Goal: Task Accomplishment & Management: Manage account settings

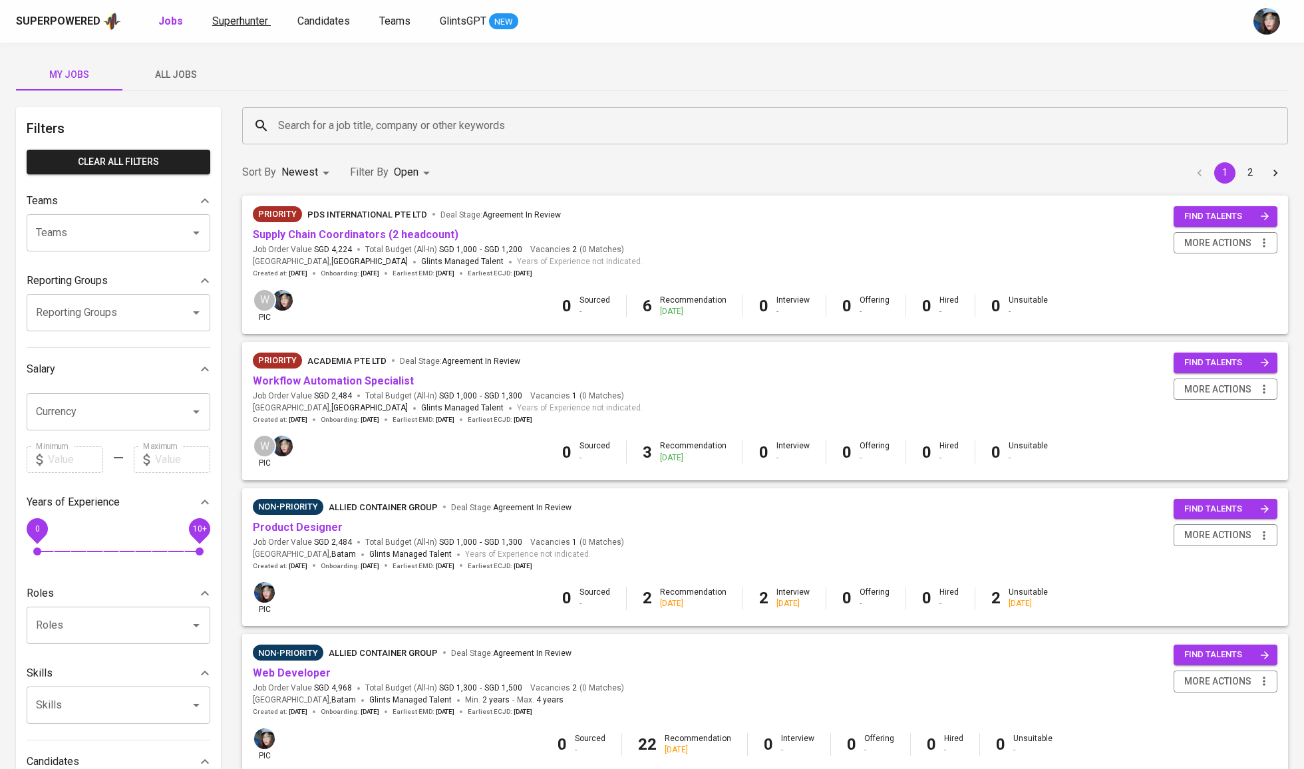
click at [247, 25] on span "Superhunter" at bounding box center [240, 21] width 56 height 13
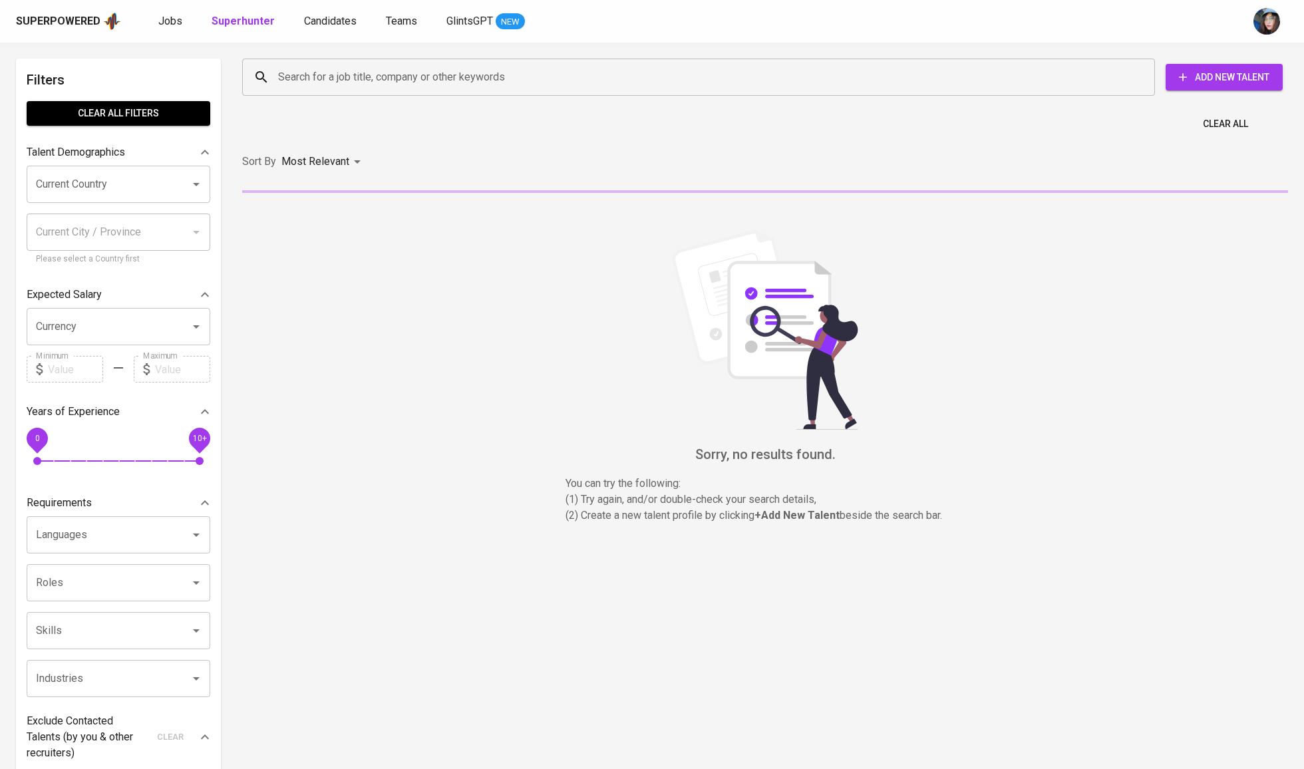
click at [382, 83] on input "Search for a job title, company or other keywords" at bounding box center [702, 77] width 854 height 25
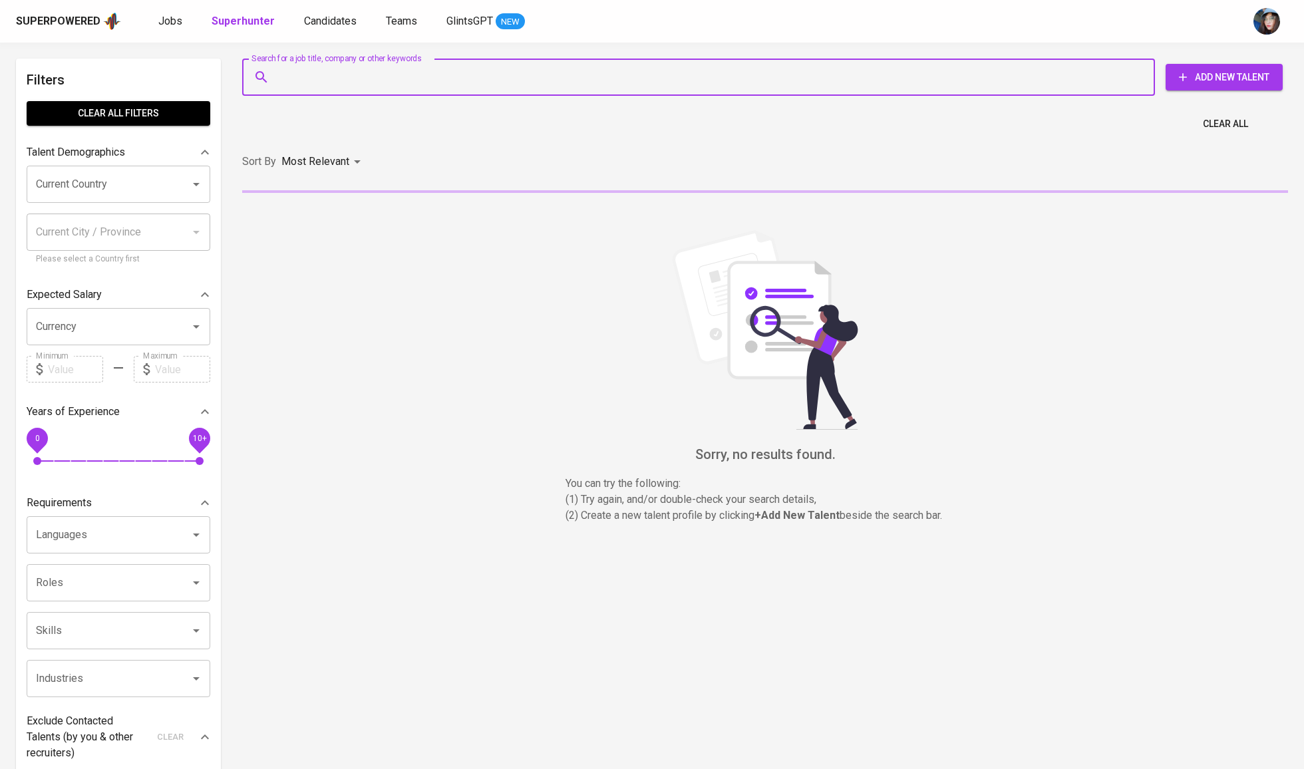
paste input "audrey.susiadi13@gmail.com"
type input "audrey.susiadi13@gmail.com"
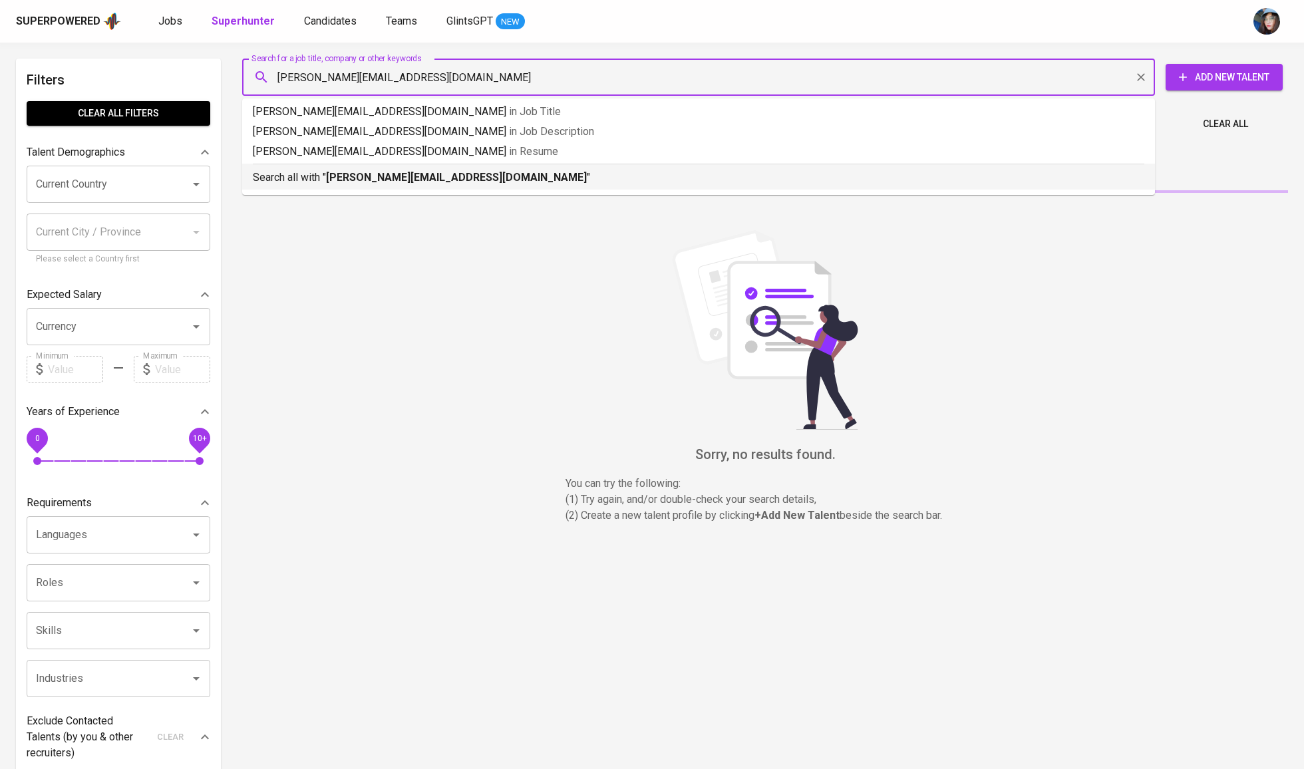
click at [430, 181] on b "audrey.susiadi13@gmail.com" at bounding box center [456, 177] width 261 height 13
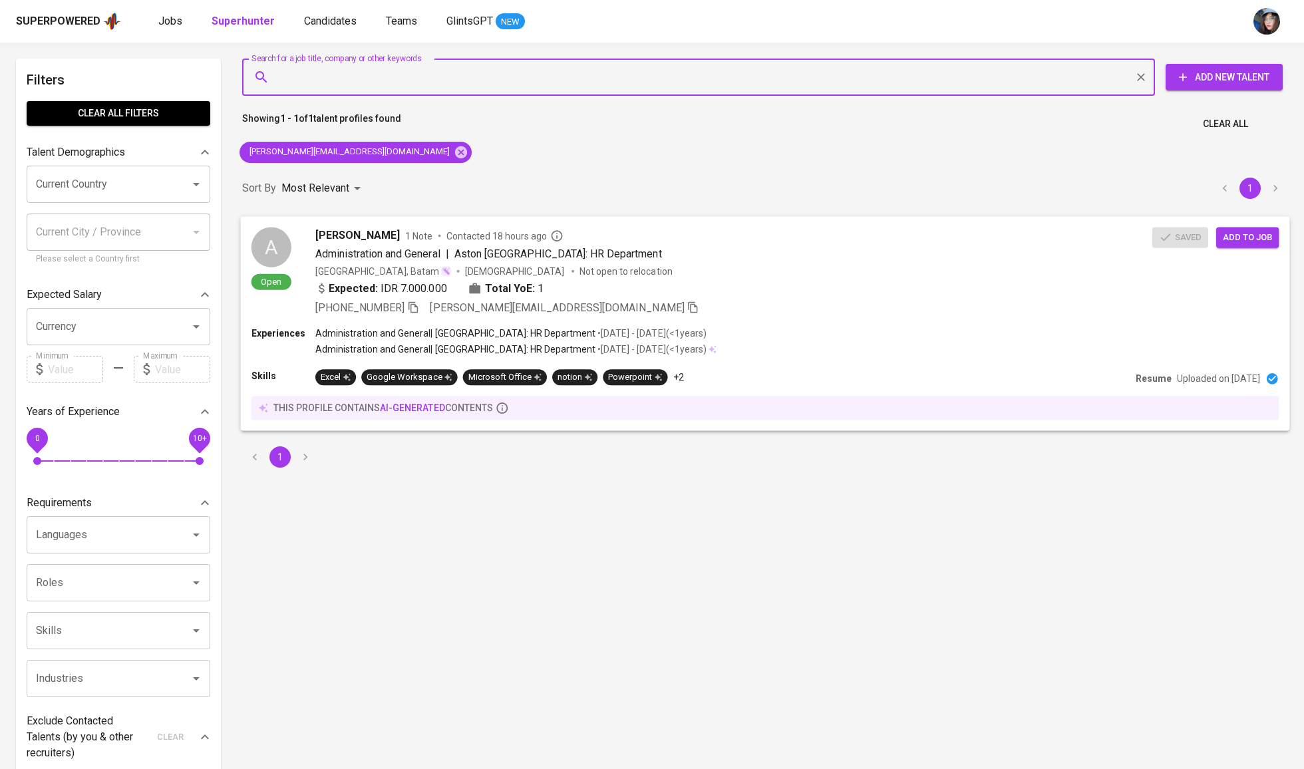
click at [1249, 235] on span "Add to job" at bounding box center [1247, 236] width 49 height 15
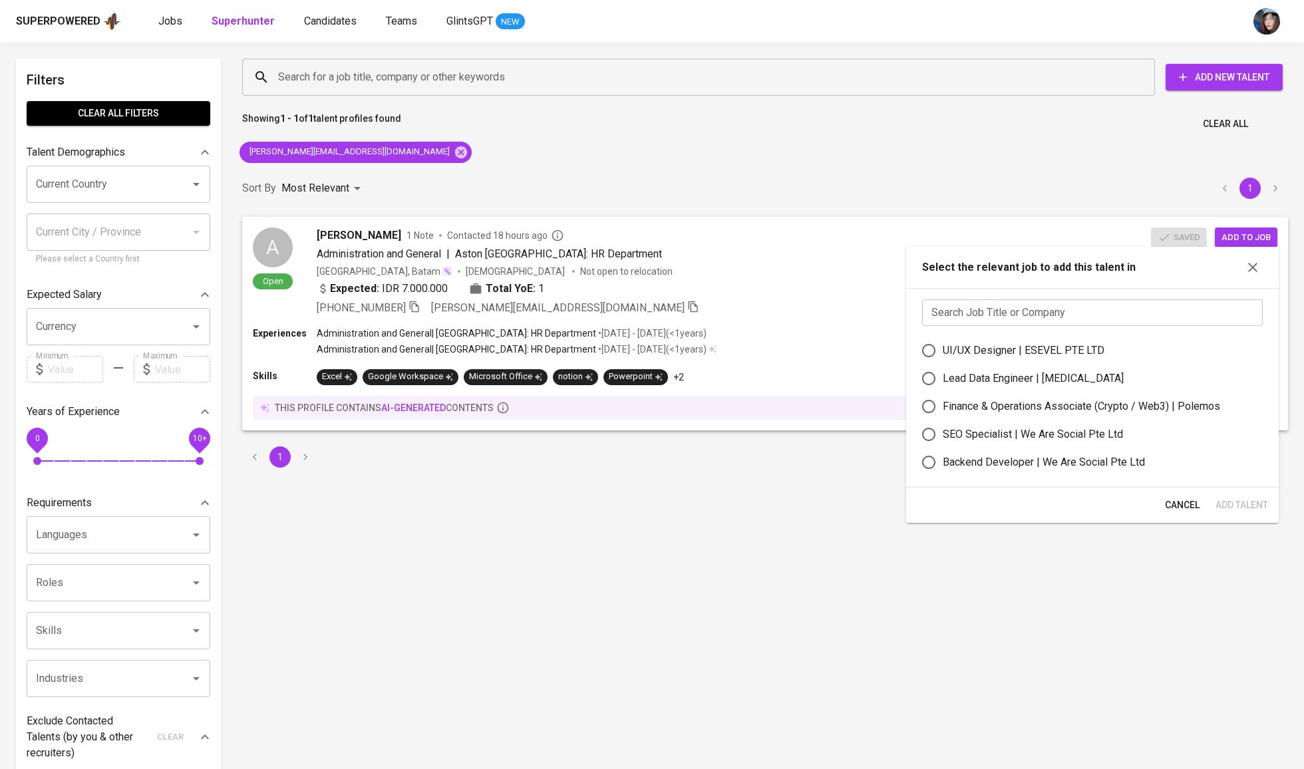
click at [1160, 304] on div "Search Job Title or Company Search Job Title or Company UI/UX Designer | ESEVEL…" at bounding box center [1092, 388] width 372 height 200
click at [1168, 317] on input "text" at bounding box center [1092, 312] width 341 height 27
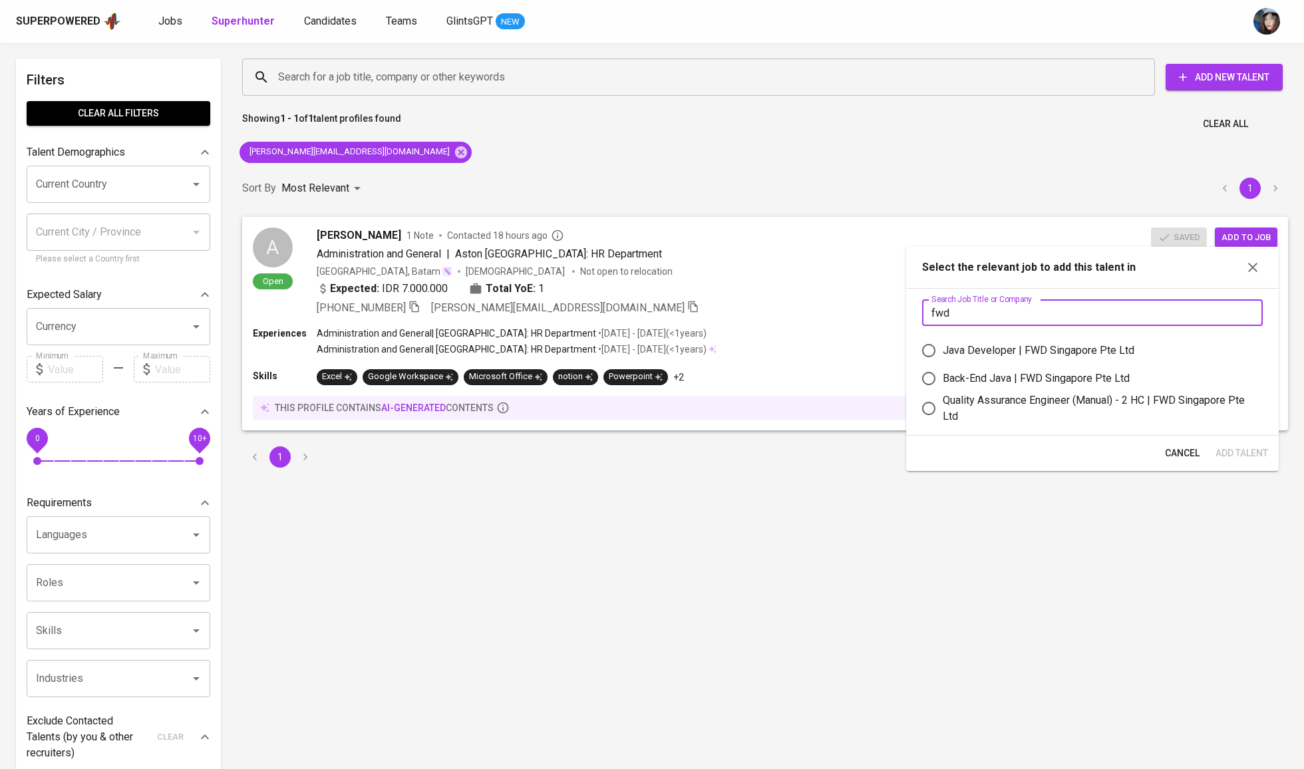
type input "fwd"
click at [1048, 413] on div "Quality Assurance Engineer (Manual) - 2 HC | FWD Singapore Pte Ltd" at bounding box center [1097, 408] width 309 height 32
click at [943, 413] on input "Quality Assurance Engineer (Manual) - 2 HC | FWD Singapore Pte Ltd" at bounding box center [929, 408] width 28 height 28
radio input "true"
click at [1244, 462] on span "Add Talent" at bounding box center [1241, 453] width 53 height 17
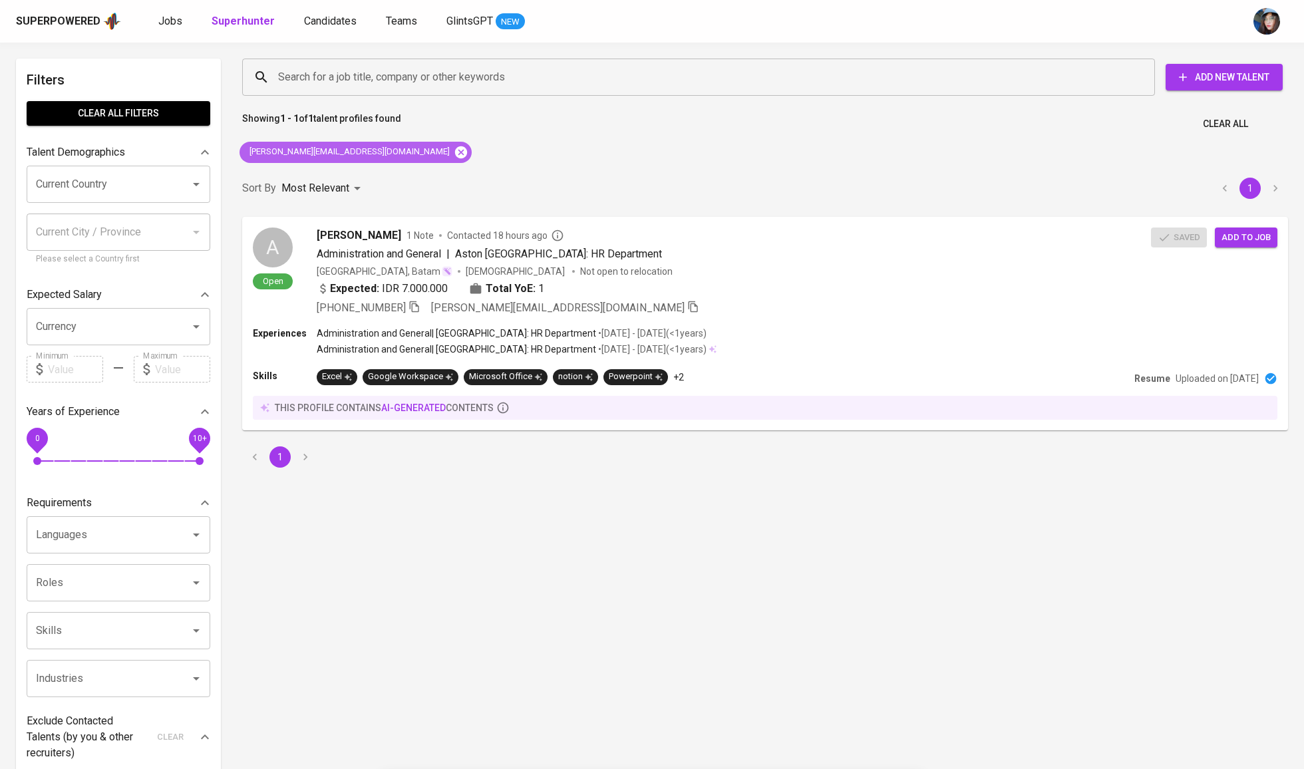
click at [455, 146] on icon at bounding box center [461, 152] width 12 height 12
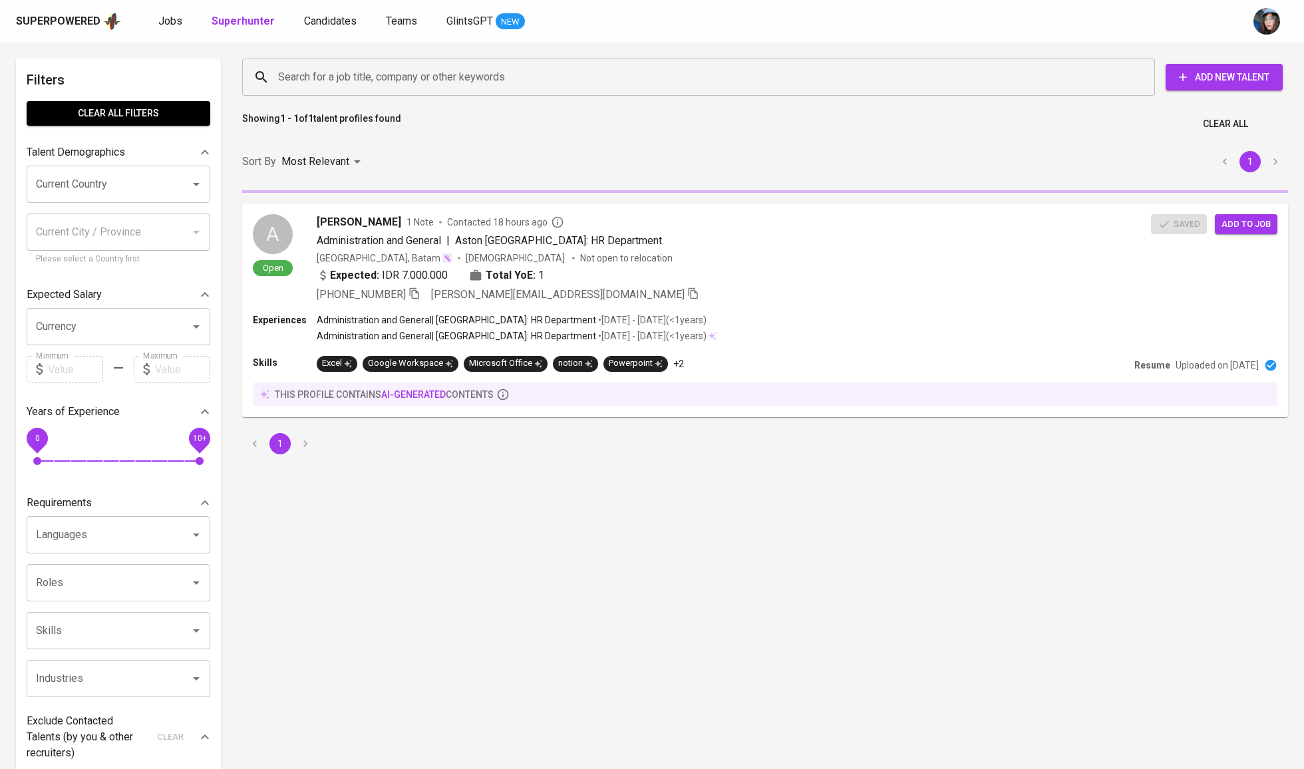
click at [341, 71] on input "Search for a job title, company or other keywords" at bounding box center [702, 77] width 854 height 25
paste input "rayhanzanesty2001@gmail.com"
type input "rayhanzanesty2001@gmail.com"
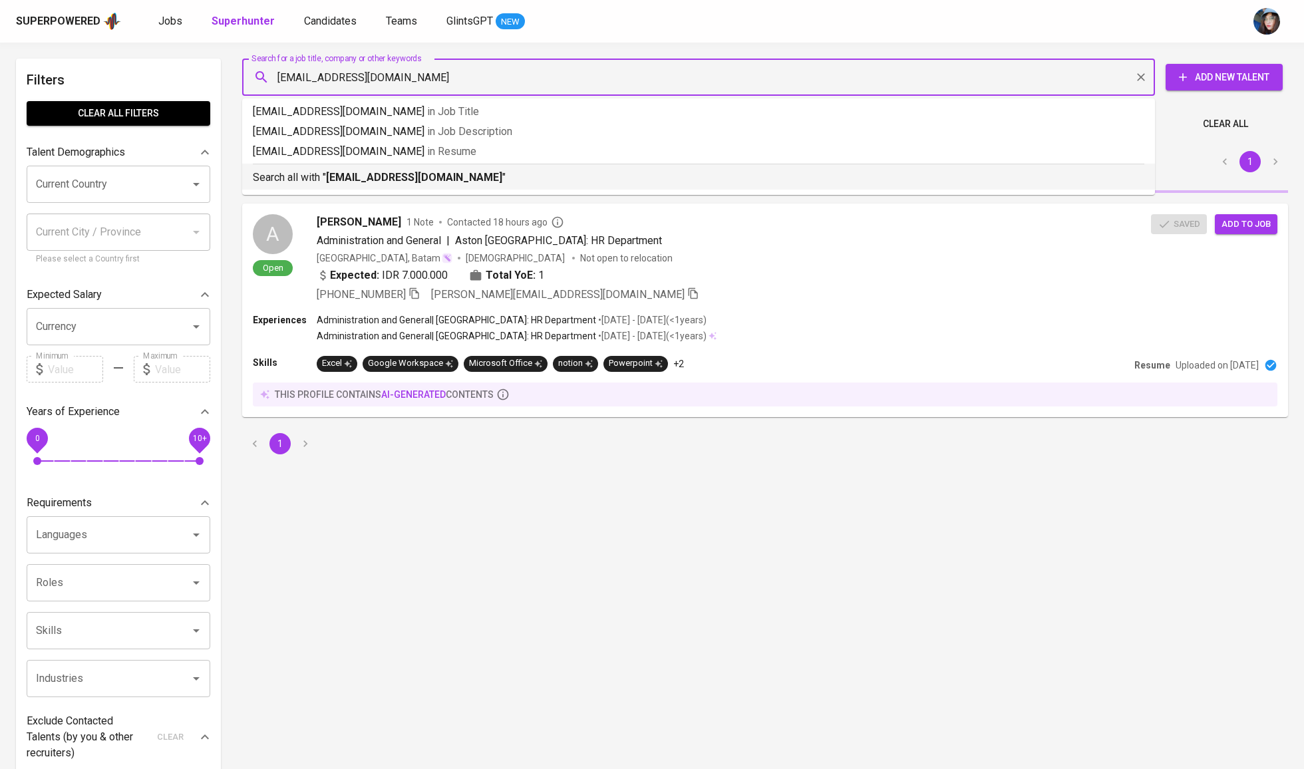
click at [413, 182] on b "rayhanzanesty2001@gmail.com" at bounding box center [414, 177] width 176 height 13
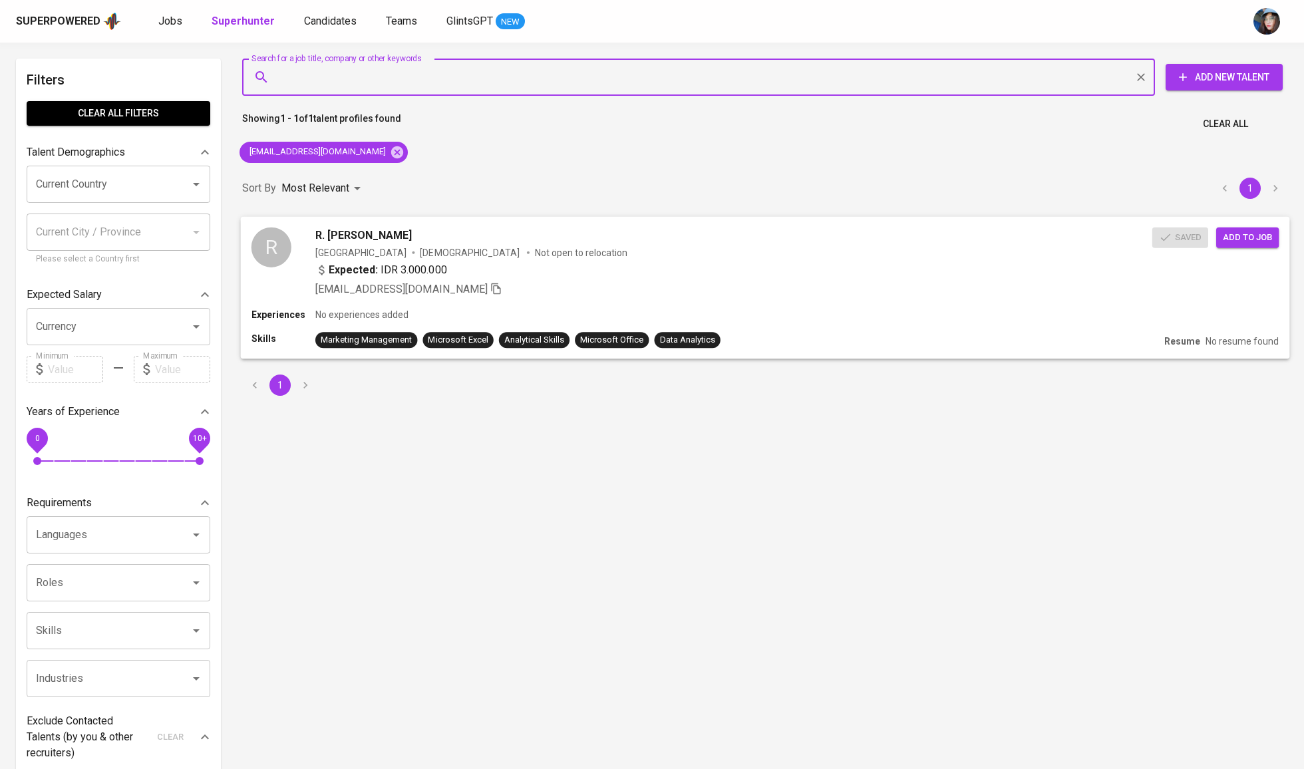
click at [1262, 242] on span "Add to job" at bounding box center [1247, 236] width 49 height 15
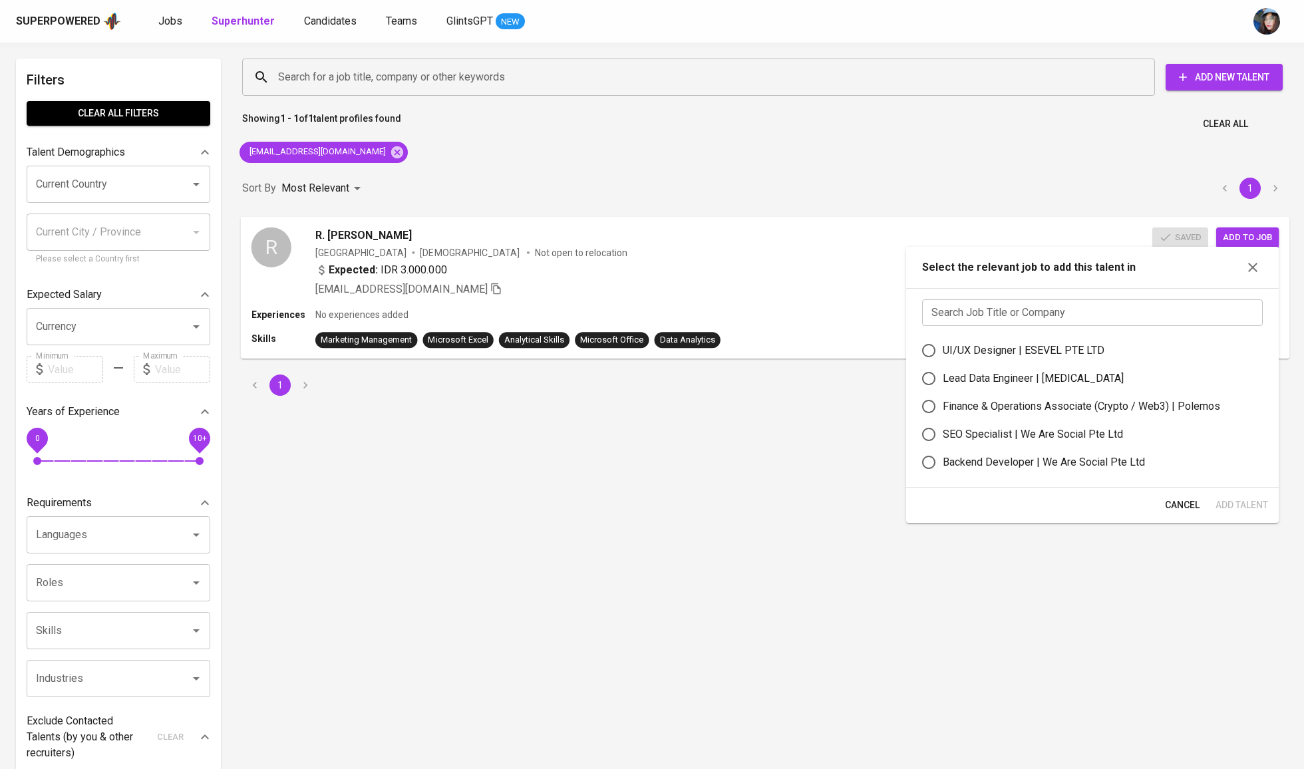
click at [746, 253] on div "Indonesia Male Not open to relocation" at bounding box center [733, 251] width 837 height 13
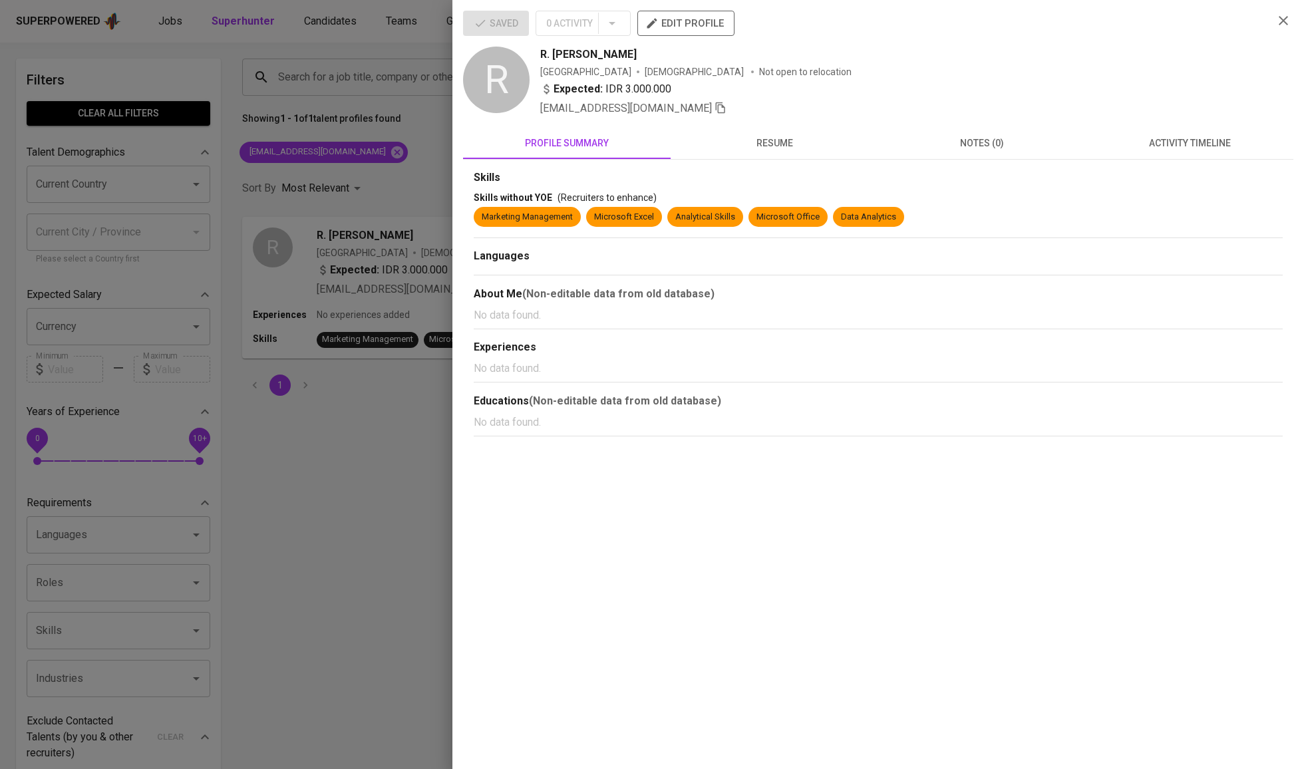
click at [371, 229] on div at bounding box center [652, 384] width 1304 height 769
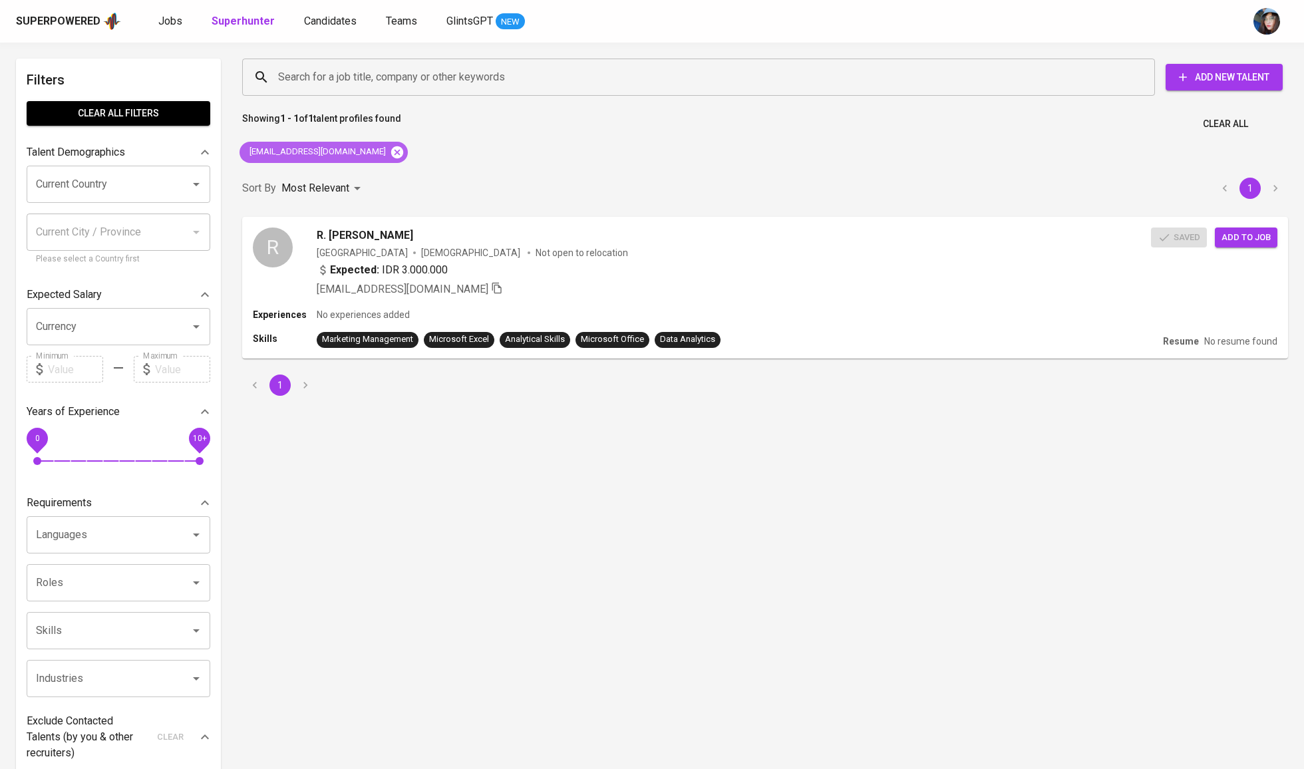
click at [390, 145] on icon at bounding box center [397, 152] width 15 height 15
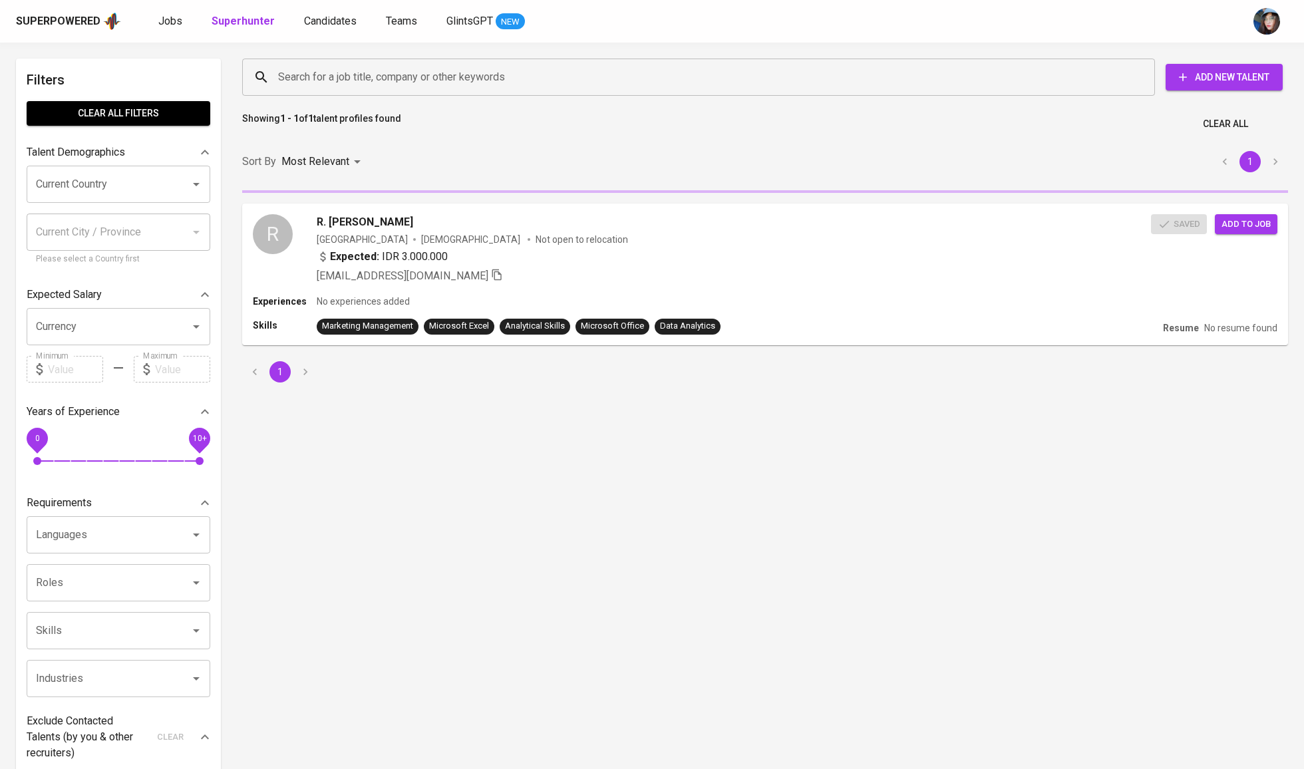
click at [378, 96] on div "Search for a job title, company or other keywords Search for a job title, compa…" at bounding box center [762, 77] width 1046 height 43
click at [388, 78] on input "Search for a job title, company or other keywords" at bounding box center [702, 77] width 854 height 25
paste input "[EMAIL_ADDRESS][DOMAIN_NAME]"
type input "[EMAIL_ADDRESS][DOMAIN_NAME]"
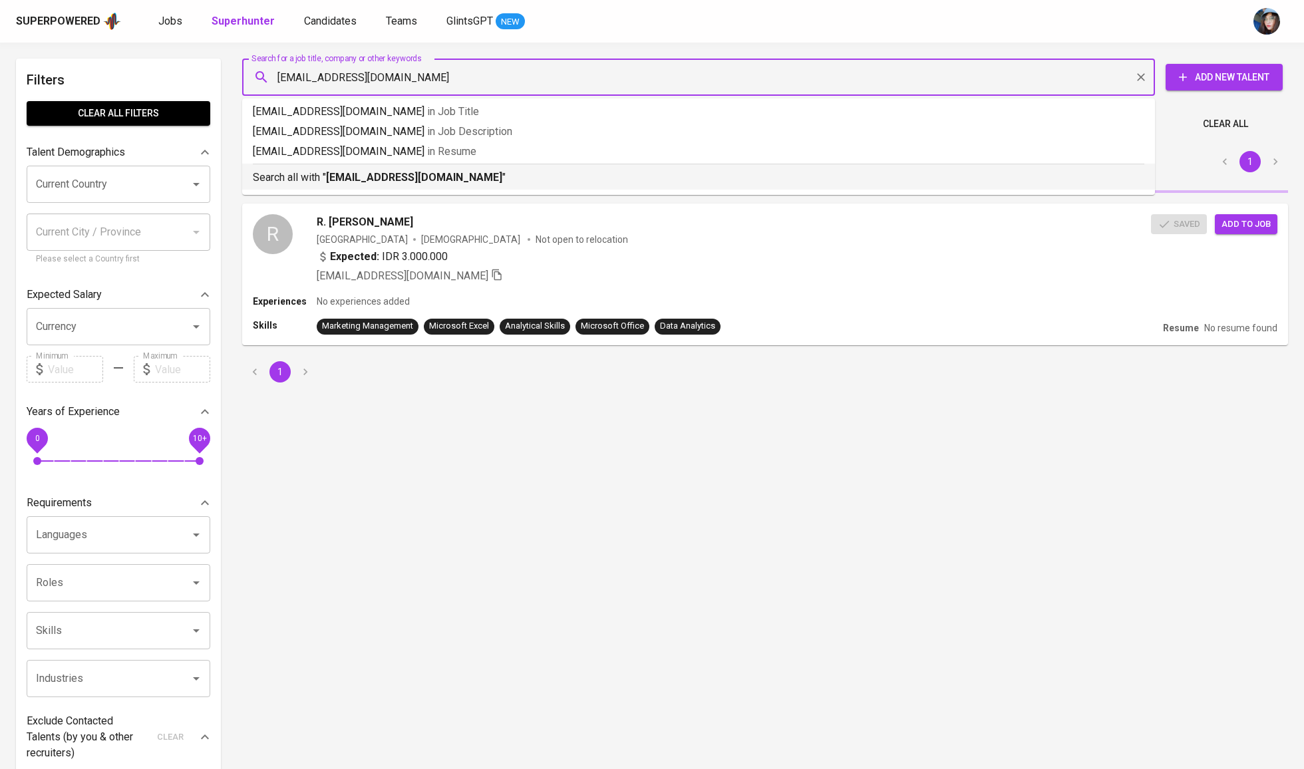
click at [419, 168] on div "Search all with " m.azham270502@gmail.com "" at bounding box center [698, 175] width 891 height 22
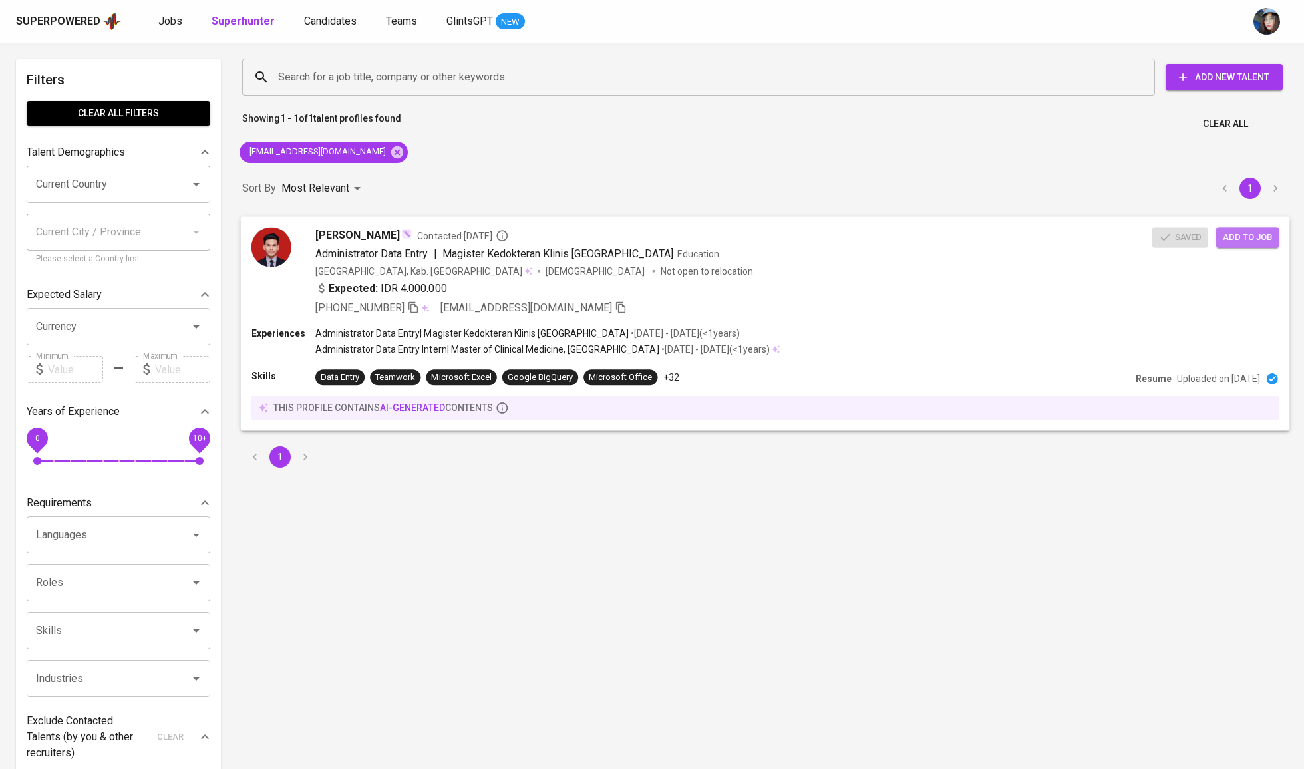
click at [1262, 234] on span "Add to job" at bounding box center [1247, 236] width 49 height 15
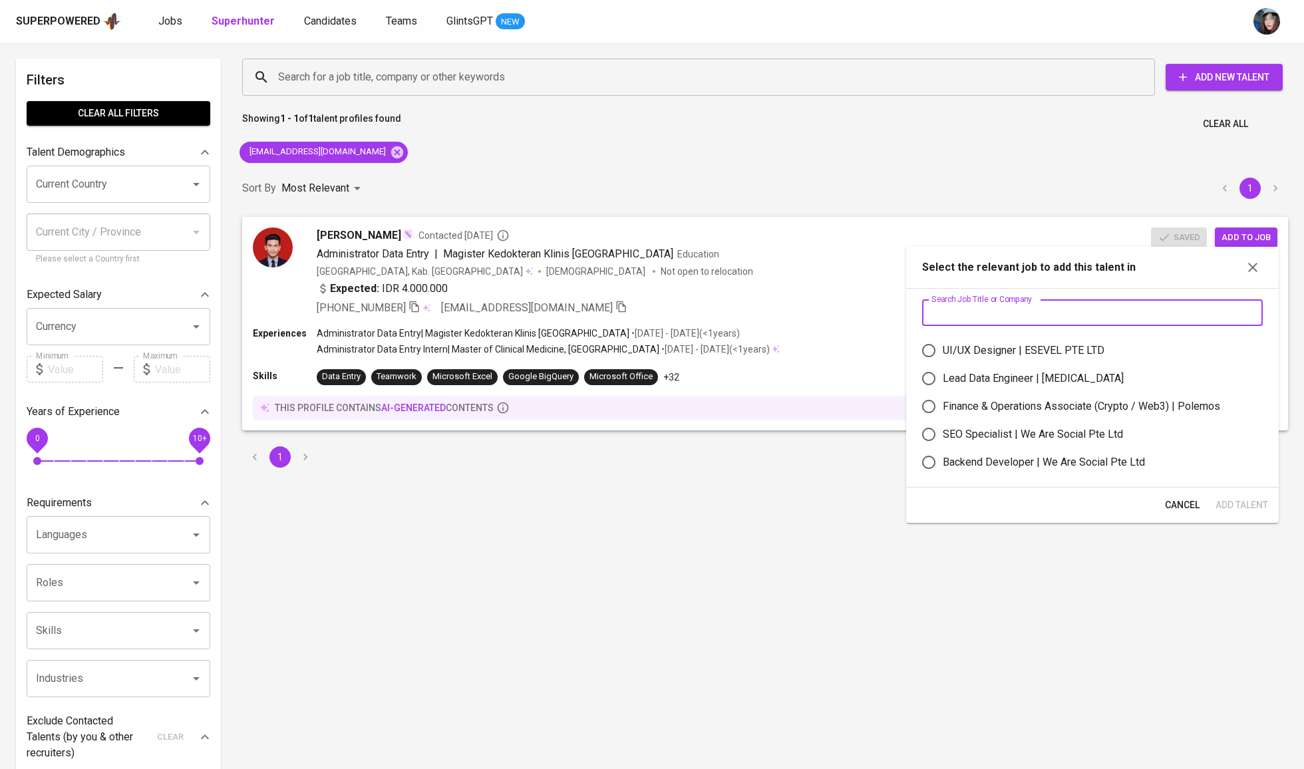
click at [1039, 311] on input "text" at bounding box center [1092, 312] width 341 height 27
click at [1027, 355] on div "UI/UX Designer | ESEVEL PTE LTD" at bounding box center [1024, 351] width 162 height 16
click at [943, 355] on input "UI/UX Designer | ESEVEL PTE LTD" at bounding box center [929, 351] width 28 height 28
radio input "true"
click at [1027, 355] on div "UI/UX Designer | ESEVEL PTE LTD" at bounding box center [1024, 351] width 162 height 16
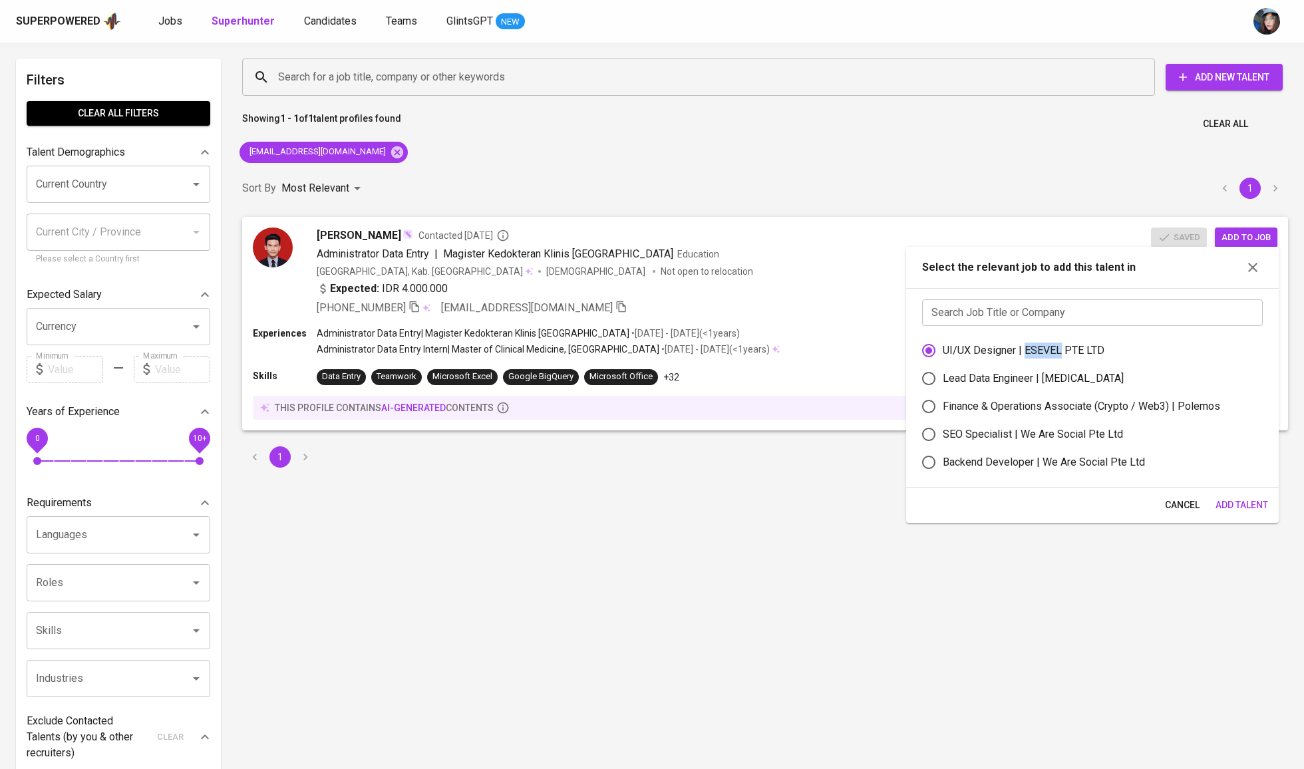
click at [943, 355] on input "UI/UX Designer | ESEVEL PTE LTD" at bounding box center [929, 351] width 28 height 28
click at [1039, 358] on div "UI/UX Designer | ESEVEL PTE LTD" at bounding box center [1024, 351] width 162 height 16
click at [943, 358] on input "UI/UX Designer | ESEVEL PTE LTD" at bounding box center [929, 351] width 28 height 28
click at [1032, 319] on input "text" at bounding box center [1092, 312] width 341 height 27
click at [1185, 514] on span "Cancel" at bounding box center [1182, 505] width 35 height 17
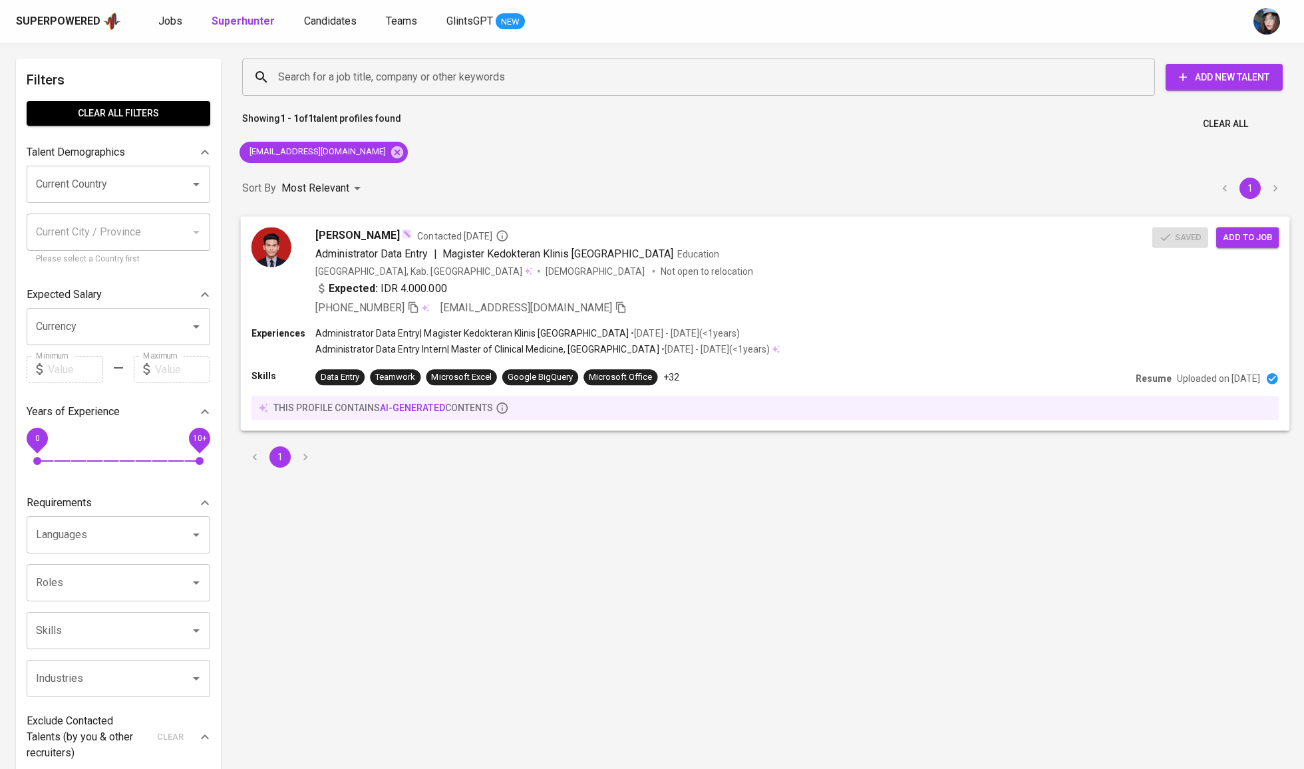
click at [1254, 241] on span "Add to job" at bounding box center [1247, 236] width 49 height 15
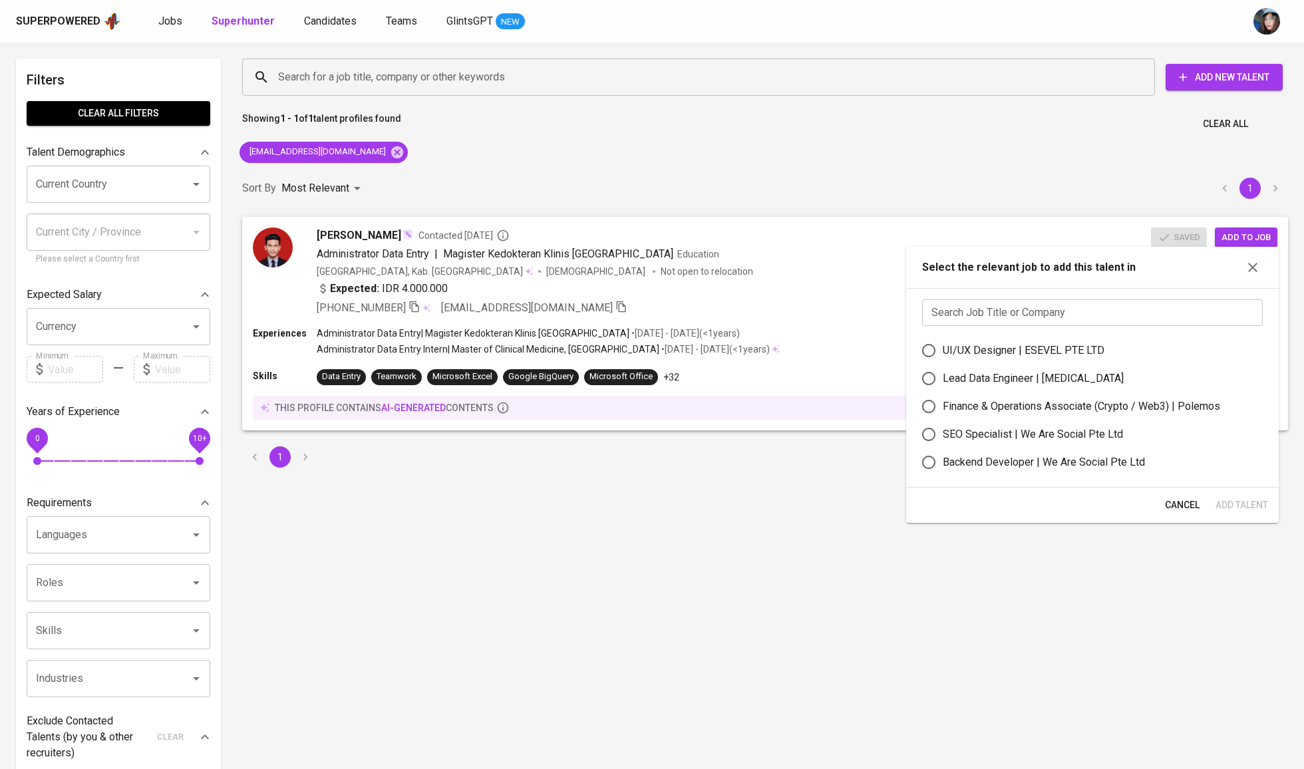
click at [1072, 318] on input "text" at bounding box center [1092, 312] width 341 height 27
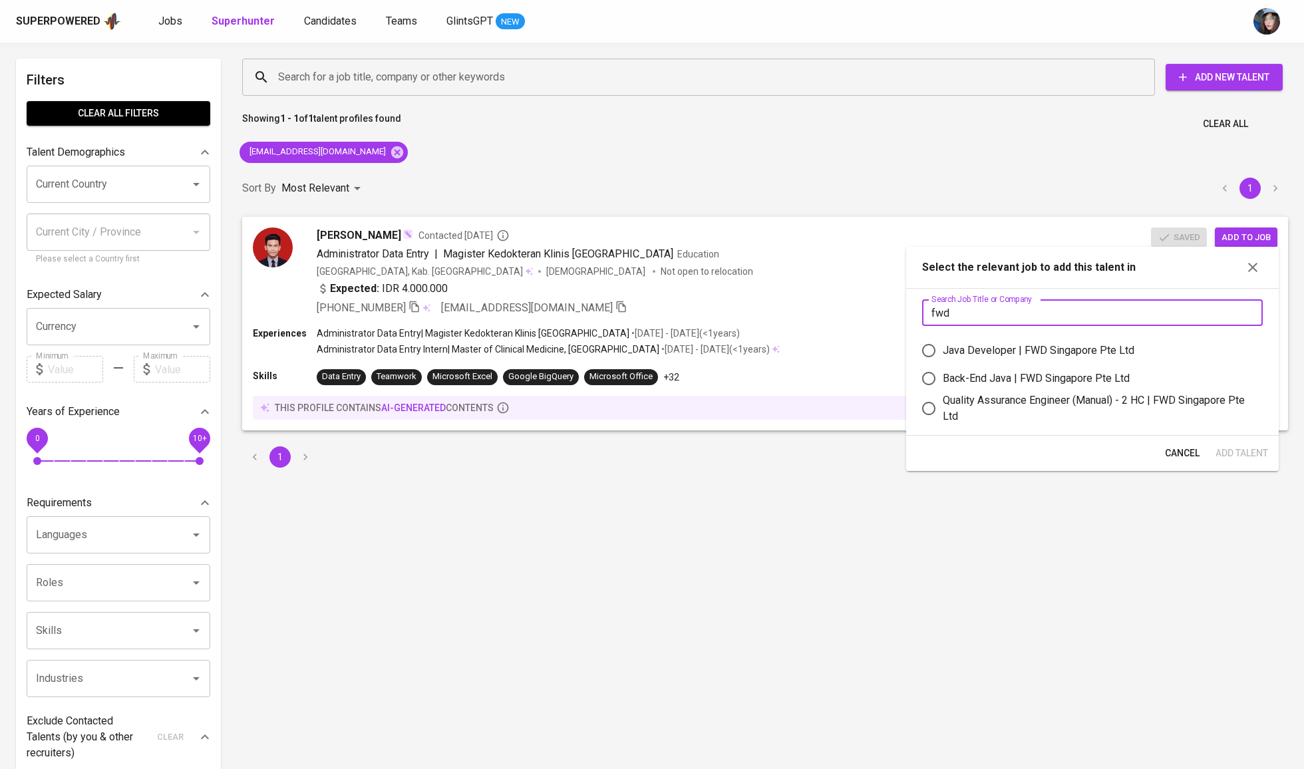
type input "fwd"
click at [1086, 419] on div "Quality Assurance Engineer (Manual) - 2 HC | FWD Singapore Pte Ltd" at bounding box center [1097, 408] width 309 height 32
click at [943, 419] on input "Quality Assurance Engineer (Manual) - 2 HC | FWD Singapore Pte Ltd" at bounding box center [929, 408] width 28 height 28
radio input "true"
click at [1227, 462] on span "Add Talent" at bounding box center [1241, 453] width 53 height 17
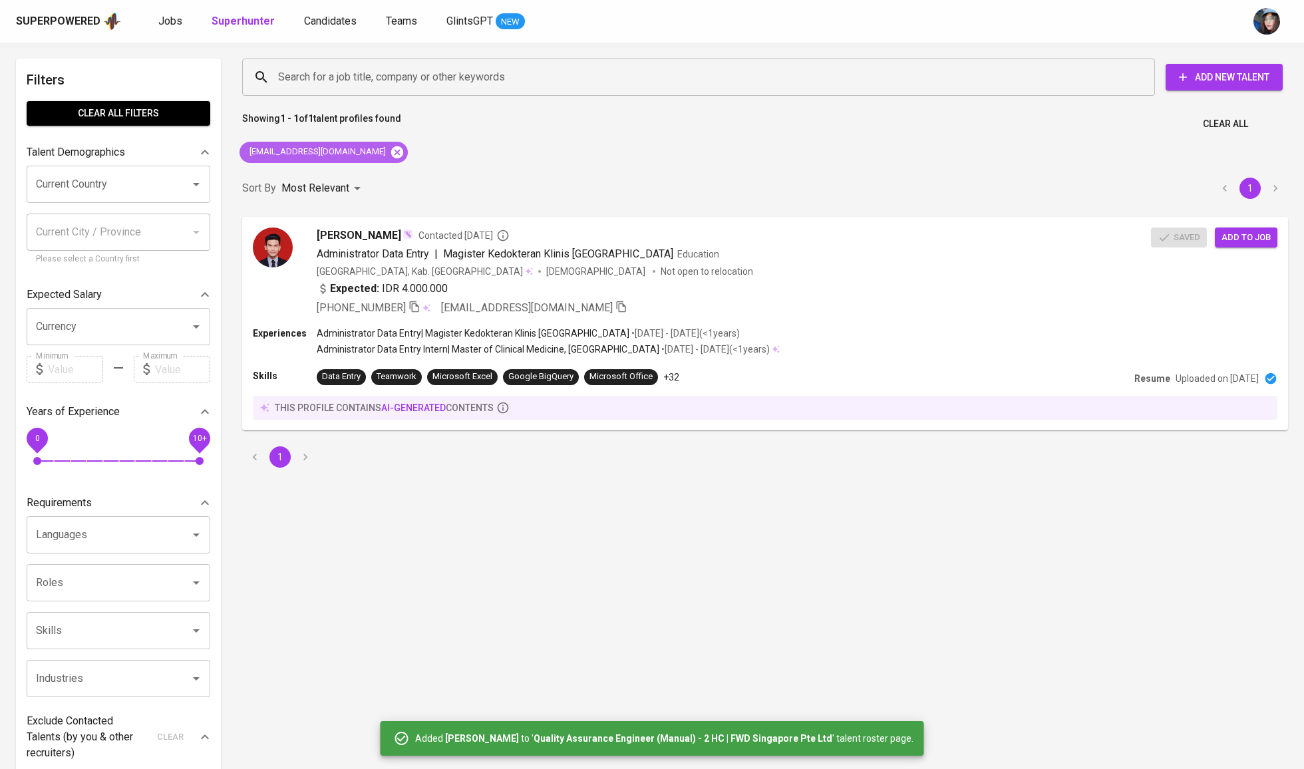
click at [391, 154] on icon at bounding box center [397, 152] width 12 height 12
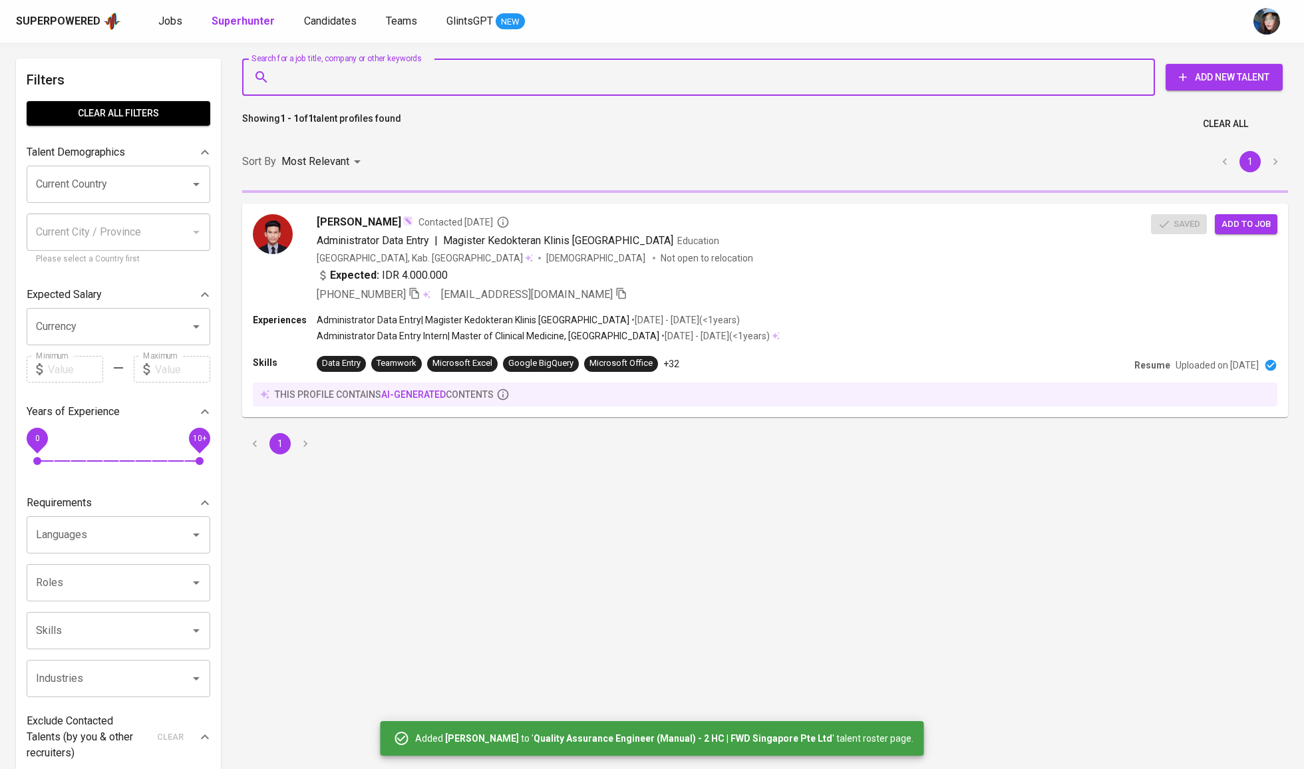
click at [304, 67] on input "Search for a job title, company or other keywords" at bounding box center [702, 77] width 854 height 25
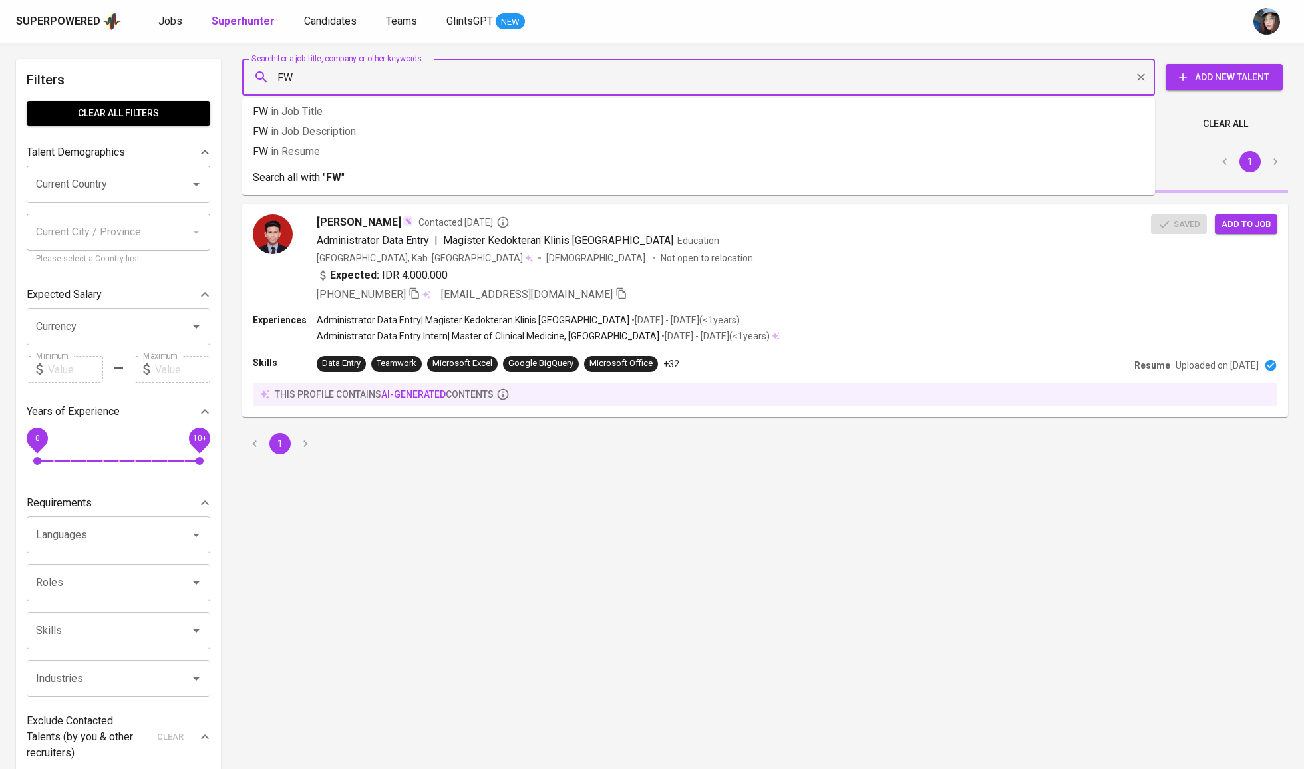
type input "FWD"
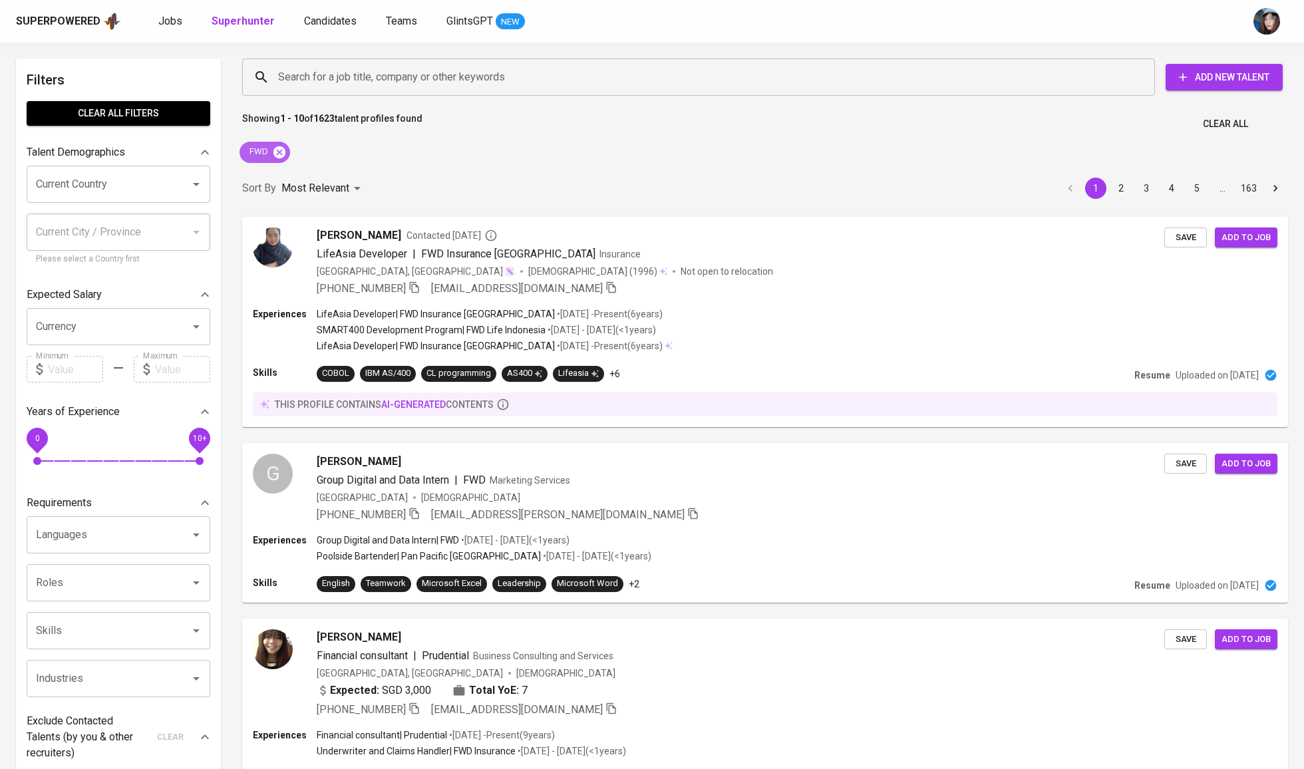
click at [279, 148] on icon at bounding box center [279, 152] width 12 height 12
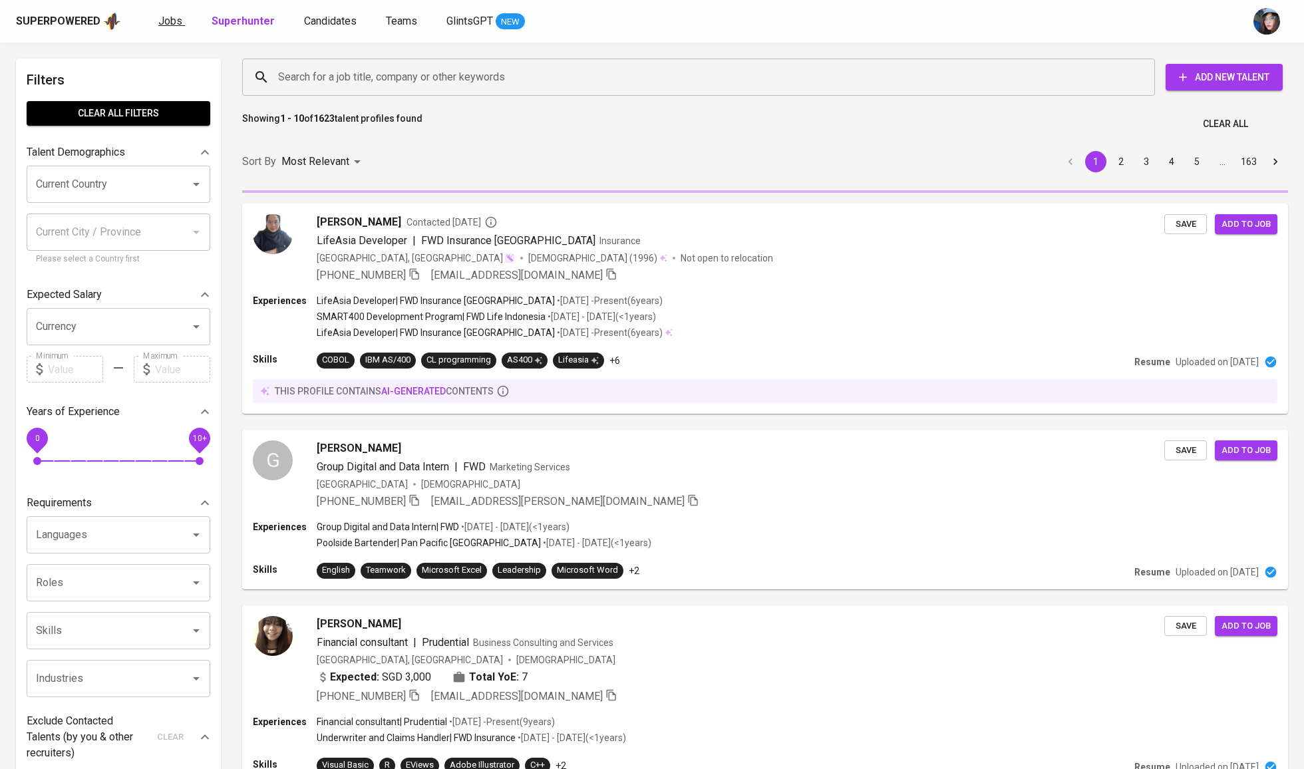
click at [181, 28] on link "Jobs" at bounding box center [171, 21] width 27 height 17
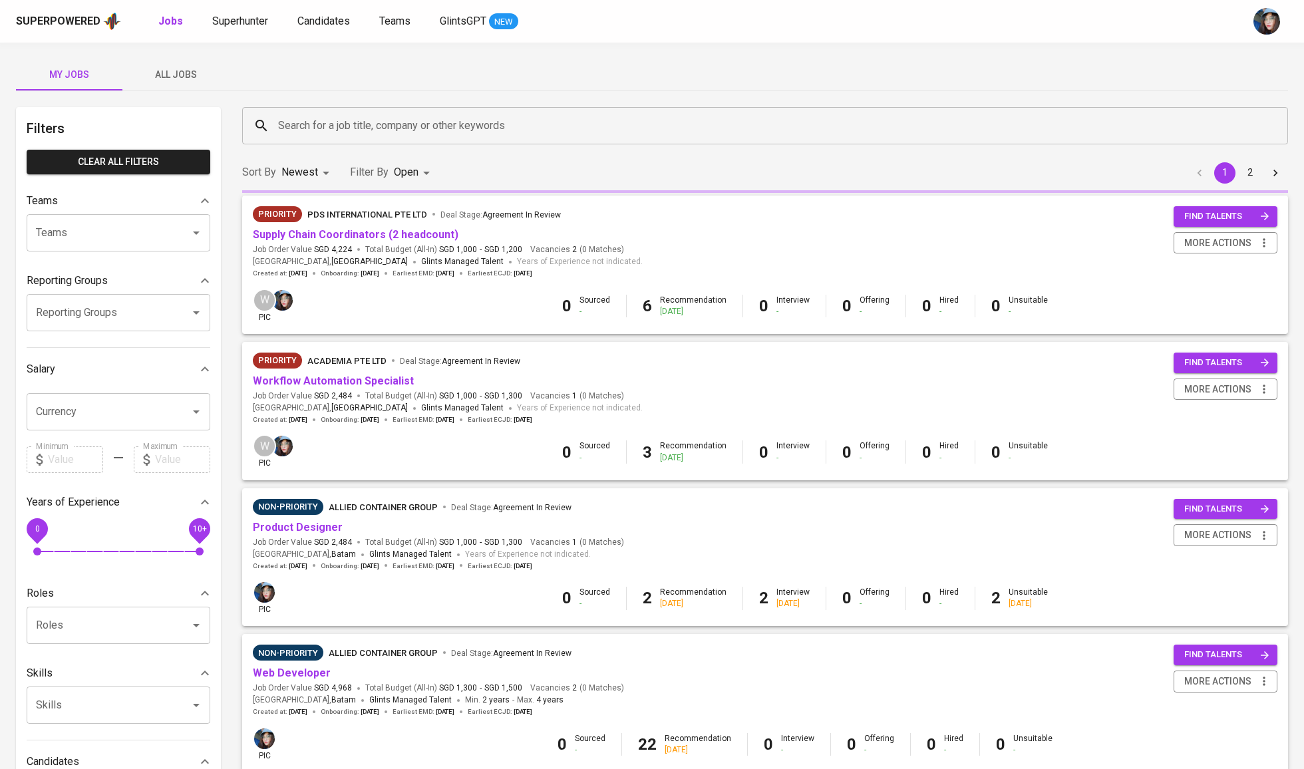
click at [179, 27] on link "Jobs" at bounding box center [171, 21] width 27 height 17
type input "OPEN"
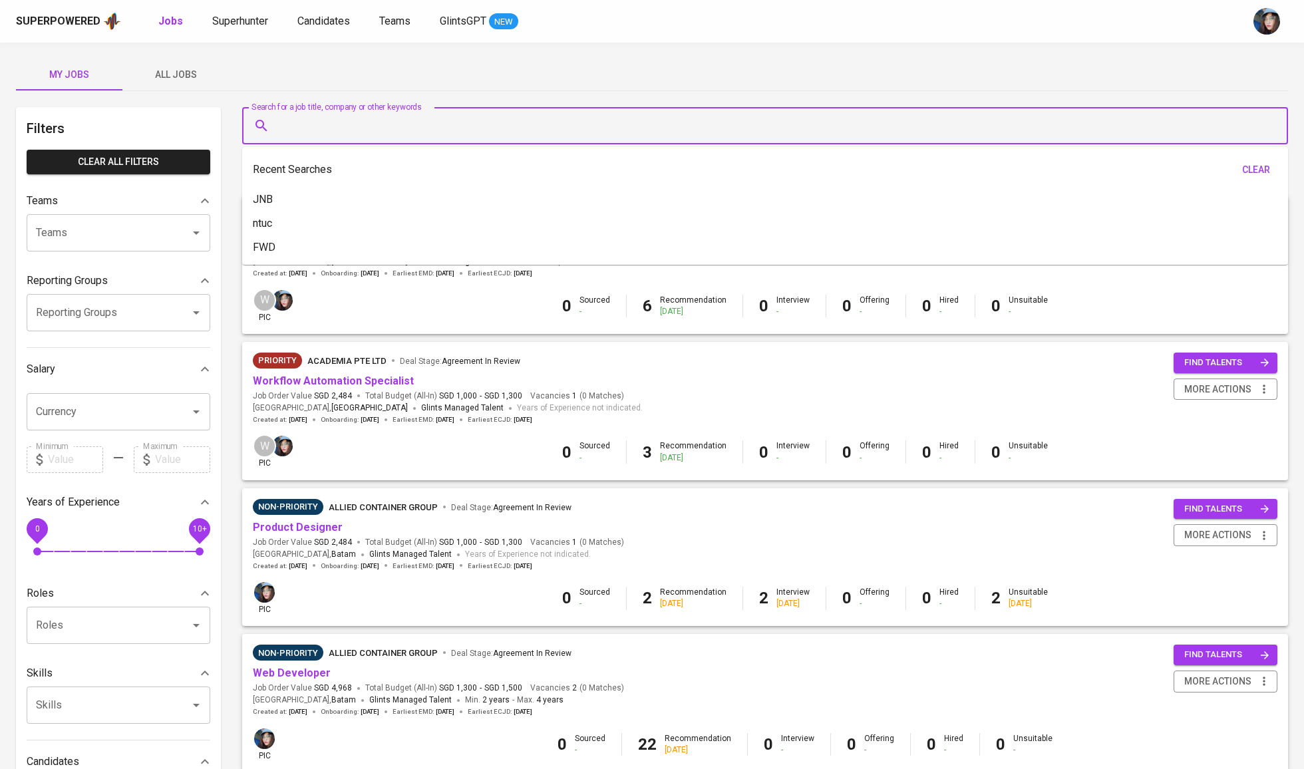
click at [388, 116] on input "Search for a job title, company or other keywords" at bounding box center [768, 125] width 987 height 25
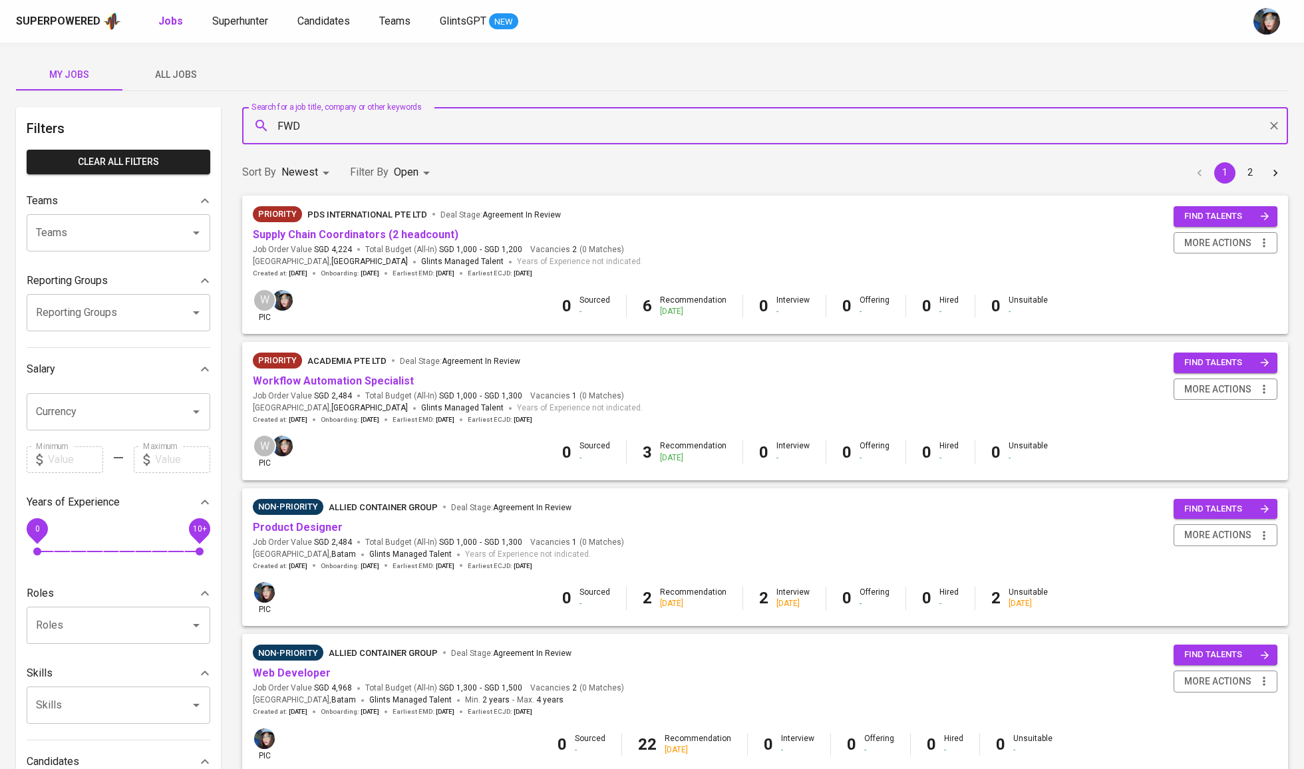
type input "FWD"
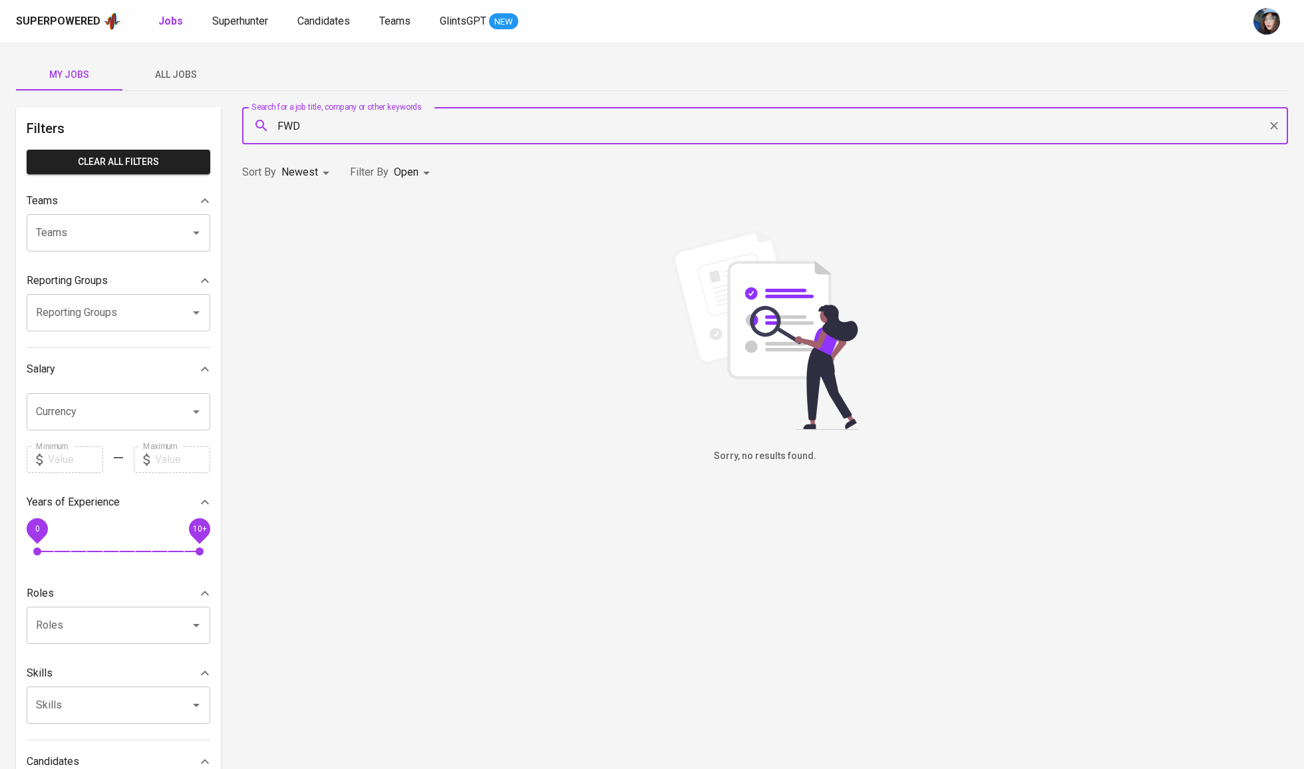
click at [408, 126] on input "FWD" at bounding box center [768, 125] width 987 height 25
click at [310, 128] on input "FWD" at bounding box center [768, 125] width 987 height 25
click at [302, 130] on input "FWD" at bounding box center [768, 125] width 987 height 25
click at [184, 71] on span "All Jobs" at bounding box center [175, 75] width 90 height 17
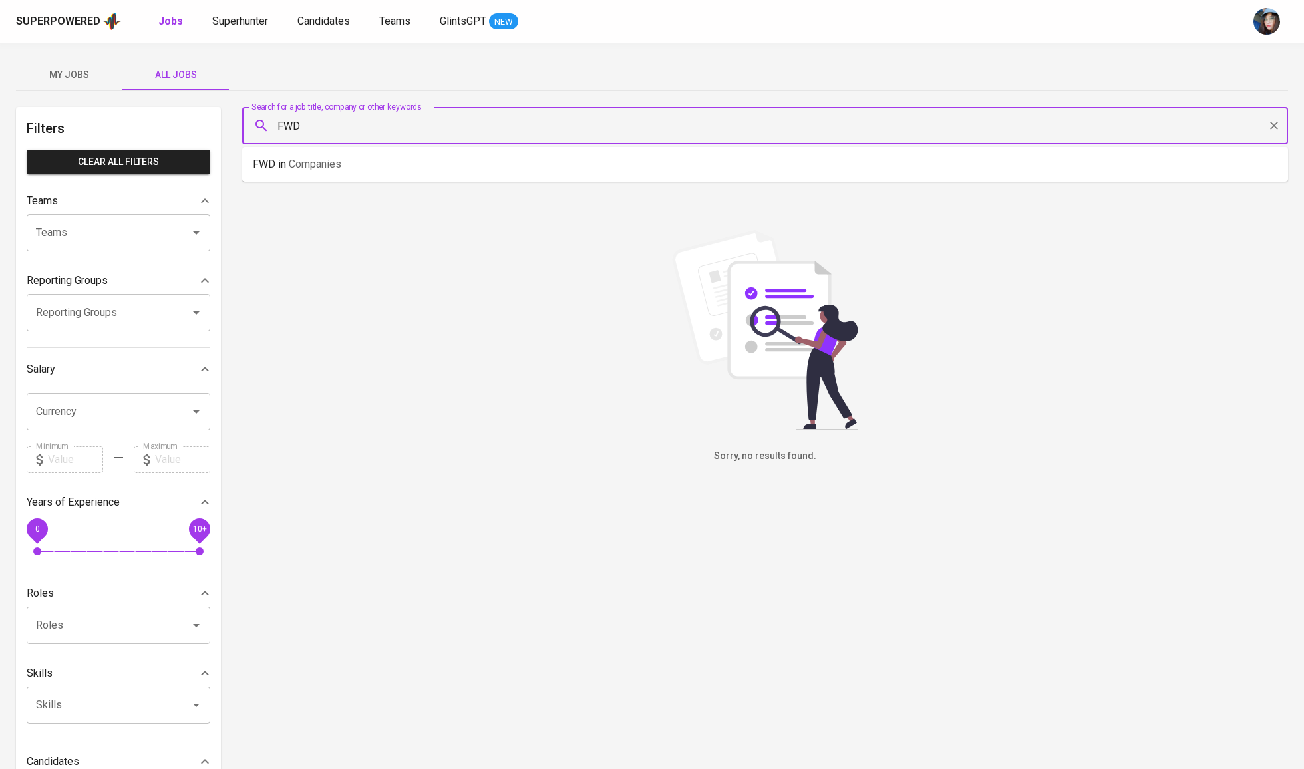
click at [384, 133] on input "FWD" at bounding box center [768, 125] width 987 height 25
click at [341, 157] on p "FWD in Companies" at bounding box center [297, 164] width 88 height 16
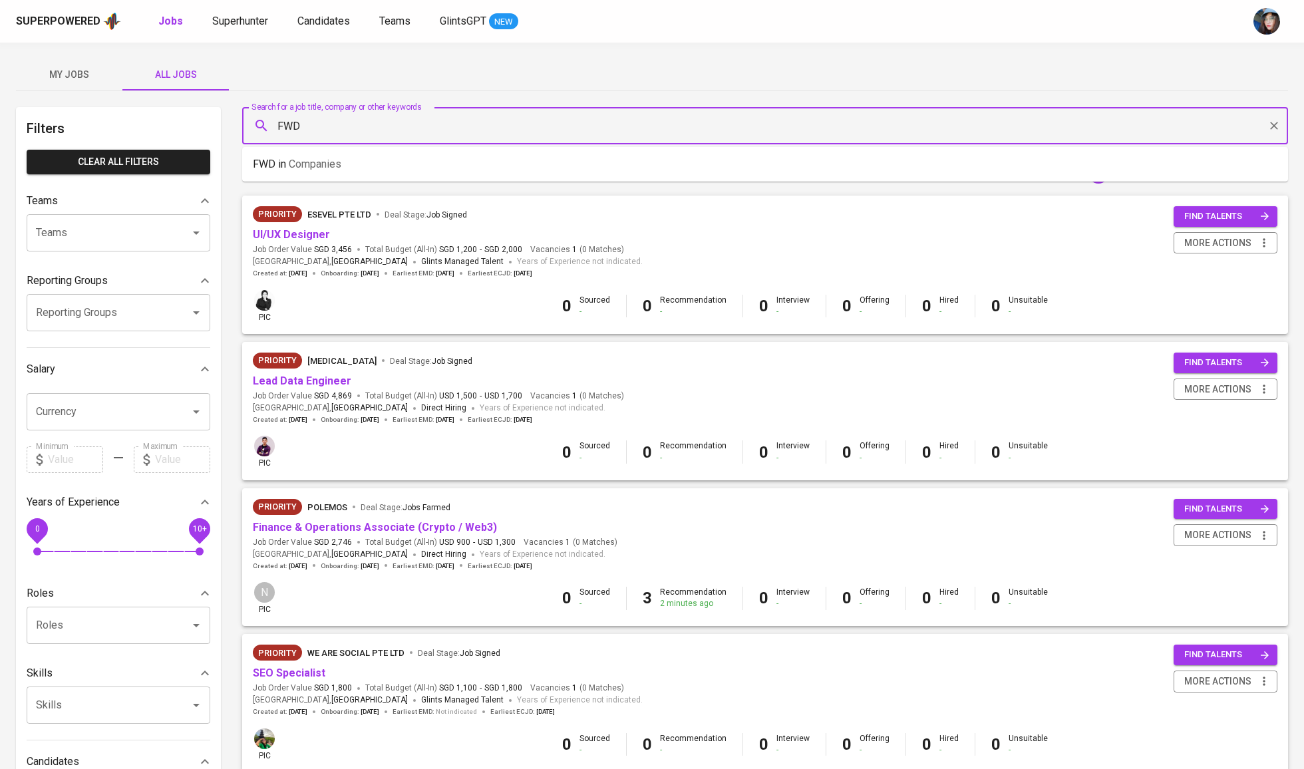
type input "FWD"
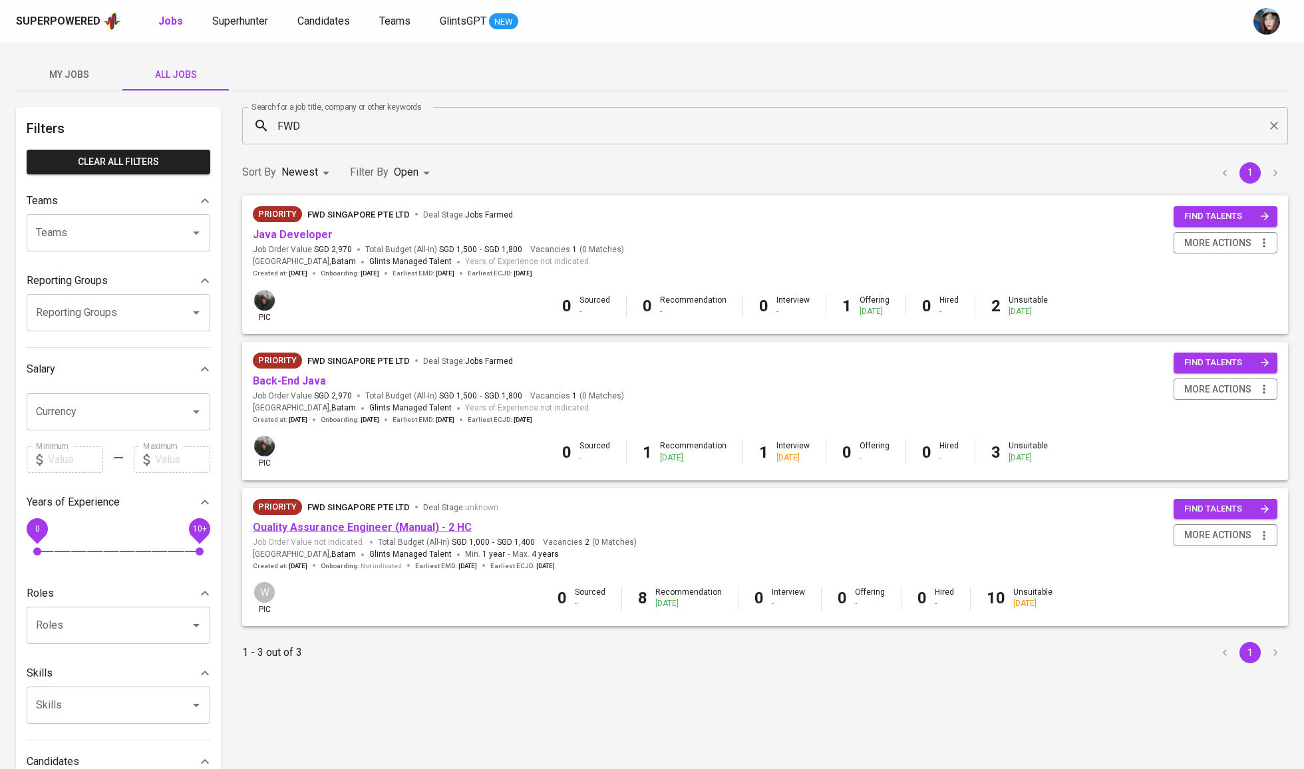
click at [376, 521] on link "Quality Assurance Engineer (Manual) - 2 HC" at bounding box center [362, 527] width 219 height 13
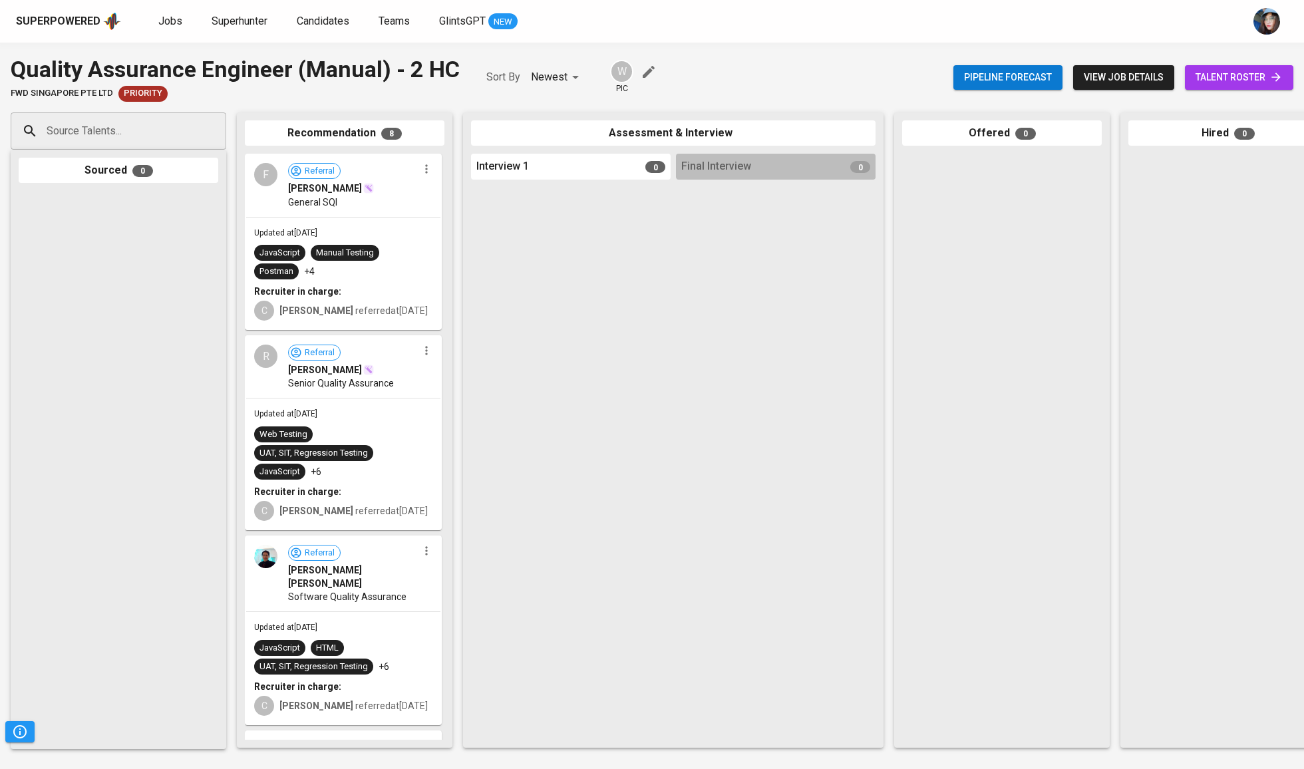
click at [1243, 78] on span "talent roster" at bounding box center [1238, 77] width 87 height 17
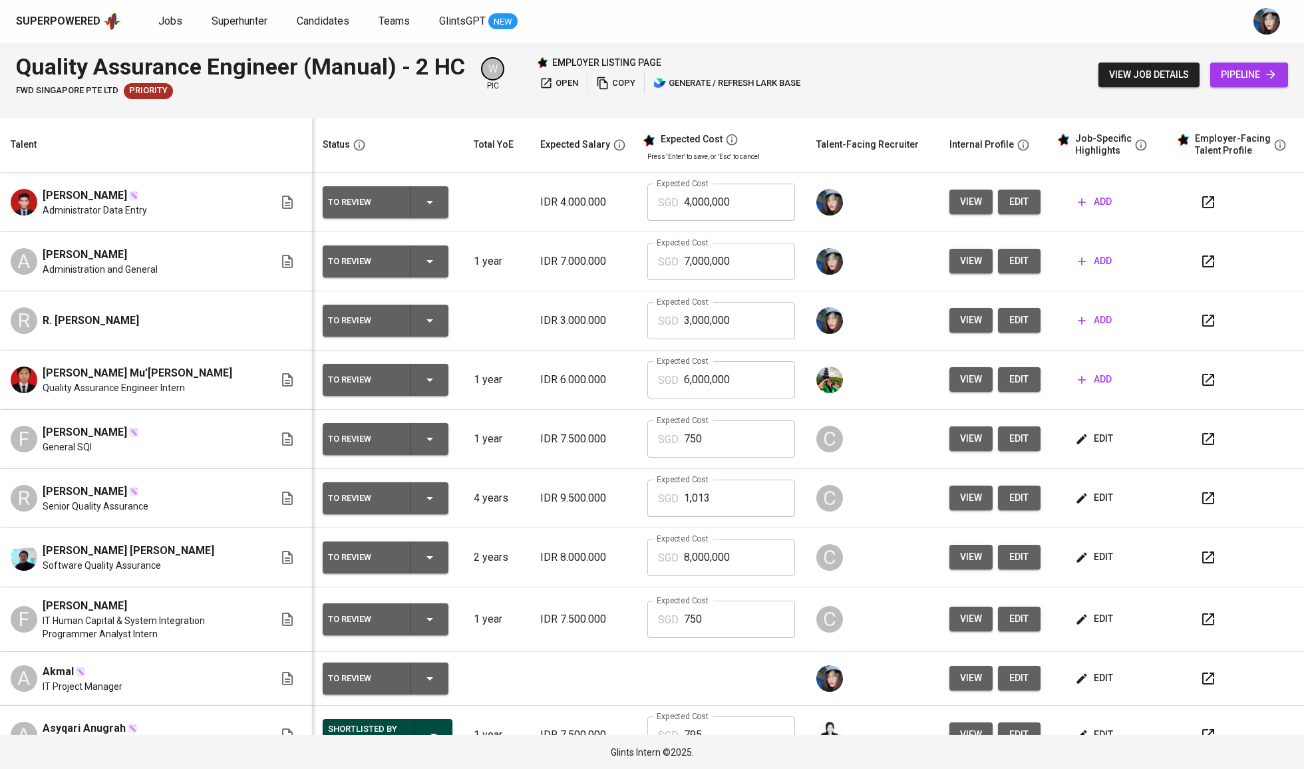
click at [1094, 204] on span "add" at bounding box center [1095, 202] width 34 height 17
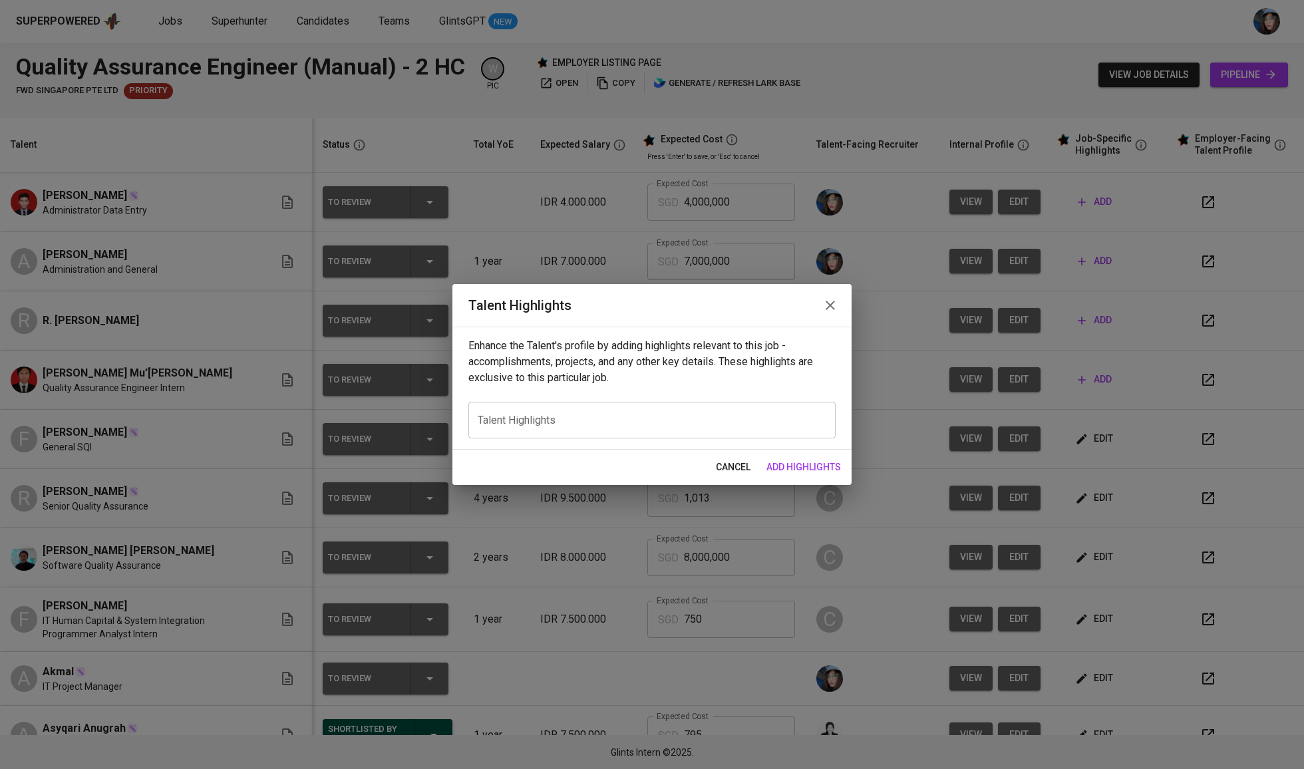
click at [613, 424] on textarea at bounding box center [652, 420] width 349 height 12
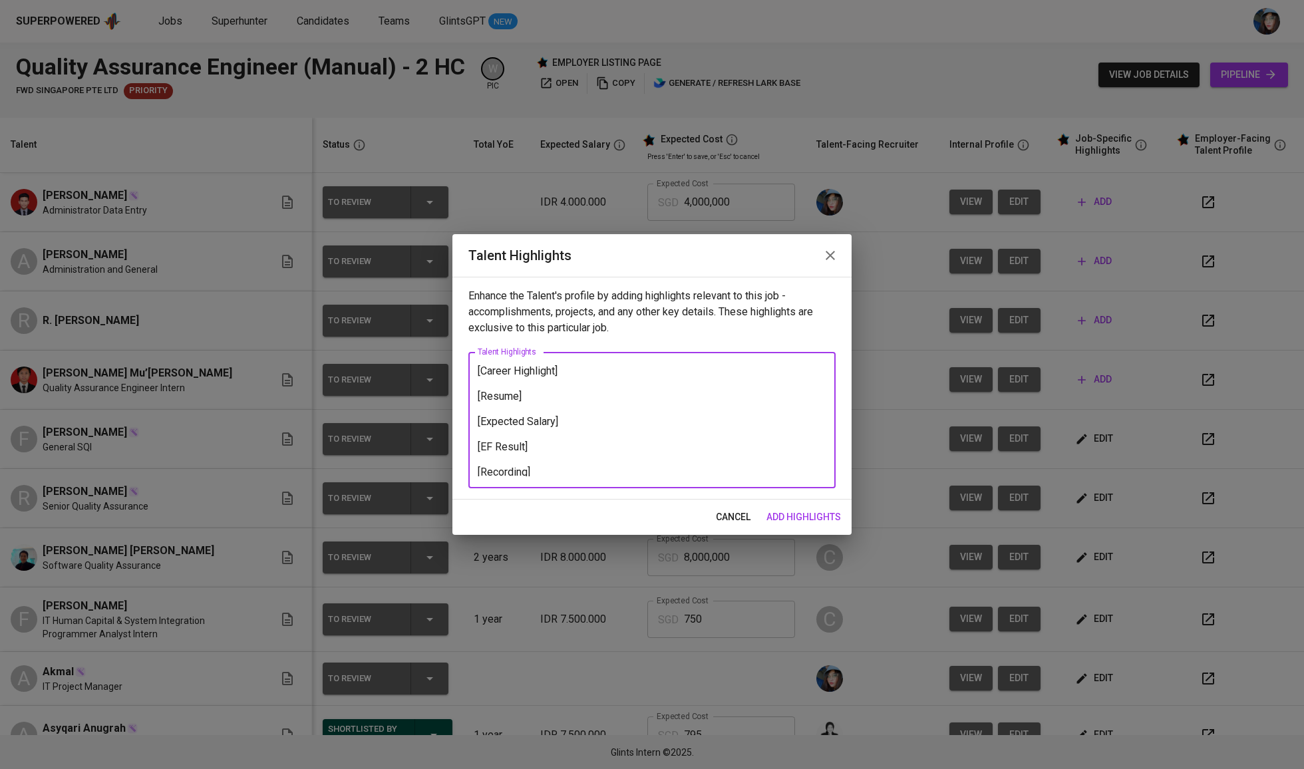
click at [595, 382] on textarea "[Career Highlight] [Resume] [Expected Salary] [EF Result] [Recording]" at bounding box center [652, 421] width 349 height 112
click at [597, 392] on textarea "[Career Highlight] [Resume] [Expected Salary] [EF Result] [Recording]" at bounding box center [652, 421] width 349 height 112
click at [601, 380] on textarea "[Career Highlight] [Resume] [Expected Salary] [EF Result] [Recording]" at bounding box center [652, 421] width 349 height 112
click at [604, 376] on textarea "[Career Highlight] [Resume] [Expected Salary] [EF Result] [Recording]" at bounding box center [652, 421] width 349 height 112
paste textarea "1. Solid Hands-On Testing Experience through Project Work In his Regulatory Aff…"
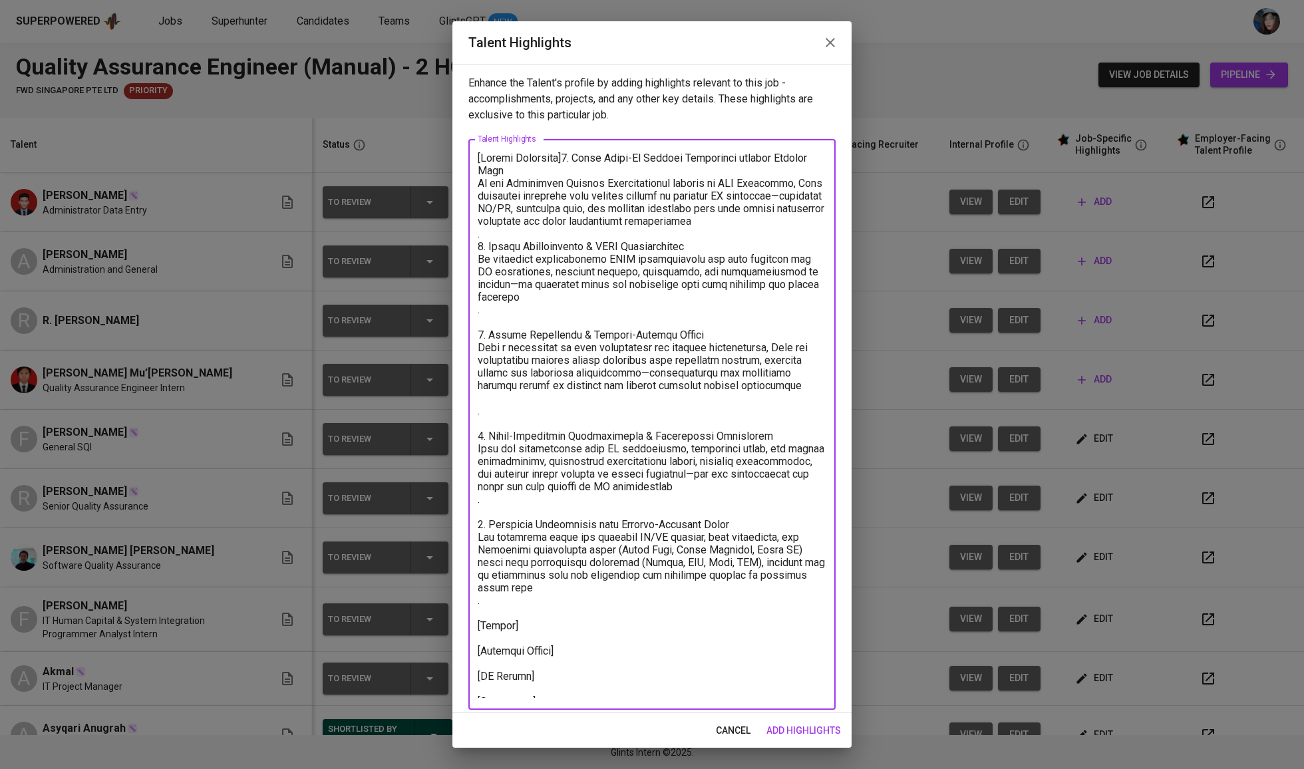
click at [571, 157] on textarea at bounding box center [652, 425] width 349 height 546
drag, startPoint x: 561, startPoint y: 157, endPoint x: 660, endPoint y: 173, distance: 99.7
click at [660, 173] on textarea at bounding box center [652, 425] width 349 height 546
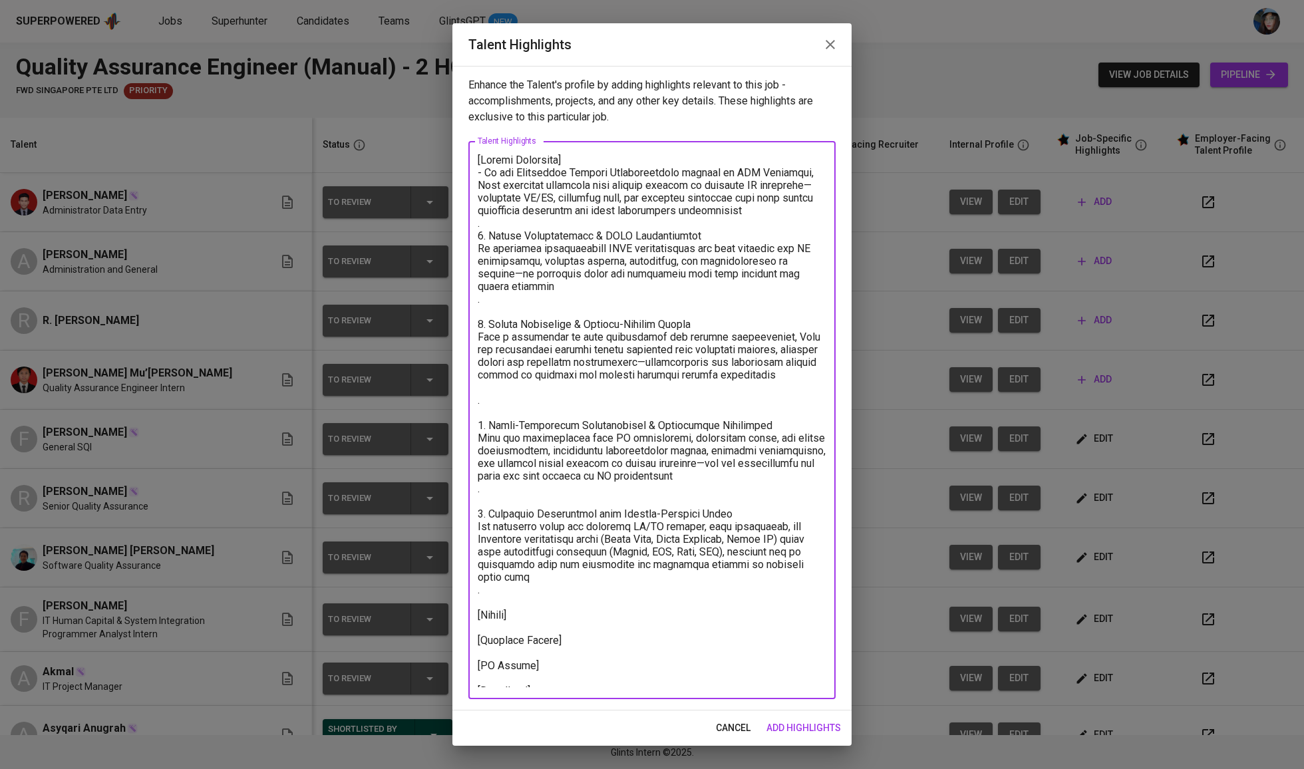
click at [669, 237] on textarea at bounding box center [652, 420] width 349 height 533
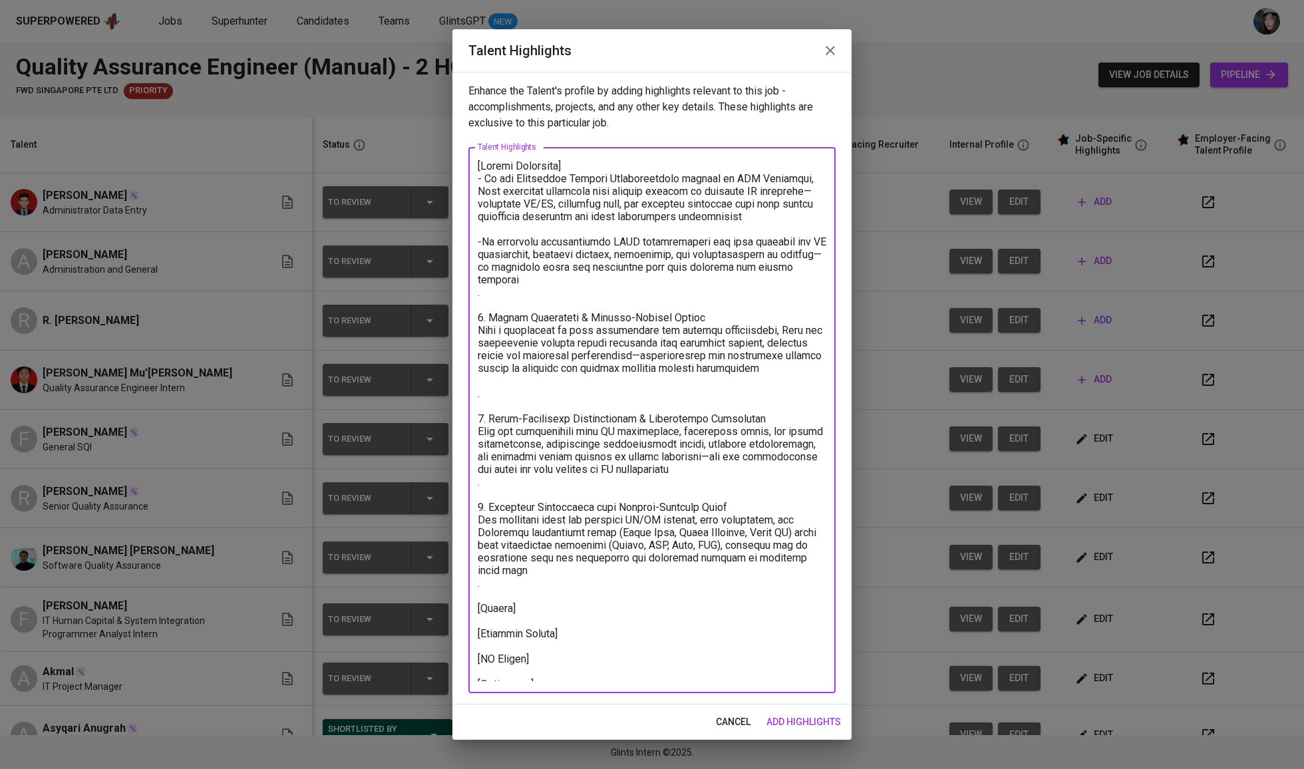
type textarea "[Career Highlight] - In his Regulatory Affairs Digitalization project at MSD In…"
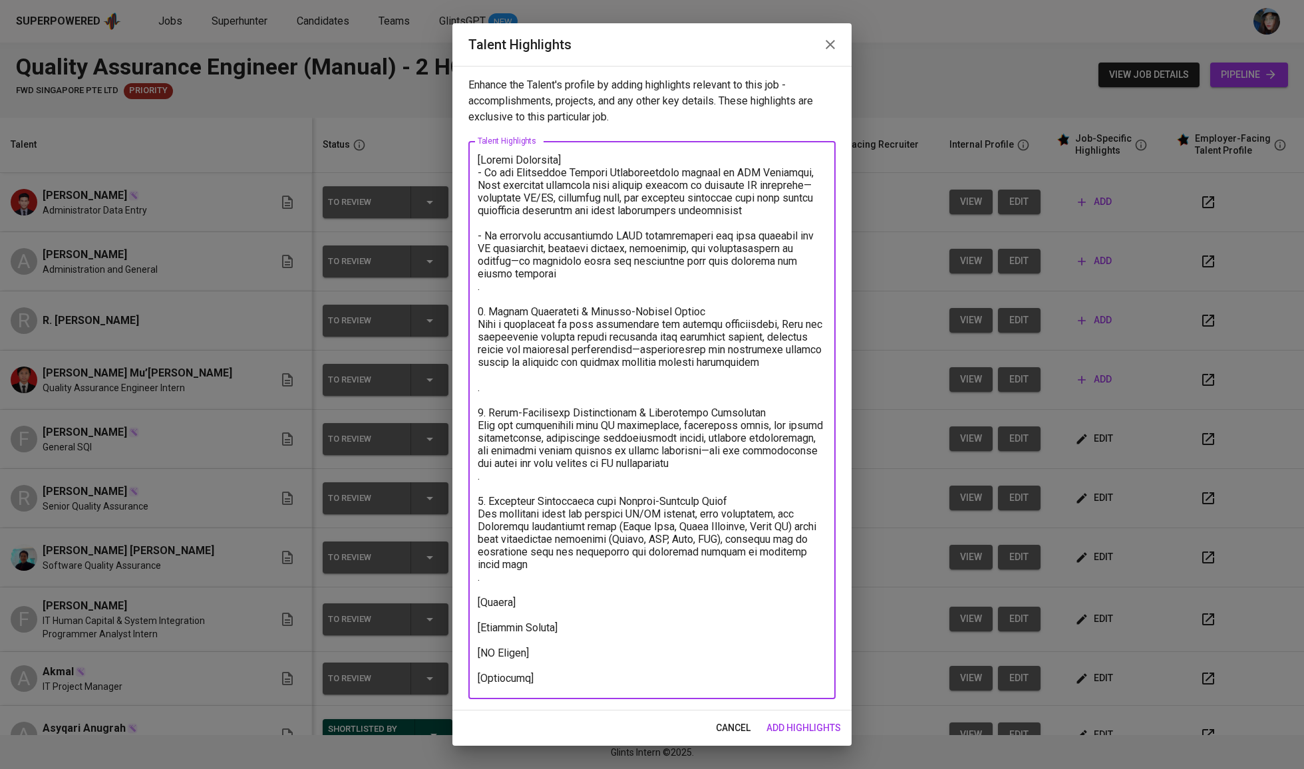
click at [559, 301] on textarea at bounding box center [652, 420] width 349 height 533
click at [561, 305] on textarea at bounding box center [652, 420] width 349 height 533
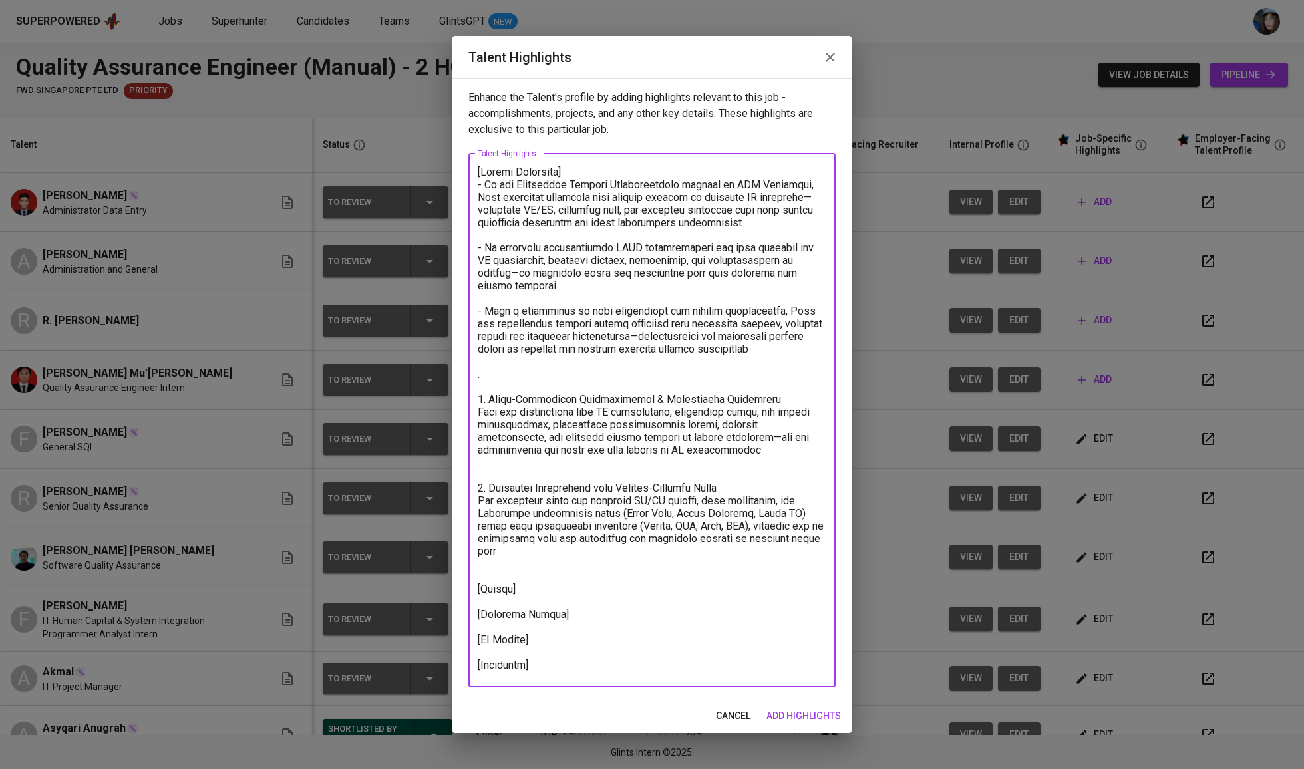
click at [563, 405] on textarea at bounding box center [652, 420] width 349 height 509
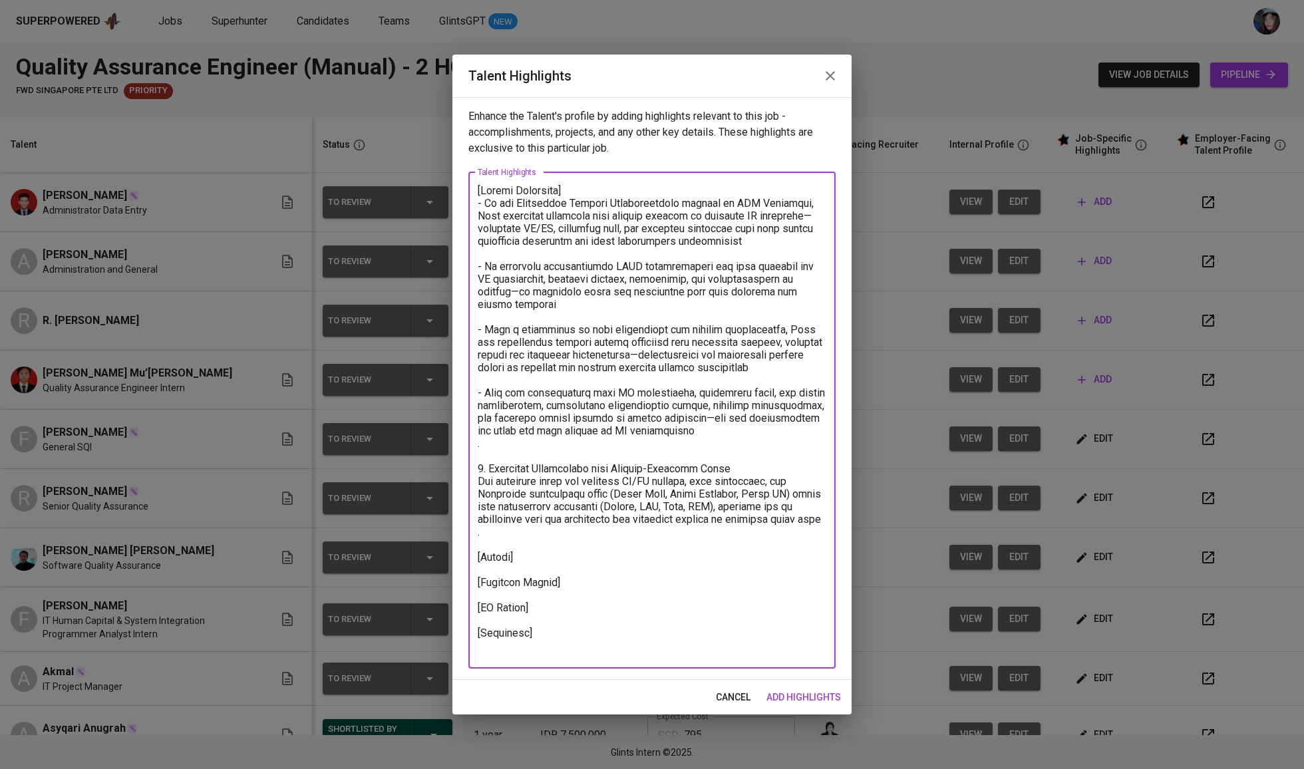
click at [551, 472] on textarea at bounding box center [652, 420] width 349 height 472
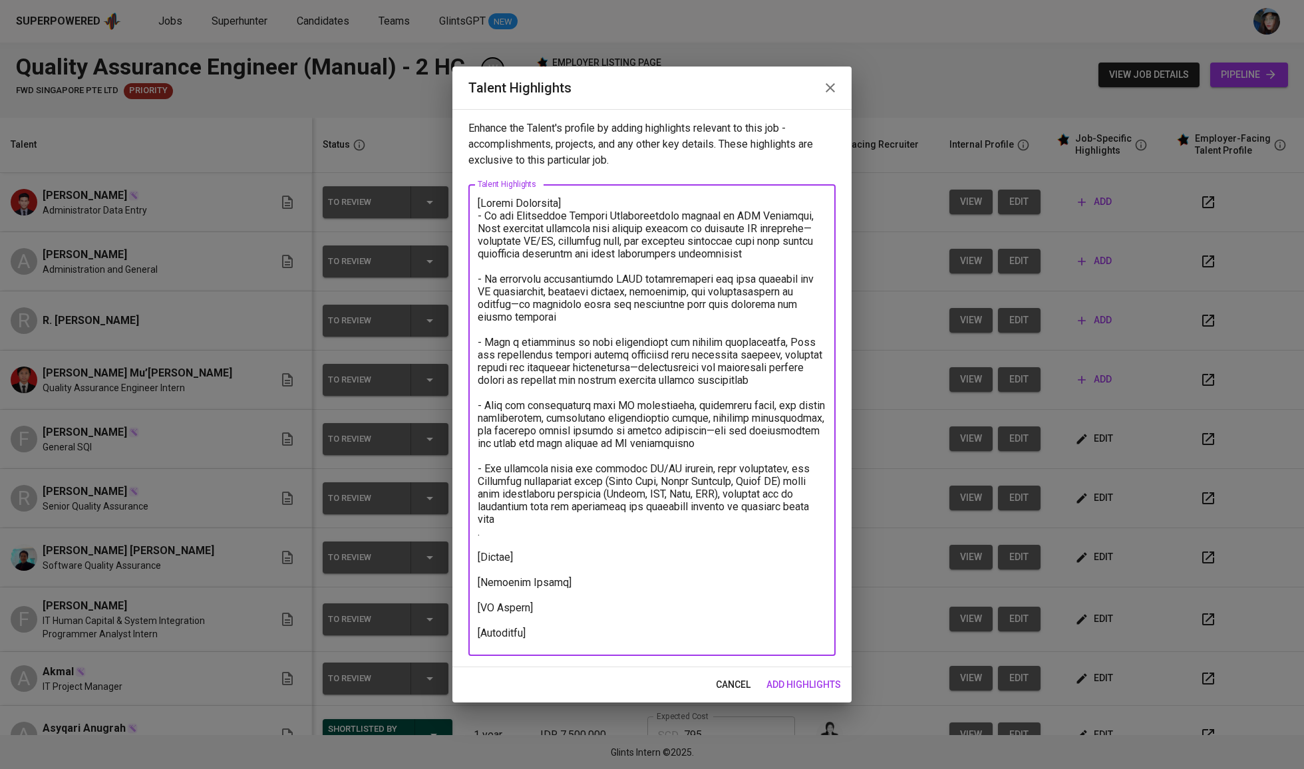
click at [605, 621] on textarea at bounding box center [652, 420] width 349 height 447
click at [607, 632] on textarea at bounding box center [652, 420] width 349 height 447
click at [527, 537] on textarea at bounding box center [652, 420] width 349 height 447
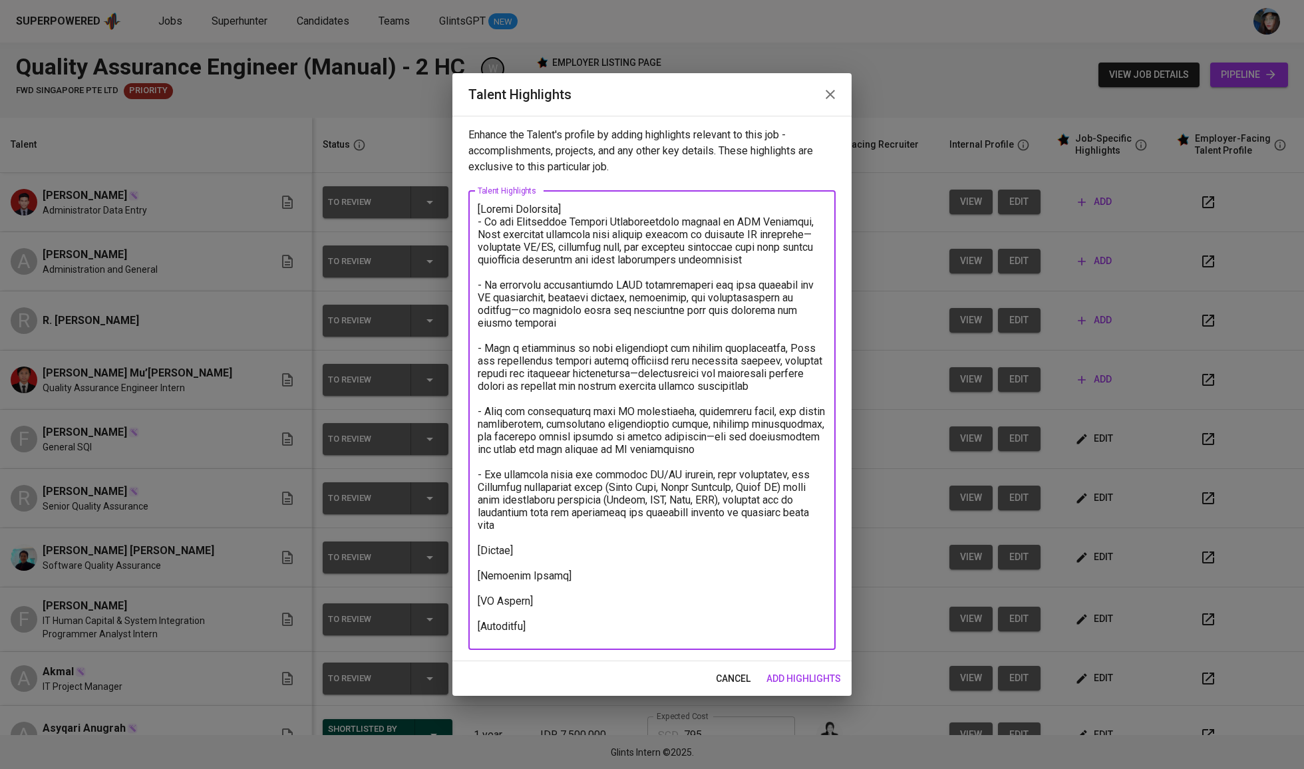
click at [592, 575] on textarea at bounding box center [652, 420] width 349 height 434
click at [605, 579] on textarea at bounding box center [652, 420] width 349 height 434
click at [543, 559] on textarea at bounding box center [652, 420] width 349 height 434
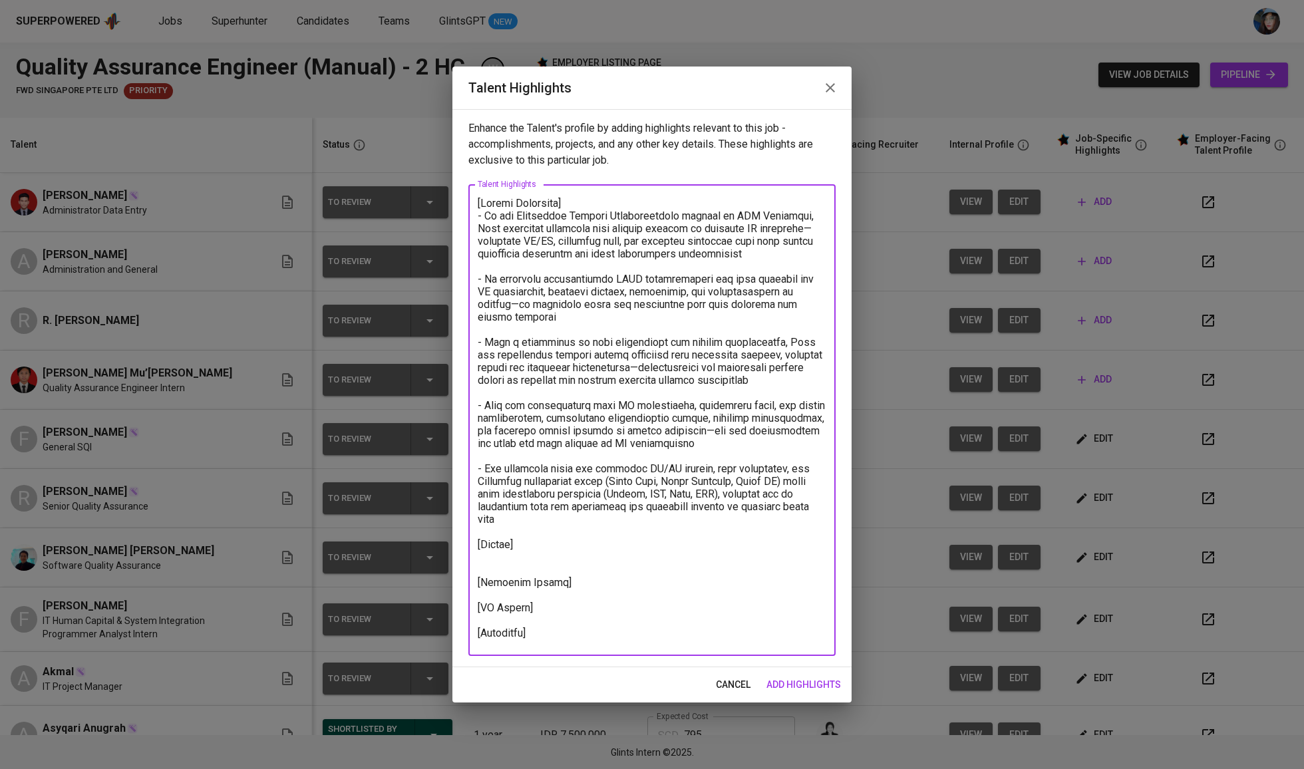
paste textarea "https://glints.sg.larksuite.com/file/RVzRboIPvo5g0oxDsn5lfUIwgAh?from=from_copy…"
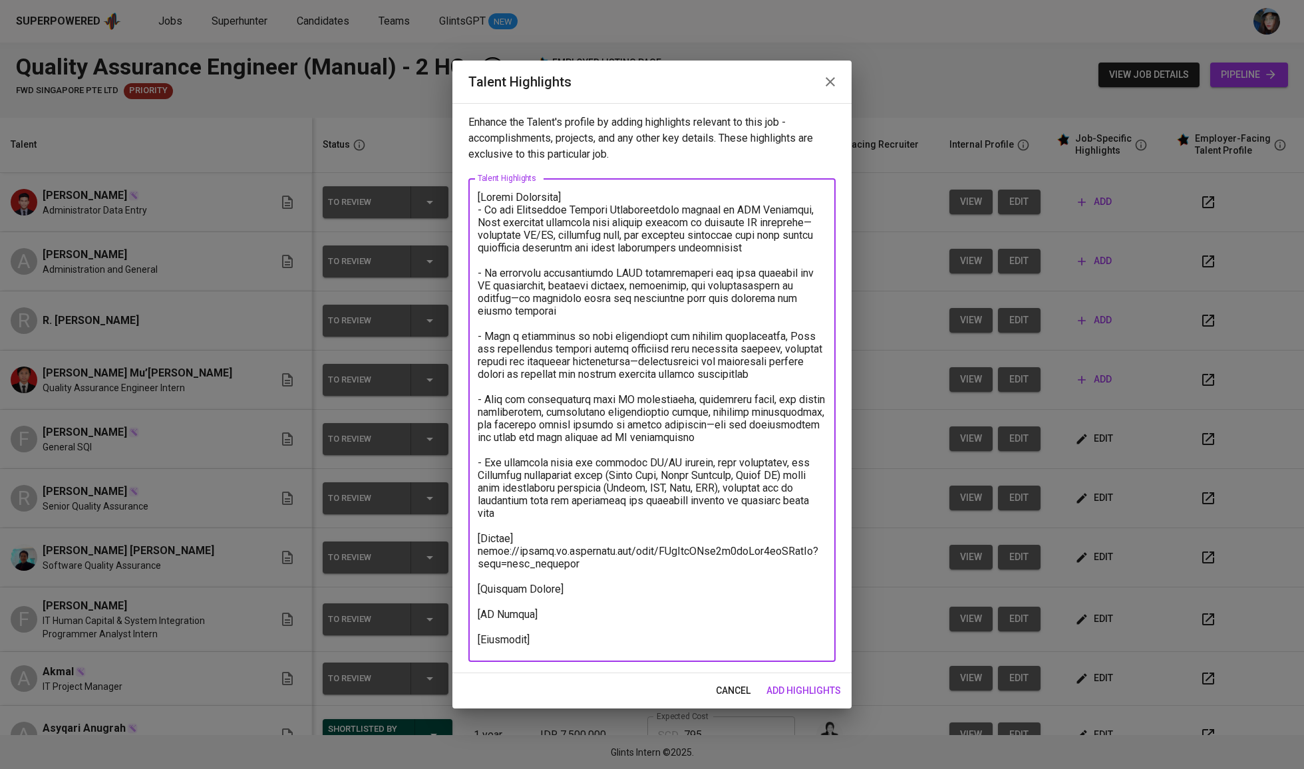
click at [659, 595] on textarea at bounding box center [652, 420] width 349 height 459
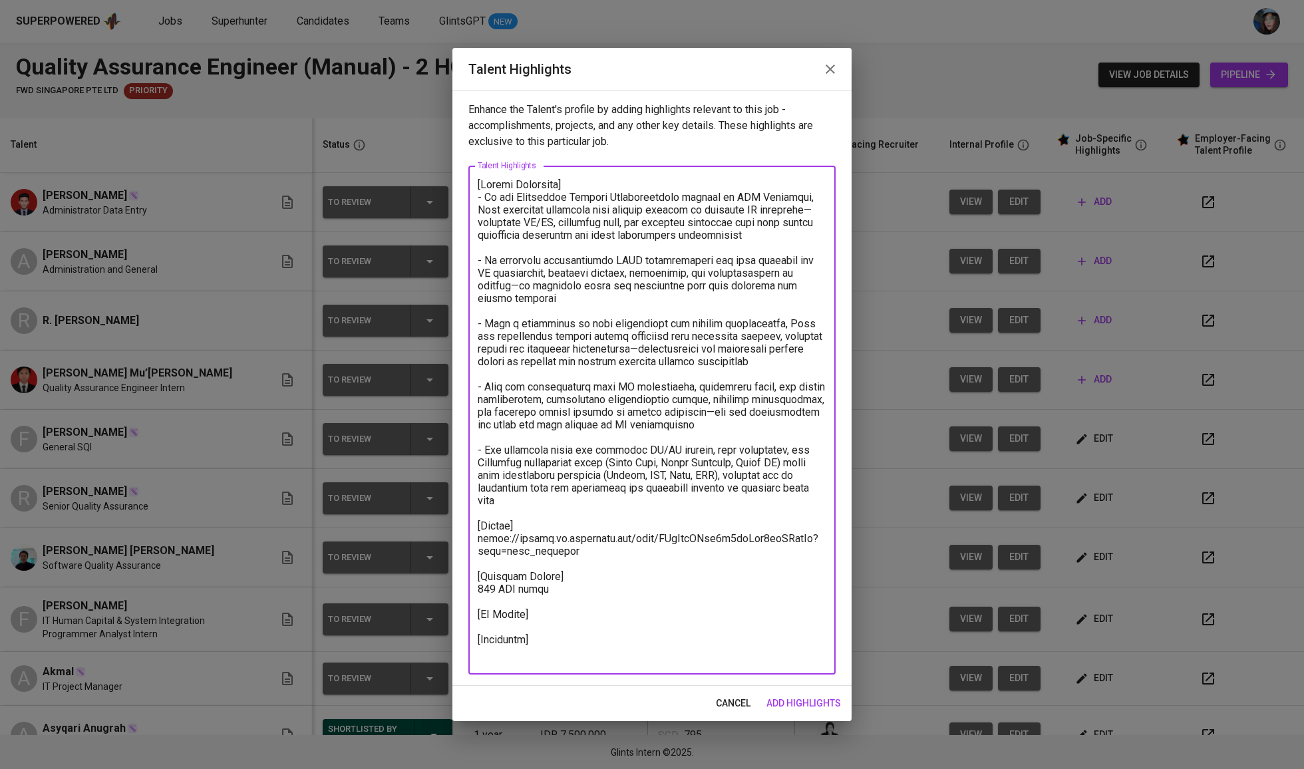
paste textarea "https://glints.sg.larksuite.com/minutes/obsg7v7kxzlroe4sbl3xw1in?from=from_copy…"
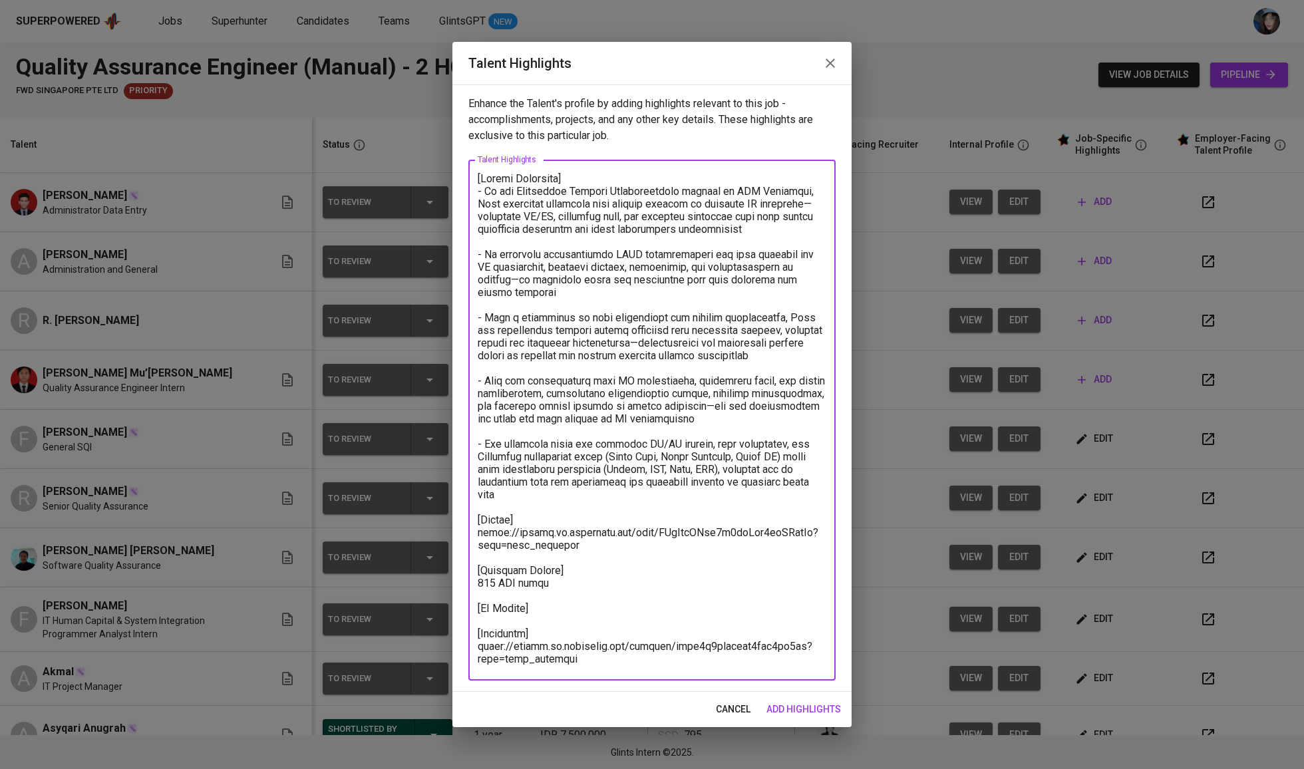
type textarea "[Career Highlight] - In his Regulatory Affairs Digitalization project at MSD In…"
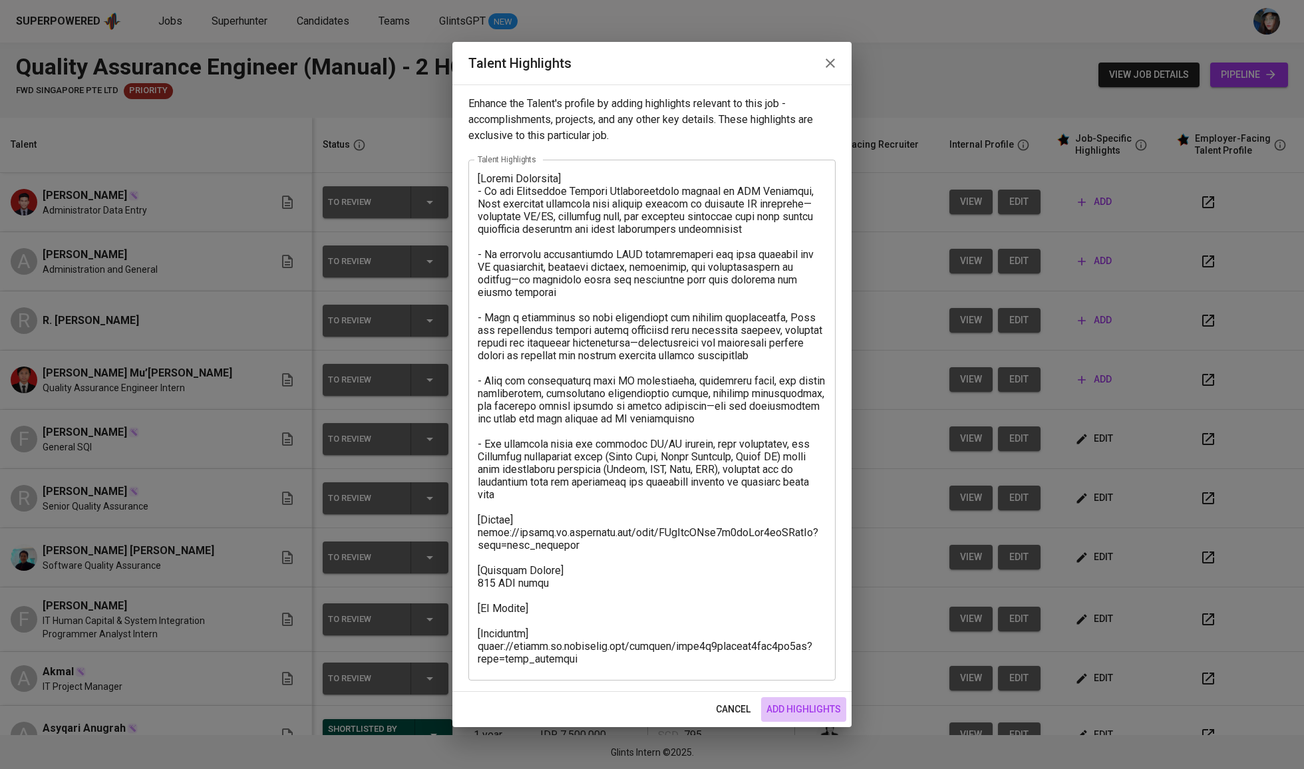
click at [823, 711] on span "add highlights" at bounding box center [803, 709] width 74 height 17
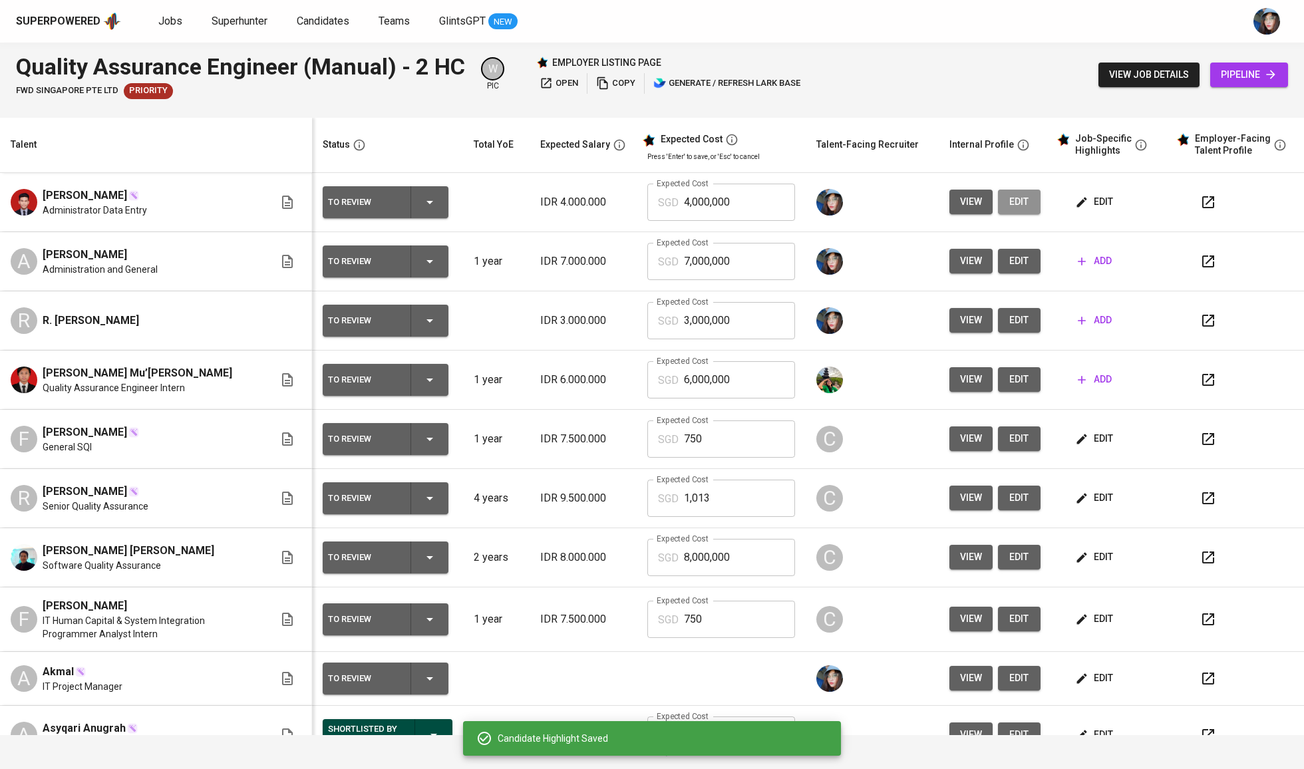
click at [1008, 204] on span "edit" at bounding box center [1018, 202] width 21 height 17
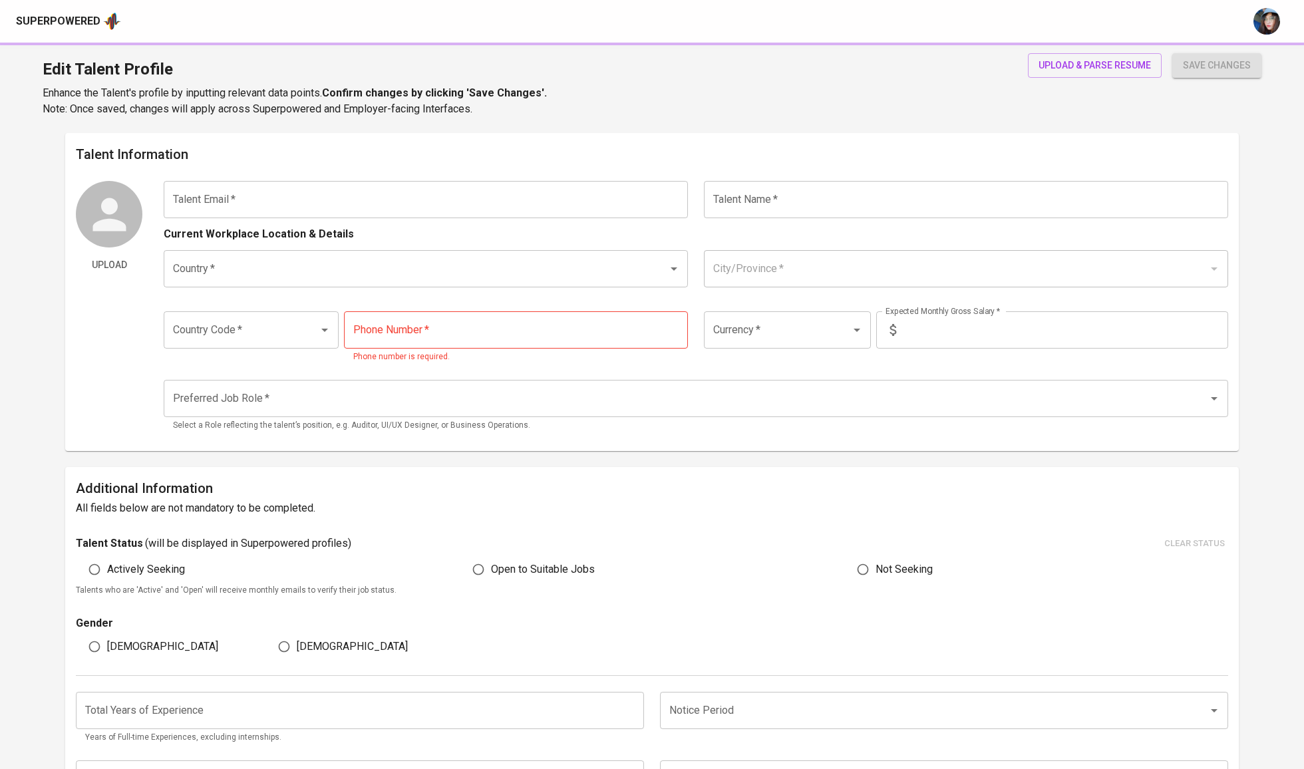
type input "[EMAIL_ADDRESS][DOMAIN_NAME]"
type input "[PERSON_NAME]"
type input "[GEOGRAPHIC_DATA]"
type input "Kab. [GEOGRAPHIC_DATA], [GEOGRAPHIC_DATA]"
type input "+62"
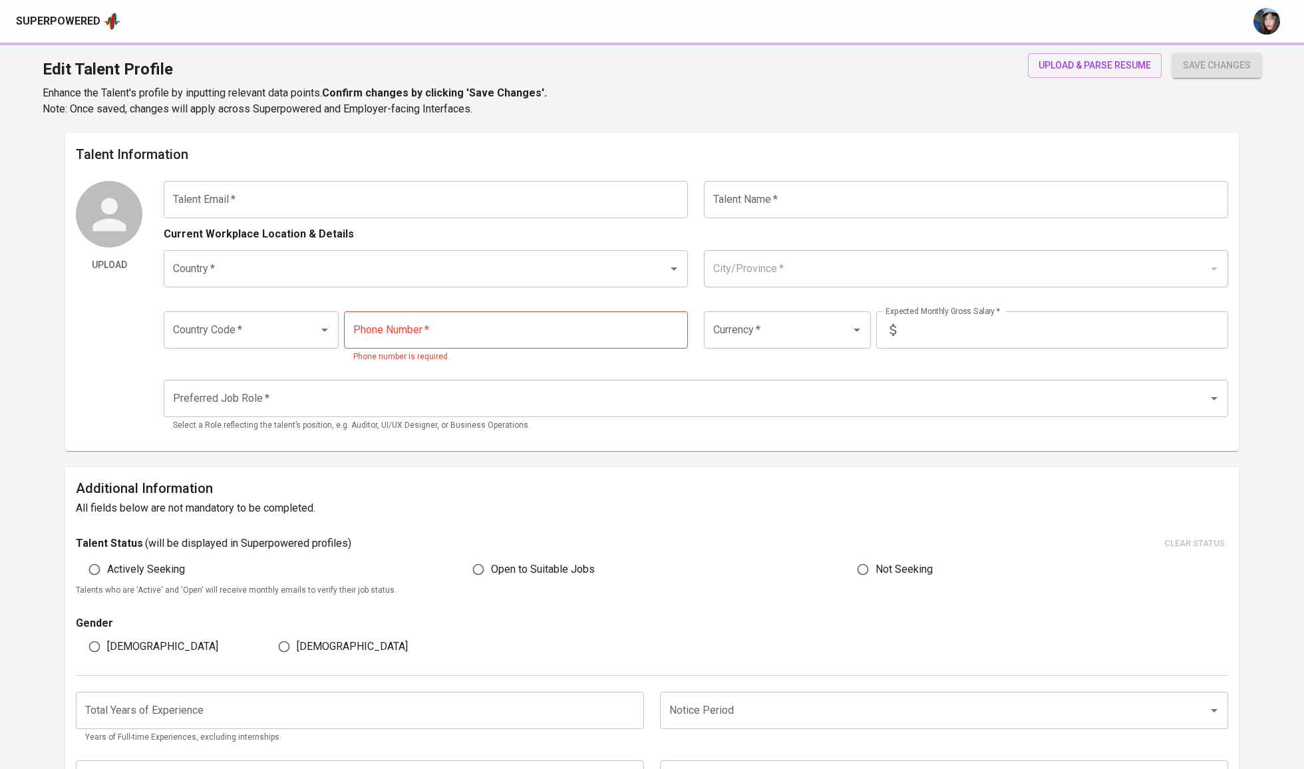
type input "IDR"
radio input "true"
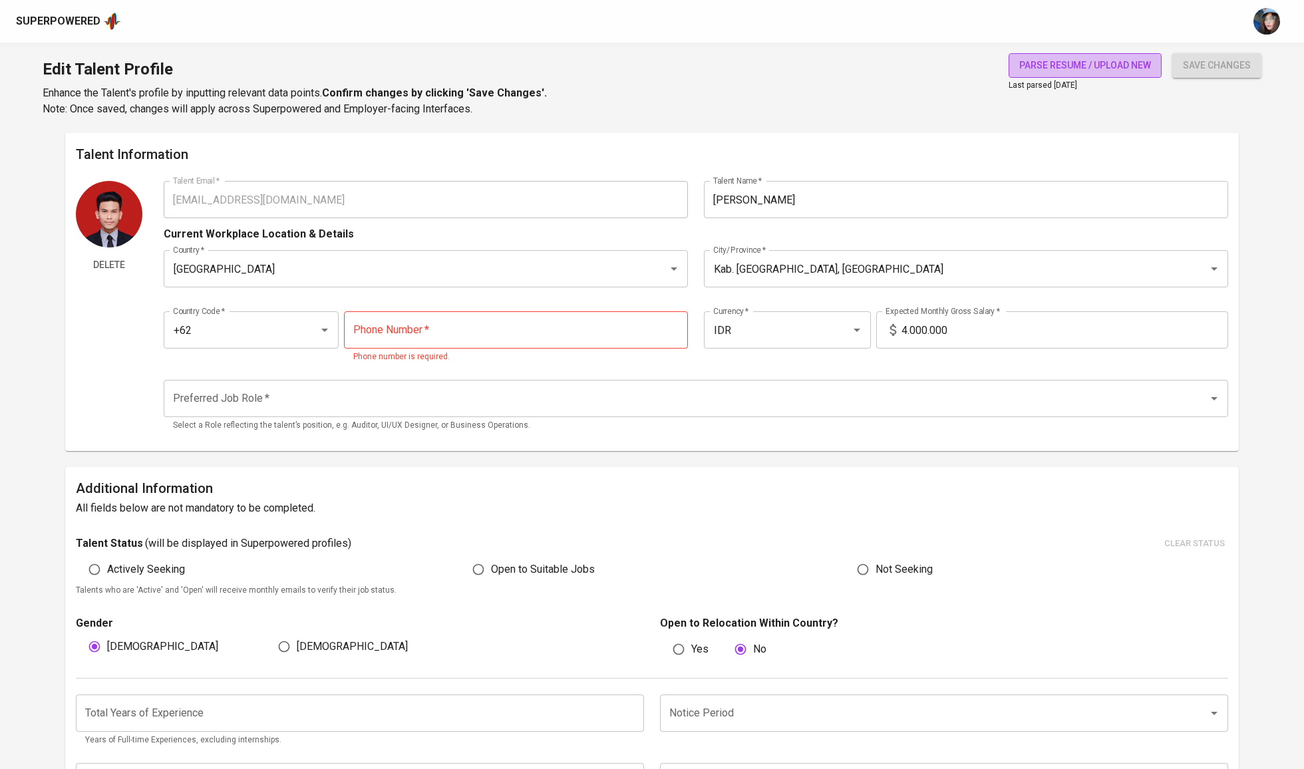
click at [1145, 65] on span "parse resume / upload new" at bounding box center [1085, 65] width 132 height 17
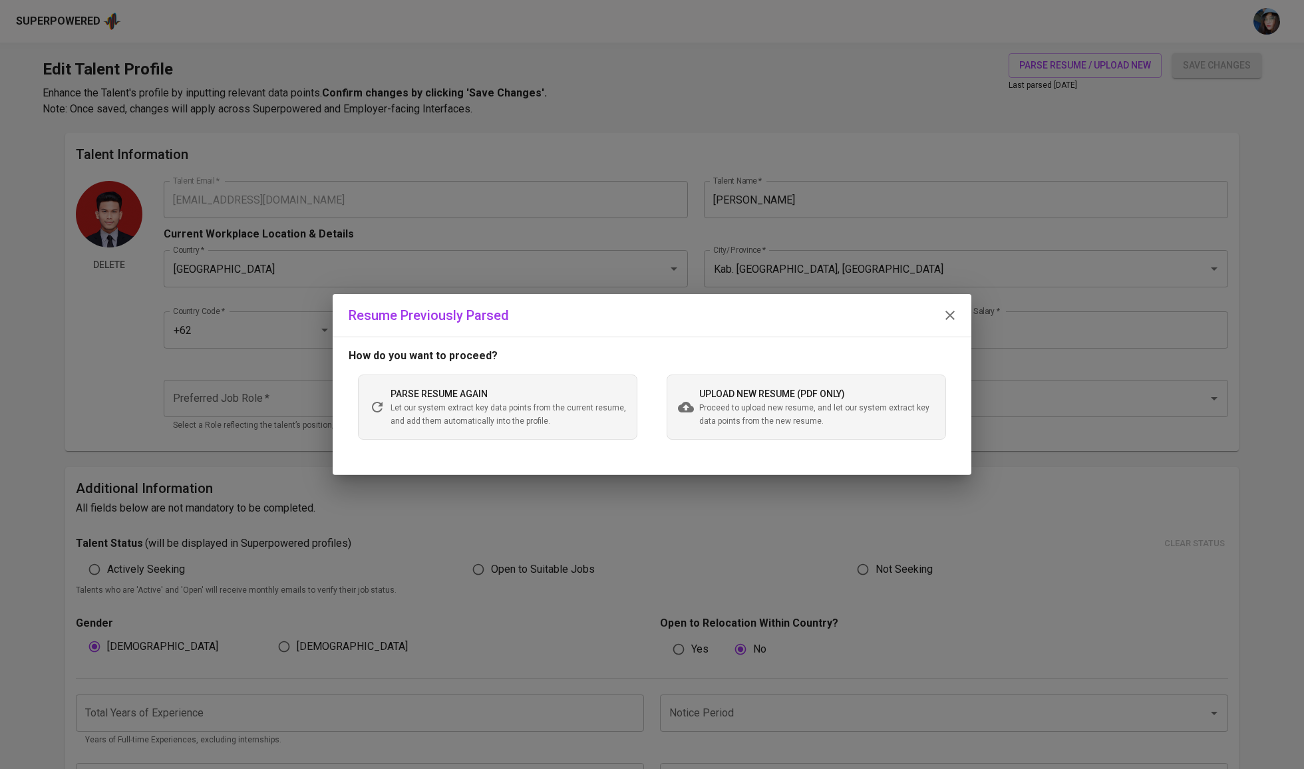
click at [839, 411] on span "Proceed to upload new resume, and let our system extract key data points from t…" at bounding box center [816, 415] width 235 height 27
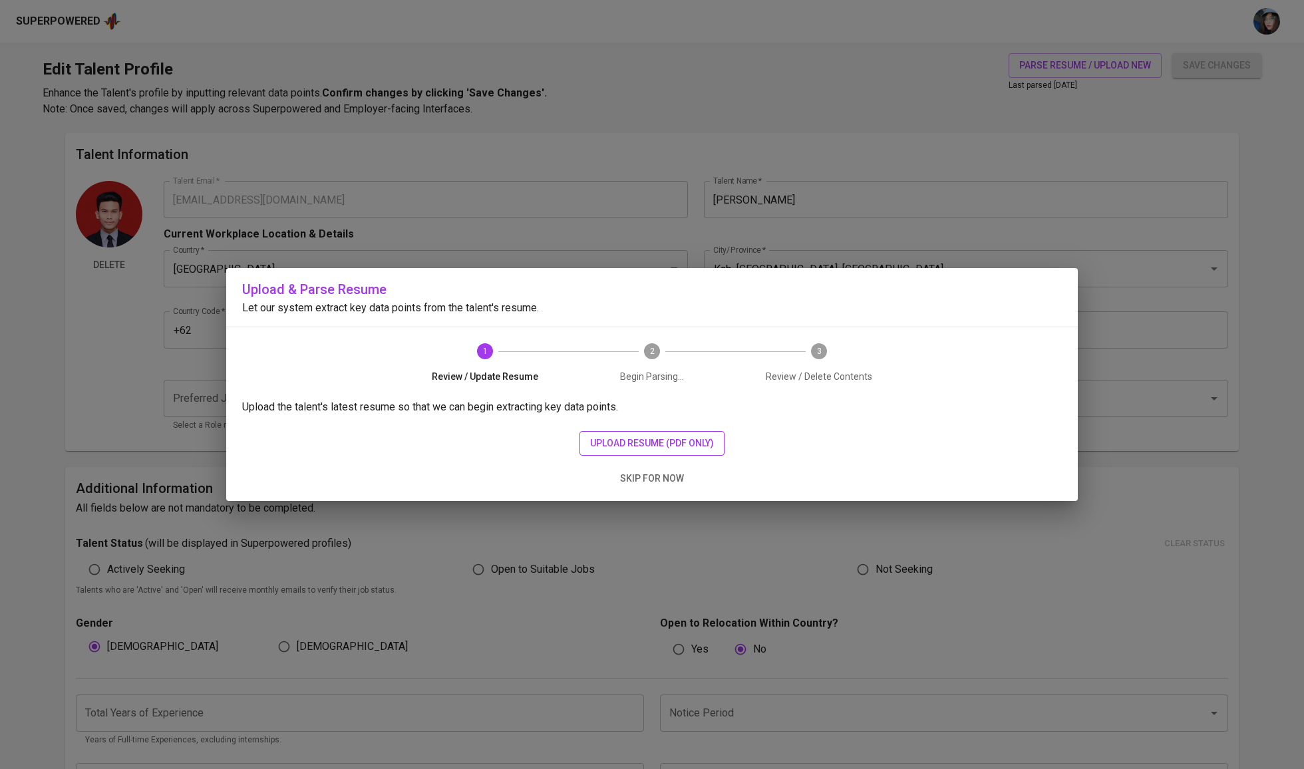
click at [677, 440] on span "upload resume (pdf only)" at bounding box center [652, 443] width 124 height 17
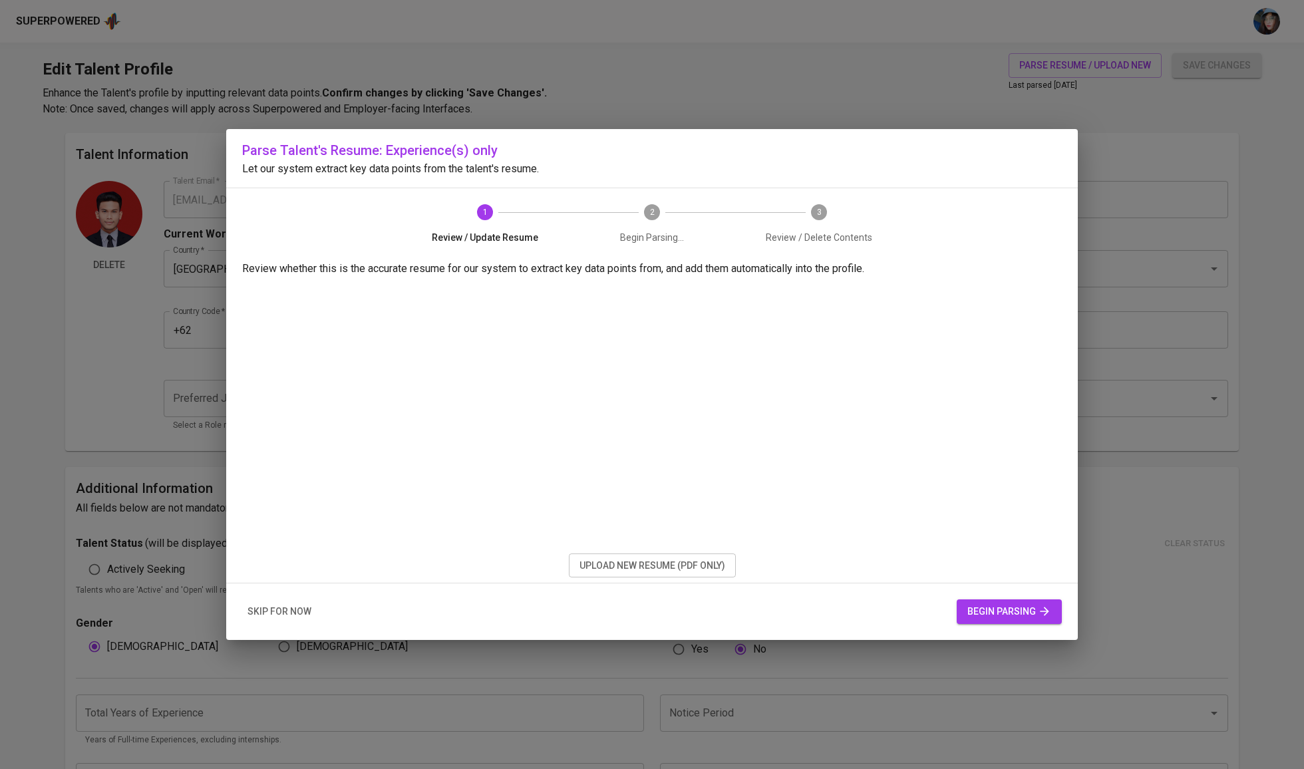
click at [1038, 617] on icon "button" at bounding box center [1044, 611] width 13 height 13
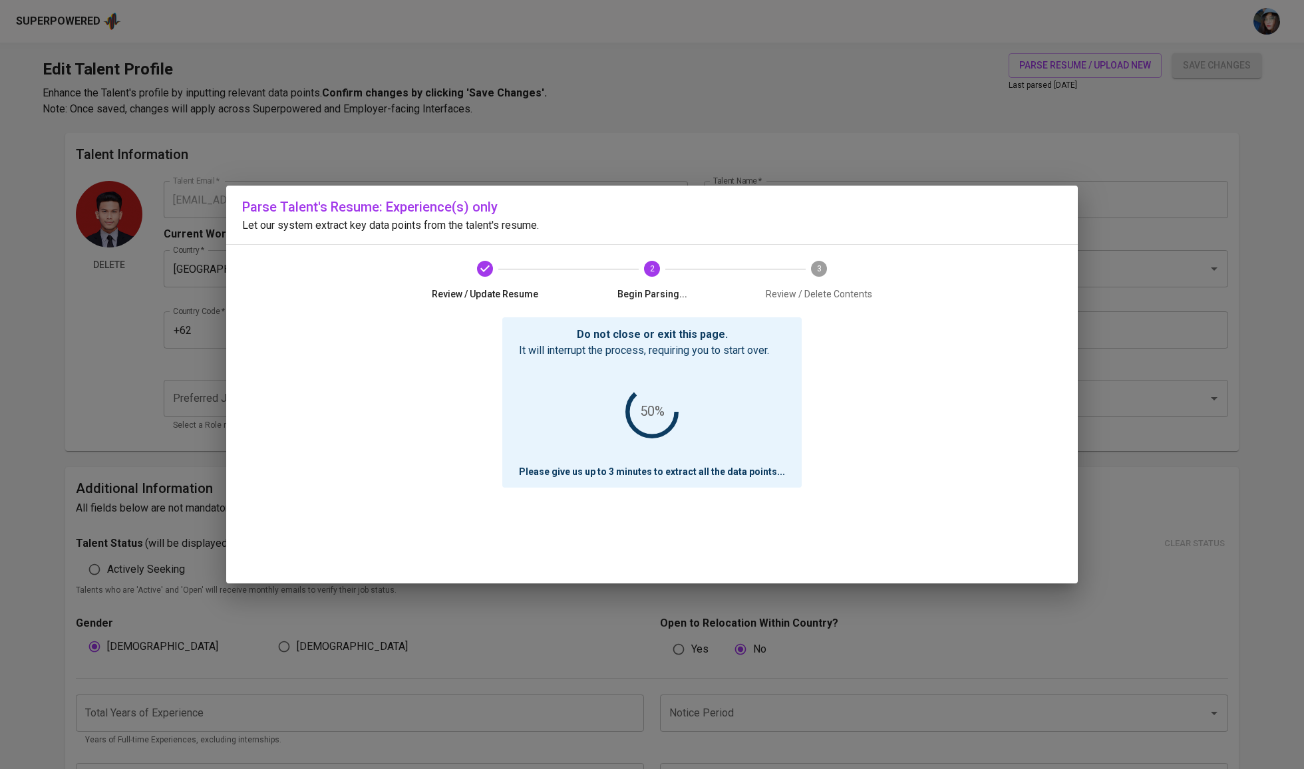
click at [968, 299] on div "Parse Talent's Resume: Experience(s) only Let our system extract key data point…" at bounding box center [651, 384] width 851 height 397
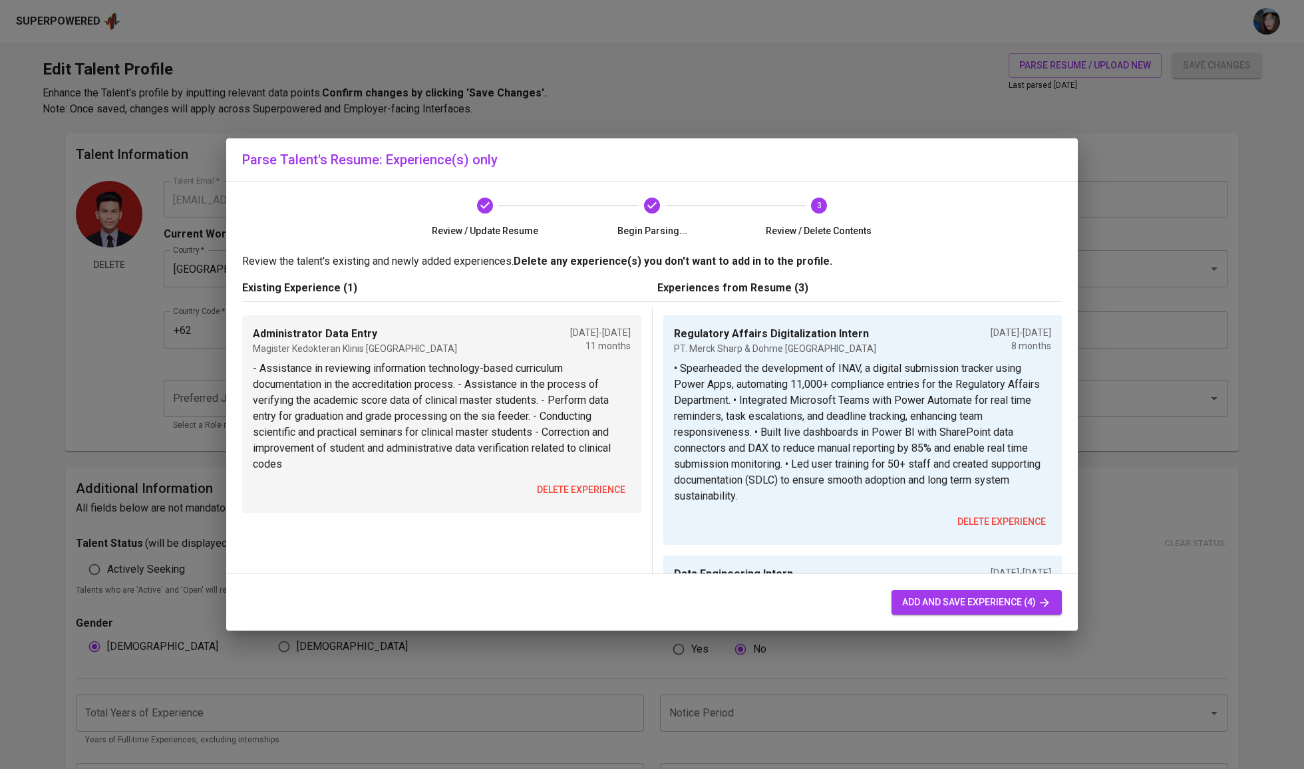
click at [592, 483] on span "delete experience" at bounding box center [581, 490] width 88 height 17
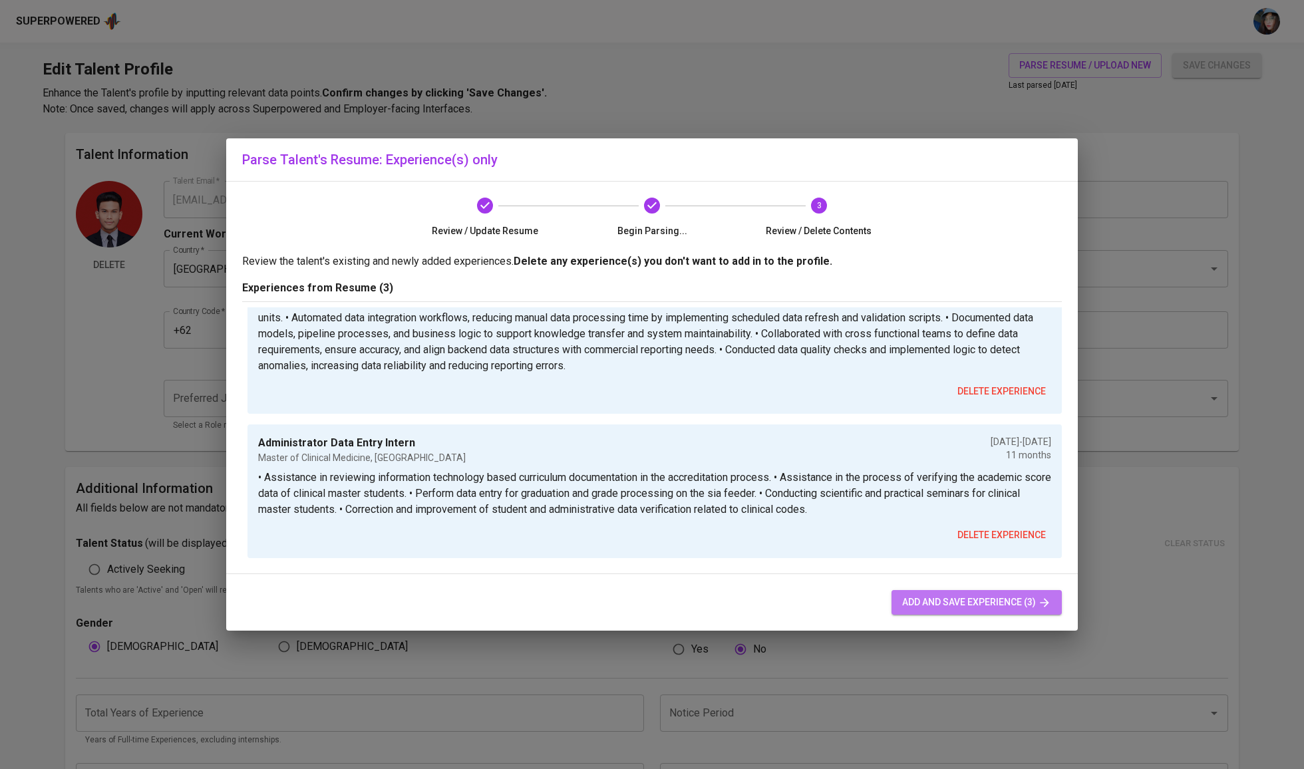
scroll to position [242, 0]
click at [972, 599] on span "add and save experience (3)" at bounding box center [976, 602] width 149 height 17
type input "+62"
type input "Data Engineering Intern"
type input "PT. Merck Sharp & Dohme Indonesia"
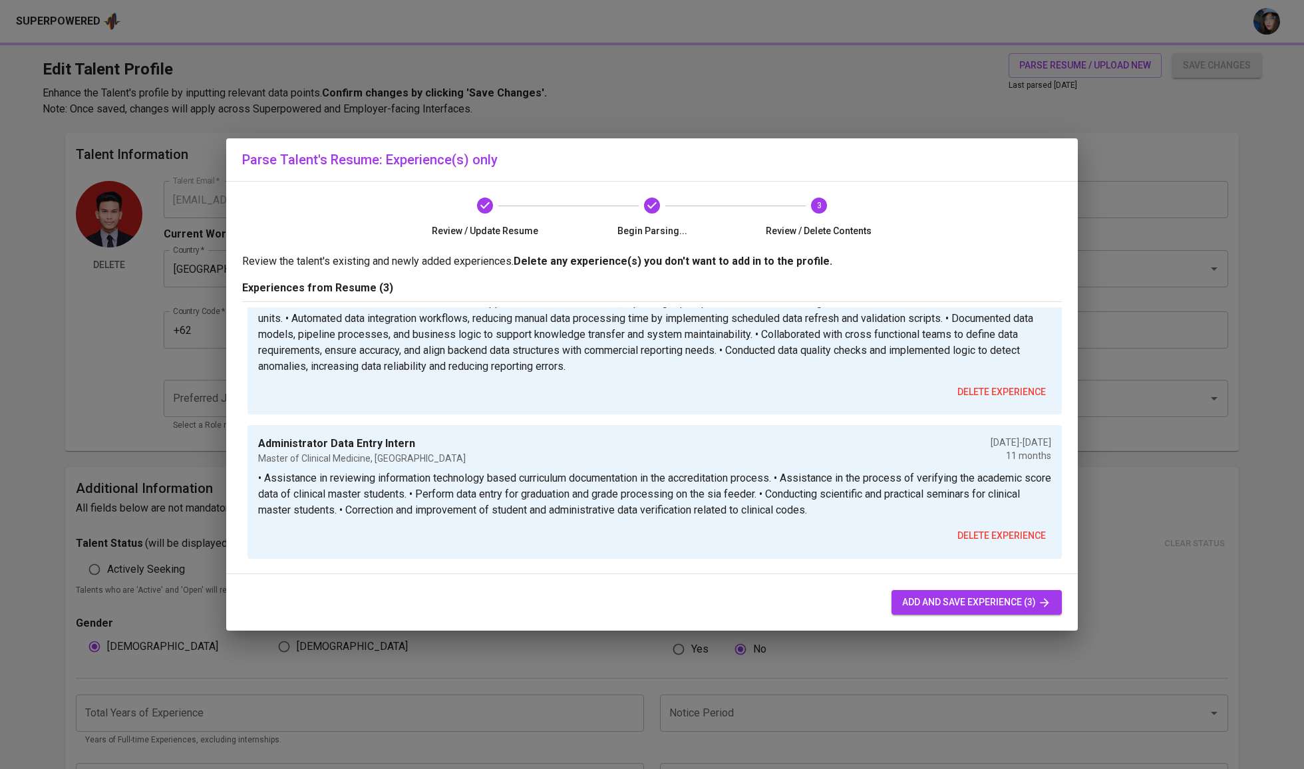
type input "06/01/2024"
type input "02/01/2025"
type textarea "• Built and maintained scalable ETL pipelines to ingest and transform commercia…"
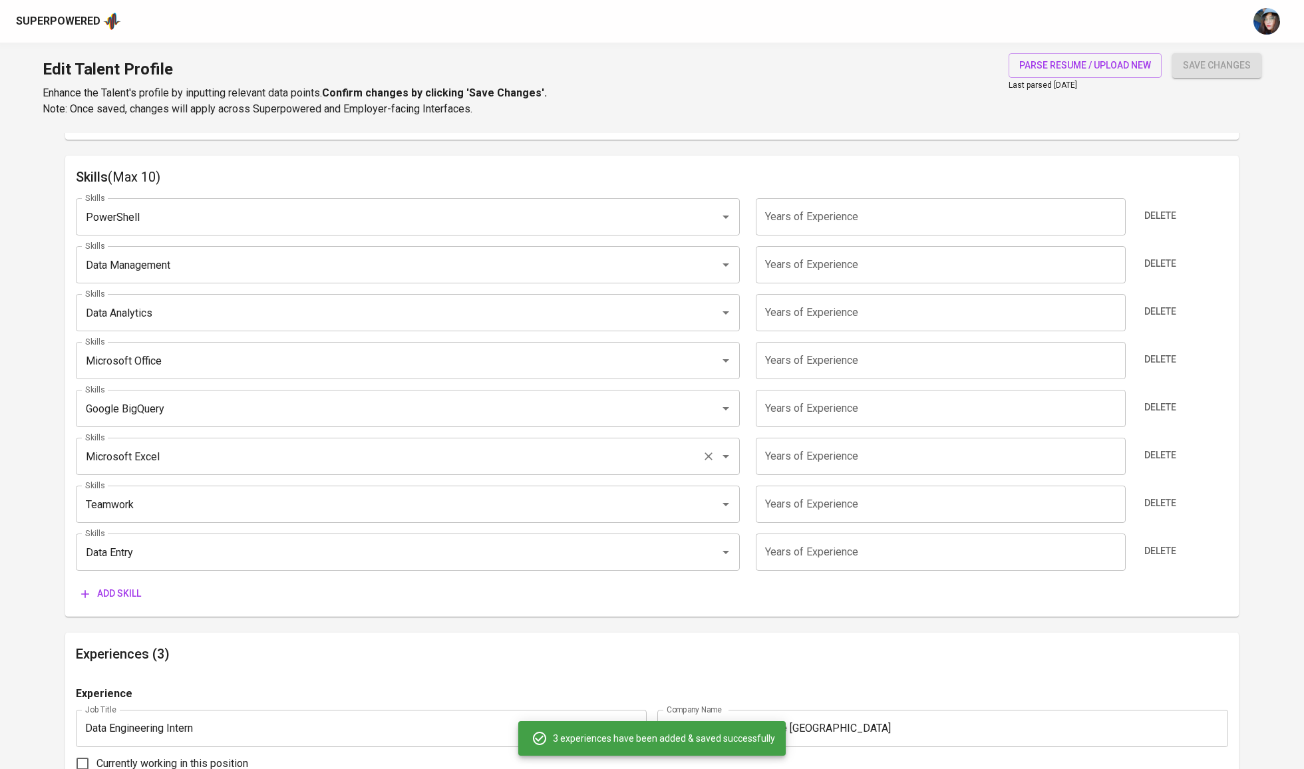
scroll to position [464, 0]
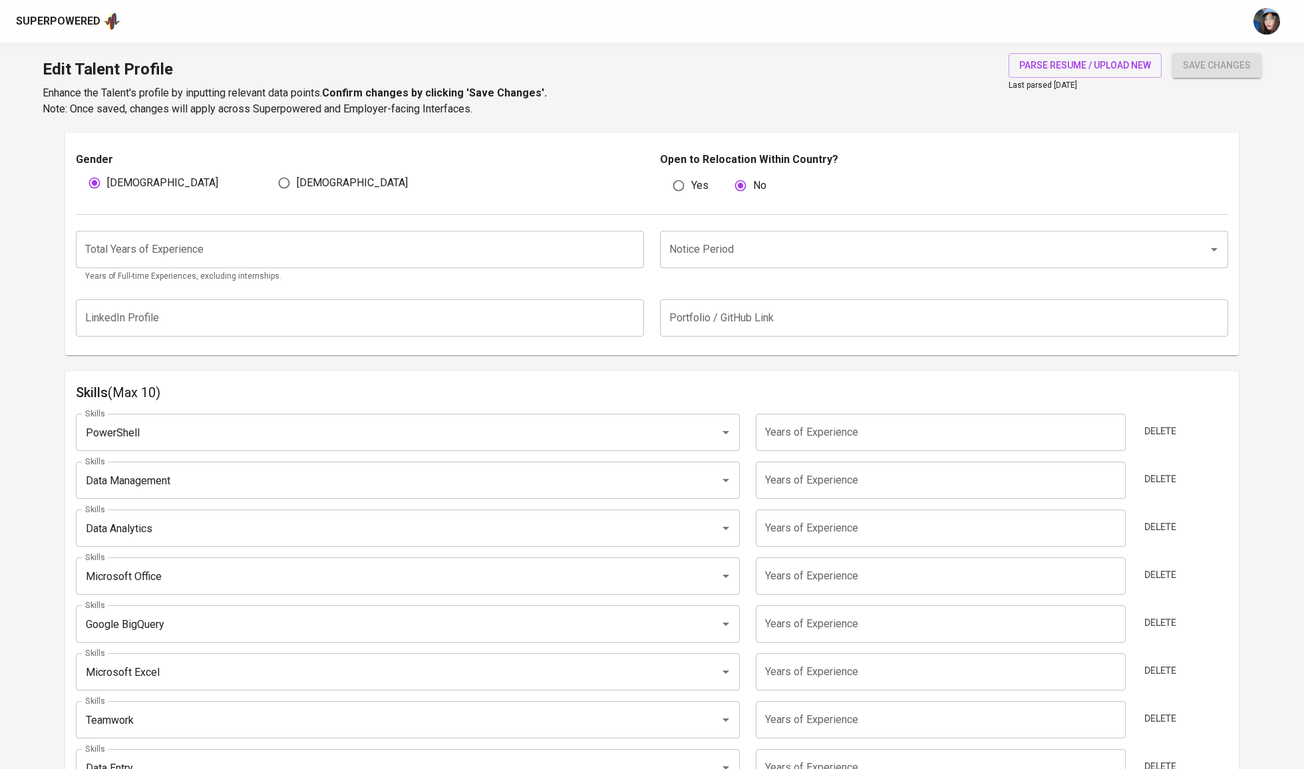
click at [313, 268] on input "number" at bounding box center [360, 249] width 568 height 37
type input "1"
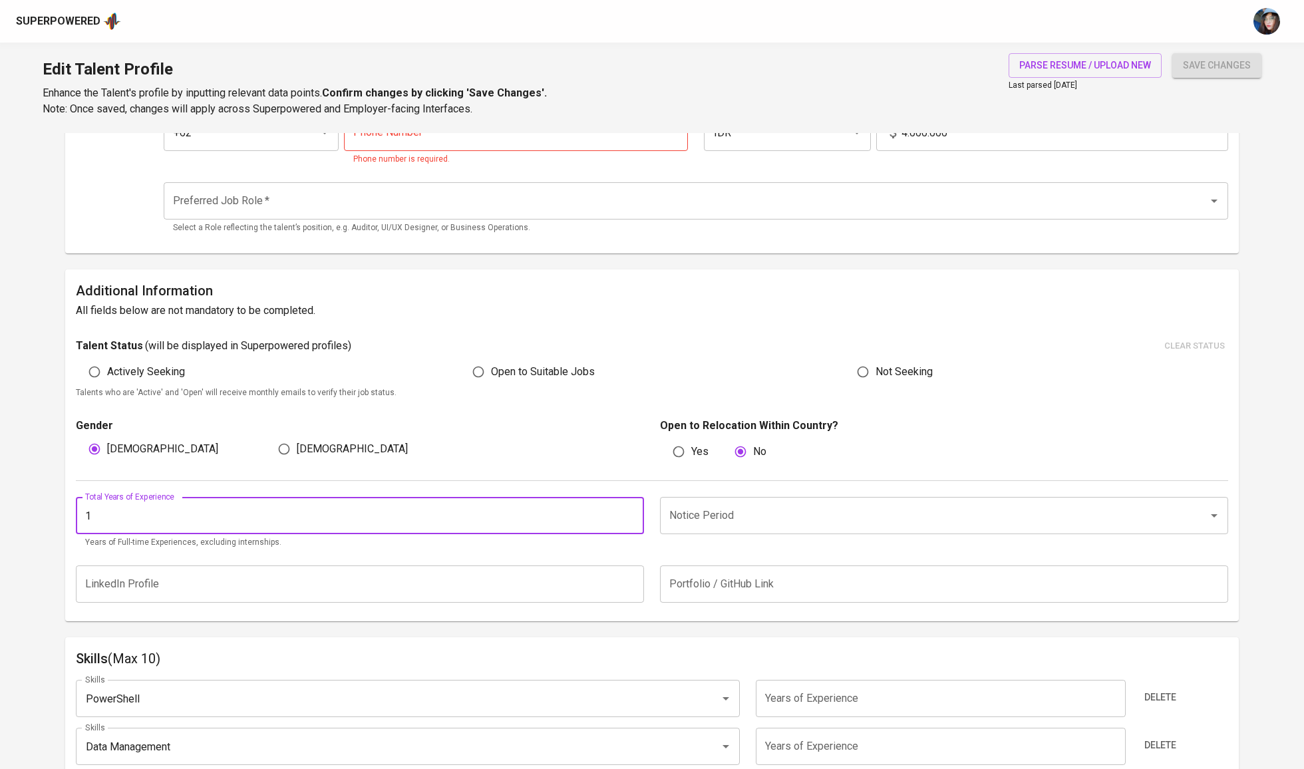
scroll to position [197, 0]
type input "1"
click at [684, 463] on input "Yes" at bounding box center [678, 452] width 25 height 25
radio input "true"
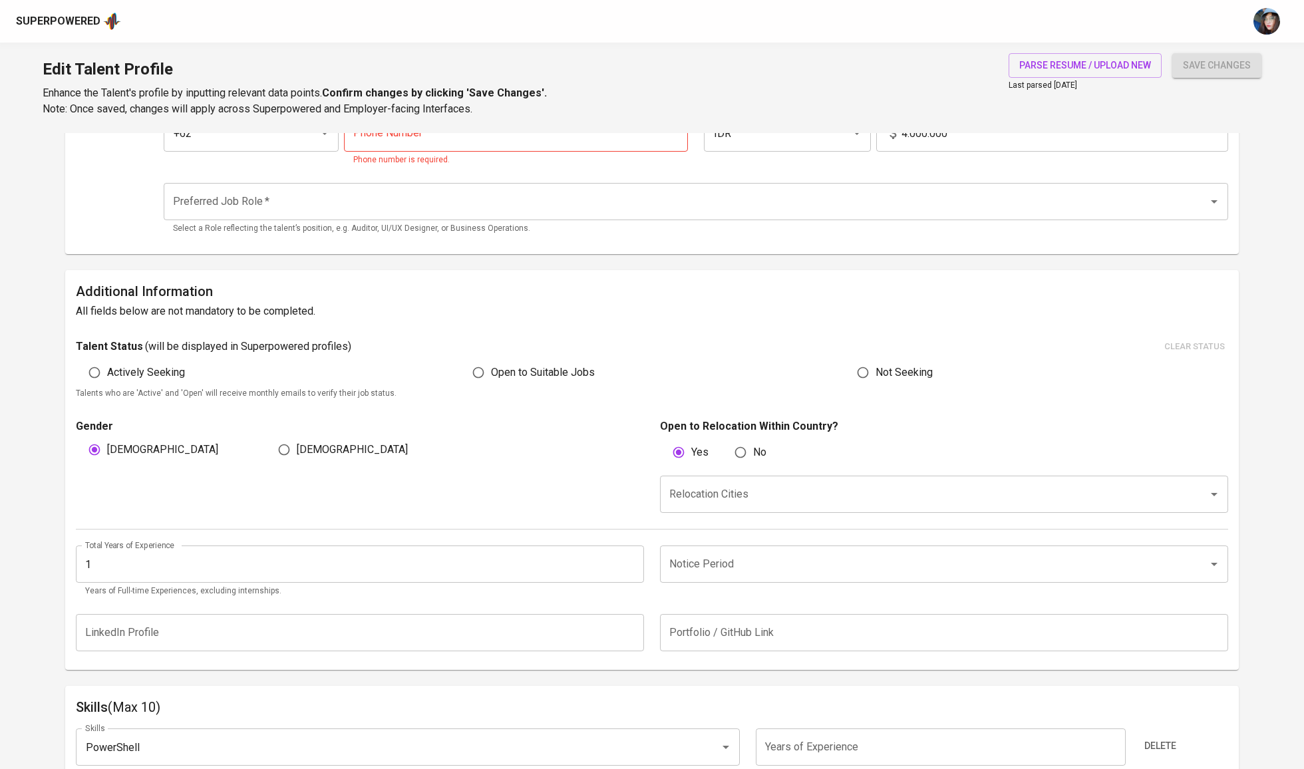
click at [140, 381] on label "Actively Seeking" at bounding box center [133, 372] width 103 height 25
click at [107, 381] on input "Actively Seeking" at bounding box center [94, 372] width 25 height 25
radio input "true"
click at [140, 374] on span "Actively Seeking" at bounding box center [146, 373] width 78 height 16
click at [107, 374] on input "Actively Seeking" at bounding box center [94, 372] width 25 height 25
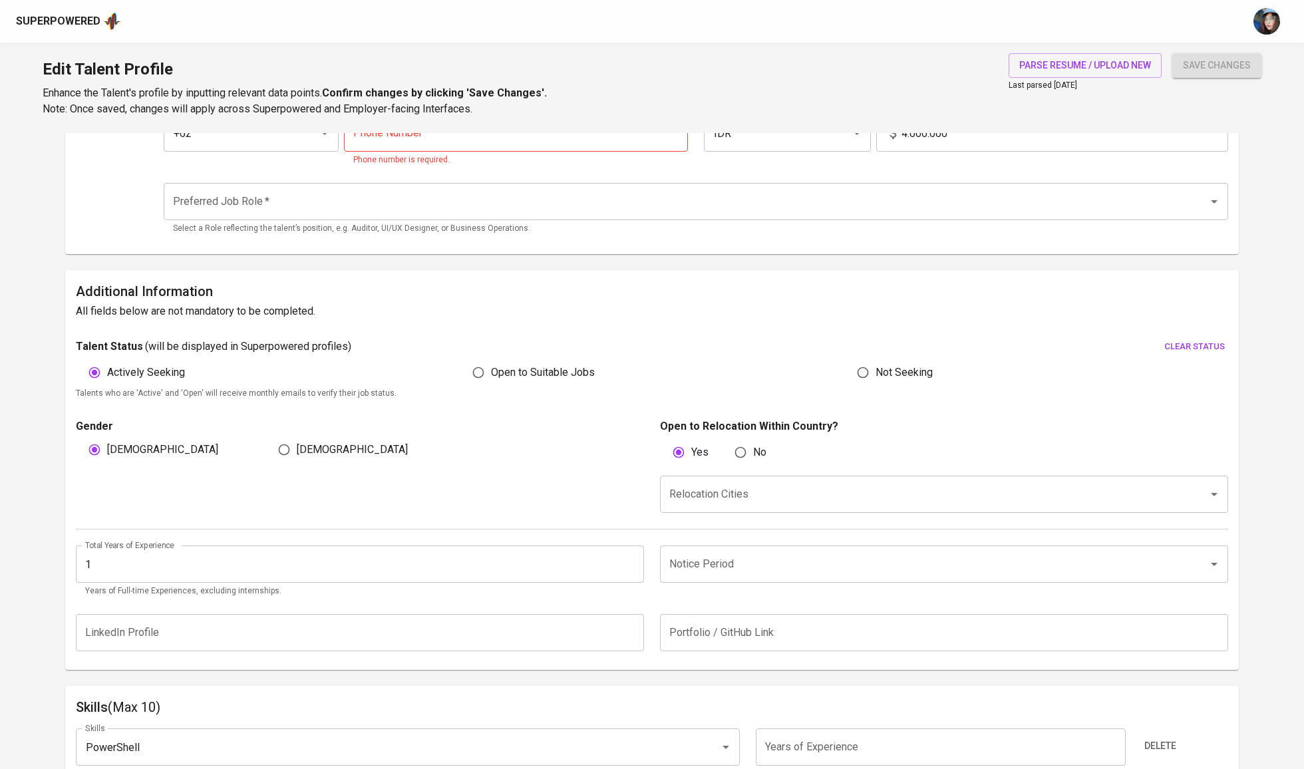
click at [911, 496] on input "Relocation Cities" at bounding box center [925, 494] width 519 height 25
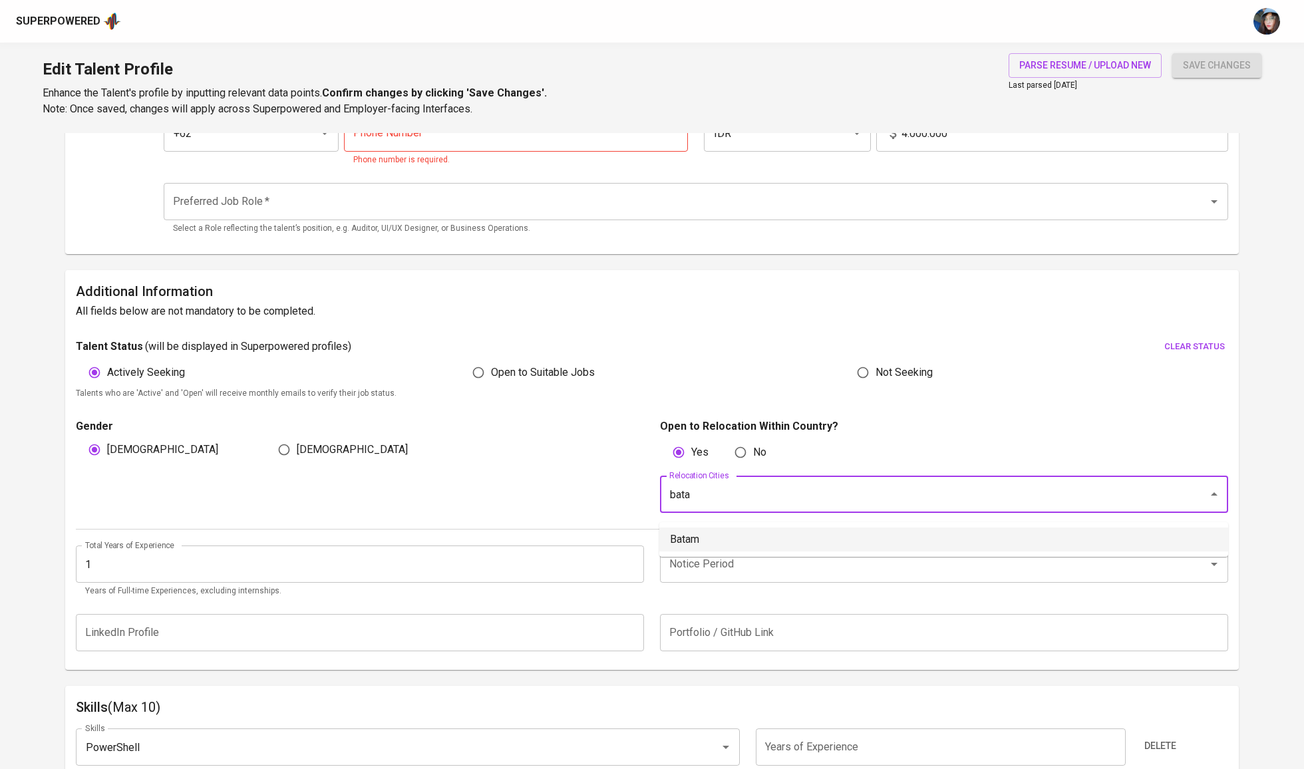
click at [860, 541] on li "Batam" at bounding box center [943, 539] width 569 height 24
type input "bata"
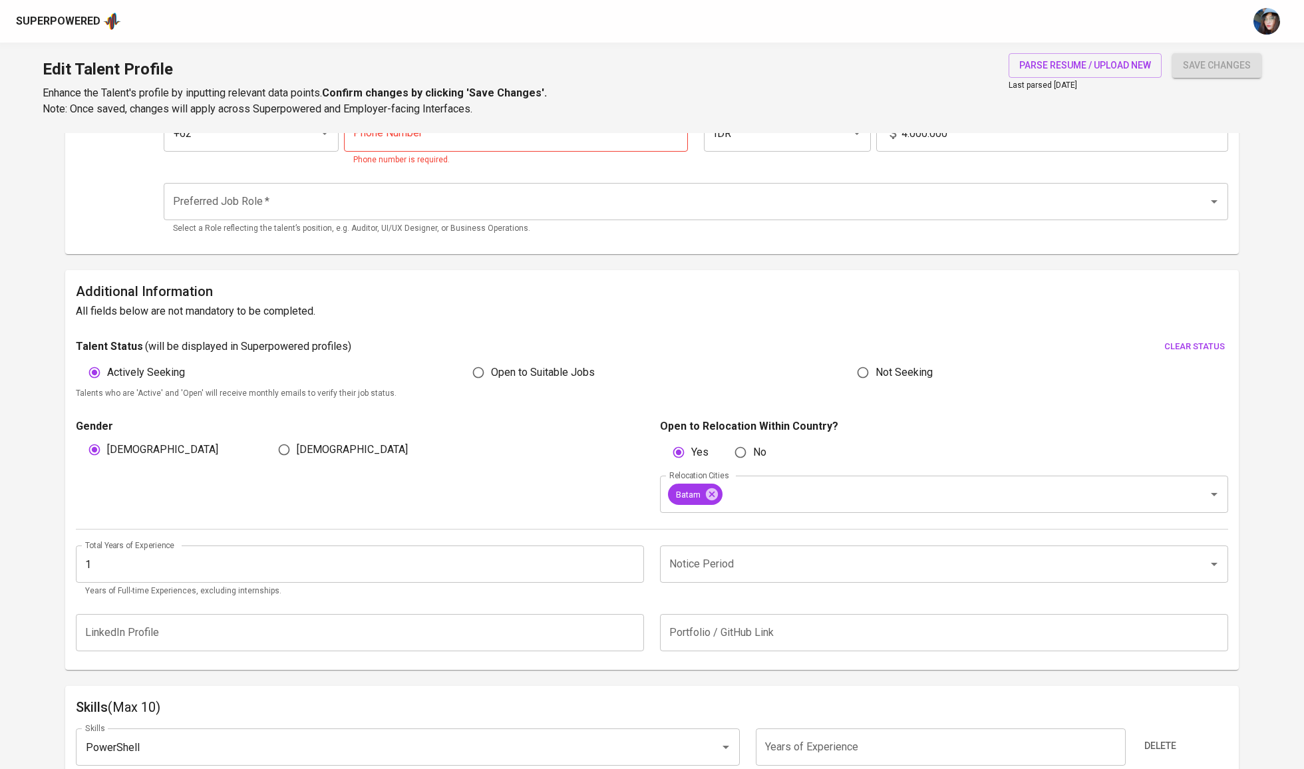
click at [851, 567] on input "Notice Period" at bounding box center [925, 563] width 519 height 25
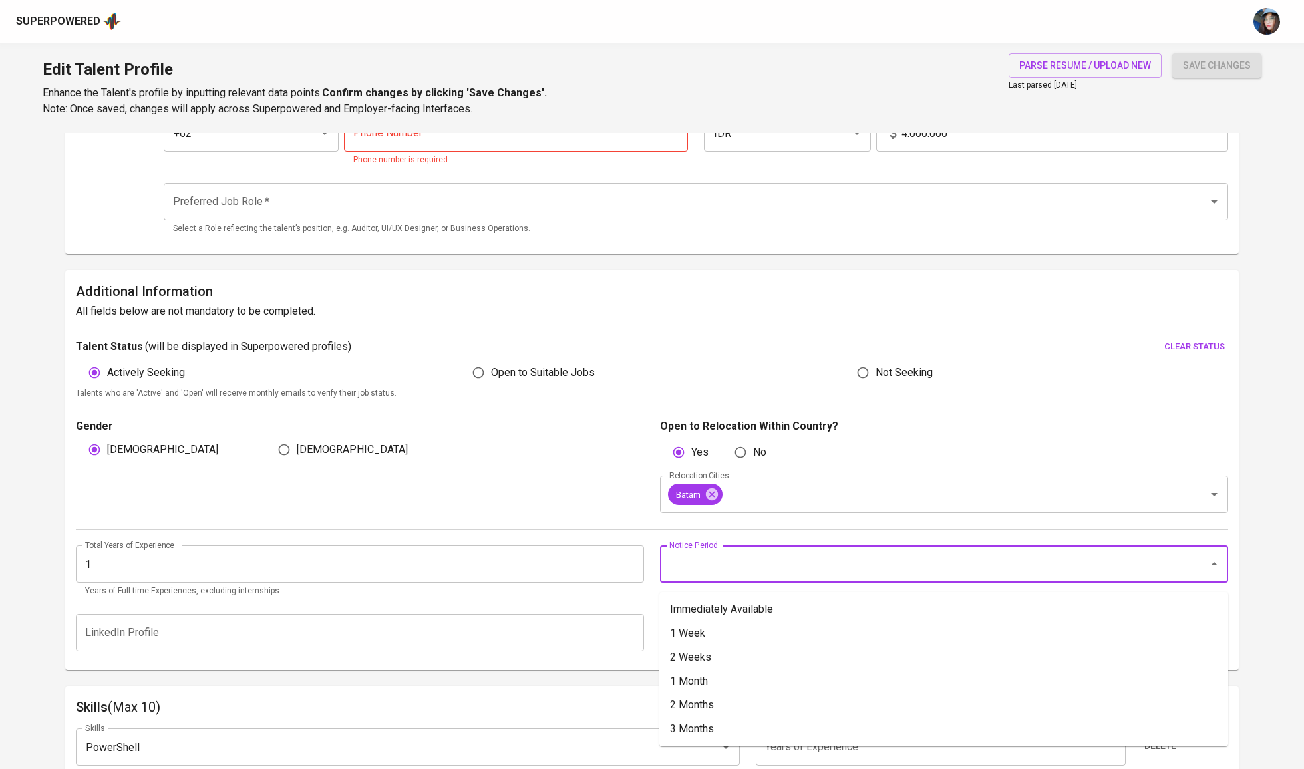
click at [843, 597] on ul "Immediately Available 1 Week 2 Weeks 1 Month 2 Months 3 Months" at bounding box center [943, 669] width 569 height 154
click at [843, 605] on li "Immediately Available" at bounding box center [943, 609] width 569 height 24
type input "Immediately Available"
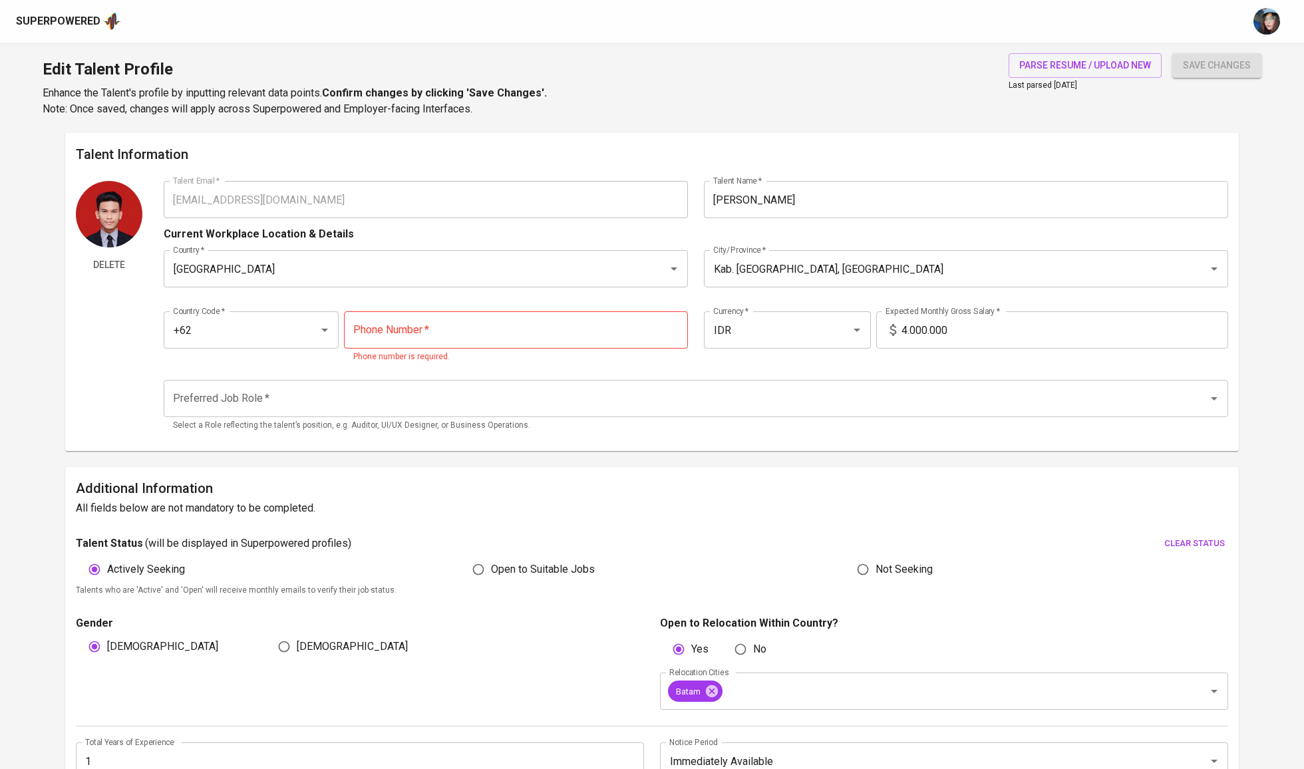
scroll to position [0, 0]
click at [1207, 69] on span "save changes" at bounding box center [1217, 65] width 68 height 17
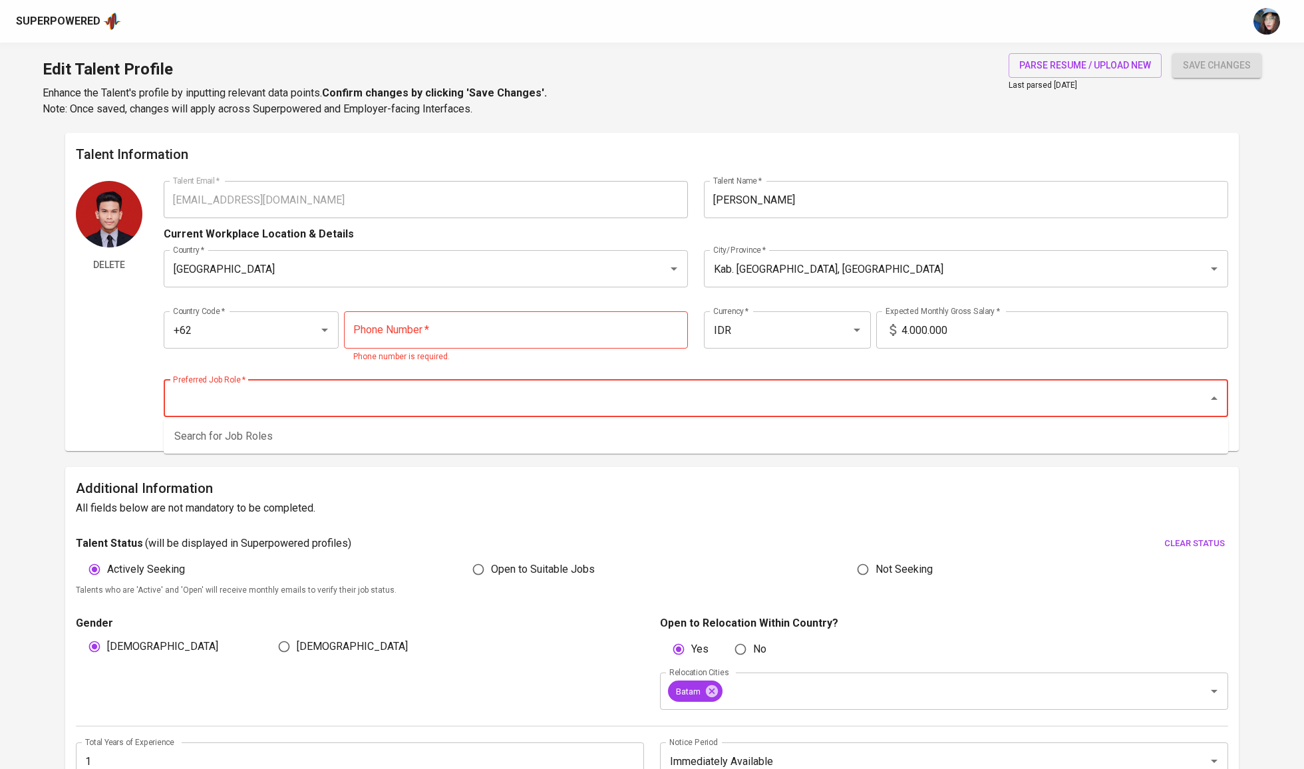
click at [432, 394] on input "Preferred Job Role   *" at bounding box center [677, 398] width 1015 height 25
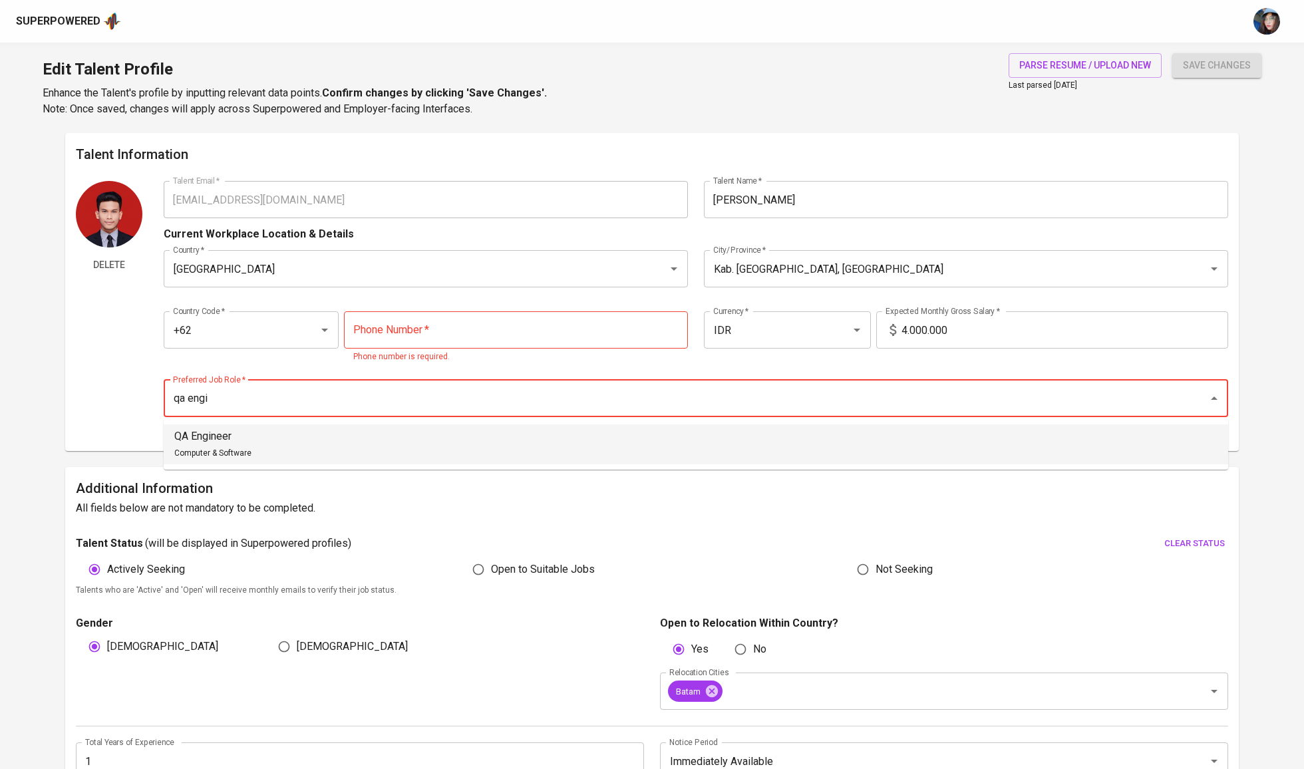
click at [384, 446] on li "QA Engineer Computer & Software" at bounding box center [696, 444] width 1064 height 40
type input "QA Engineer"
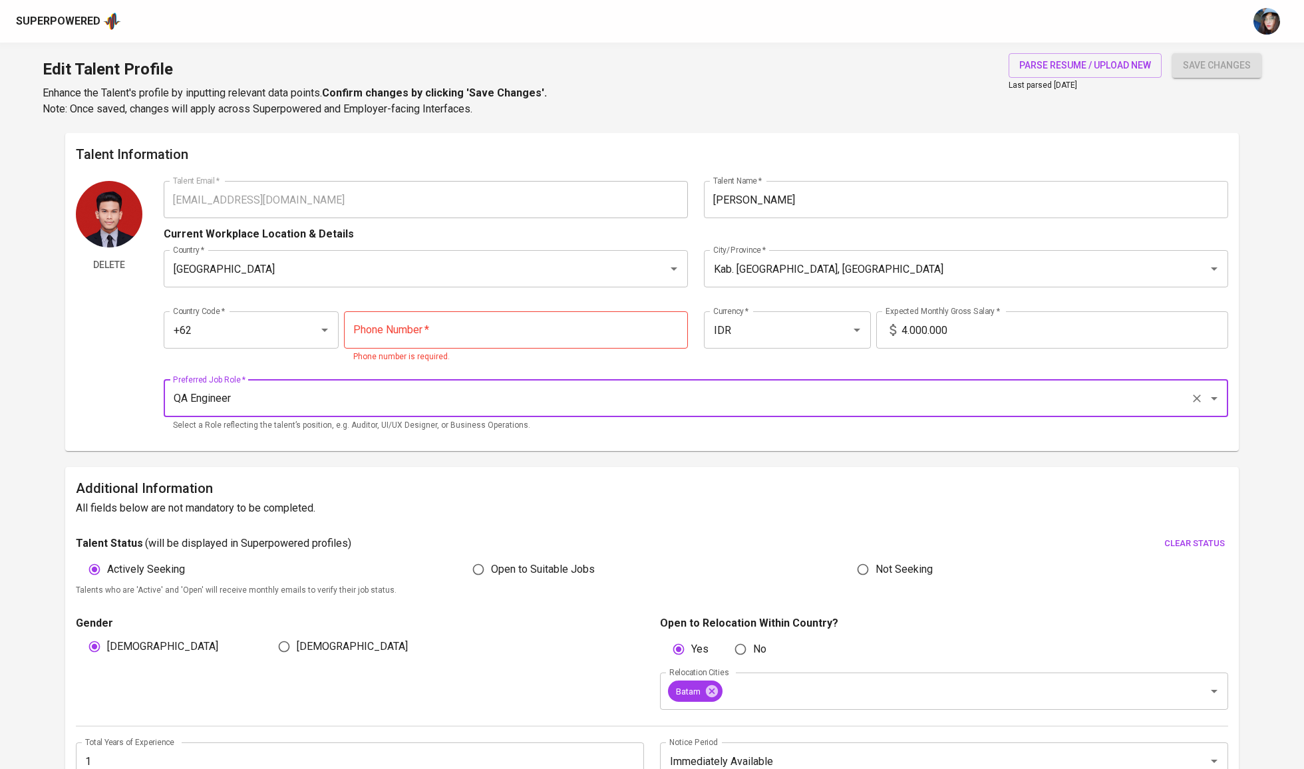
click at [458, 336] on input "tel" at bounding box center [516, 329] width 344 height 37
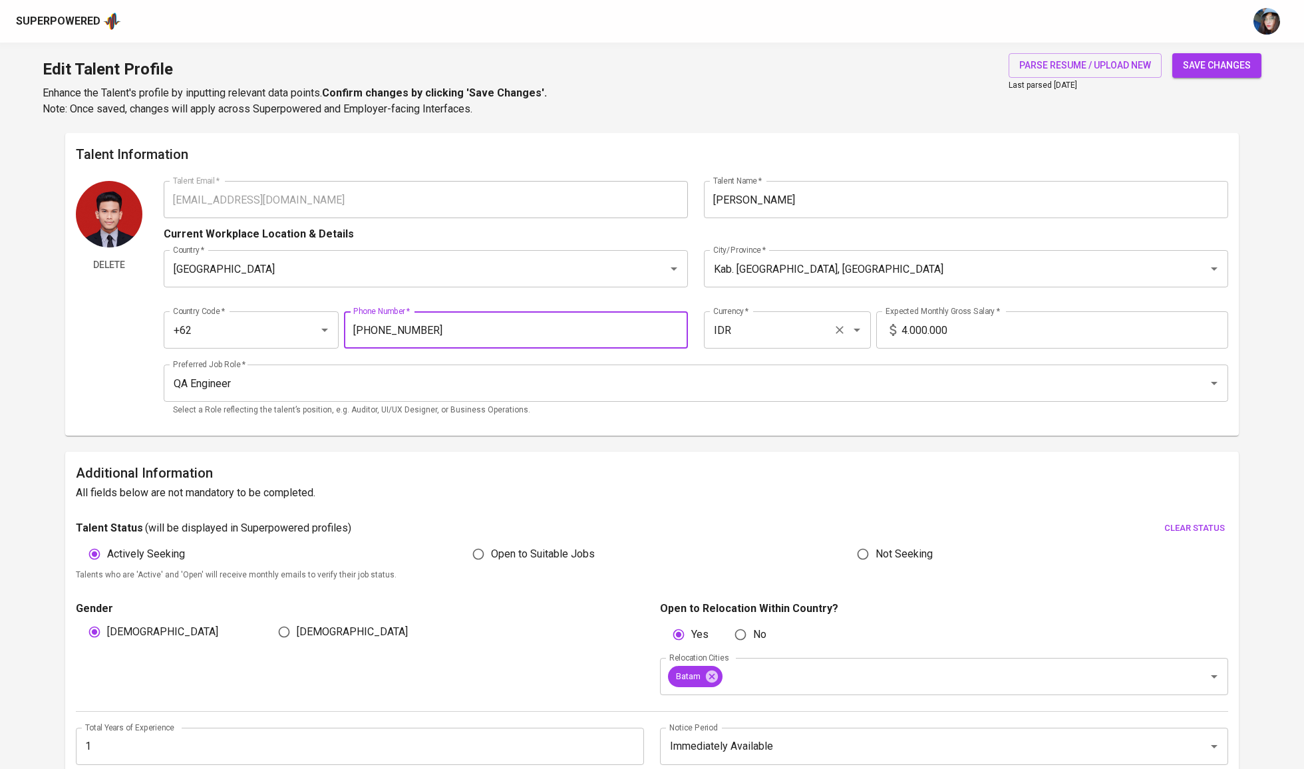
type input "812-0388-422"
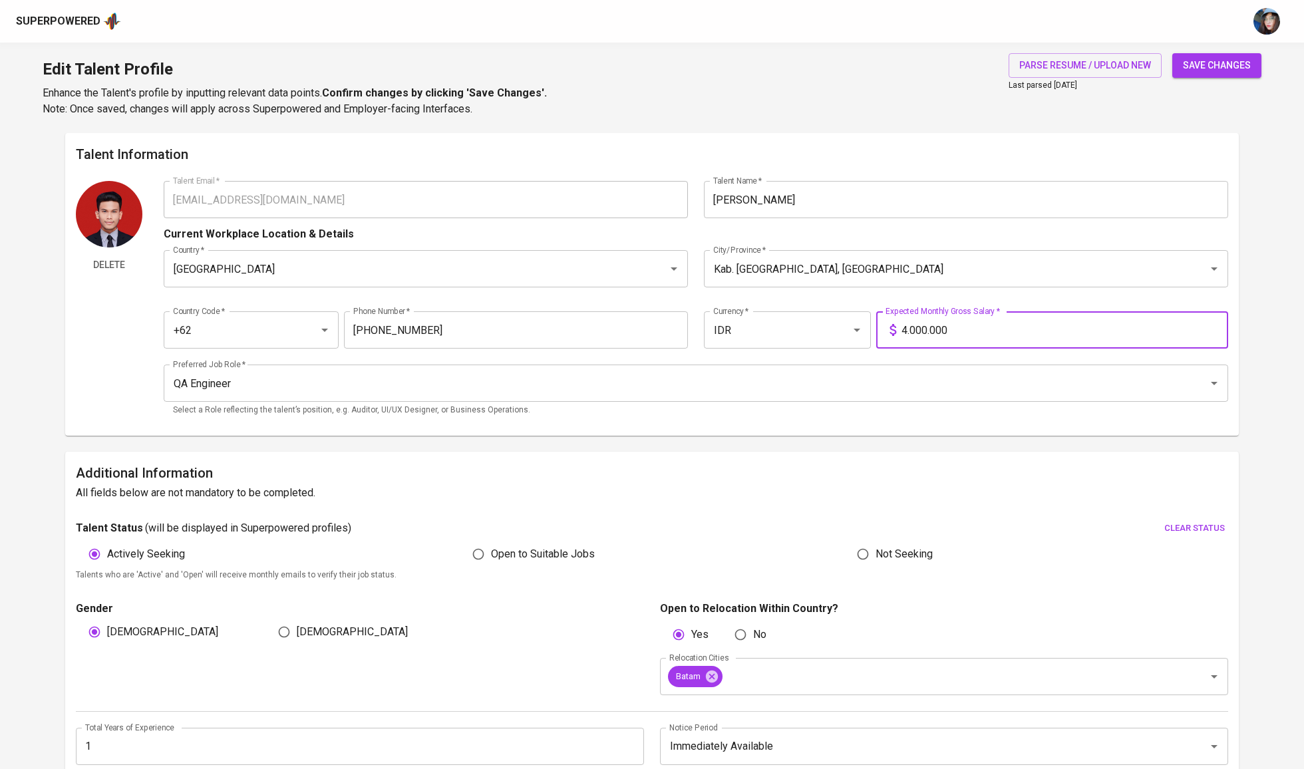
click at [1017, 335] on input "4.000.000" at bounding box center [1064, 329] width 327 height 37
type input "7.000.000"
click at [1216, 72] on span "save changes" at bounding box center [1217, 65] width 68 height 17
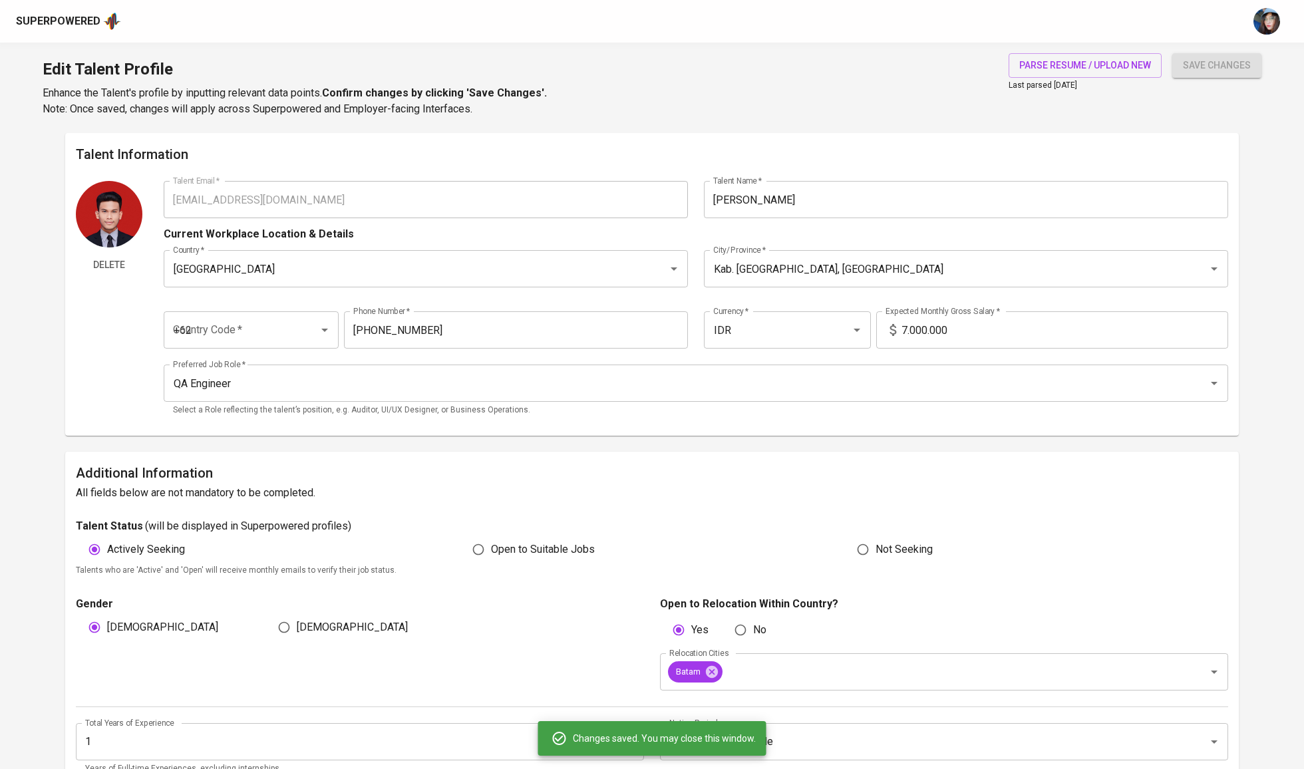
type input "8120388422"
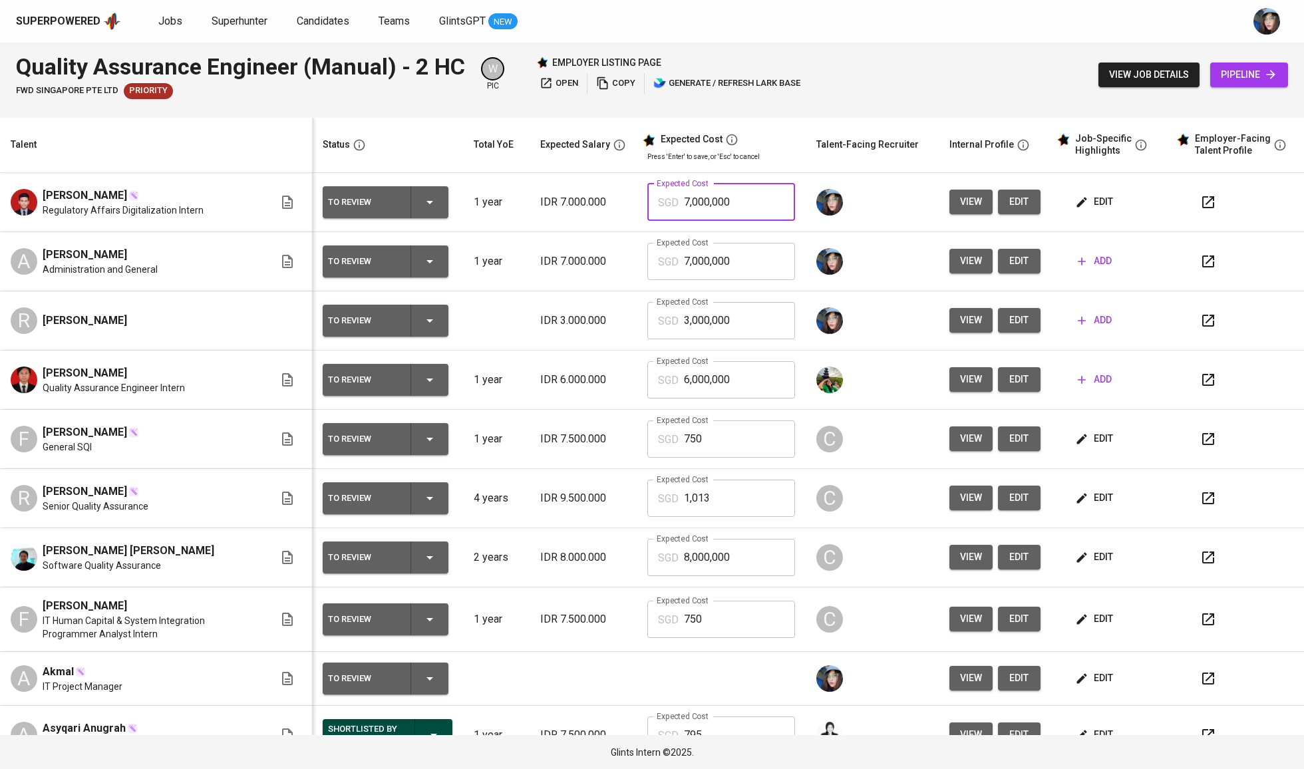
click at [737, 198] on input "7,000,000" at bounding box center [739, 202] width 111 height 37
type input "750"
click at [1008, 208] on span "edit" at bounding box center [1018, 202] width 21 height 17
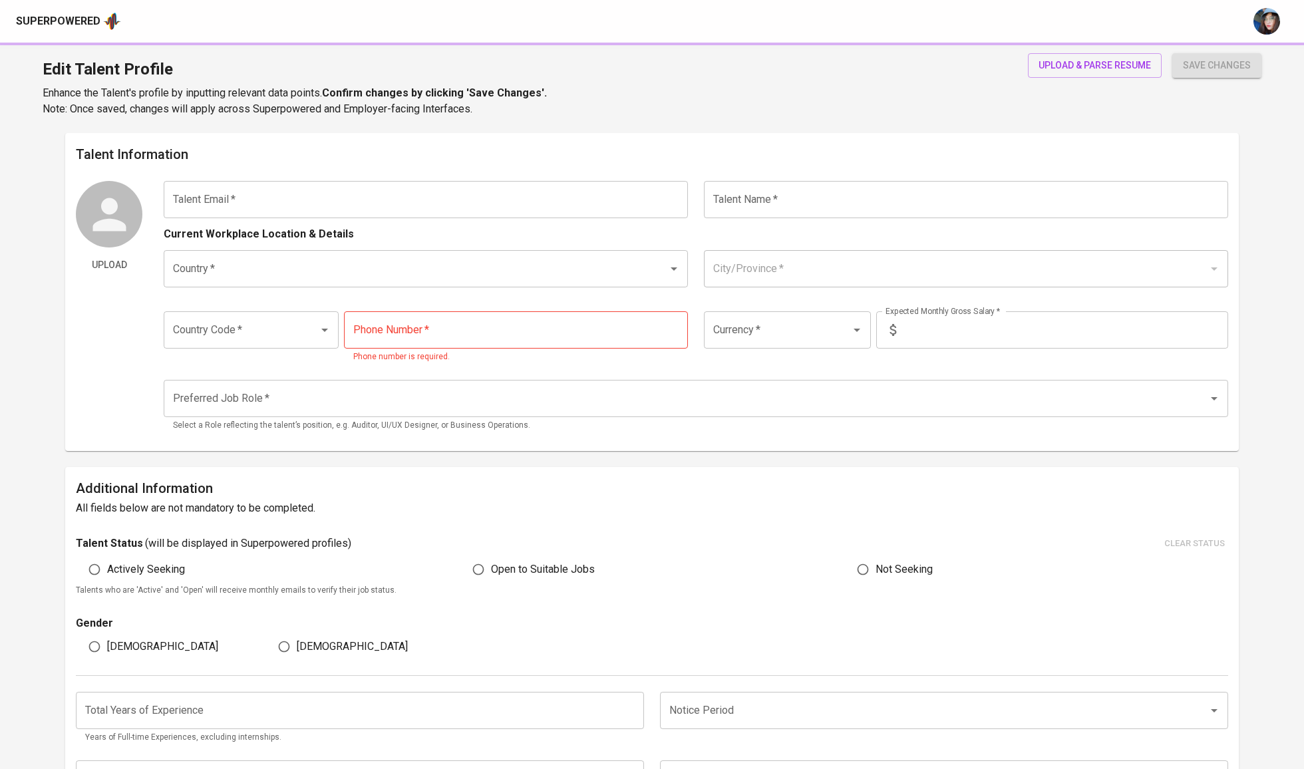
type input "m.azham270502@gmail.com"
type input "Muhammad Azham"
type input "[GEOGRAPHIC_DATA]"
type input "Kab. Bogor, Jawa Barat"
type input "8120388422"
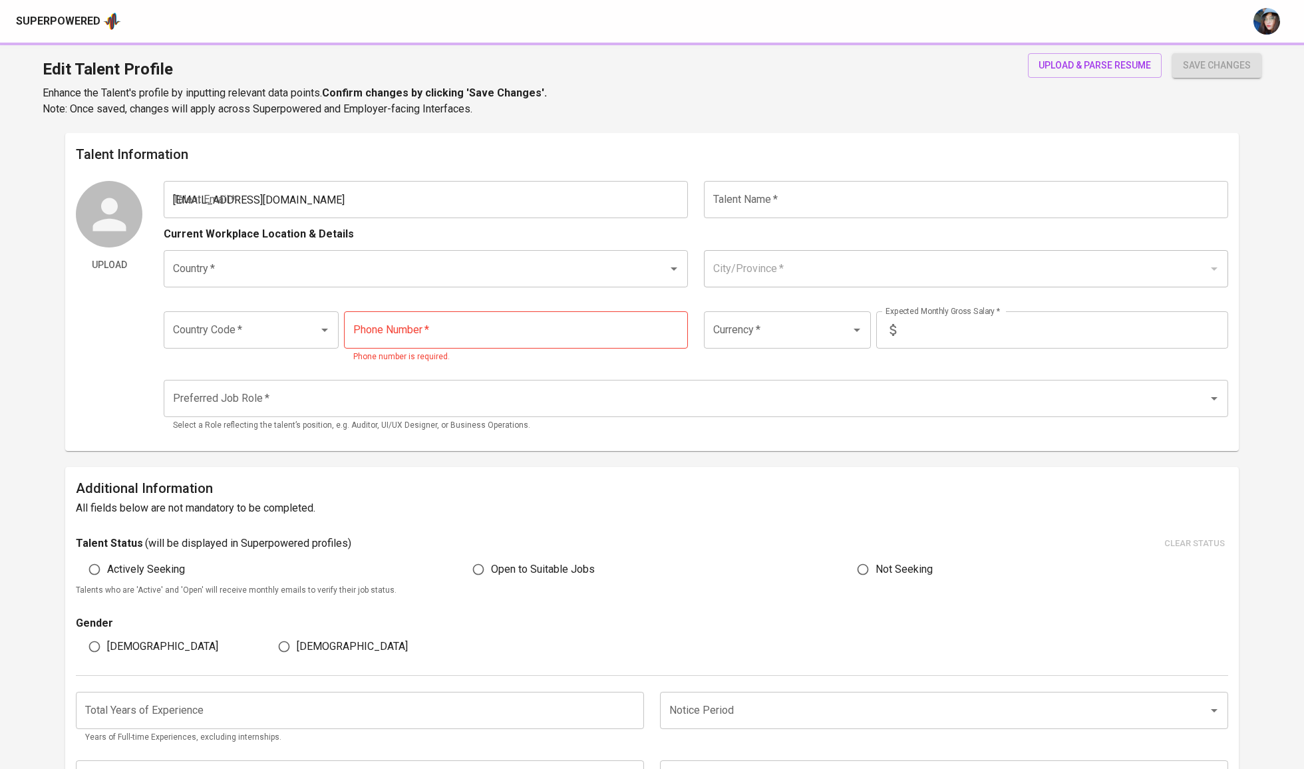
type input "IDR"
type input "QA Engineer"
radio input "true"
type input "1"
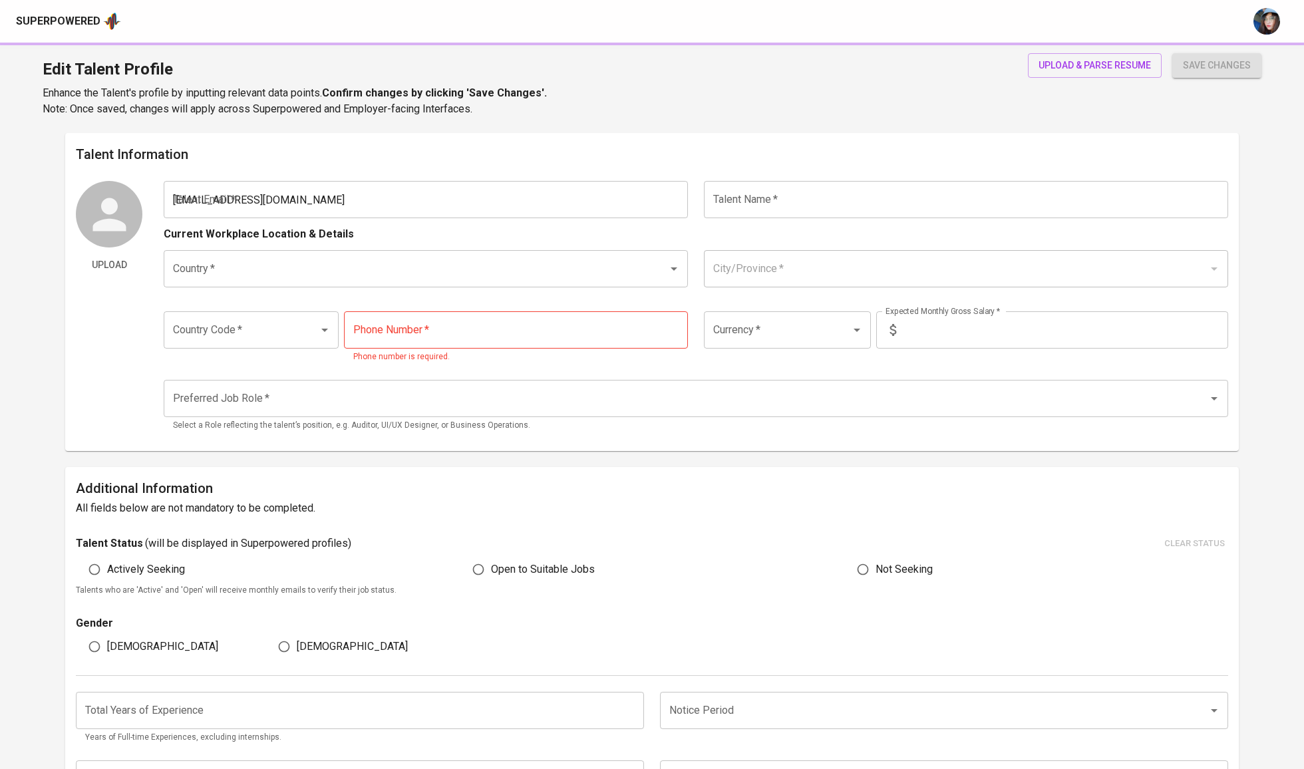
type input "Immediately Available"
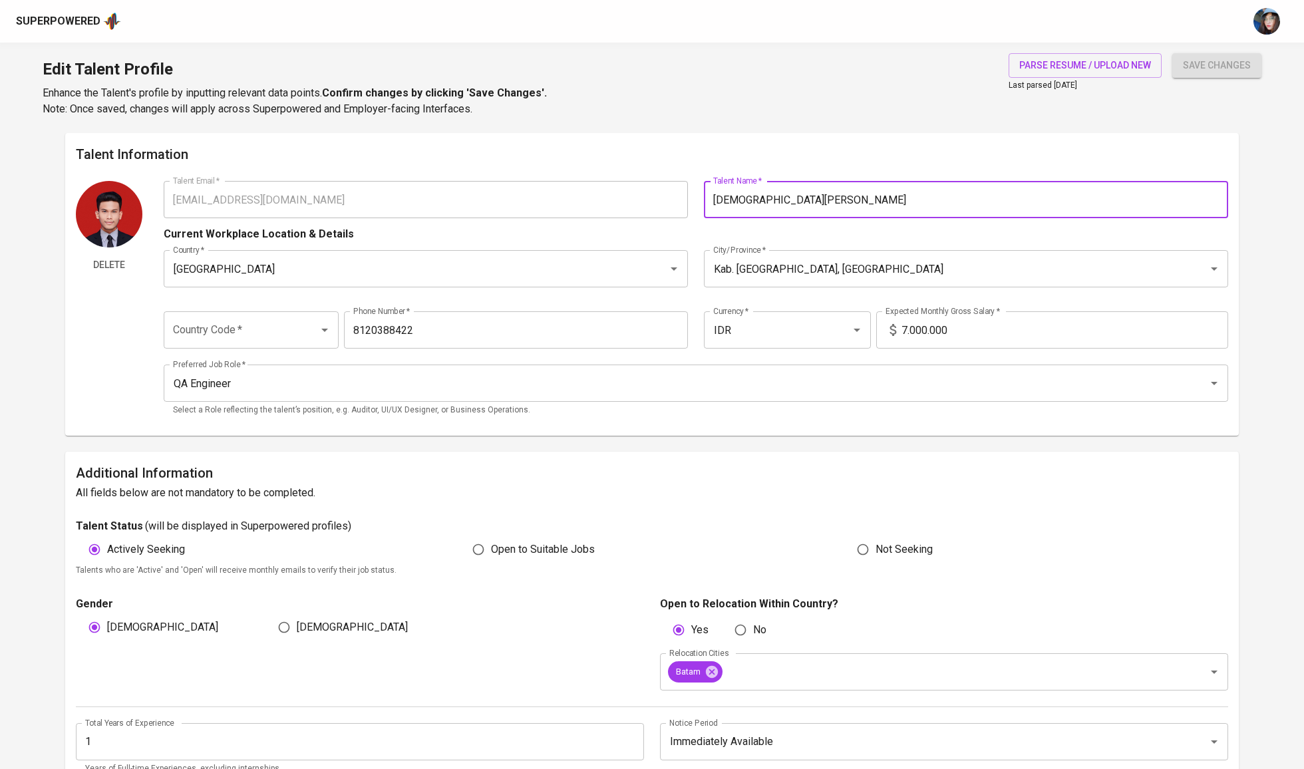
type input "Muhammad Aufa Azham"
click at [1217, 83] on div "save changes" at bounding box center [1216, 85] width 89 height 64
click at [1227, 69] on span "save changes" at bounding box center [1217, 65] width 68 height 17
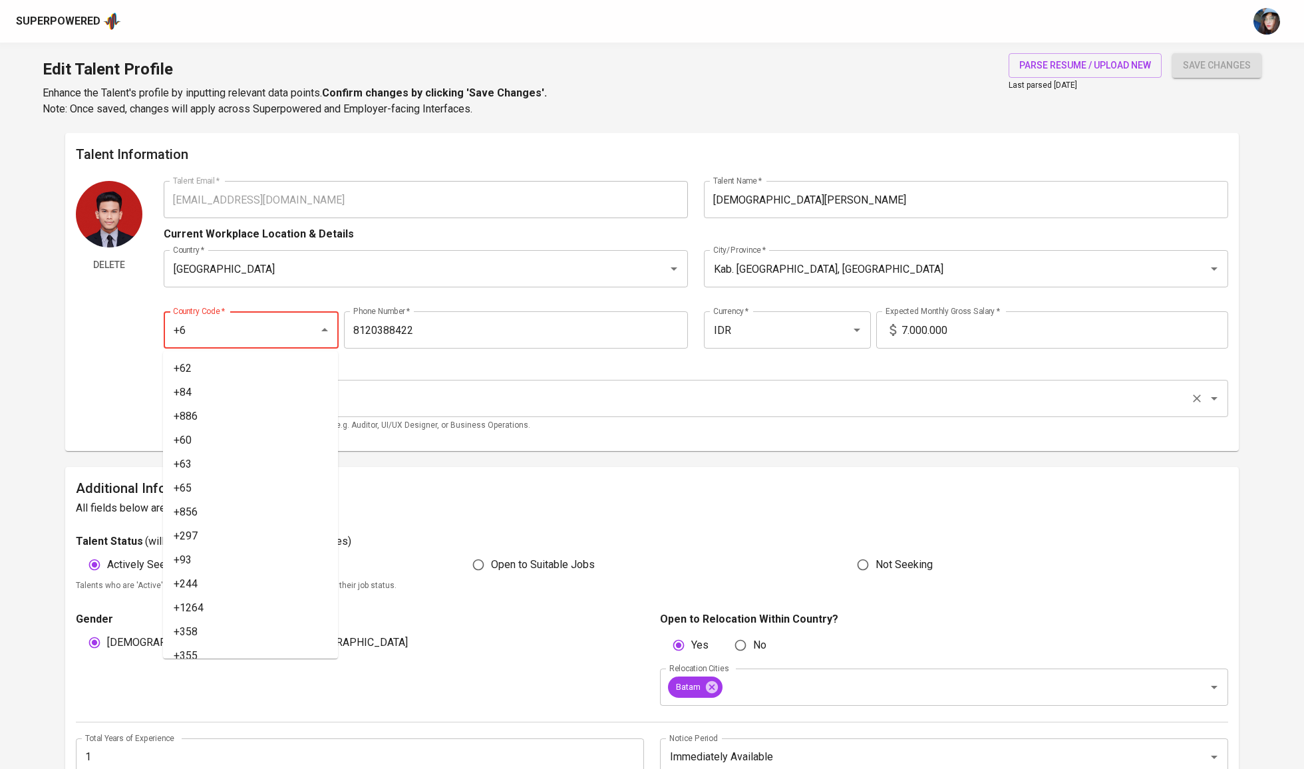
type input "+62"
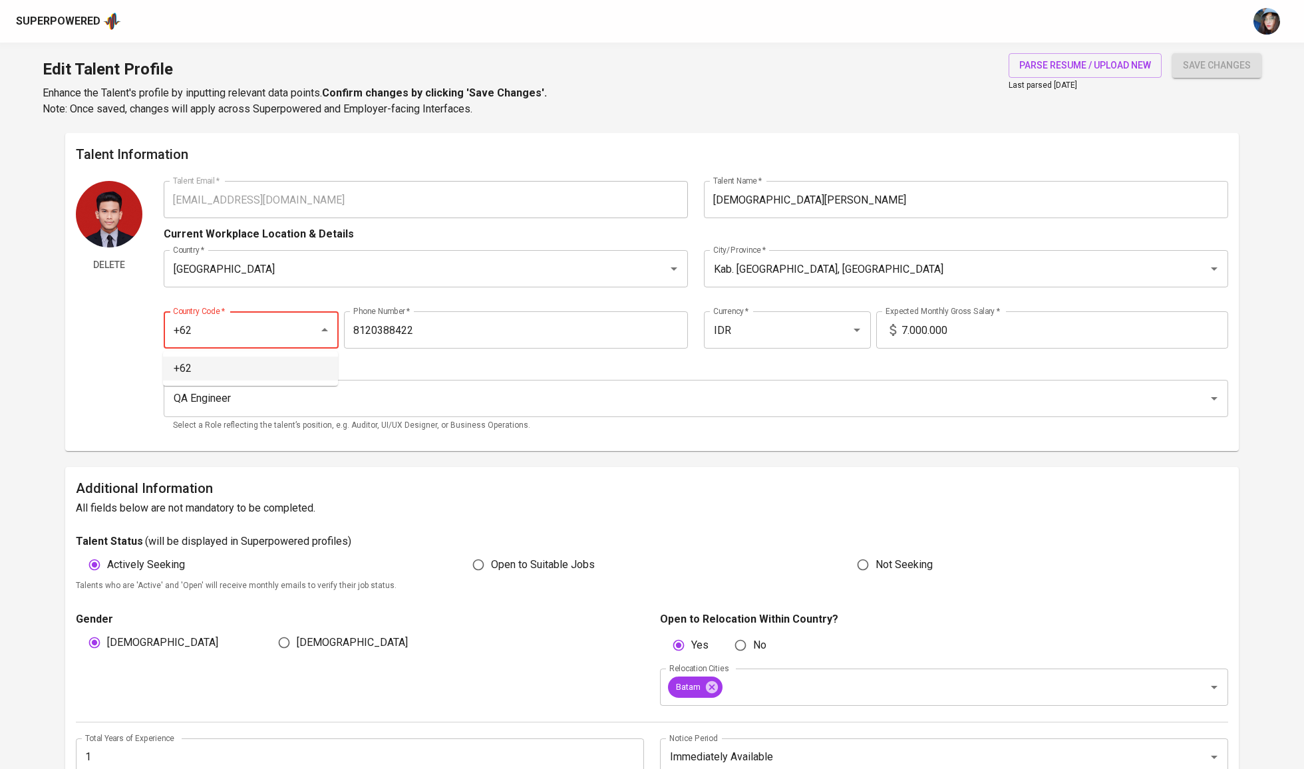
click at [279, 365] on li "+62" at bounding box center [250, 369] width 175 height 24
type input "812-0388-422"
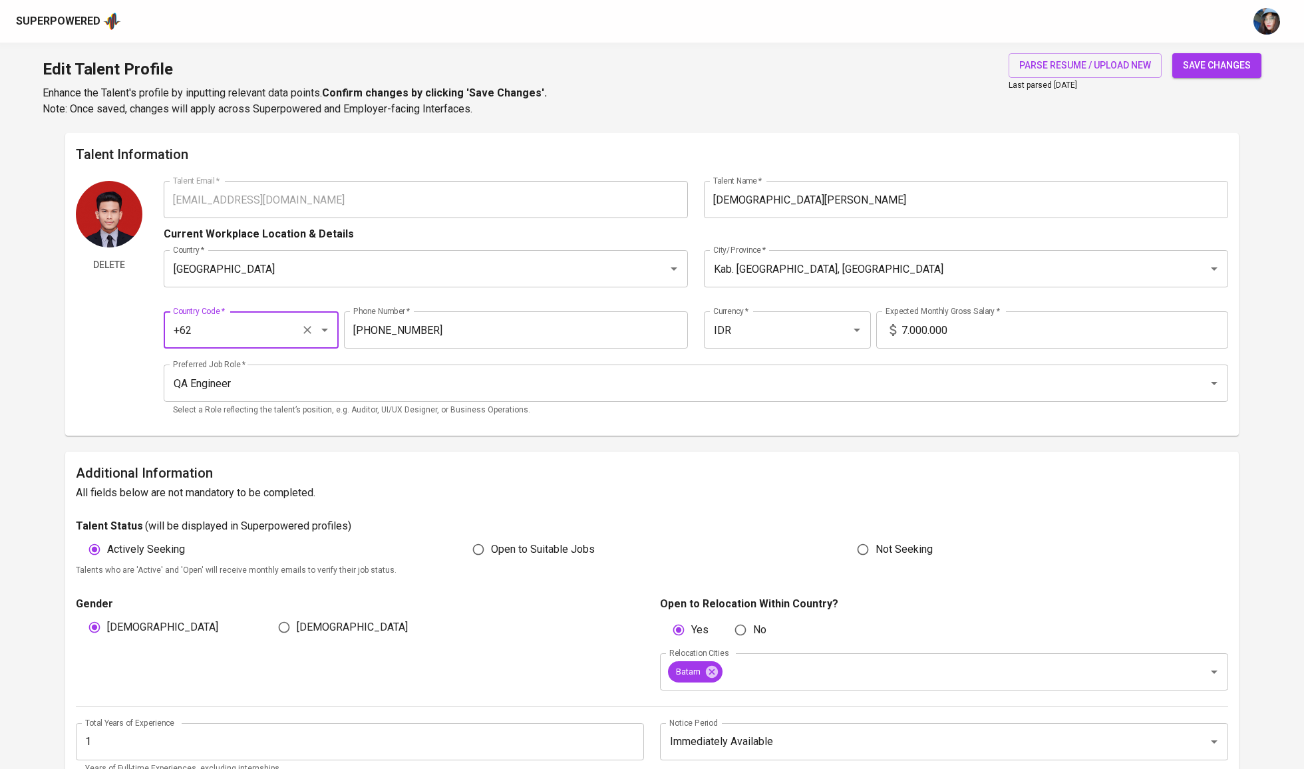
type input "+62"
click at [1203, 71] on span "save changes" at bounding box center [1217, 65] width 68 height 17
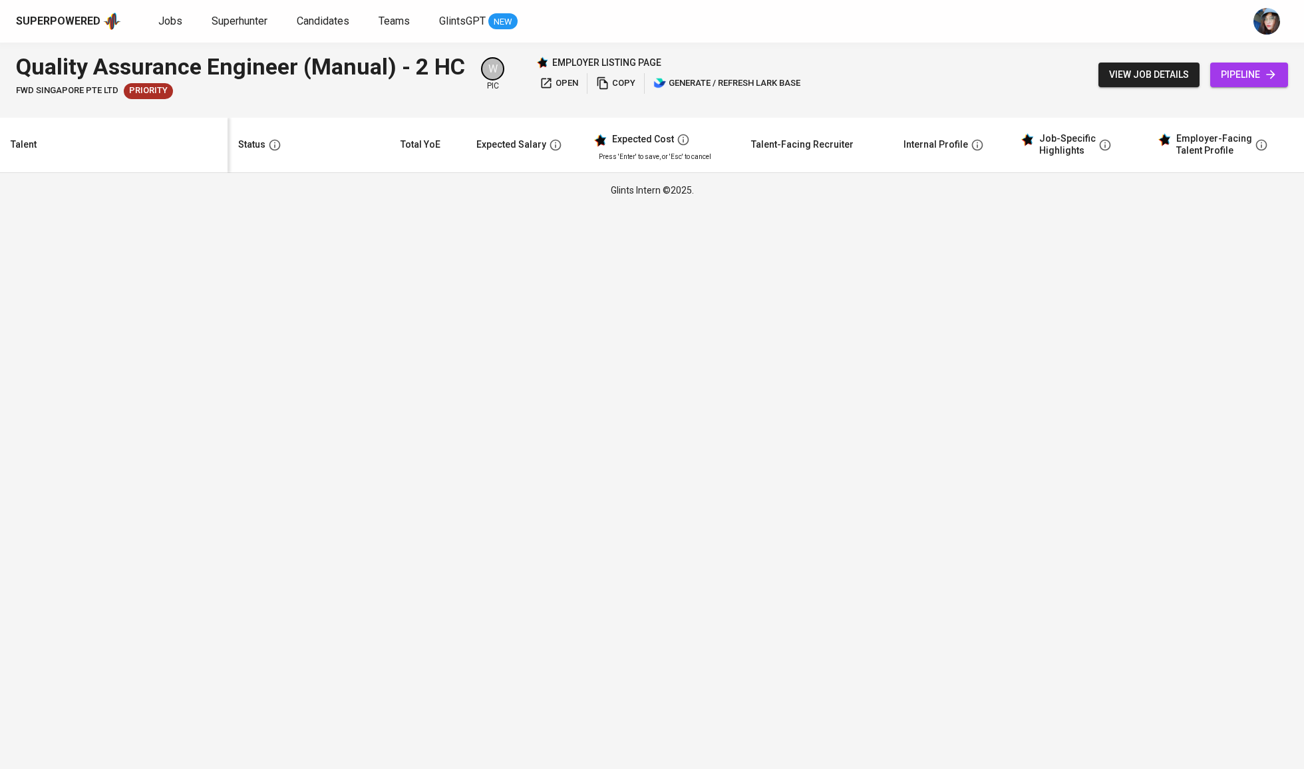
click at [764, 208] on html "Superpowered Jobs Superhunter Candidates Teams GlintsGPT NEW Quality Assurance …" at bounding box center [652, 104] width 1304 height 208
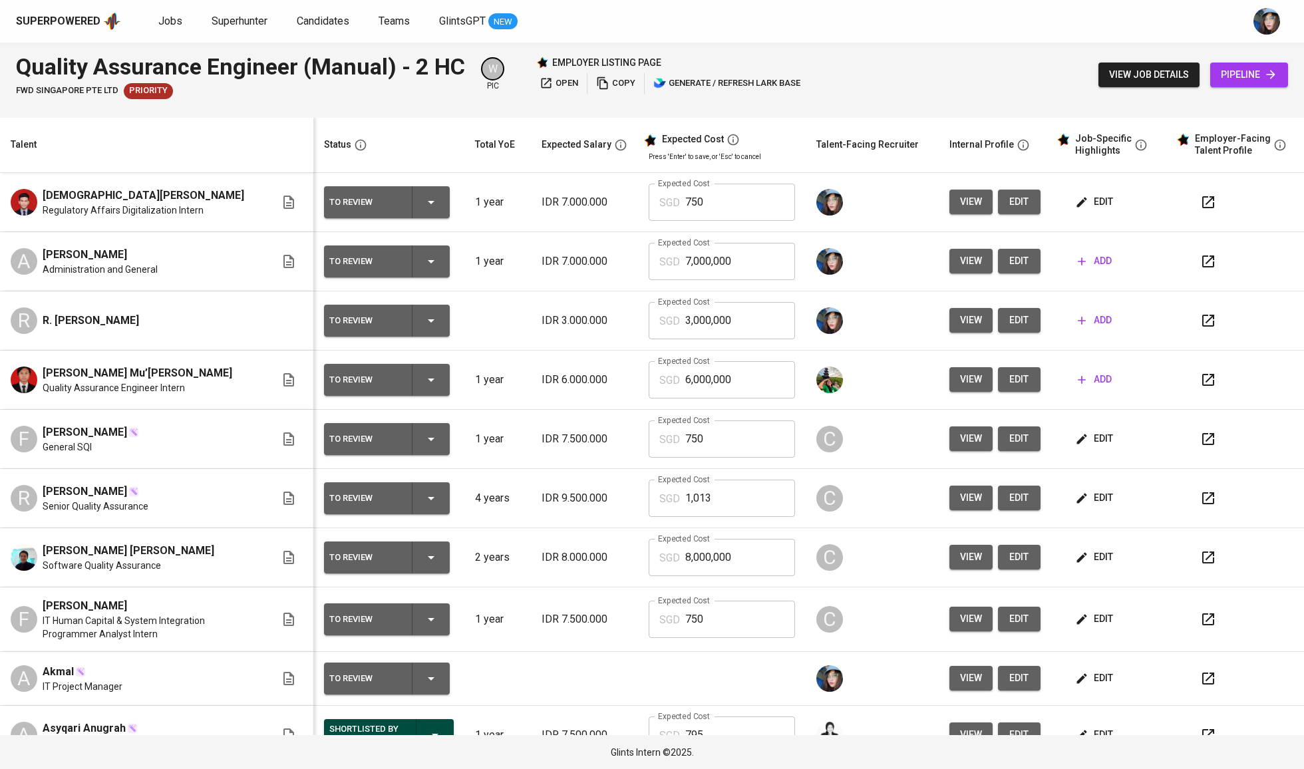
click at [1010, 271] on button "edit" at bounding box center [1019, 261] width 43 height 25
click at [1099, 209] on span "edit" at bounding box center [1095, 202] width 35 height 17
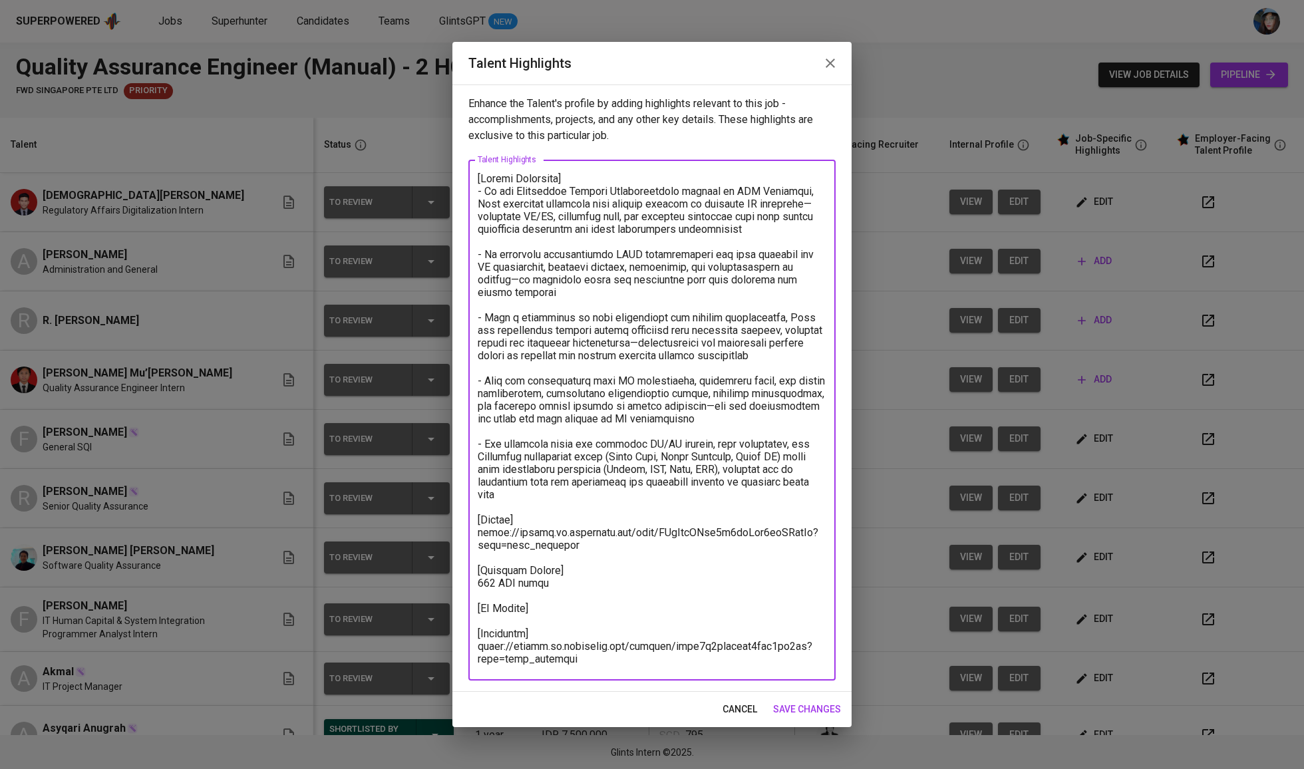
click at [567, 621] on textarea at bounding box center [652, 420] width 349 height 496
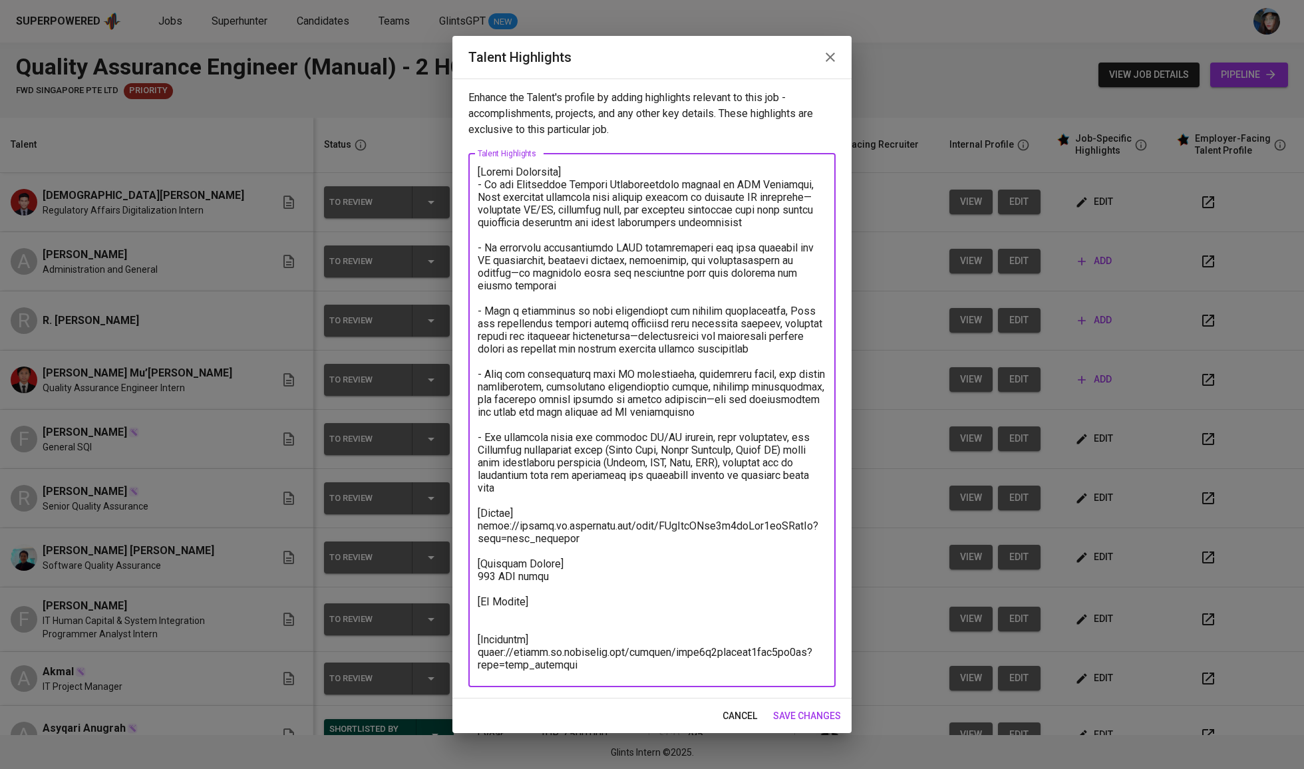
paste textarea "https://glints.sg.larksuite.com/file/AyTHbjVU6osHd0x4RNTlSAvbgyf?from=from_copy…"
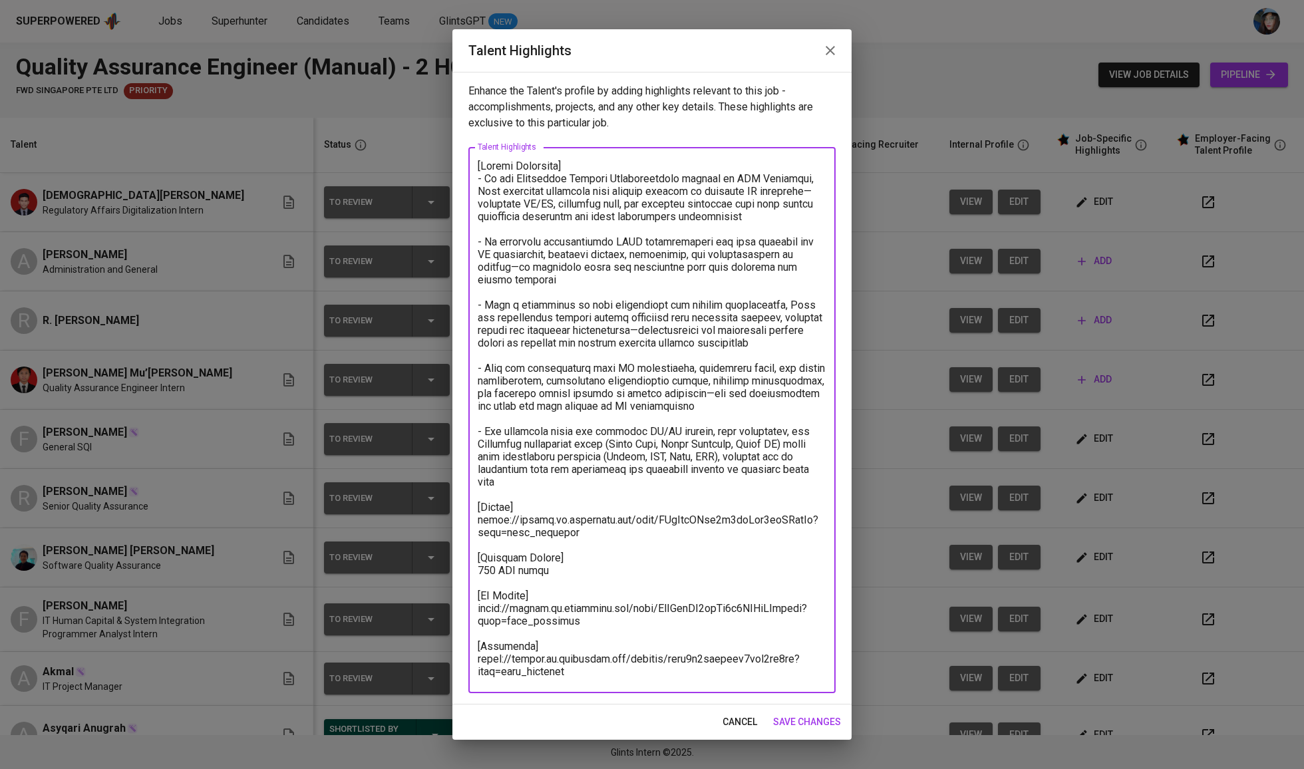
click at [615, 578] on textarea at bounding box center [652, 420] width 349 height 521
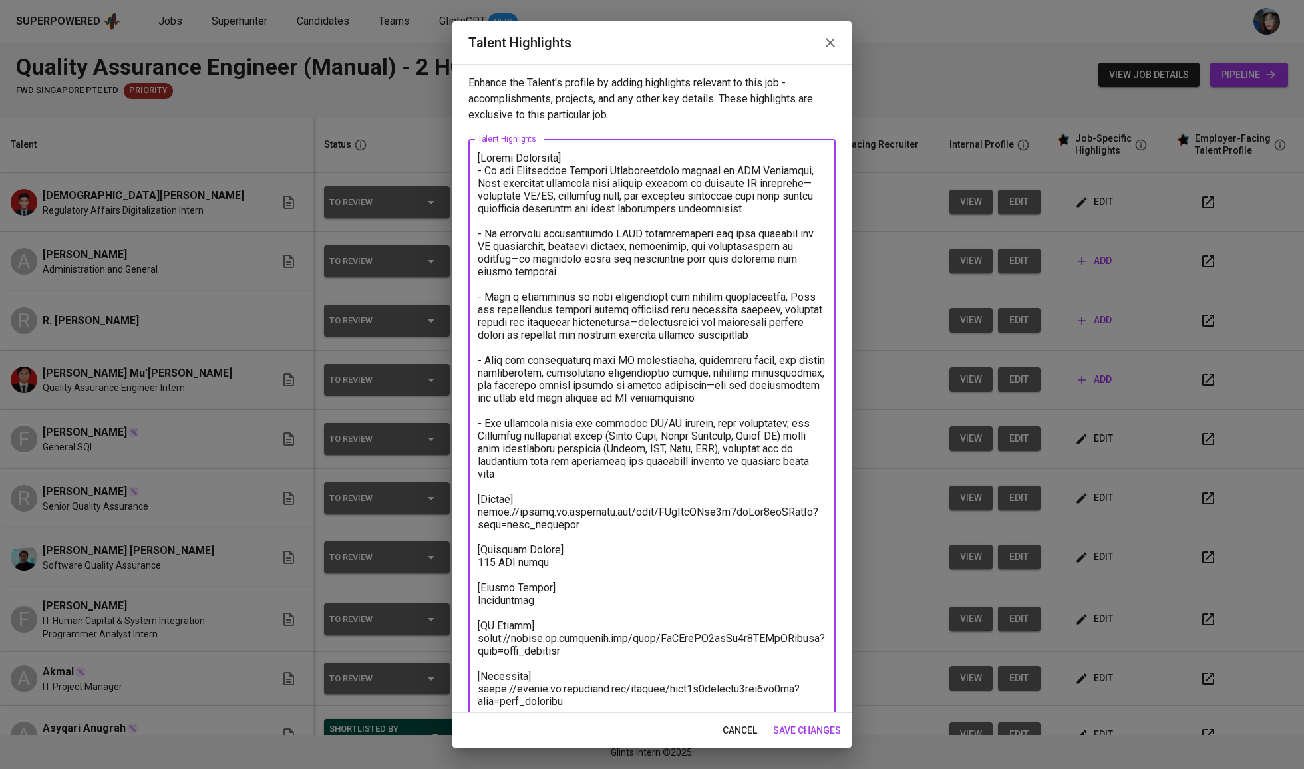
type textarea "[Career Highlight] - In his Regulatory Affairs Digitalization project at MSD In…"
click at [794, 742] on div "cancel save changes" at bounding box center [651, 730] width 399 height 35
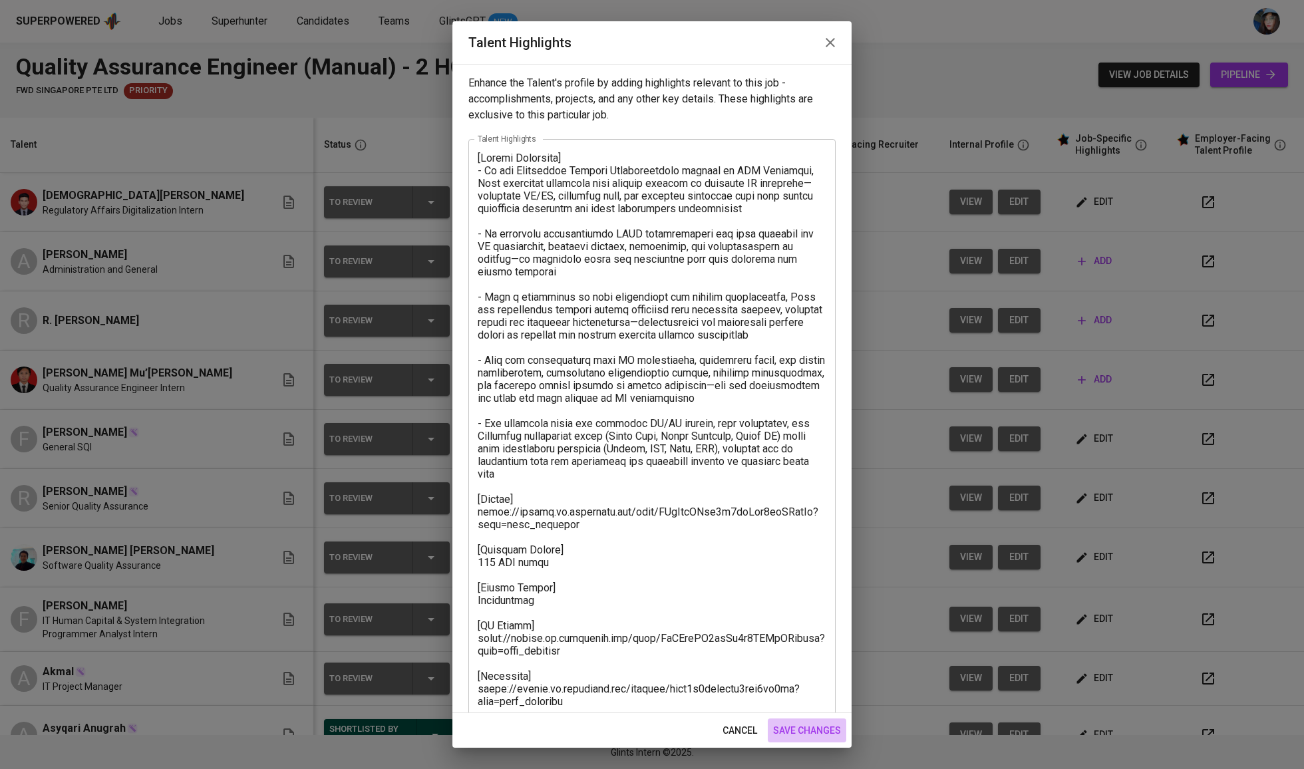
click at [802, 733] on span "save changes" at bounding box center [807, 730] width 68 height 17
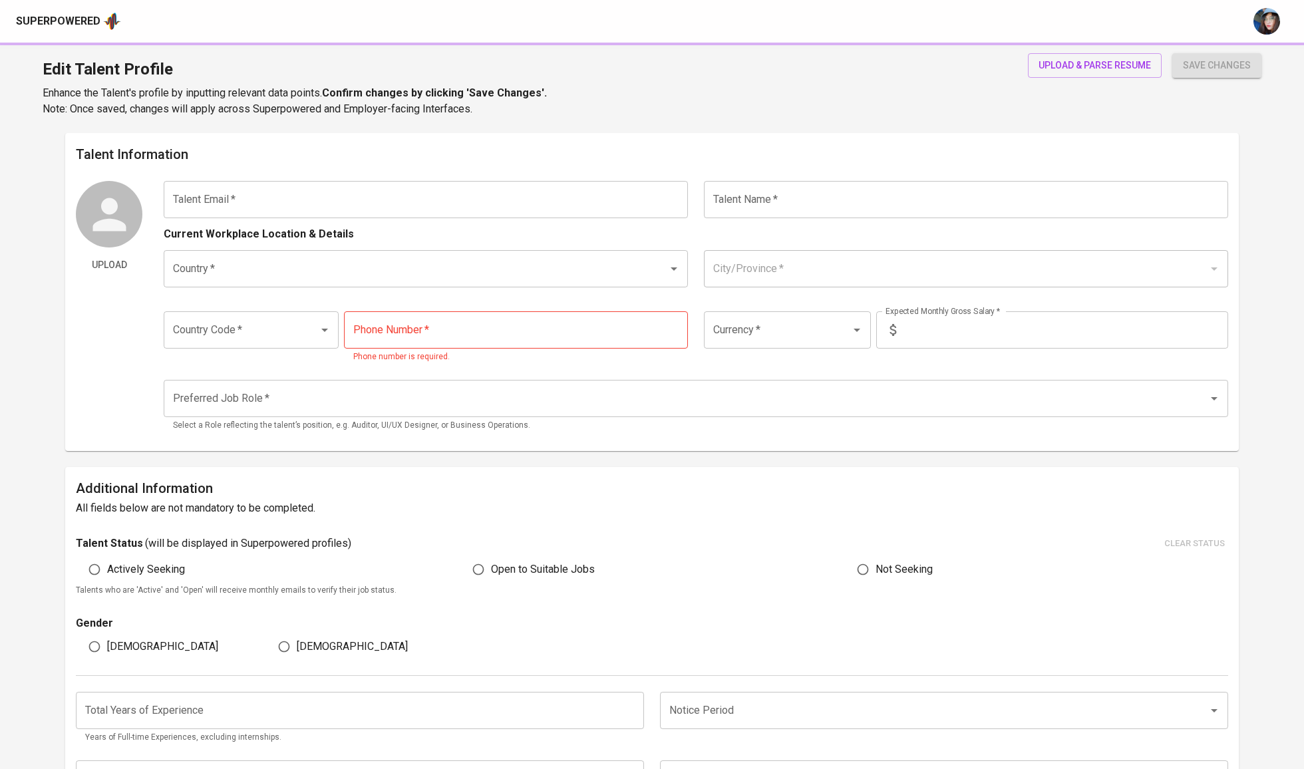
type input "[PERSON_NAME][EMAIL_ADDRESS][DOMAIN_NAME]"
type input "[PERSON_NAME]"
type input "[GEOGRAPHIC_DATA]"
type input "[GEOGRAPHIC_DATA], [GEOGRAPHIC_DATA]"
type input "+62"
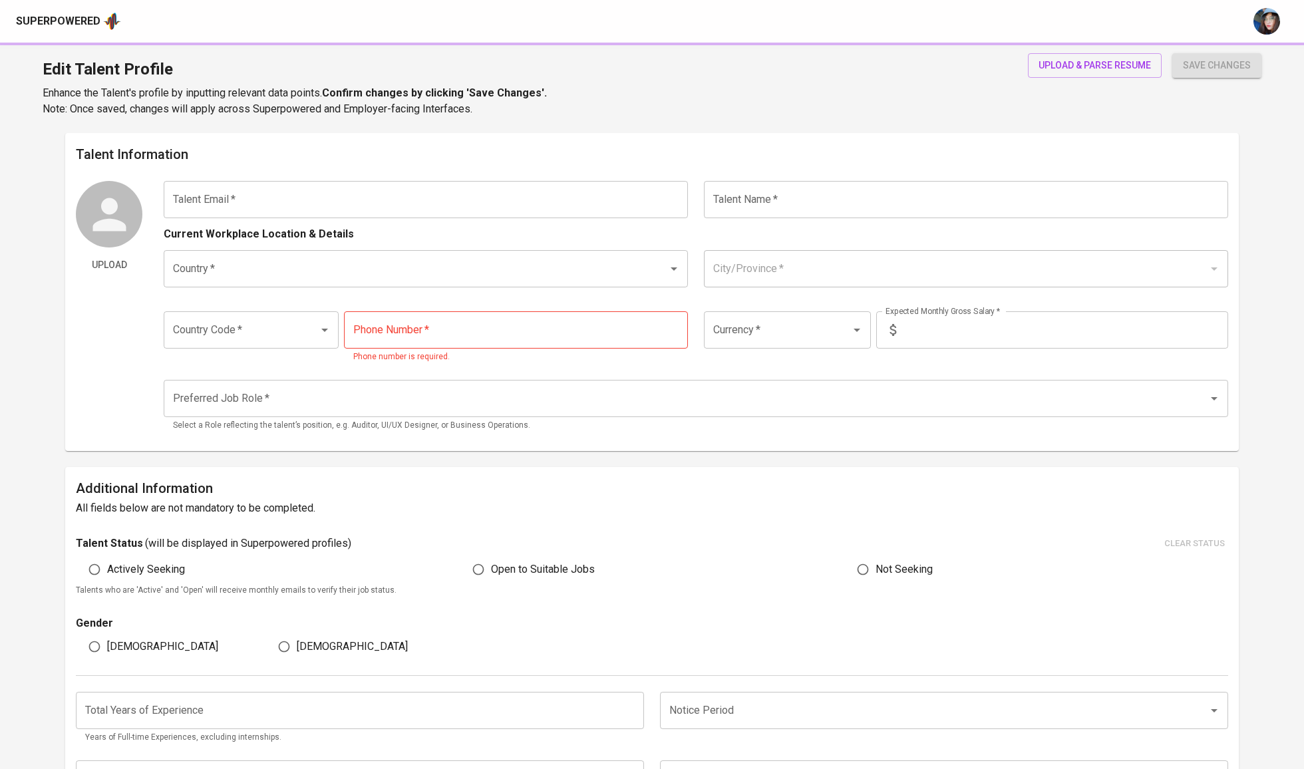
type input "[PHONE_NUMBER]"
type input "IDR"
type input "QA Engineer"
radio input "true"
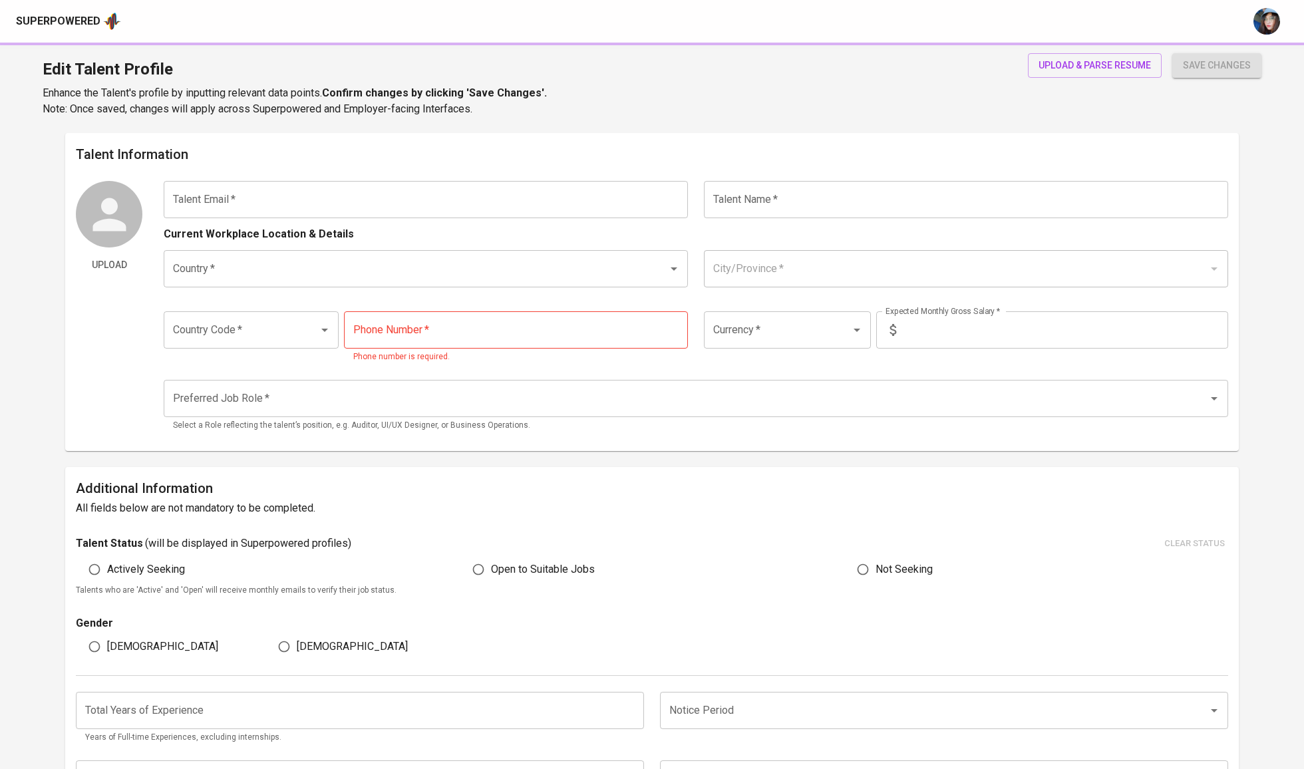
type input "1"
type input "Immediately Available"
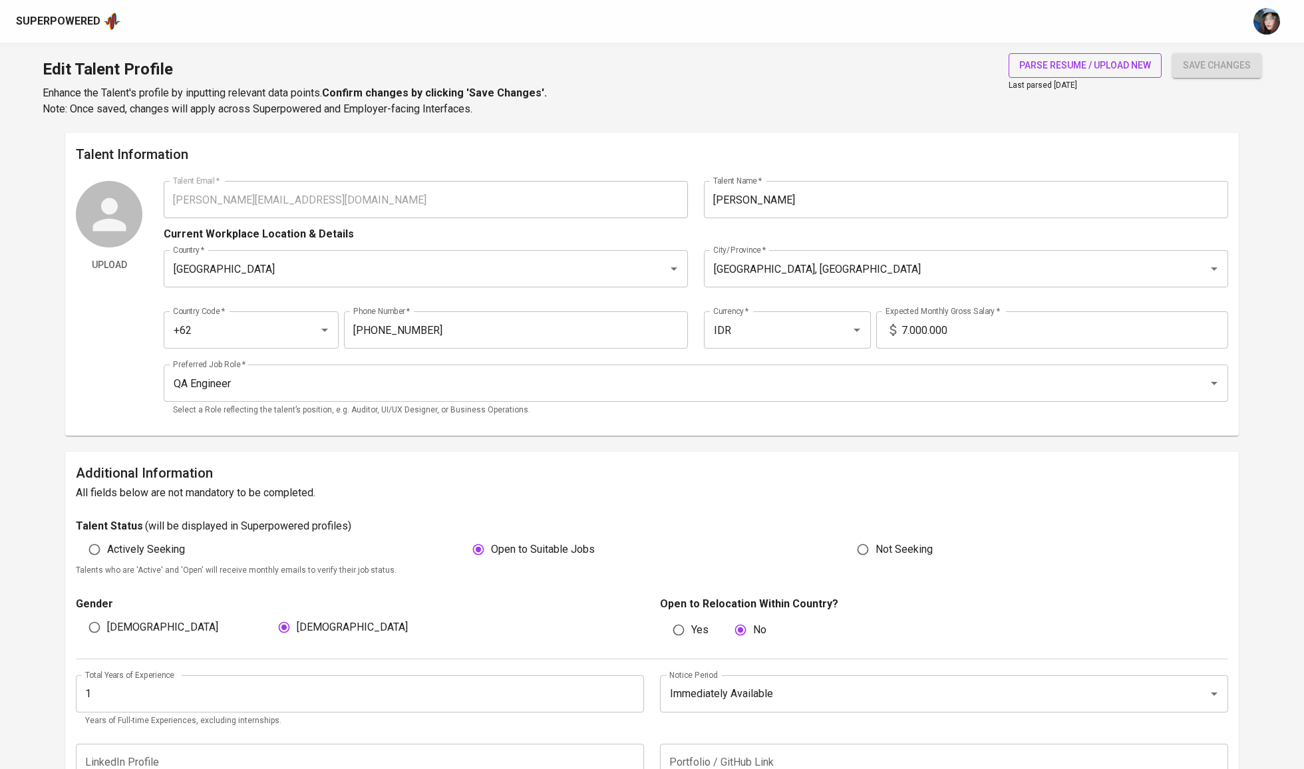
click at [1063, 63] on span "parse resume / upload new" at bounding box center [1085, 65] width 132 height 17
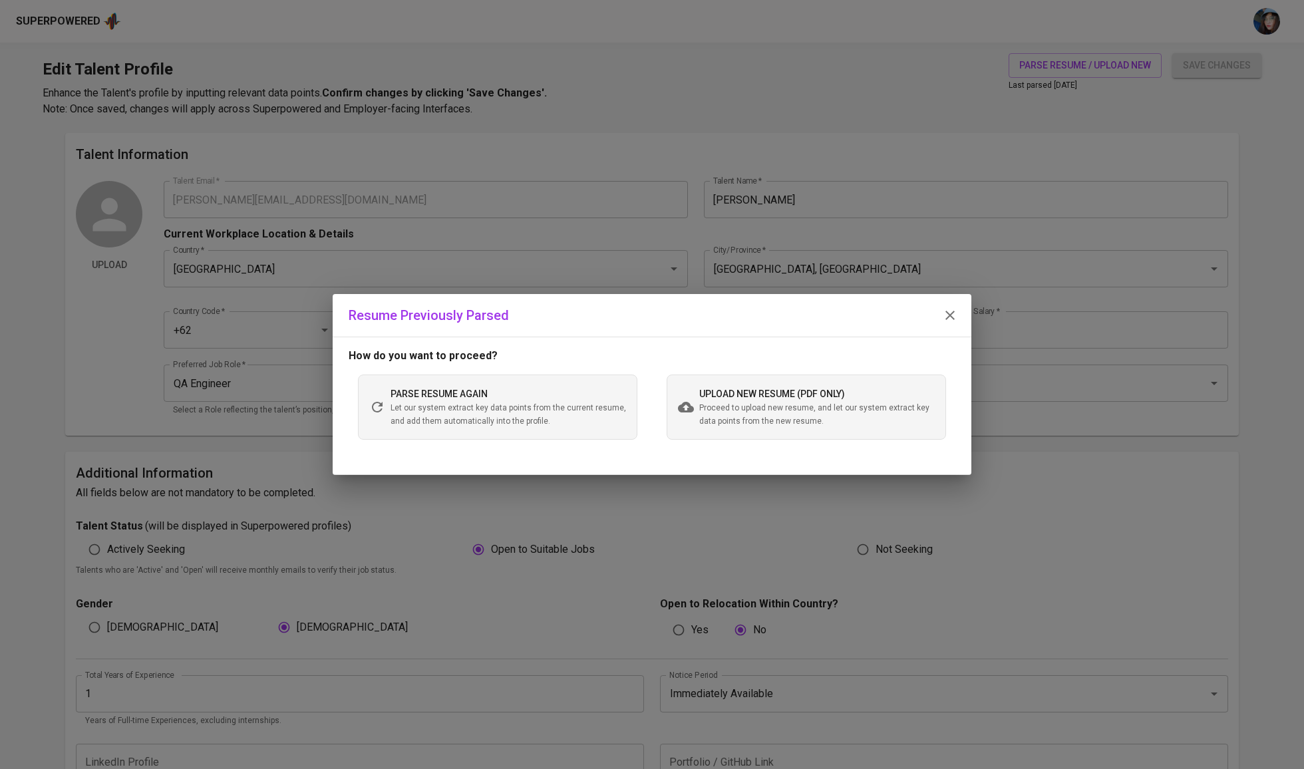
click at [806, 389] on span "upload new resume (pdf only)" at bounding box center [772, 393] width 146 height 11
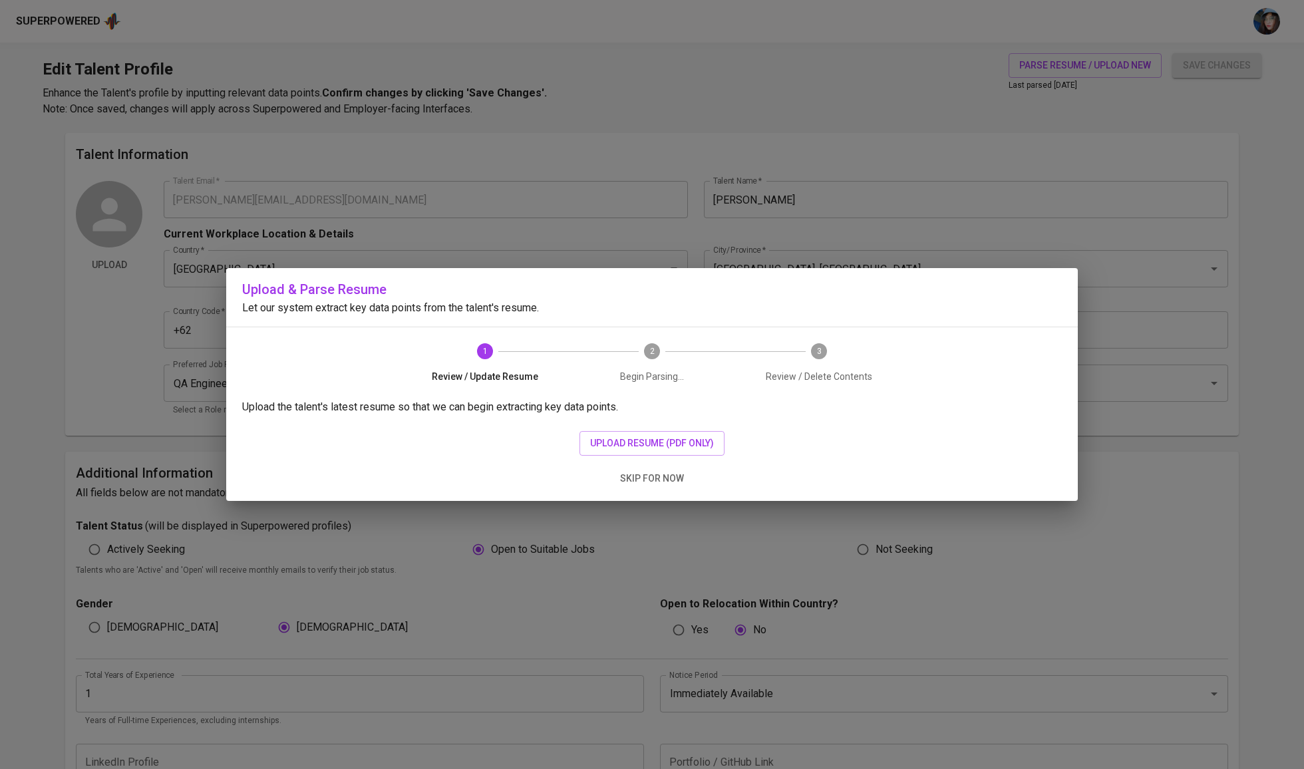
click at [698, 426] on div "Upload the talent's latest resume so that we can begin extracting key data poin…" at bounding box center [651, 450] width 851 height 102
click at [698, 445] on span "upload resume (pdf only)" at bounding box center [652, 443] width 124 height 17
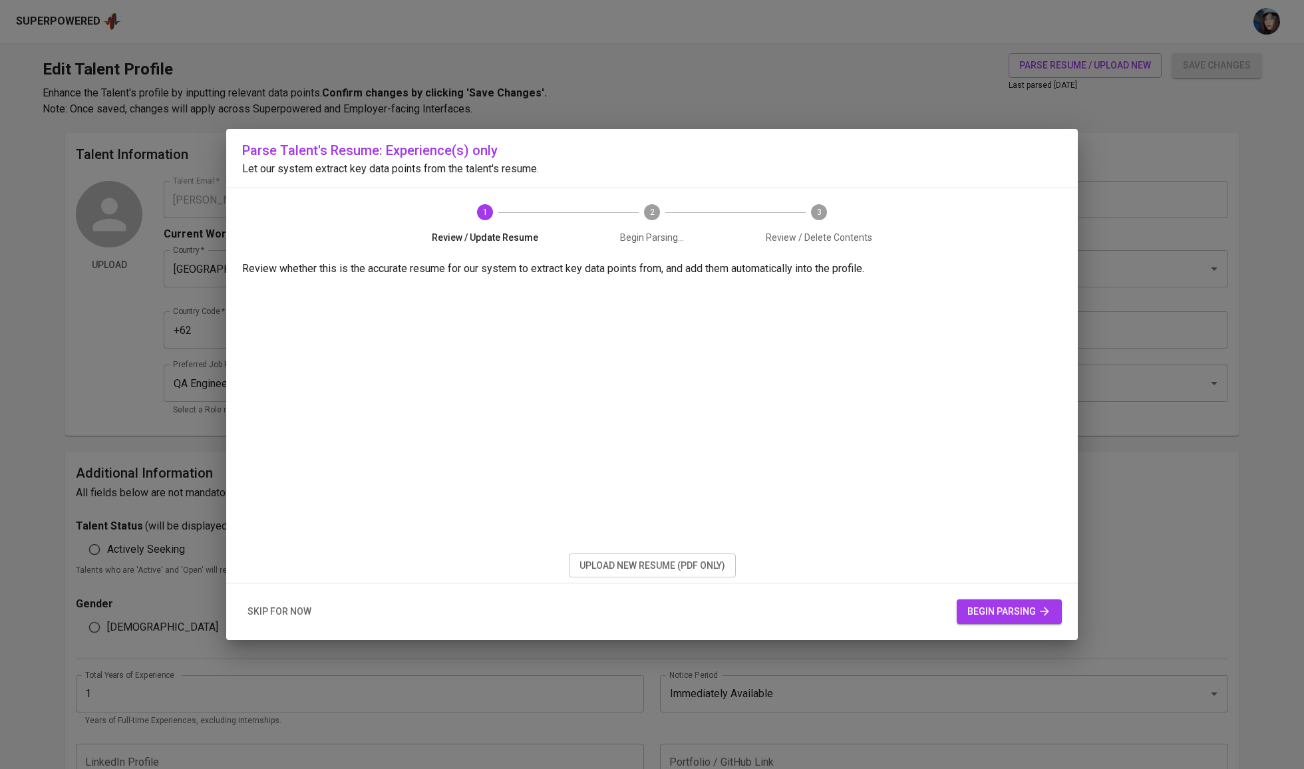
click at [1020, 611] on span "begin parsing" at bounding box center [1009, 611] width 84 height 17
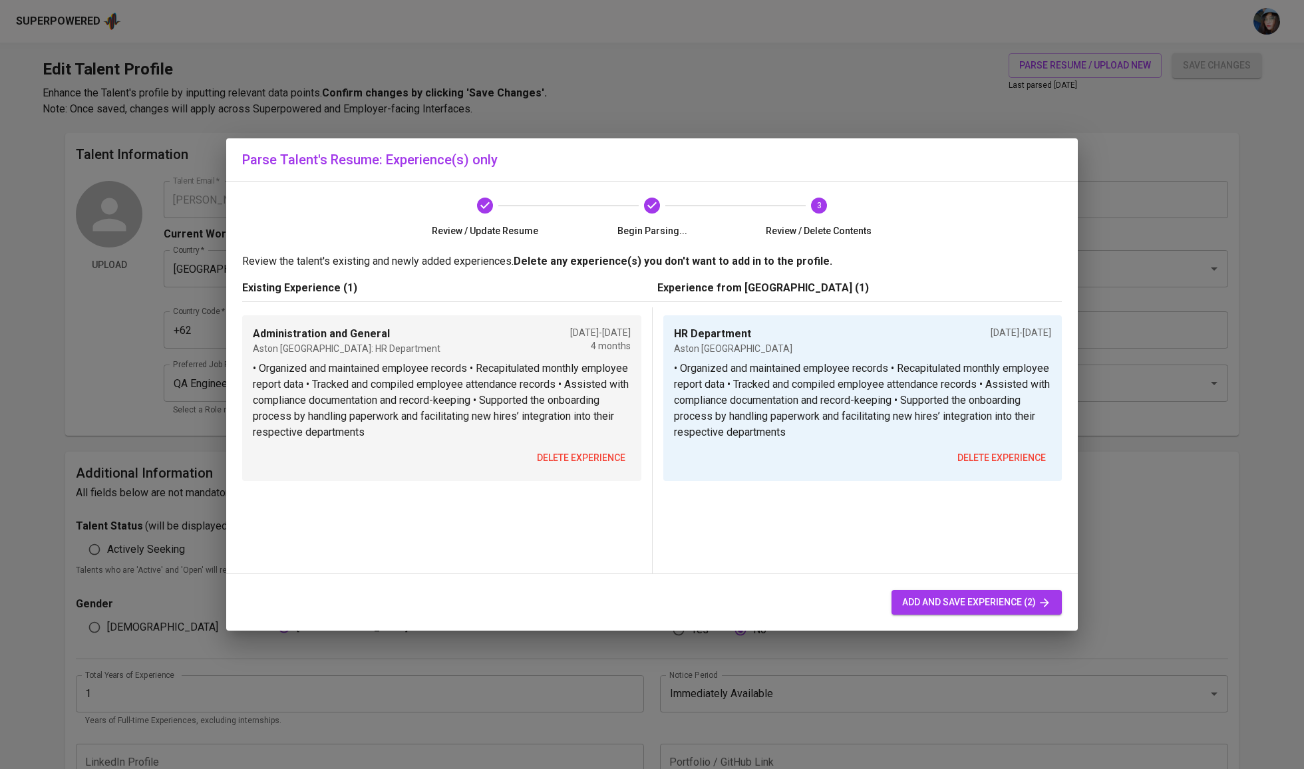
click at [607, 456] on span "delete experience" at bounding box center [581, 458] width 88 height 17
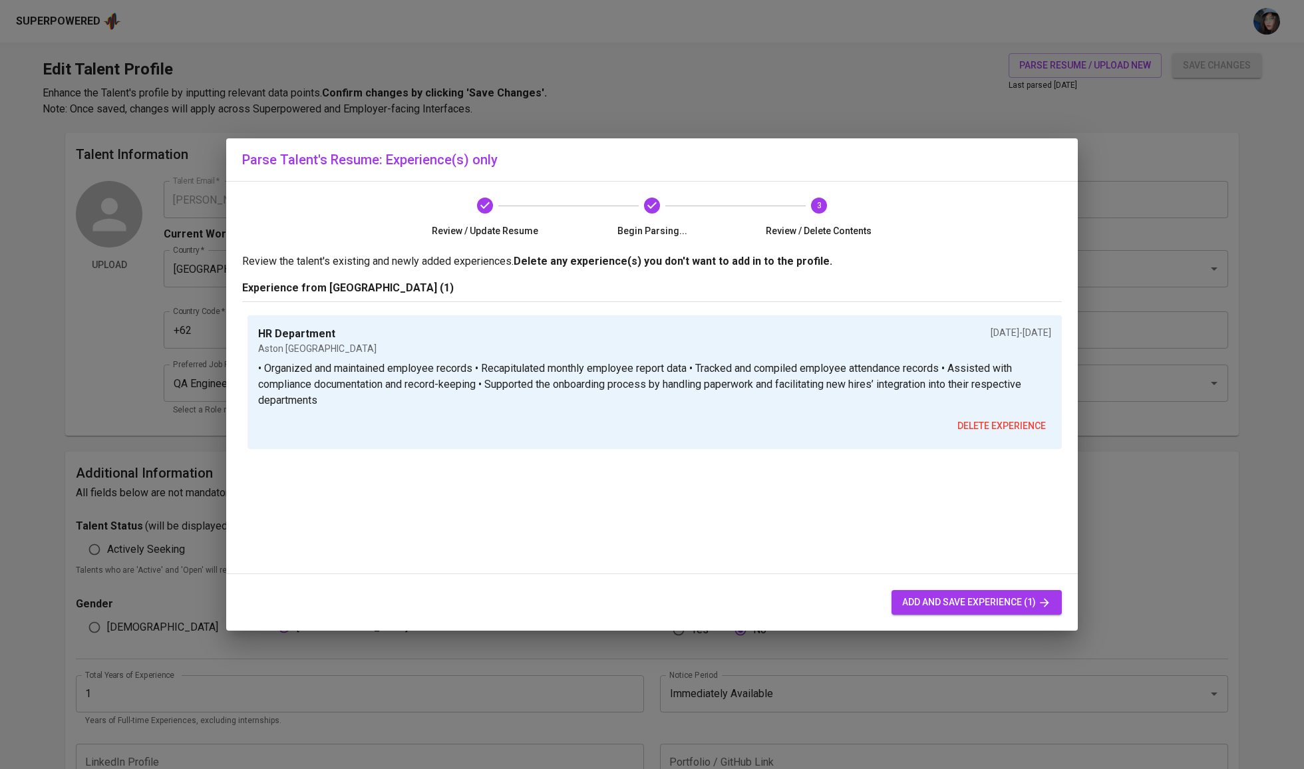
click at [1003, 608] on span "add and save experience (1)" at bounding box center [976, 602] width 149 height 17
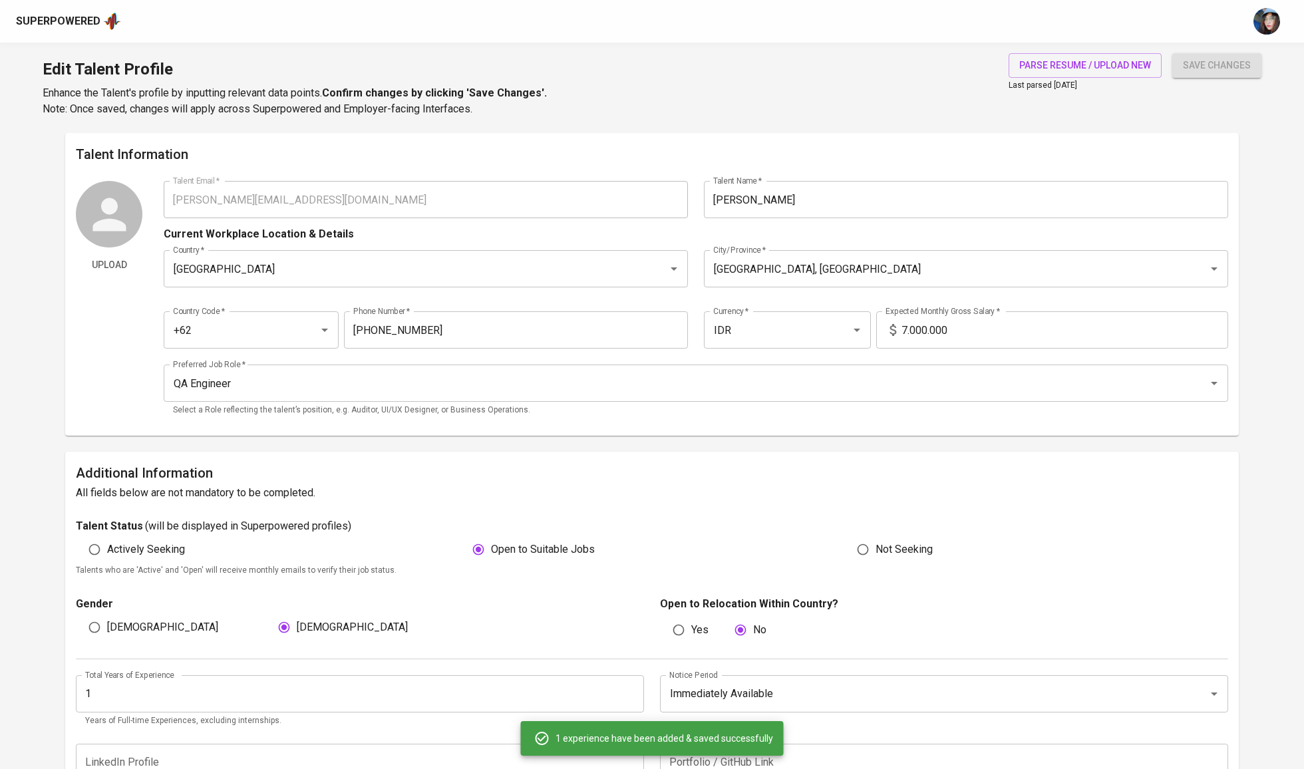
type input "HR Department"
type input "Aston [GEOGRAPHIC_DATA]"
type input "[DATE]"
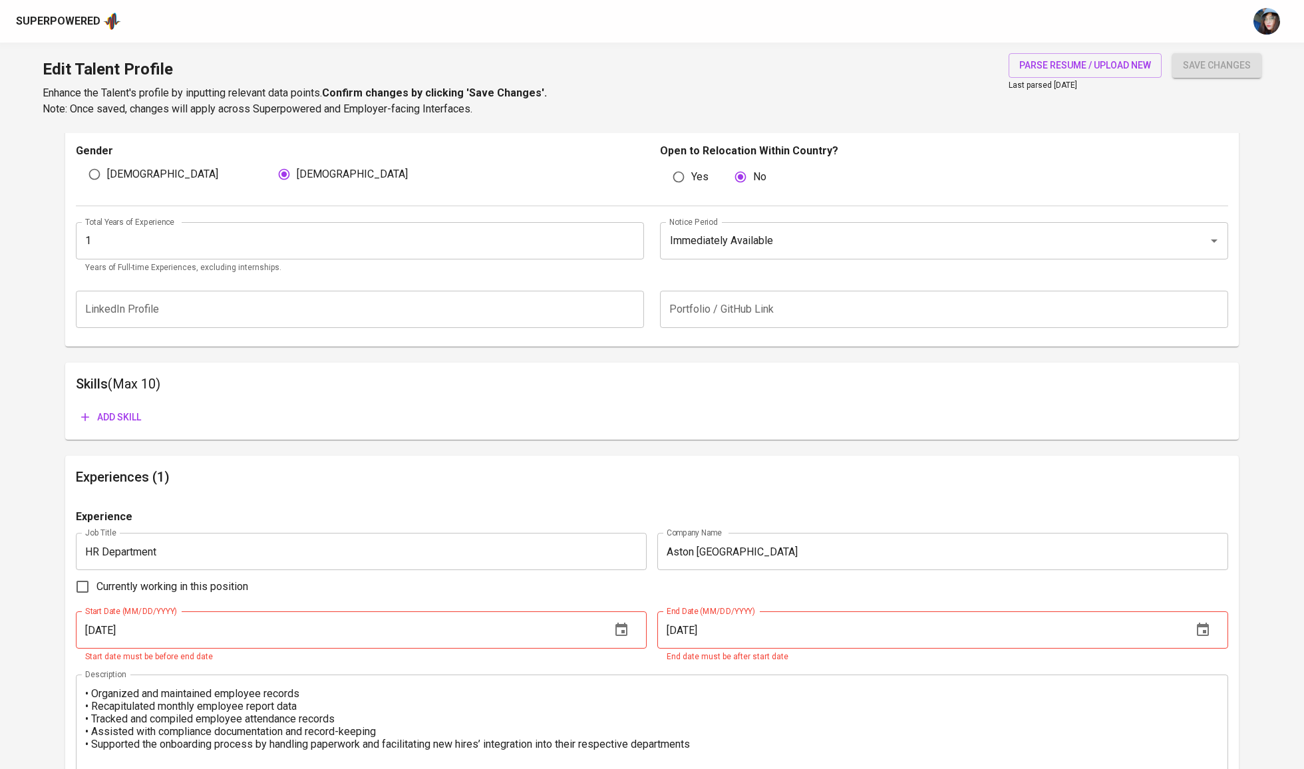
scroll to position [474, 0]
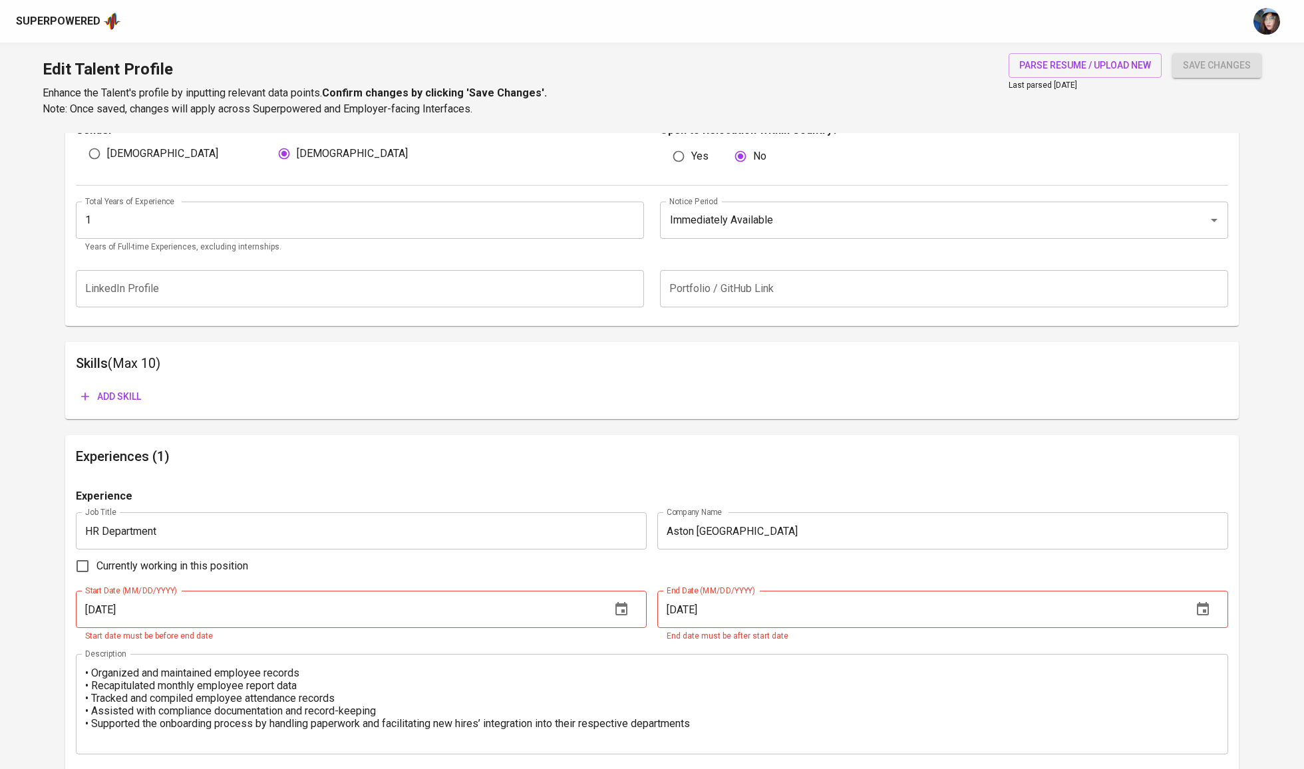
click at [198, 574] on span "Currently working in this position" at bounding box center [172, 566] width 152 height 16
click at [96, 578] on input "Currently working in this position" at bounding box center [83, 566] width 28 height 28
checkbox input "true"
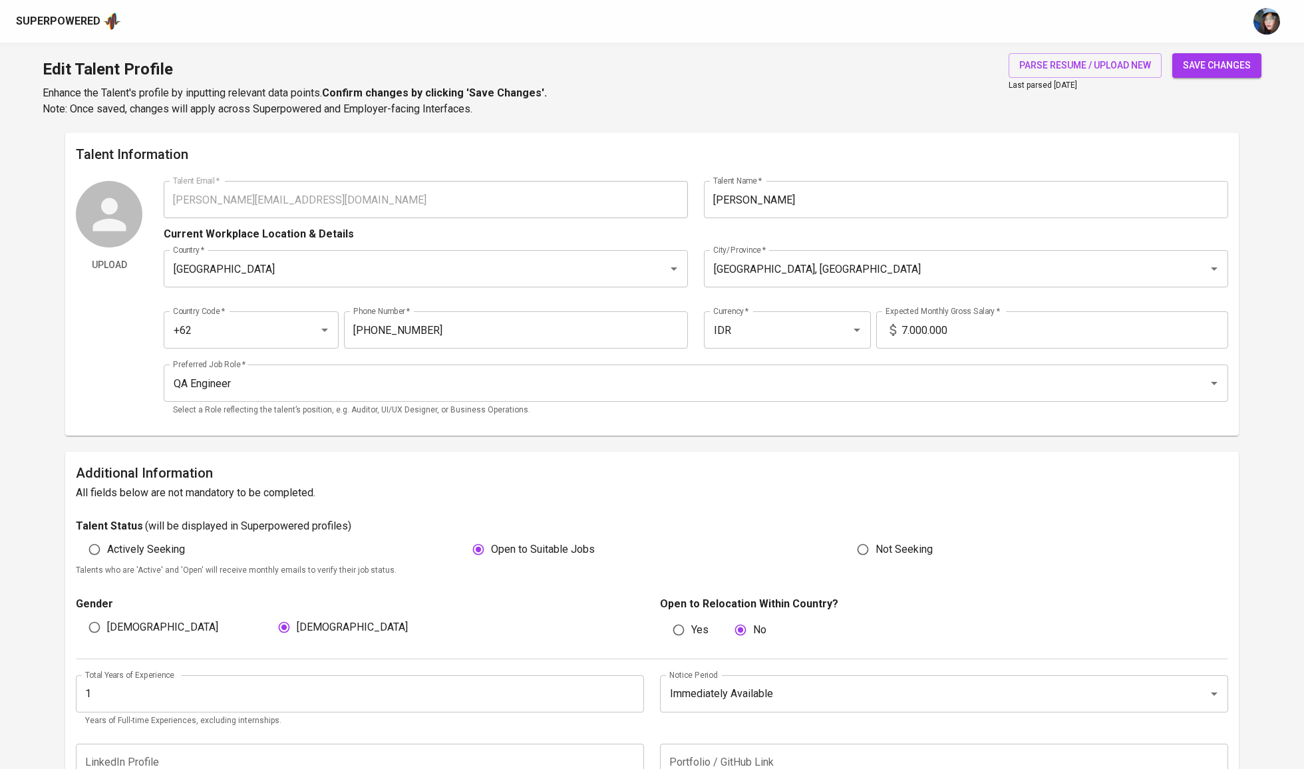
scroll to position [0, 0]
click at [1216, 67] on span "save changes" at bounding box center [1217, 65] width 68 height 17
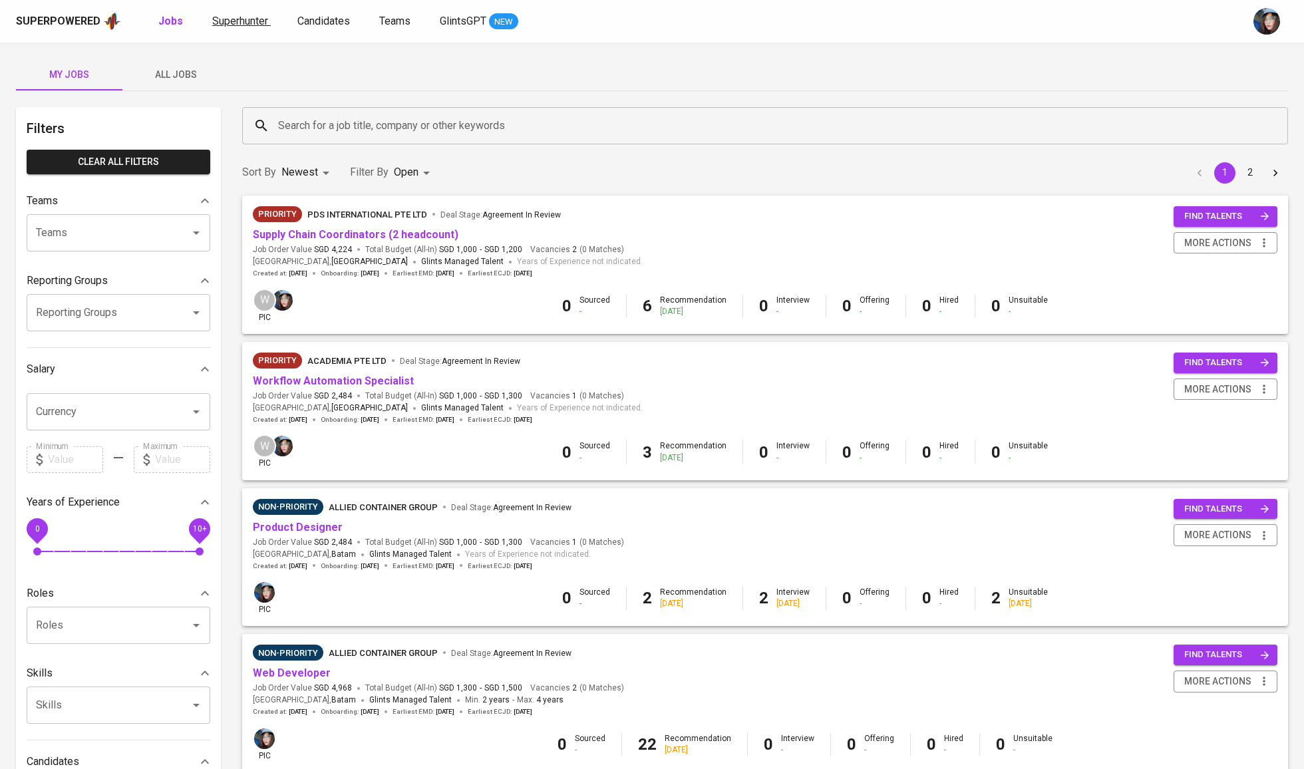
click at [246, 13] on link "Superhunter" at bounding box center [241, 21] width 59 height 17
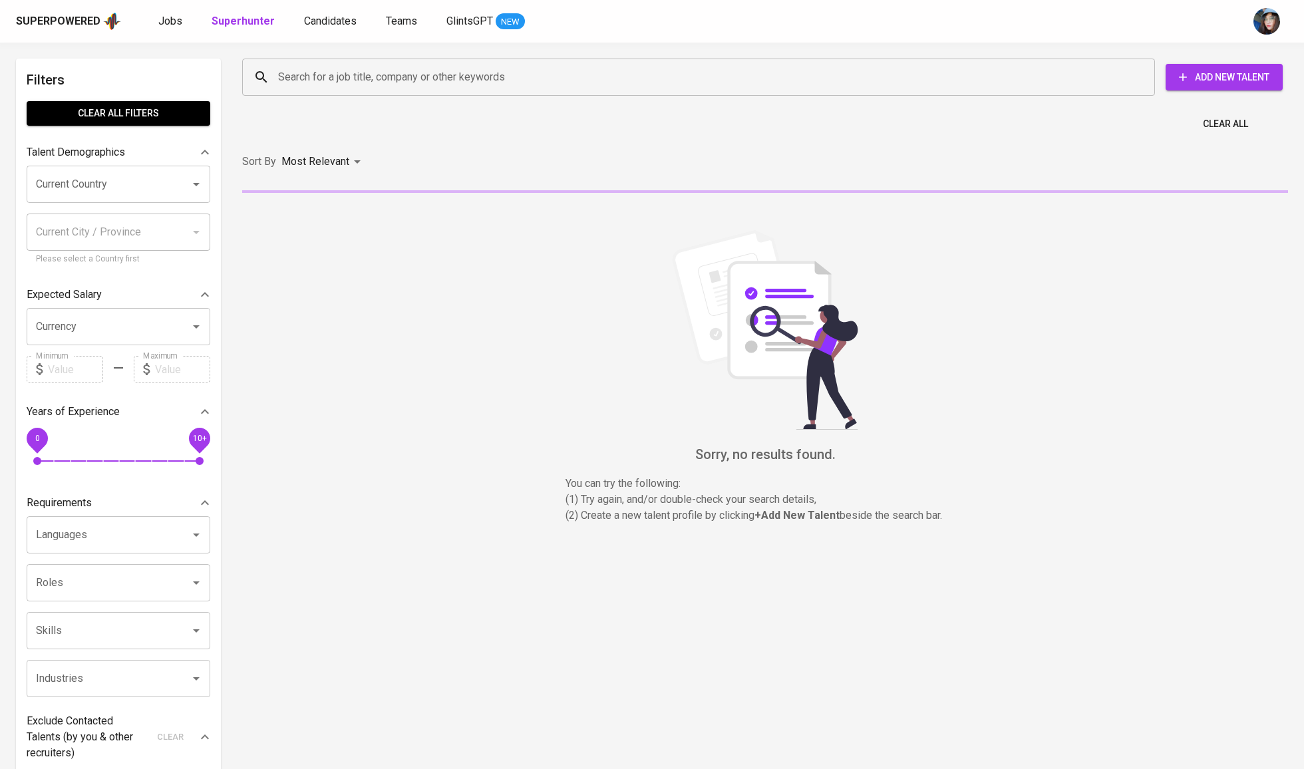
click at [347, 86] on input "Search for a job title, company or other keywords" at bounding box center [702, 77] width 854 height 25
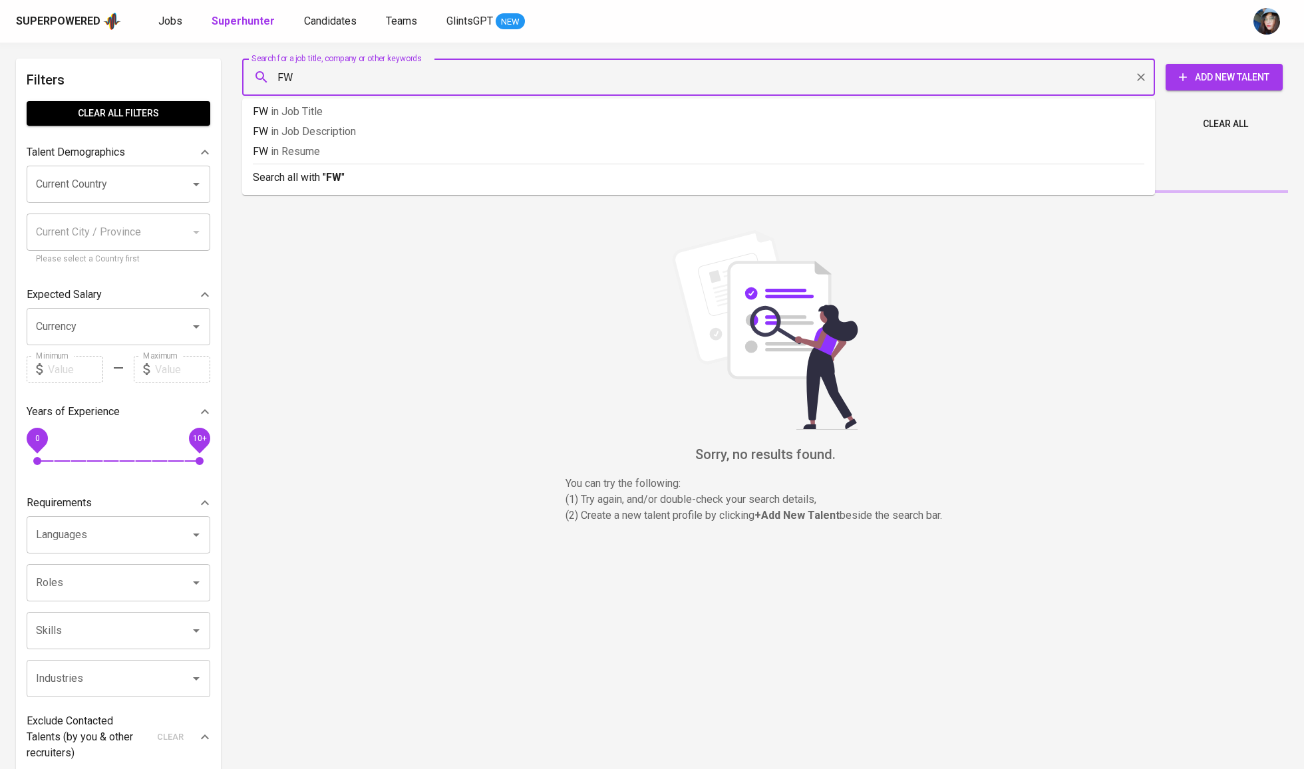
type input "FWD"
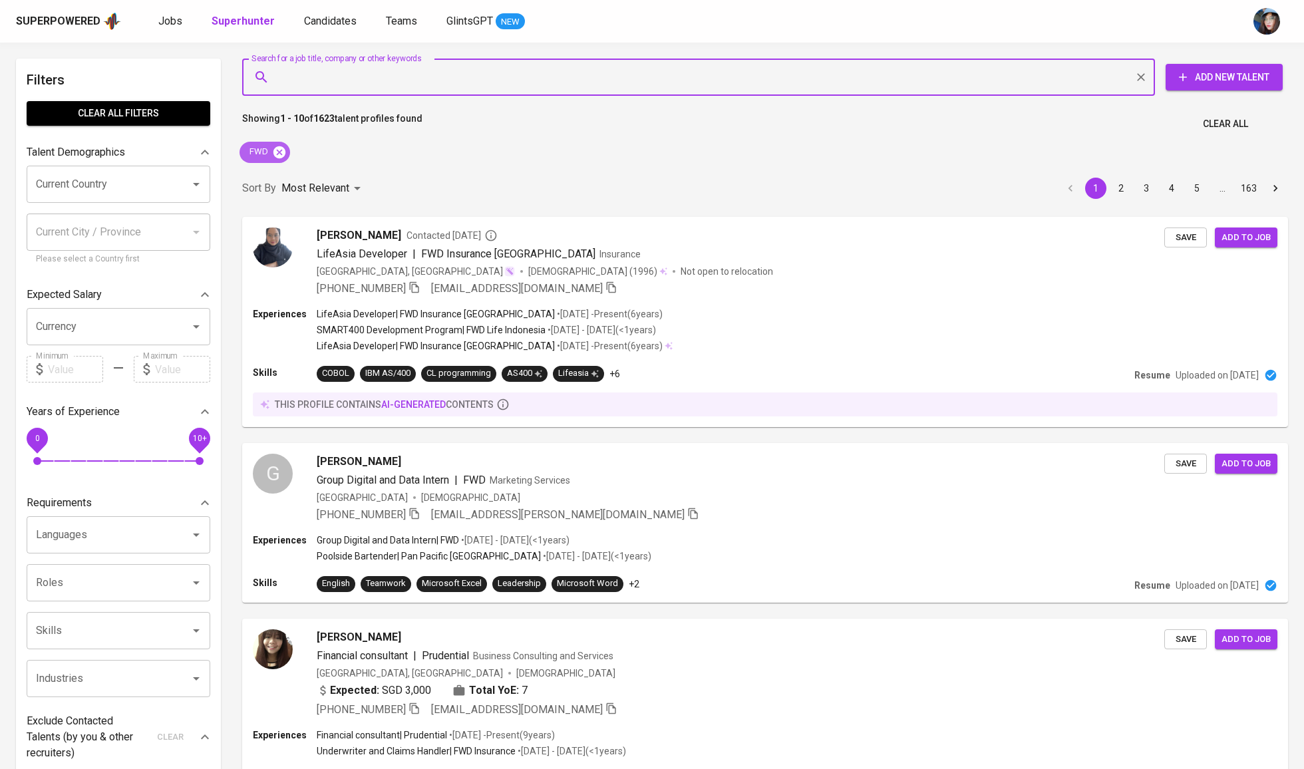
click at [282, 147] on icon at bounding box center [279, 152] width 12 height 12
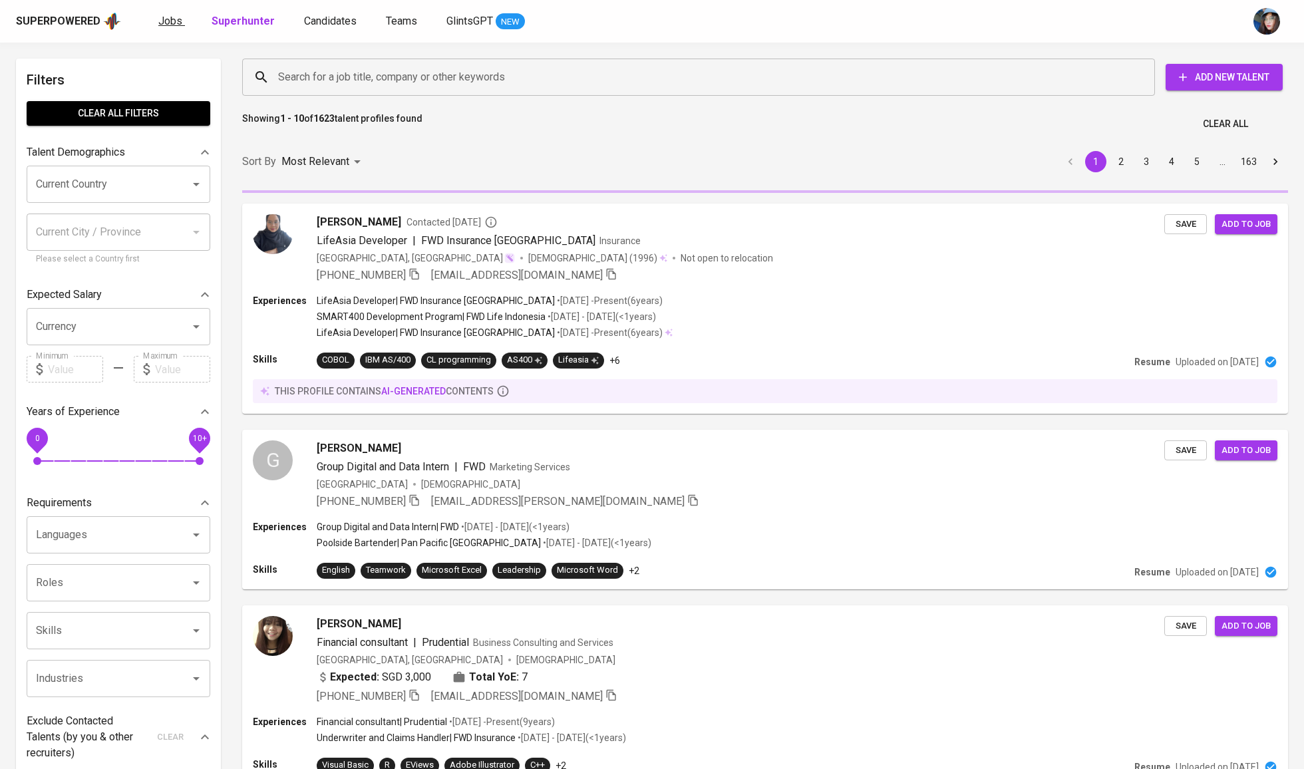
click at [181, 21] on link "Jobs" at bounding box center [171, 21] width 27 height 17
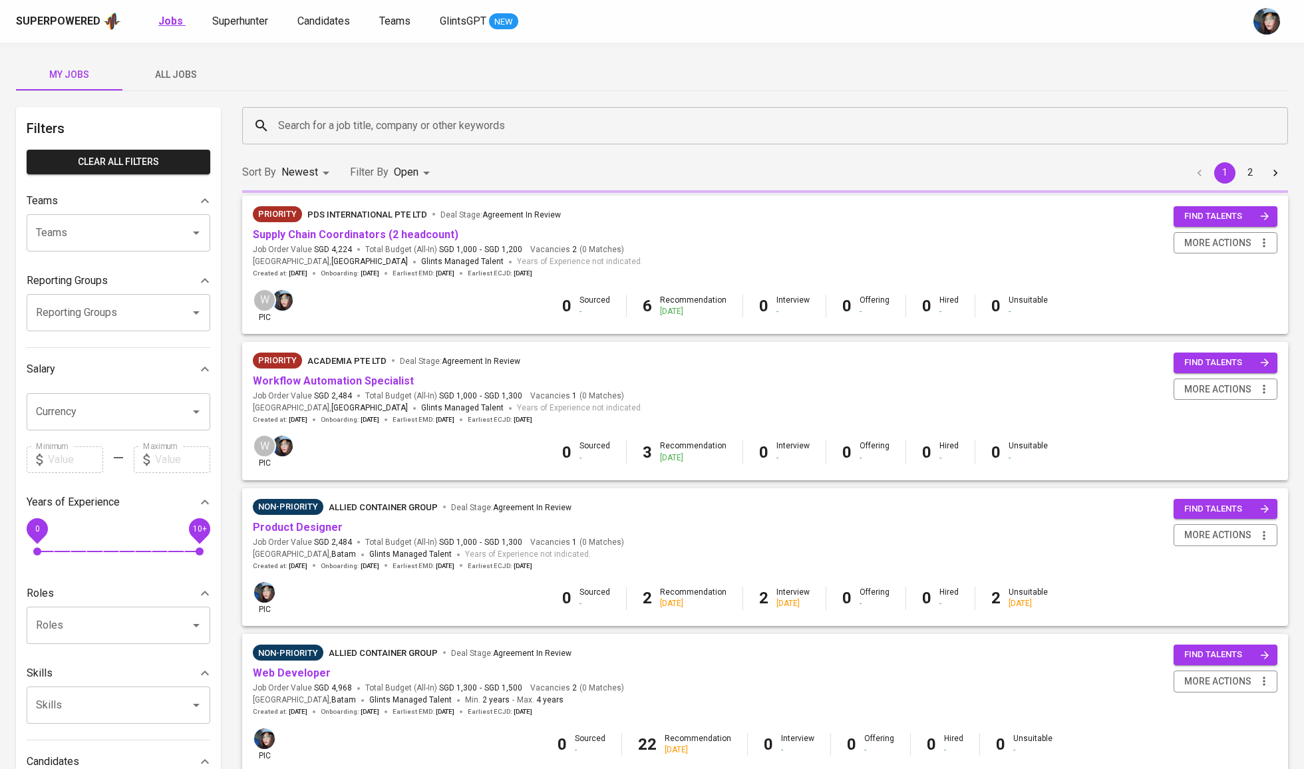
click at [174, 21] on b "Jobs" at bounding box center [170, 21] width 25 height 13
click at [172, 25] on b "Jobs" at bounding box center [170, 21] width 25 height 13
type input "OPEN"
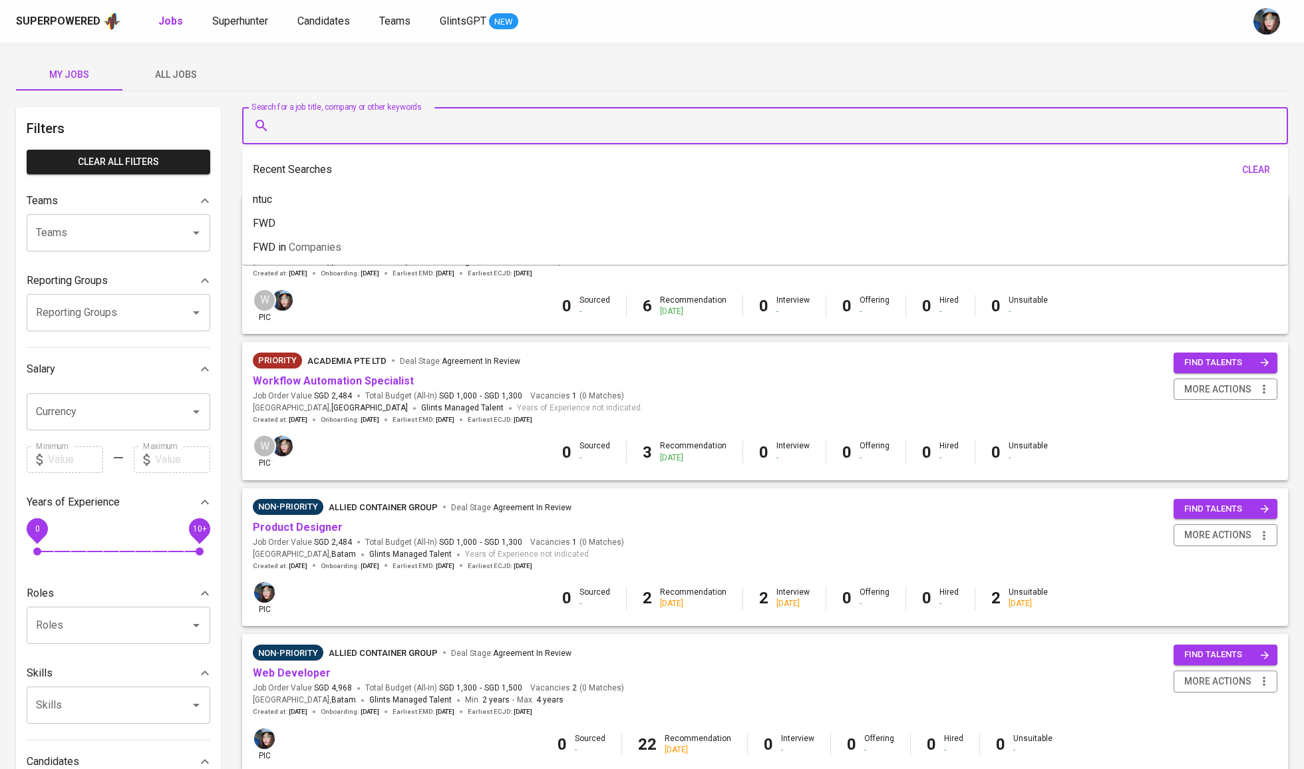
click at [424, 126] on input "Search for a job title, company or other keywords" at bounding box center [768, 125] width 987 height 25
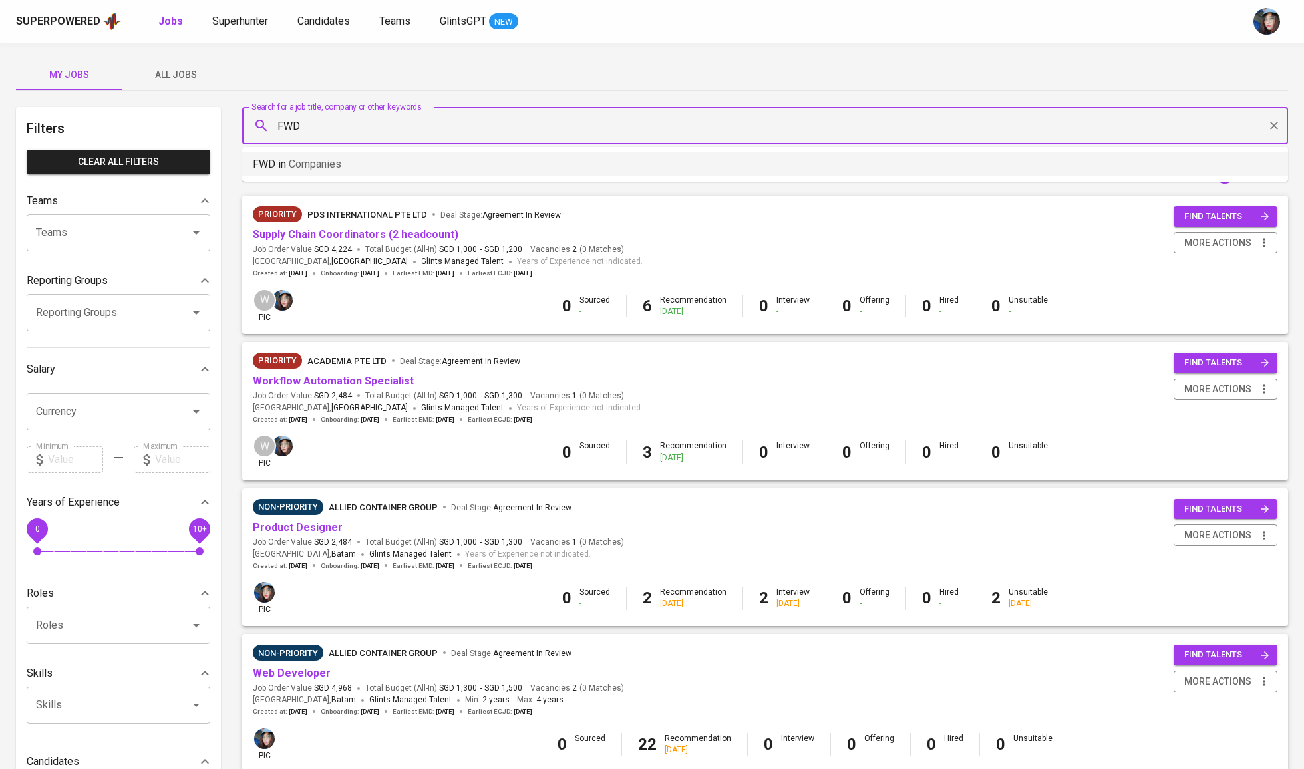
click at [387, 168] on li "FWD in Companies" at bounding box center [765, 164] width 1046 height 24
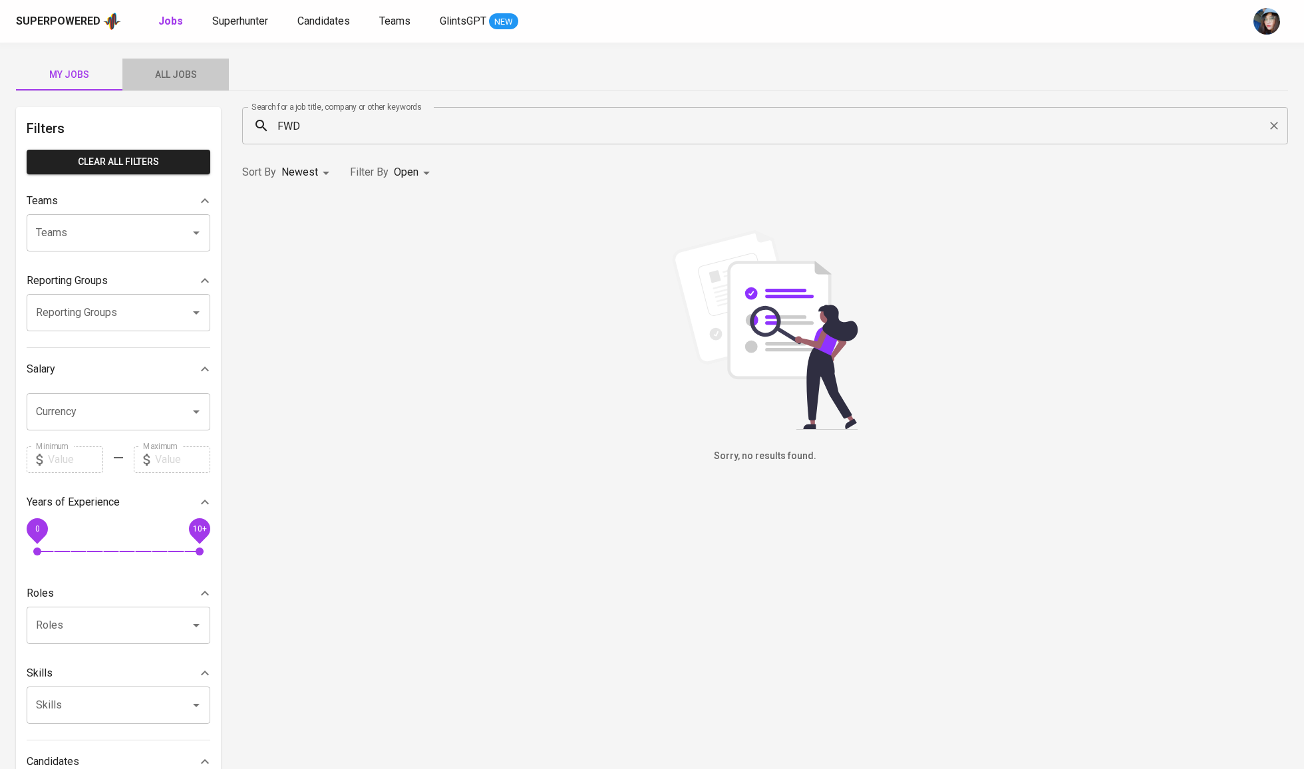
click at [187, 65] on button "All Jobs" at bounding box center [175, 75] width 106 height 32
click at [319, 132] on input "FWD" at bounding box center [768, 125] width 987 height 25
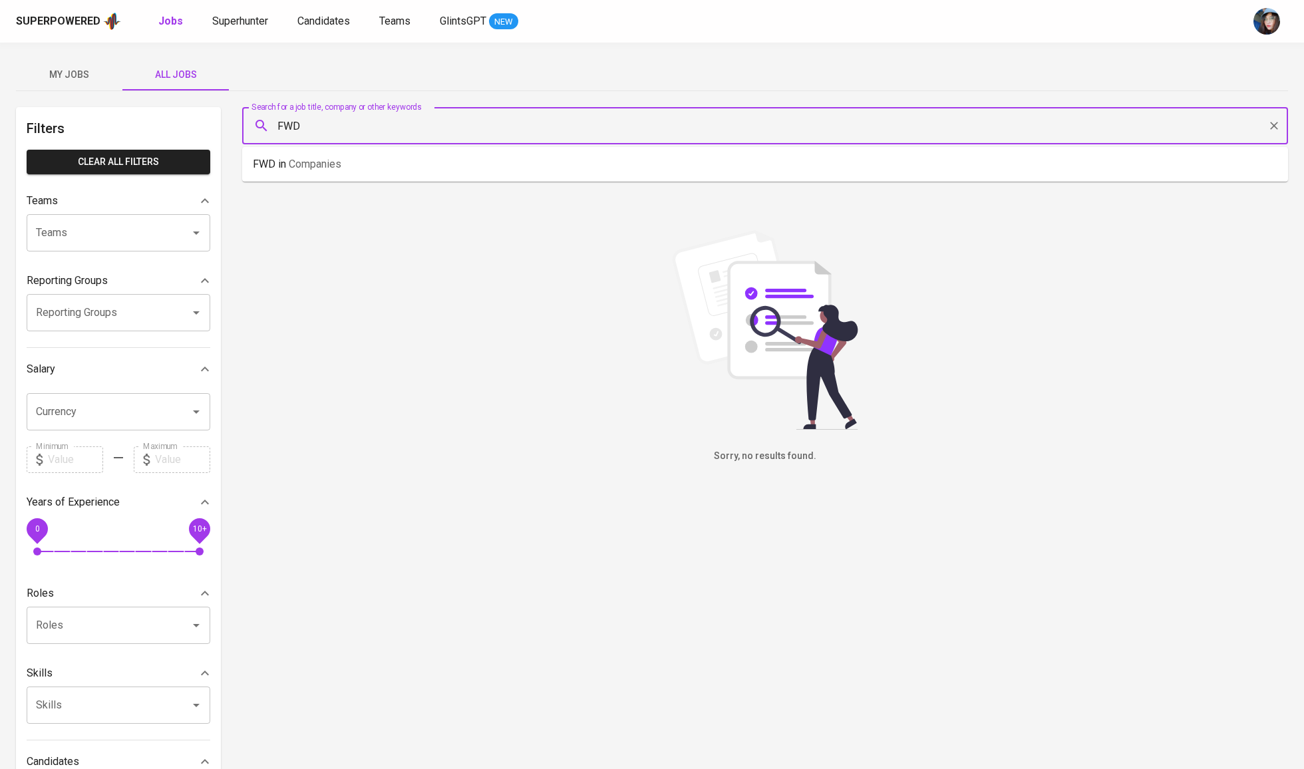
type input "FWD"
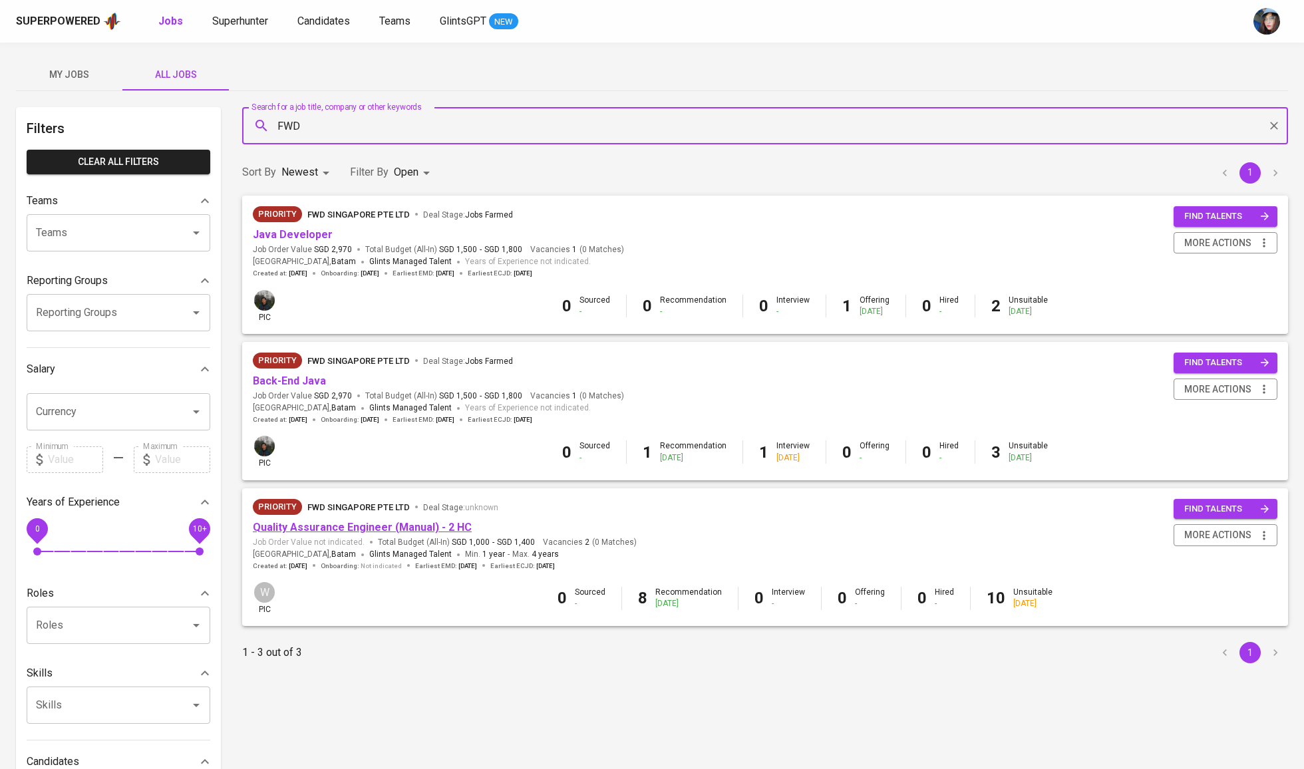
click at [352, 522] on link "Quality Assurance Engineer (Manual) - 2 HC" at bounding box center [362, 527] width 219 height 13
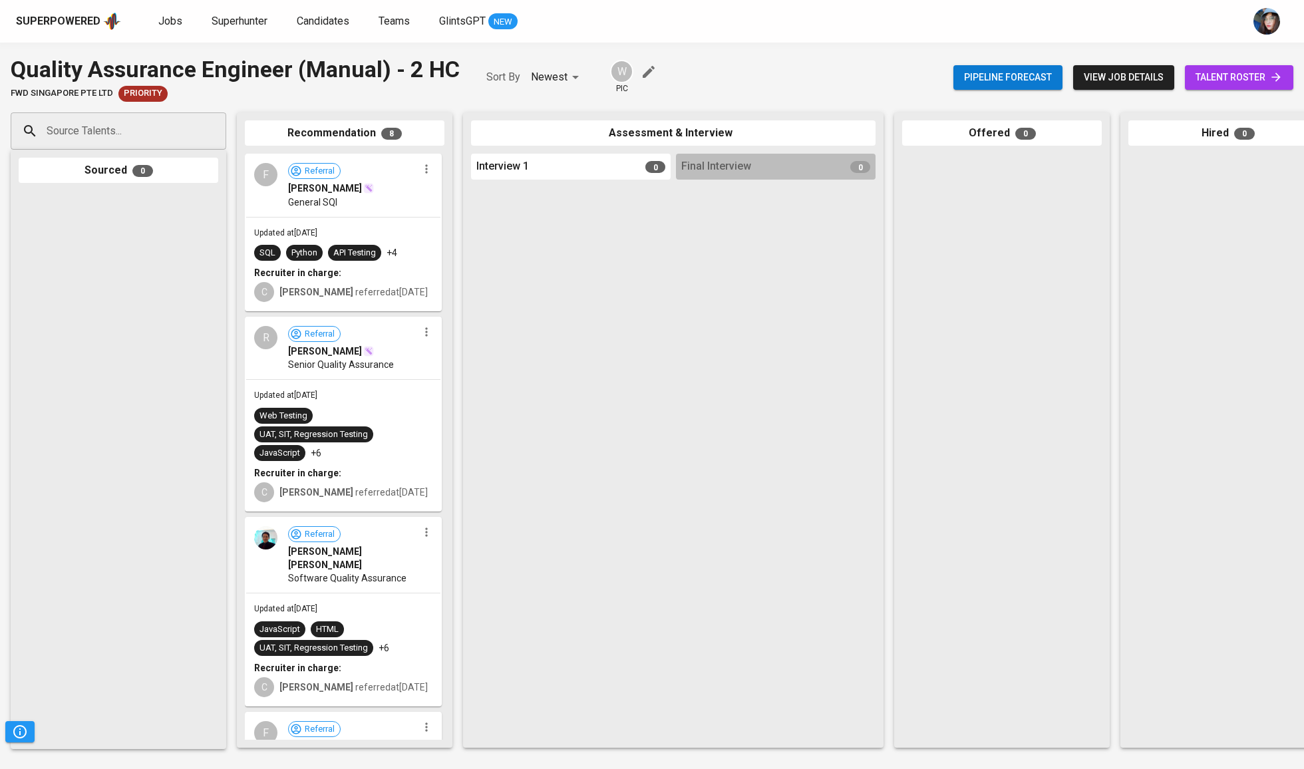
click at [1245, 80] on span "talent roster" at bounding box center [1238, 77] width 87 height 17
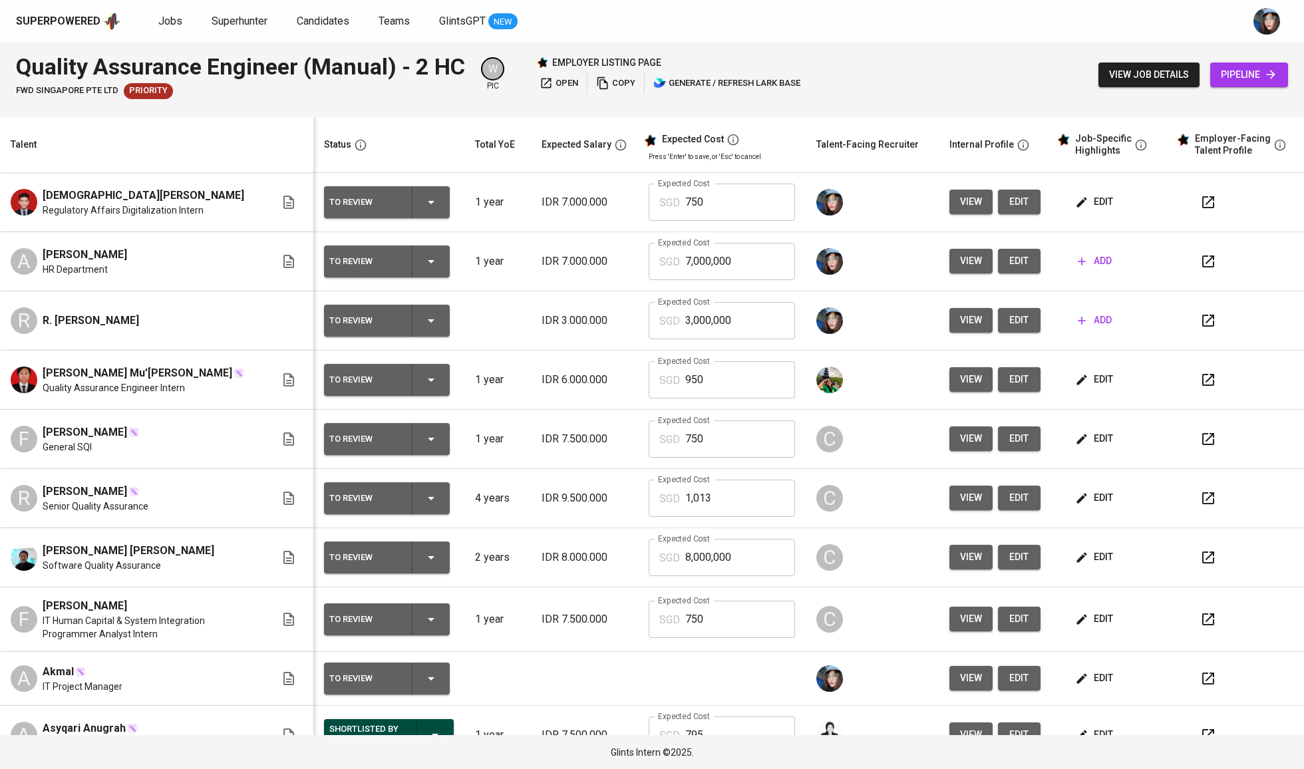
click at [1092, 261] on span "add" at bounding box center [1095, 261] width 34 height 17
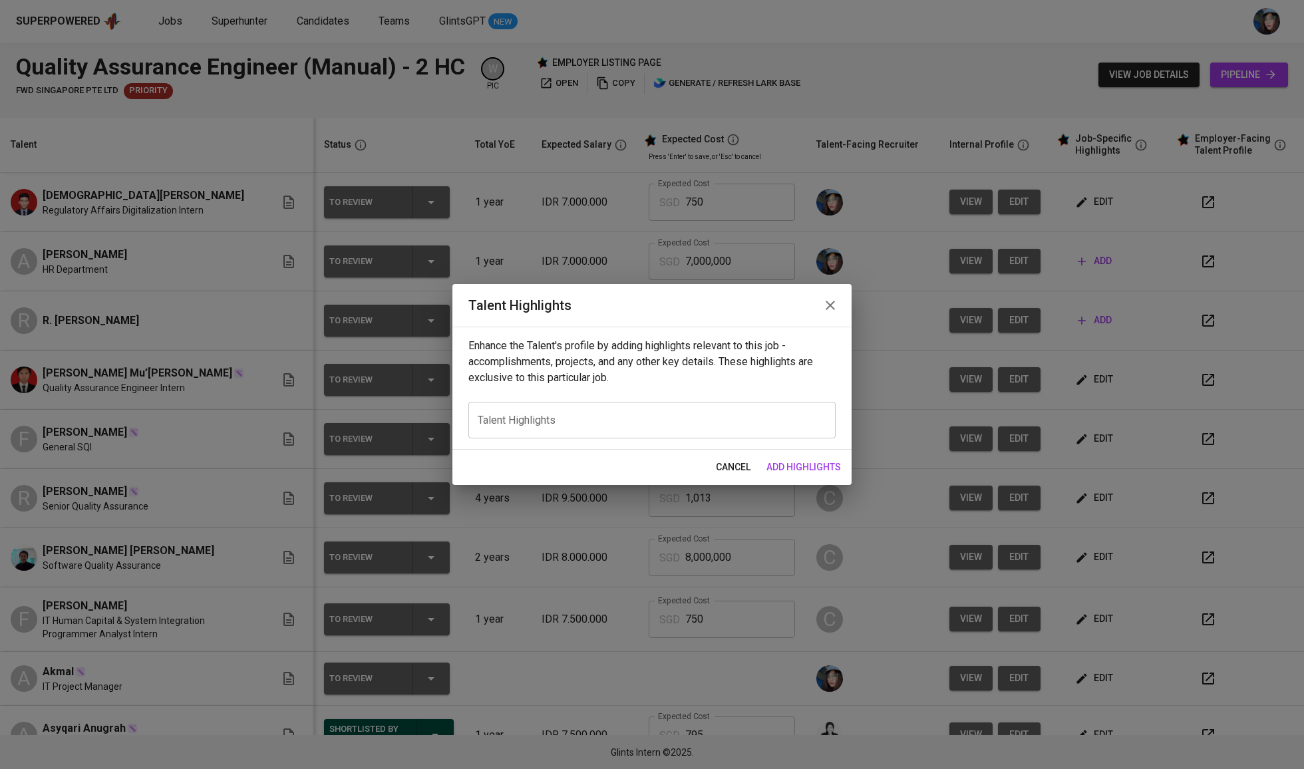
click at [728, 411] on div "x Talent Highlights" at bounding box center [651, 420] width 367 height 37
paste textarea "1. Strong Analytical and Data Processing Skills Audrey has hands-on experience …"
type textarea "1. Strong Analytical and Data Processing Skills Audrey has hands-on experience …"
type textarea "["
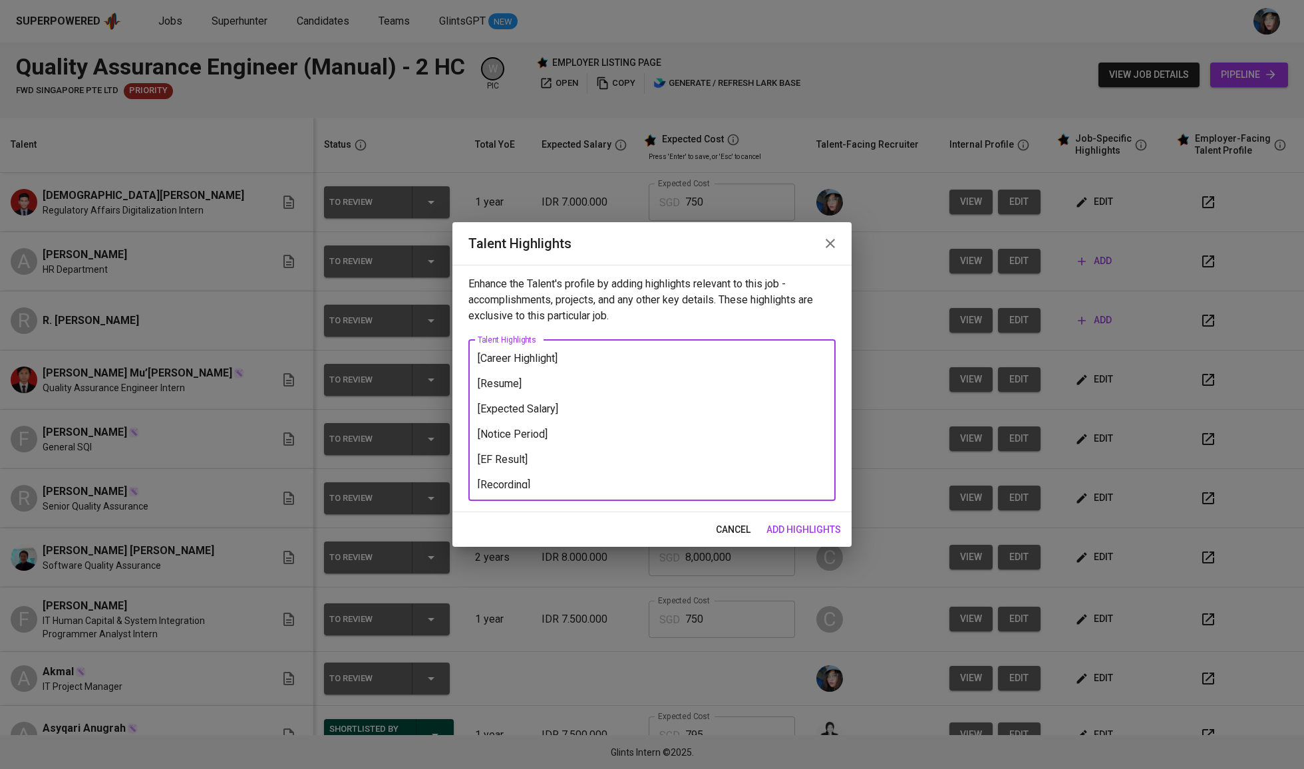
click at [604, 349] on div "[Career Highlight] [Resume] [Expected Salary] [Notice Period] [EF Result] [Reco…" at bounding box center [651, 420] width 367 height 161
click at [576, 363] on textarea "[Career Highlight] [Resume] [Expected Salary] [Notice Period] [EF Result] [Reco…" at bounding box center [652, 420] width 349 height 136
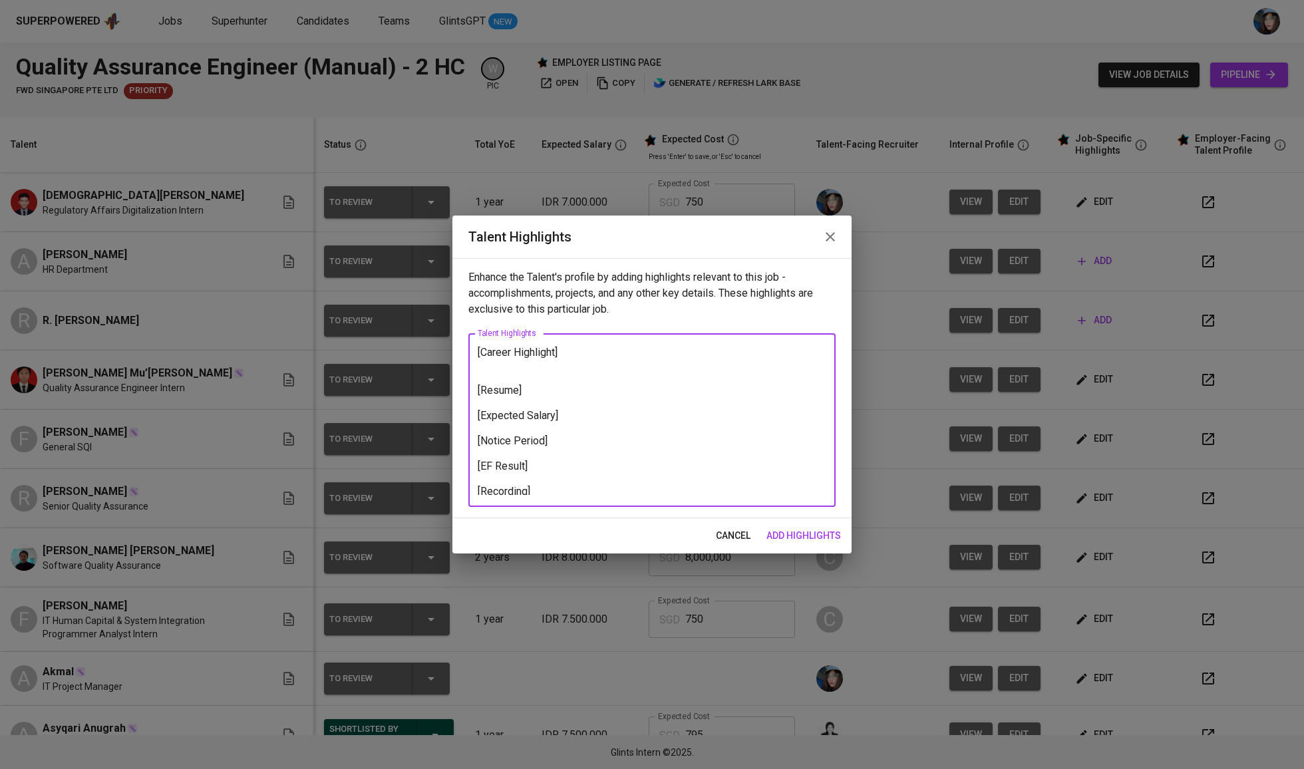
paste textarea "1. Strong Analytical and Data Processing Skills Audrey has hands-on experience …"
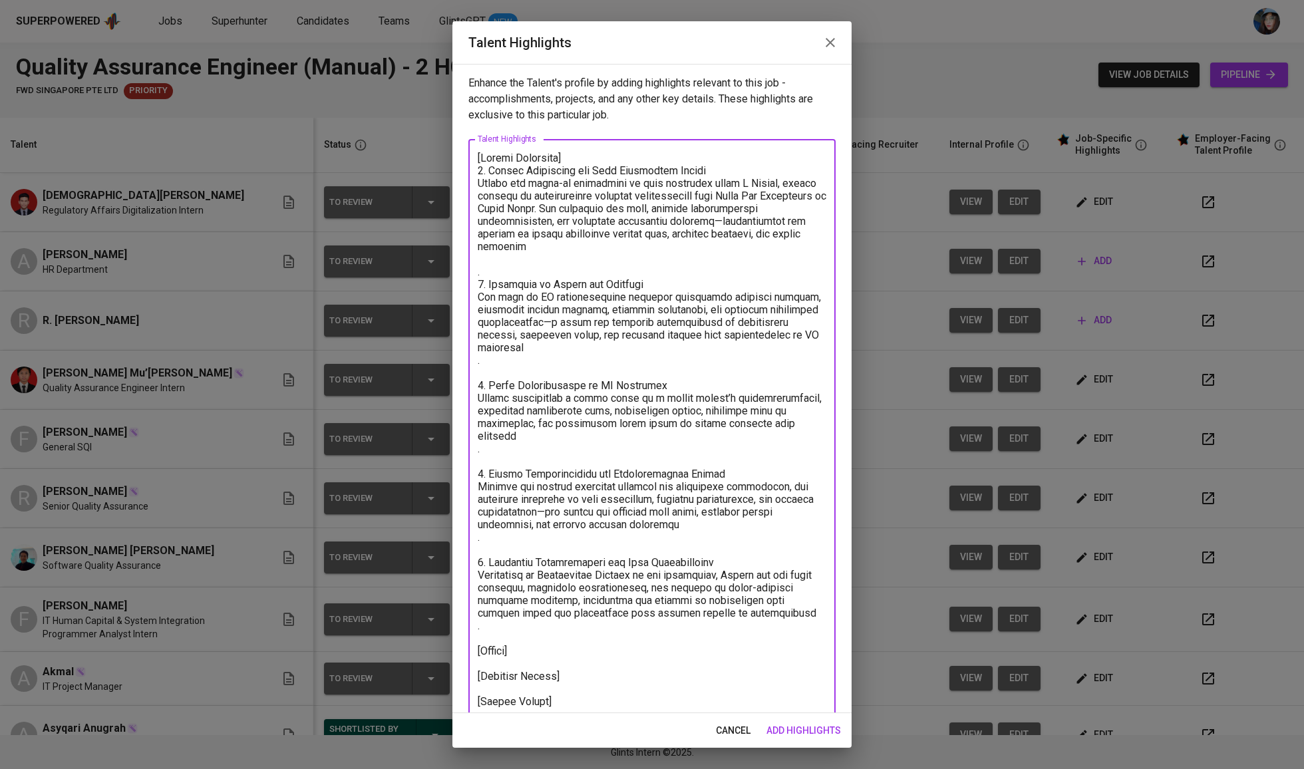
click at [555, 174] on textarea at bounding box center [652, 437] width 349 height 571
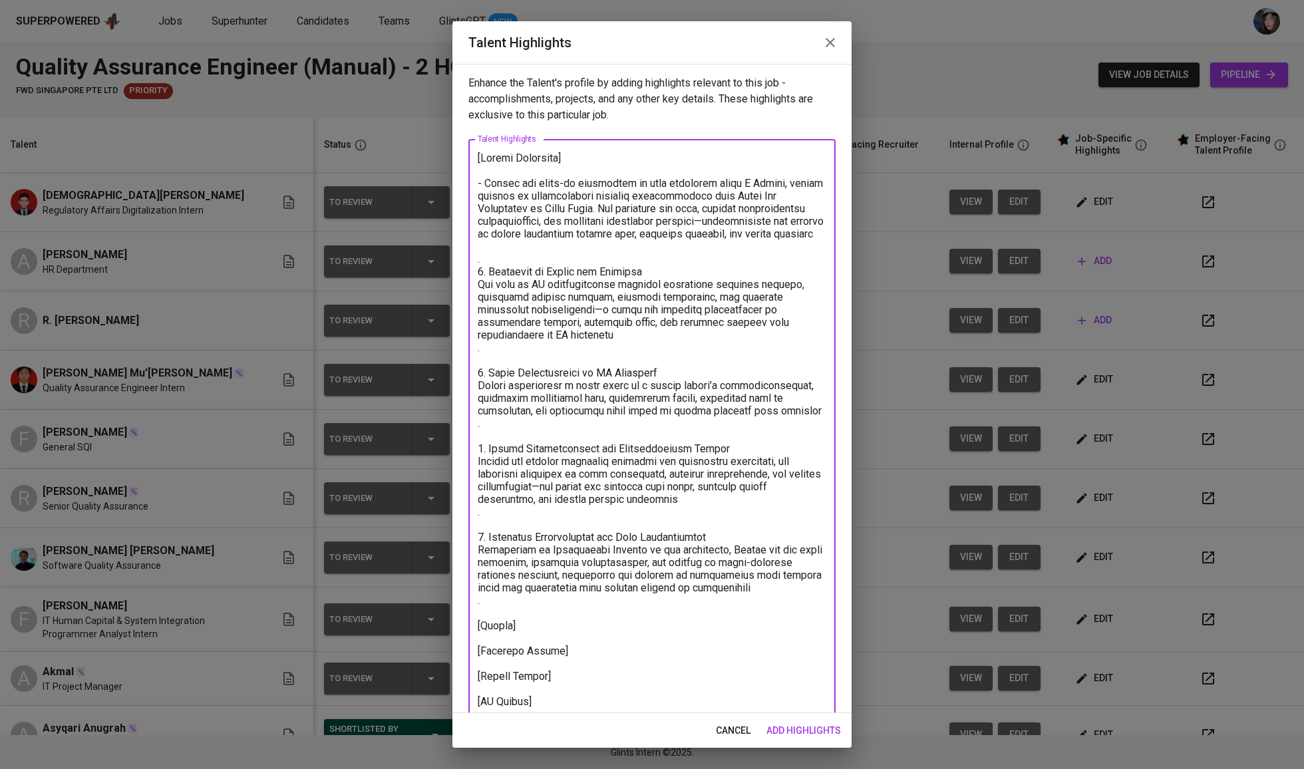
click at [533, 277] on textarea at bounding box center [652, 437] width 349 height 571
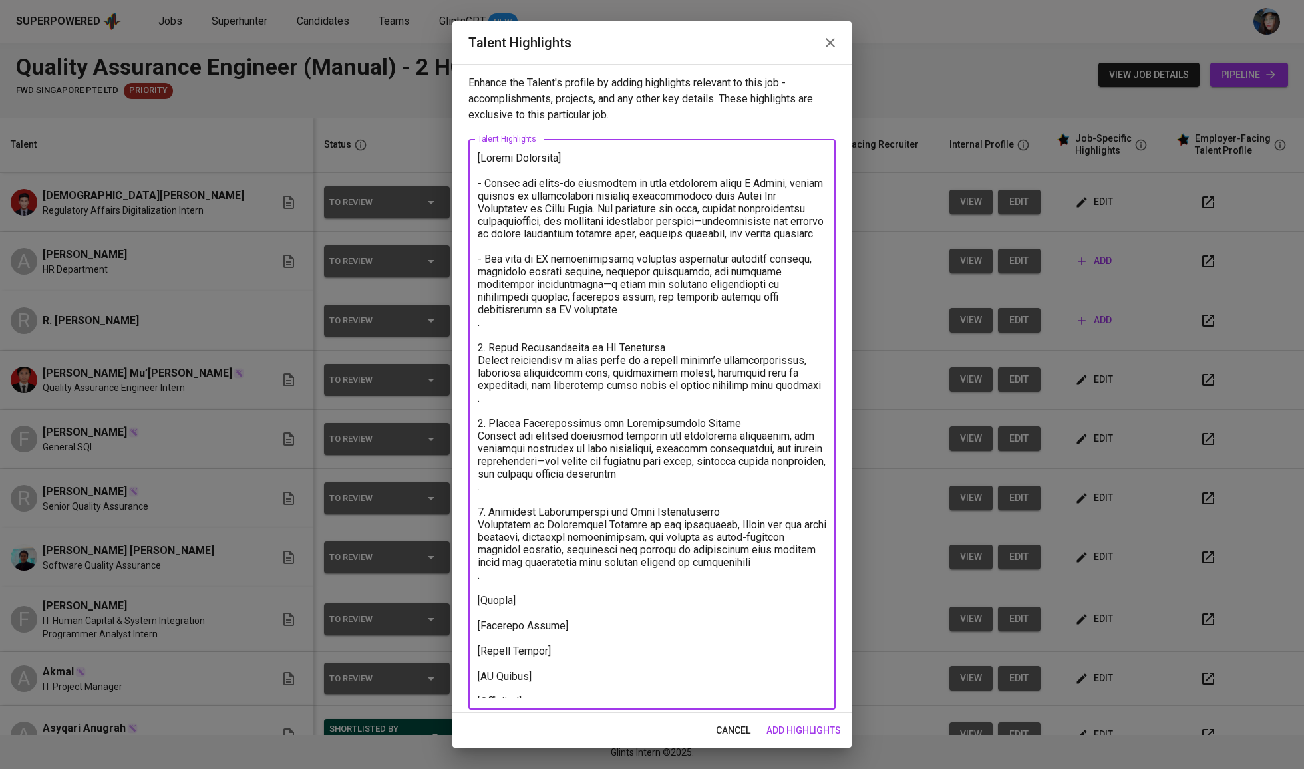
click at [538, 344] on textarea at bounding box center [652, 425] width 349 height 546
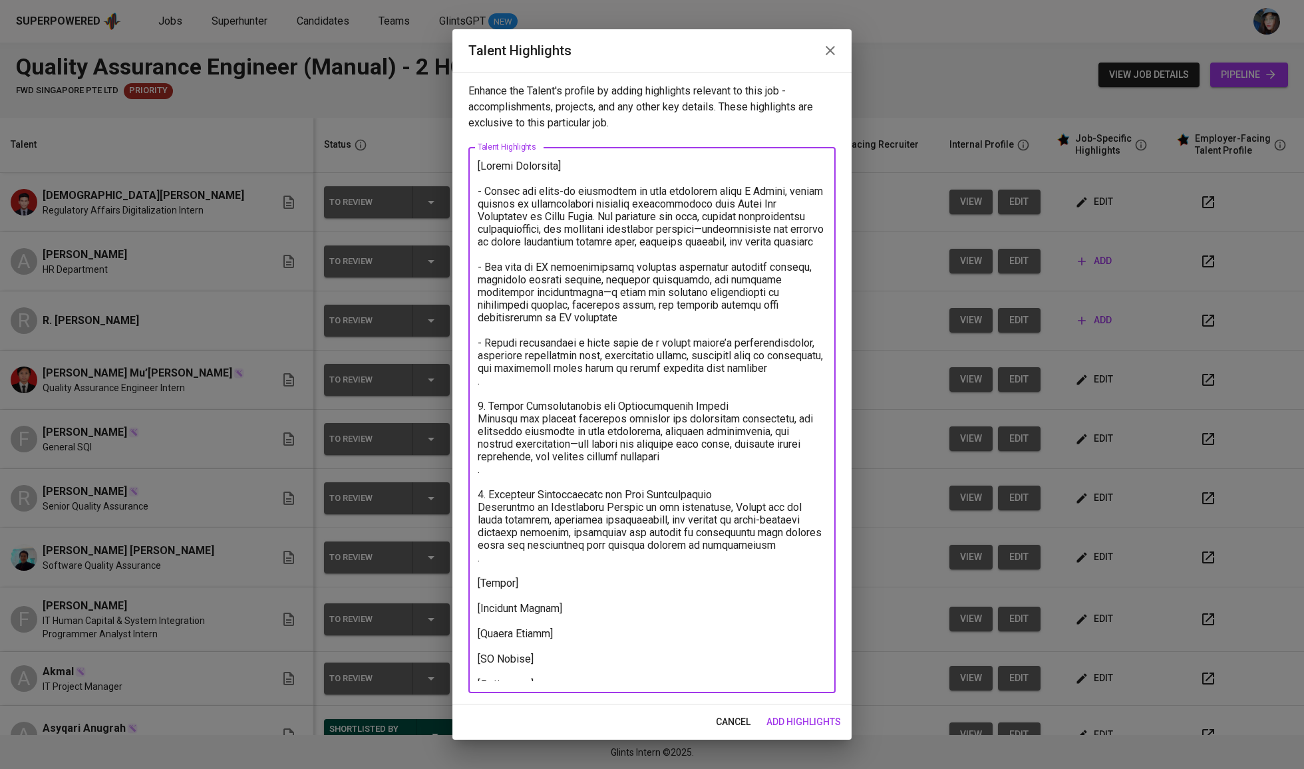
click at [565, 388] on textarea at bounding box center [652, 420] width 349 height 521
click at [567, 398] on textarea at bounding box center [652, 420] width 349 height 521
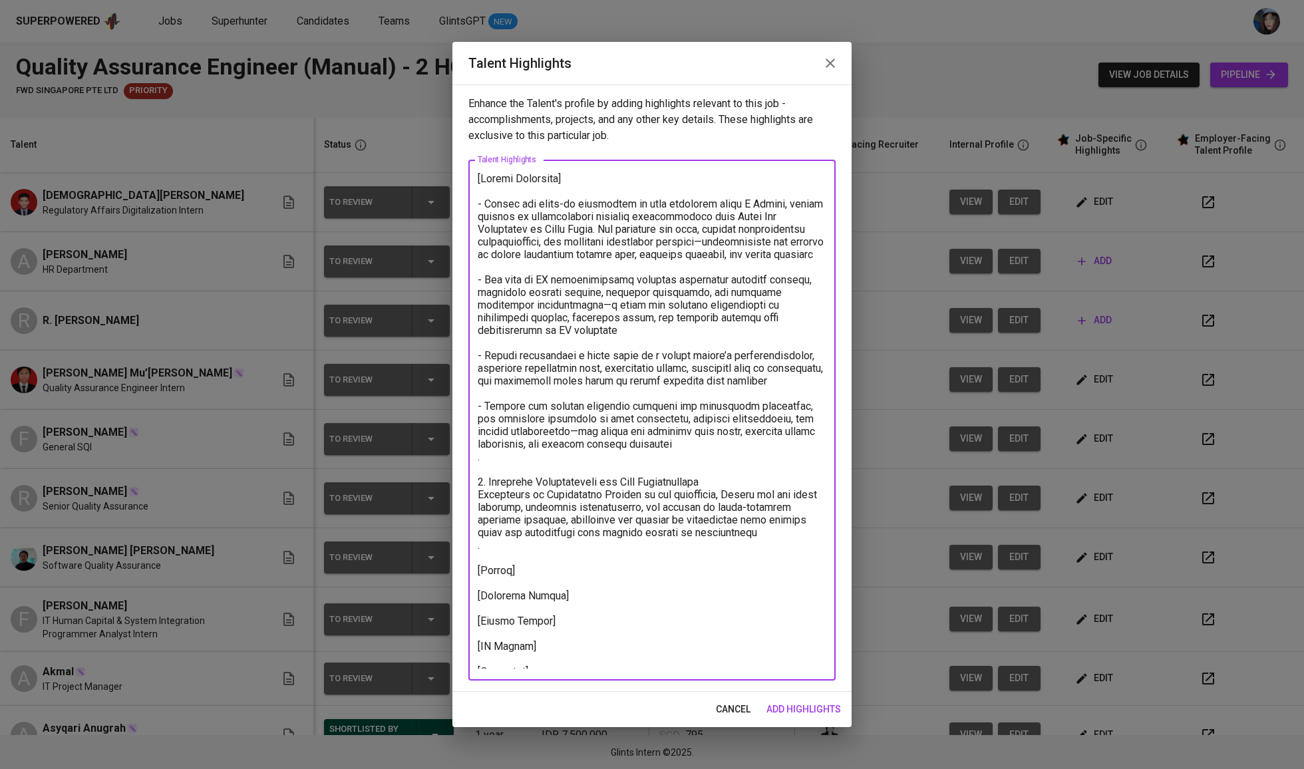
click at [546, 474] on textarea at bounding box center [652, 420] width 349 height 496
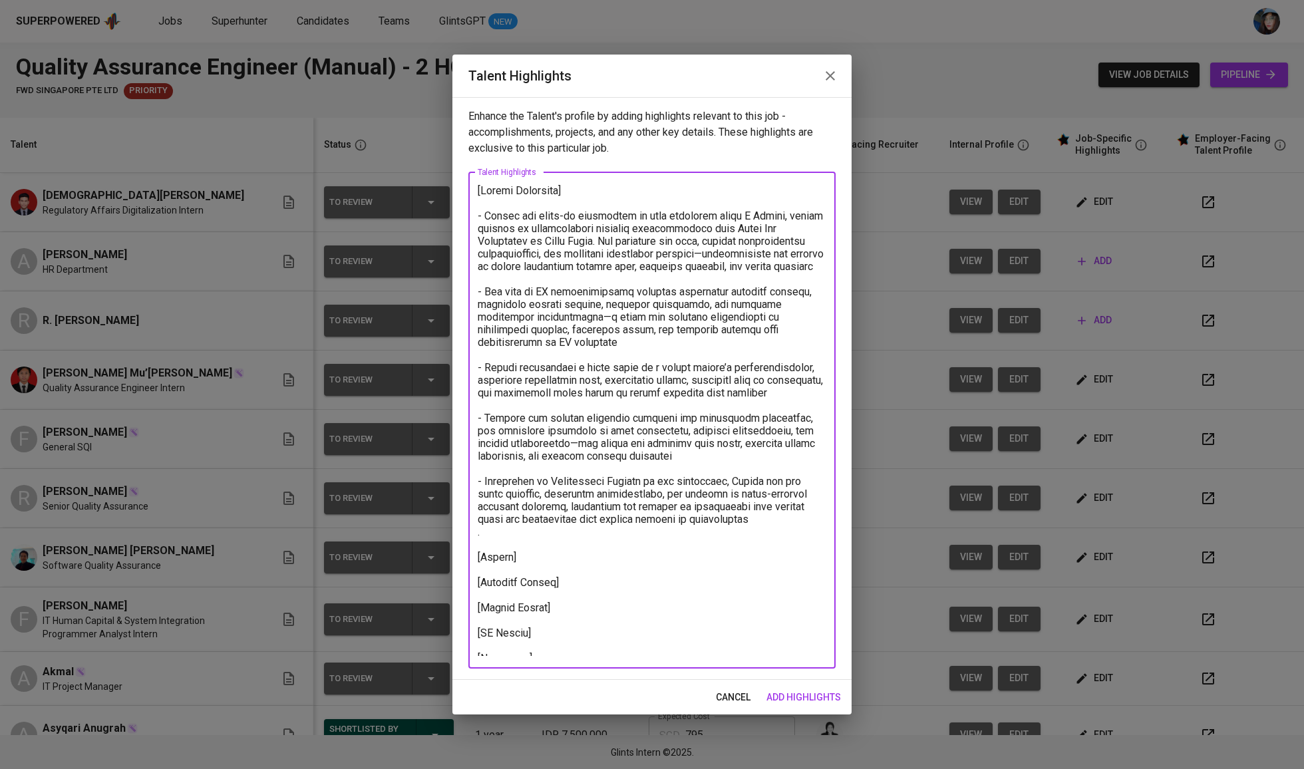
click at [530, 528] on textarea at bounding box center [652, 420] width 349 height 472
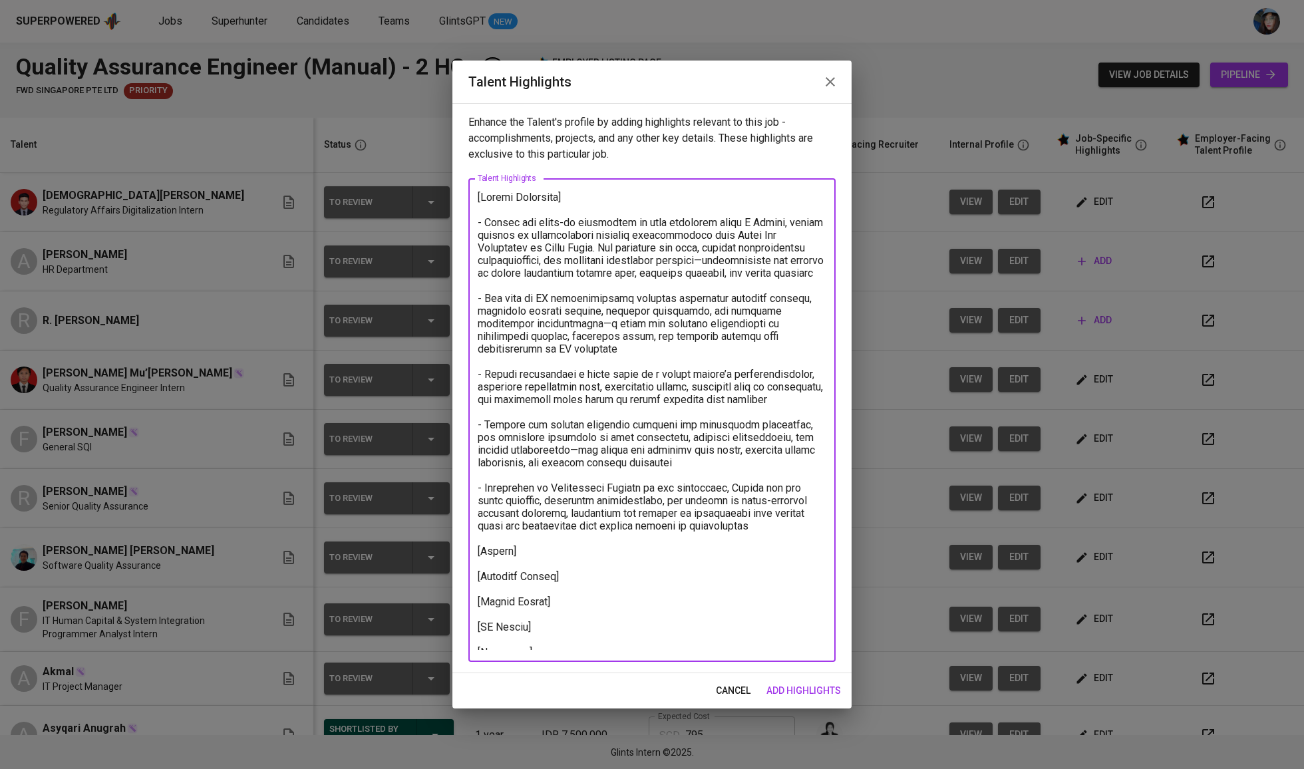
click at [580, 567] on textarea at bounding box center [652, 420] width 349 height 459
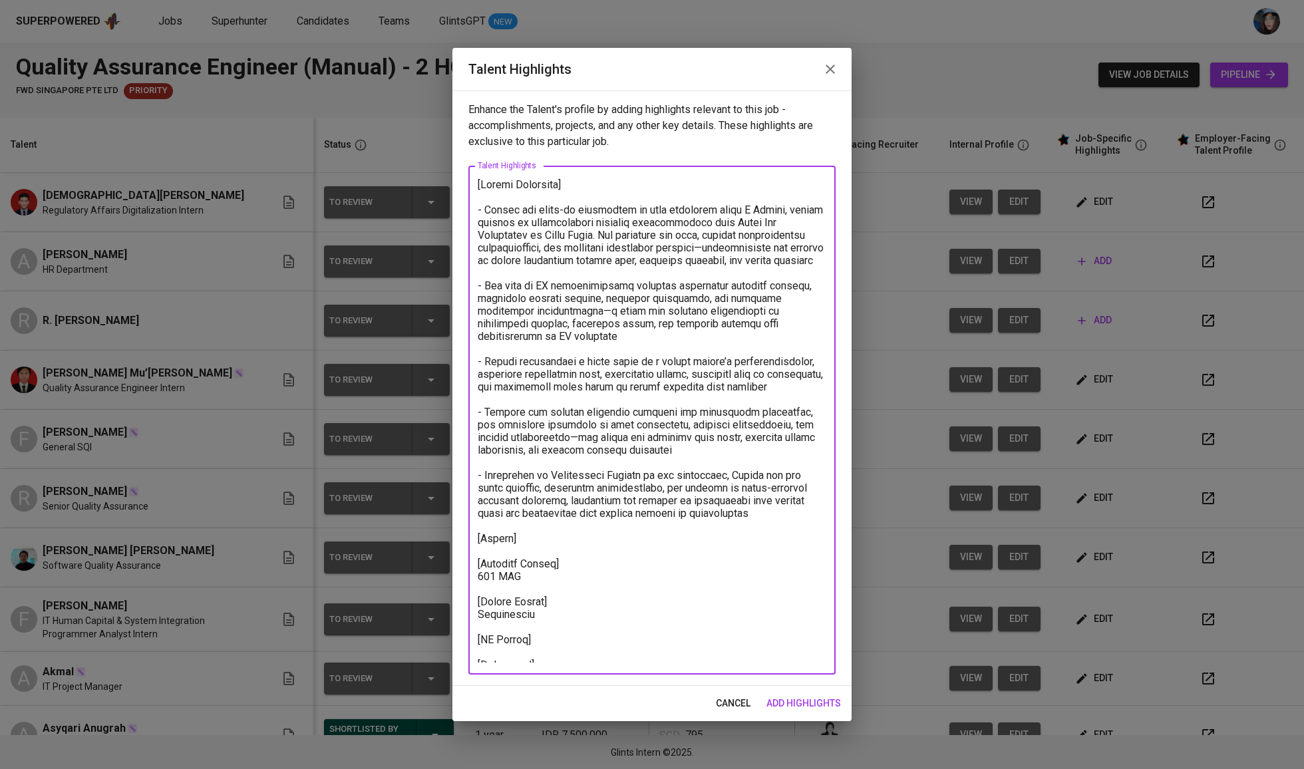
click at [597, 533] on textarea at bounding box center [652, 420] width 349 height 484
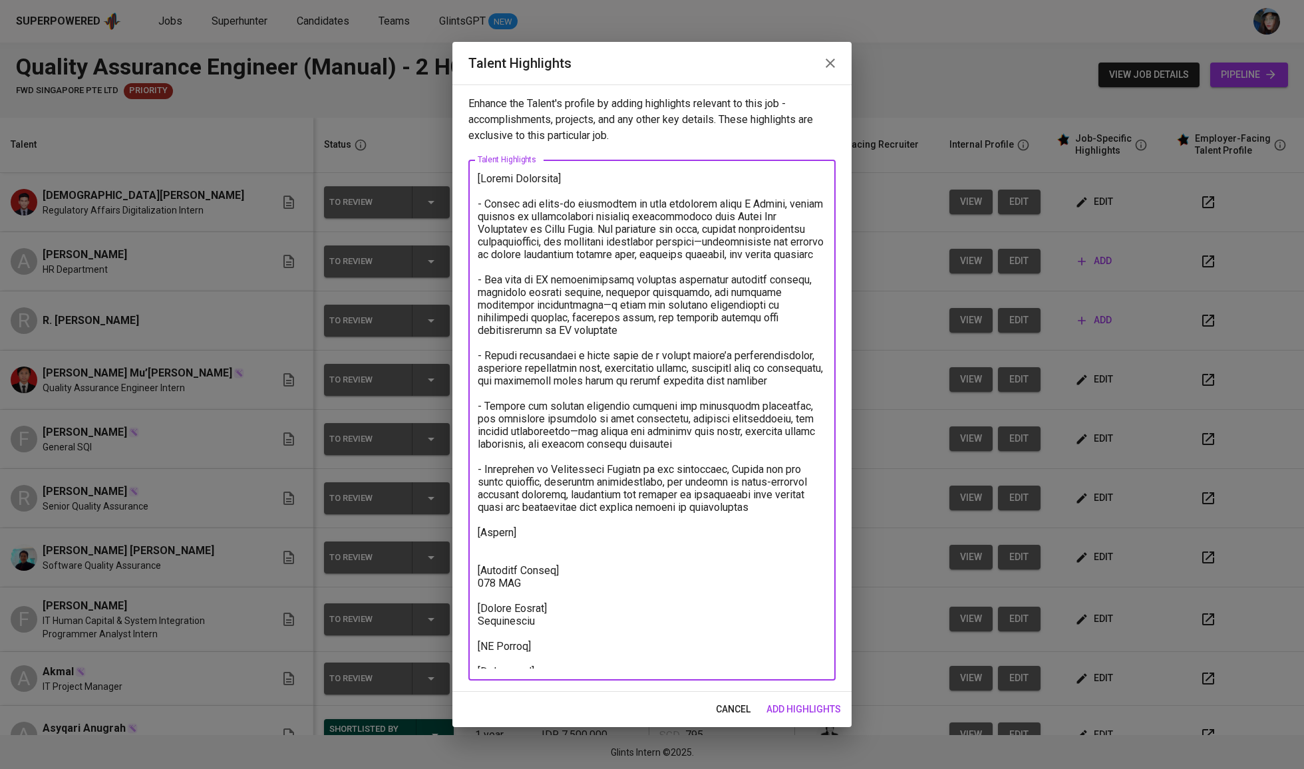
paste textarea "https://glints.sg.larksuite.com/file/HUYxbwvKAovqCMxAP0QlaEItgSg?from=from_copy…"
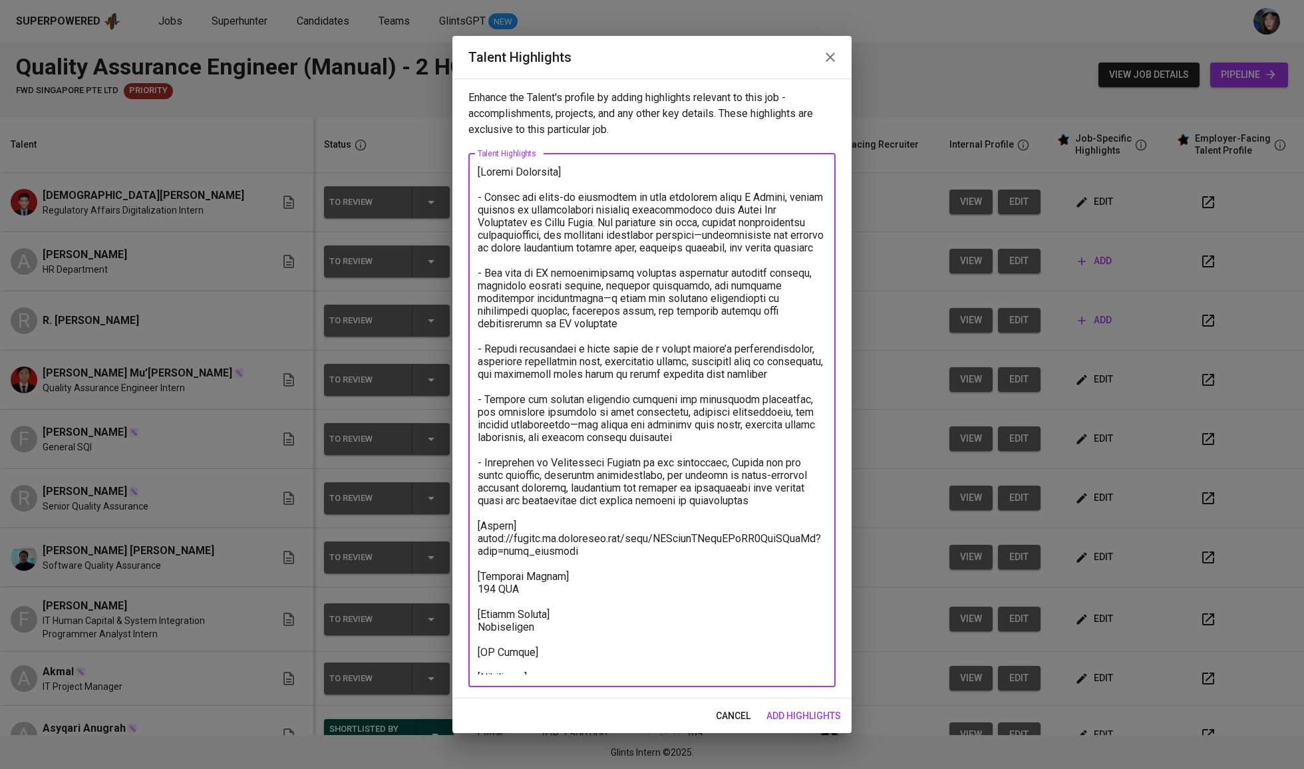
click at [607, 640] on textarea at bounding box center [652, 420] width 349 height 509
click at [637, 663] on textarea at bounding box center [652, 420] width 349 height 509
click at [605, 647] on textarea at bounding box center [652, 420] width 349 height 509
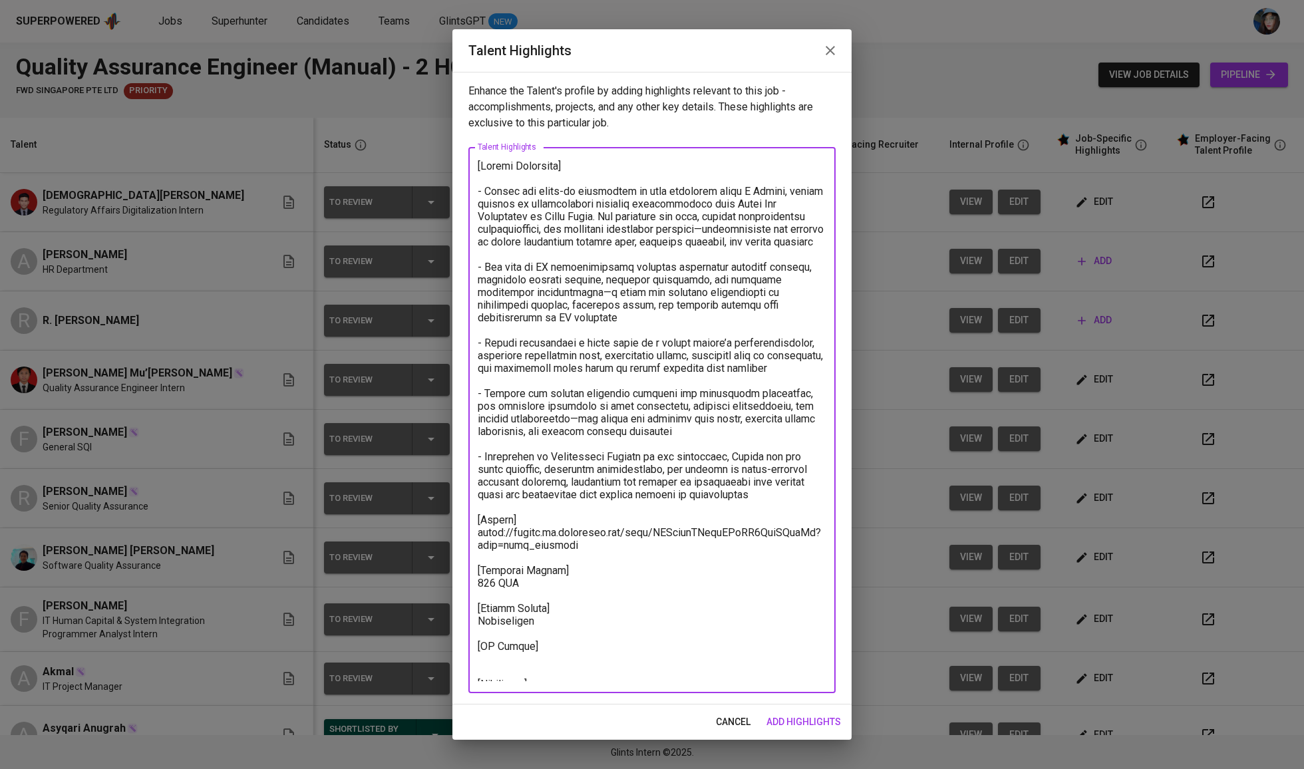
paste textarea "https://glints.sg.larksuite.com/file/T8Z4bcILDorp5ax6QpllhtHEgyb?from=from_copy…"
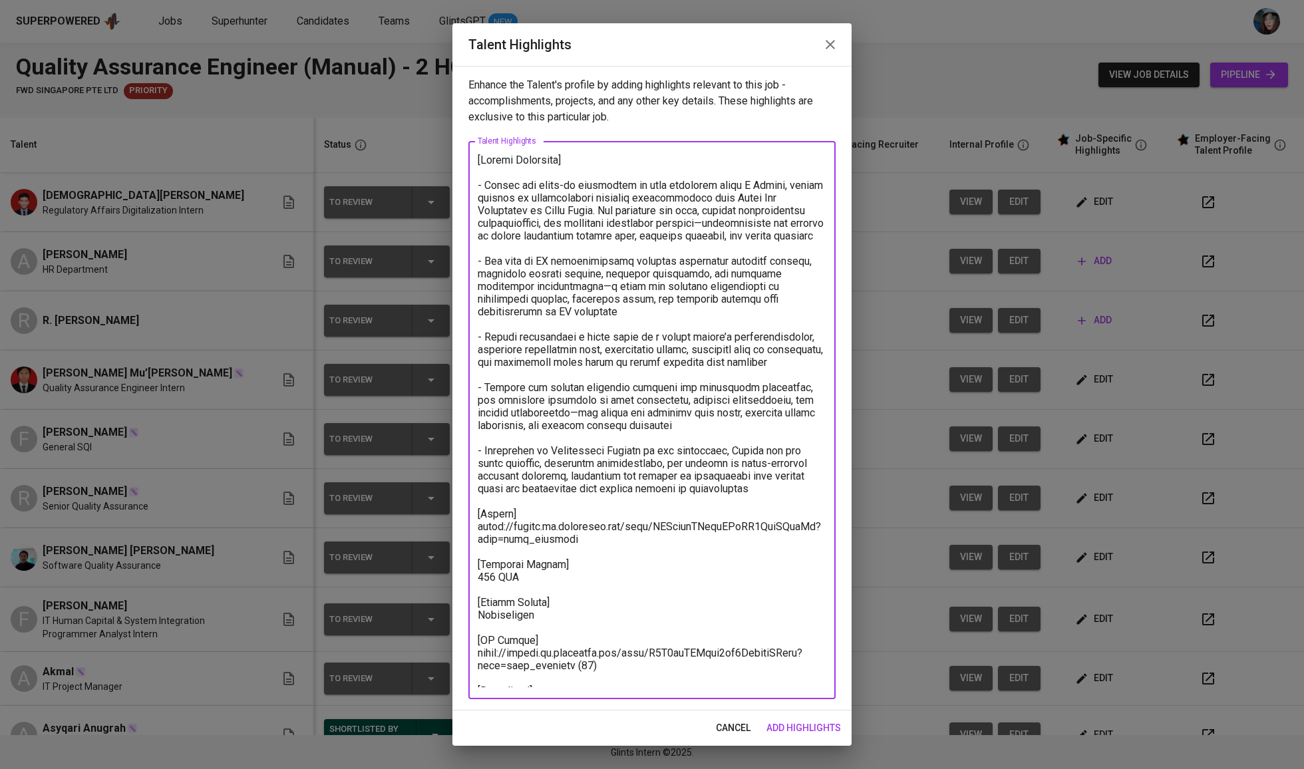
click at [591, 677] on textarea at bounding box center [652, 420] width 349 height 533
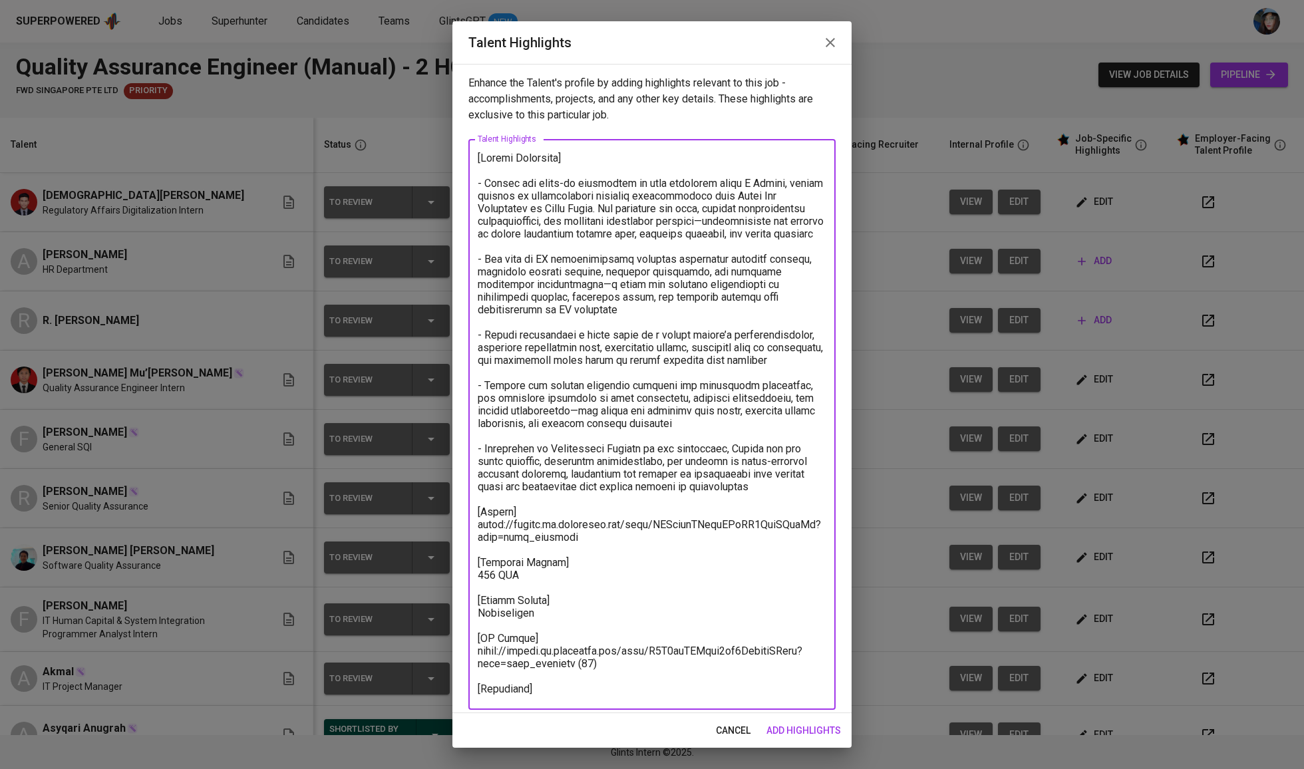
paste textarea "https://glints.sg.larksuite.com/minutes/obsg7w45558z3ya694kvk1b7?from=from_copy…"
click at [540, 166] on textarea at bounding box center [652, 431] width 349 height 559
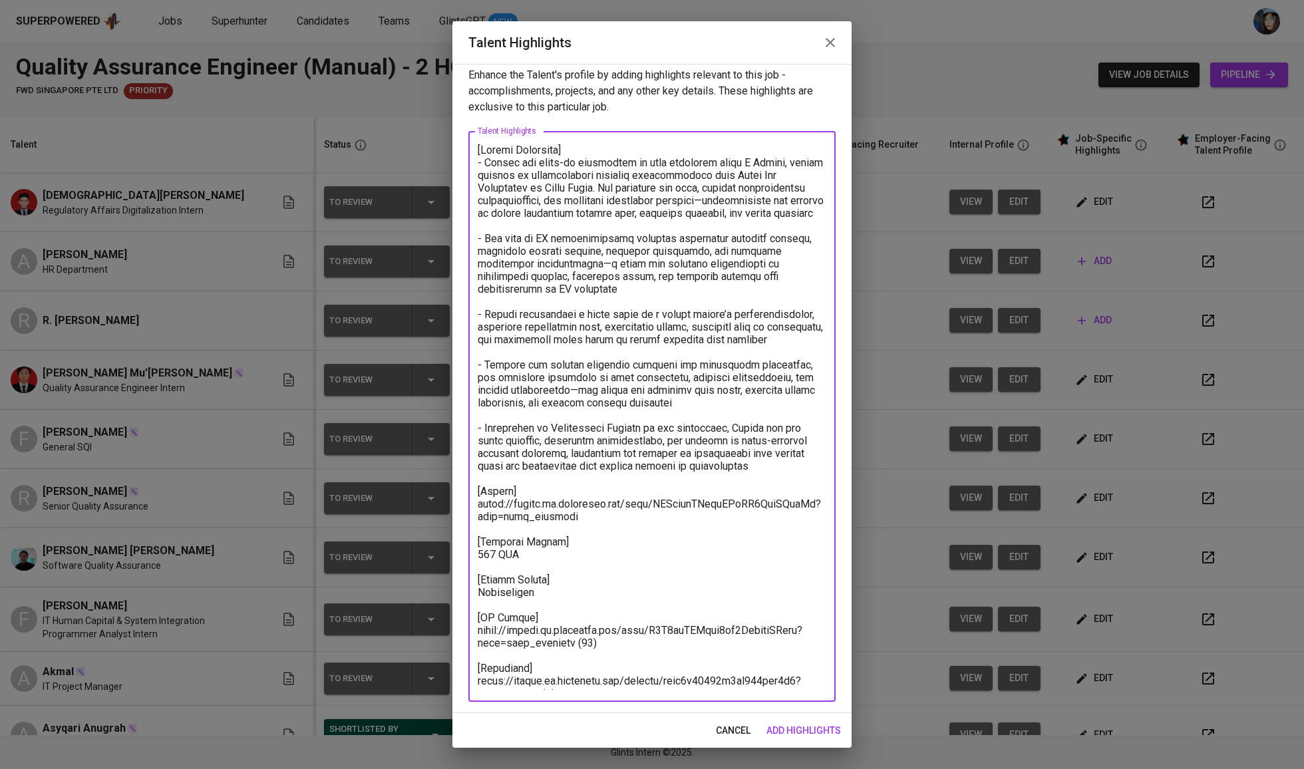
scroll to position [9, 0]
type textarea "[Career Highlight] - Audrey has hands-on experience in data analytics using R S…"
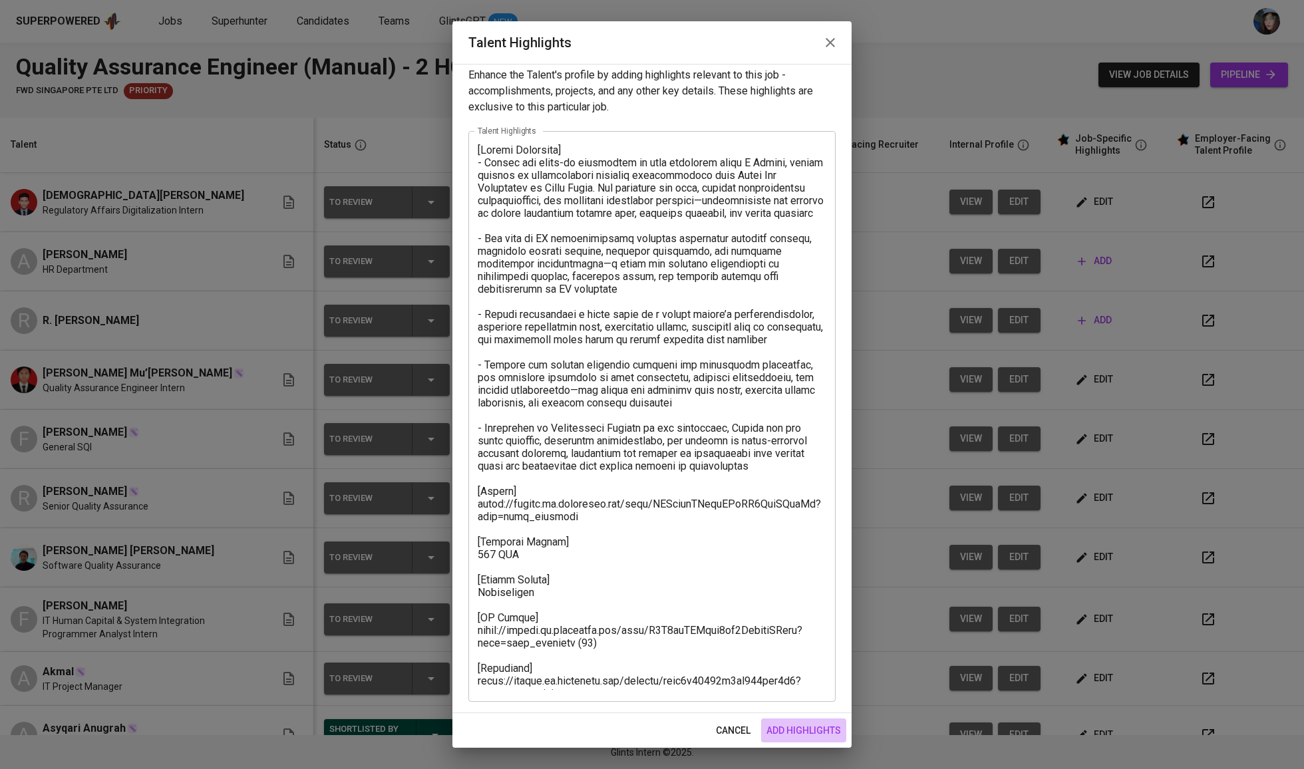
click at [811, 732] on span "add highlights" at bounding box center [803, 730] width 74 height 17
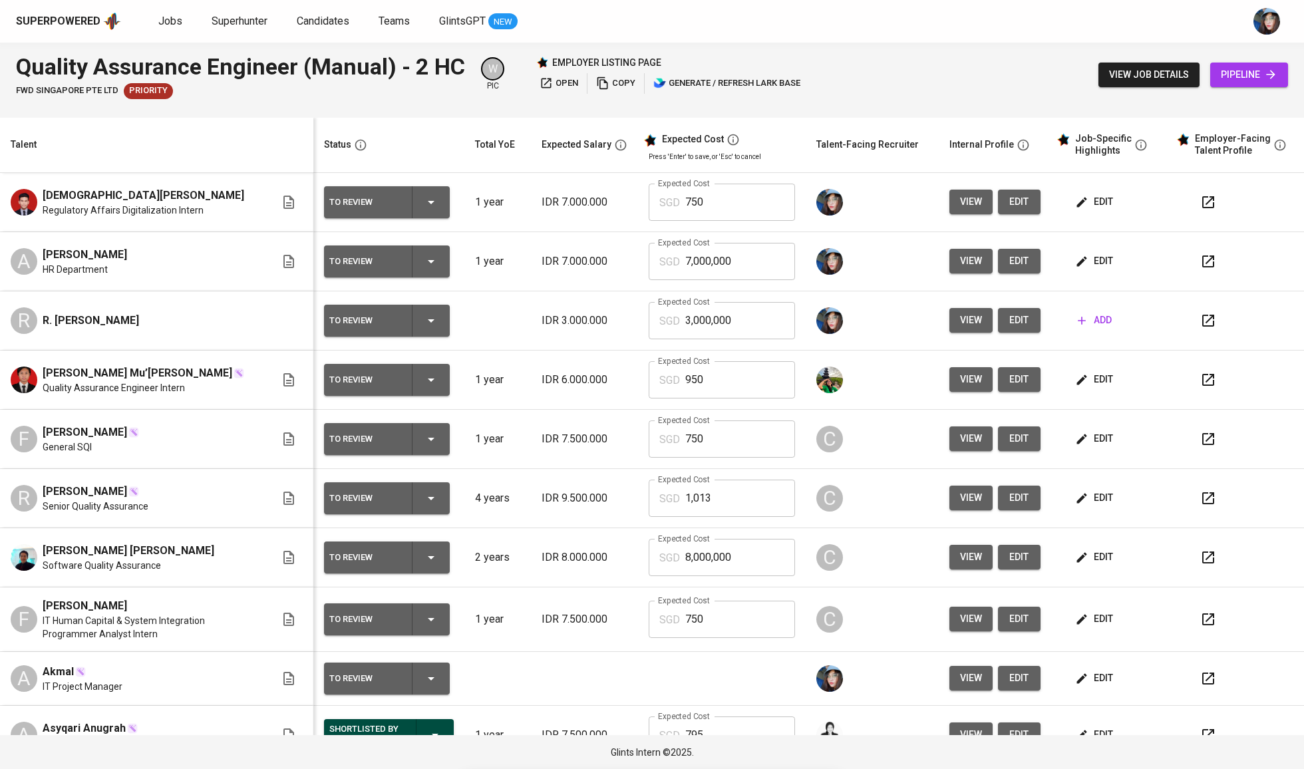
click at [754, 262] on input "7,000,000" at bounding box center [740, 261] width 110 height 37
type input "750"
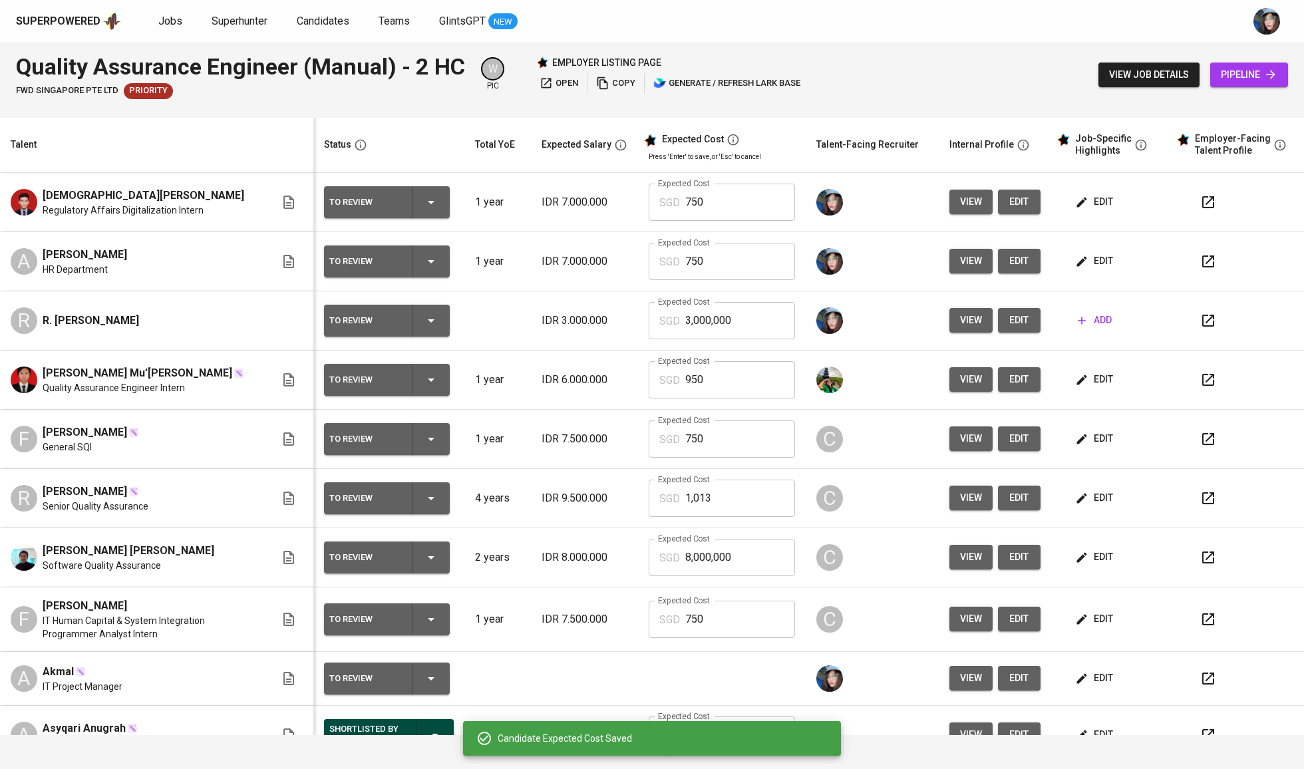
click at [1000, 272] on button "edit" at bounding box center [1019, 261] width 43 height 25
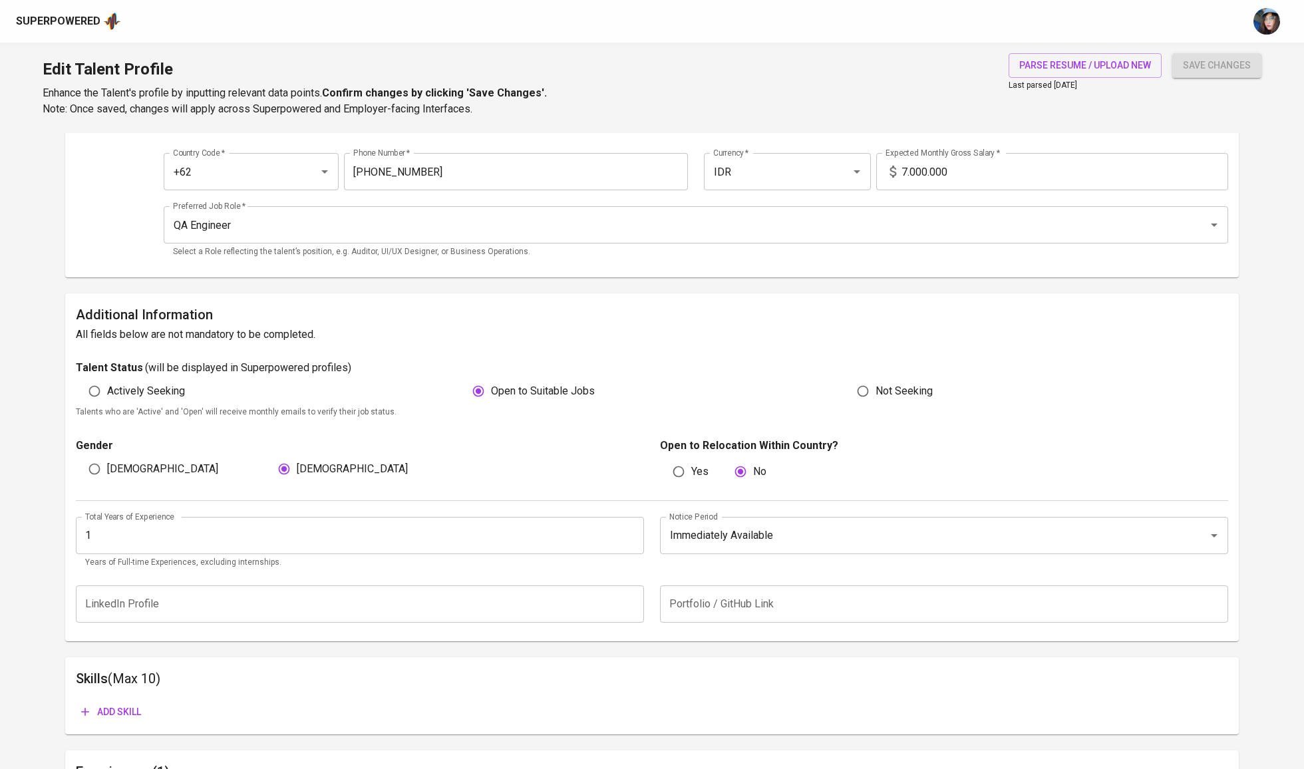
scroll to position [239, 0]
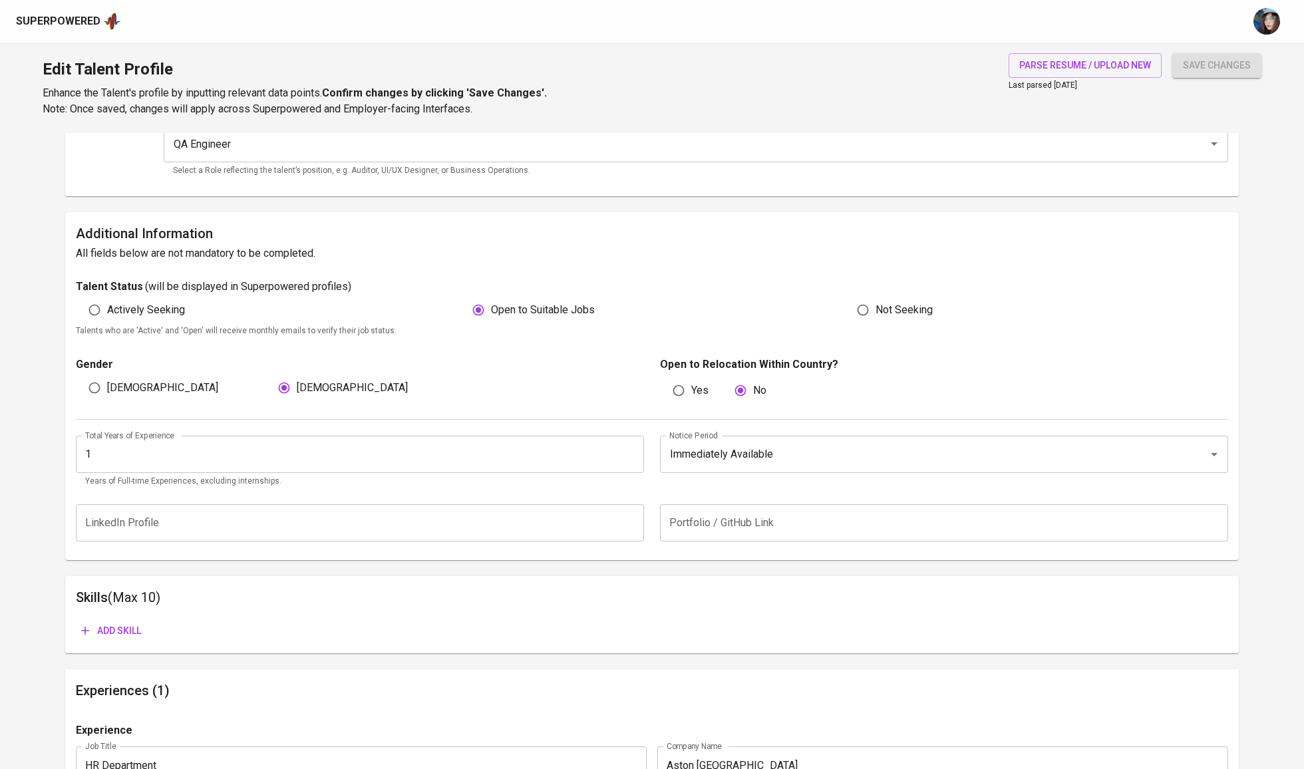
click at [174, 462] on input "1" at bounding box center [360, 454] width 568 height 37
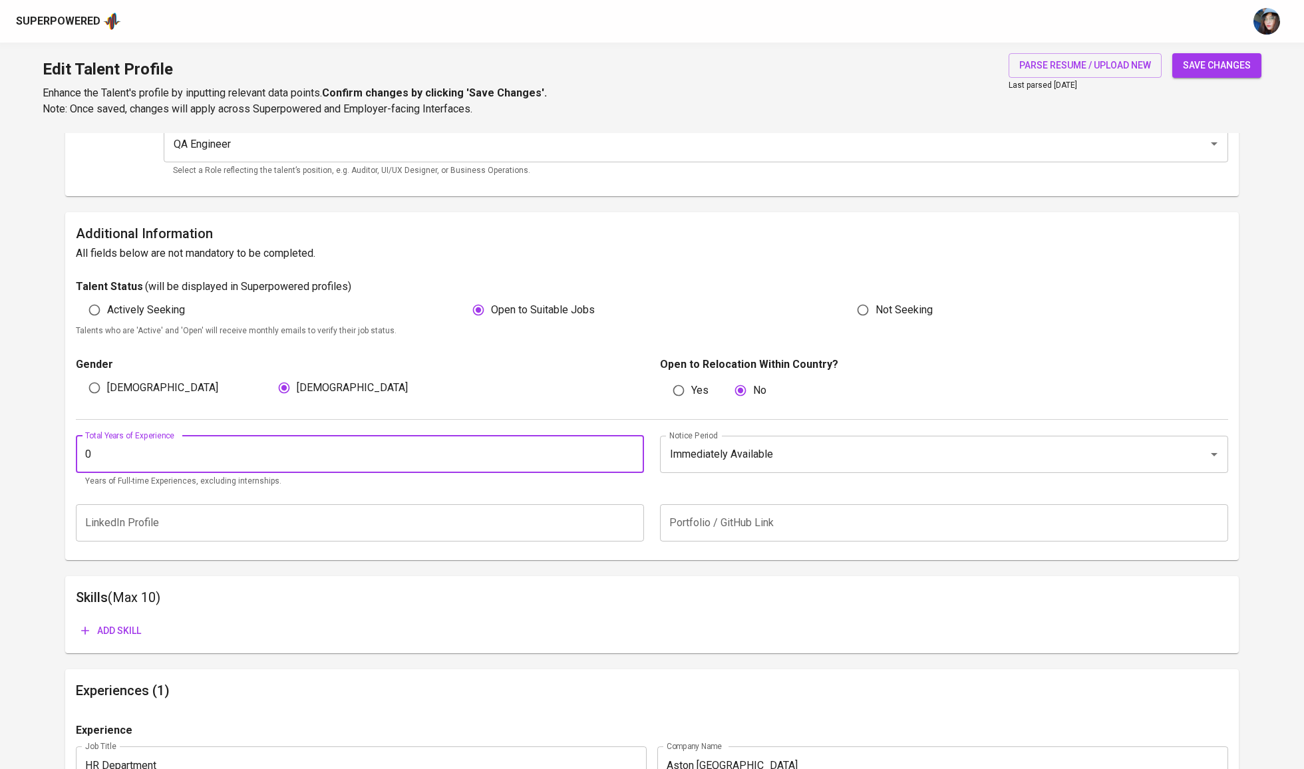
type input "0"
click at [1217, 69] on span "save changes" at bounding box center [1217, 65] width 68 height 17
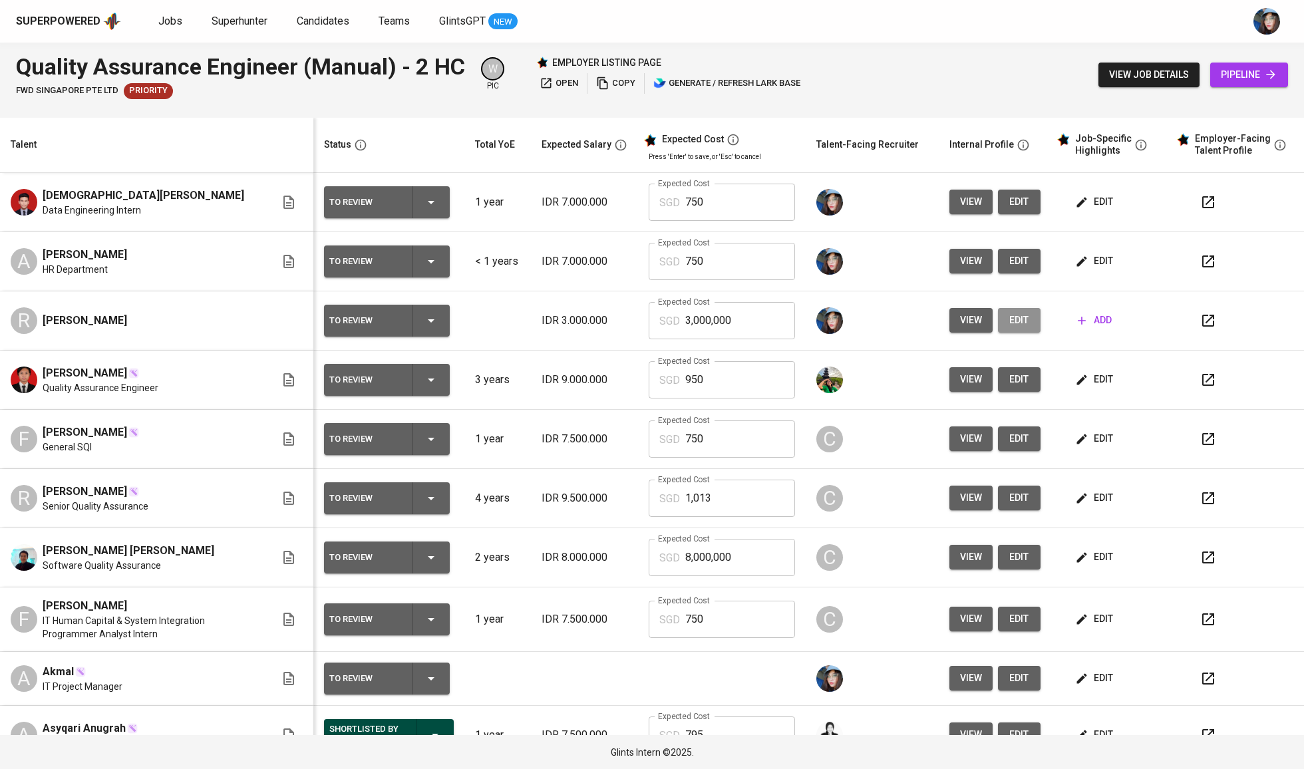
click at [1012, 327] on span "edit" at bounding box center [1018, 320] width 21 height 17
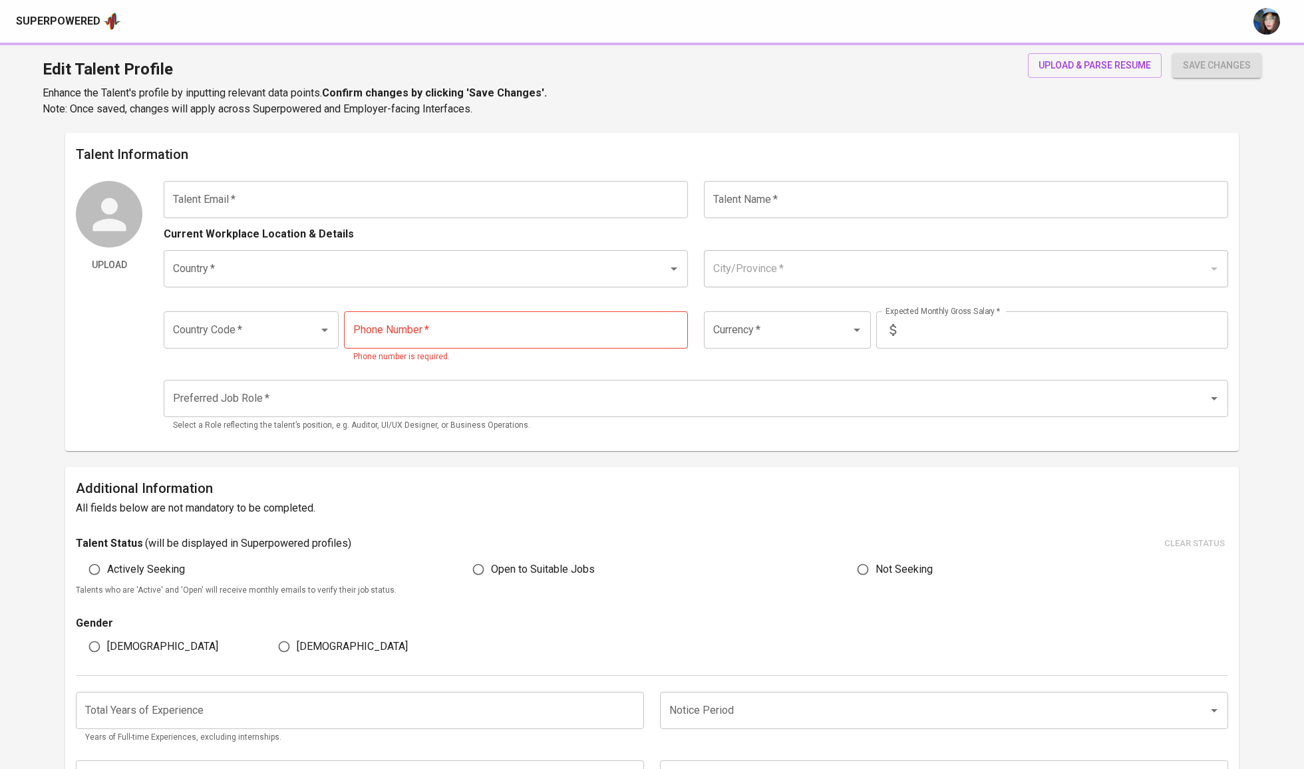
type input "[EMAIL_ADDRESS][DOMAIN_NAME]"
type input "R. [PERSON_NAME]"
type input "[GEOGRAPHIC_DATA]"
type input "+62"
type input "IDR"
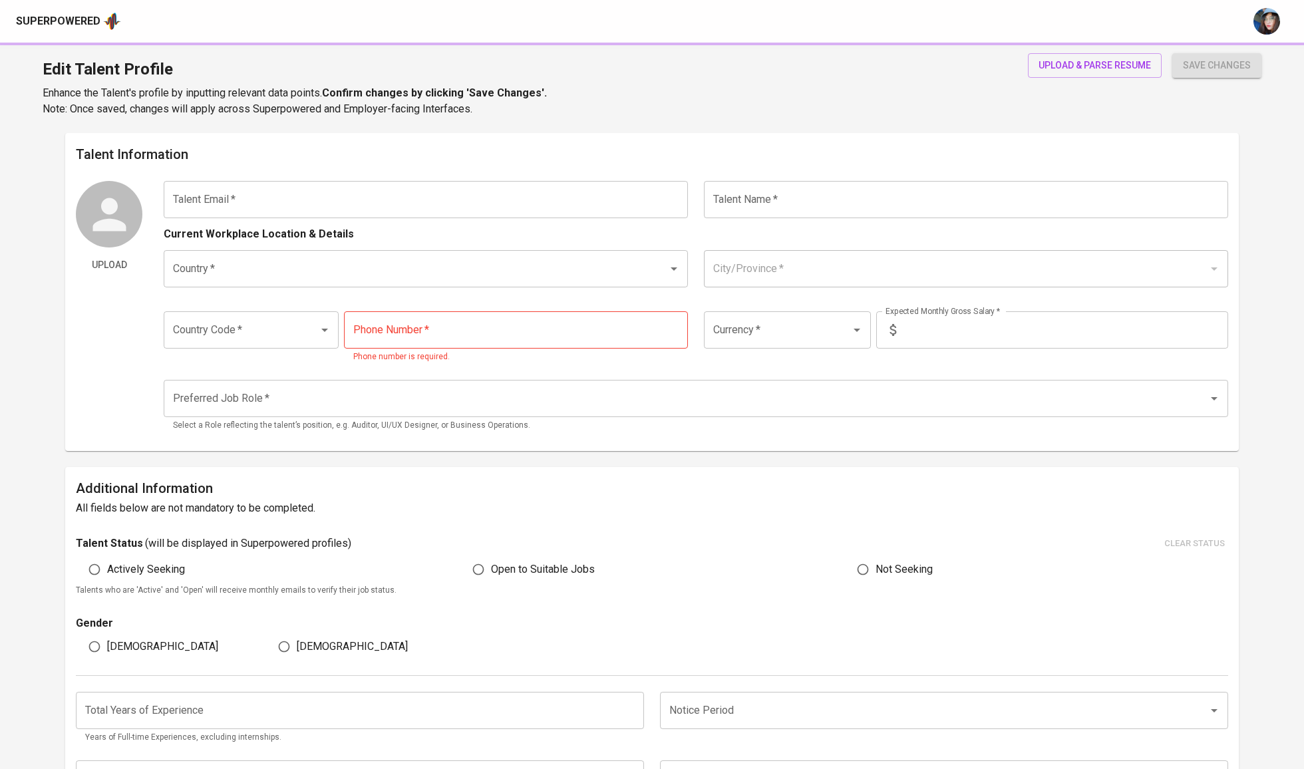
radio input "true"
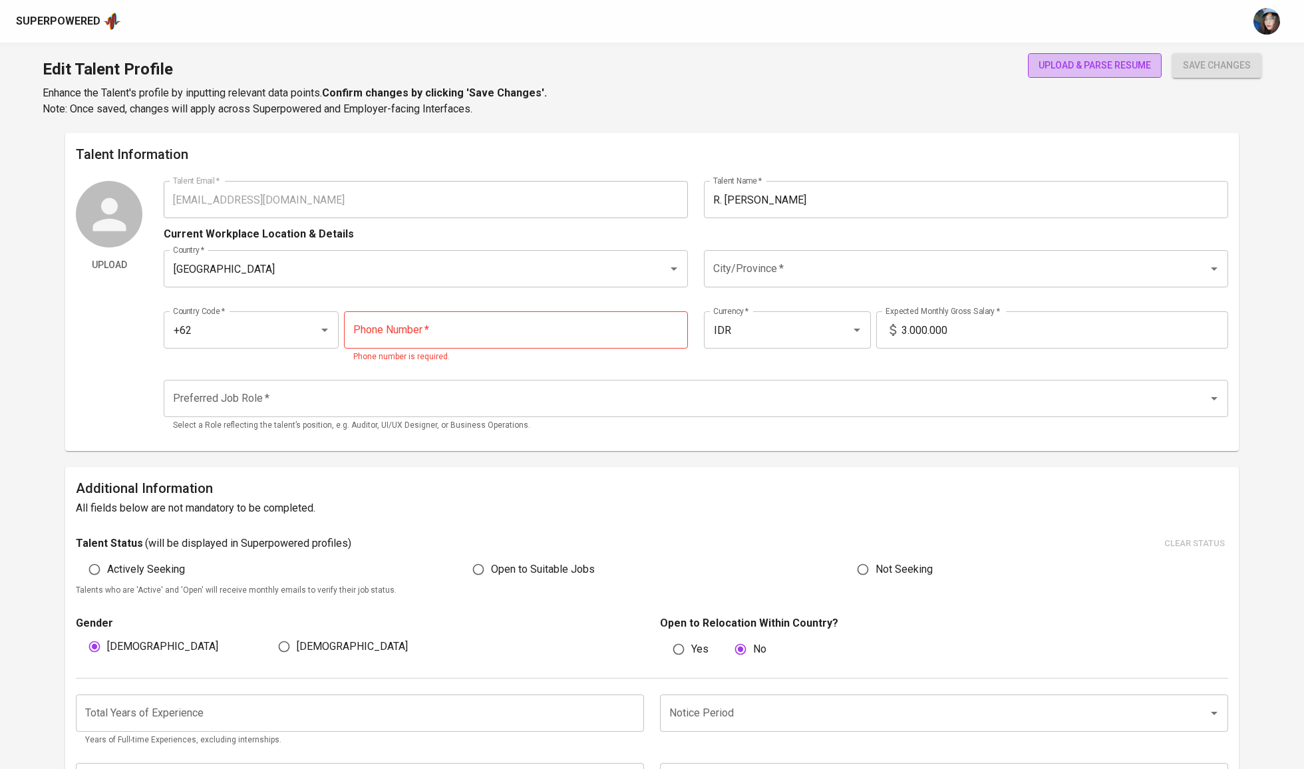
click at [1062, 65] on span "upload & parse resume" at bounding box center [1094, 65] width 112 height 17
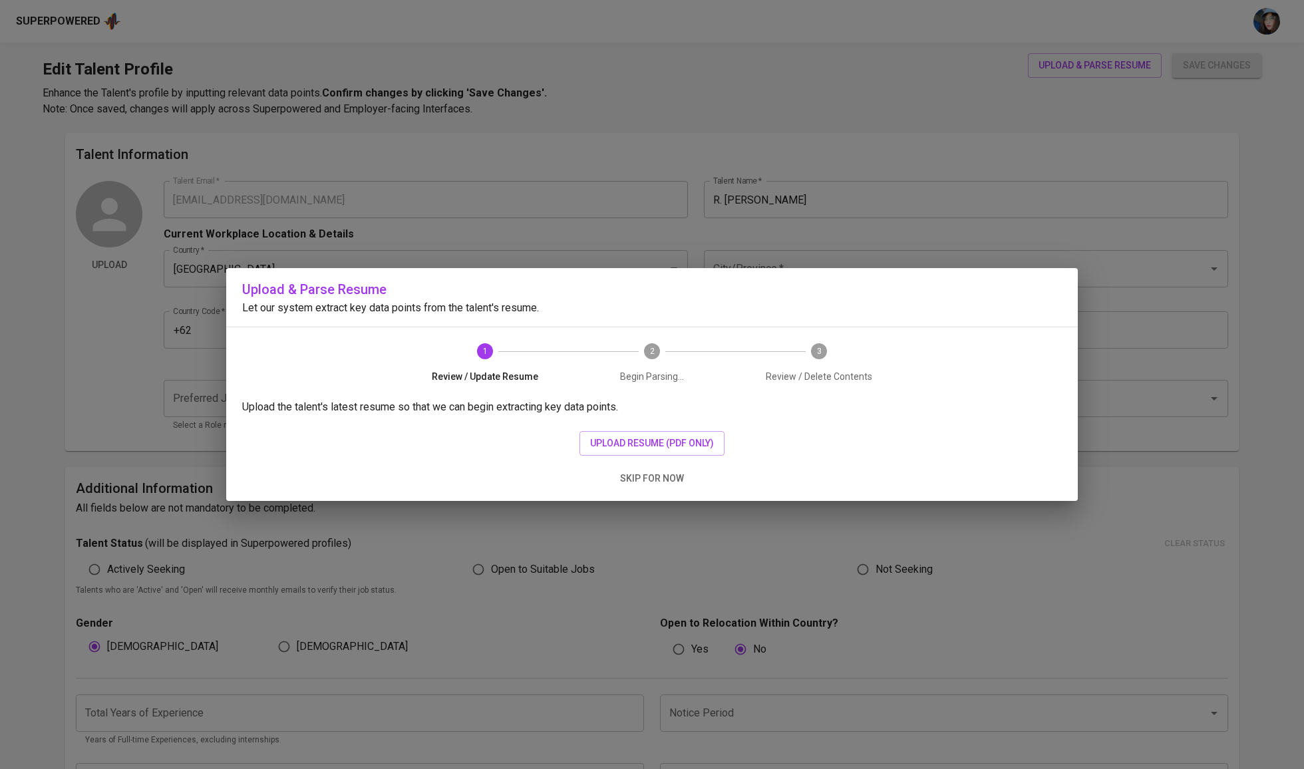
click at [668, 426] on div "Upload the talent's latest resume so that we can begin extracting key data poin…" at bounding box center [651, 450] width 851 height 102
click at [673, 444] on span "upload resume (pdf only)" at bounding box center [652, 443] width 124 height 17
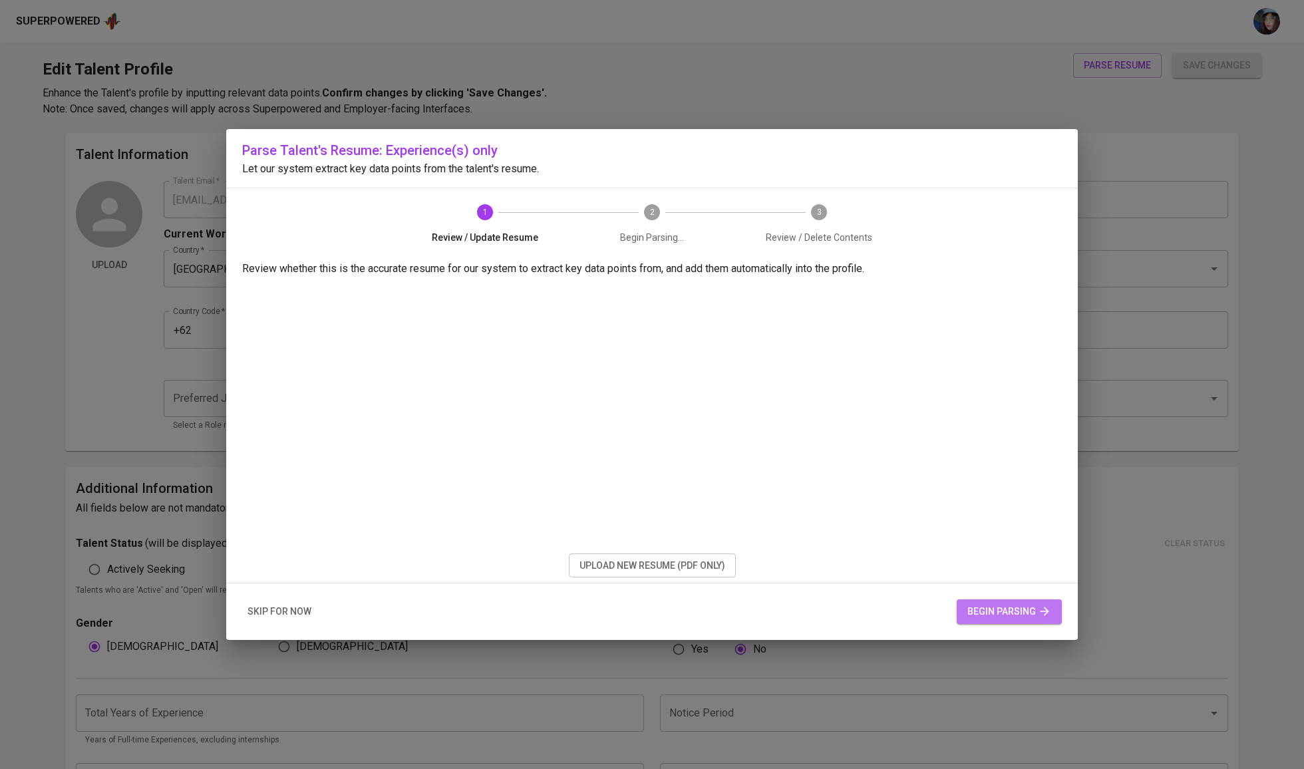
click at [1025, 619] on span "begin parsing" at bounding box center [1009, 611] width 84 height 17
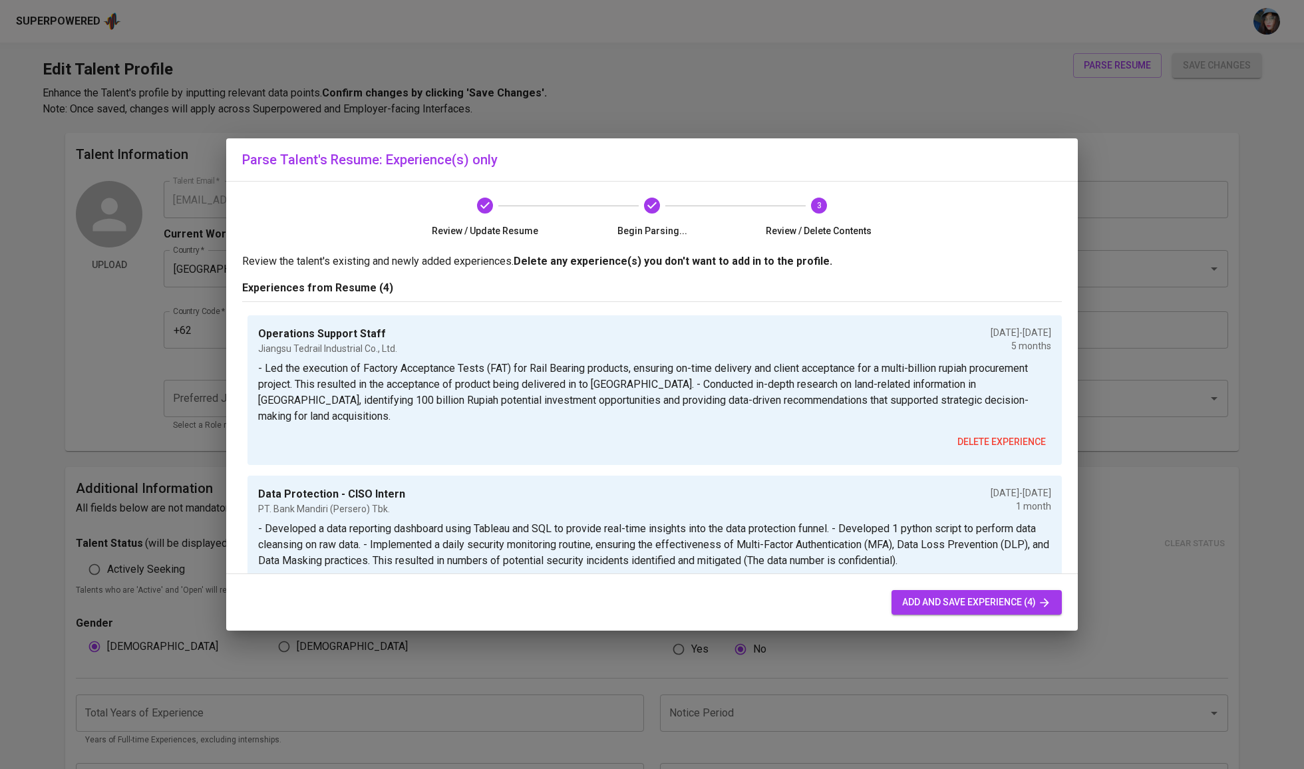
click at [1000, 615] on button "add and save experience (4)" at bounding box center [976, 602] width 170 height 25
click at [1001, 605] on span "add and save experience (4)" at bounding box center [976, 602] width 149 height 17
click at [954, 599] on span "add and save experience (4)" at bounding box center [976, 602] width 149 height 17
click at [972, 604] on span "add and save experience (4)" at bounding box center [976, 602] width 149 height 17
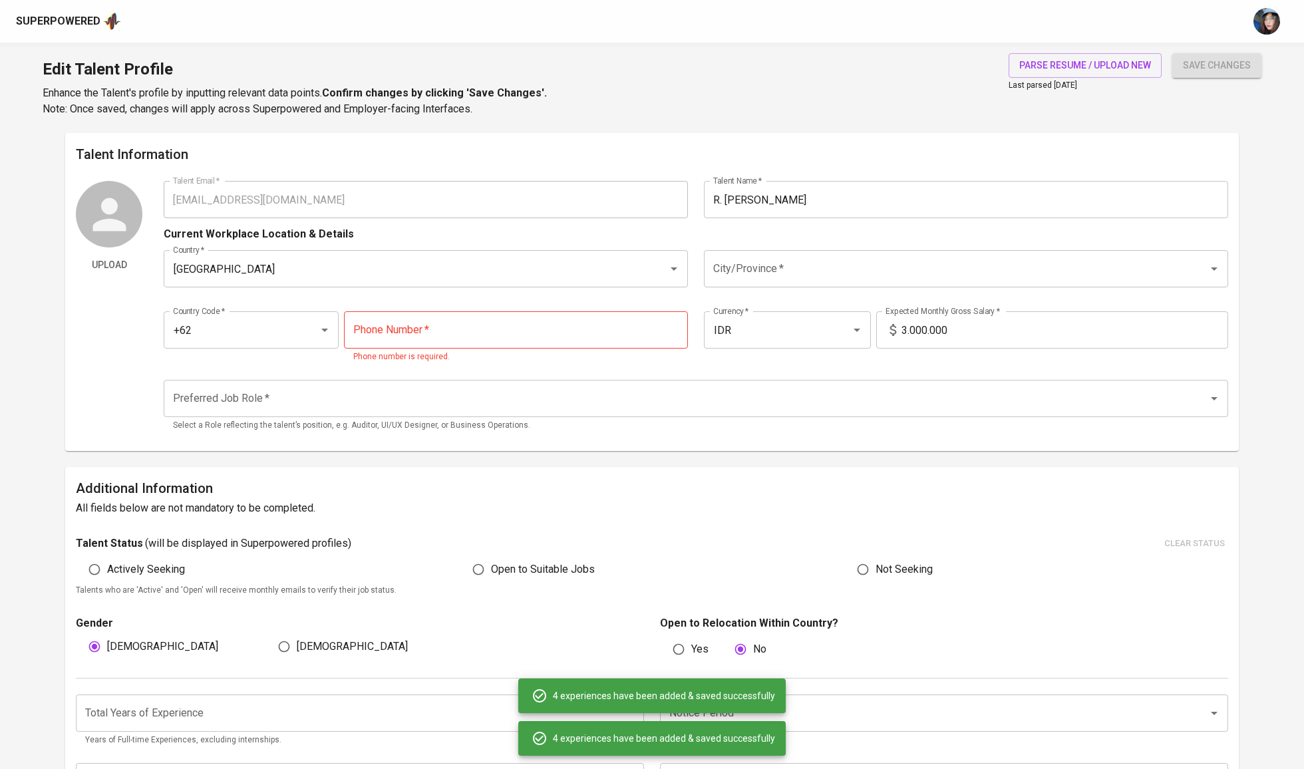
type input "+62"
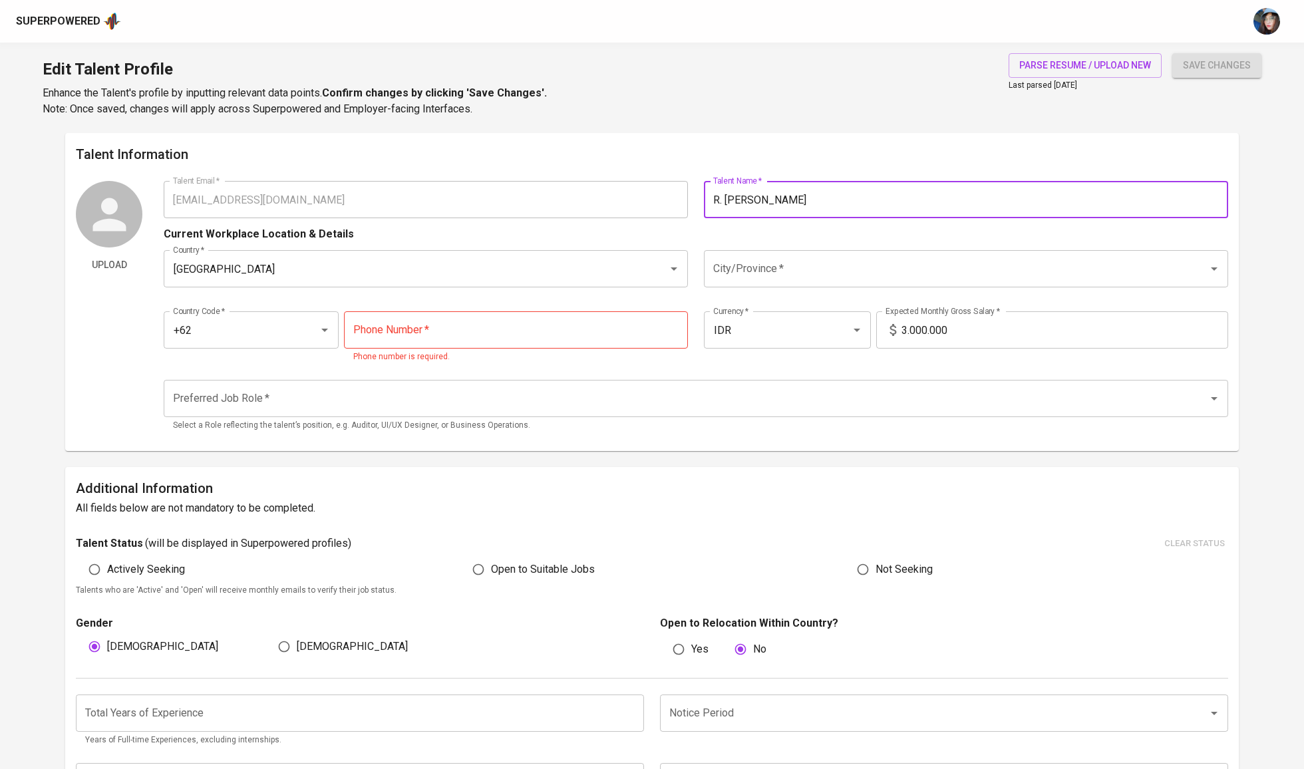
drag, startPoint x: 725, startPoint y: 197, endPoint x: 695, endPoint y: 197, distance: 29.9
click at [855, 190] on input "R. [PERSON_NAME] [PERSON_NAME]" at bounding box center [966, 199] width 524 height 37
drag, startPoint x: 836, startPoint y: 198, endPoint x: 1164, endPoint y: 229, distance: 329.4
click at [1164, 229] on div "Talent Email   * [EMAIL_ADDRESS][DOMAIN_NAME] Talent Email * Talent Name   * R.…" at bounding box center [696, 310] width 1064 height 259
type input "R. [PERSON_NAME]"
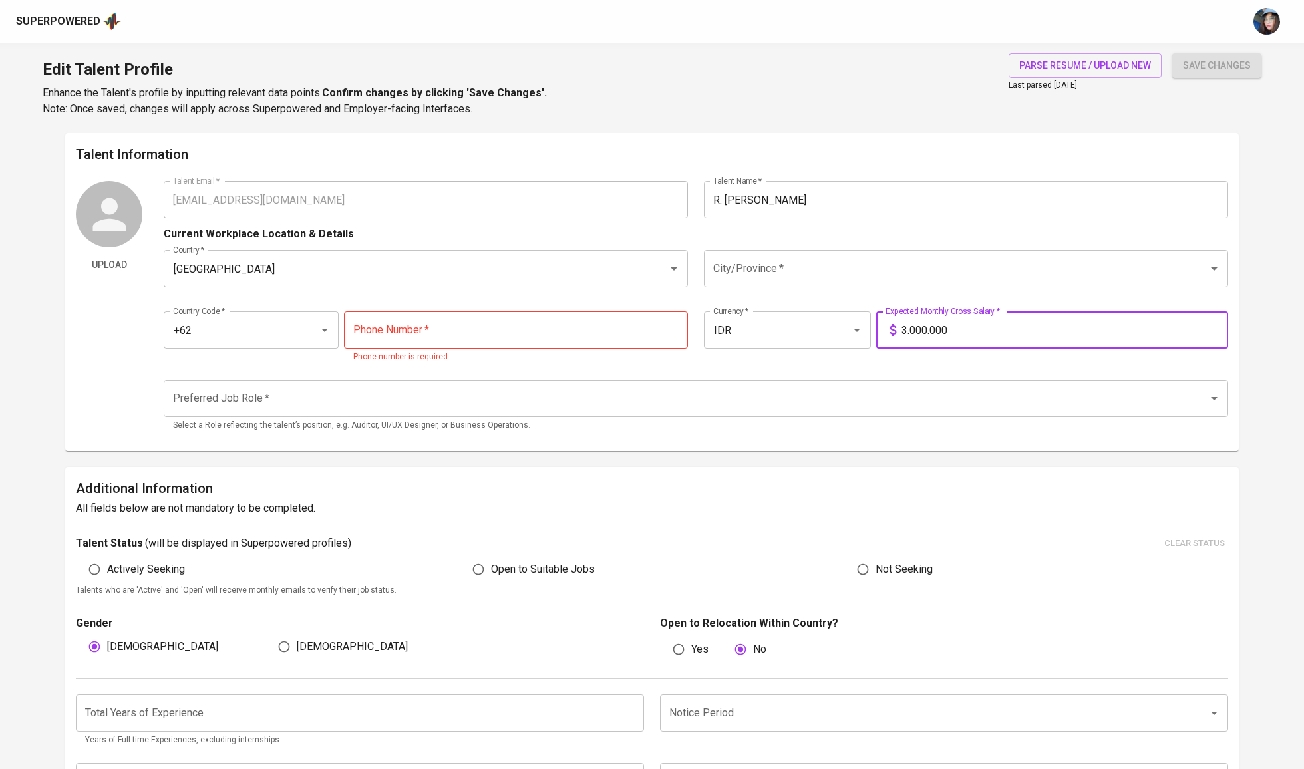
click at [972, 329] on input "3.000.000" at bounding box center [1064, 329] width 327 height 37
type input "7.000.000"
type input "[PHONE_NUMBER]"
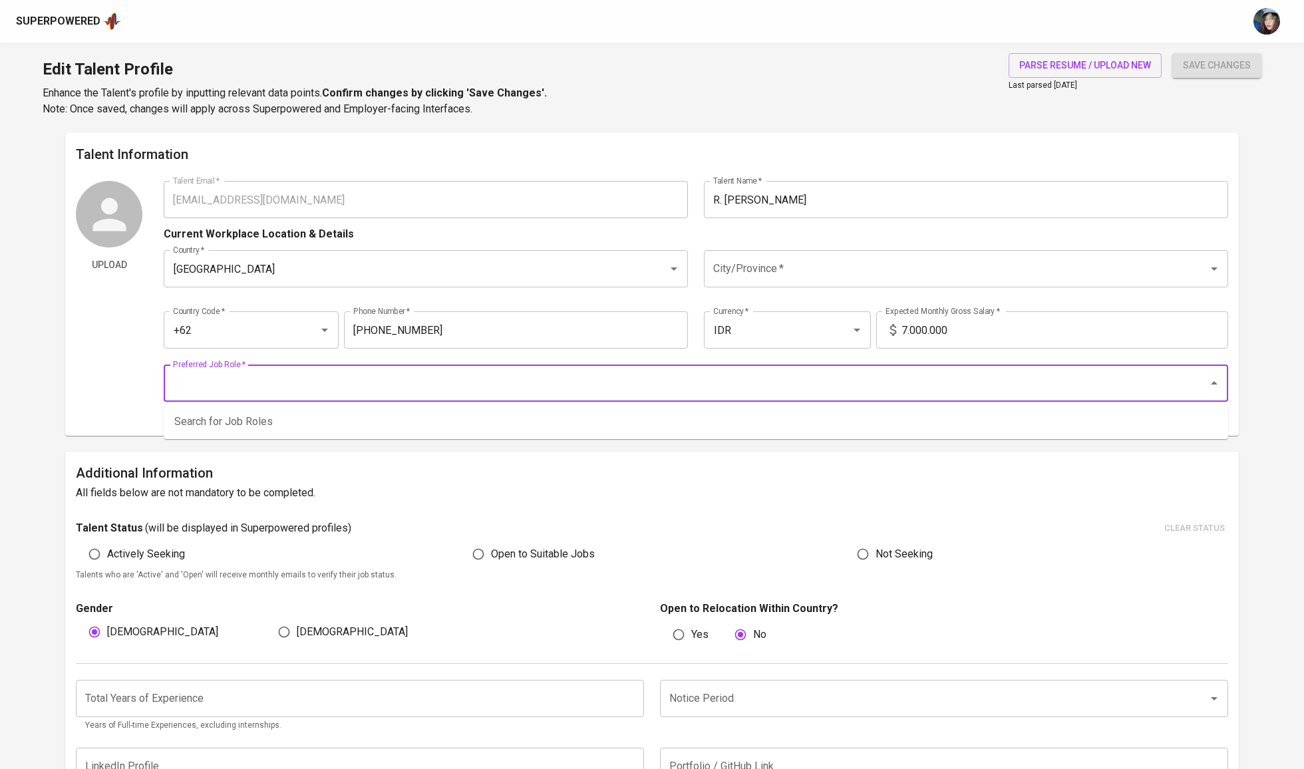
click at [336, 387] on input "Preferred Job Role   *" at bounding box center [677, 382] width 1015 height 25
click at [288, 427] on li "QA Engineer Computer & Software" at bounding box center [696, 430] width 1064 height 40
type input "QA Engineer"
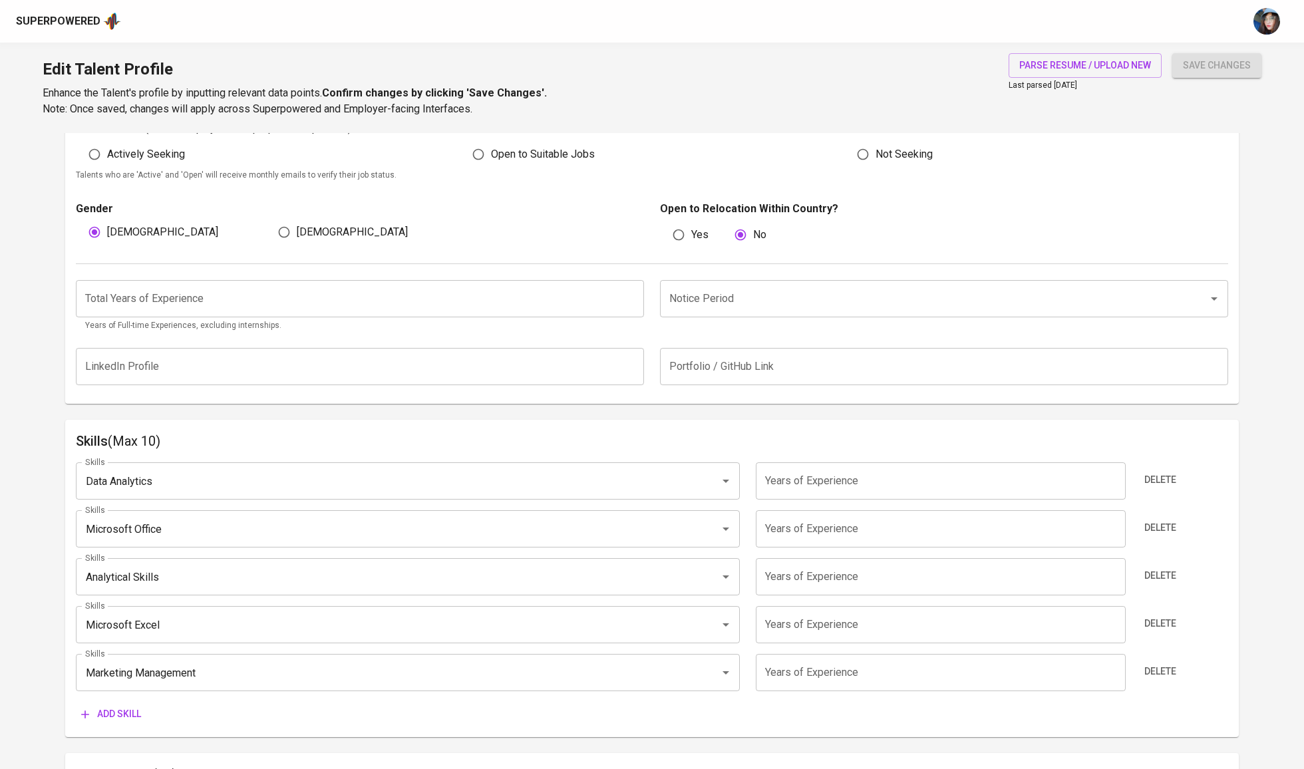
scroll to position [337, 0]
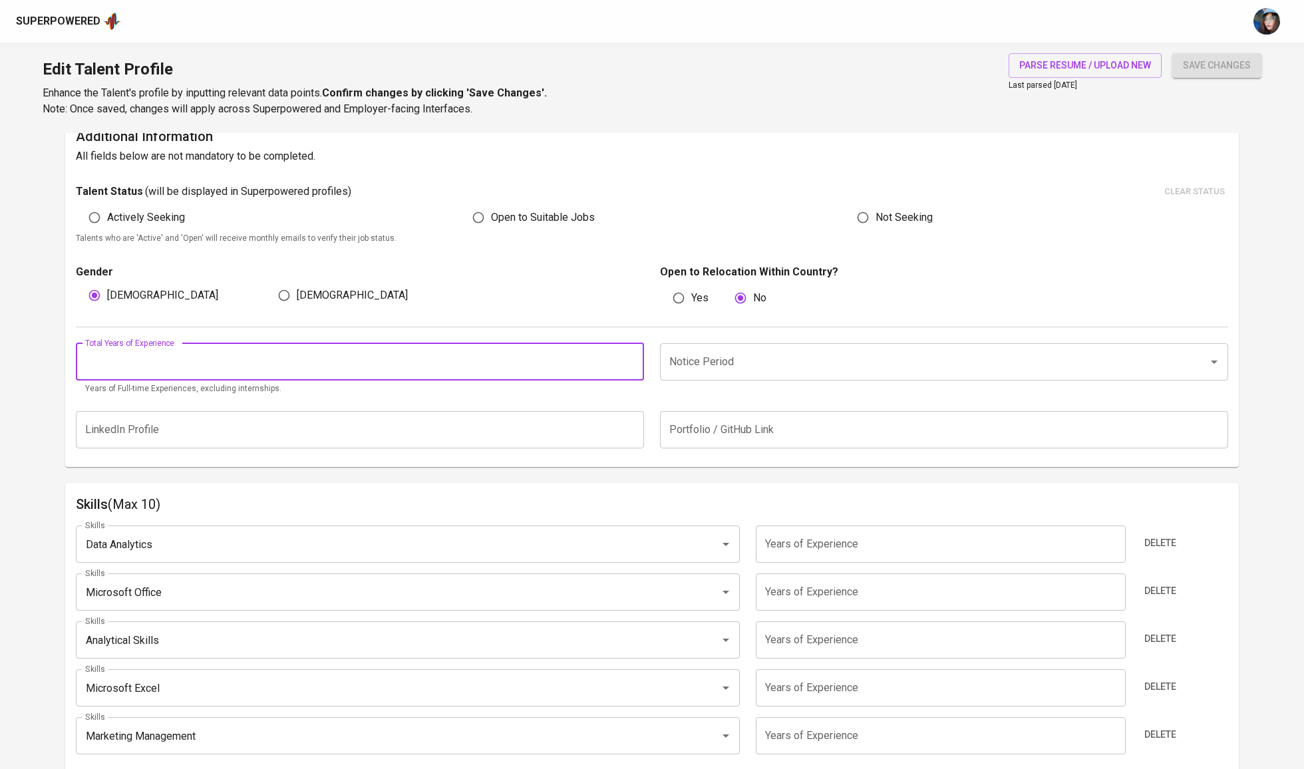
click at [192, 359] on input "number" at bounding box center [360, 361] width 568 height 37
type input "1"
click at [317, 303] on span "[DEMOGRAPHIC_DATA]" at bounding box center [352, 295] width 111 height 16
click at [297, 304] on input "[DEMOGRAPHIC_DATA]" at bounding box center [283, 295] width 25 height 25
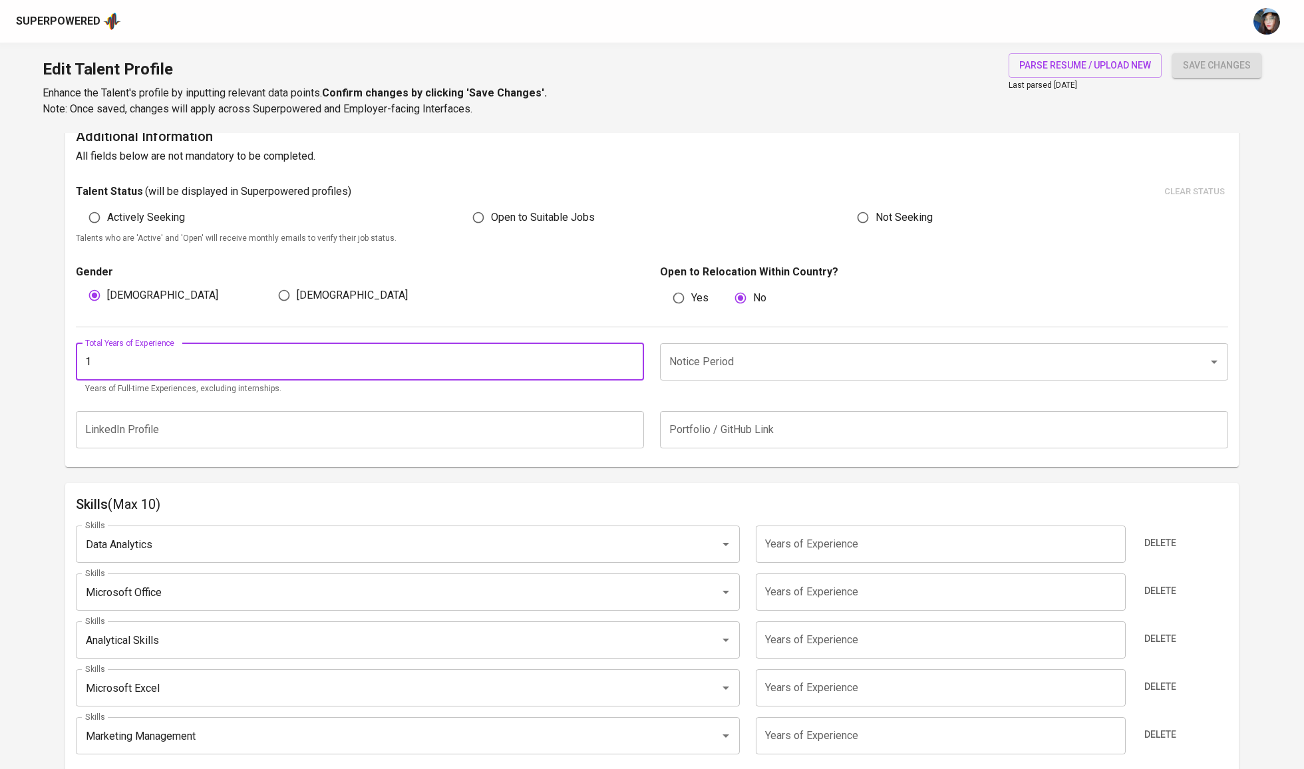
radio input "true"
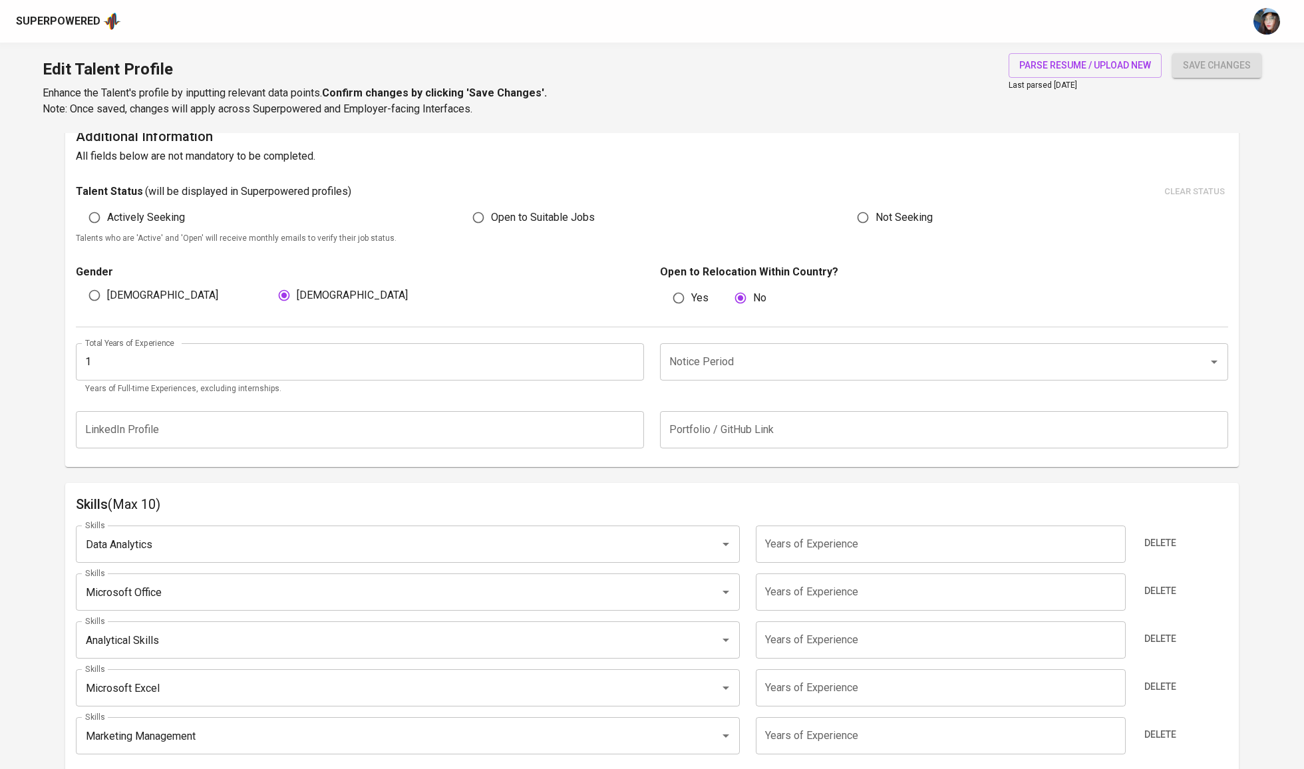
click at [117, 308] on label "[DEMOGRAPHIC_DATA]" at bounding box center [150, 295] width 136 height 25
click at [107, 308] on input "[DEMOGRAPHIC_DATA]" at bounding box center [94, 295] width 25 height 25
radio input "true"
click at [831, 374] on input "Notice Period" at bounding box center [925, 361] width 519 height 25
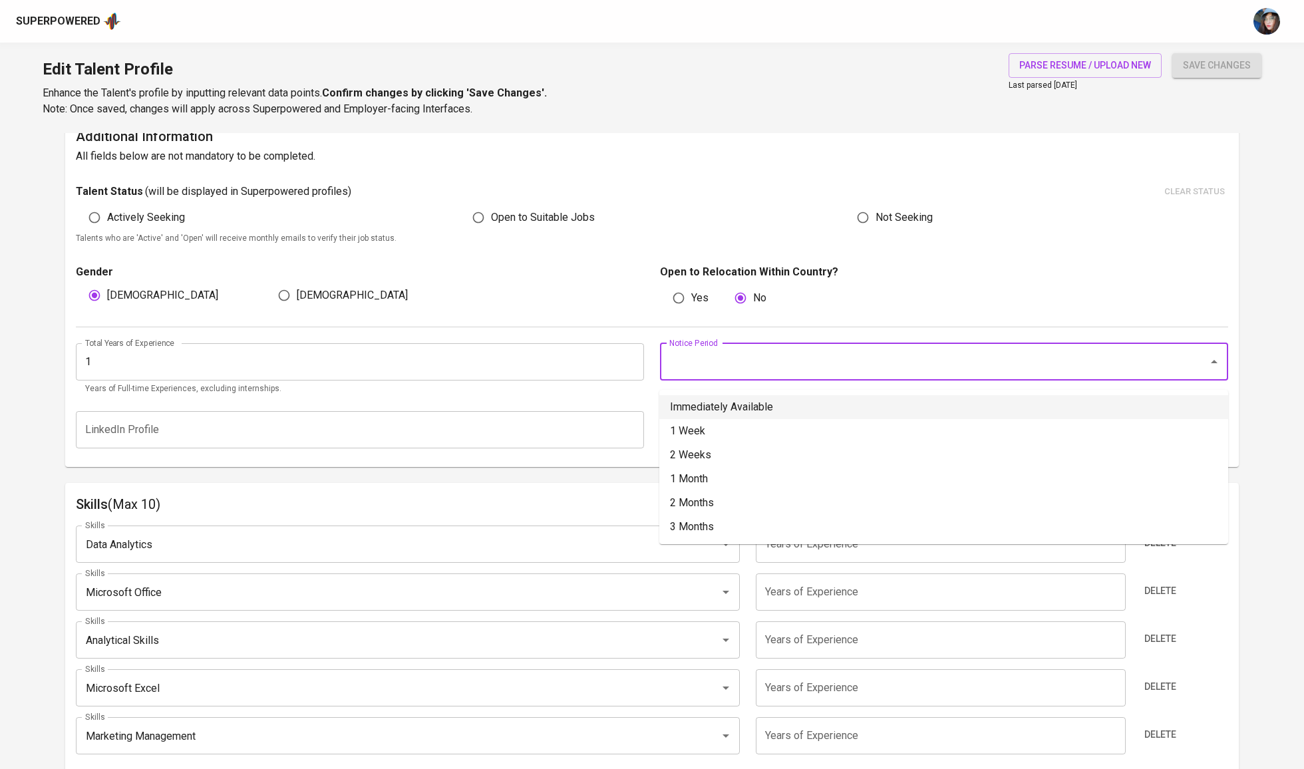
click at [841, 402] on li "Immediately Available" at bounding box center [943, 407] width 569 height 24
type input "Immediately Available"
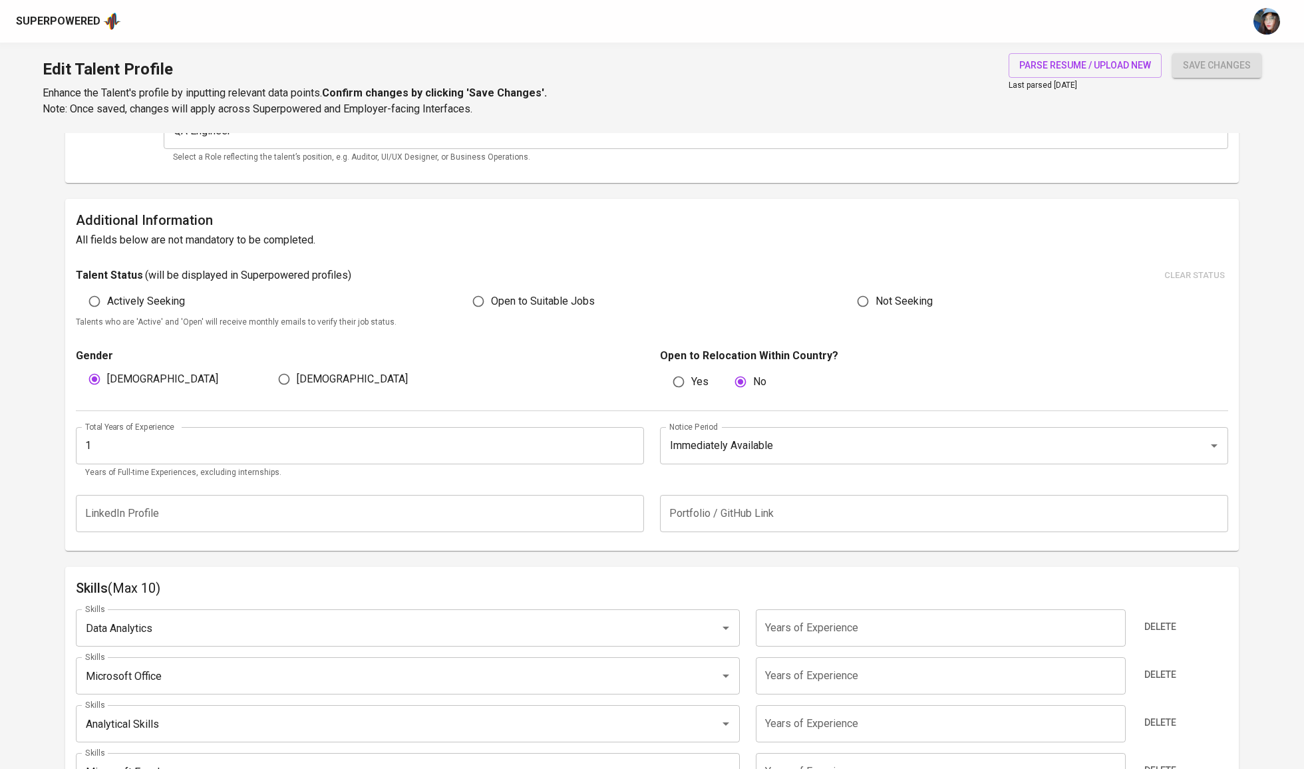
scroll to position [238, 0]
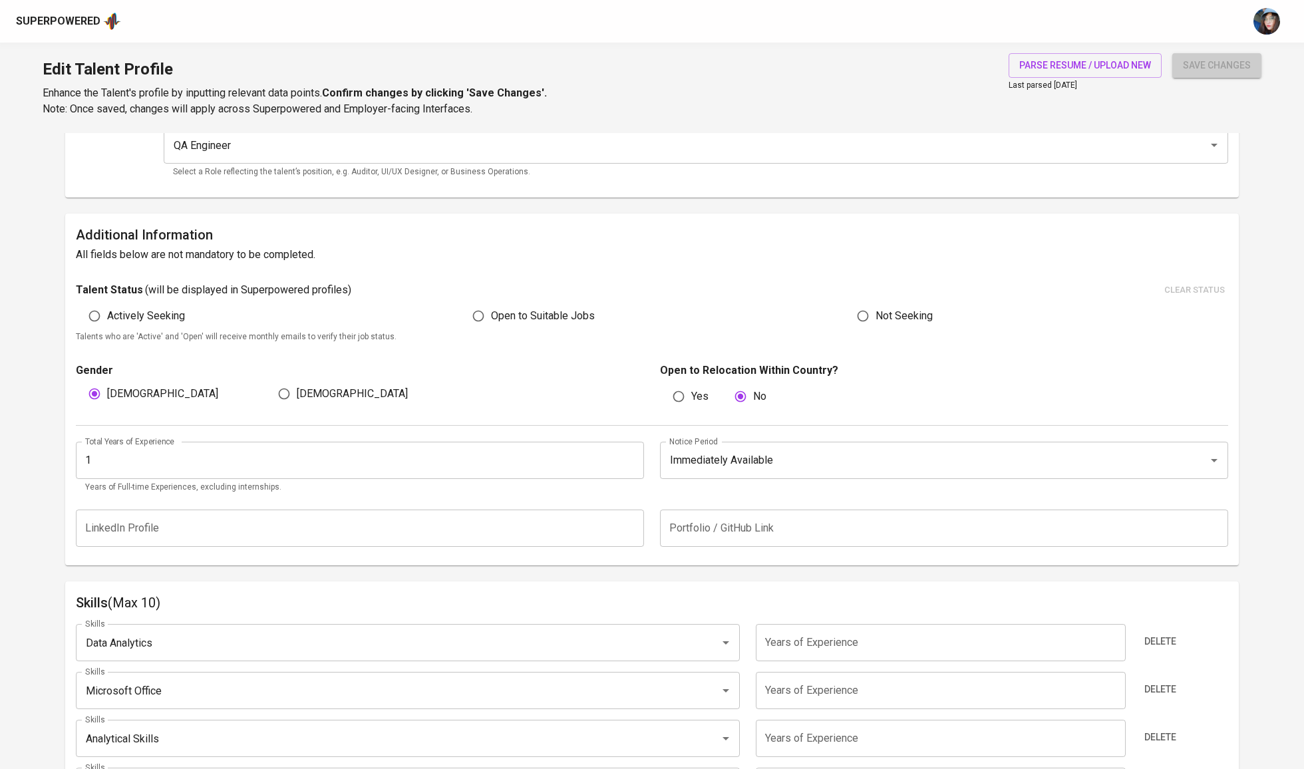
click at [1208, 63] on span "save changes" at bounding box center [1217, 65] width 68 height 17
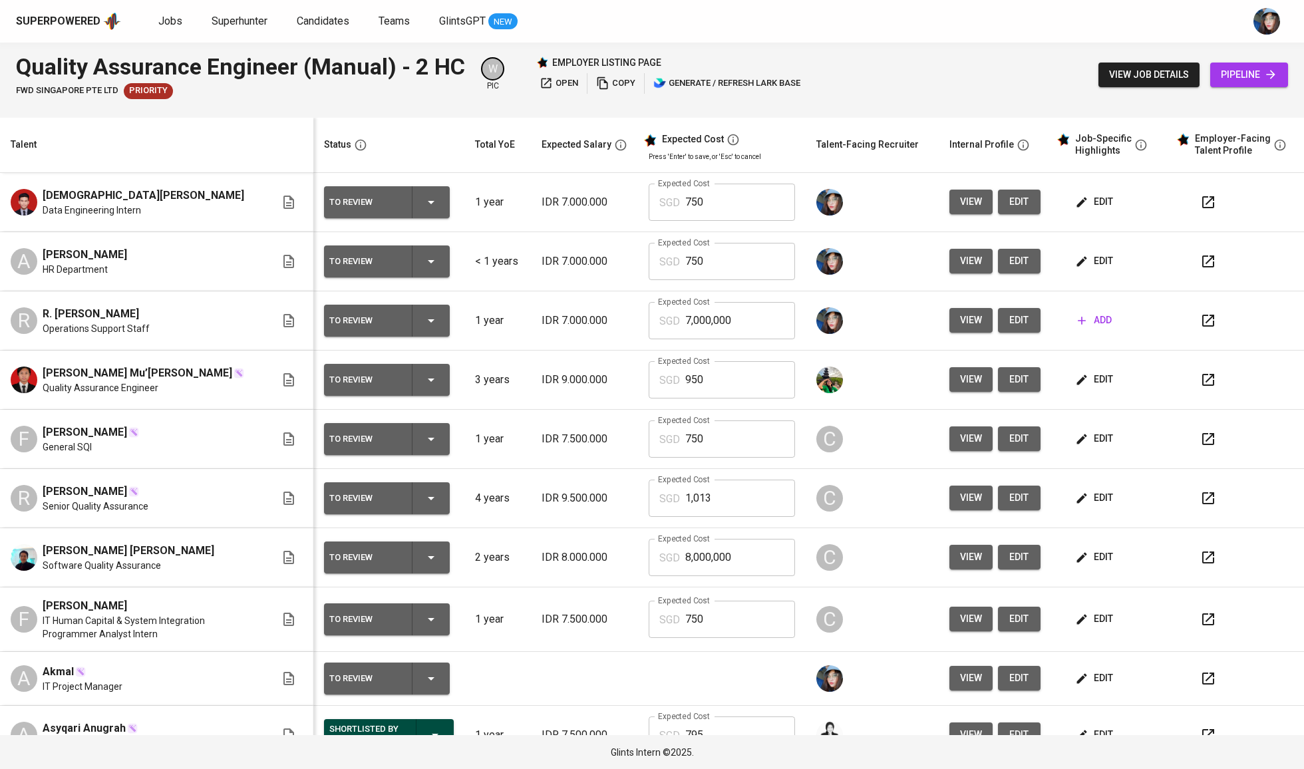
click at [734, 331] on input "7,000,000" at bounding box center [740, 320] width 110 height 37
type input "750"
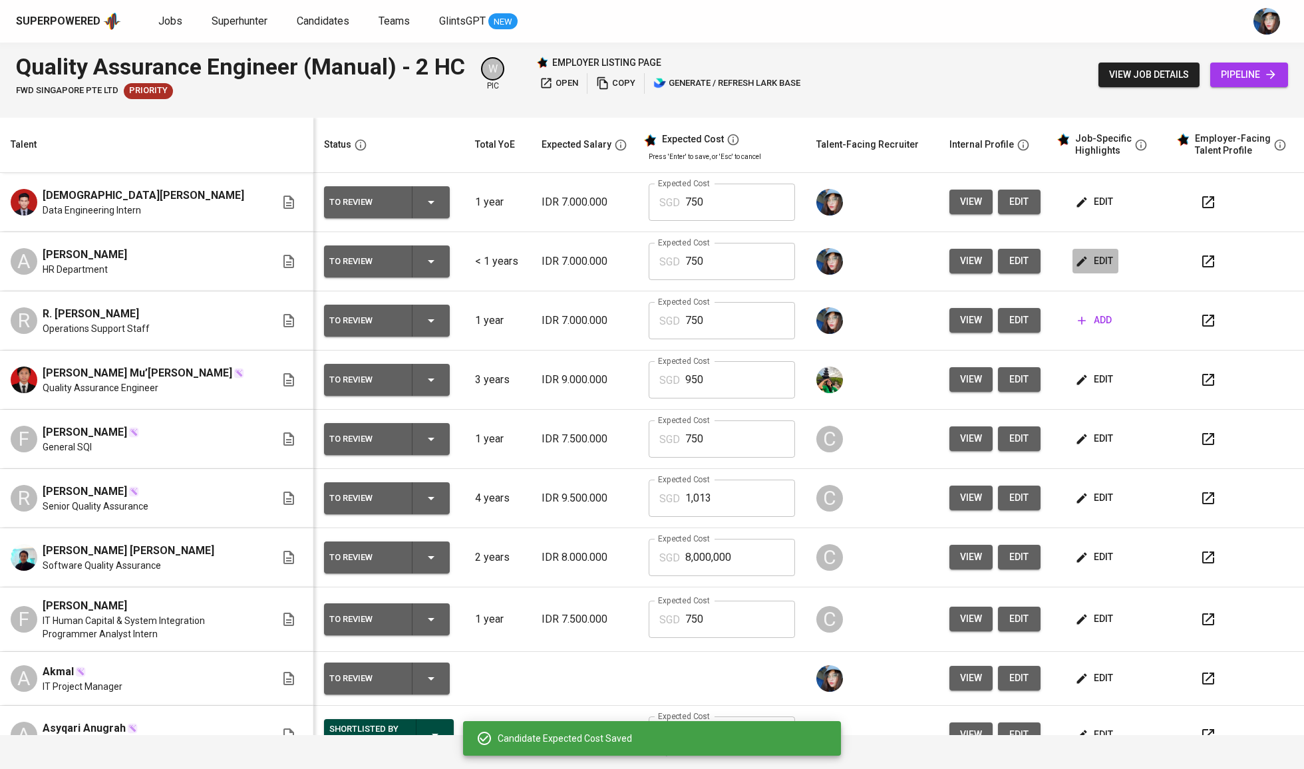
click at [1107, 264] on button "edit" at bounding box center [1095, 261] width 46 height 25
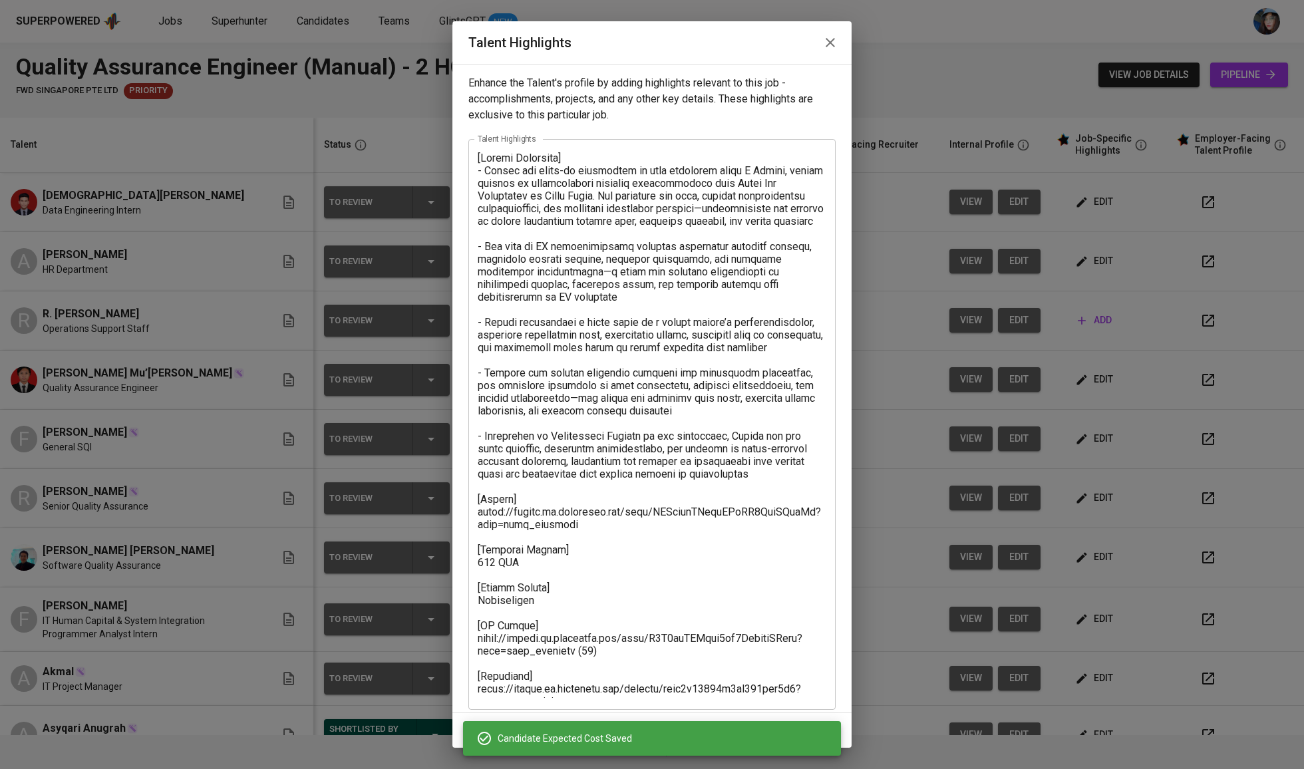
click at [728, 373] on textarea at bounding box center [652, 425] width 349 height 546
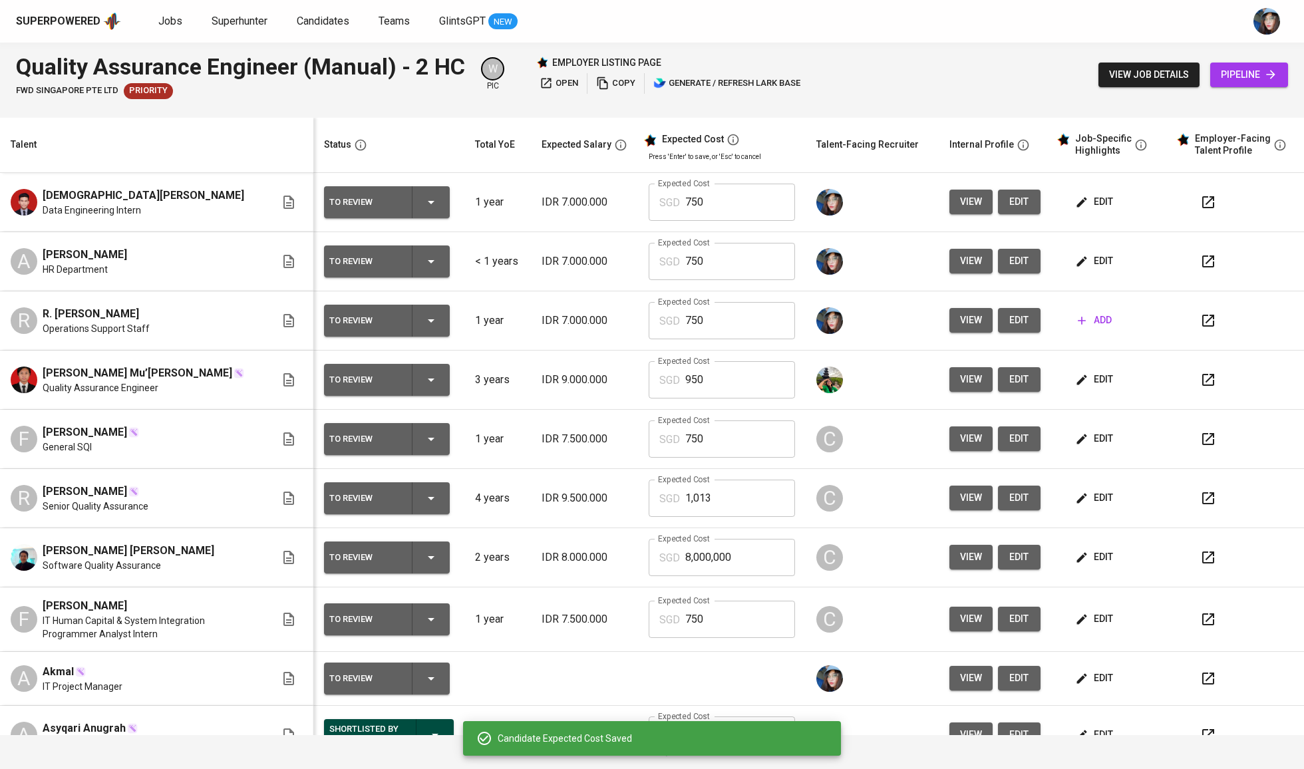
click at [1076, 327] on icon "button" at bounding box center [1081, 320] width 13 height 13
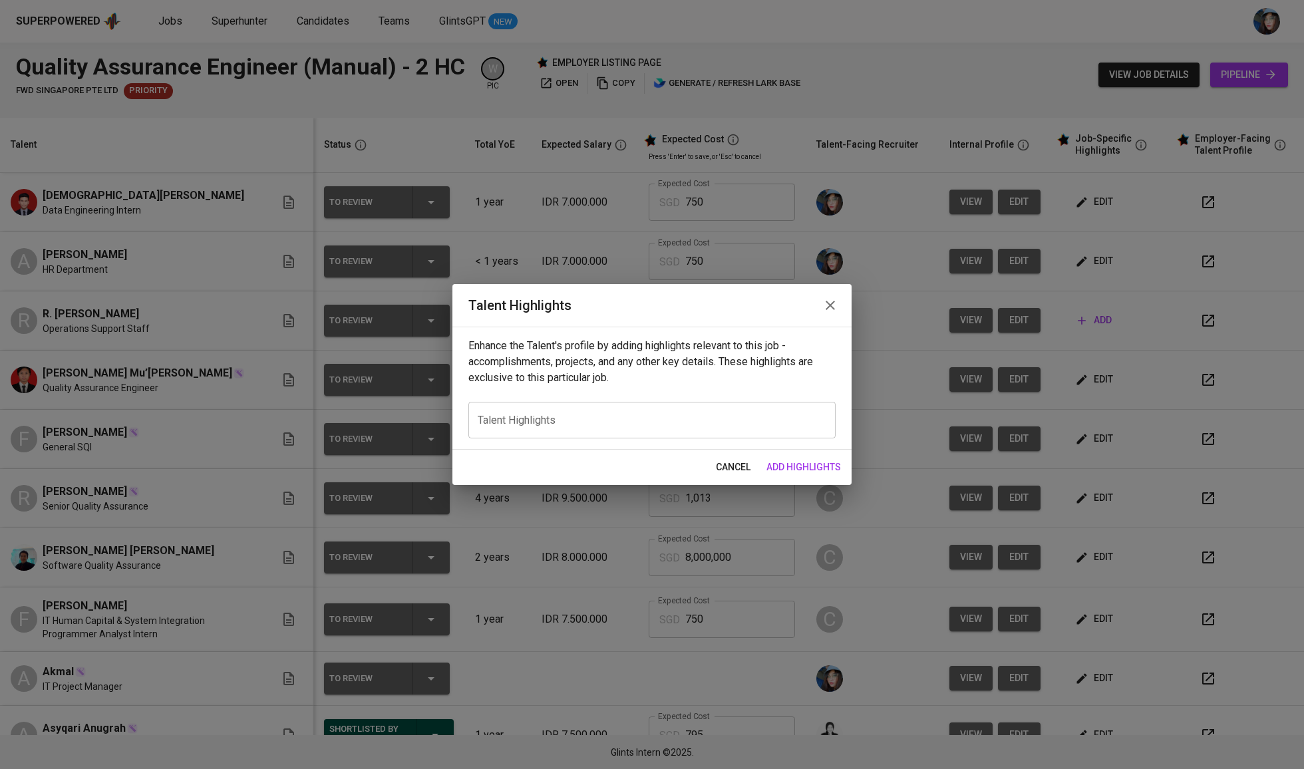
click at [684, 430] on div "x Talent Highlights" at bounding box center [651, 420] width 367 height 37
paste textarea "[Career Highlight] - Audrey has hands-on experience in data analytics using R S…"
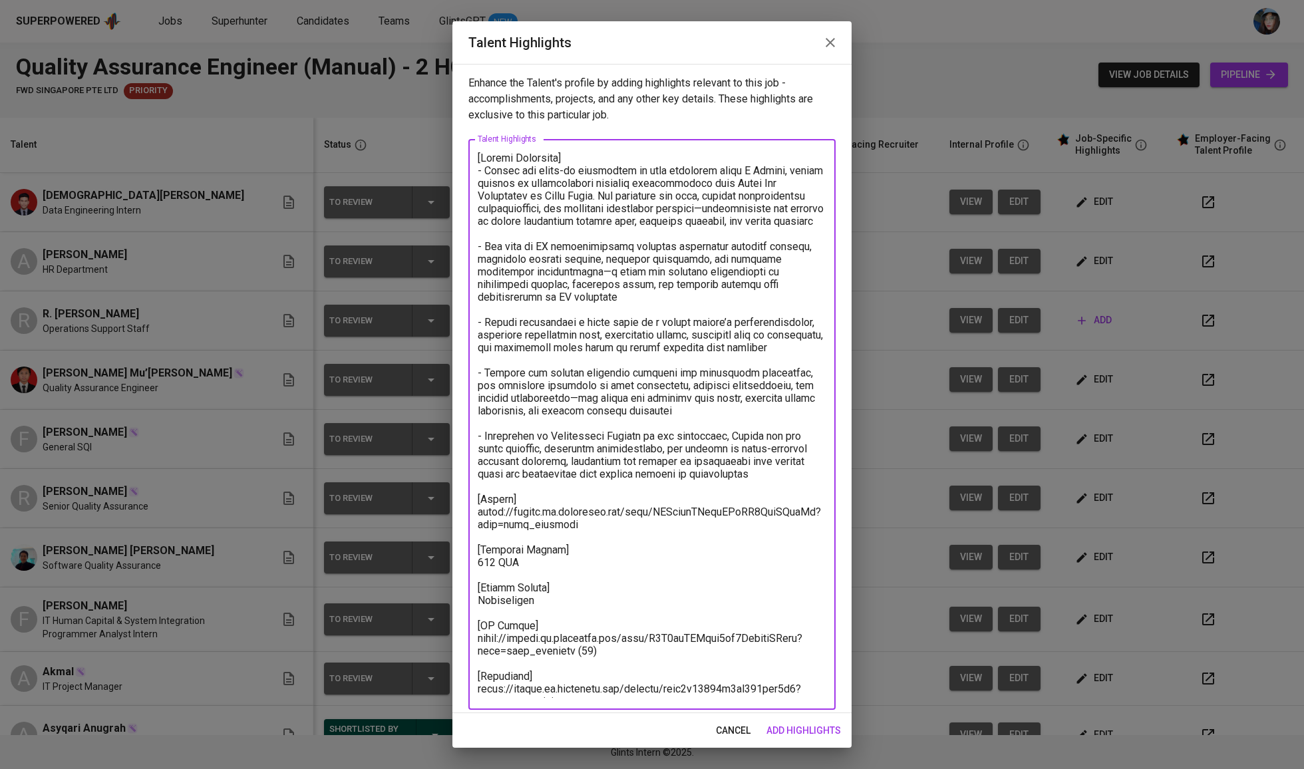
click at [580, 517] on textarea at bounding box center [652, 425] width 349 height 546
drag, startPoint x: 762, startPoint y: 468, endPoint x: 468, endPoint y: 168, distance: 420.0
click at [468, 168] on div "x Talent Highlights" at bounding box center [651, 424] width 367 height 571
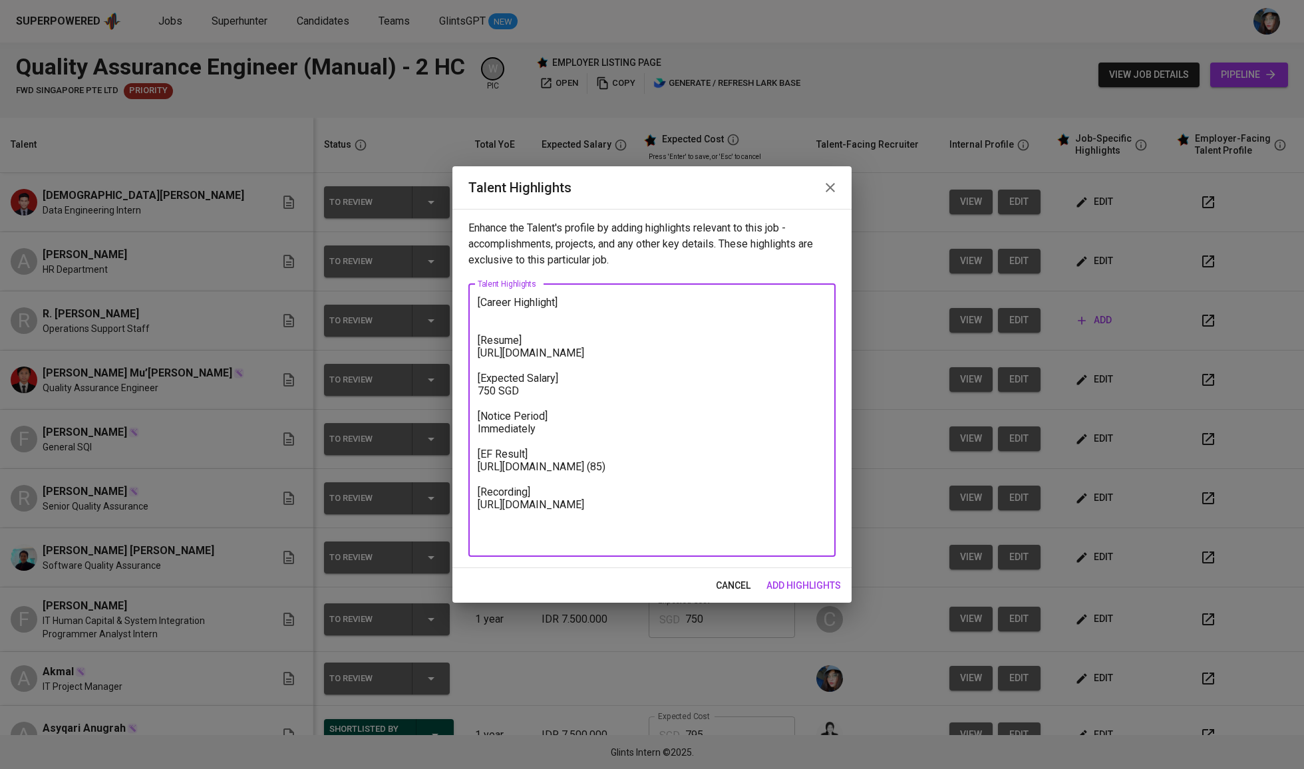
click at [580, 355] on textarea "[Career Highlight] [Resume] https://glints.sg.larksuite.com/file/HUYxbwvKAovqCM…" at bounding box center [652, 420] width 349 height 248
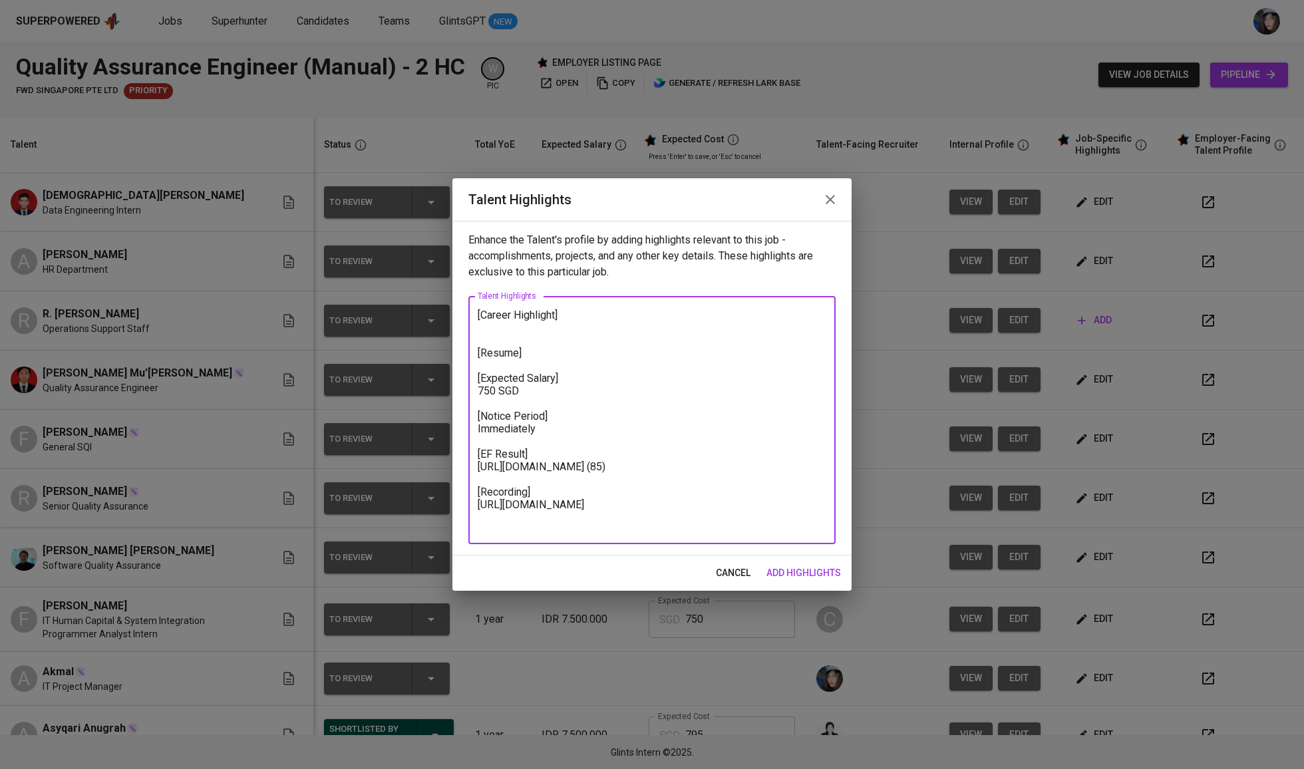
click at [592, 474] on textarea "[Career Highlight] [Resume] [Expected Salary] 750 SGD [Notice Period] Immediate…" at bounding box center [652, 420] width 349 height 223
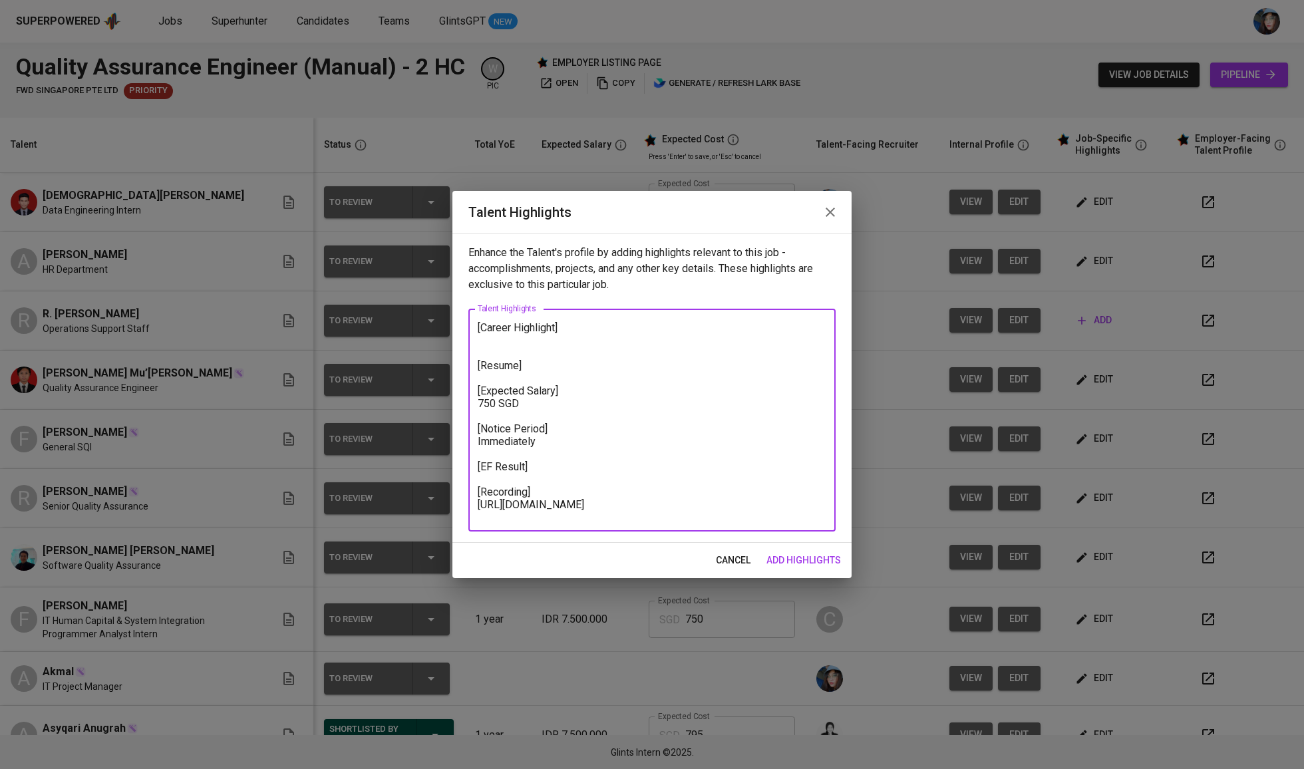
click at [656, 514] on textarea "[Career Highlight] [Resume] [Expected Salary] 750 SGD [Notice Period] Immediate…" at bounding box center [652, 420] width 349 height 198
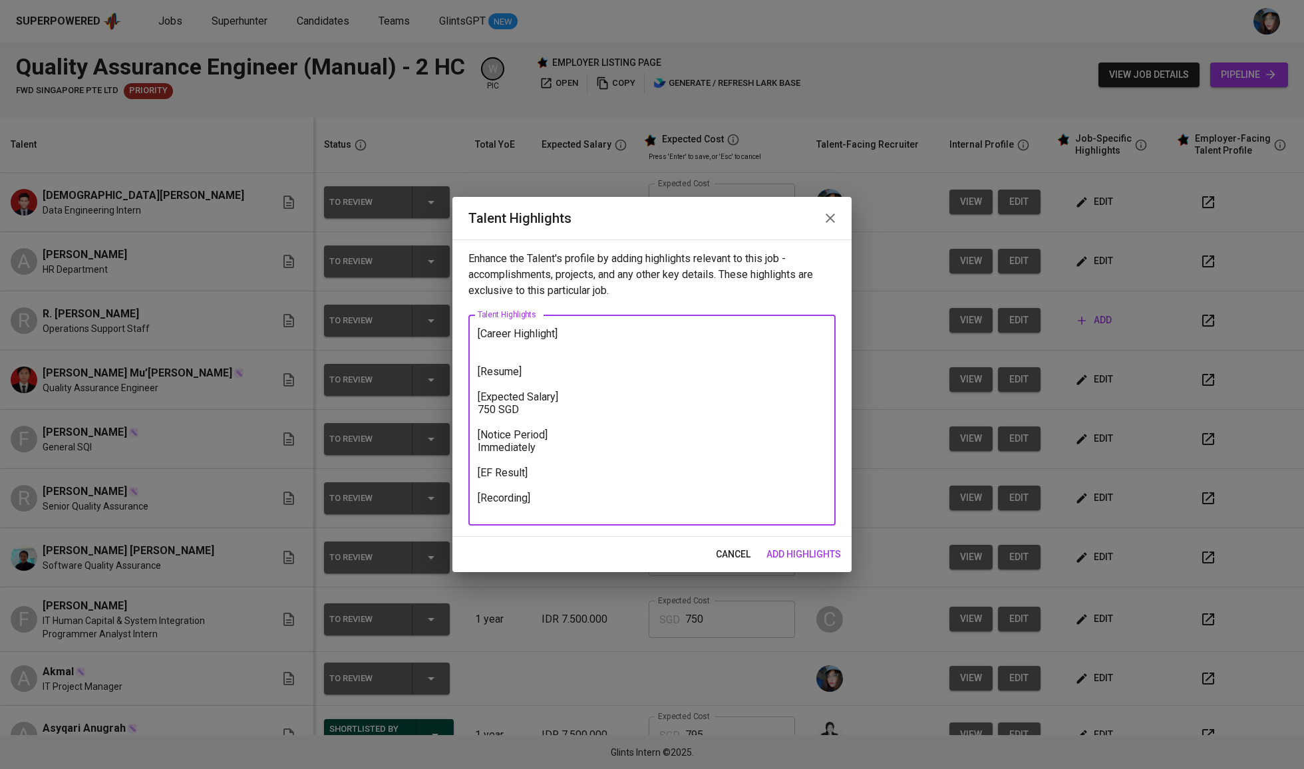
paste textarea "https://glints.sg.larksuite.com/file/Xmmobi9oXow9njxQSBFl9HIXgsb?from=from_copy…"
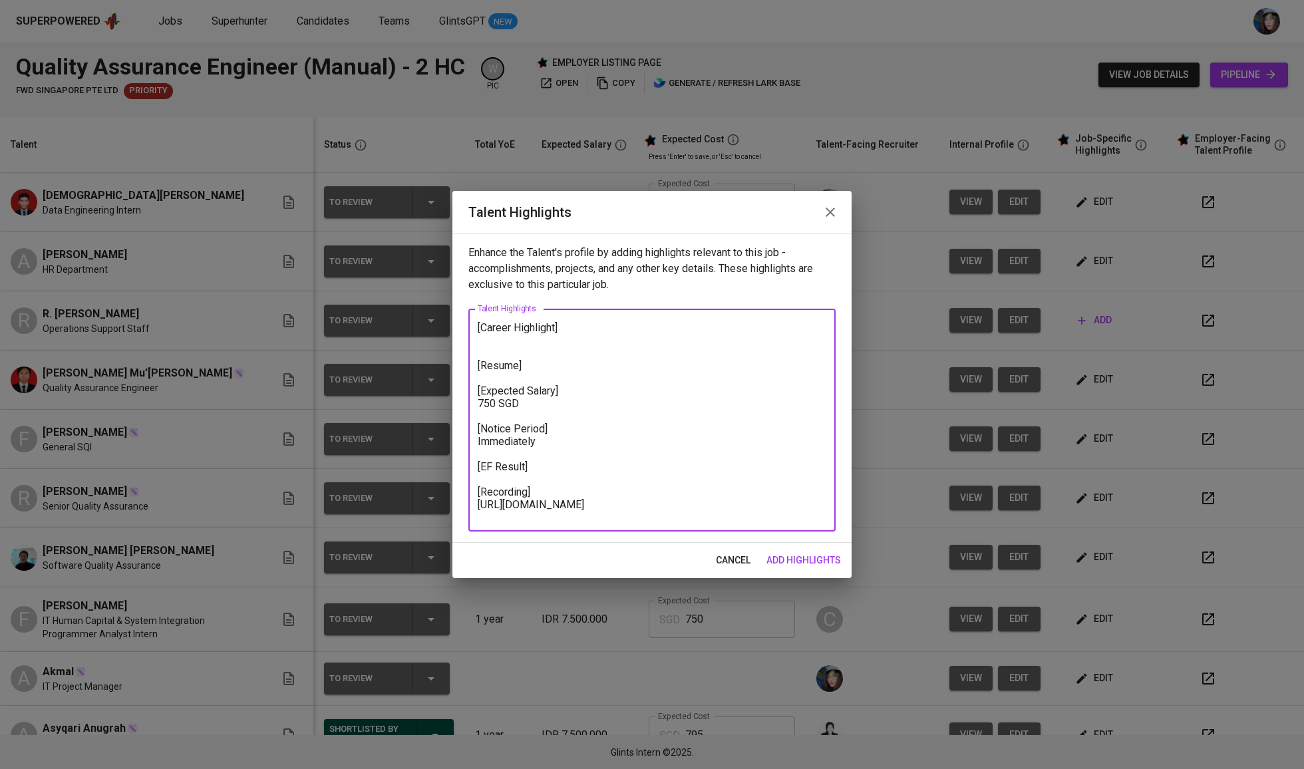
click at [583, 455] on textarea "[Career Highlight] [Resume] [Expected Salary] 750 SGD [Notice Period] Immediate…" at bounding box center [652, 420] width 349 height 198
click at [589, 460] on textarea "[Career Highlight] [Resume] [Expected Salary] 750 SGD [Notice Period] Immediate…" at bounding box center [652, 420] width 349 height 198
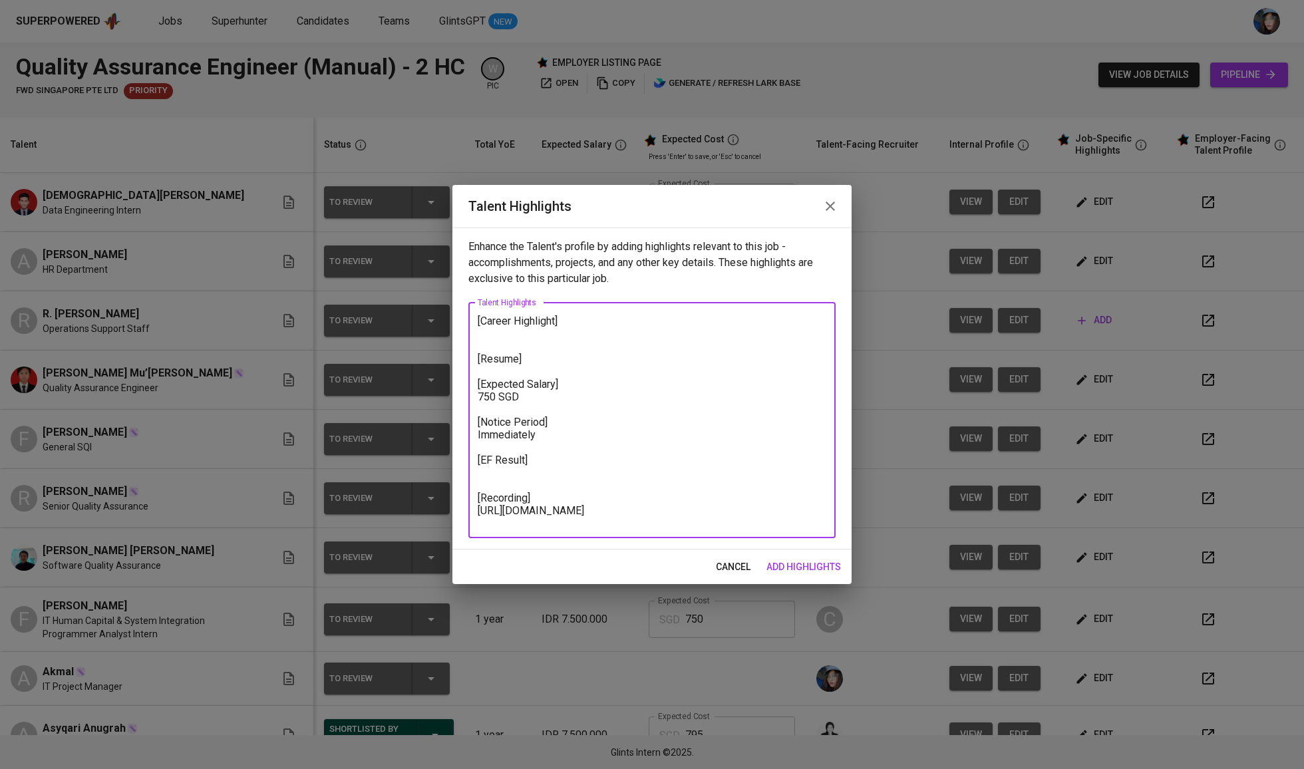
click at [581, 368] on textarea "[Career Highlight] [Resume] [Expected Salary] 750 SGD [Notice Period] Immediate…" at bounding box center [652, 420] width 349 height 211
click at [583, 355] on textarea "[Career Highlight] [Resume] [Expected Salary] 750 SGD [Notice Period] Immediate…" at bounding box center [652, 420] width 349 height 211
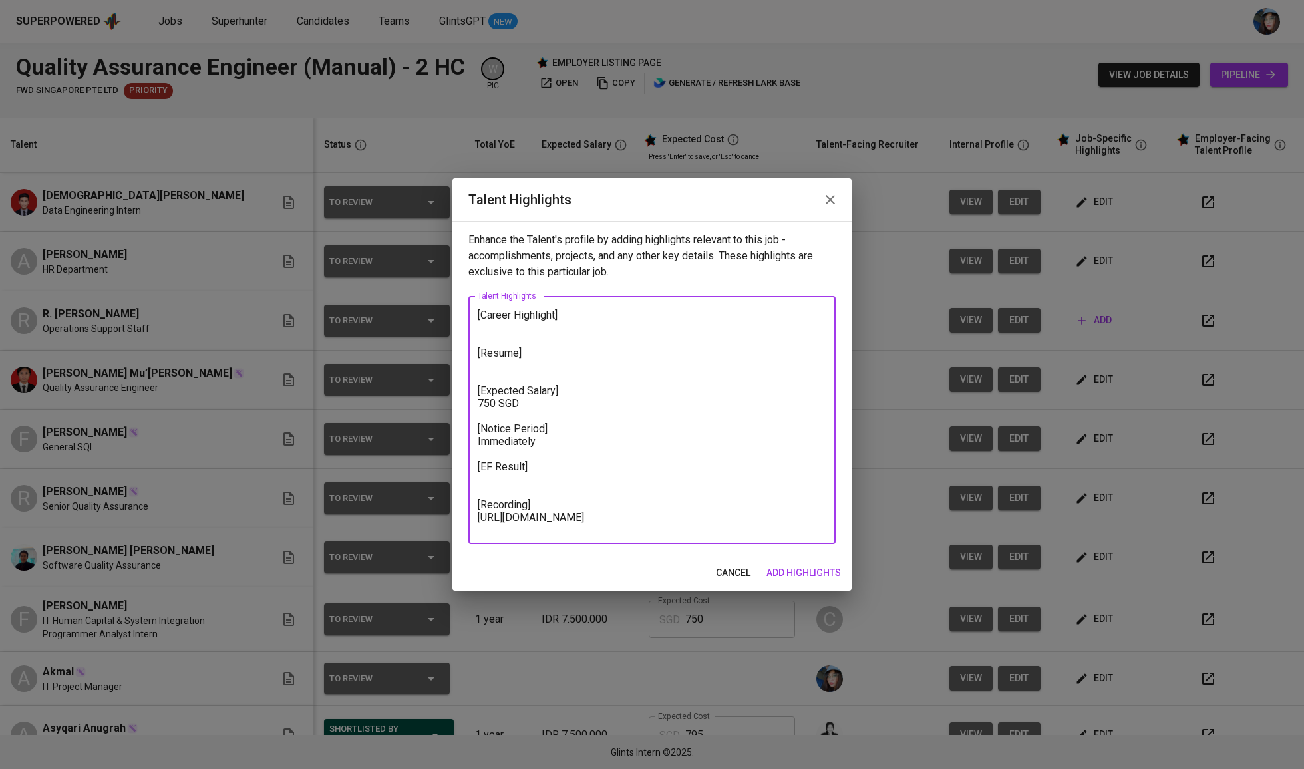
paste textarea "https://glints.sg.larksuite.com/file/Xmmobi9oXow9njxQSBFl9HIXgsb?from=from_copy…"
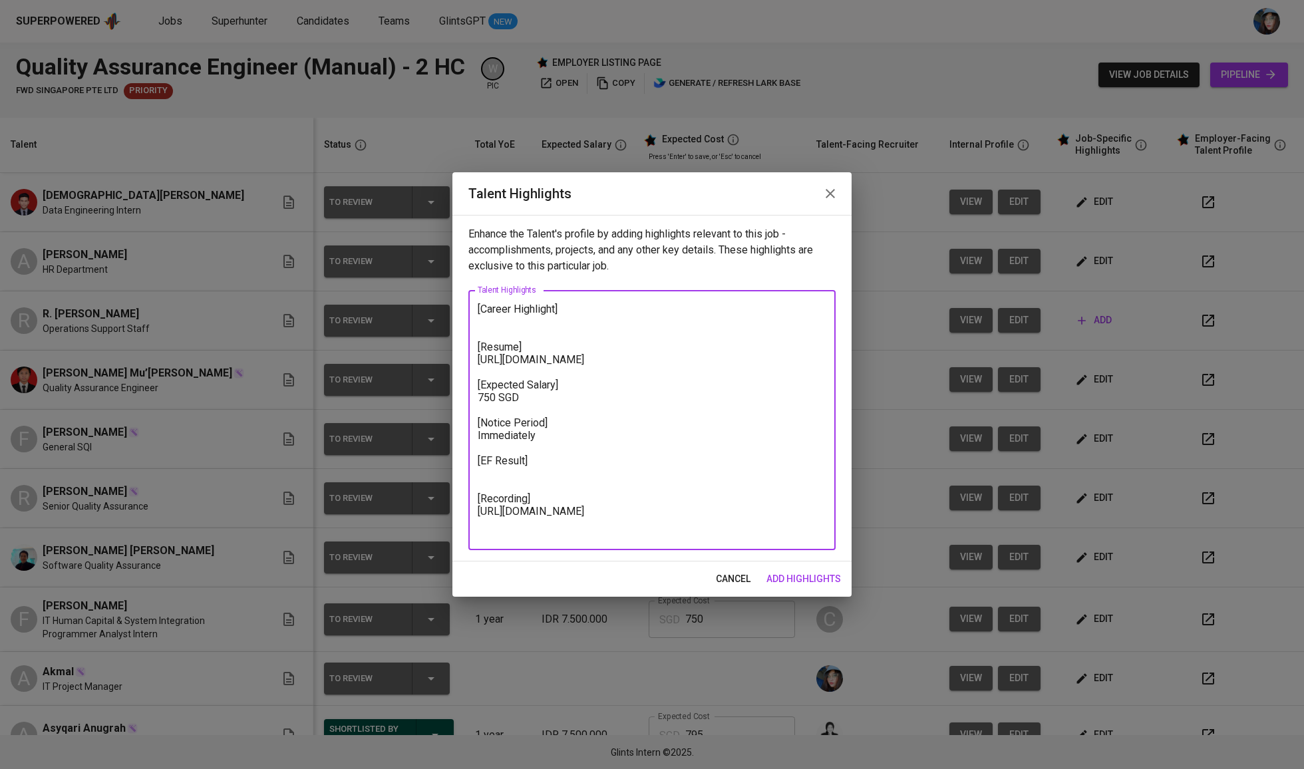
click at [573, 531] on textarea "[Career Highlight] [Resume] https://glints.sg.larksuite.com/file/Xmmobi9oXow9nj…" at bounding box center [652, 420] width 349 height 235
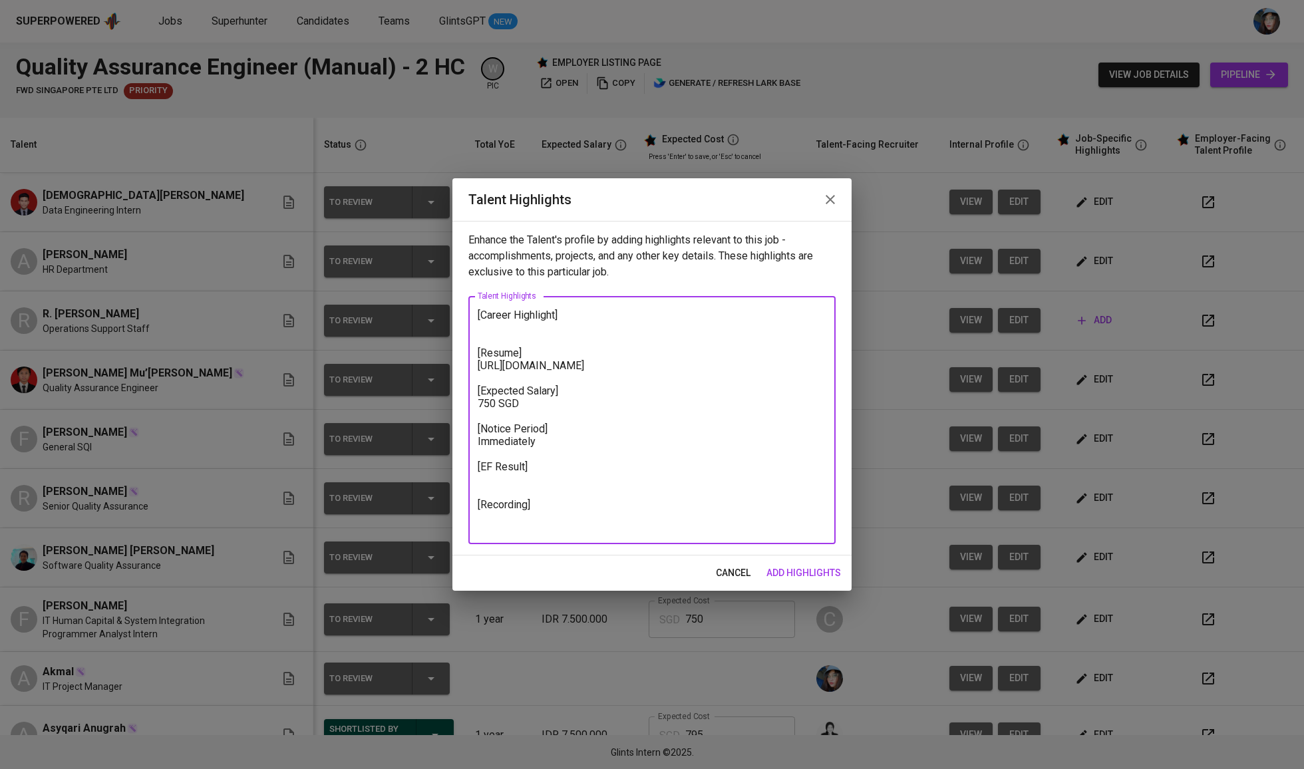
click at [597, 318] on textarea "[Career Highlight] [Resume] https://glints.sg.larksuite.com/file/Xmmobi9oXow9nj…" at bounding box center [652, 420] width 349 height 223
click at [603, 470] on textarea "[Career Highlight] [Resume] https://glints.sg.larksuite.com/file/Xmmobi9oXow9nj…" at bounding box center [652, 420] width 349 height 223
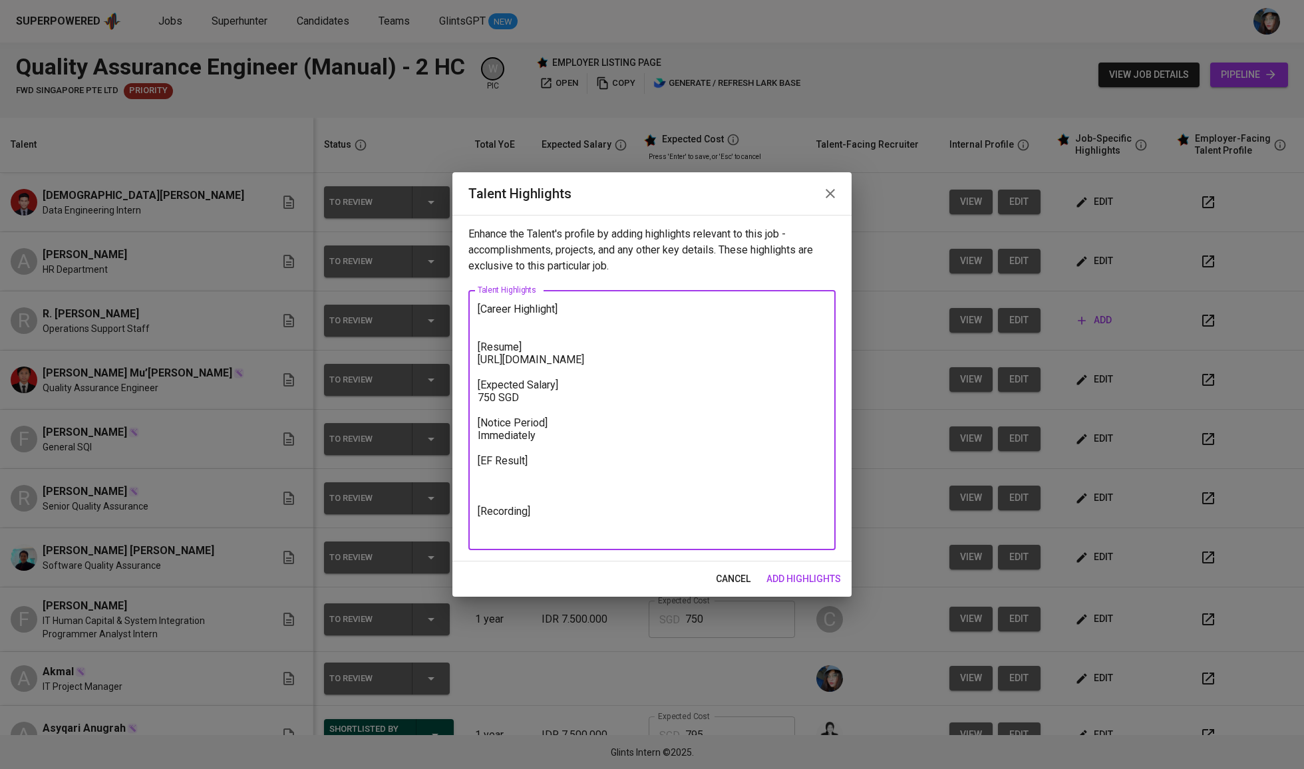
paste textarea "https://glints.sg.larksuite.com/file/WtXxb9XJDoL6XFxhWcGle2GbgPf?from=from_copy…"
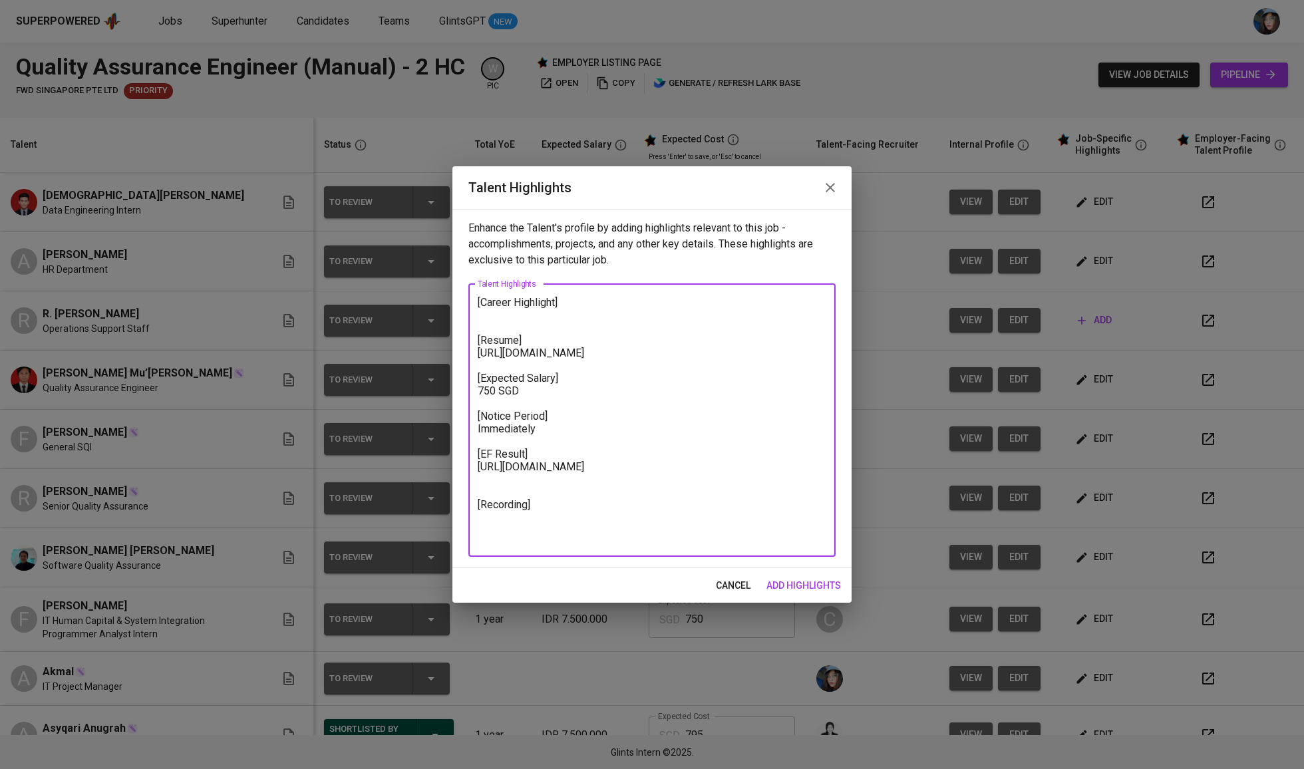
click at [562, 508] on textarea "[Career Highlight] [Resume] https://glints.sg.larksuite.com/file/Xmmobi9oXow9nj…" at bounding box center [652, 420] width 349 height 248
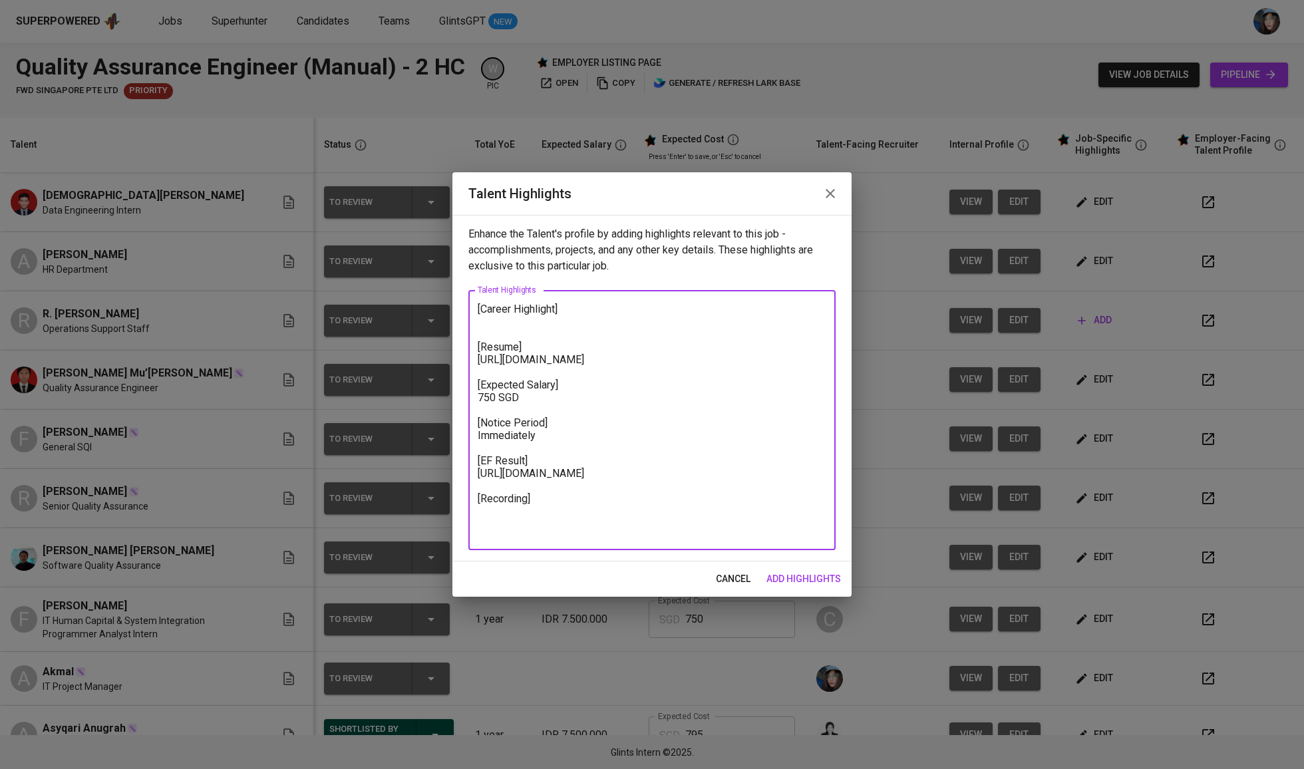
click at [559, 531] on textarea "[Career Highlight] [Resume] https://glints.sg.larksuite.com/file/Xmmobi9oXow9nj…" at bounding box center [652, 420] width 349 height 235
paste textarea "https://glints.sg.larksuite.com/minutes/obsg7zc74c9u2a7c912989z9?from=from_copy…"
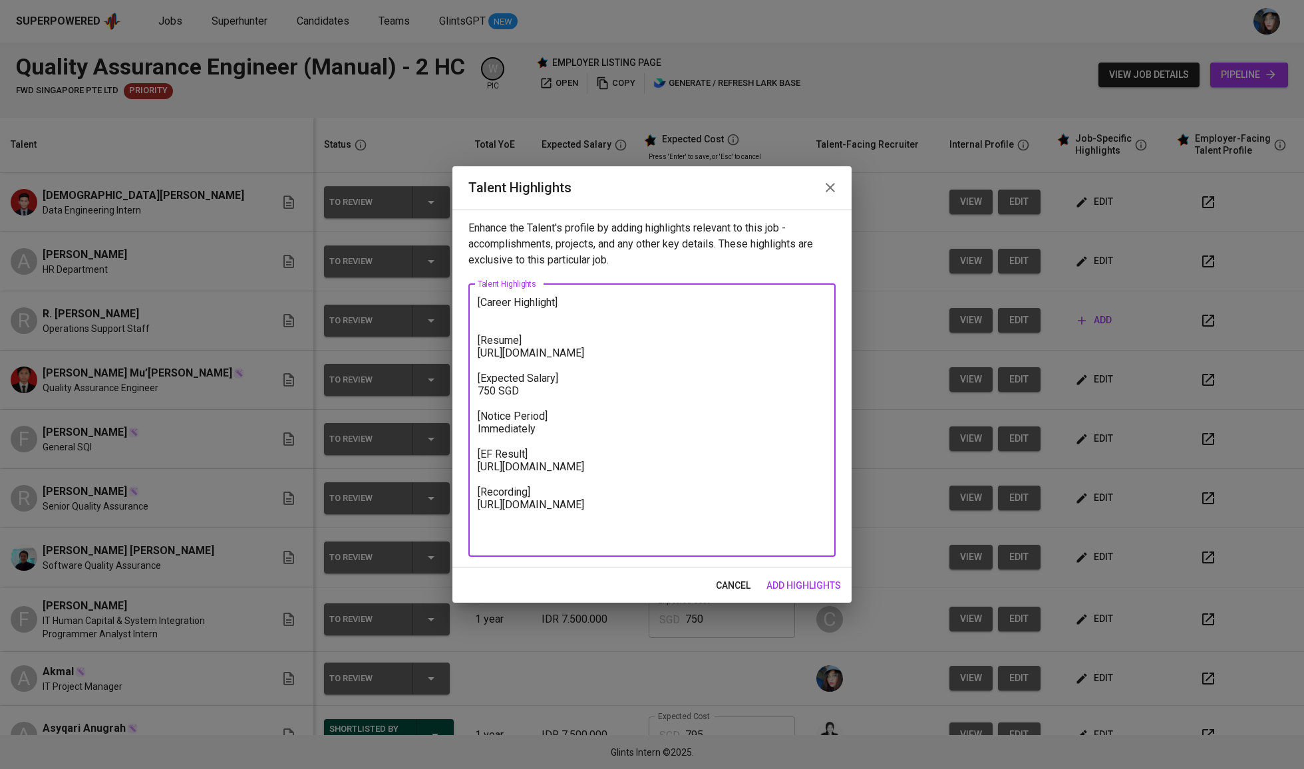
click at [584, 309] on textarea "[Career Highlight] [Resume] https://glints.sg.larksuite.com/file/Xmmobi9oXow9nj…" at bounding box center [652, 420] width 349 height 248
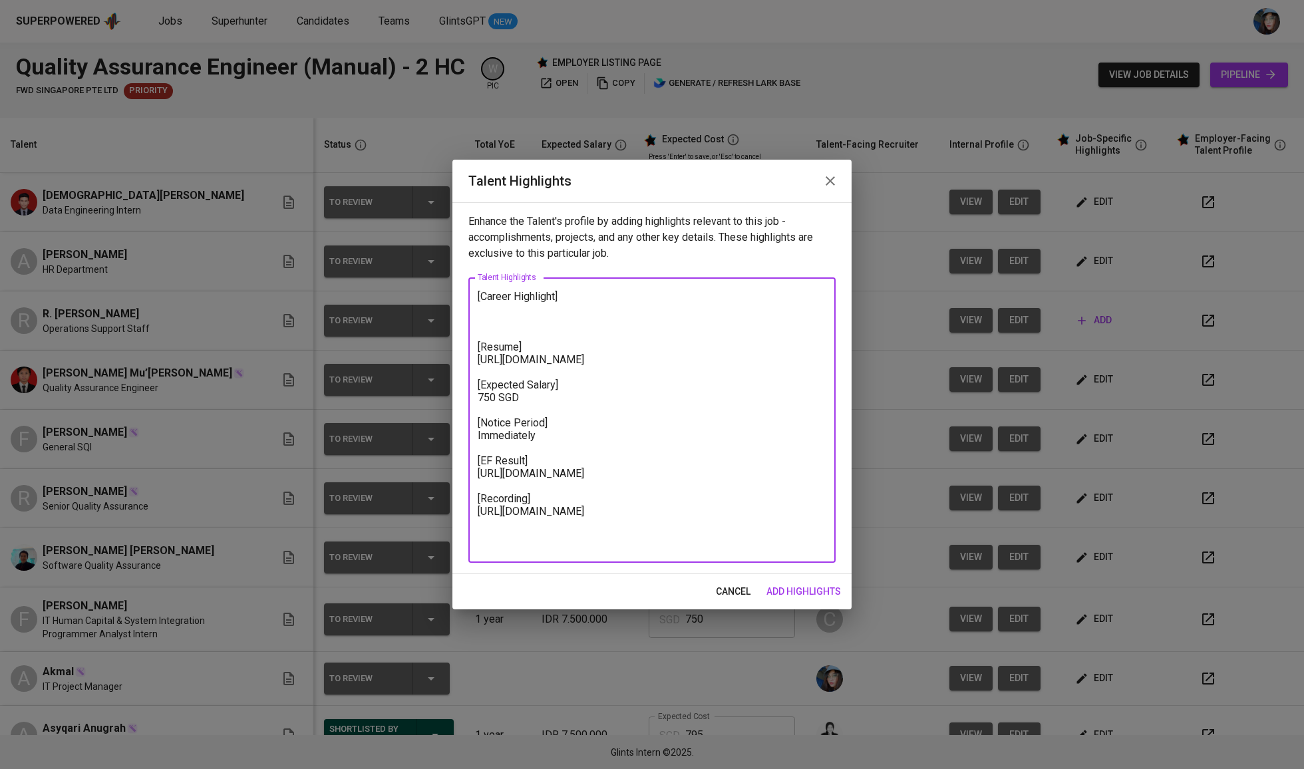
paste textarea "1. Hands-On Testing & Quality Control Experience Aditya has direct experience c…"
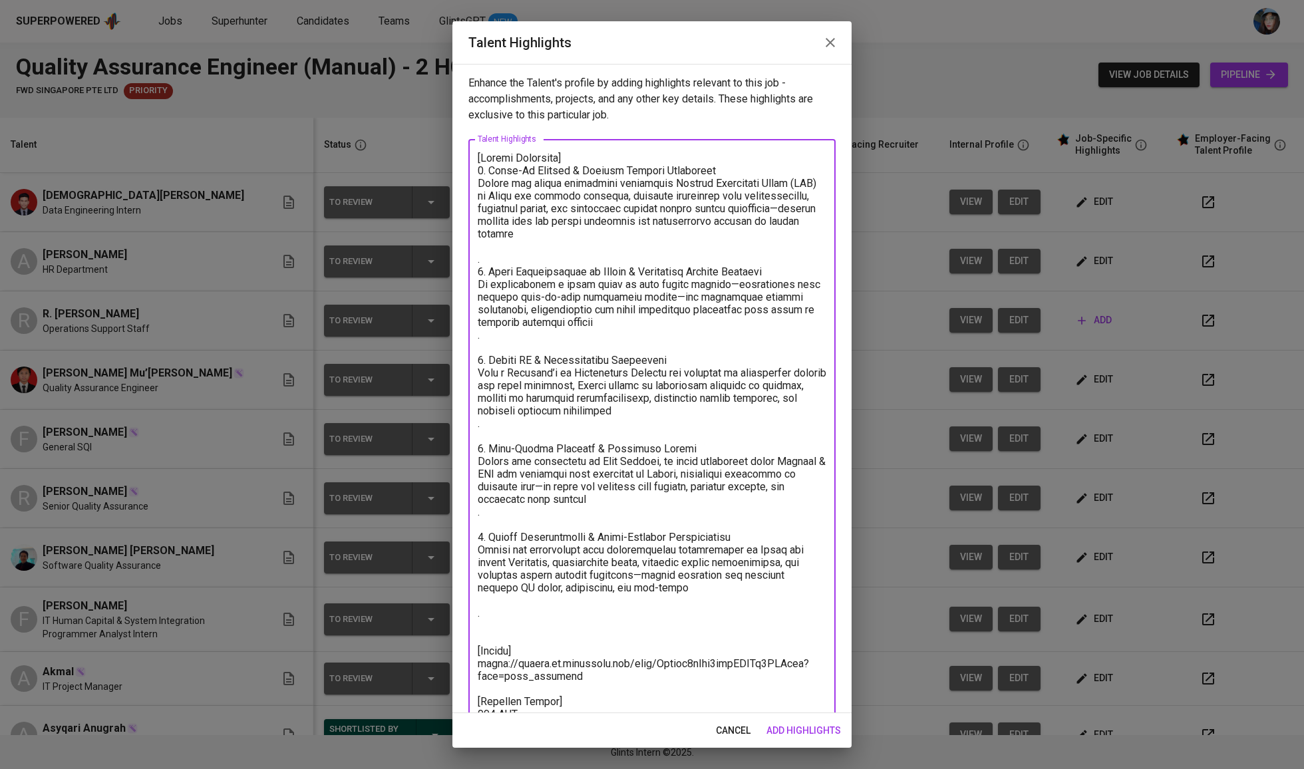
click at [559, 170] on textarea at bounding box center [652, 499] width 349 height 695
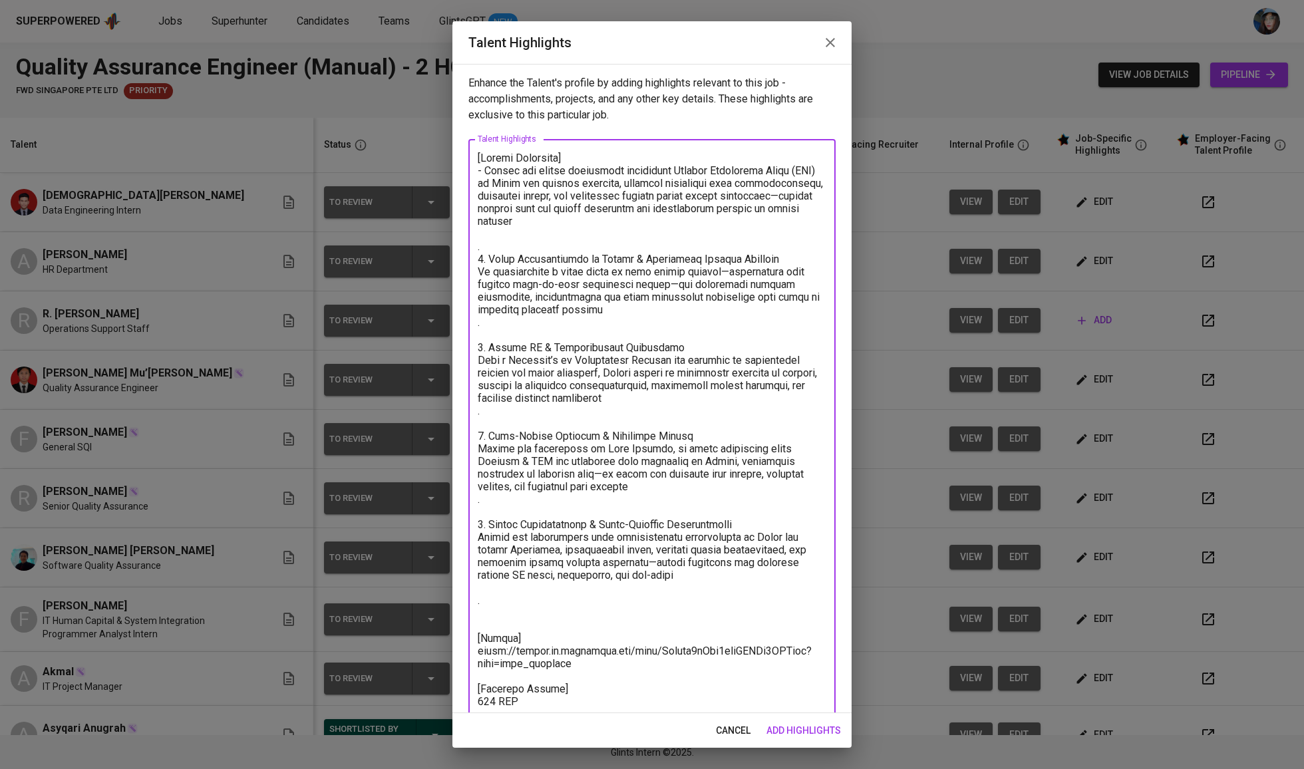
click at [561, 258] on textarea at bounding box center [652, 493] width 349 height 682
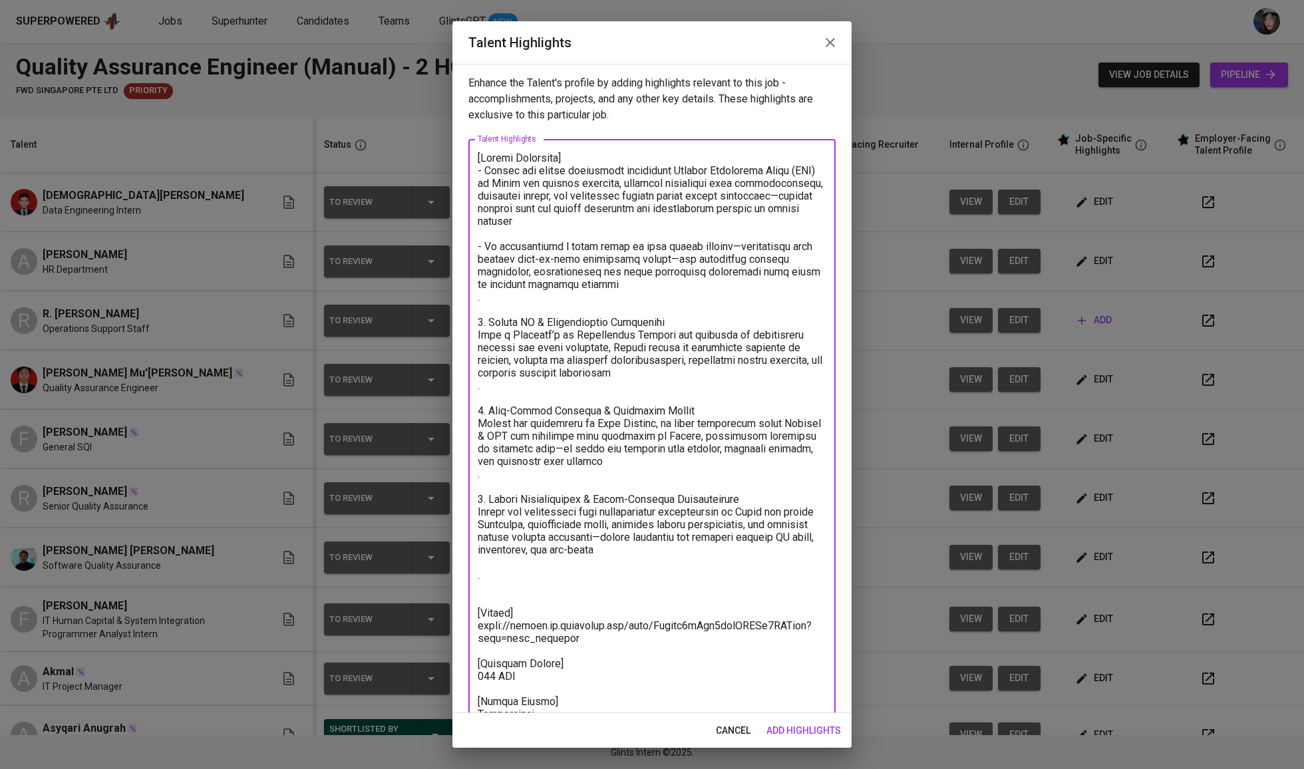
click at [572, 321] on textarea at bounding box center [652, 481] width 349 height 658
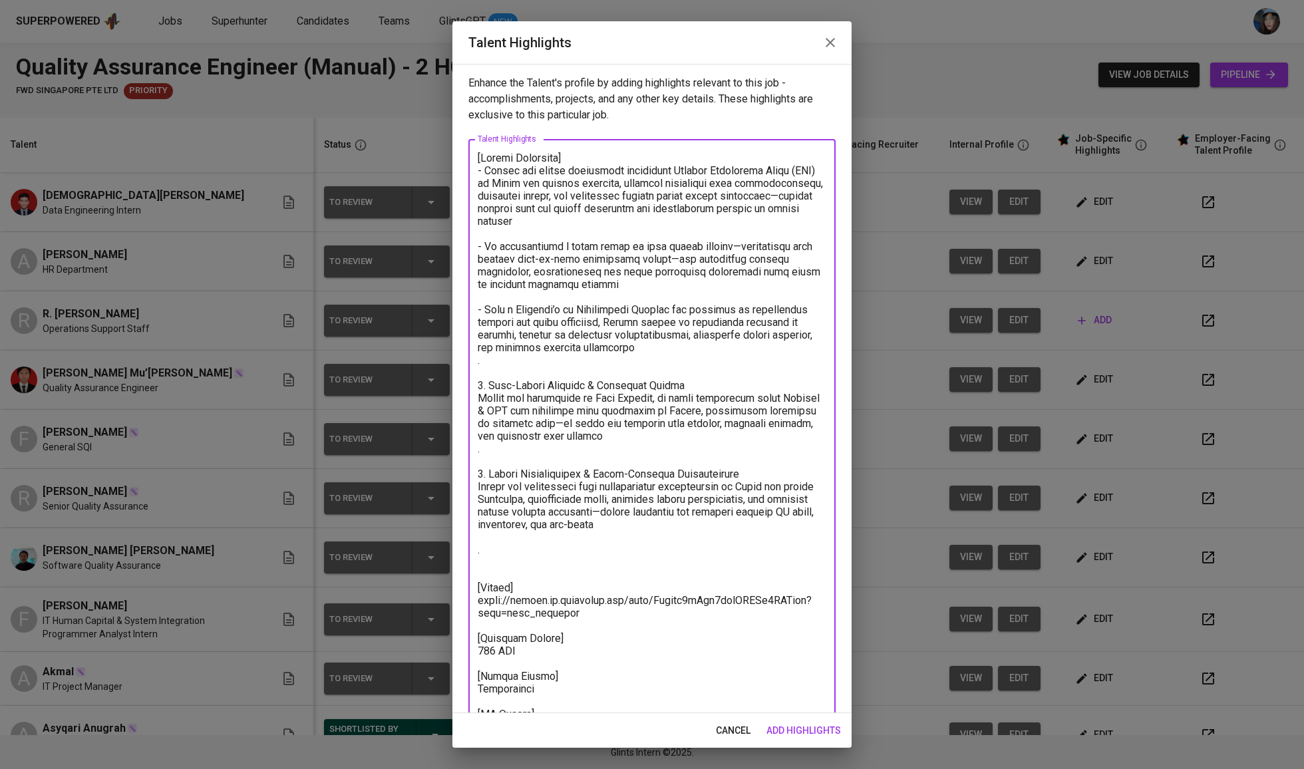
click at [533, 379] on textarea at bounding box center [652, 468] width 349 height 633
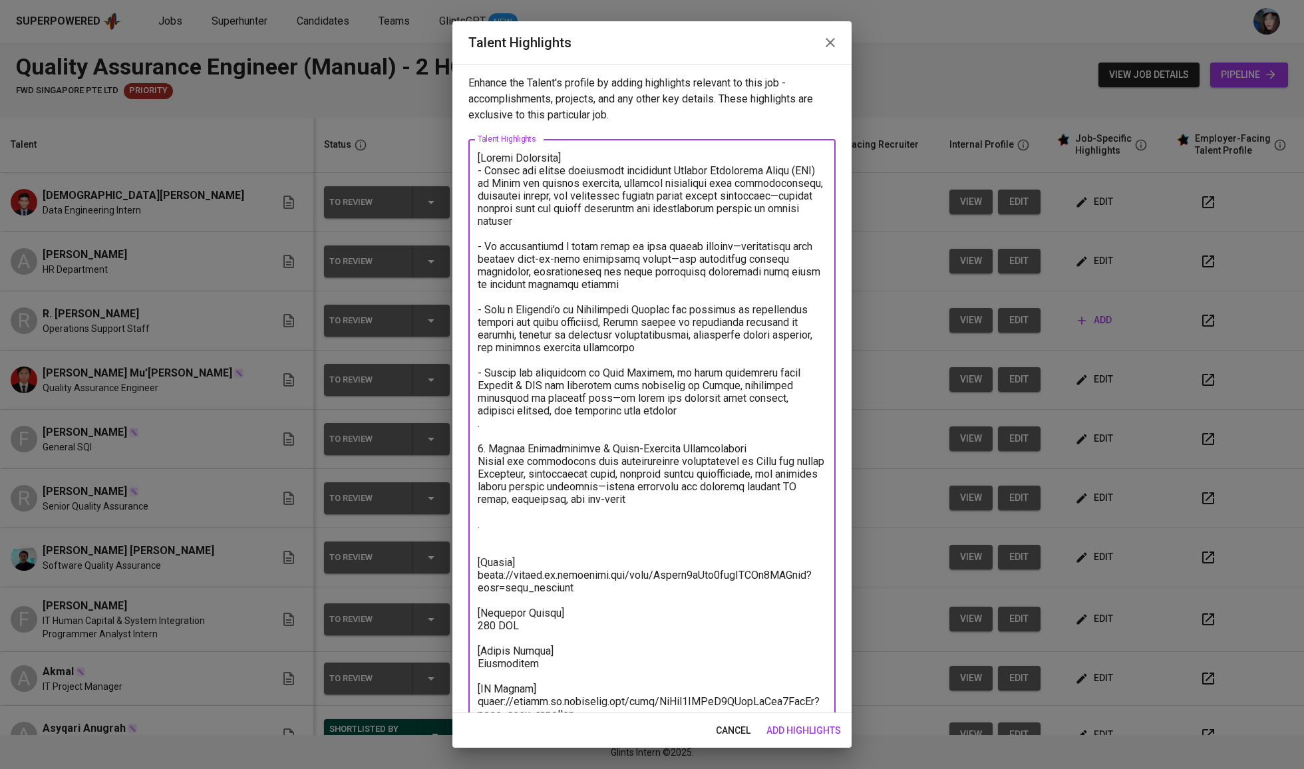
click at [535, 445] on textarea at bounding box center [652, 456] width 349 height 608
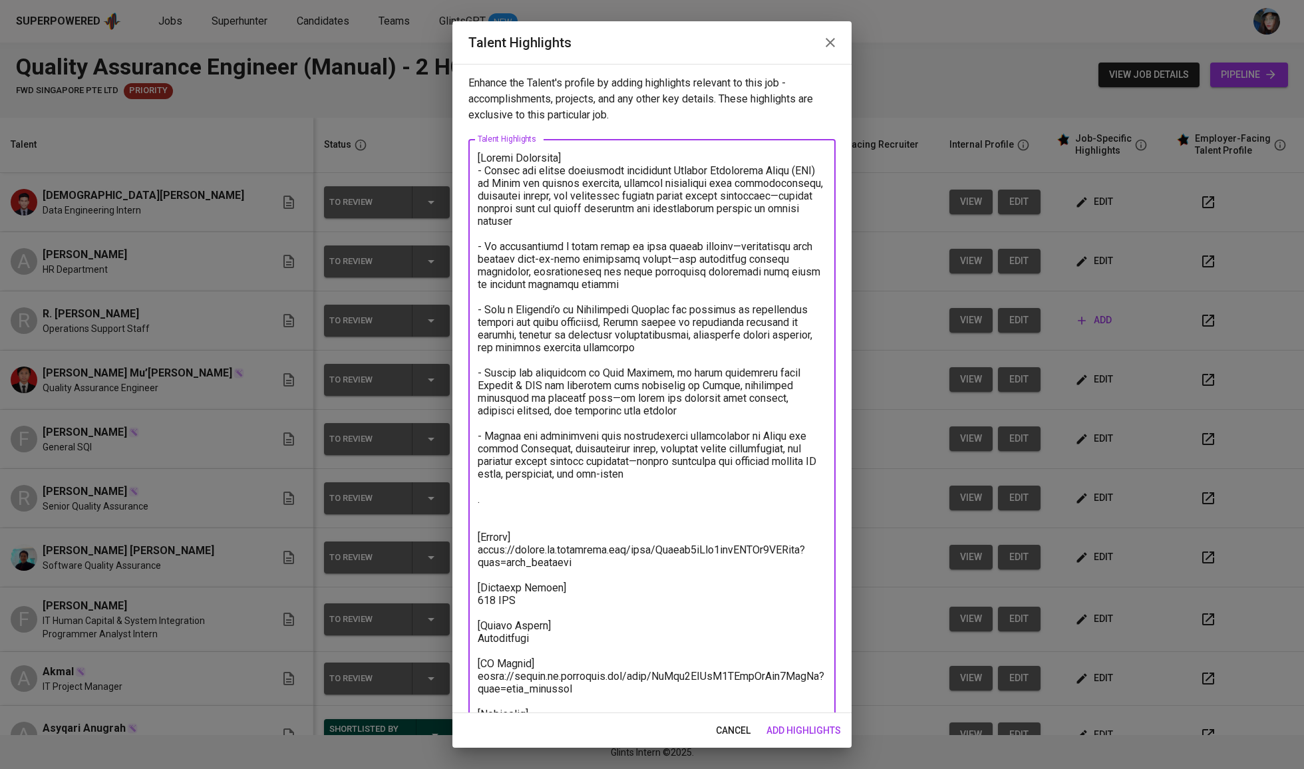
click at [508, 512] on textarea at bounding box center [652, 443] width 349 height 583
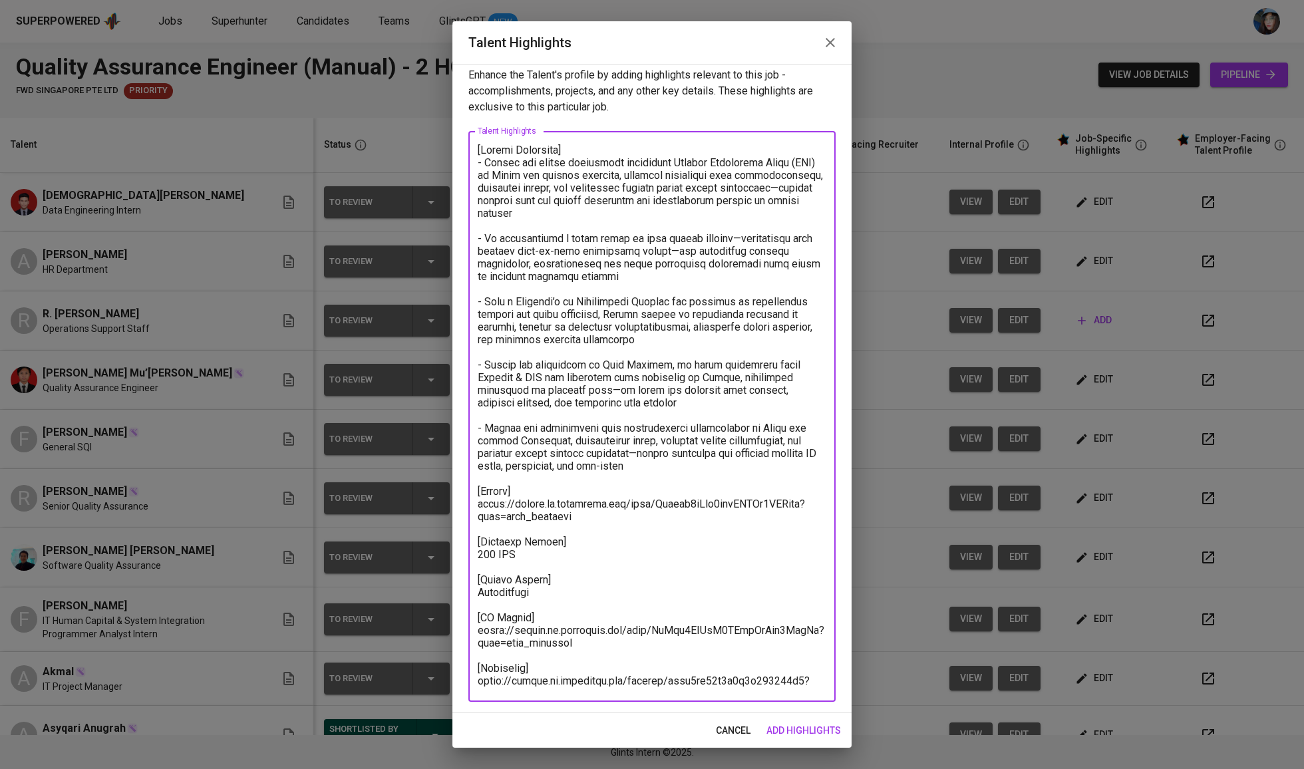
scroll to position [9, 0]
type textarea "[Career Highlight] - Aditya has direct experience conducting Factory Acceptance…"
click at [811, 736] on span "add highlights" at bounding box center [803, 730] width 74 height 17
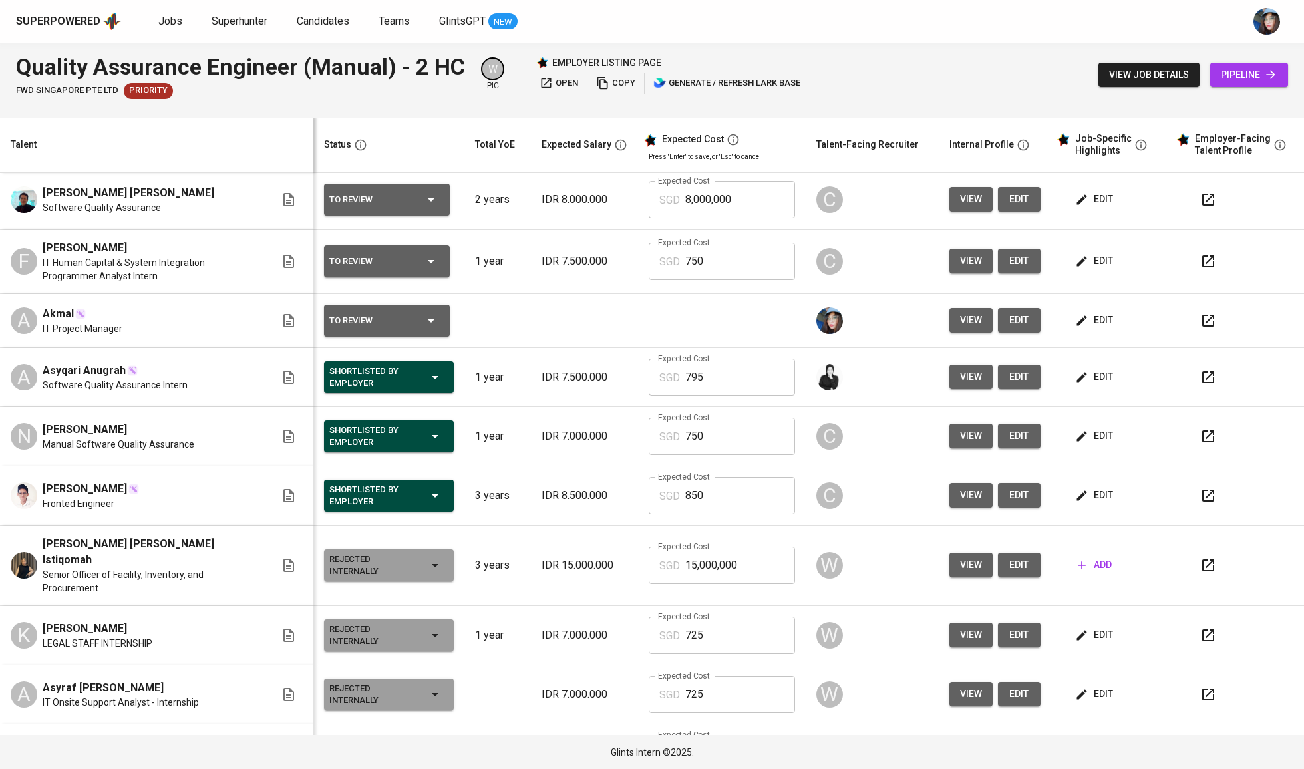
scroll to position [359, 0]
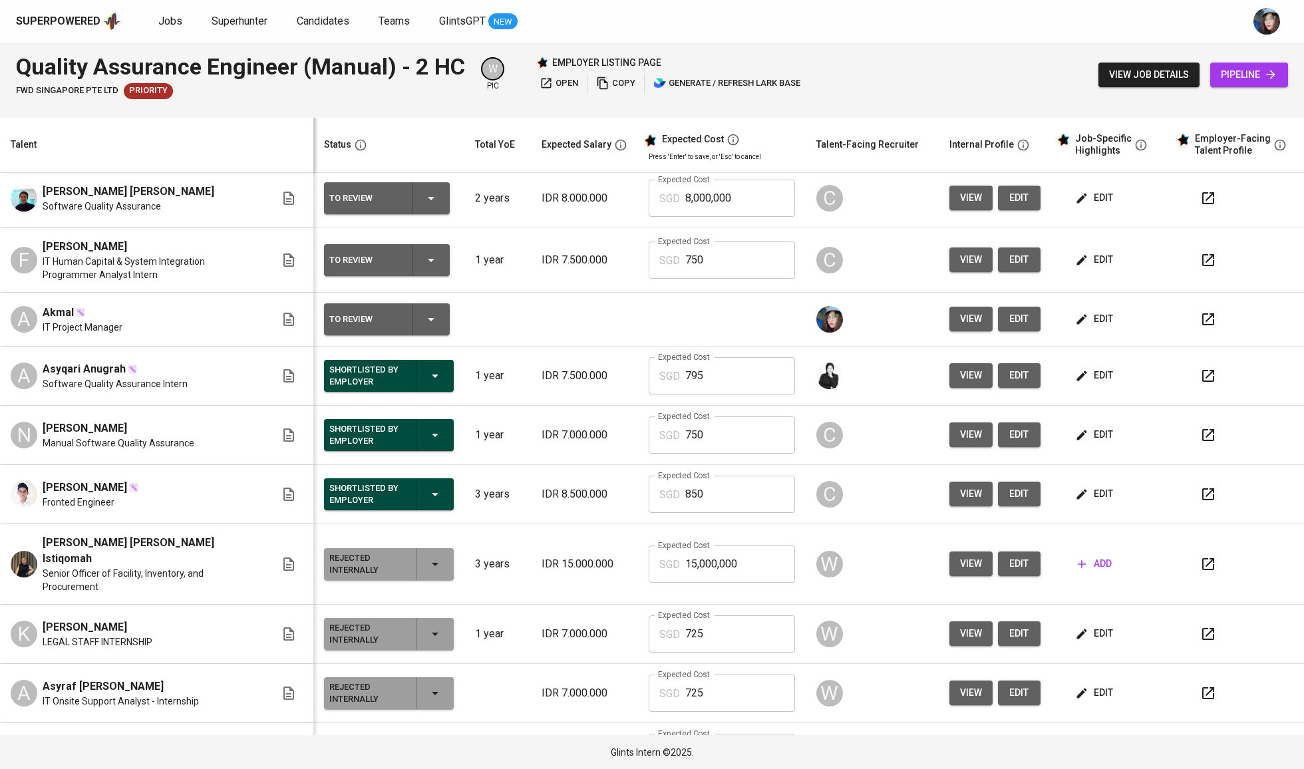
click at [429, 318] on icon "button" at bounding box center [431, 319] width 16 height 16
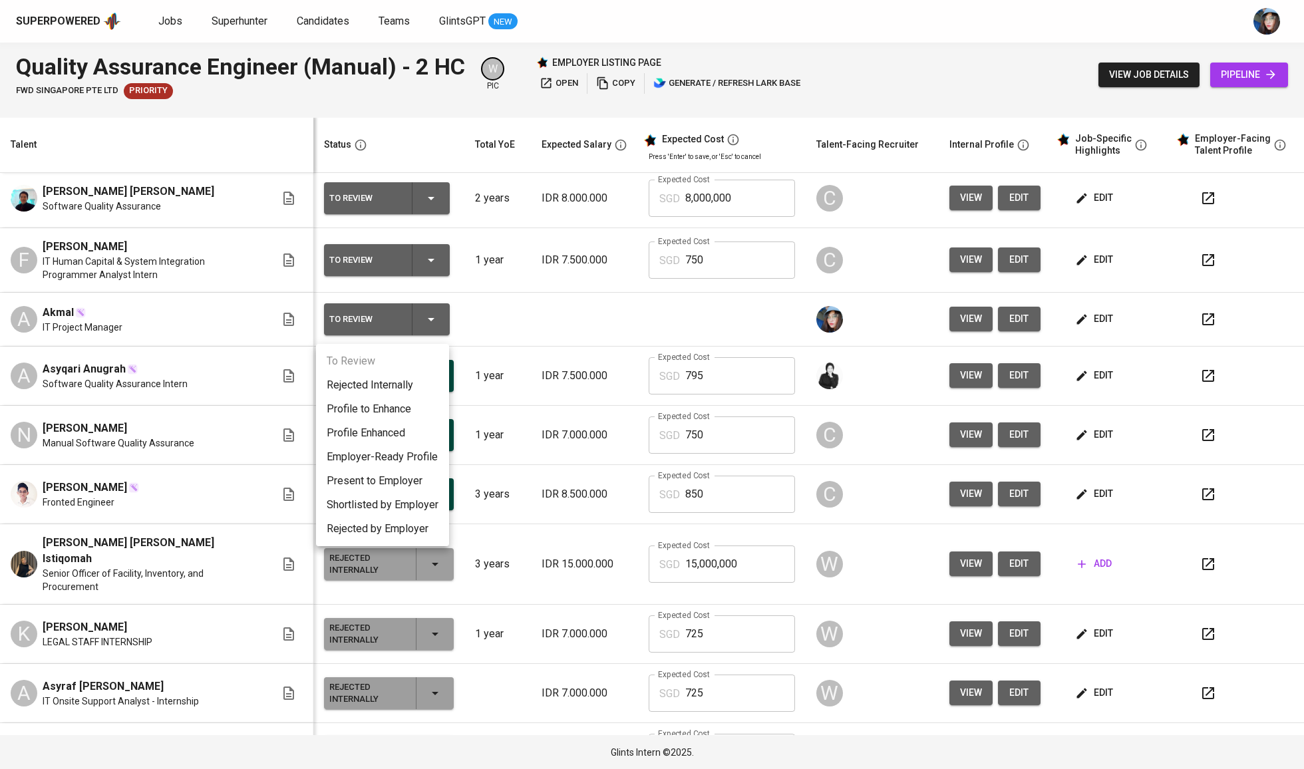
click at [389, 382] on li "Rejected Internally" at bounding box center [382, 385] width 133 height 24
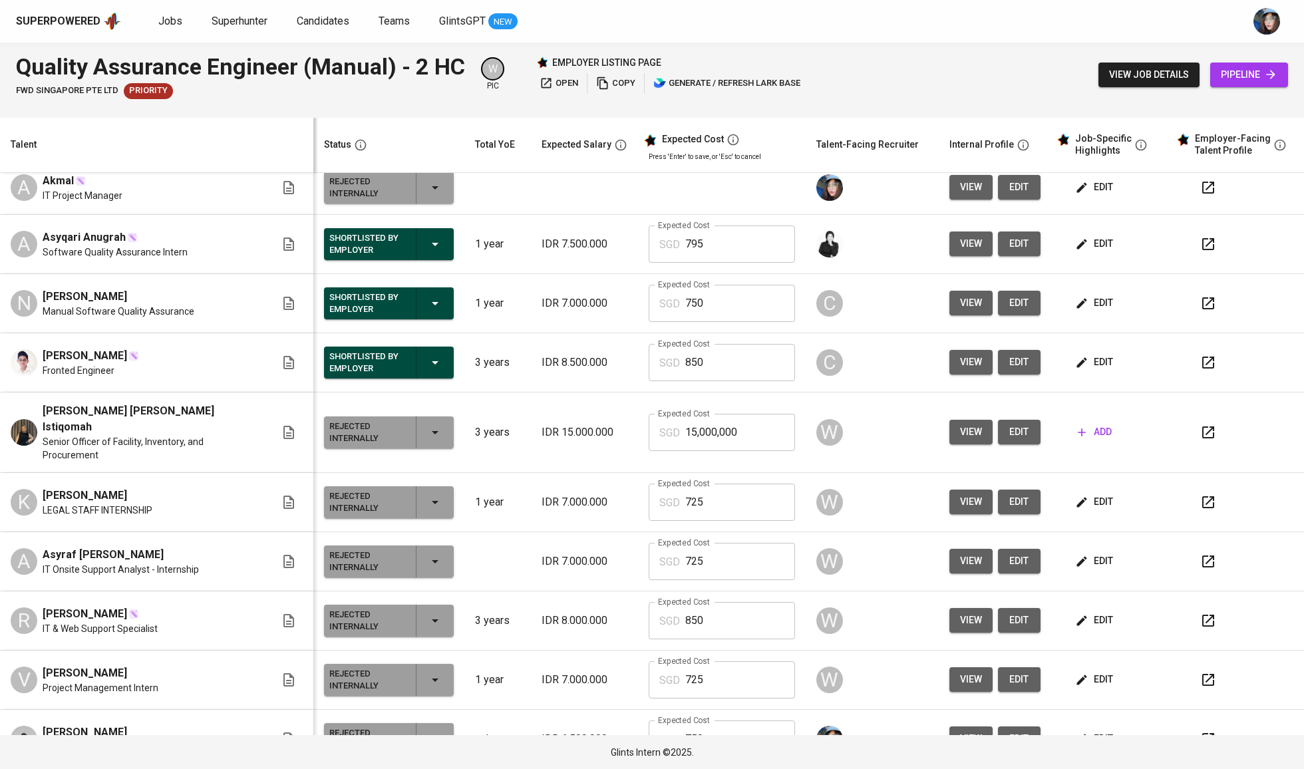
scroll to position [493, 0]
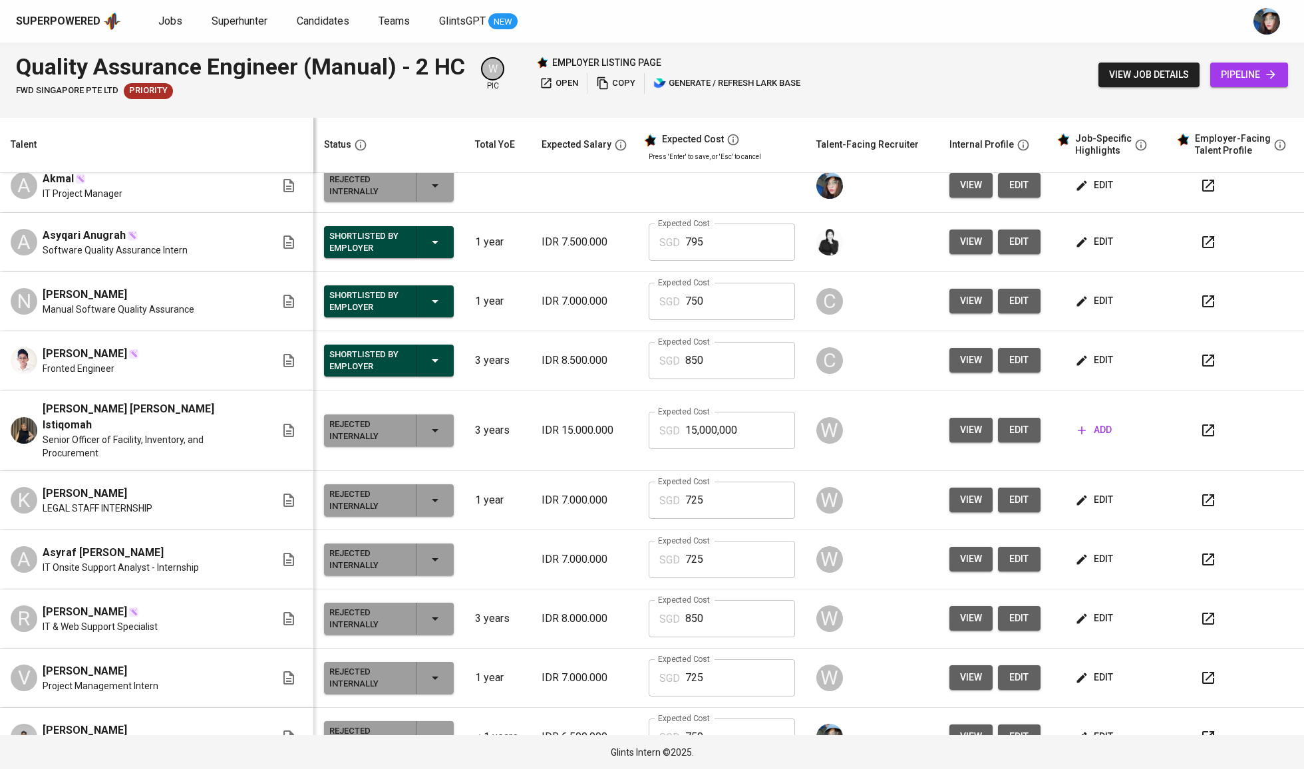
click at [427, 194] on icon "button" at bounding box center [435, 186] width 16 height 16
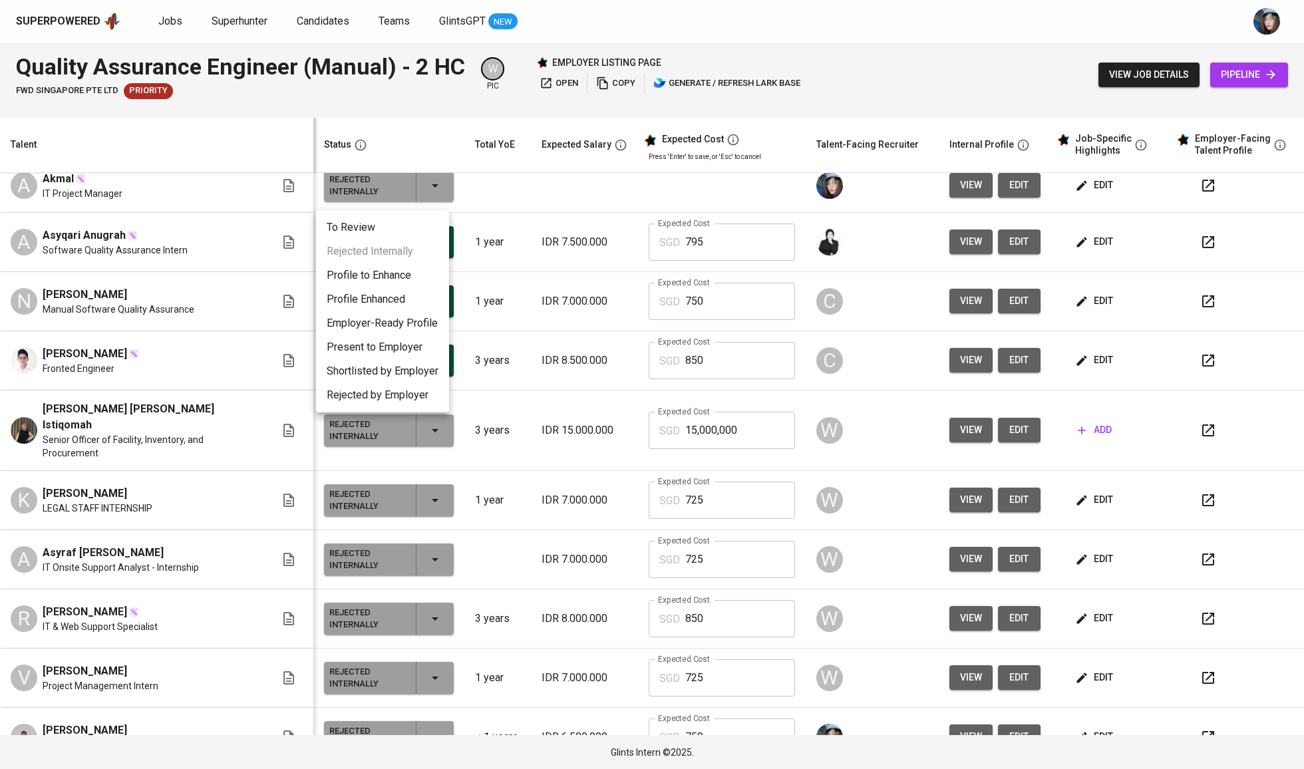
click at [410, 233] on li "To Review" at bounding box center [382, 228] width 133 height 24
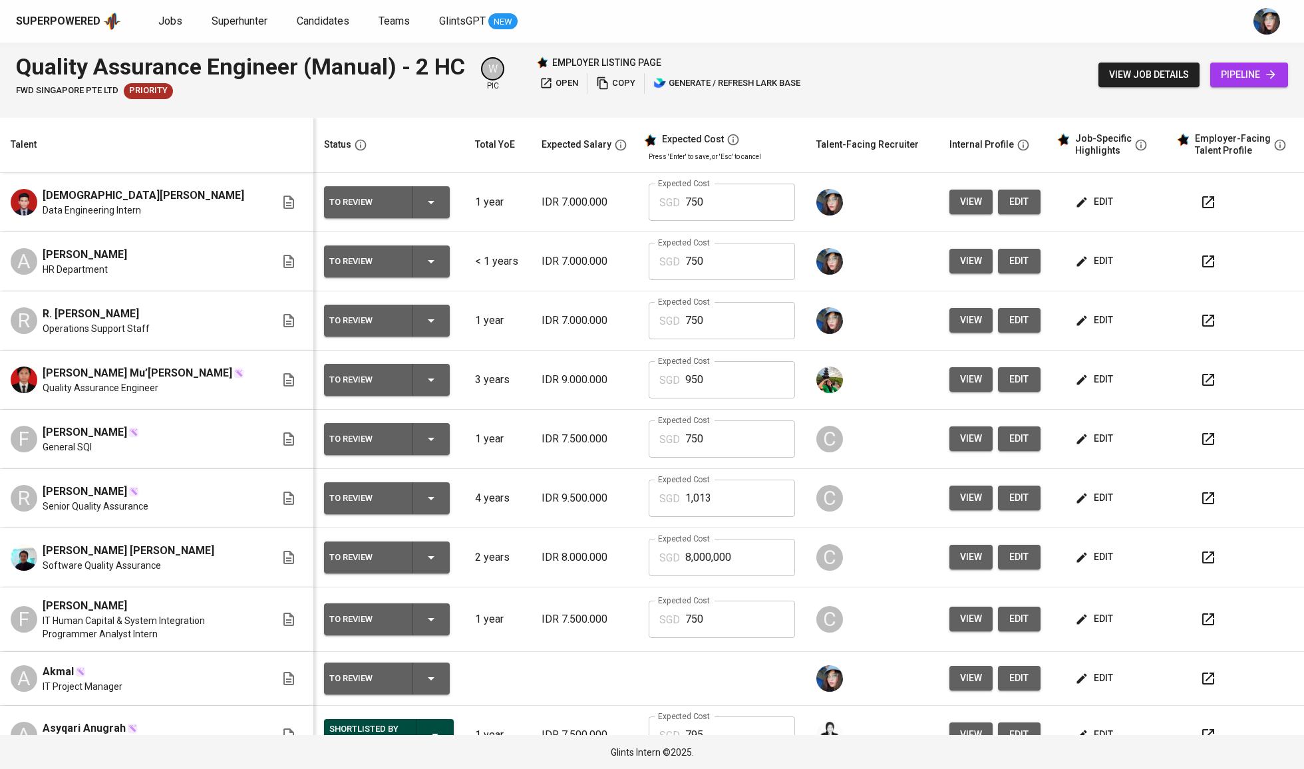
scroll to position [0, 0]
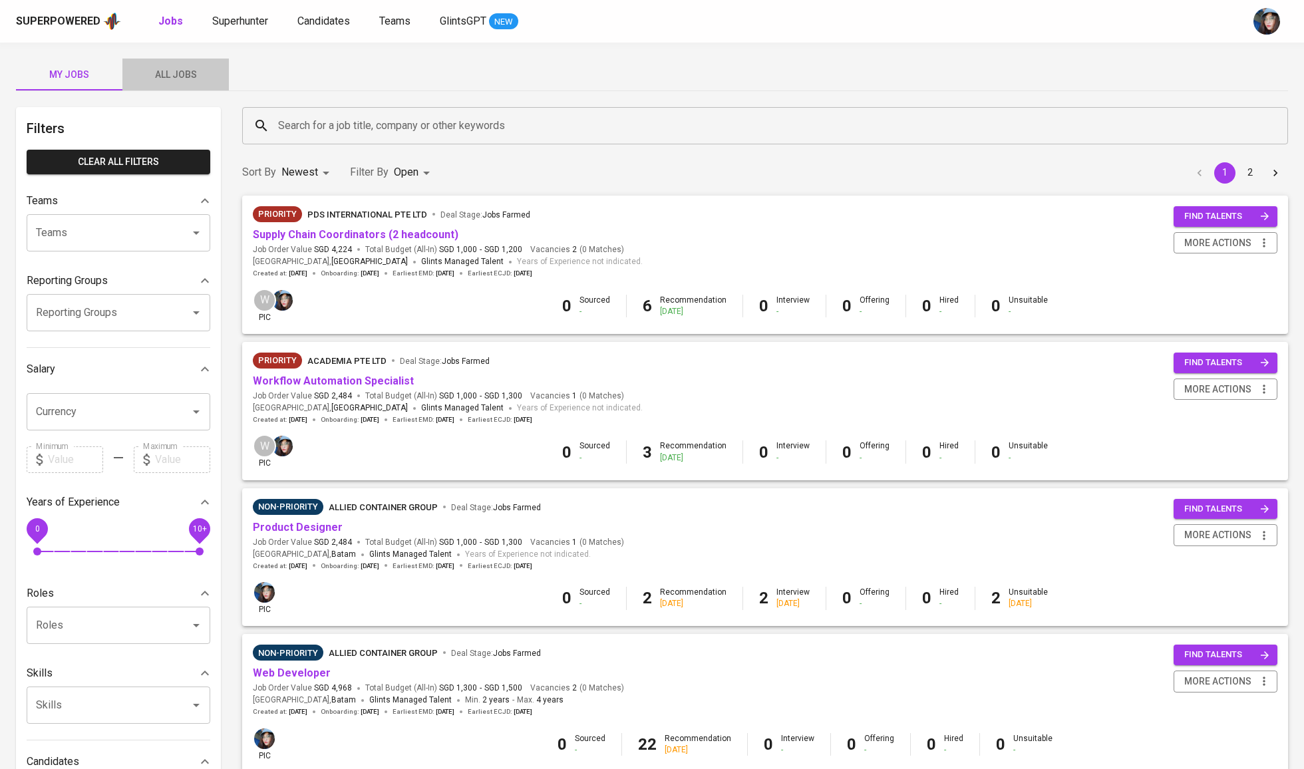
click at [201, 76] on span "All Jobs" at bounding box center [175, 75] width 90 height 17
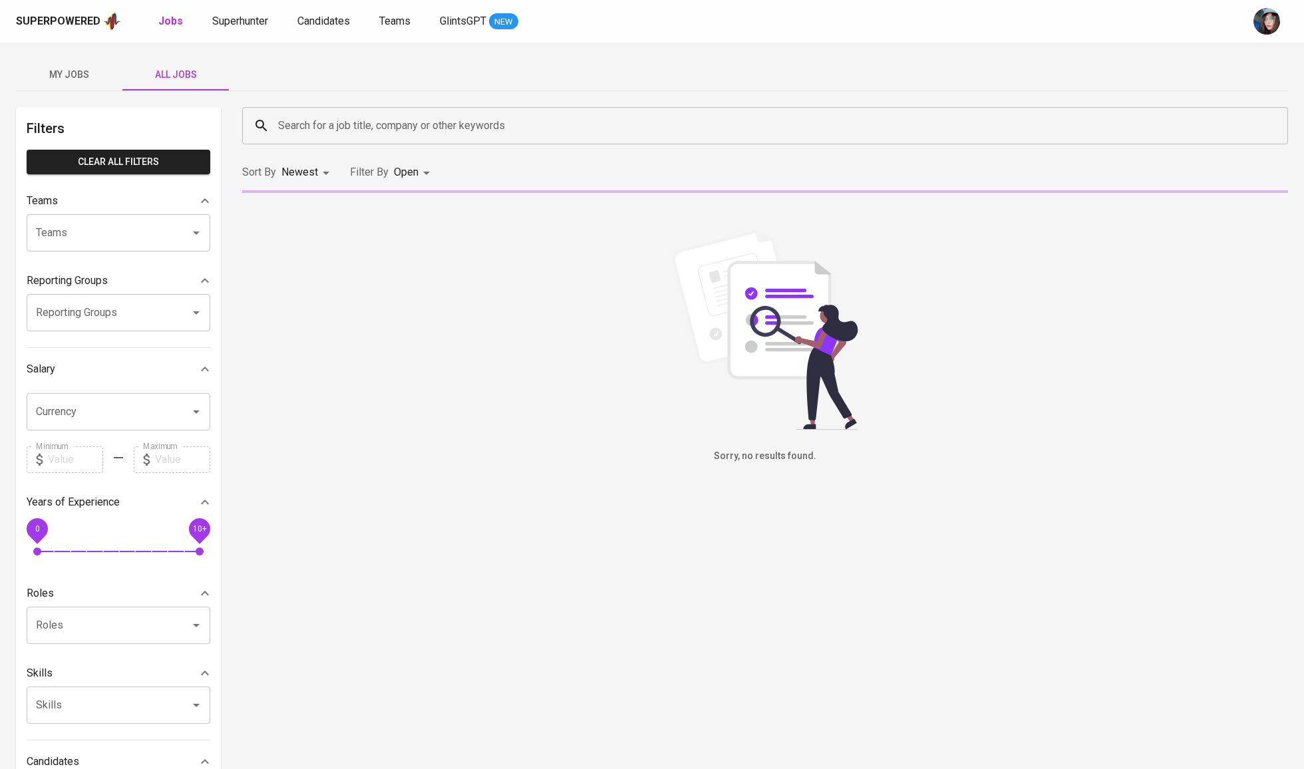
click at [309, 112] on div "Search for a job title, company or other keywords" at bounding box center [765, 125] width 1046 height 37
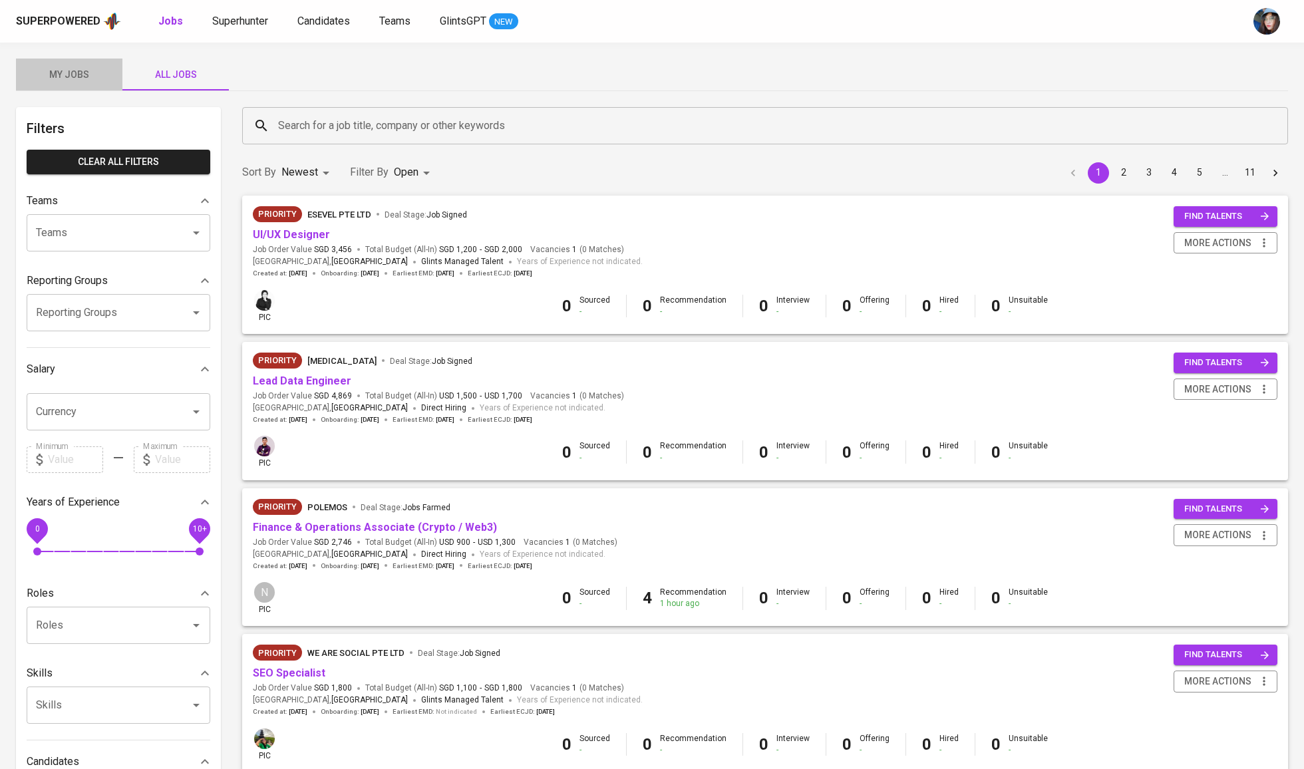
click at [69, 69] on span "My Jobs" at bounding box center [69, 75] width 90 height 17
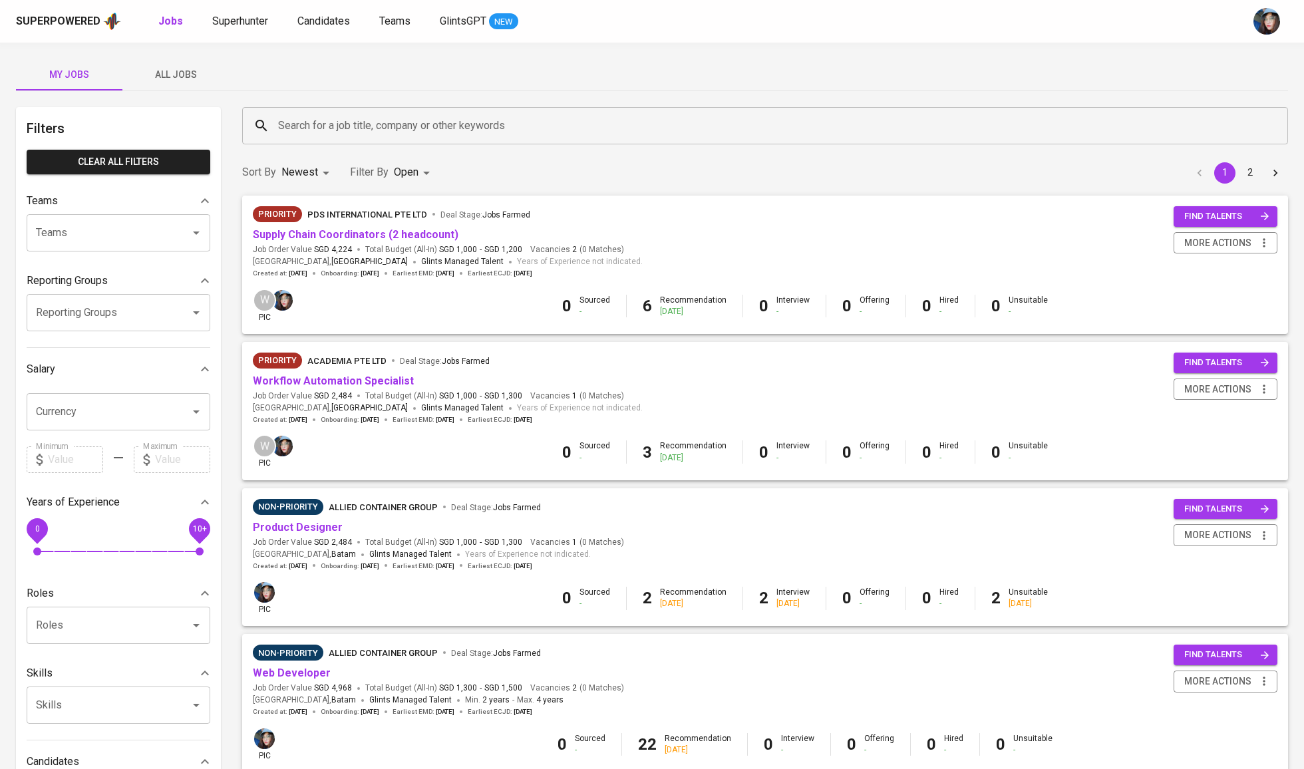
click at [299, 129] on input "Search for a job title, company or other keywords" at bounding box center [768, 125] width 987 height 25
click at [317, 126] on input "Search for a job title, company or other keywords" at bounding box center [768, 125] width 987 height 25
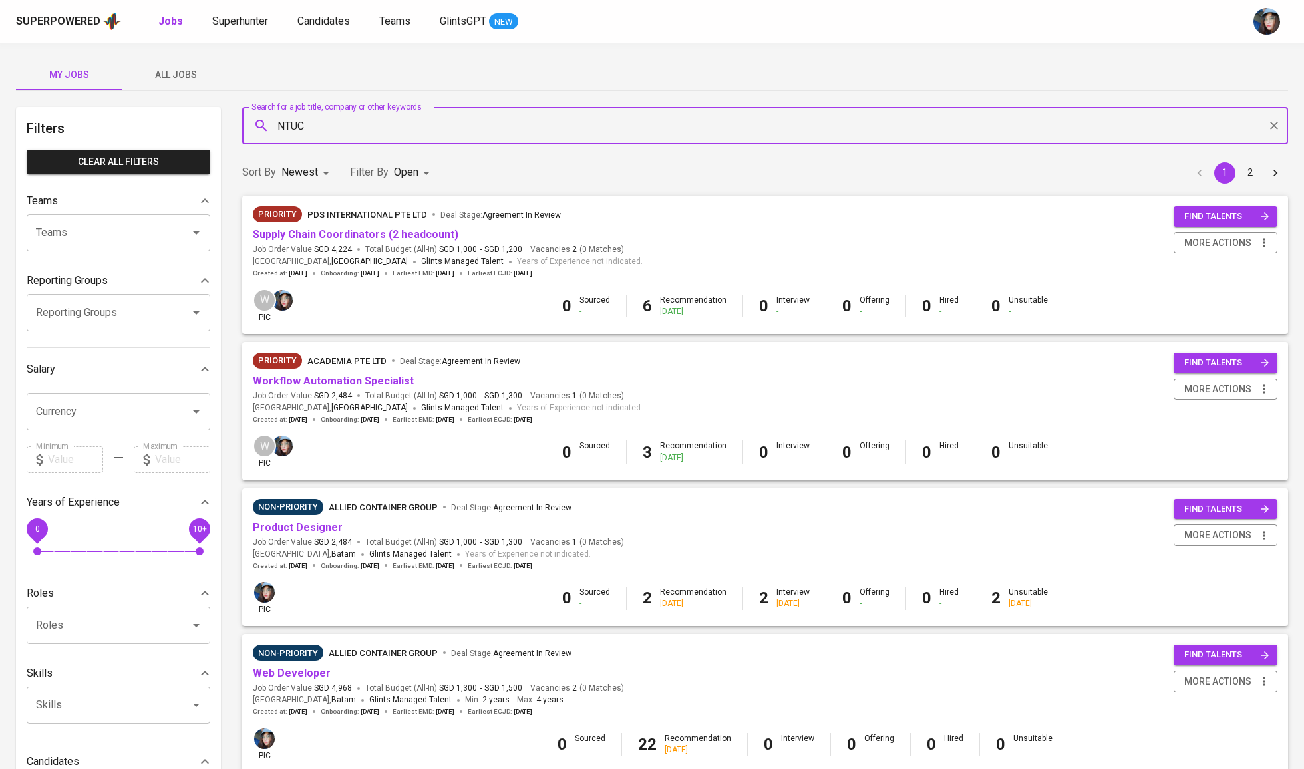
type input "NTUC"
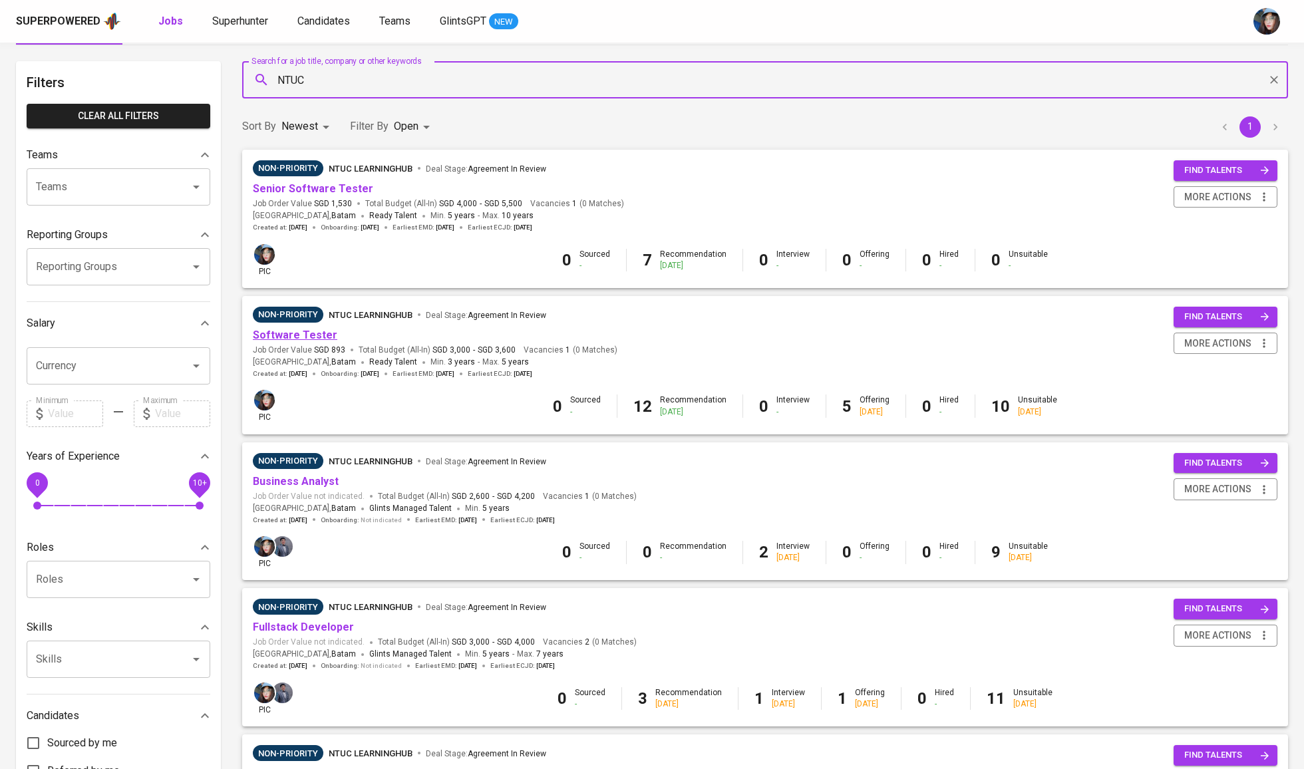
scroll to position [53, 0]
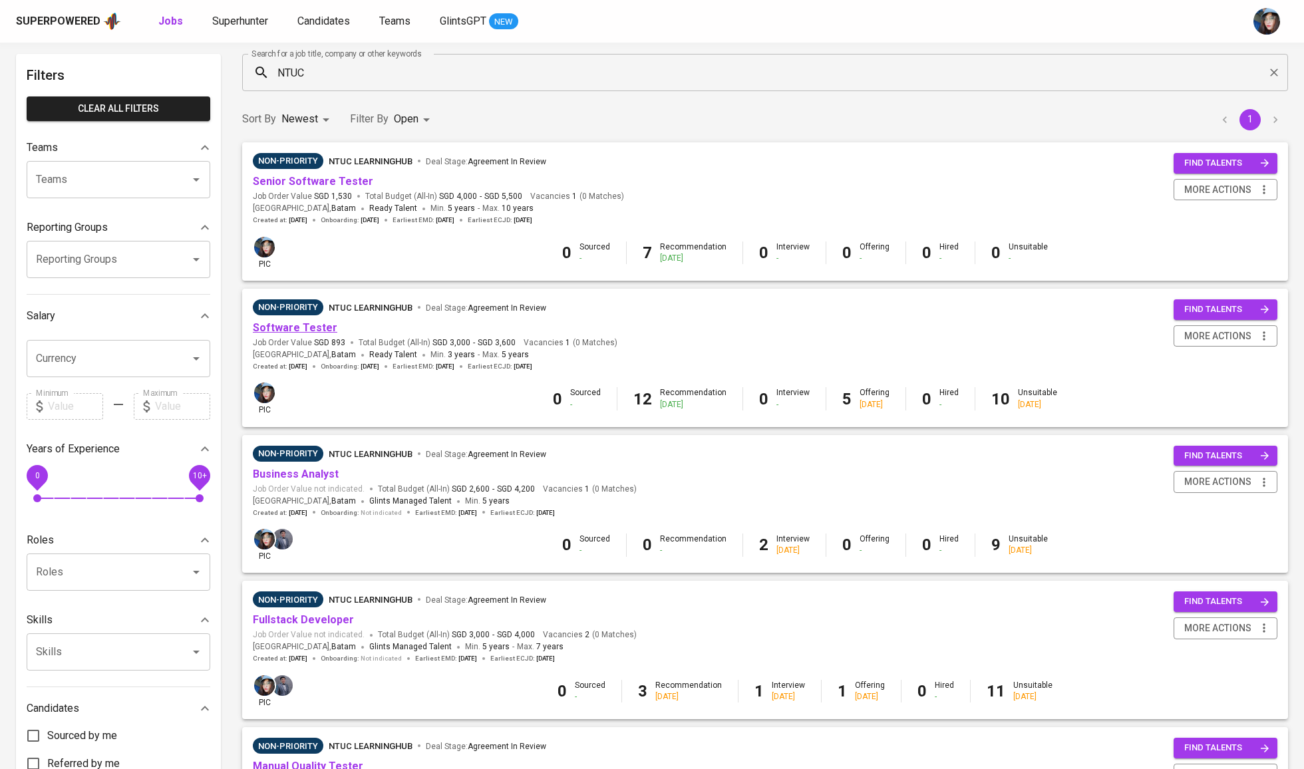
click at [310, 327] on link "Software Tester" at bounding box center [295, 327] width 84 height 13
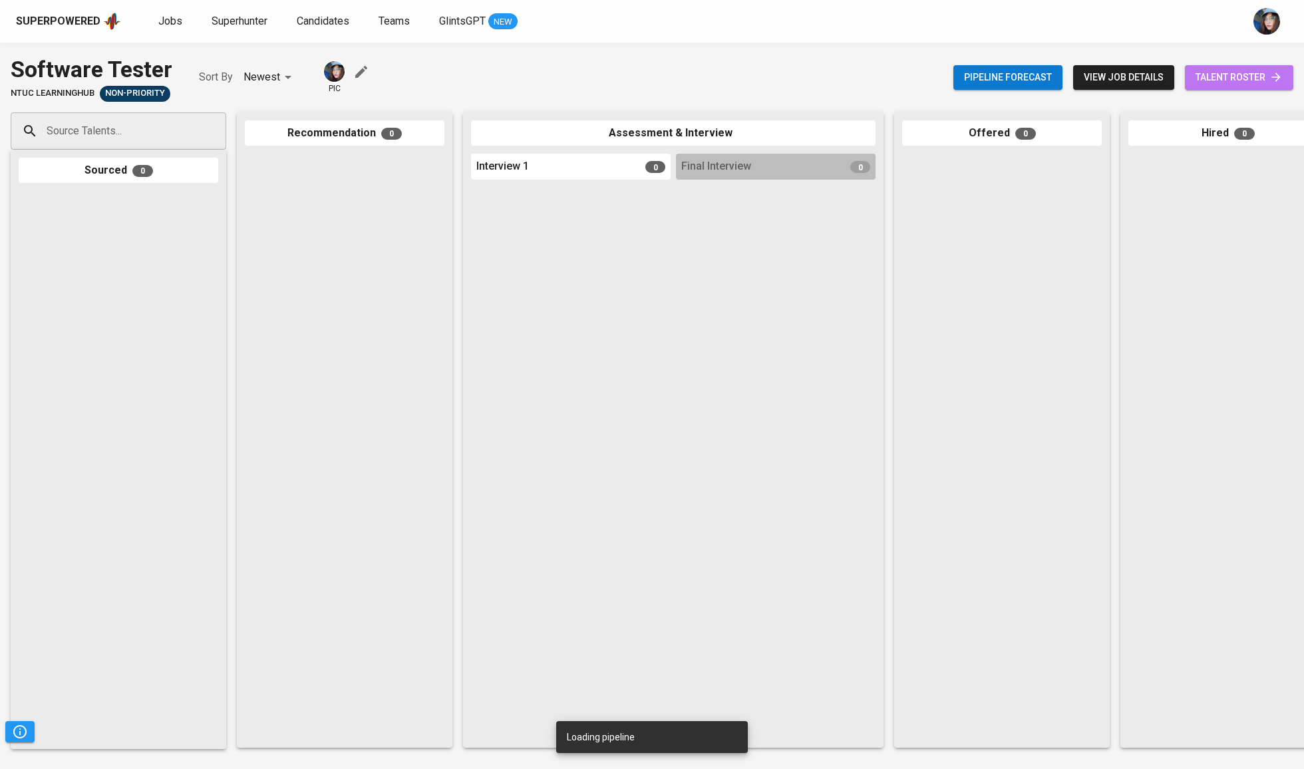
click at [1269, 78] on icon at bounding box center [1275, 77] width 13 height 13
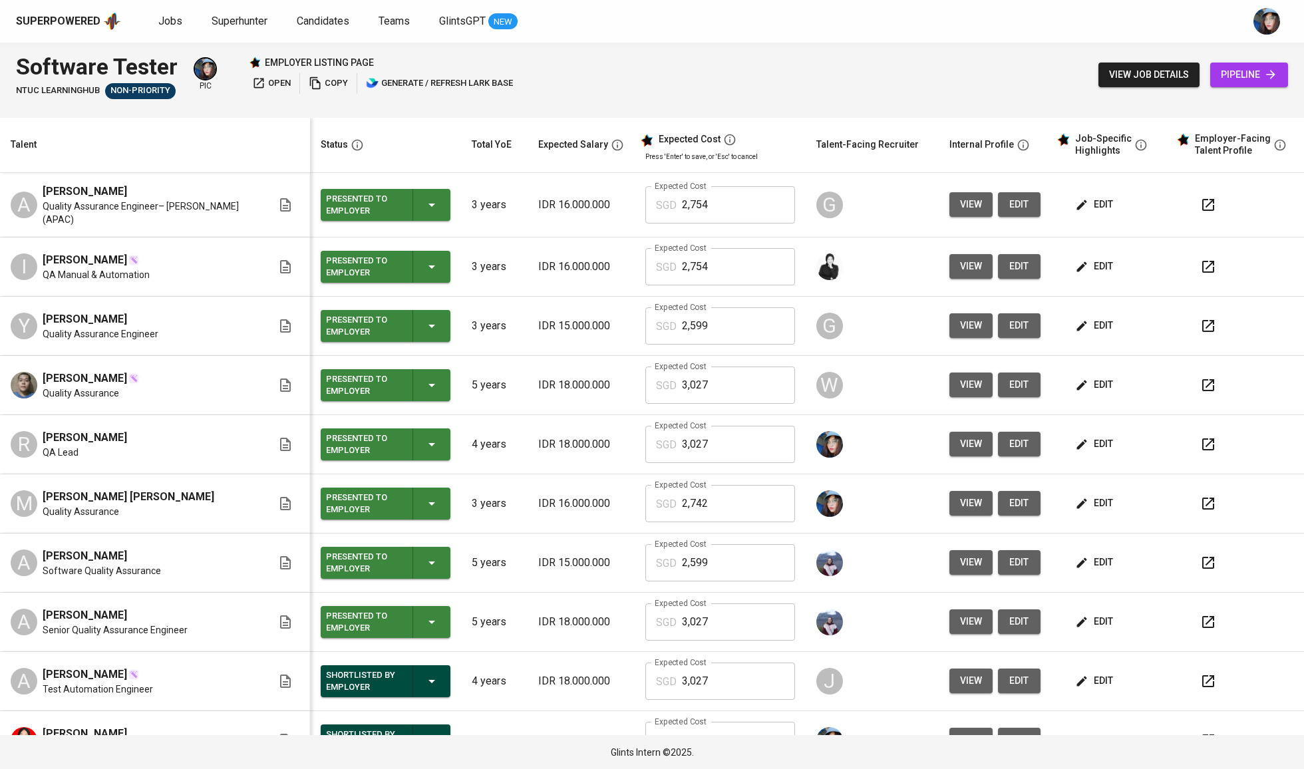
click at [287, 84] on span "open" at bounding box center [271, 83] width 39 height 15
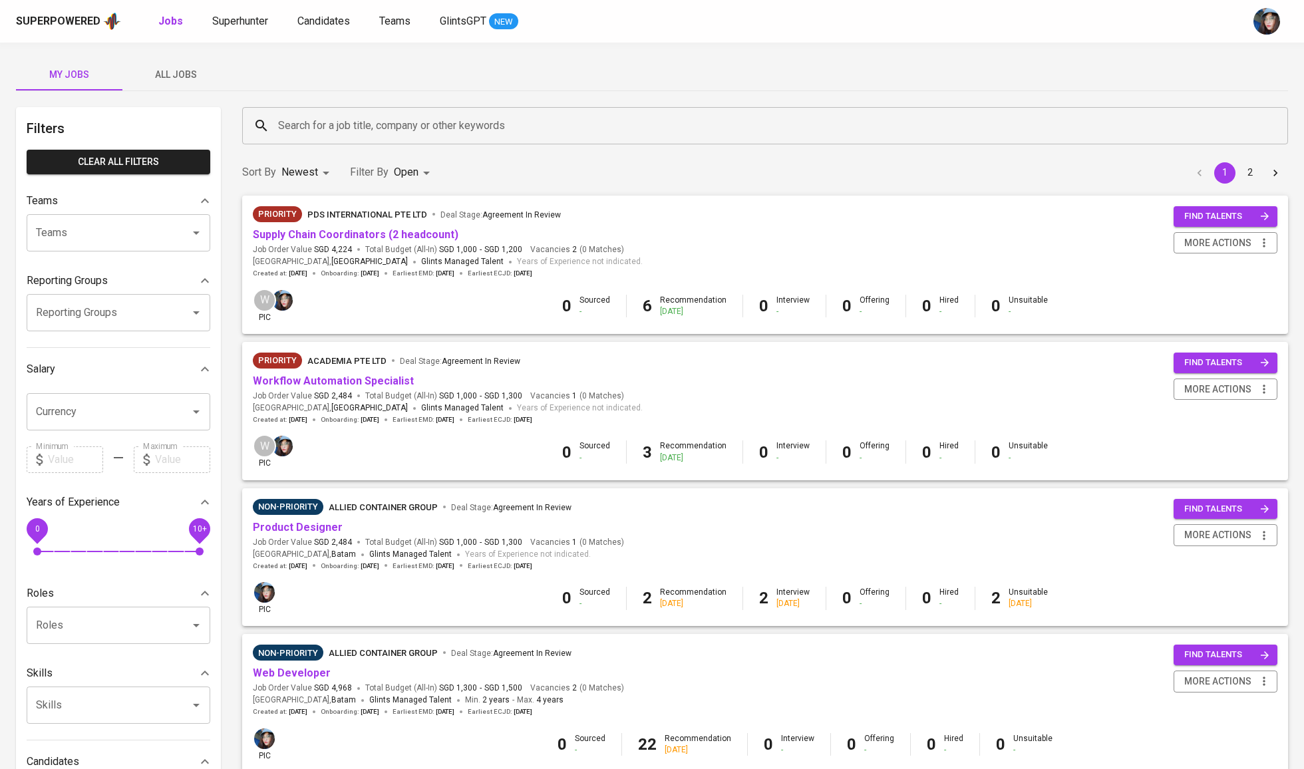
click at [386, 110] on div "Search for a job title, company or other keywords" at bounding box center [765, 125] width 1046 height 37
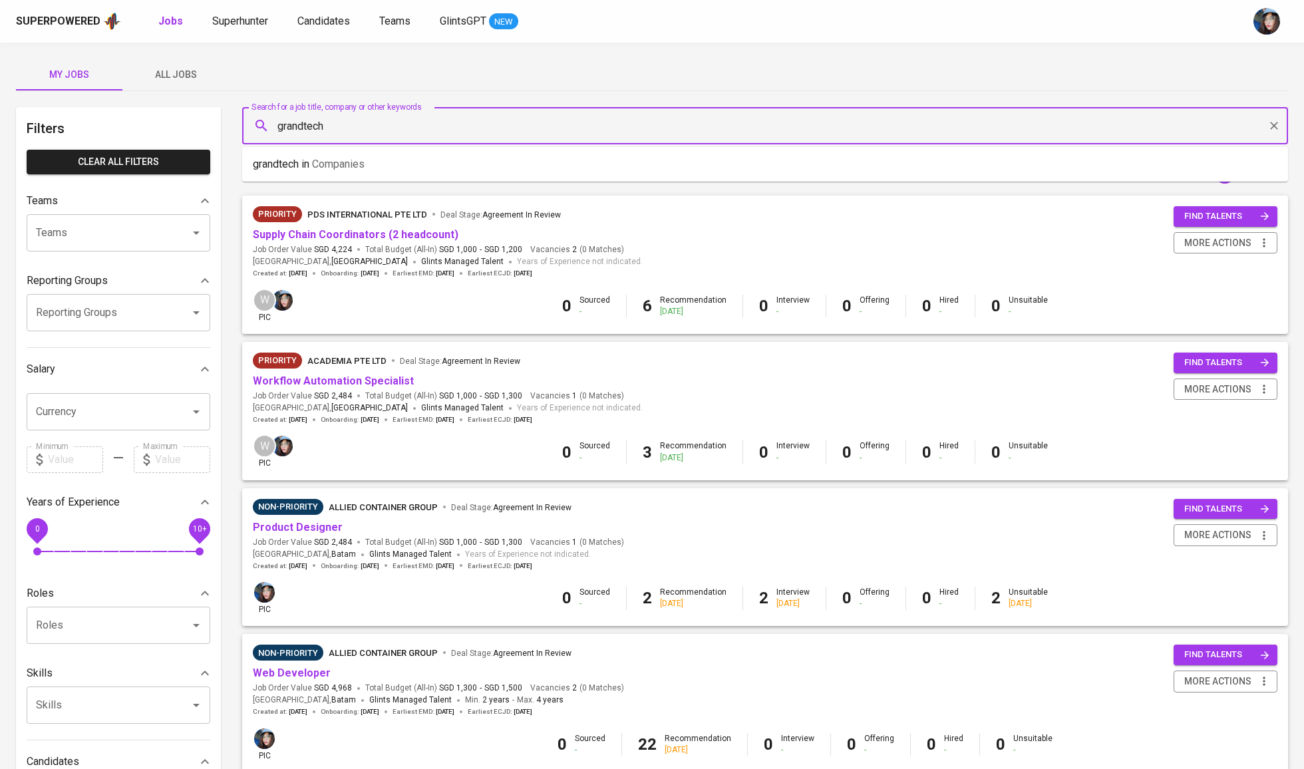
type input "grandtech"
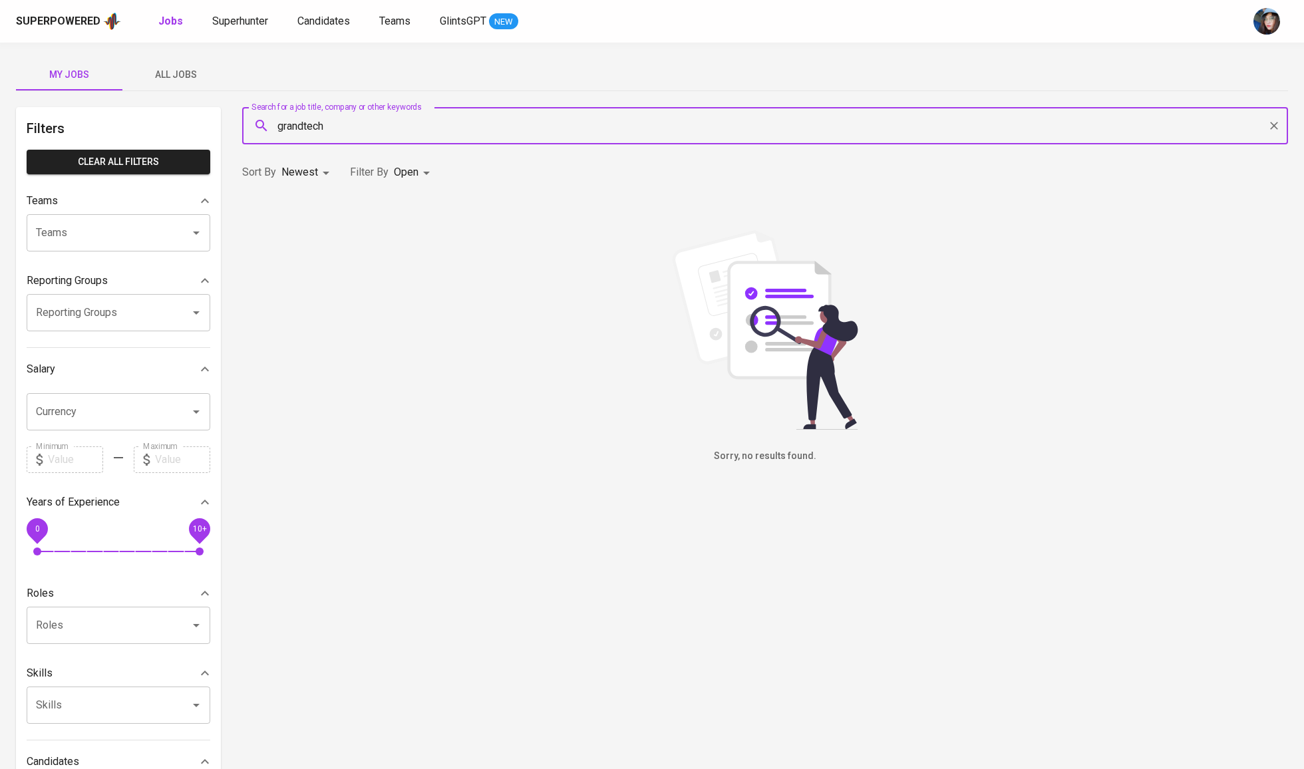
click at [399, 177] on body "Superpowered Jobs Superhunter Candidates Teams GlintsGPT NEW My Jobs All Jobs F…" at bounding box center [652, 454] width 1304 height 908
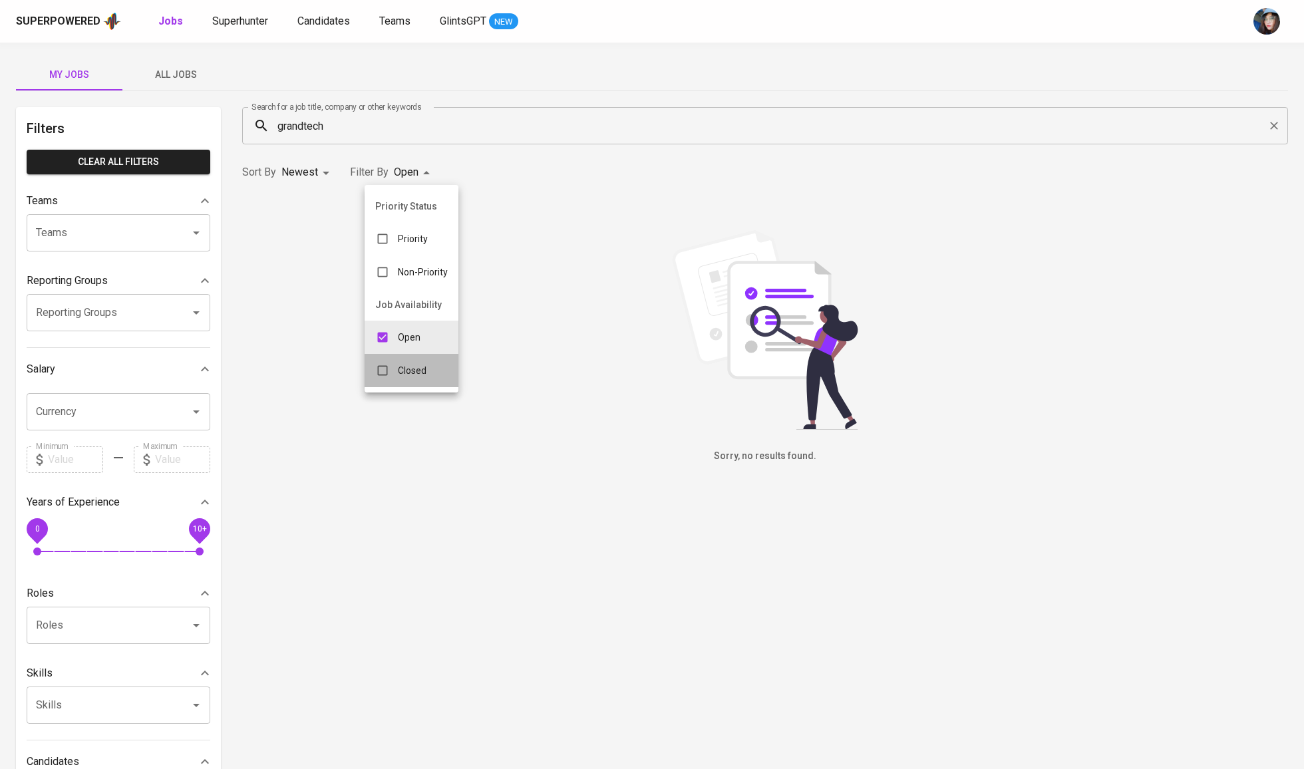
click at [407, 377] on p "Closed" at bounding box center [412, 370] width 29 height 13
type input "OPEN,CLOSE"
checkbox input "true"
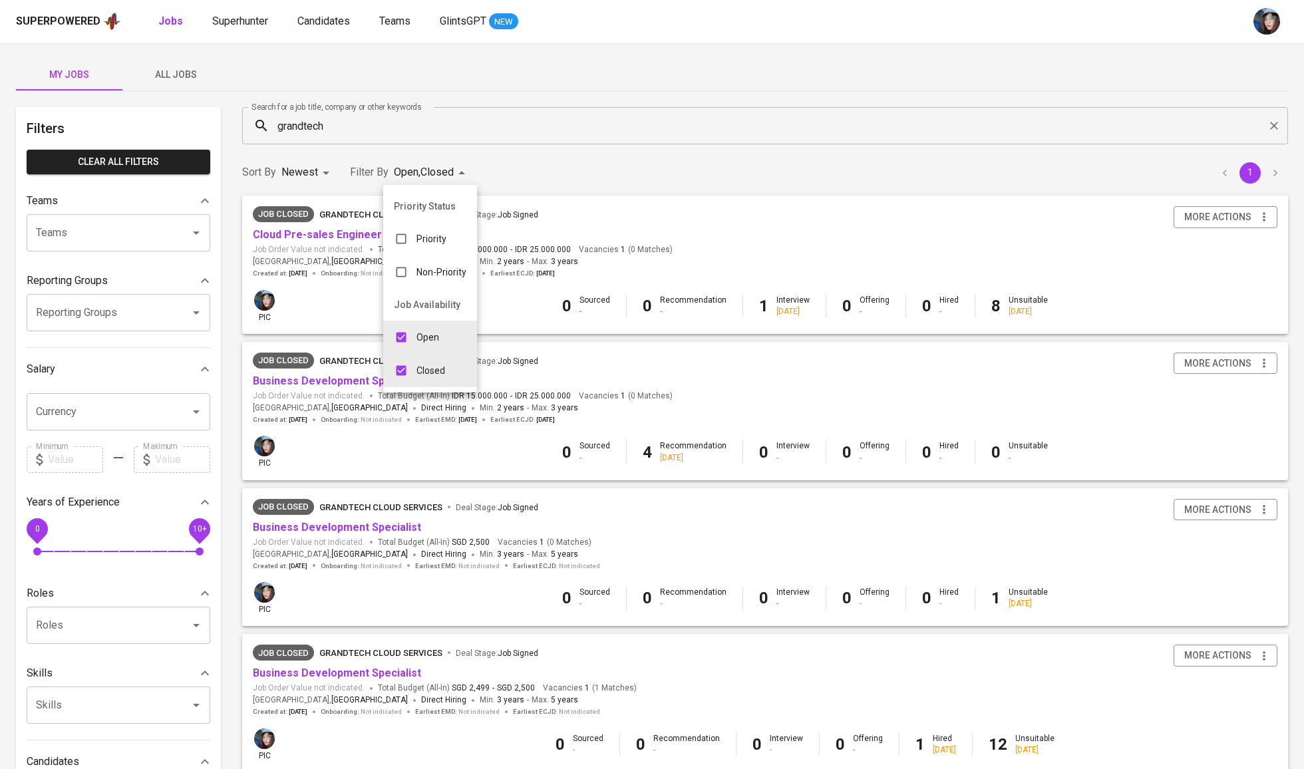
click at [434, 150] on div at bounding box center [652, 384] width 1304 height 769
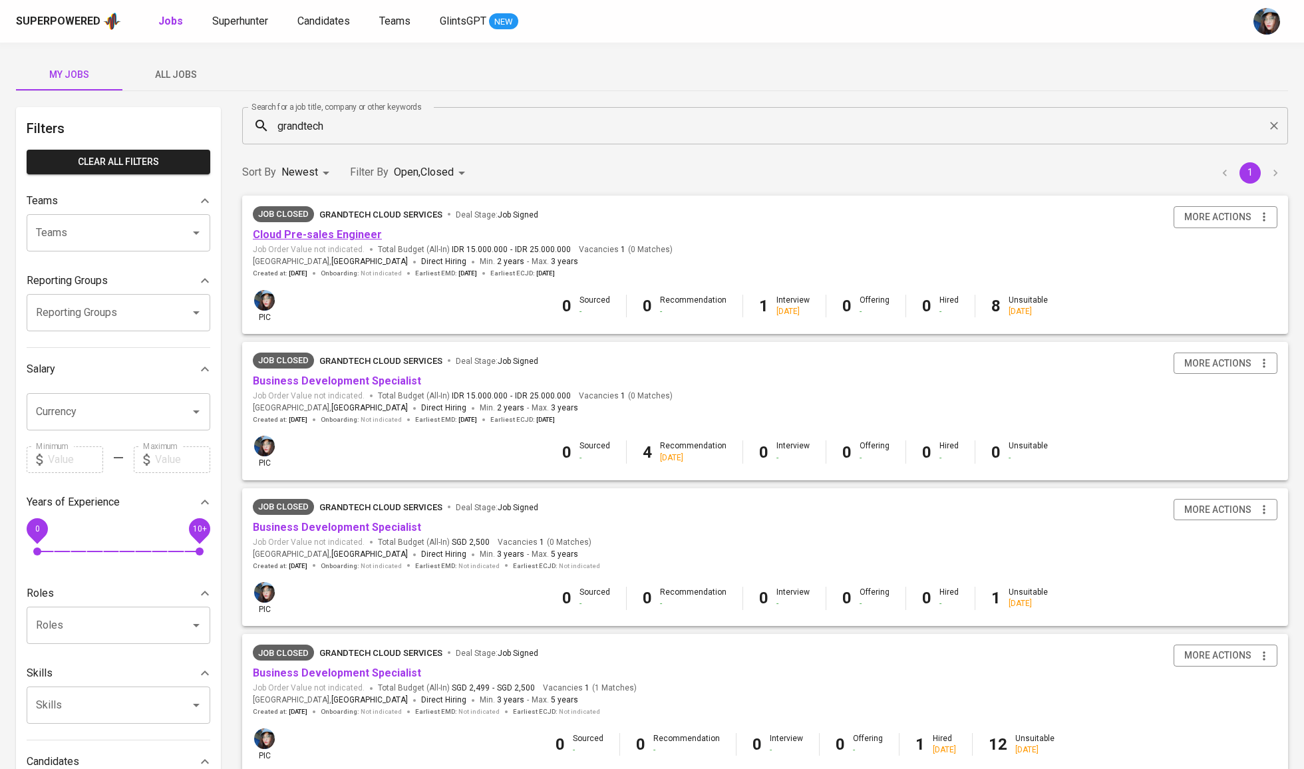
click at [353, 230] on link "Cloud Pre-sales Engineer" at bounding box center [317, 234] width 129 height 13
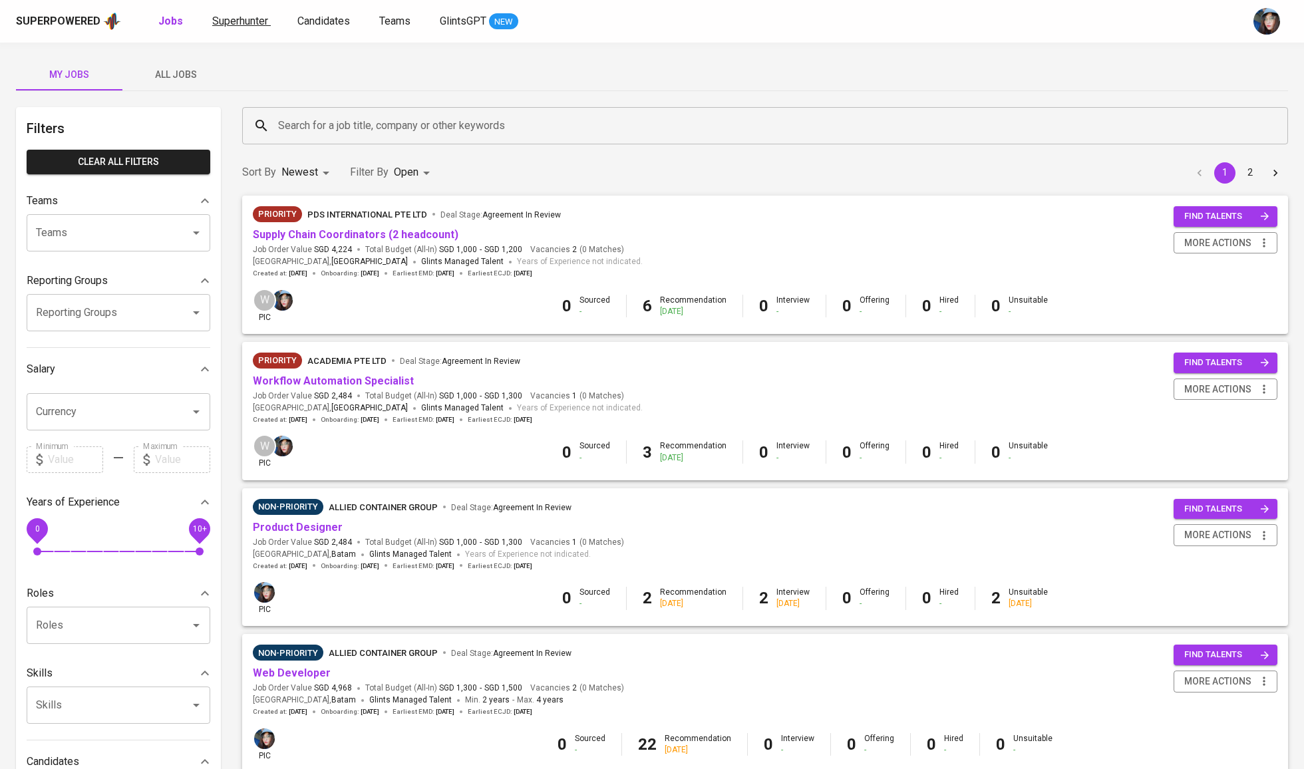
click at [237, 21] on span "Superhunter" at bounding box center [240, 21] width 56 height 13
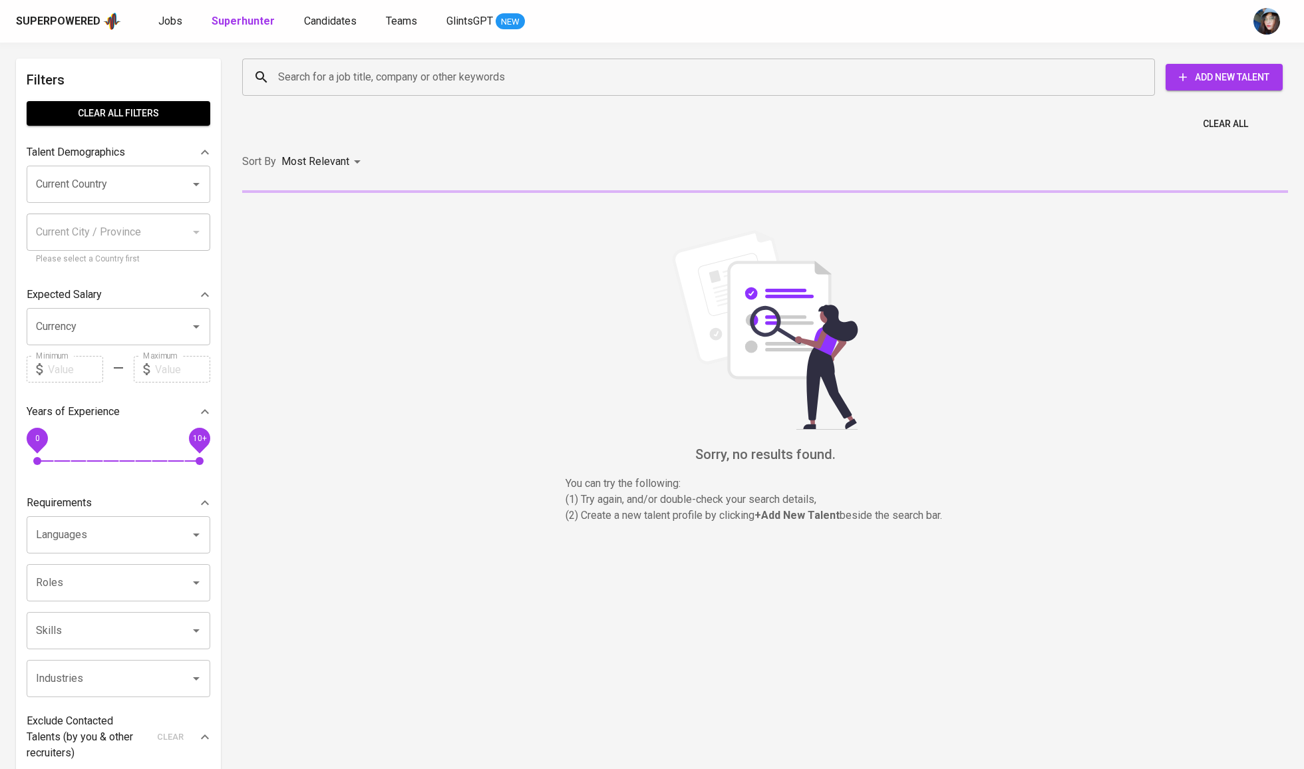
click at [337, 73] on input "Search for a job title, company or other keywords" at bounding box center [702, 77] width 854 height 25
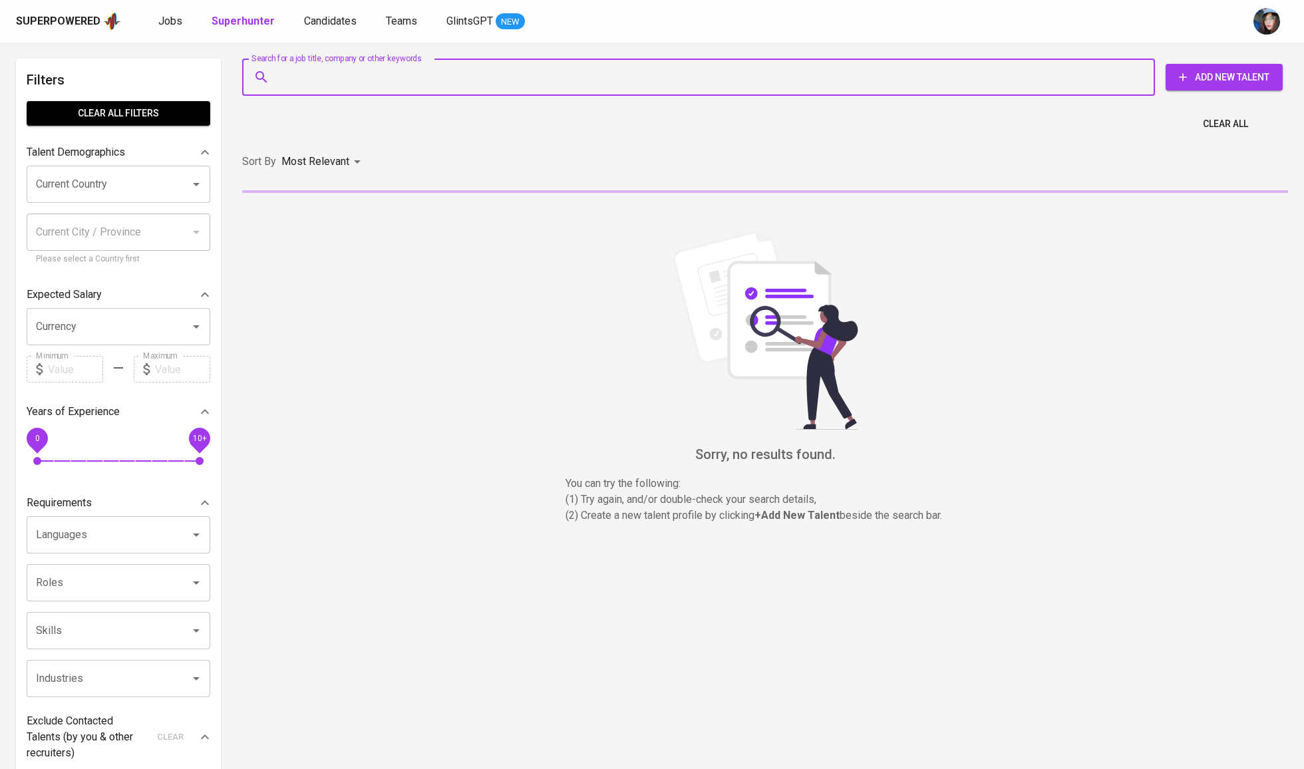
click at [337, 73] on input "Search for a job title, company or other keywords" at bounding box center [702, 77] width 854 height 25
paste input "[EMAIL_ADDRESS][DOMAIN_NAME]"
type input "[EMAIL_ADDRESS][DOMAIN_NAME]"
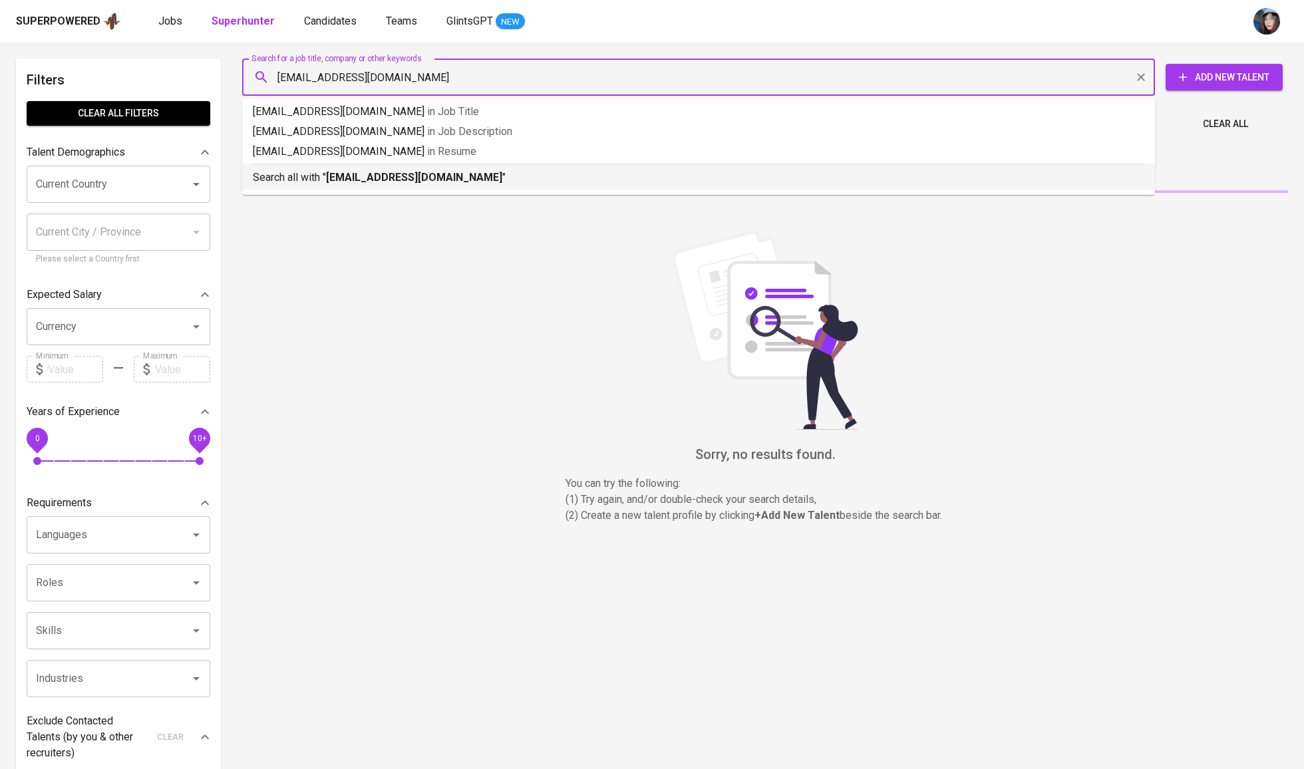
click at [357, 171] on b "[EMAIL_ADDRESS][DOMAIN_NAME]" at bounding box center [414, 177] width 176 height 13
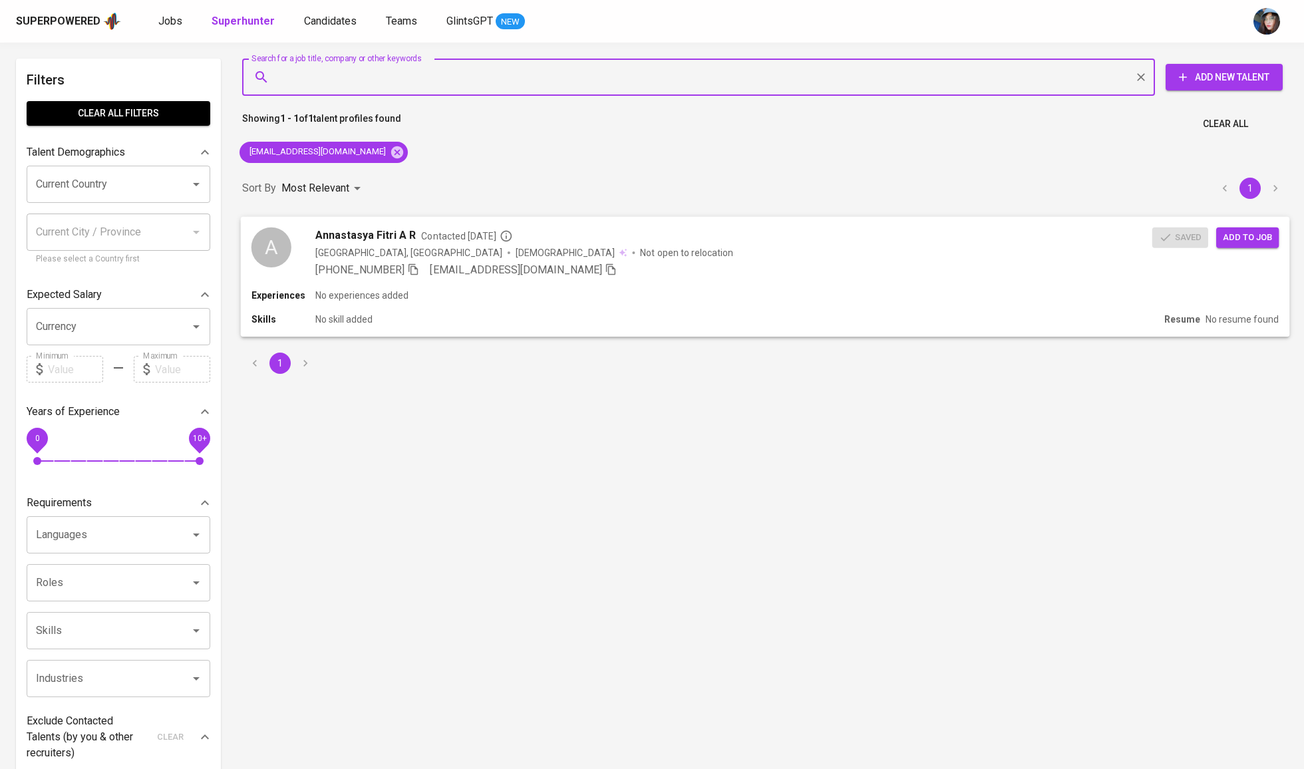
click at [1262, 241] on span "Add to job" at bounding box center [1247, 236] width 49 height 15
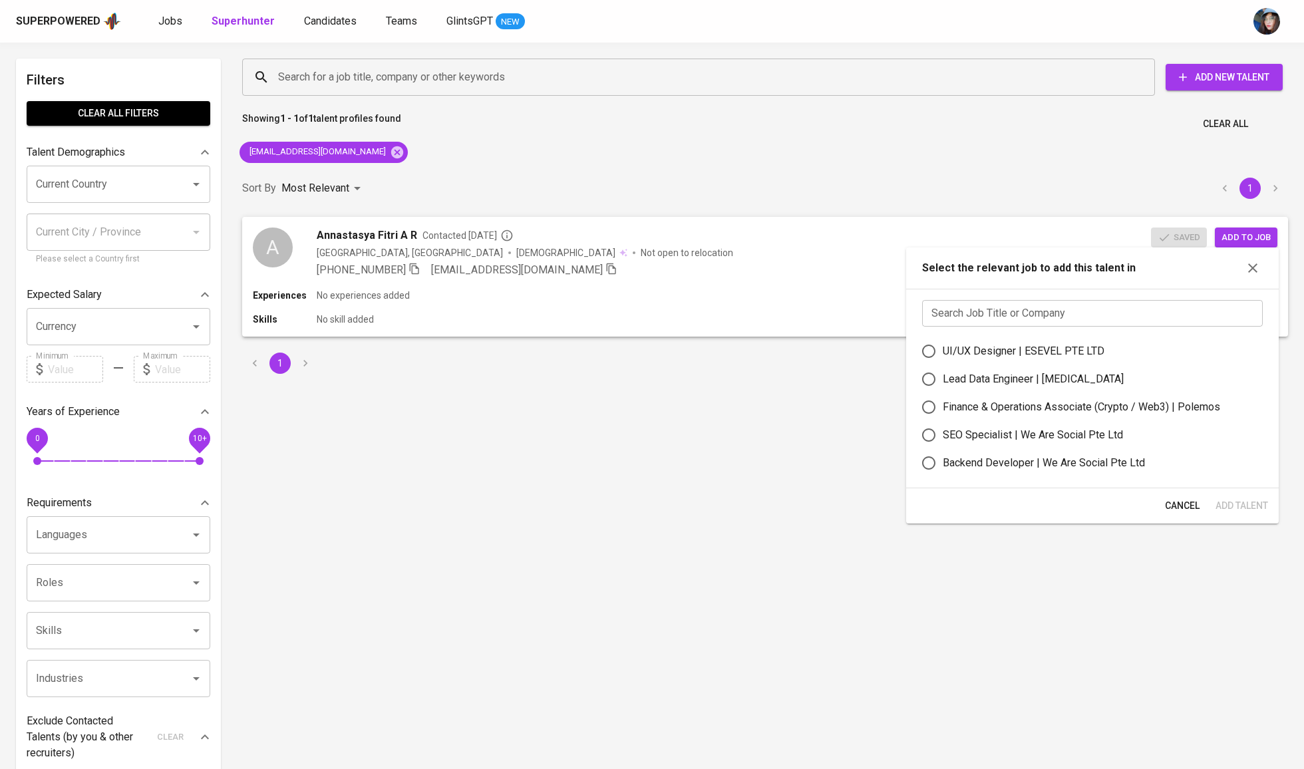
click at [1165, 309] on input "text" at bounding box center [1092, 313] width 341 height 27
click at [1081, 355] on div "UI/UX Designer | ESEVEL PTE LTD" at bounding box center [1024, 351] width 162 height 16
click at [943, 355] on input "UI/UX Designer | ESEVEL PTE LTD" at bounding box center [929, 351] width 28 height 28
radio input "true"
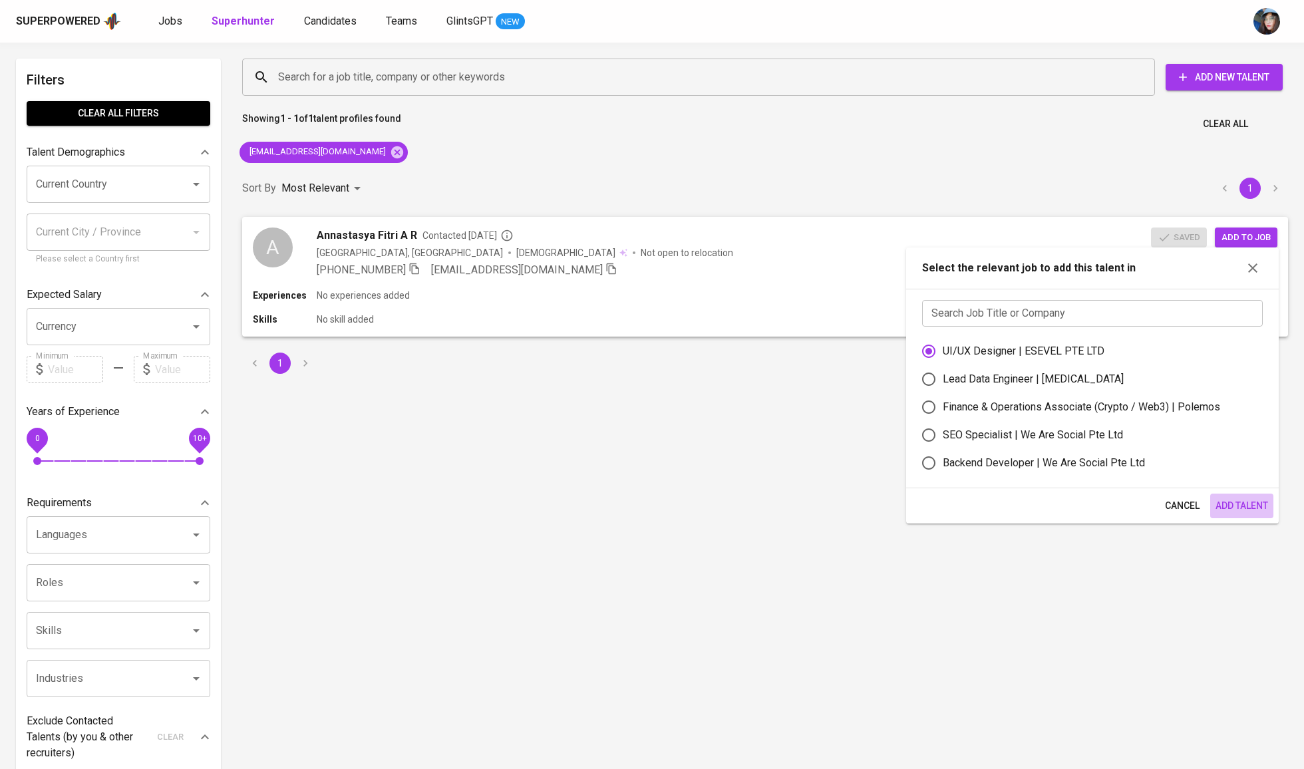
click at [1244, 506] on span "Add Talent" at bounding box center [1241, 506] width 53 height 17
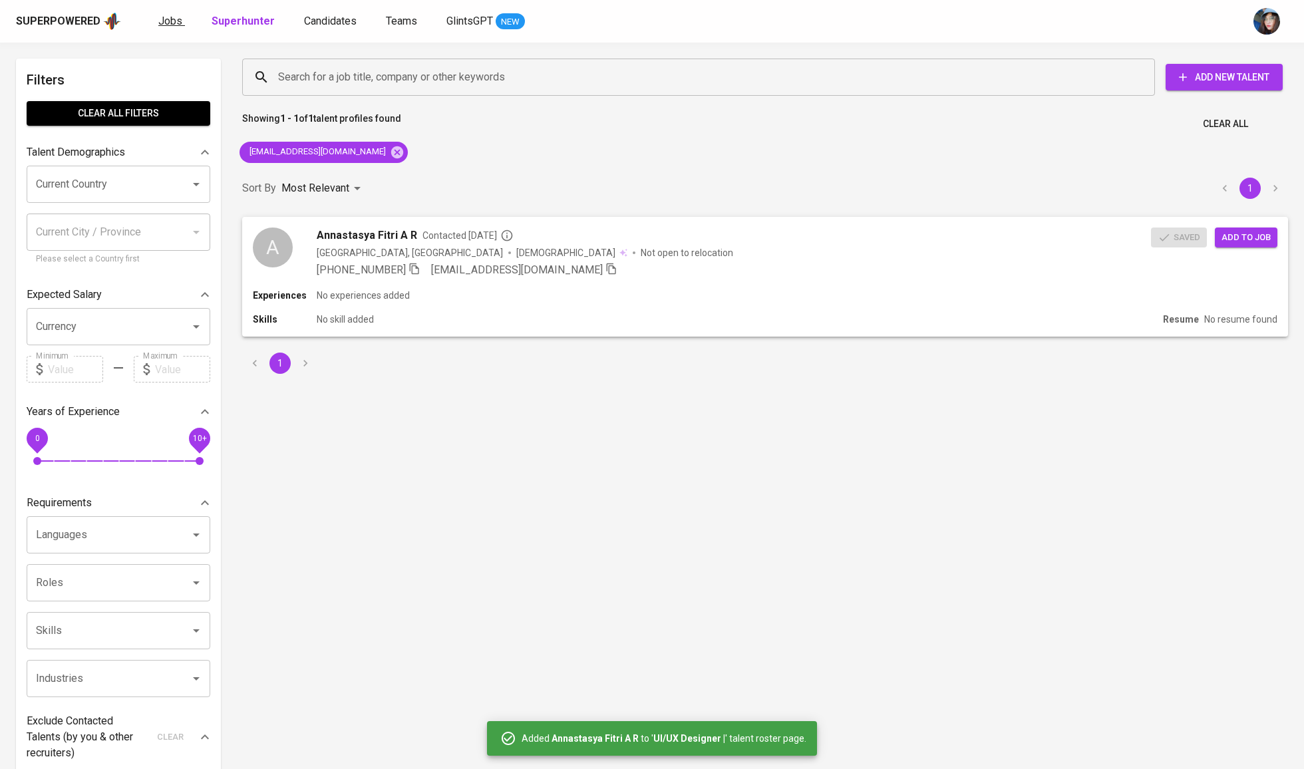
click at [176, 15] on span "Jobs" at bounding box center [170, 21] width 24 height 13
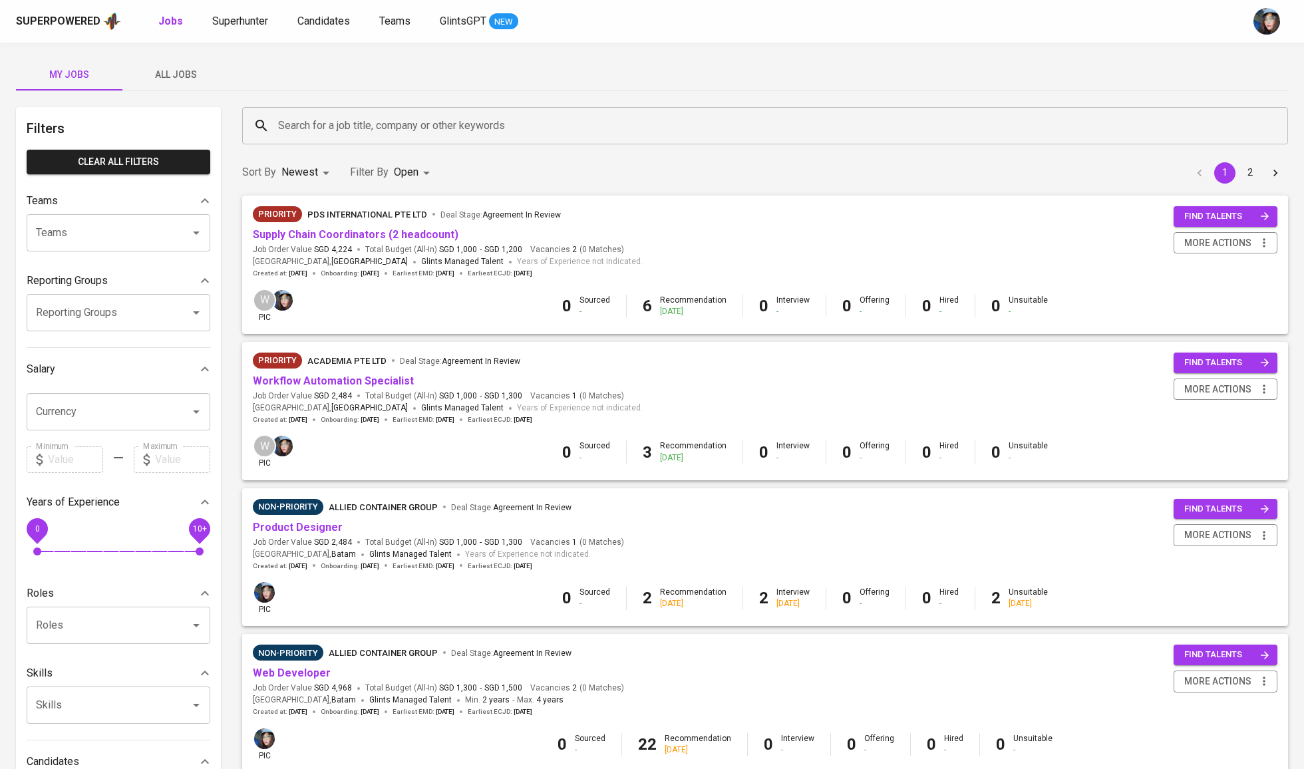
click at [366, 114] on input "Search for a job title, company or other keywords" at bounding box center [768, 125] width 987 height 25
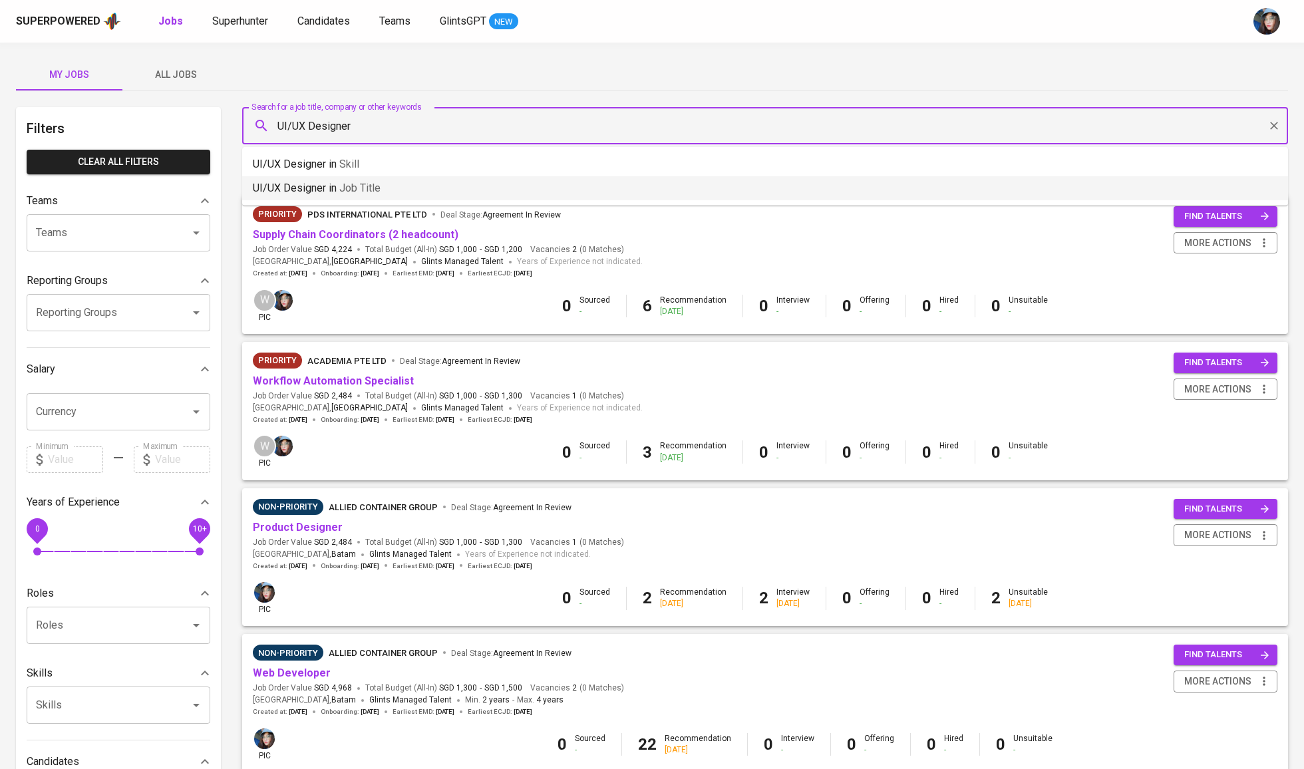
click at [375, 187] on span "Job title" at bounding box center [359, 188] width 41 height 13
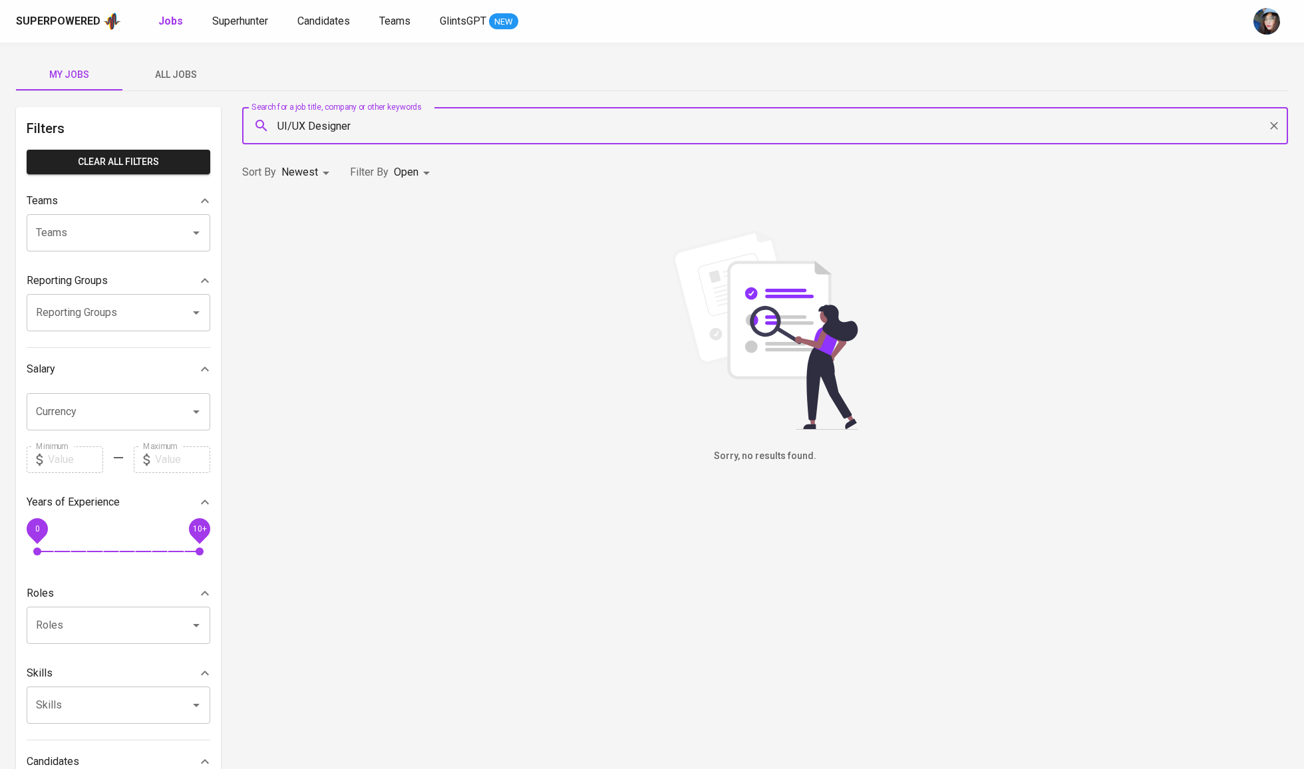
type input "UI/UX Designer"
click at [181, 82] on button "All Jobs" at bounding box center [175, 75] width 106 height 32
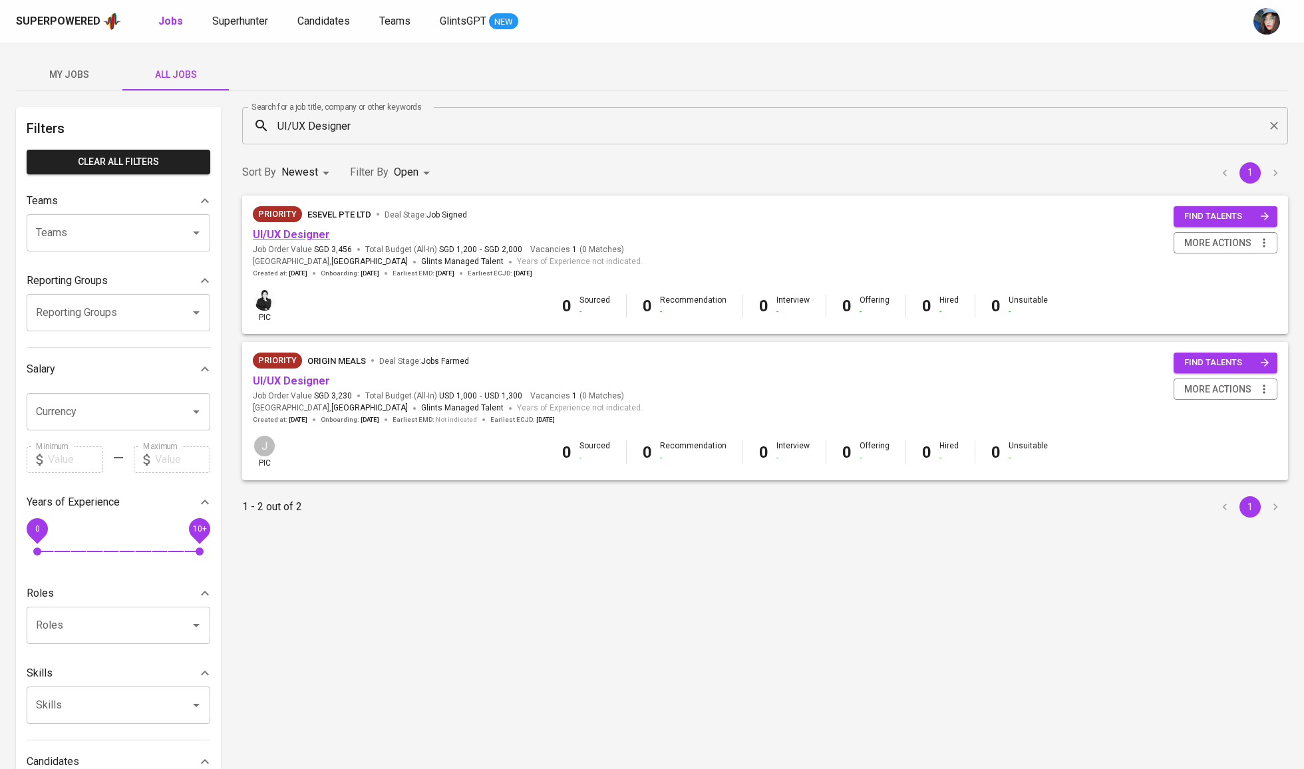
click at [317, 232] on link "UI/UX Designer" at bounding box center [291, 234] width 77 height 13
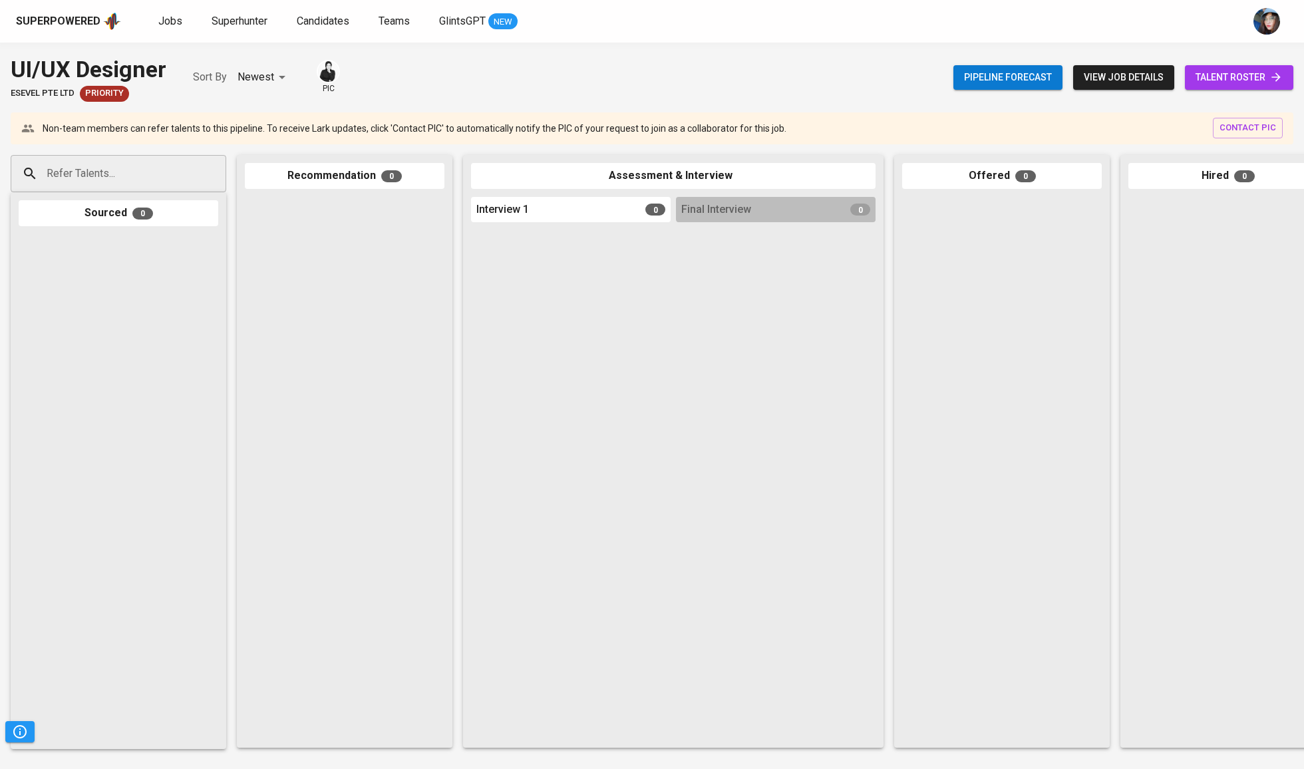
click at [1262, 84] on span "talent roster" at bounding box center [1238, 77] width 87 height 17
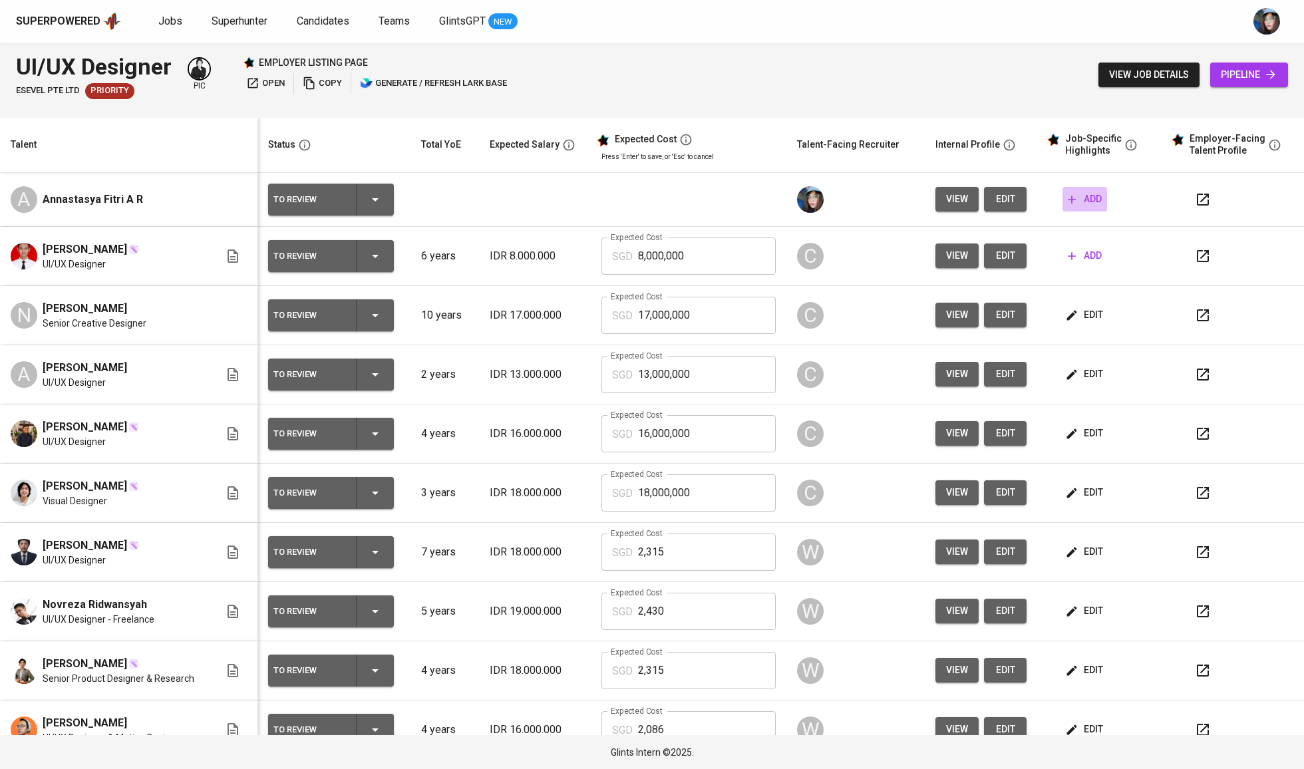
click at [1078, 203] on span "add" at bounding box center [1085, 199] width 34 height 17
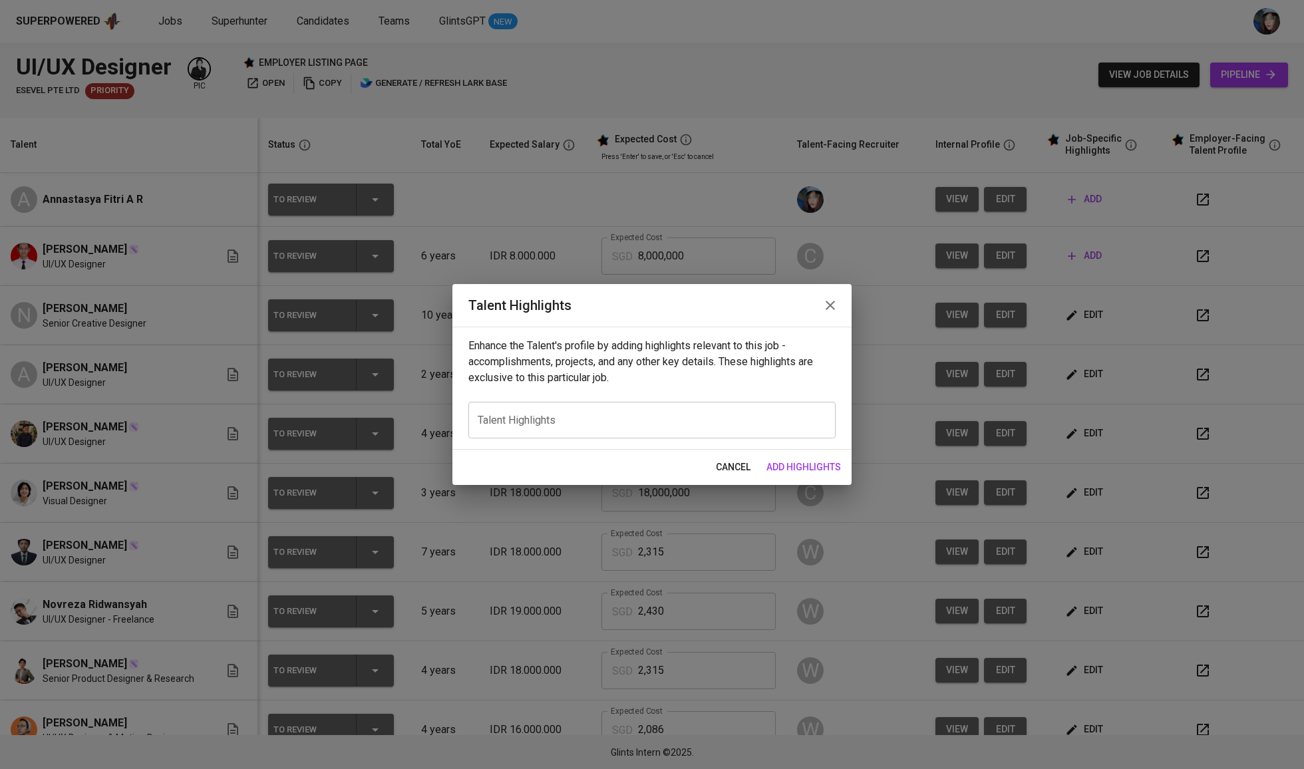
click at [595, 455] on div "cancel add highlights" at bounding box center [651, 467] width 399 height 35
click at [615, 432] on div "x Talent Highlights" at bounding box center [651, 420] width 367 height 37
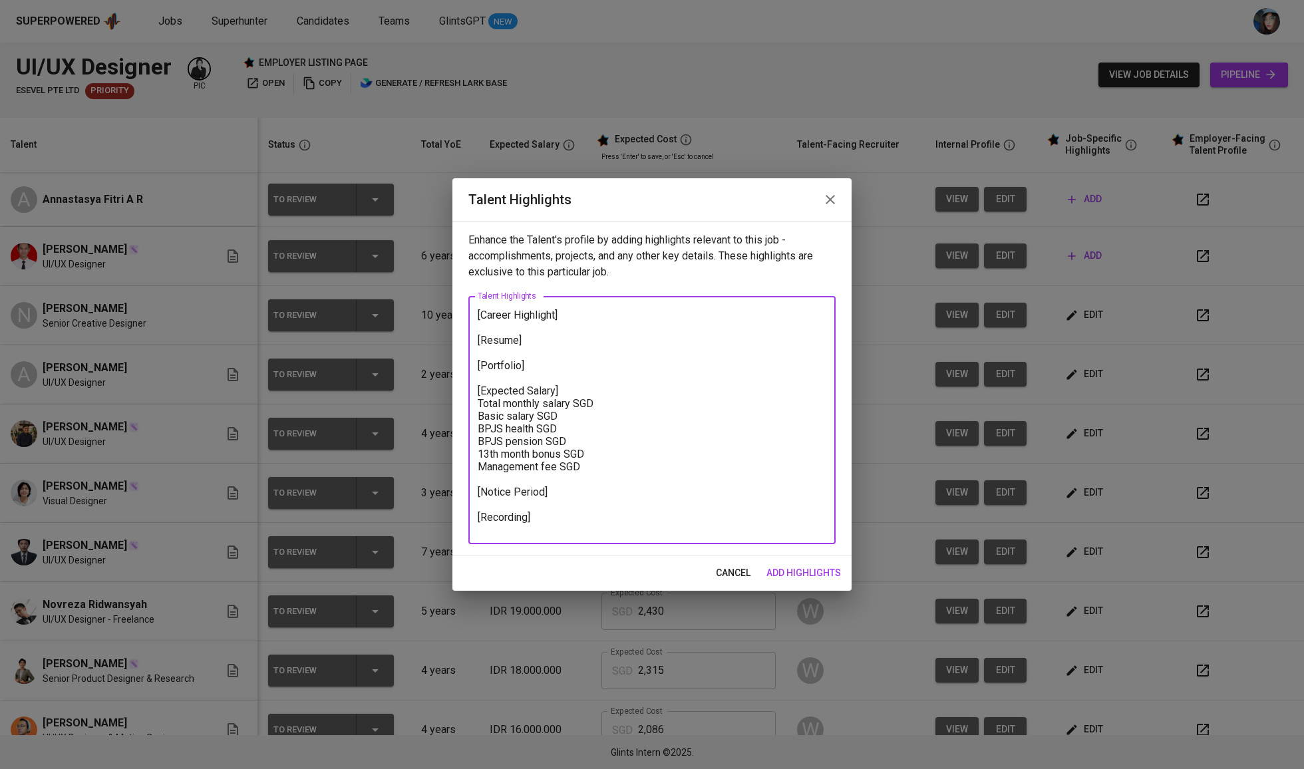
type textarea "[Career Highlight] [Resume] [Portfolio] [Expected Salary] Total monthly salary …"
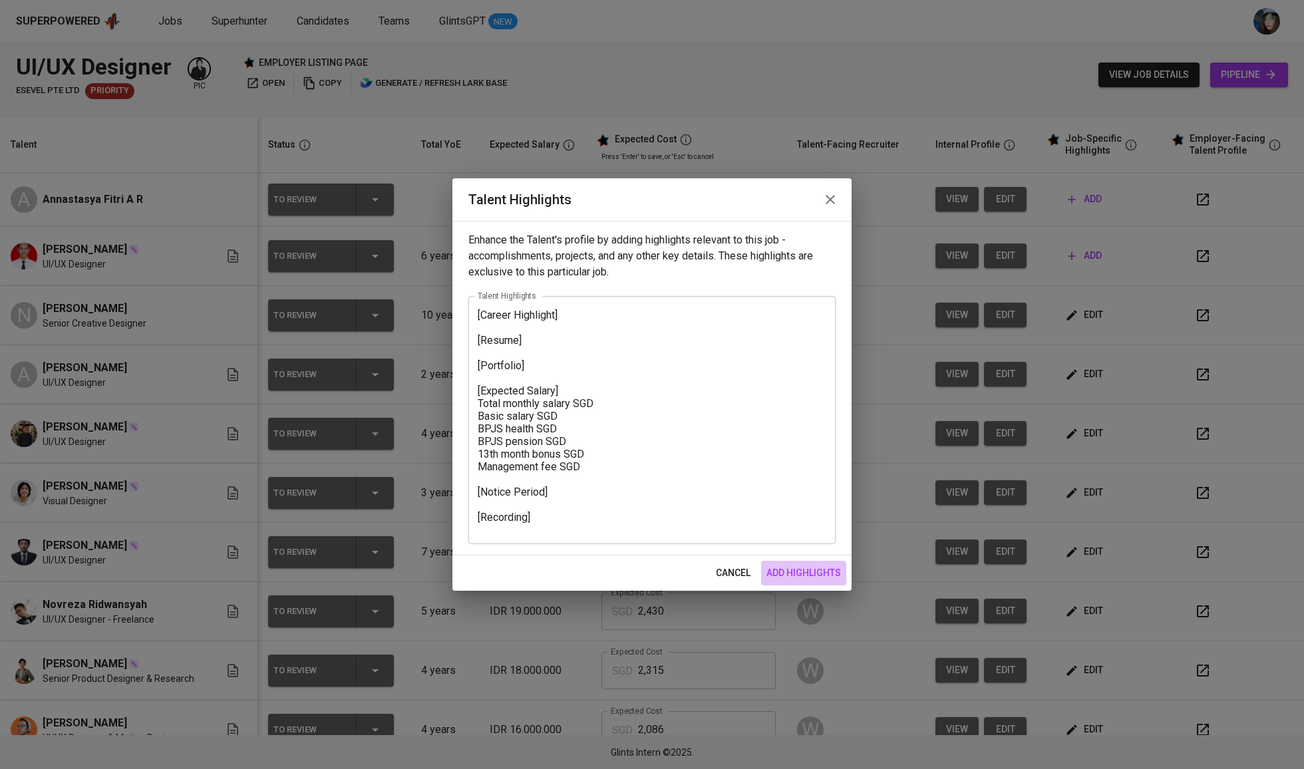
click at [804, 576] on span "add highlights" at bounding box center [803, 573] width 74 height 17
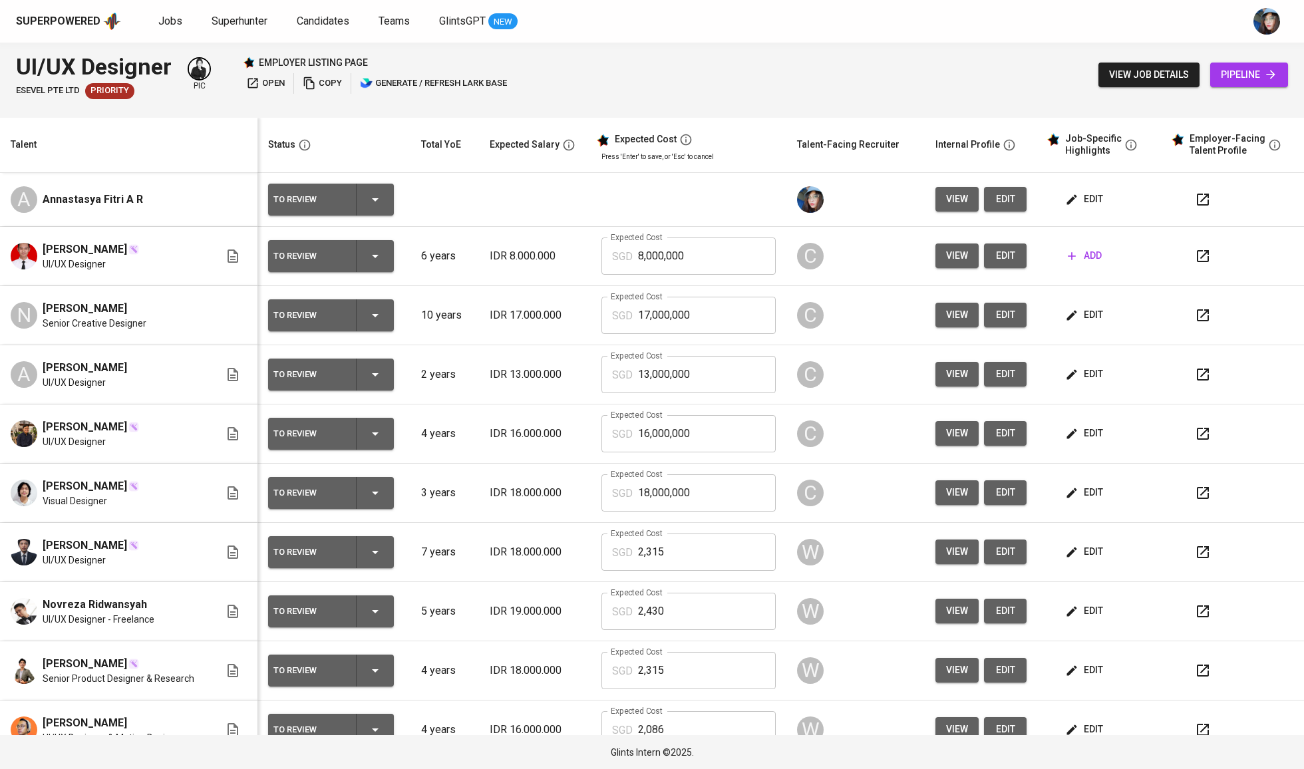
click at [1009, 206] on button "edit" at bounding box center [1005, 199] width 43 height 25
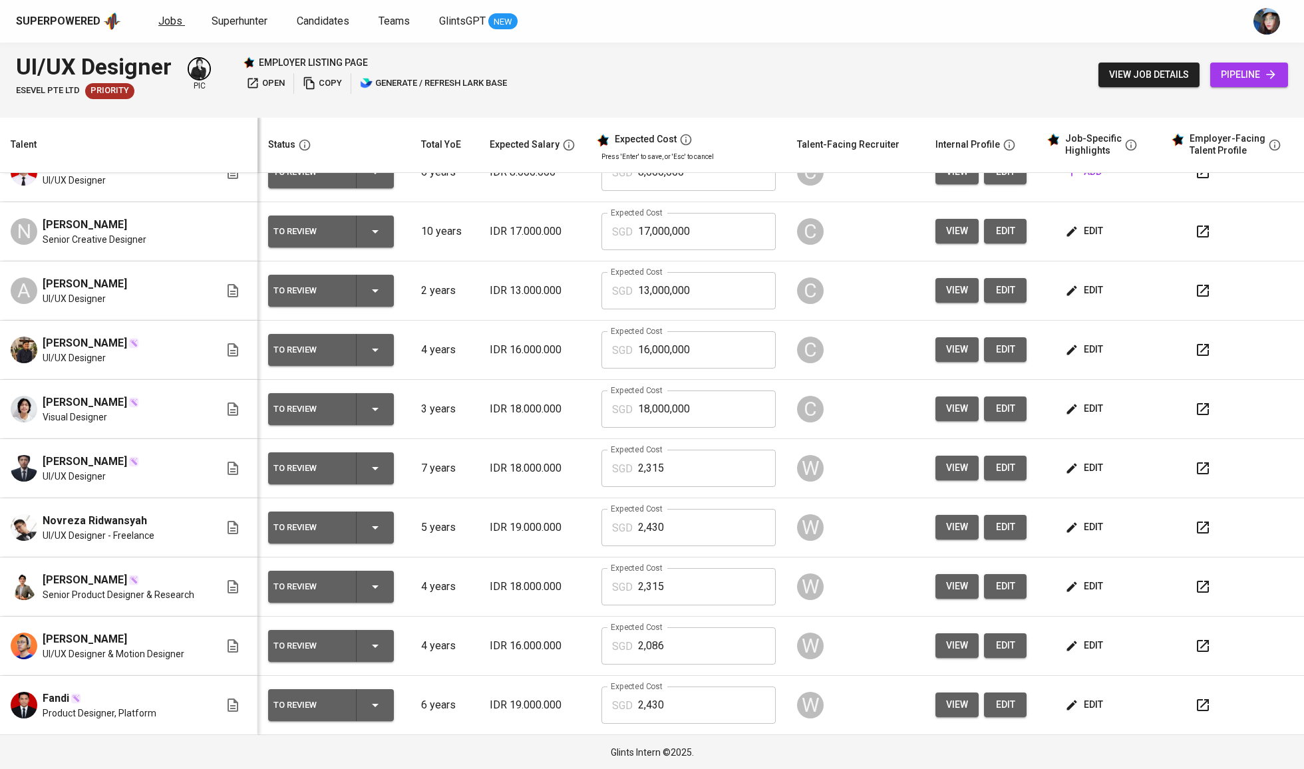
click at [174, 24] on span "Jobs" at bounding box center [170, 21] width 24 height 13
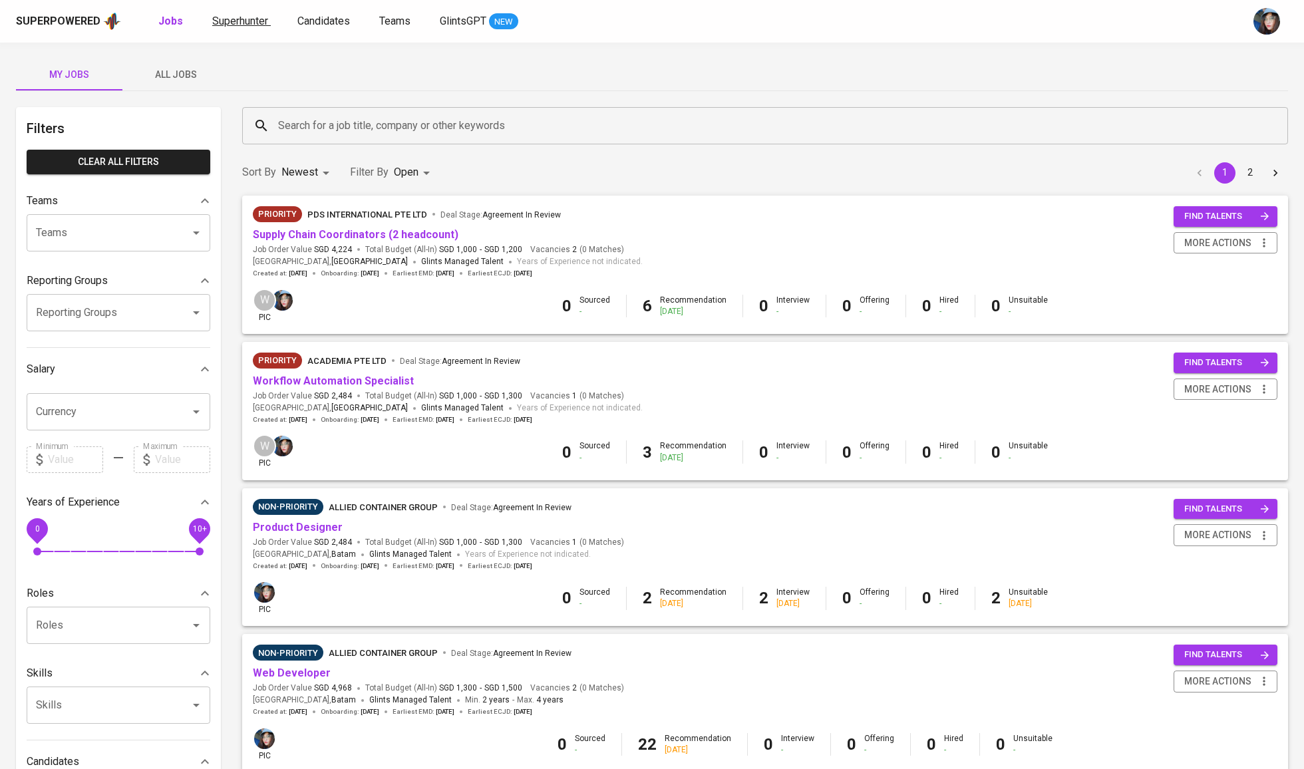
click at [245, 27] on link "Superhunter" at bounding box center [241, 21] width 59 height 17
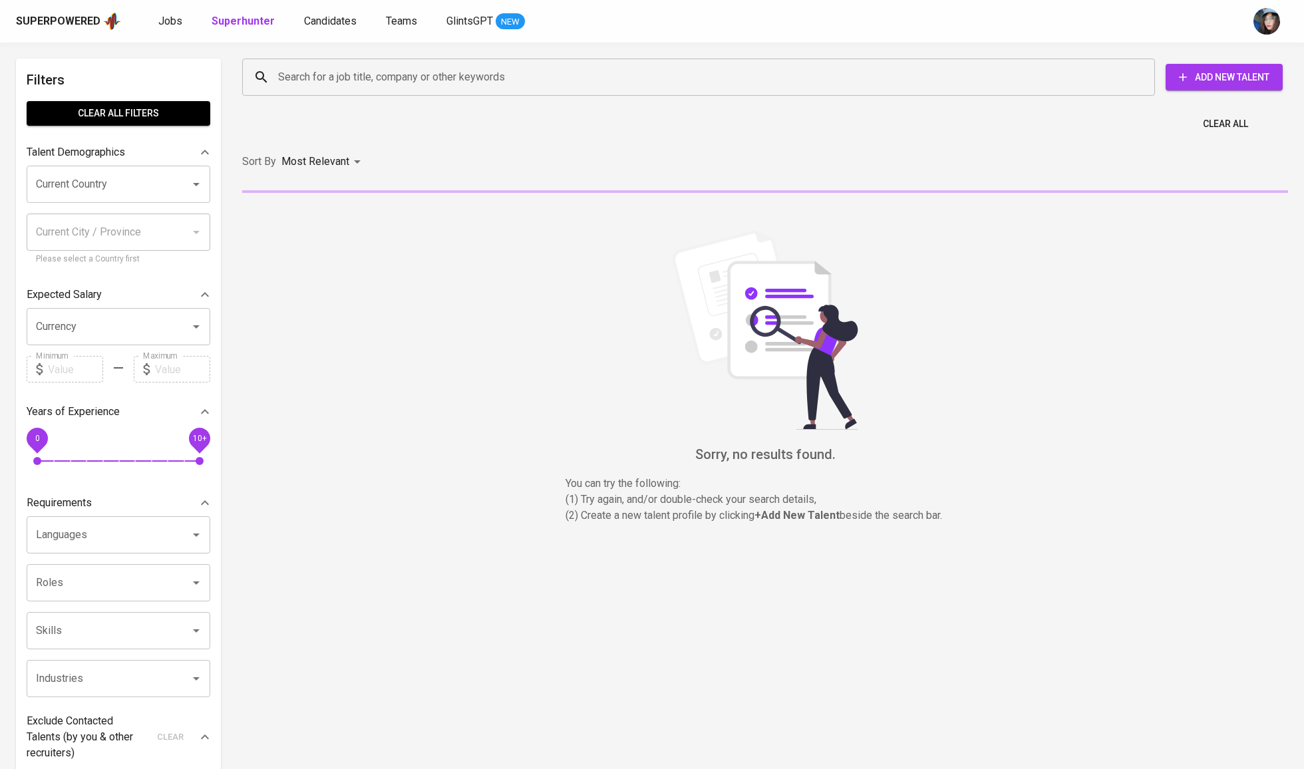
click at [318, 100] on div "Search for a job title, company or other keywords Search for a job title, compa…" at bounding box center [762, 77] width 1062 height 59
click at [343, 88] on input "Search for a job title, company or other keywords" at bounding box center [702, 77] width 854 height 25
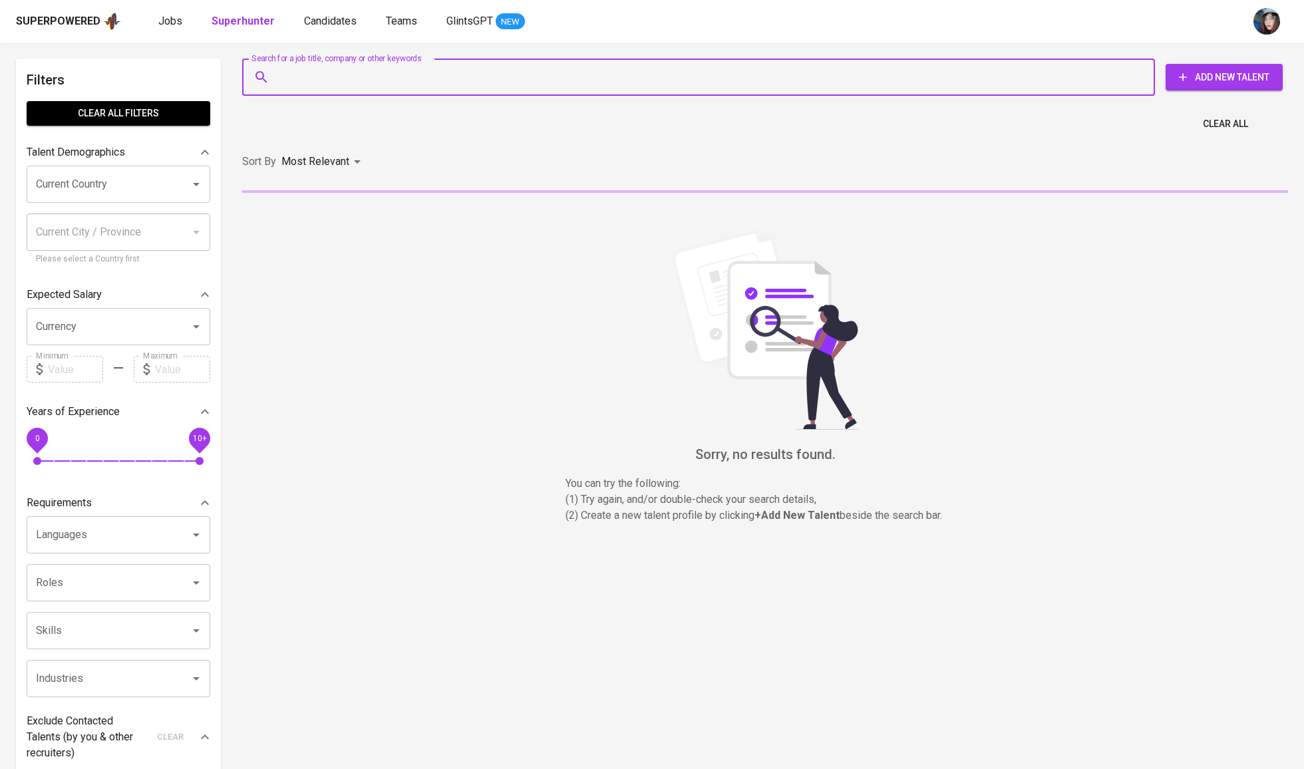
paste input "refkafm@gmail.com"
type input "refkafm@gmail.com"
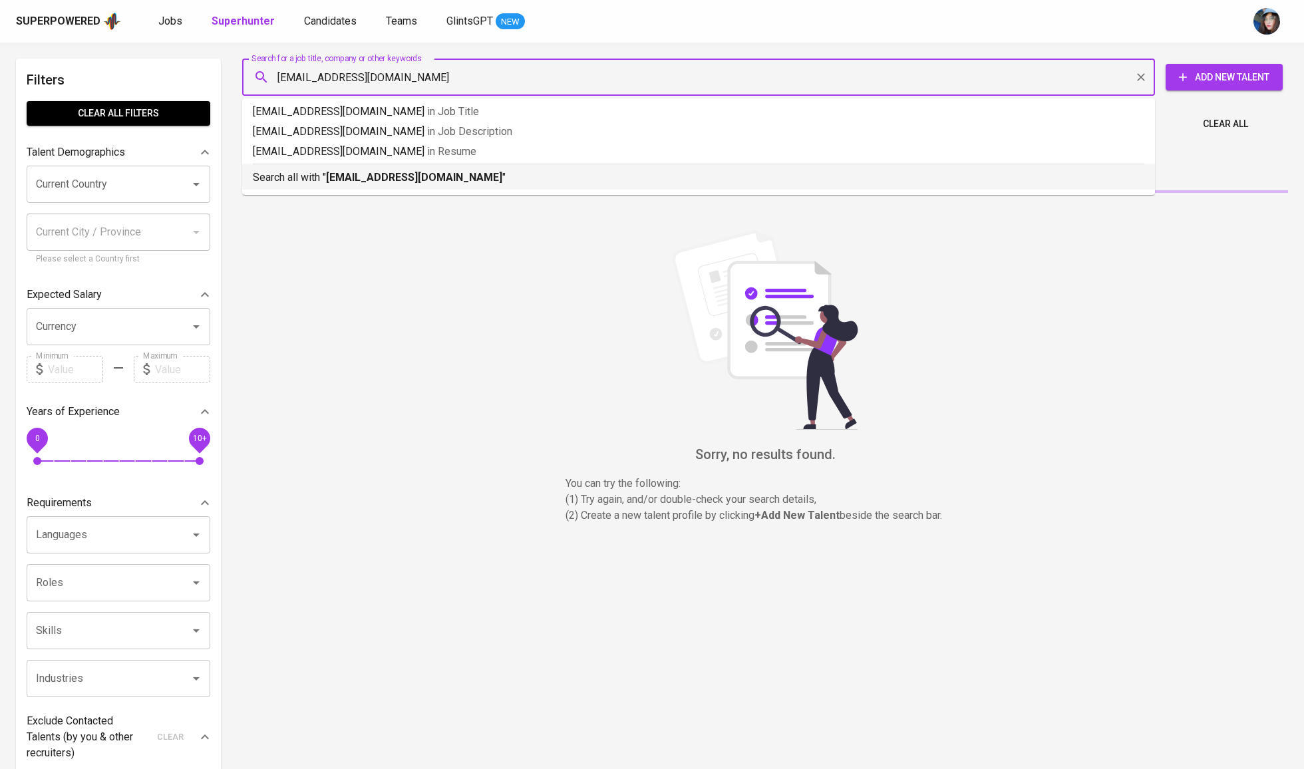
click at [436, 180] on p "Search all with " refkafm@gmail.com "" at bounding box center [698, 178] width 891 height 16
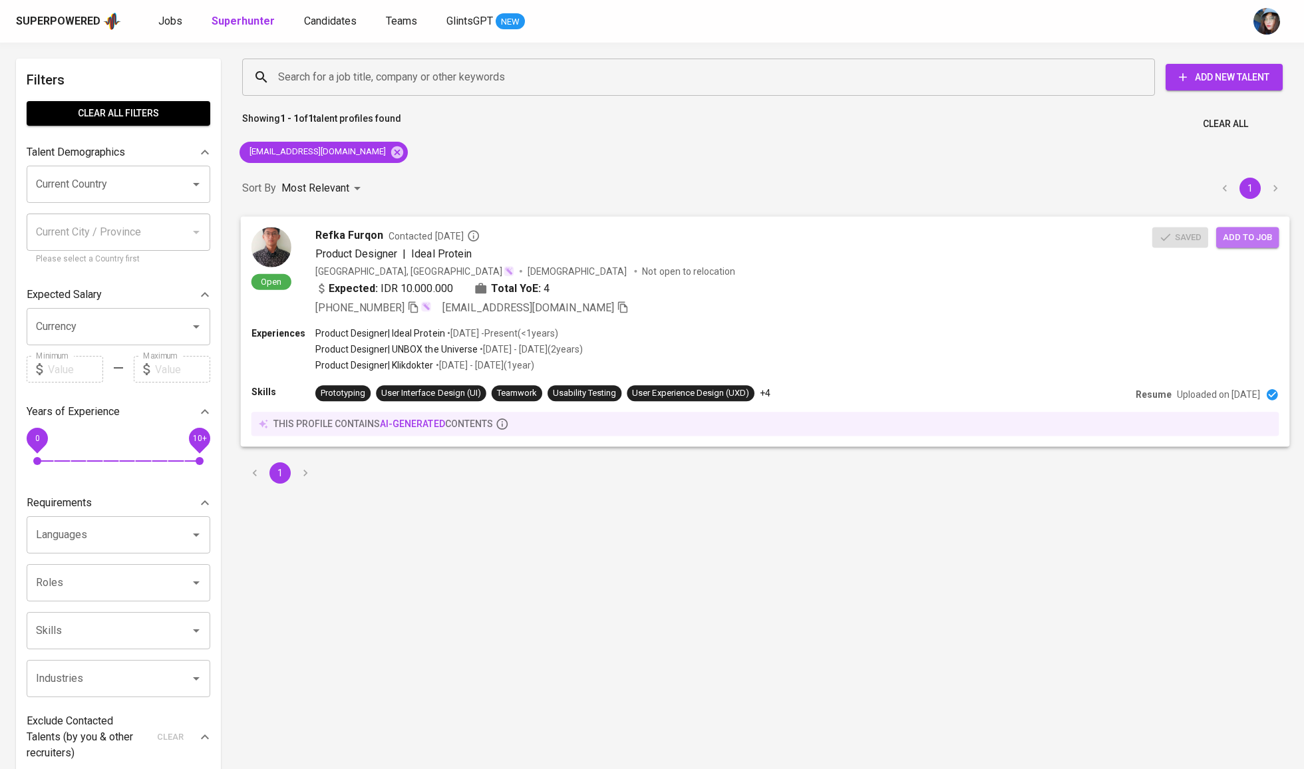
click at [1260, 233] on span "Add to job" at bounding box center [1247, 236] width 49 height 15
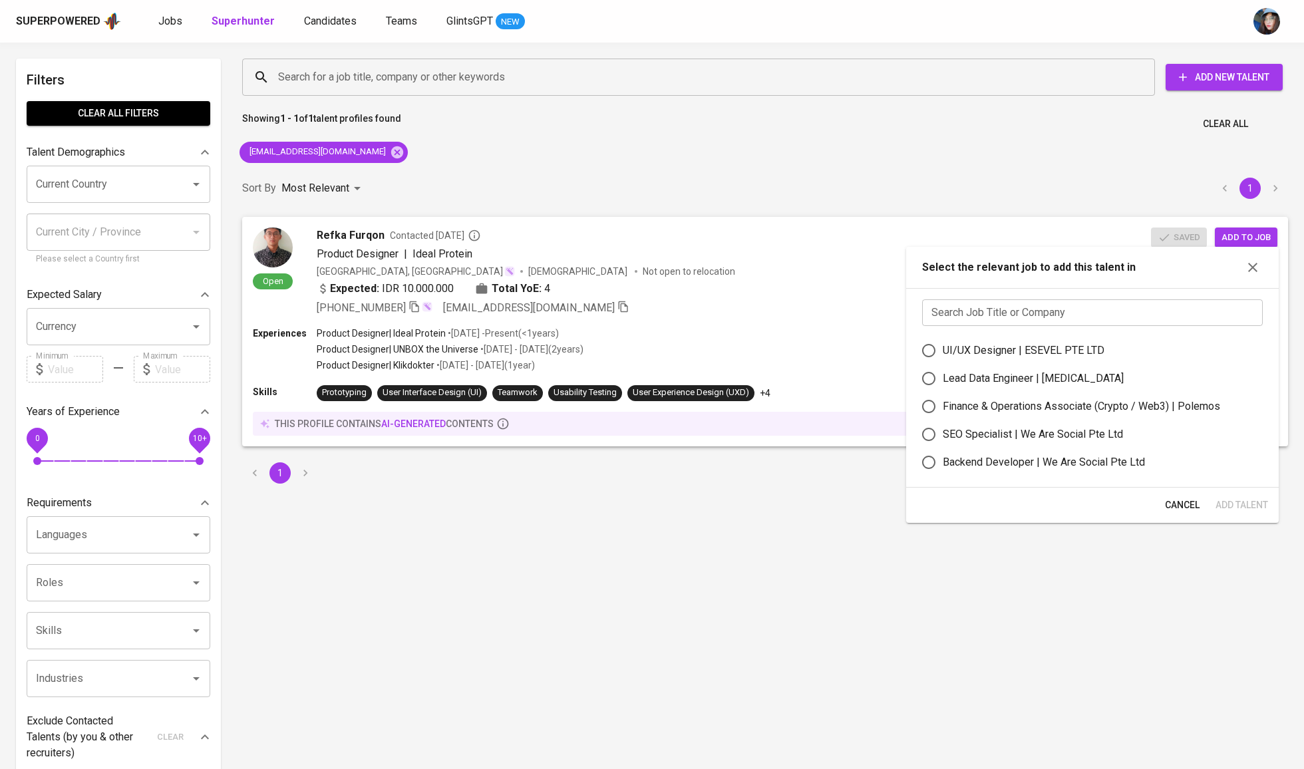
click at [1054, 323] on input "text" at bounding box center [1092, 312] width 341 height 27
click at [1058, 353] on div "UI/UX Designer | ESEVEL PTE LTD" at bounding box center [1024, 351] width 162 height 16
click at [943, 353] on input "UI/UX Designer | ESEVEL PTE LTD" at bounding box center [929, 351] width 28 height 28
radio input "true"
click at [1240, 512] on span "Add Talent" at bounding box center [1241, 505] width 53 height 17
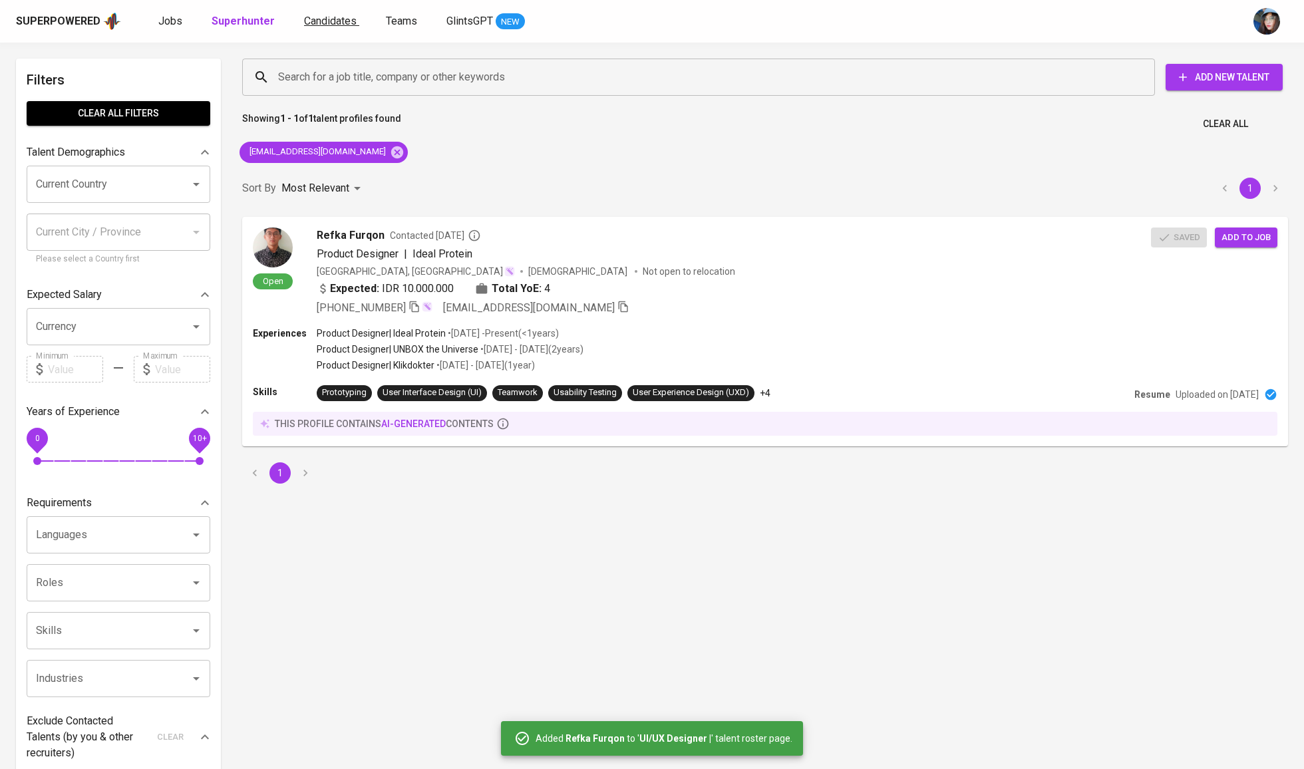
click at [321, 19] on span "Candidates" at bounding box center [330, 21] width 53 height 13
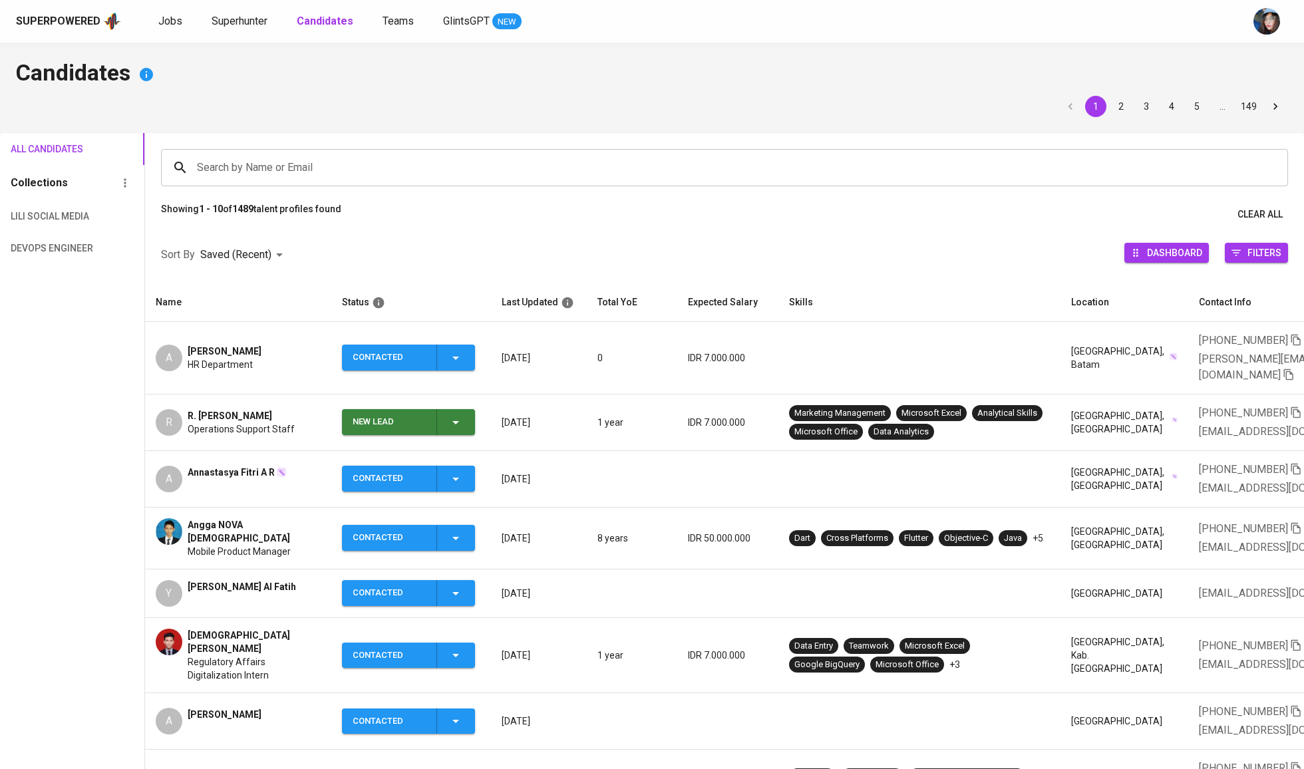
click at [325, 176] on input "Search by Name or Email" at bounding box center [728, 167] width 1068 height 25
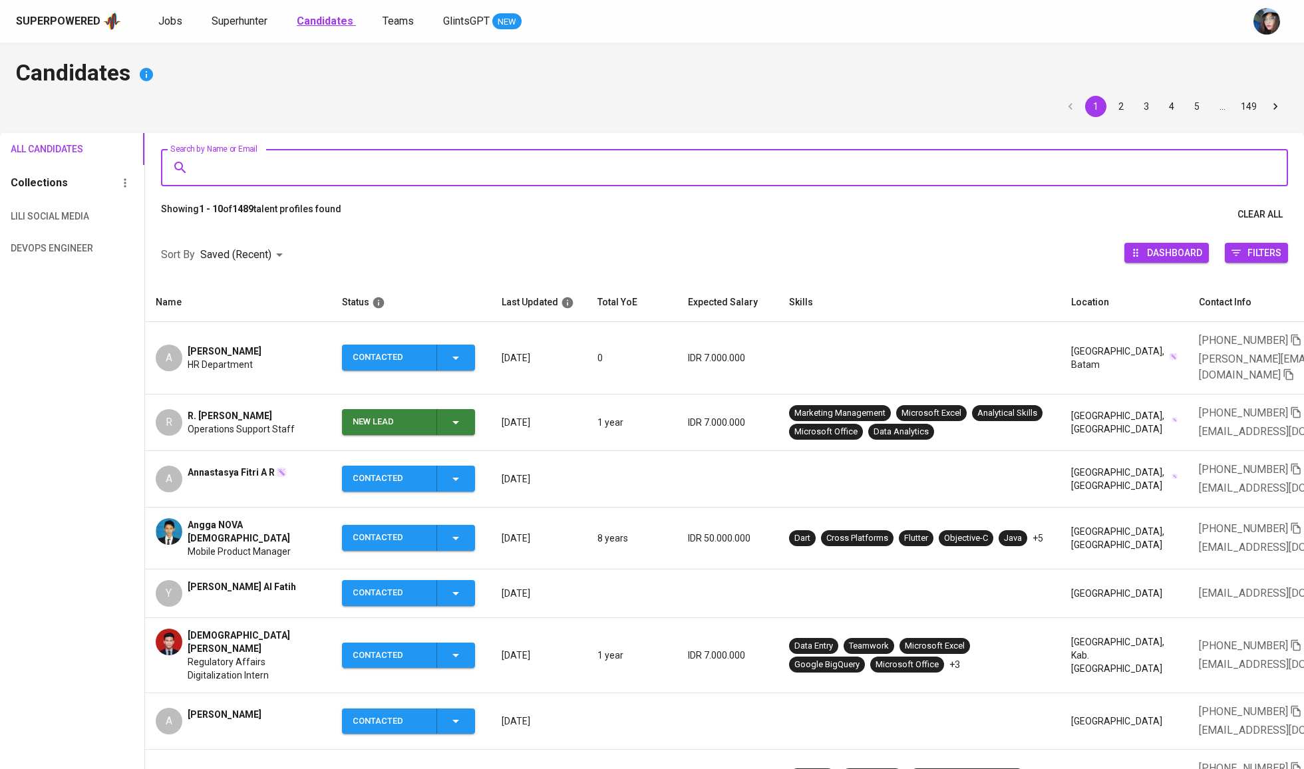
type input "e"
type input "refka"
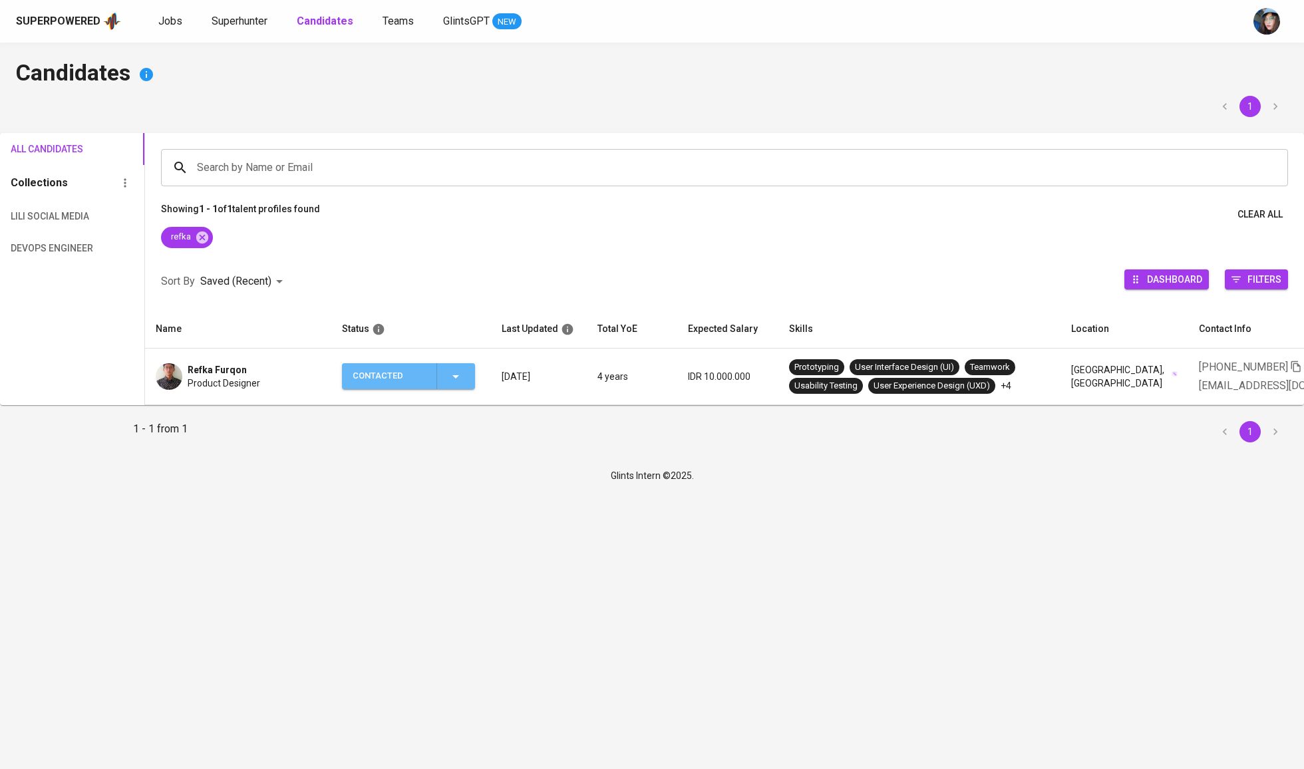
click at [458, 378] on icon "button" at bounding box center [456, 376] width 16 height 16
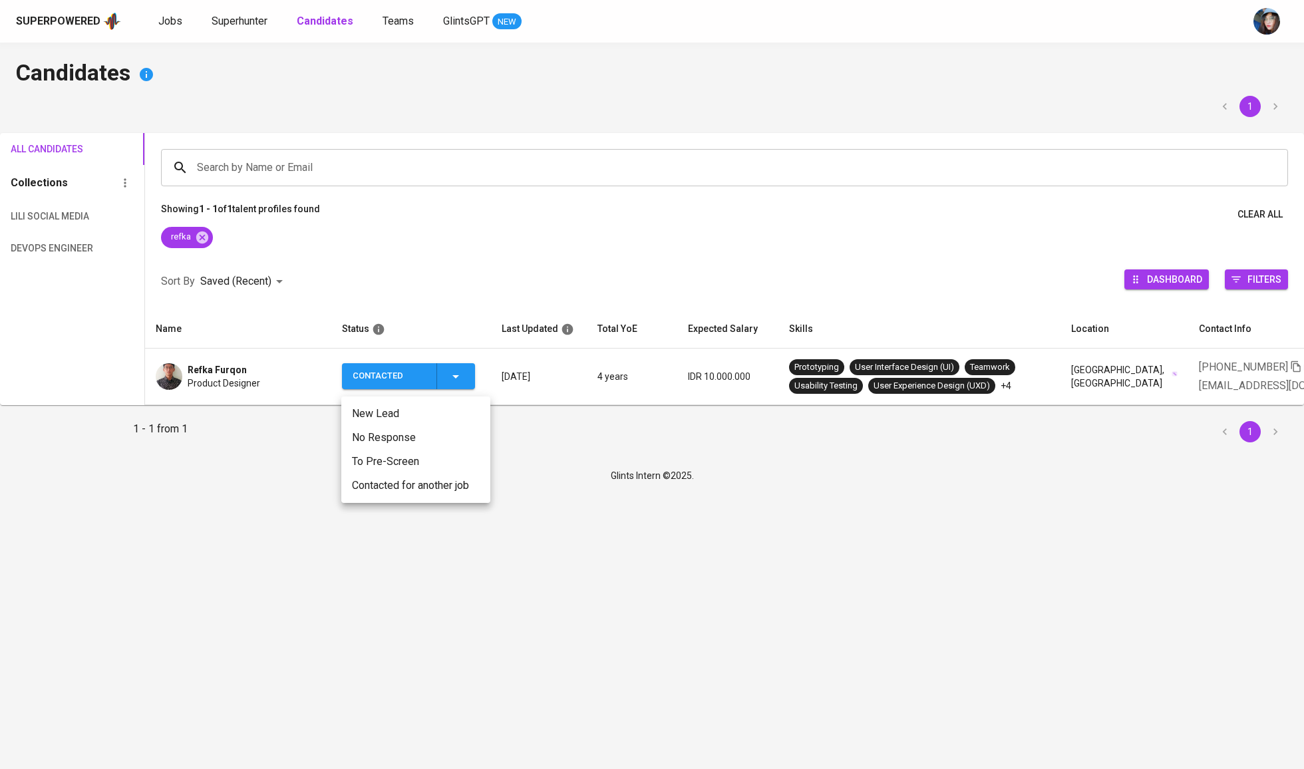
click at [436, 496] on li "Contacted for another job" at bounding box center [415, 486] width 149 height 24
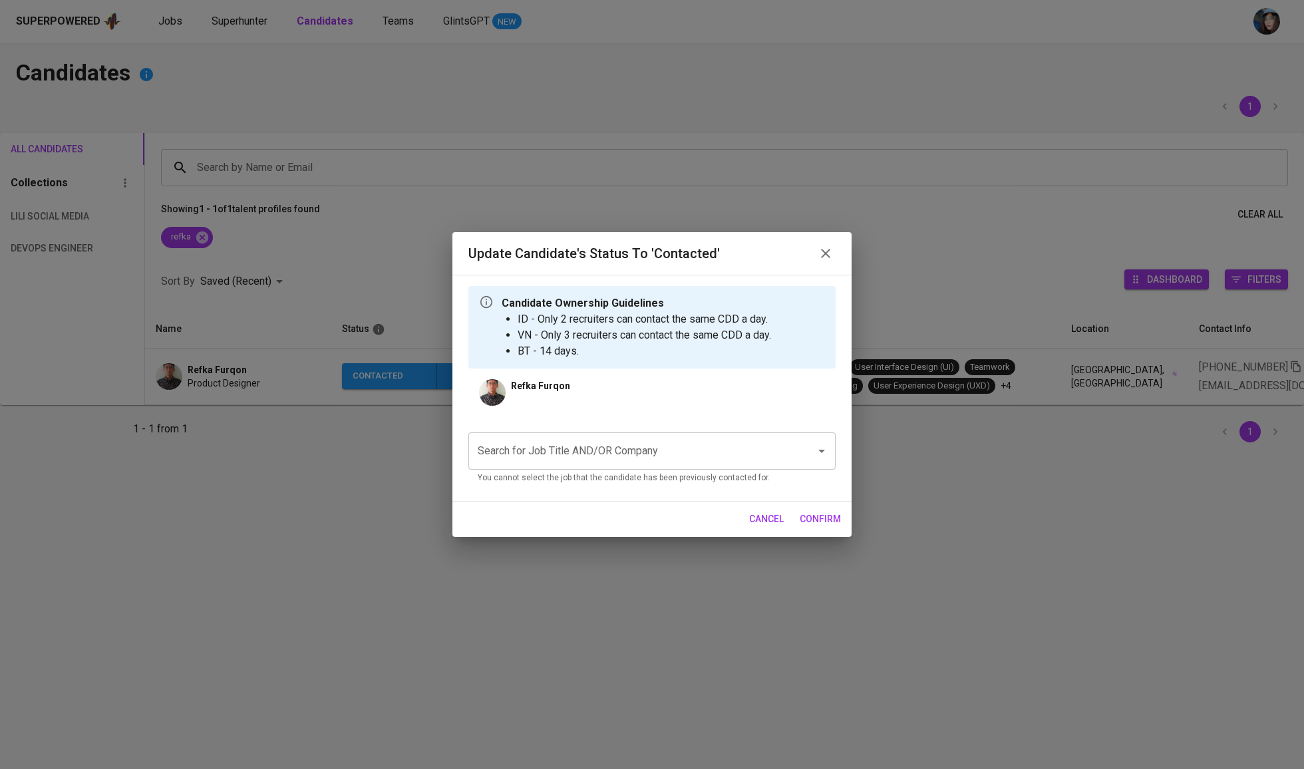
click at [592, 453] on input "Search for Job Title AND/OR Company" at bounding box center [633, 450] width 318 height 25
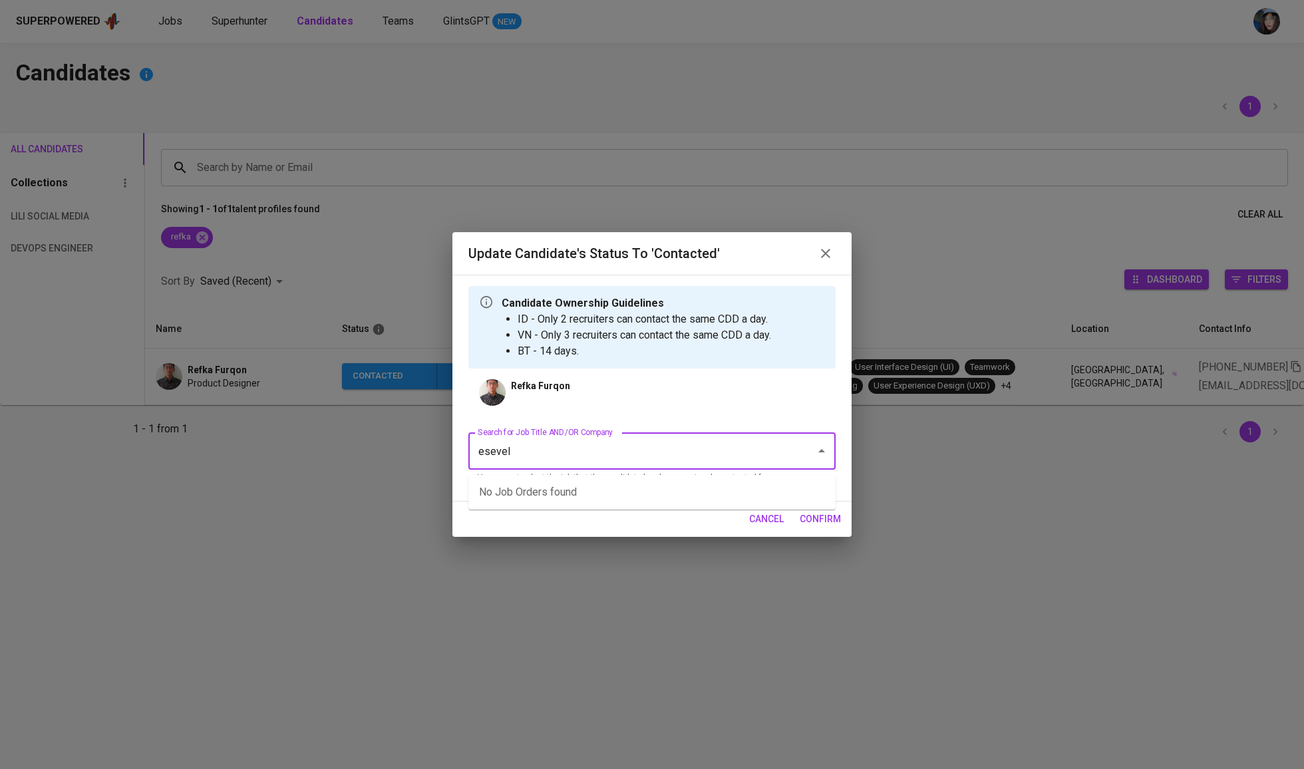
type input "esevel"
click at [628, 464] on input "esevel" at bounding box center [633, 450] width 318 height 25
click at [627, 486] on li "UI/UX Designer (ESEVEL PTE LTD)" at bounding box center [651, 492] width 367 height 24
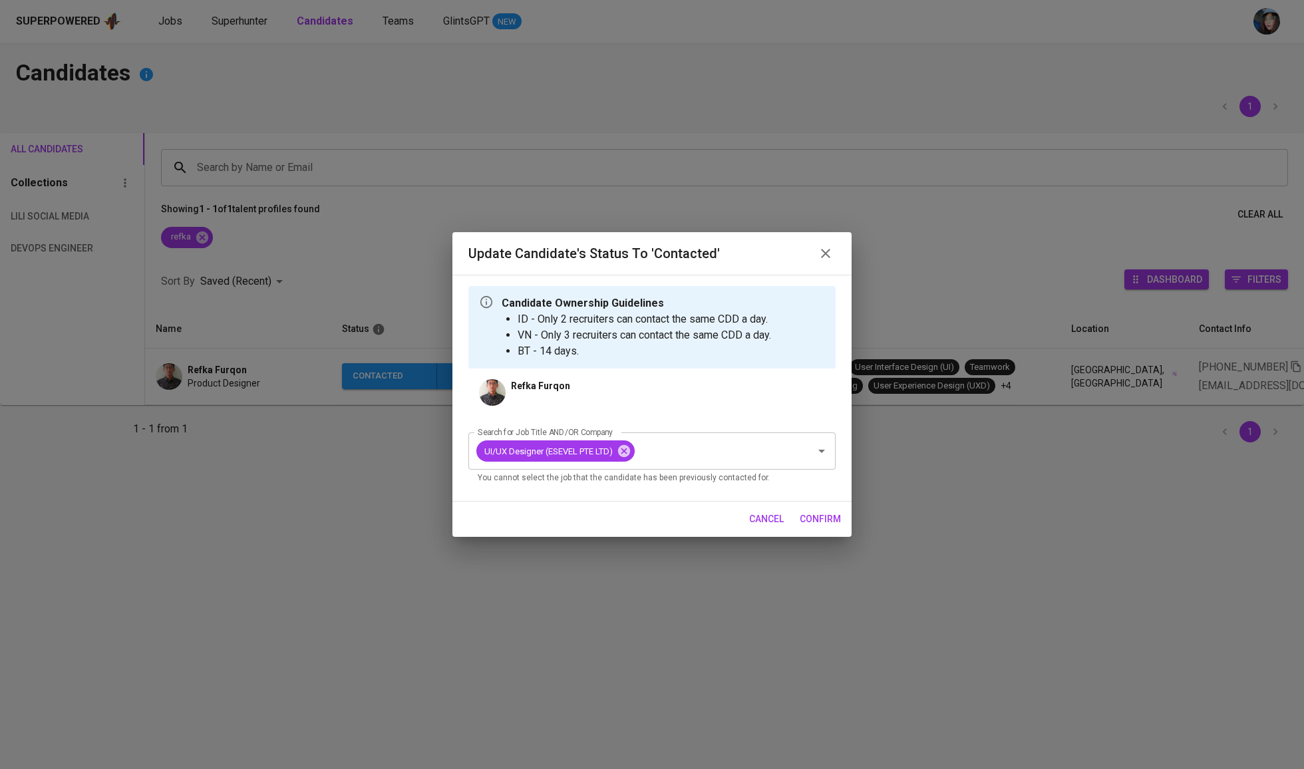
click at [825, 519] on span "confirm" at bounding box center [820, 519] width 41 height 17
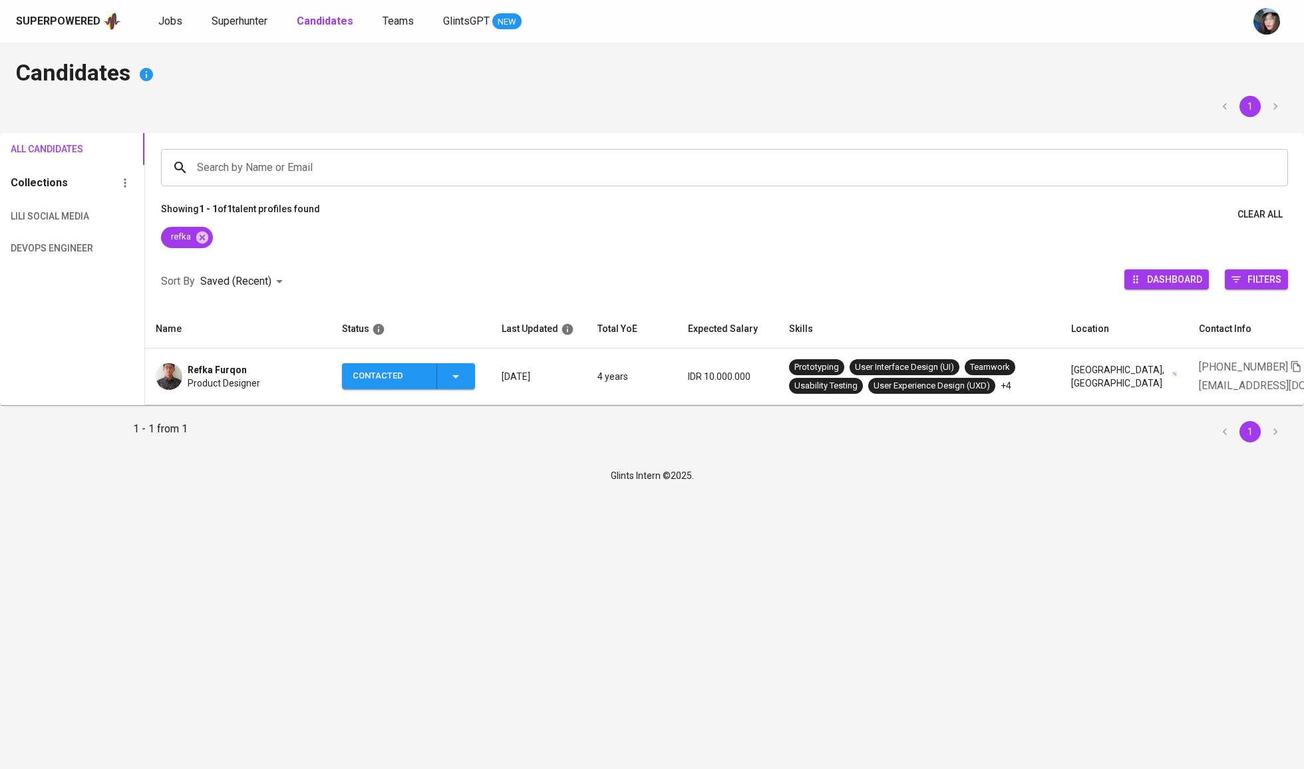
click at [211, 376] on span "Refka Furqon" at bounding box center [217, 369] width 59 height 13
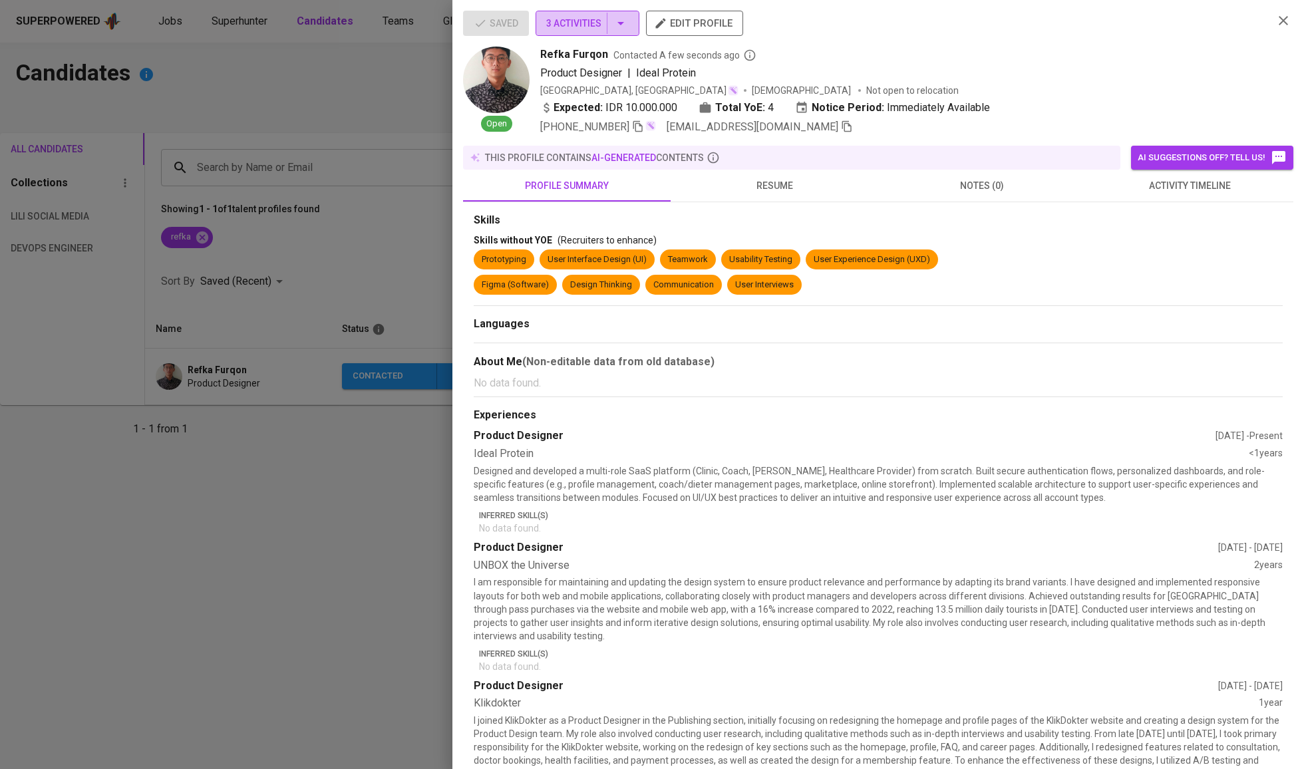
click at [601, 32] on span "3 Activities" at bounding box center [587, 23] width 82 height 17
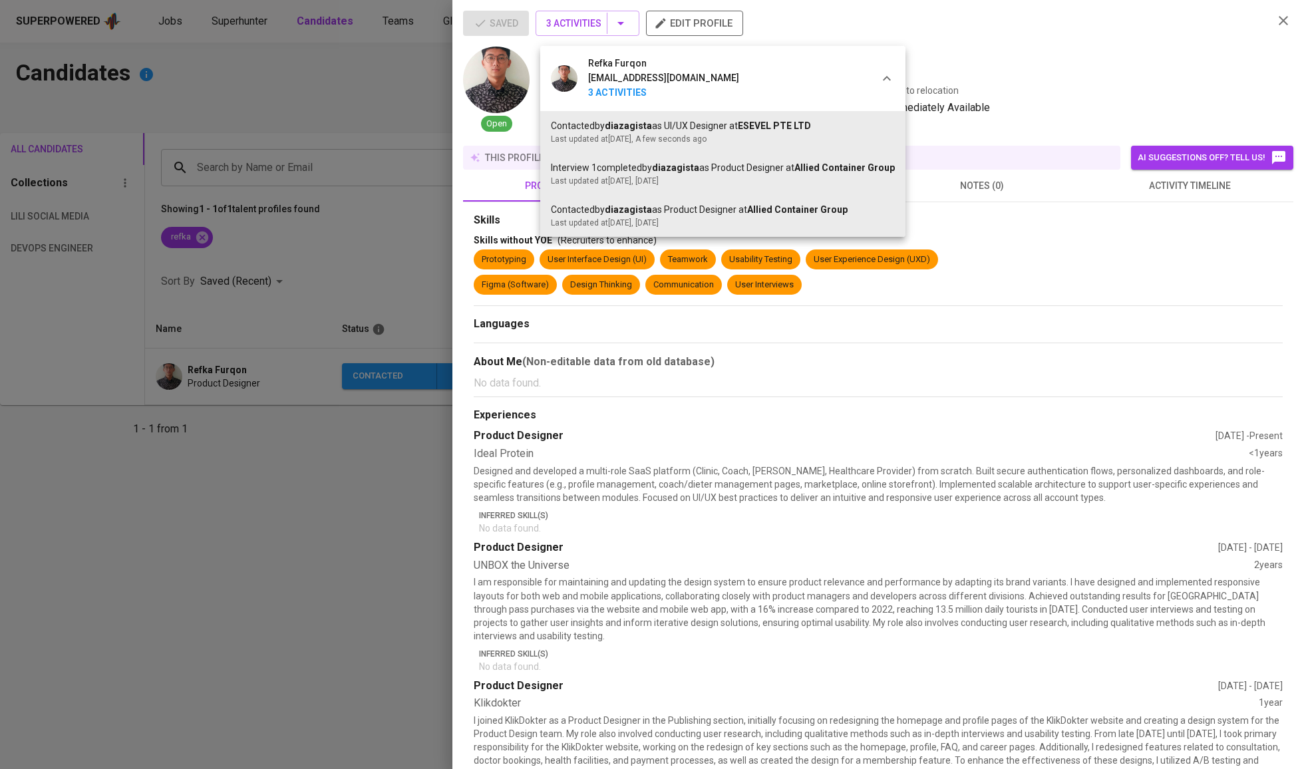
click at [843, 362] on div at bounding box center [652, 384] width 1304 height 769
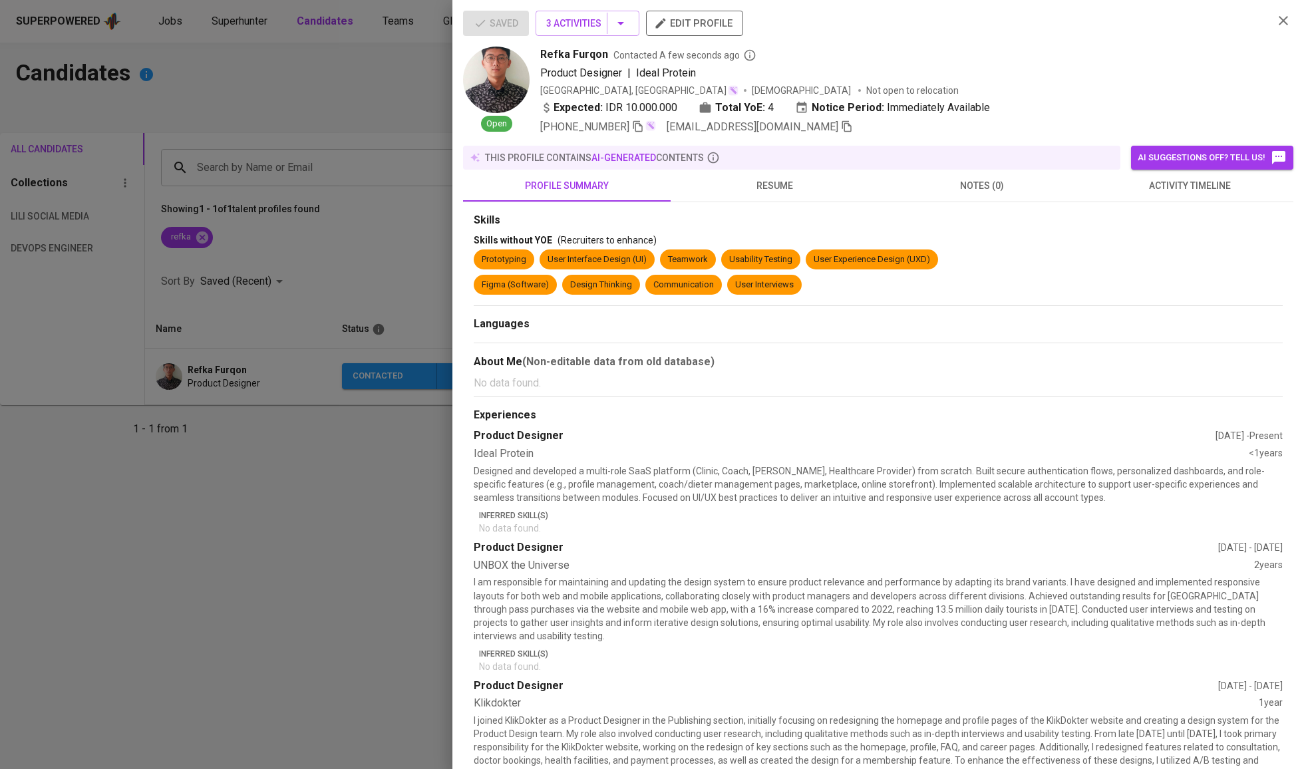
click at [404, 152] on div at bounding box center [652, 384] width 1304 height 769
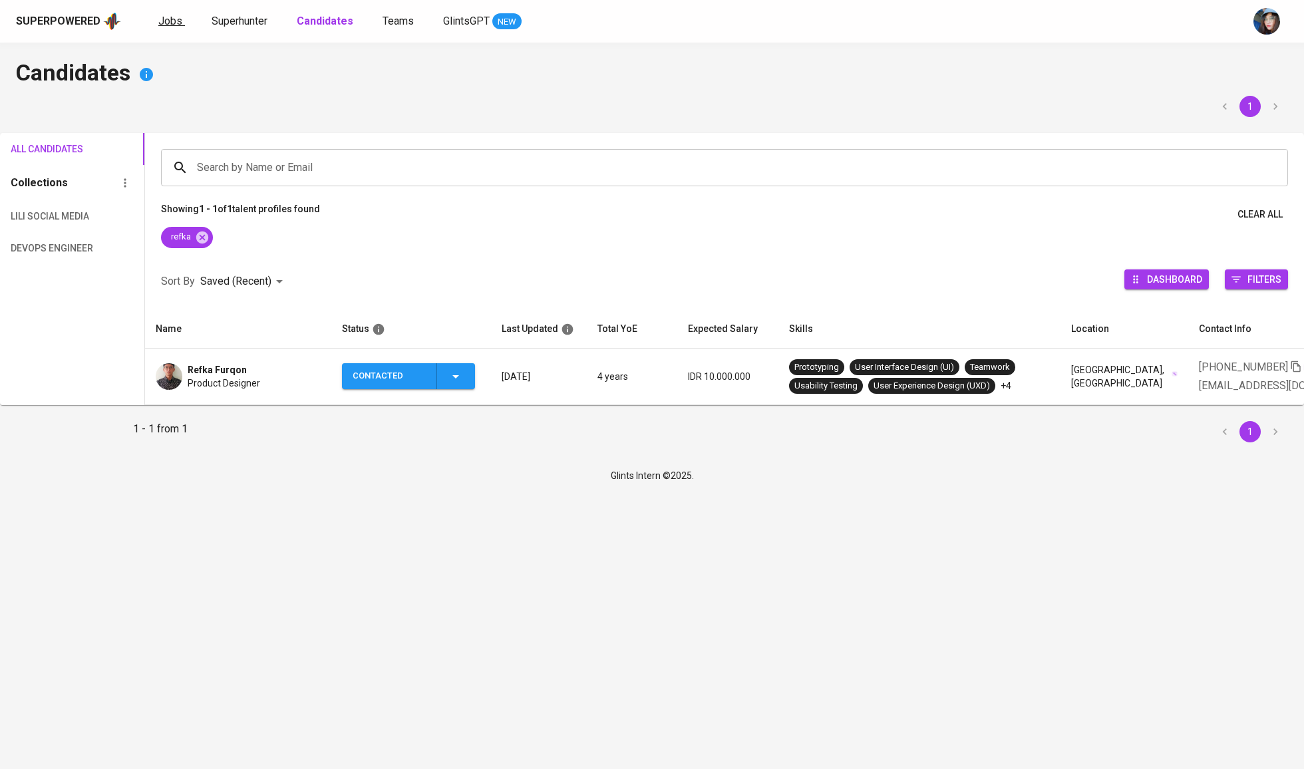
click at [171, 27] on span "Jobs" at bounding box center [170, 21] width 24 height 13
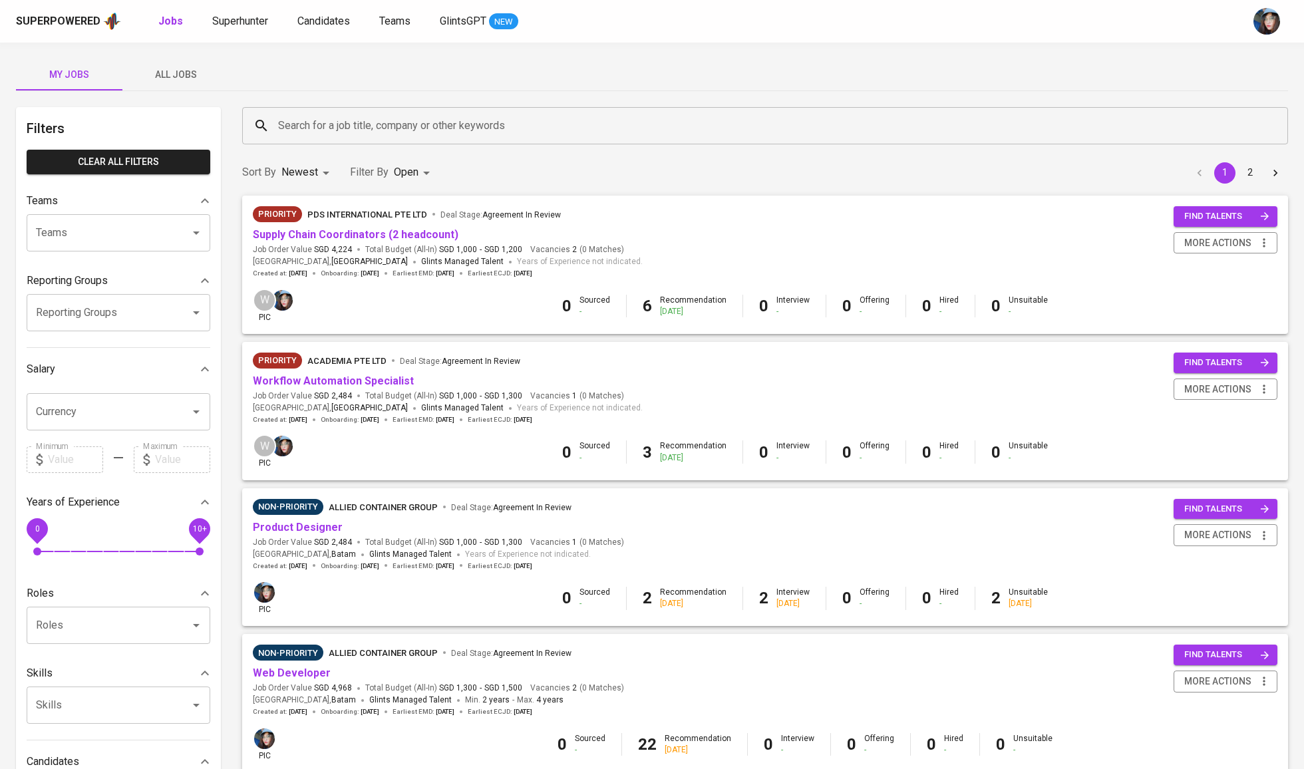
click at [380, 136] on input "Search for a job title, company or other keywords" at bounding box center [768, 125] width 987 height 25
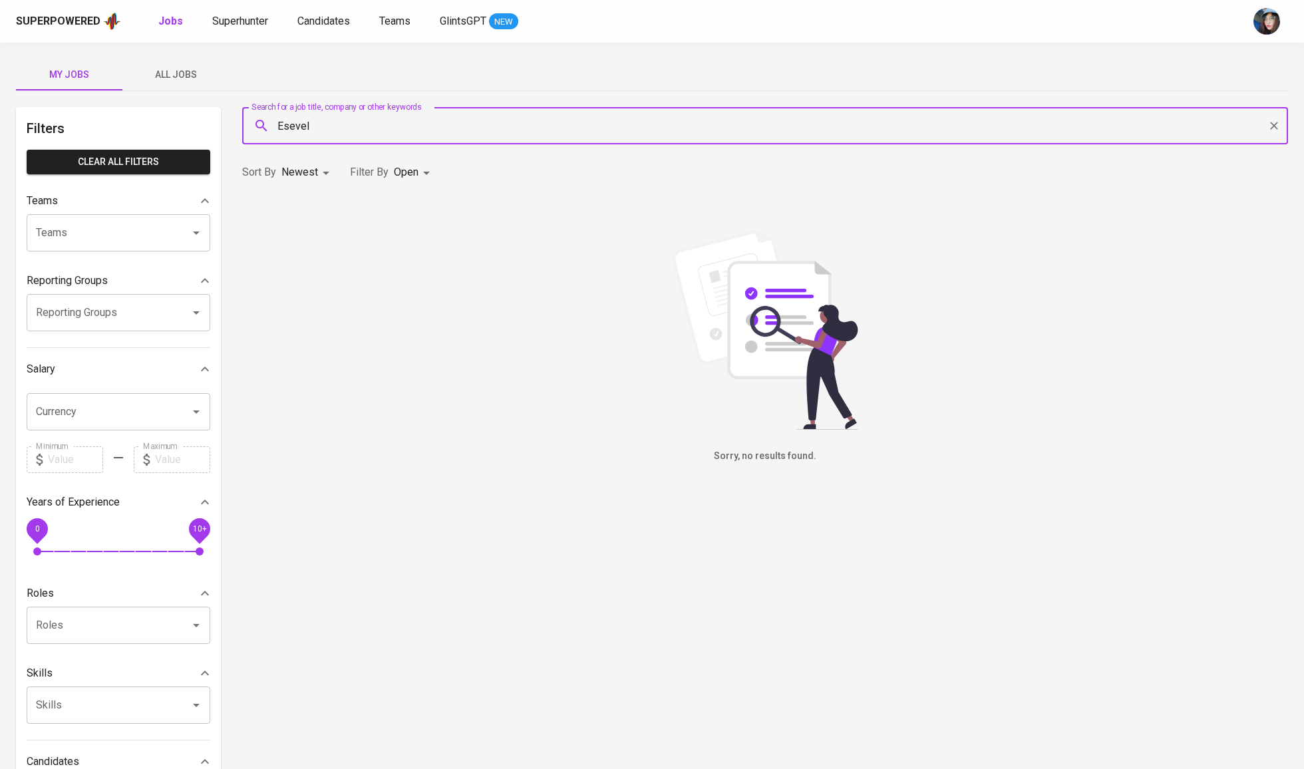
type input "Esevela"
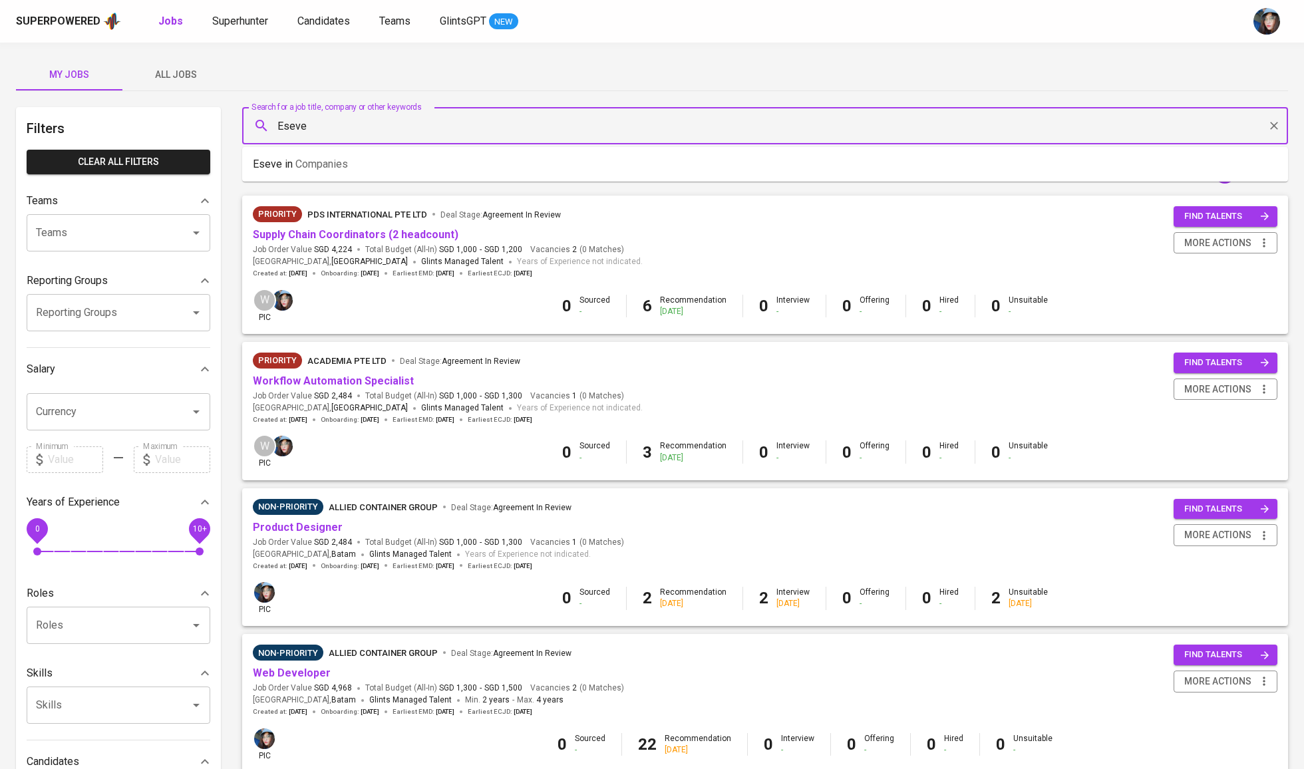
type input "Esevel"
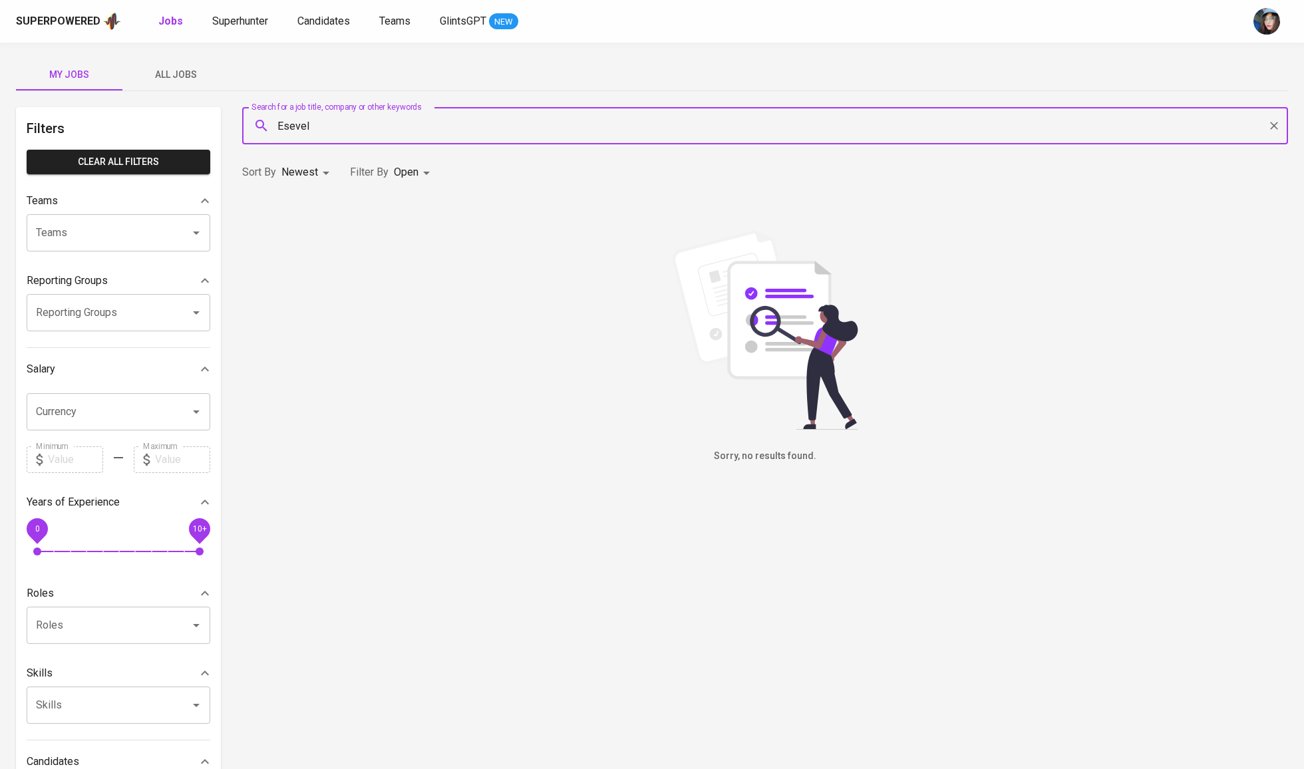
click at [189, 72] on span "All Jobs" at bounding box center [175, 75] width 90 height 17
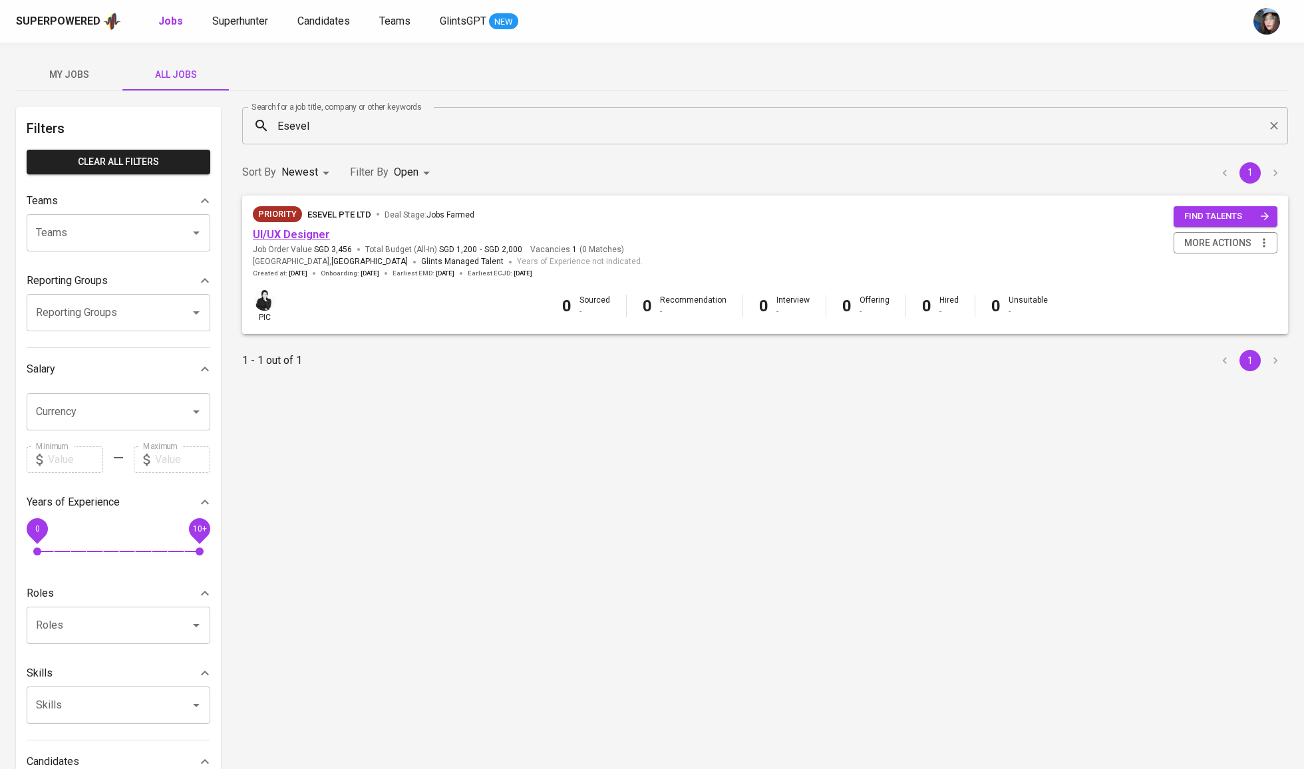
click at [307, 237] on link "UI/UX Designer" at bounding box center [291, 234] width 77 height 13
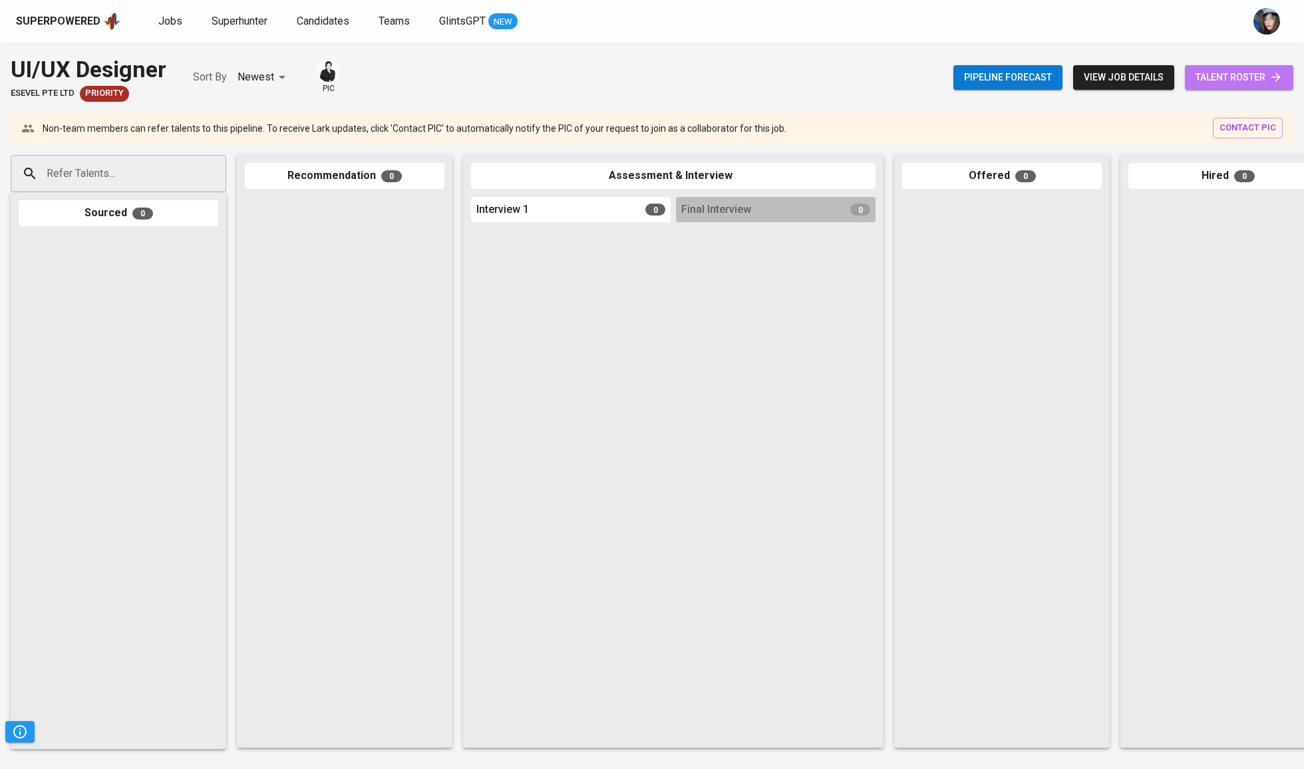
click at [1201, 80] on span "talent roster" at bounding box center [1238, 77] width 87 height 17
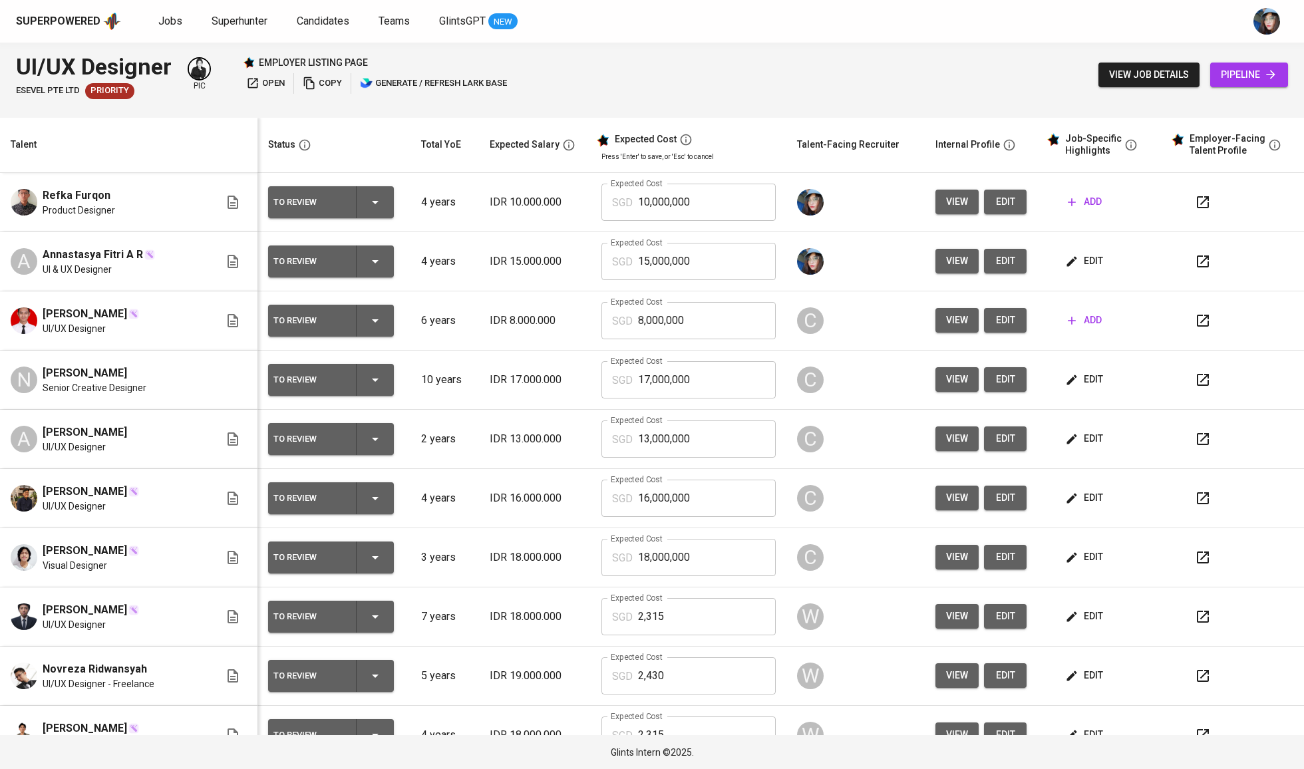
click at [1097, 261] on button "edit" at bounding box center [1085, 261] width 46 height 25
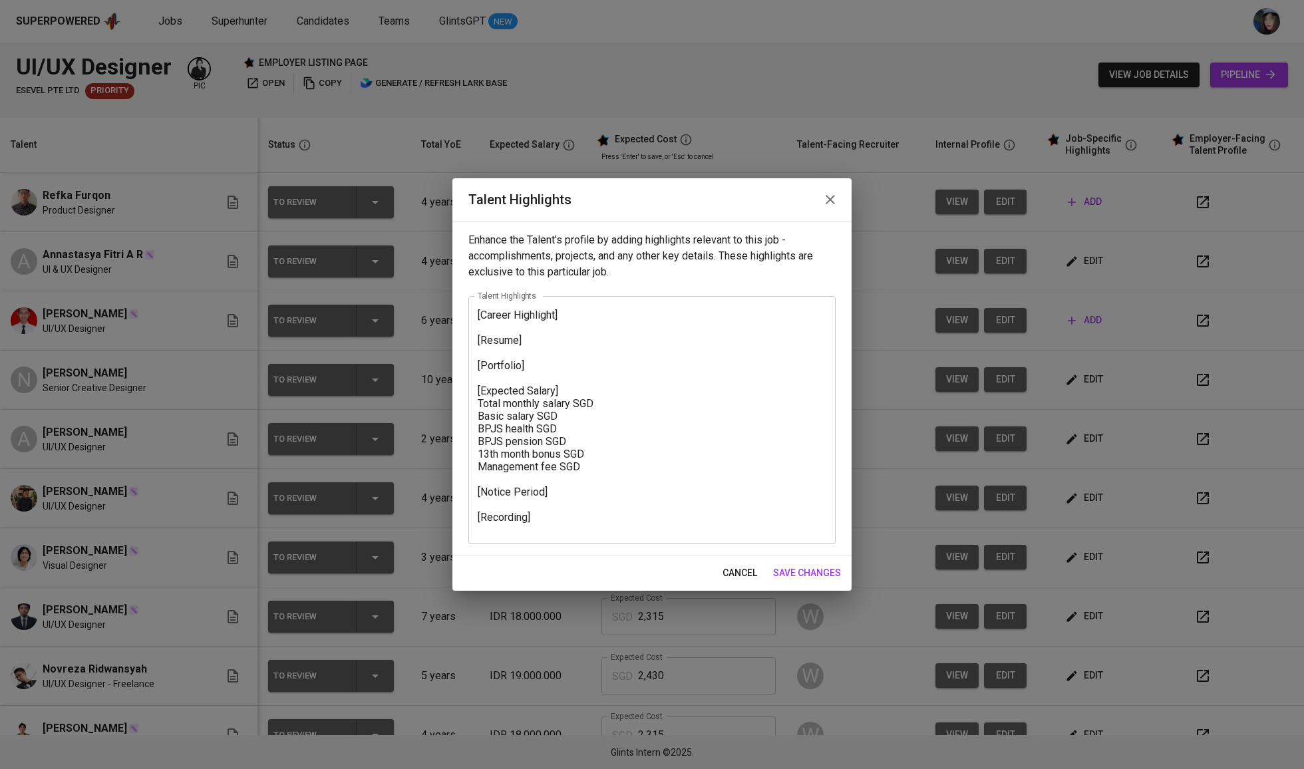
click at [618, 318] on textarea "[Career Highlight] [Resume] [Portfolio] [Expected Salary] Total monthly salary …" at bounding box center [652, 420] width 349 height 223
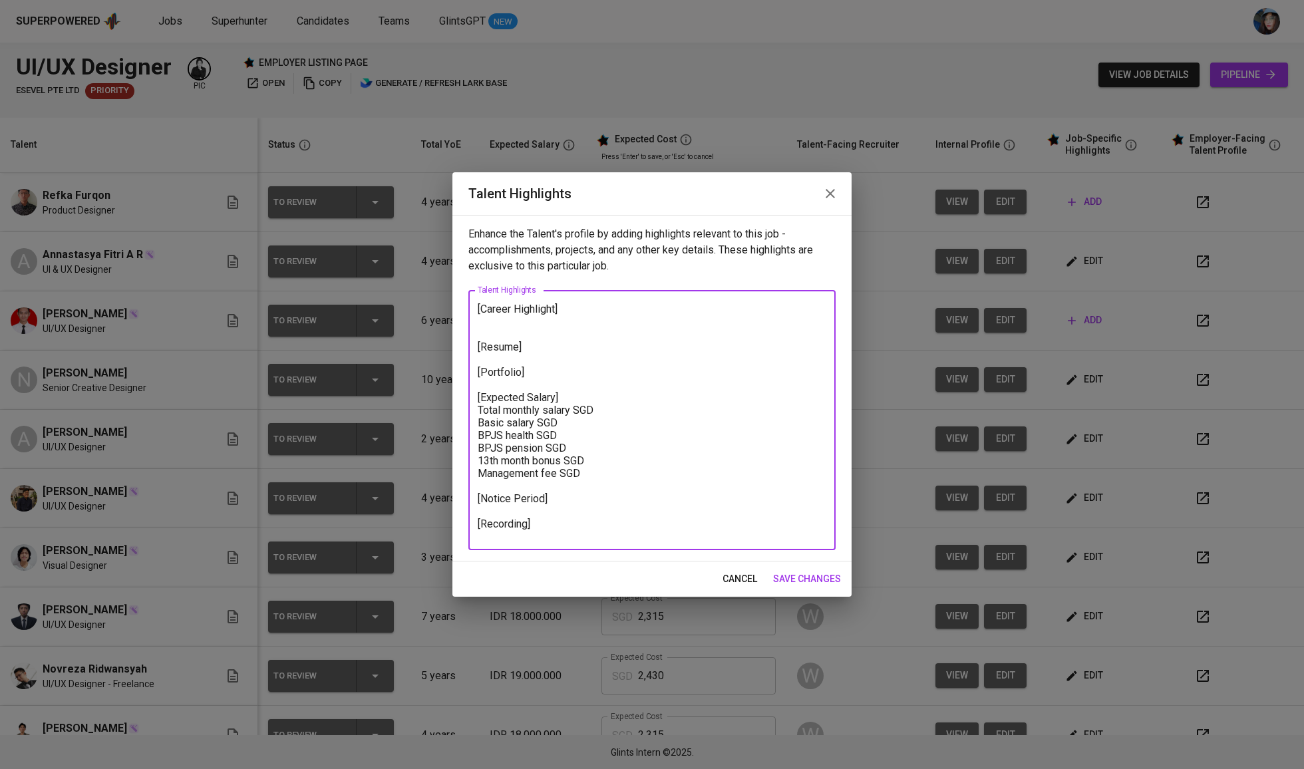
paste textarea "1. Expertise in Complex B2B & SaaS Platform Design Annastasya has designed scal…"
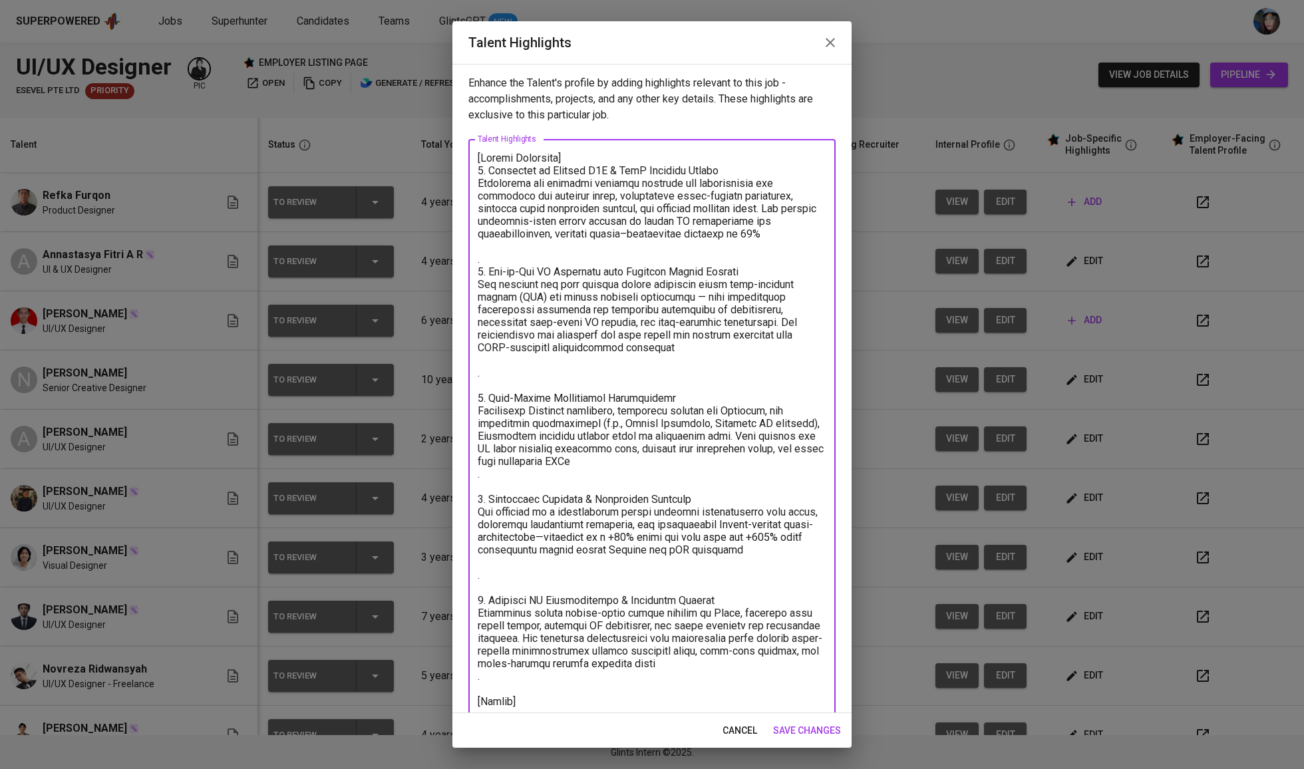
click at [541, 168] on textarea at bounding box center [652, 518] width 349 height 732
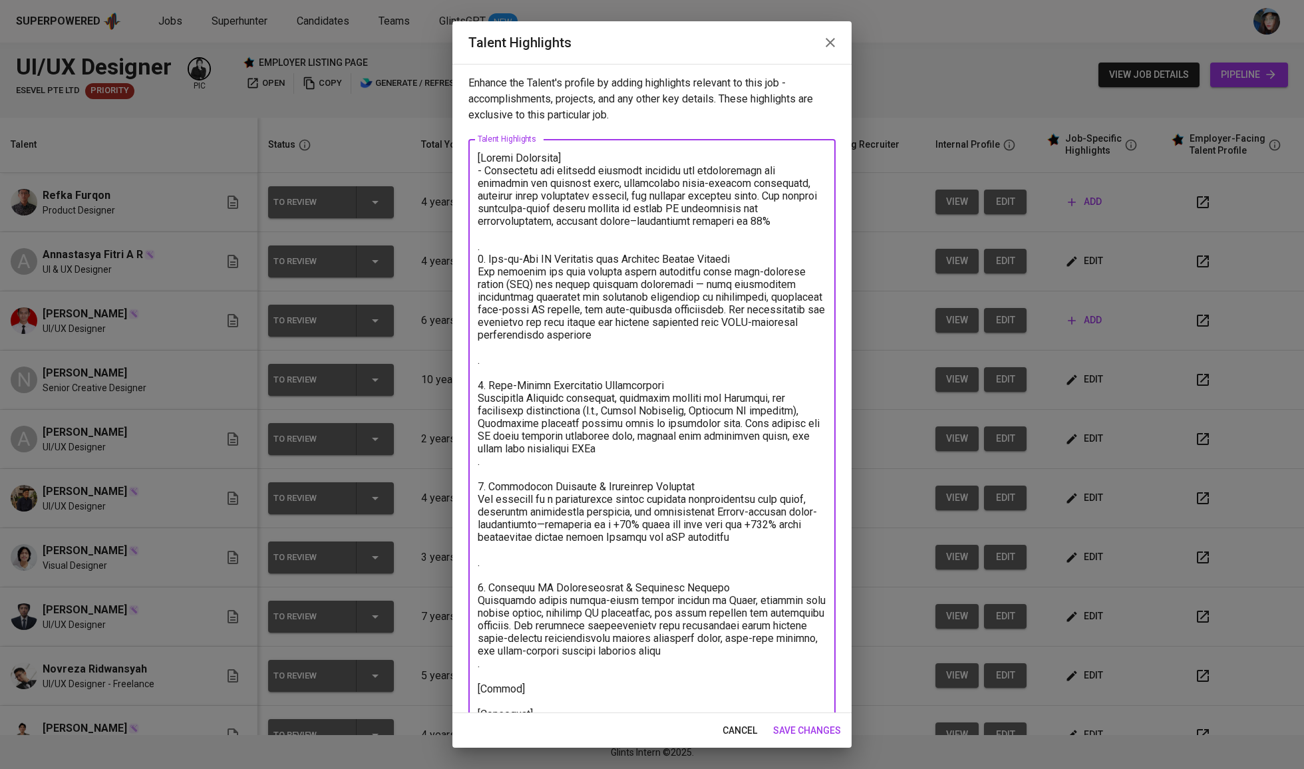
click at [533, 250] on textarea at bounding box center [652, 512] width 349 height 720
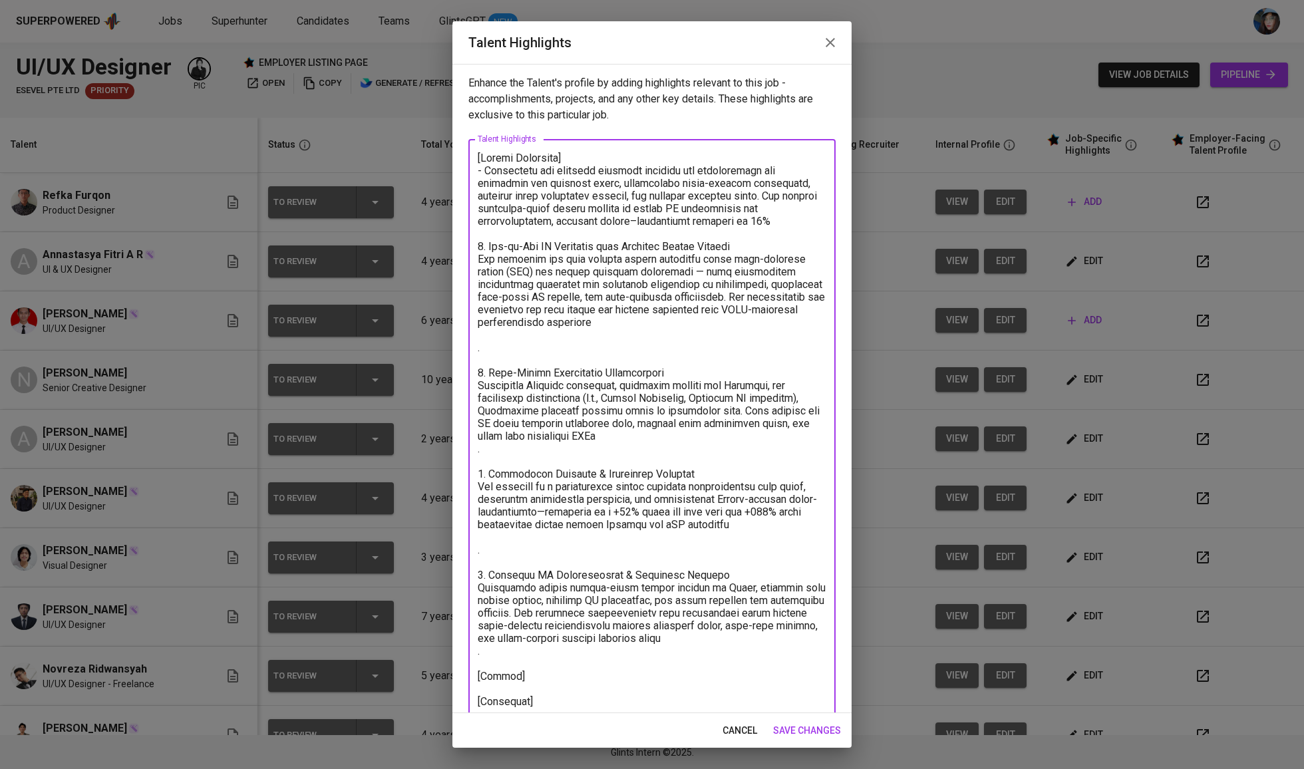
click at [643, 248] on textarea at bounding box center [652, 506] width 349 height 708
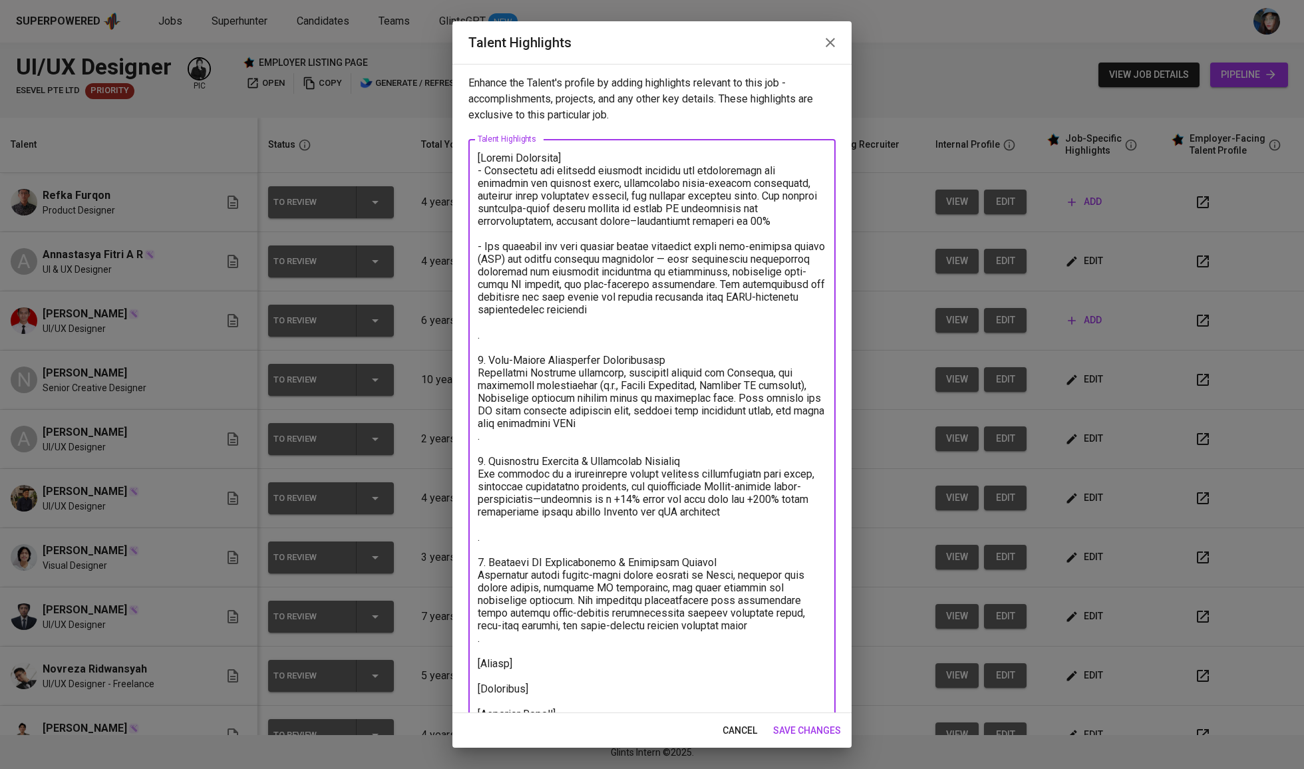
click at [587, 357] on textarea at bounding box center [652, 499] width 349 height 695
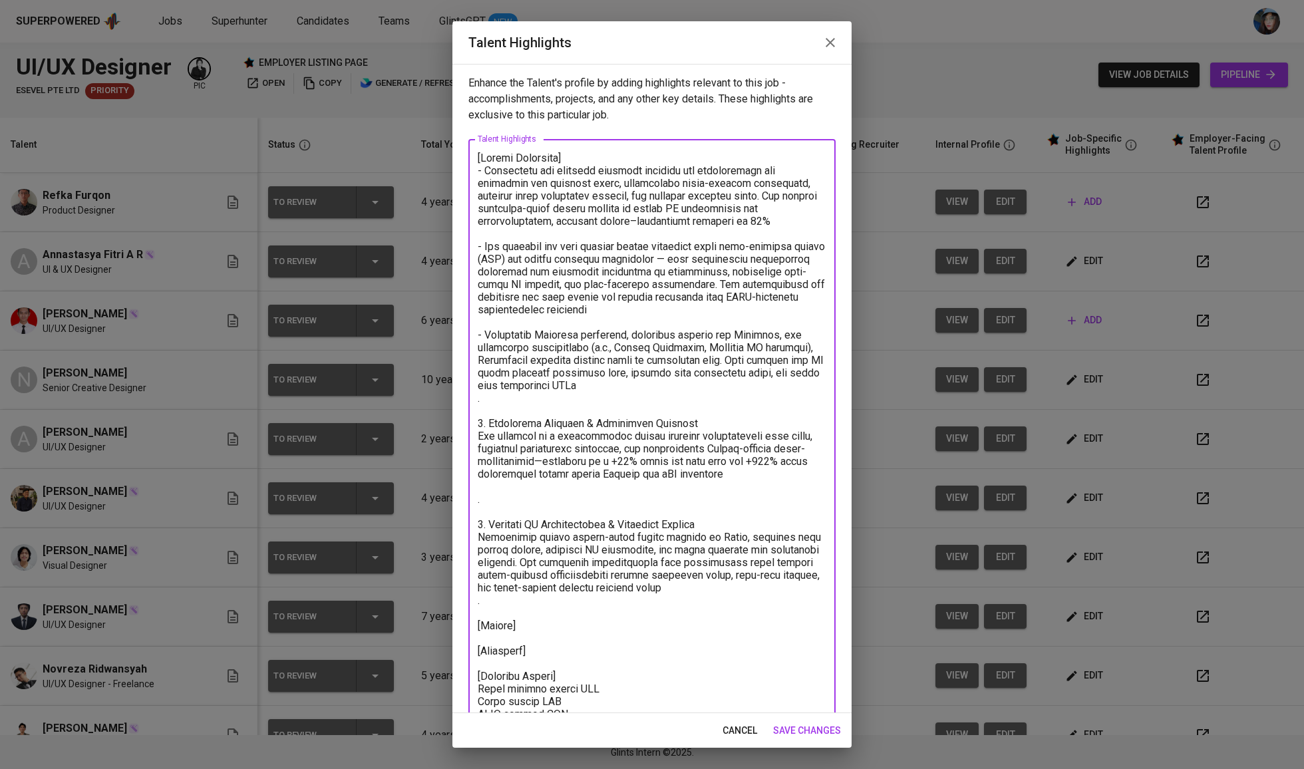
click at [537, 419] on textarea at bounding box center [652, 481] width 349 height 658
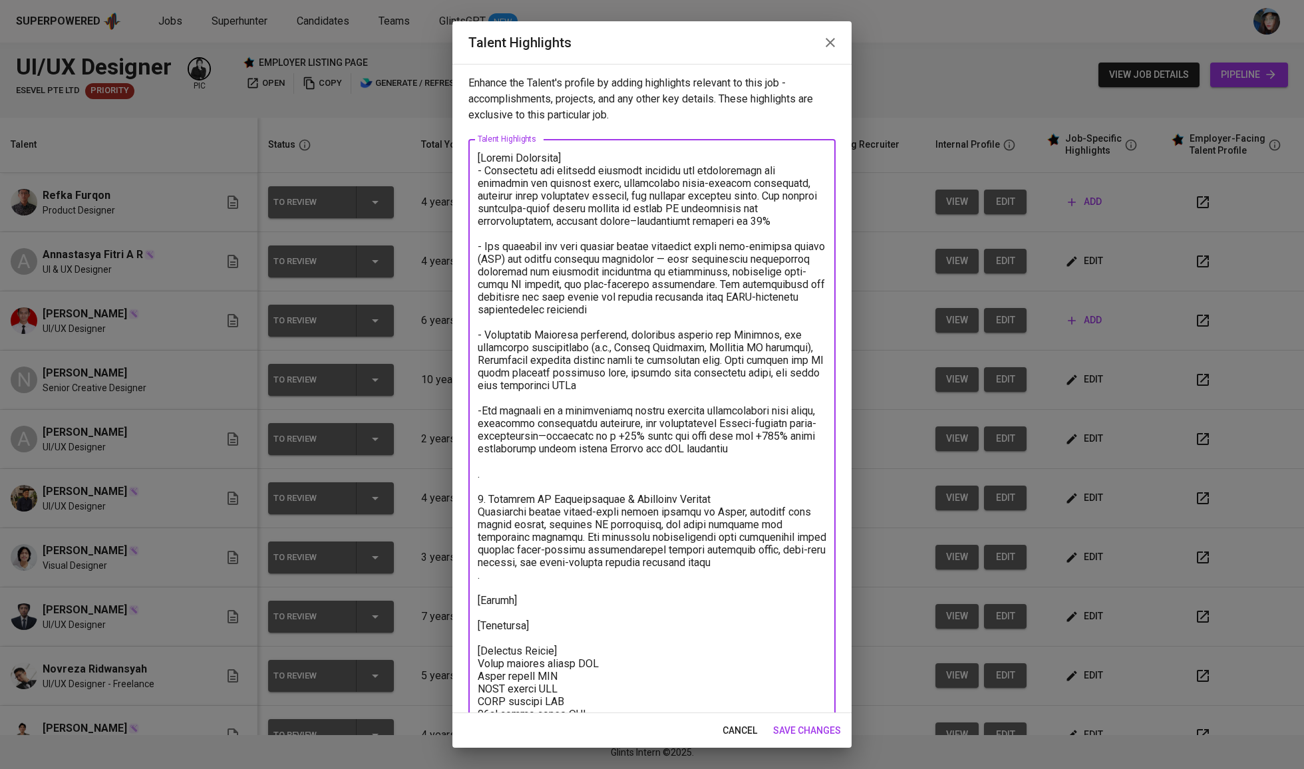
type textarea "[Career Highlight] - Annastasya has designed scalable internal web applications…"
click at [506, 493] on textarea at bounding box center [652, 468] width 349 height 633
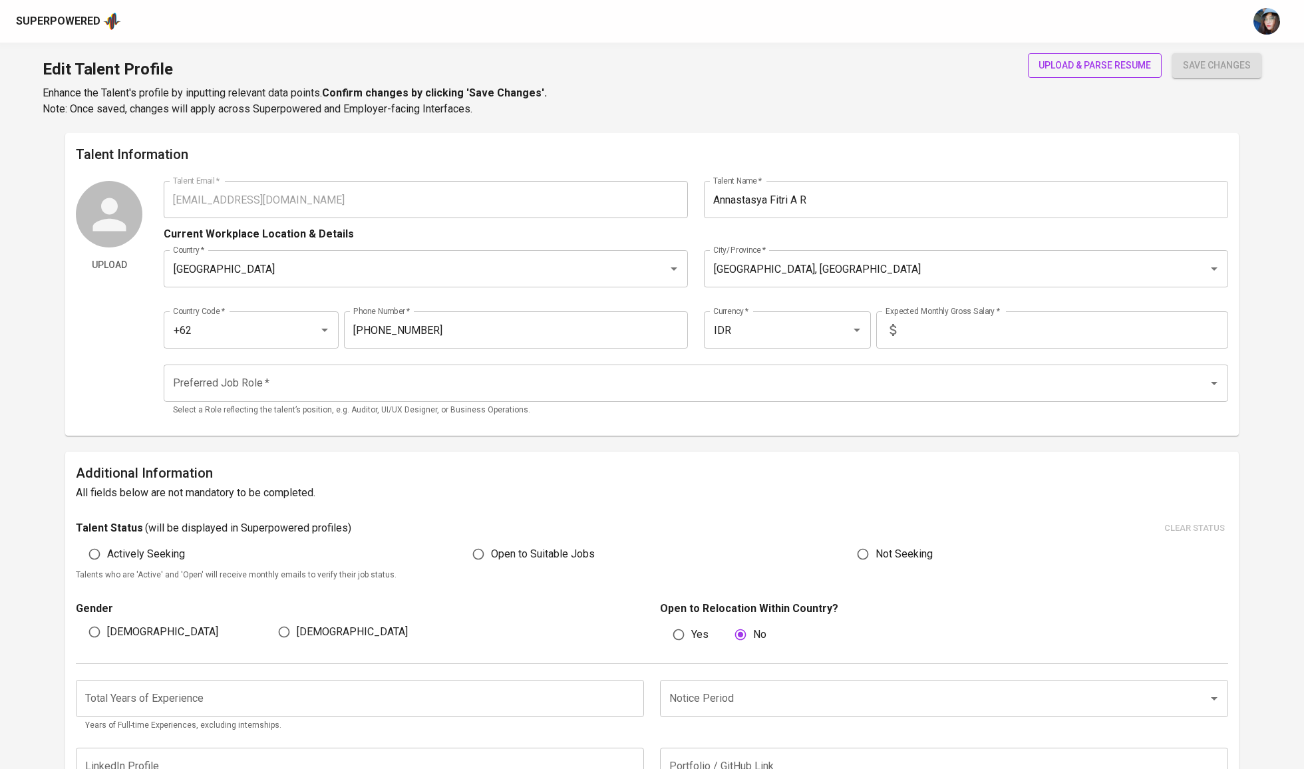
click at [1054, 59] on span "upload & parse resume" at bounding box center [1094, 65] width 112 height 17
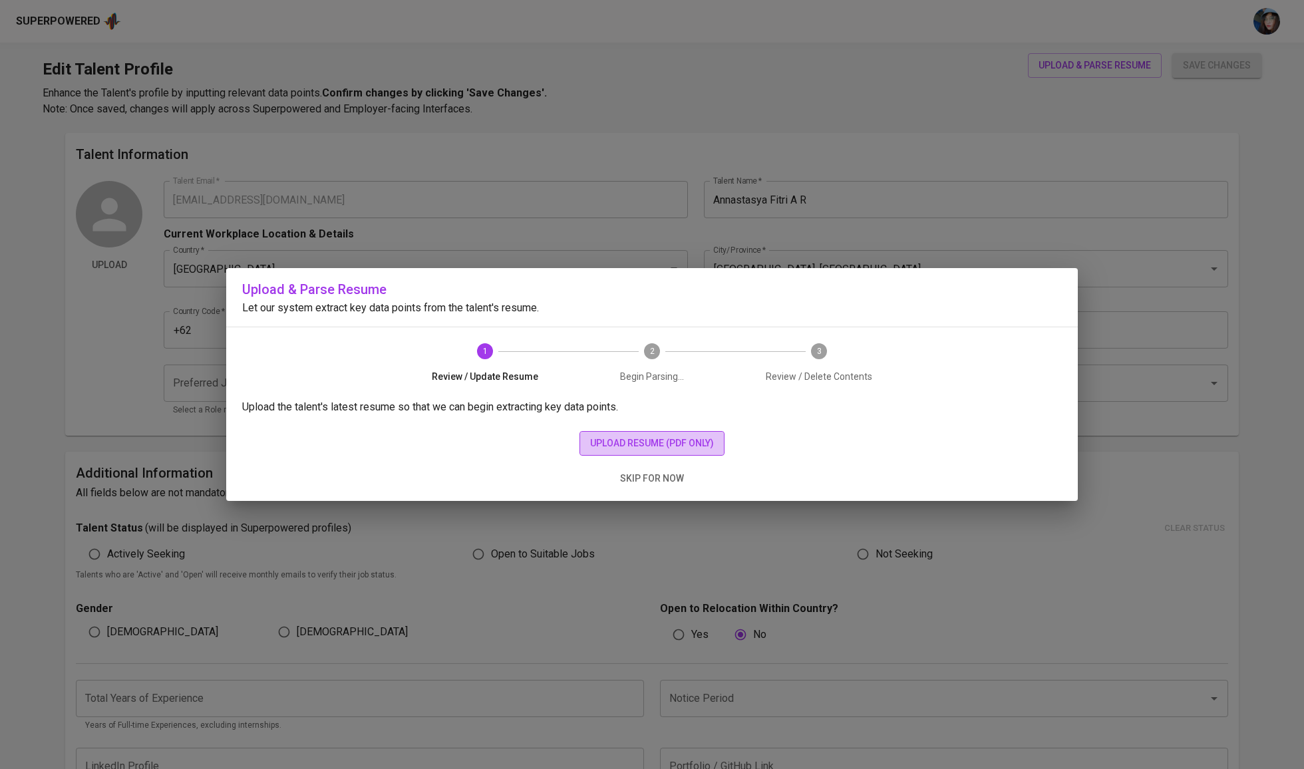
click at [639, 451] on span "upload resume (pdf only)" at bounding box center [652, 443] width 124 height 17
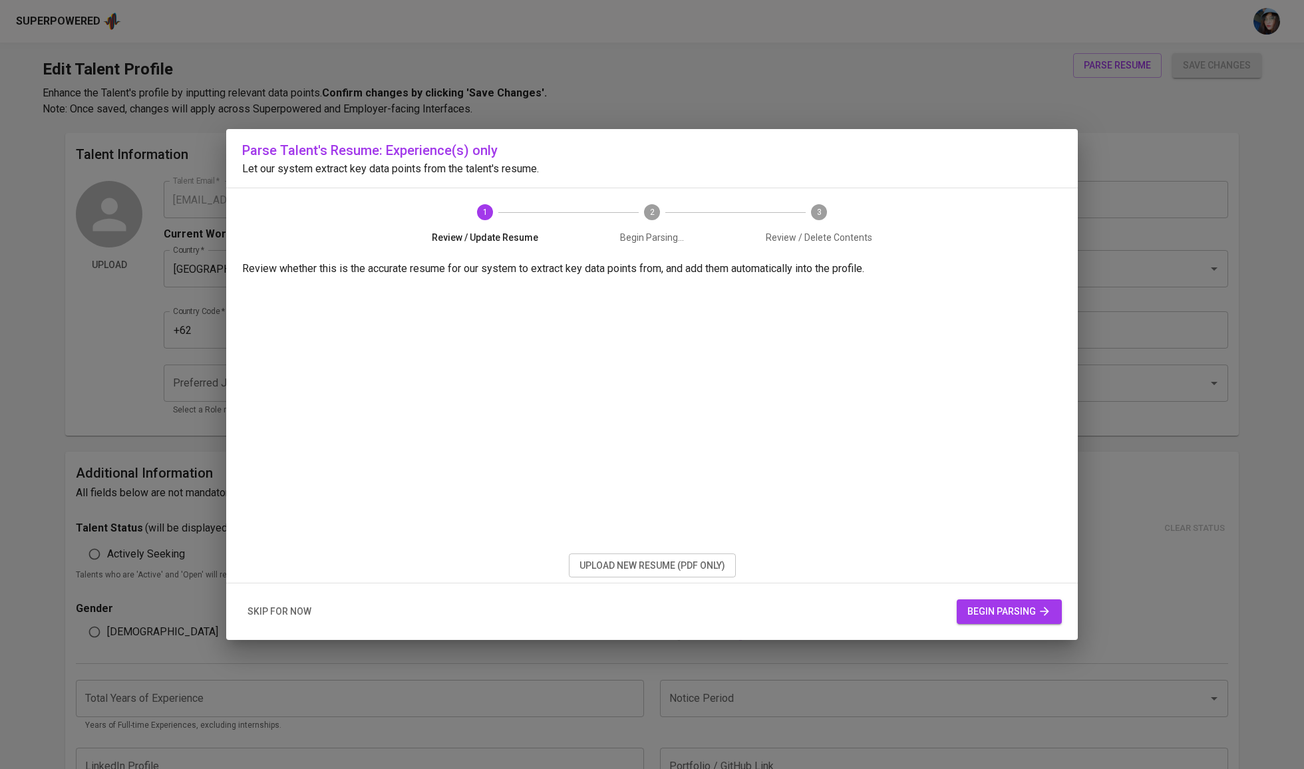
click at [1038, 623] on button "begin parsing" at bounding box center [1008, 611] width 105 height 25
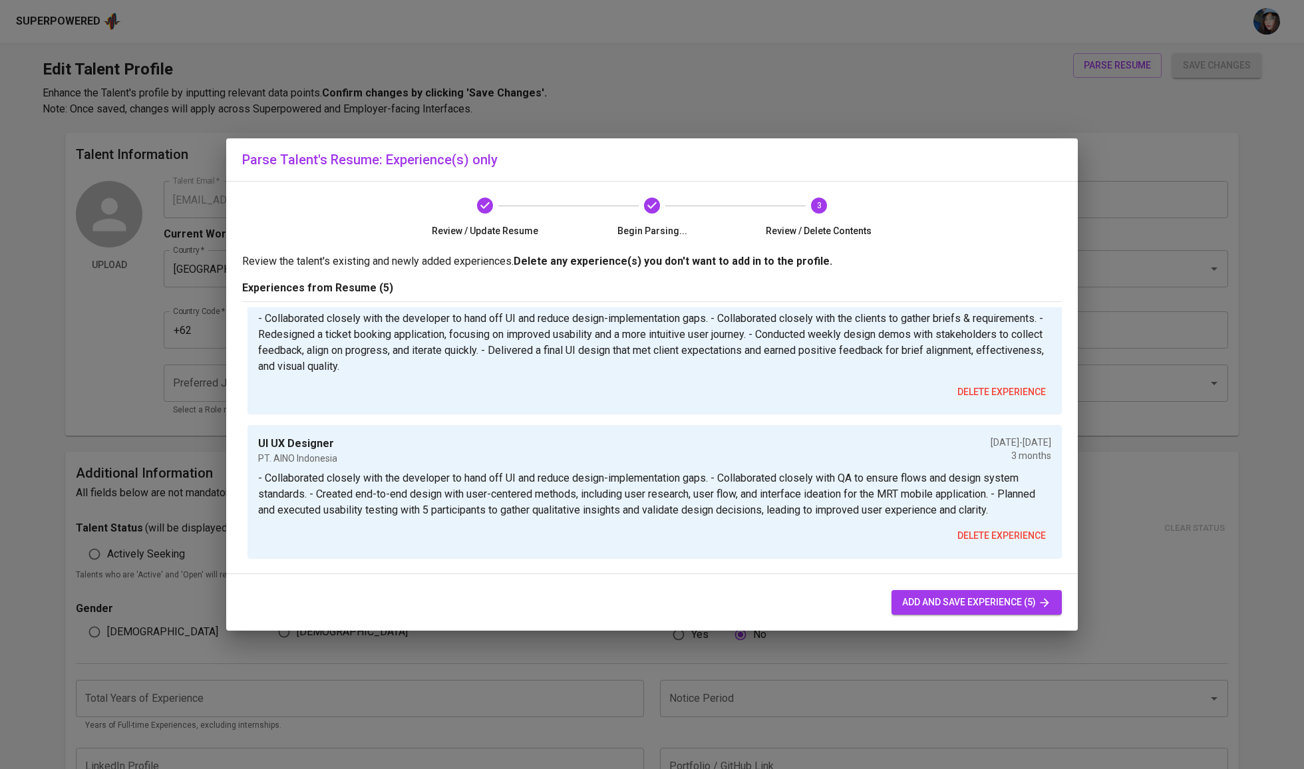
scroll to position [657, 0]
click at [978, 605] on span "add and save experience (5)" at bounding box center [976, 602] width 149 height 17
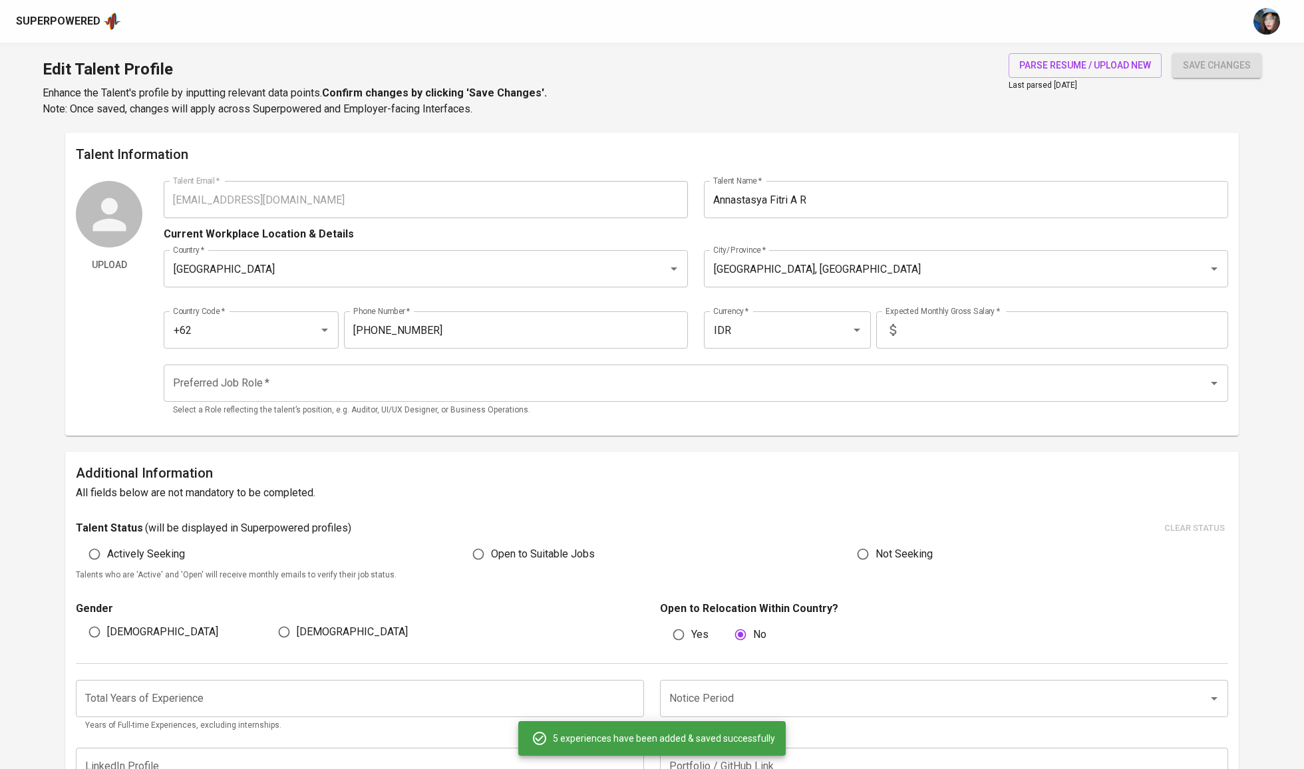
type input "IDR"
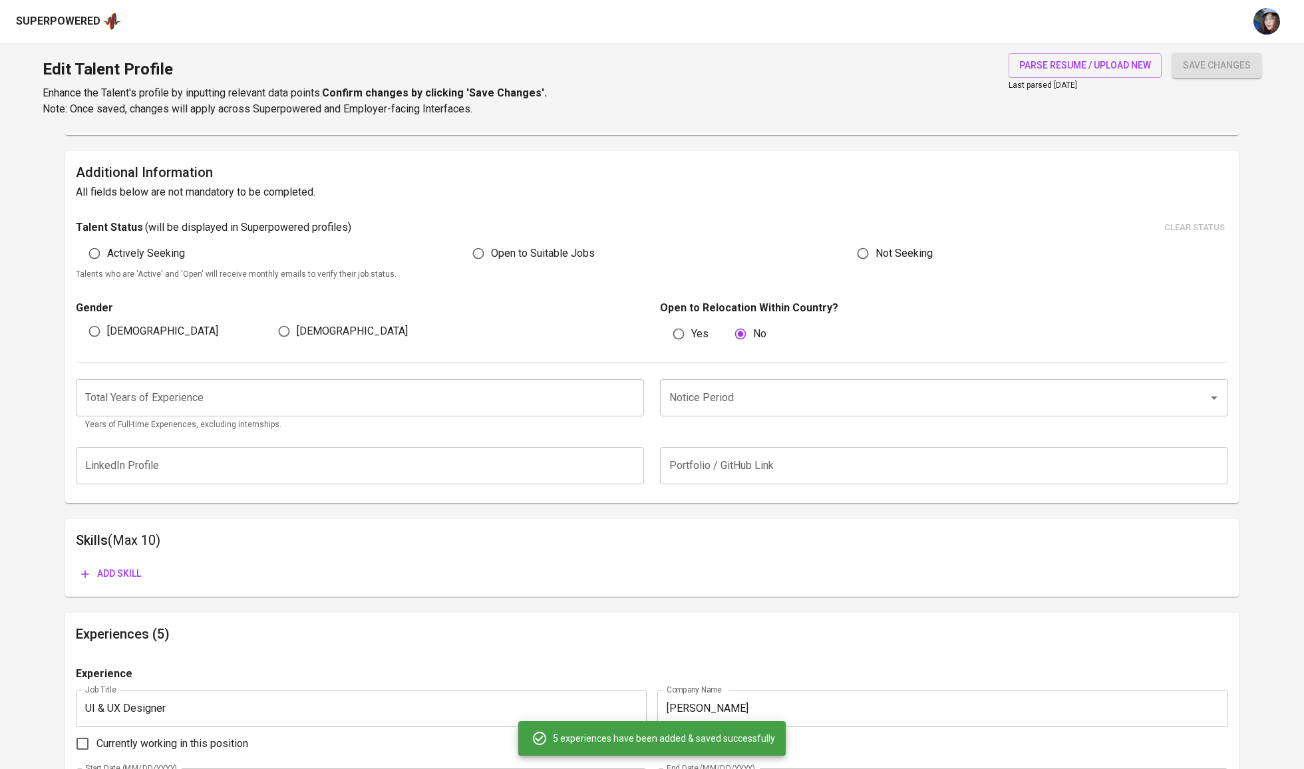
scroll to position [289, 0]
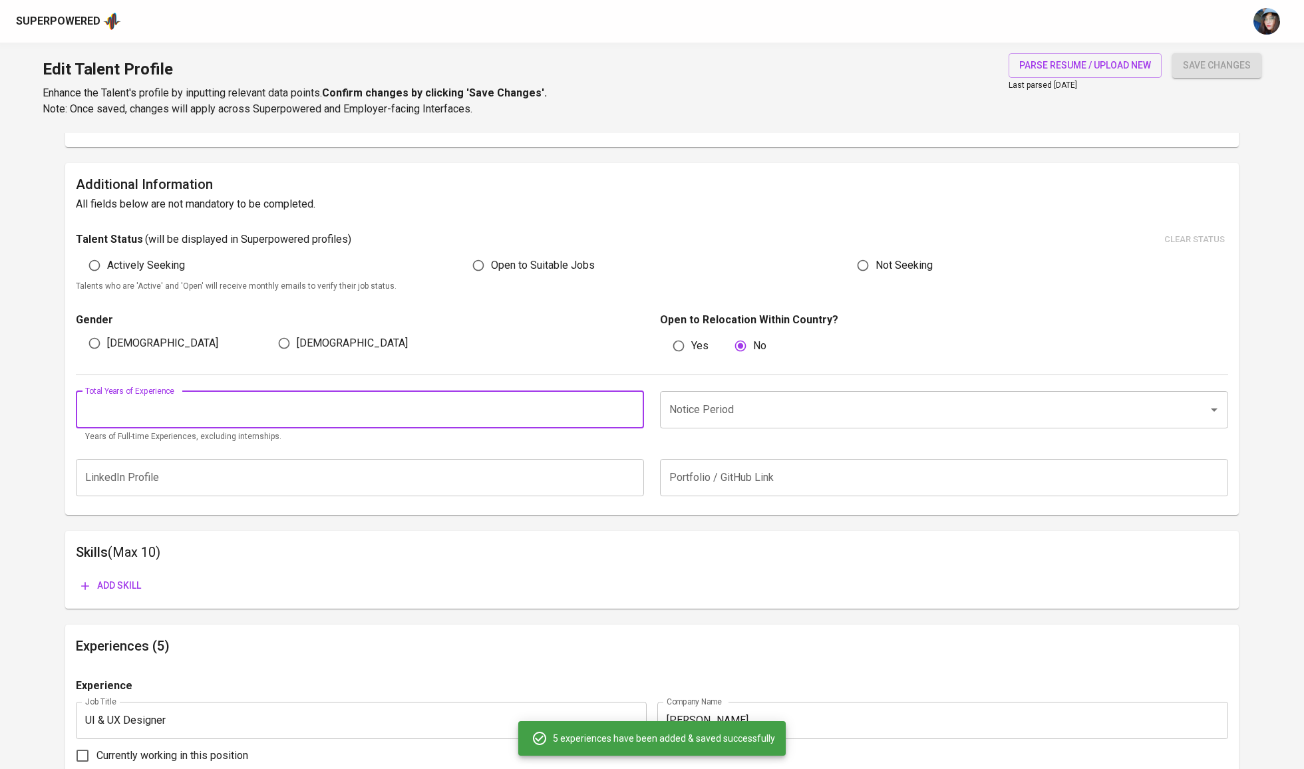
click at [527, 418] on input "number" at bounding box center [360, 409] width 568 height 37
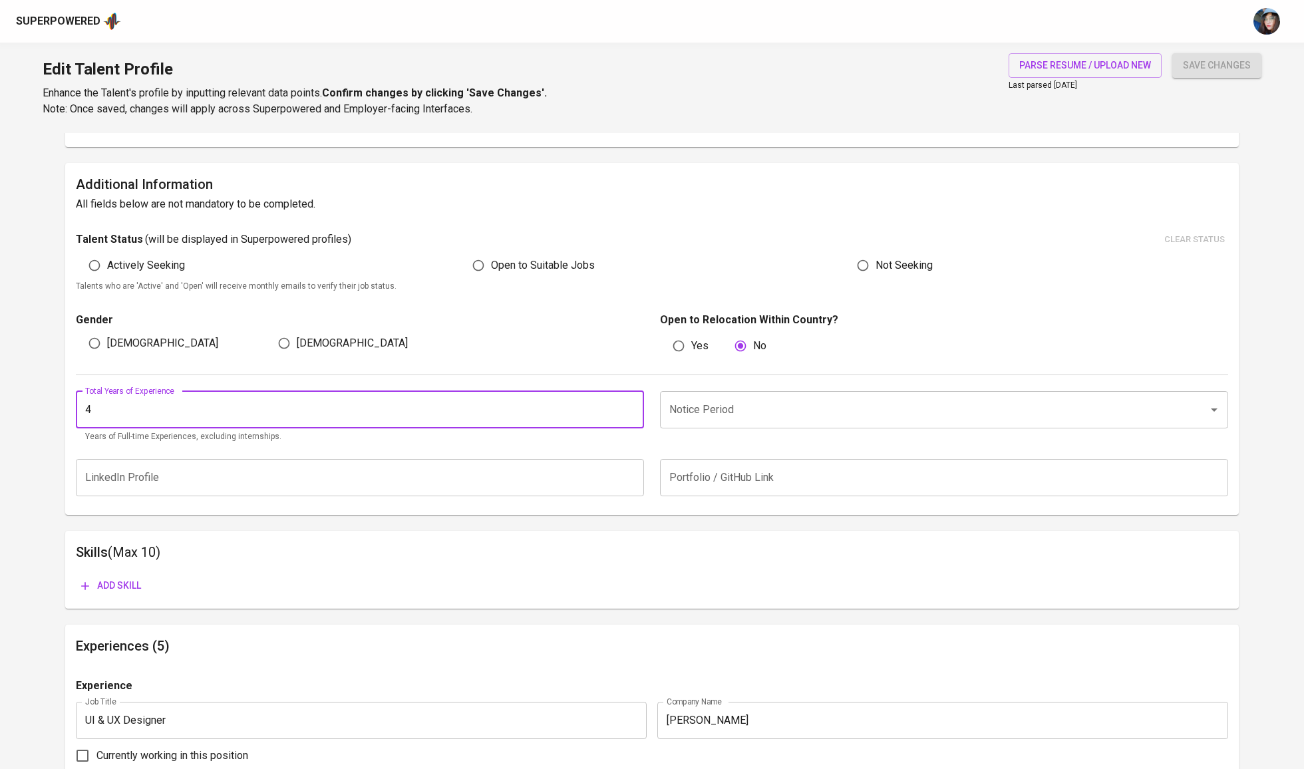
type input "4"
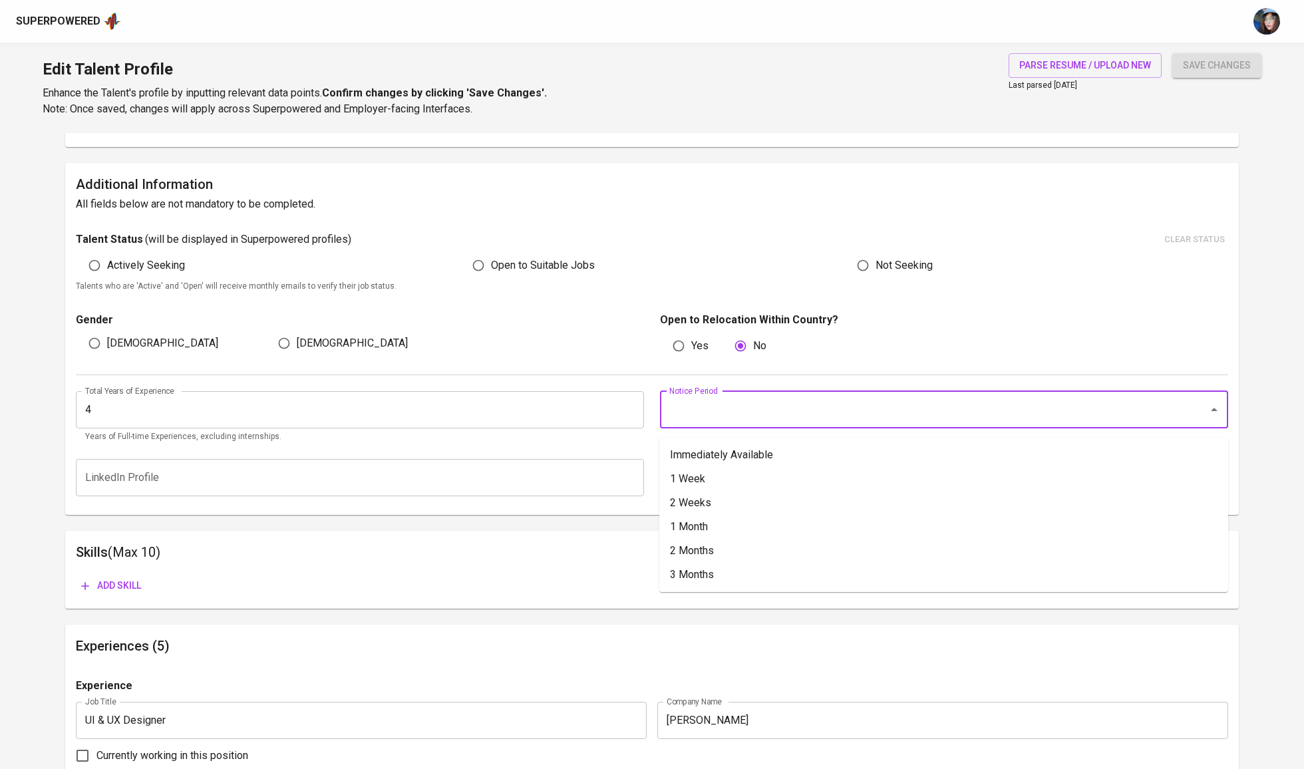
click at [850, 418] on input "Notice Period" at bounding box center [925, 409] width 519 height 25
click at [781, 467] on li "1 Week" at bounding box center [943, 479] width 569 height 24
type input "1 Week"
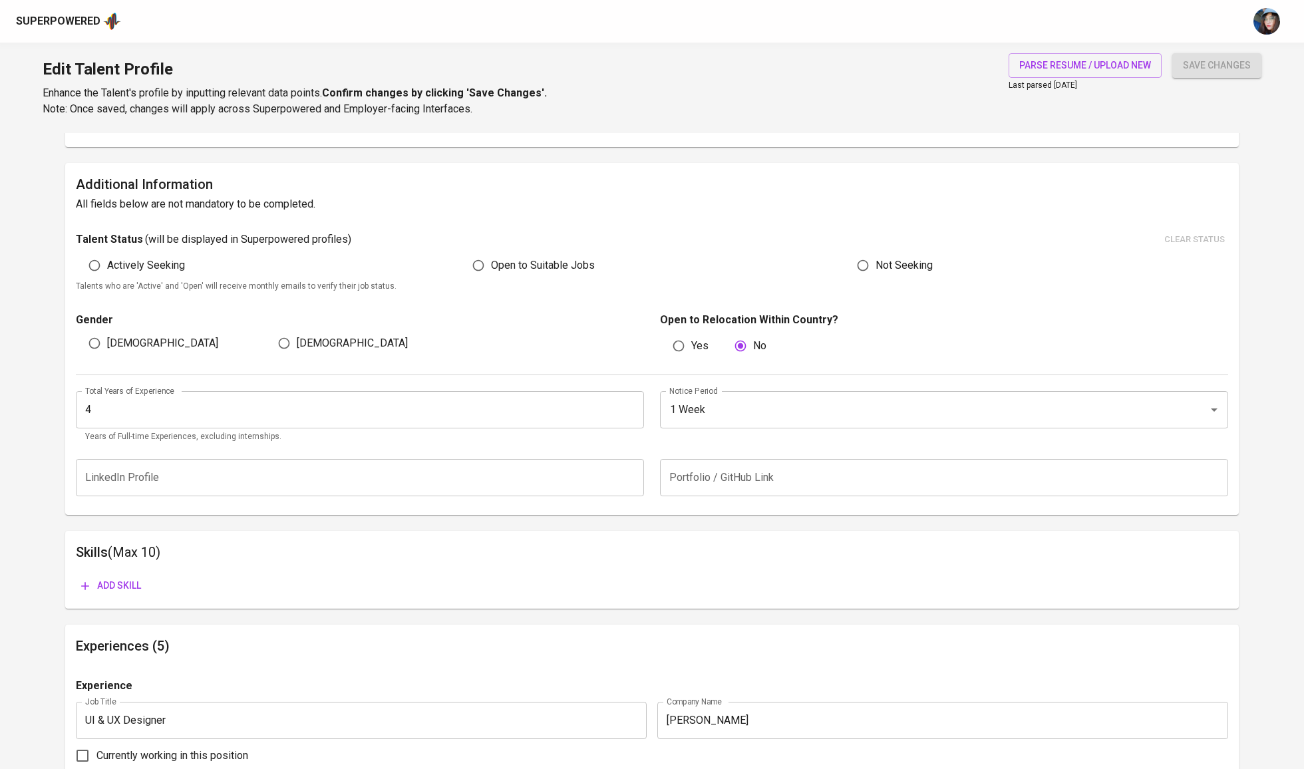
click at [132, 598] on button "Add skill" at bounding box center [111, 585] width 71 height 25
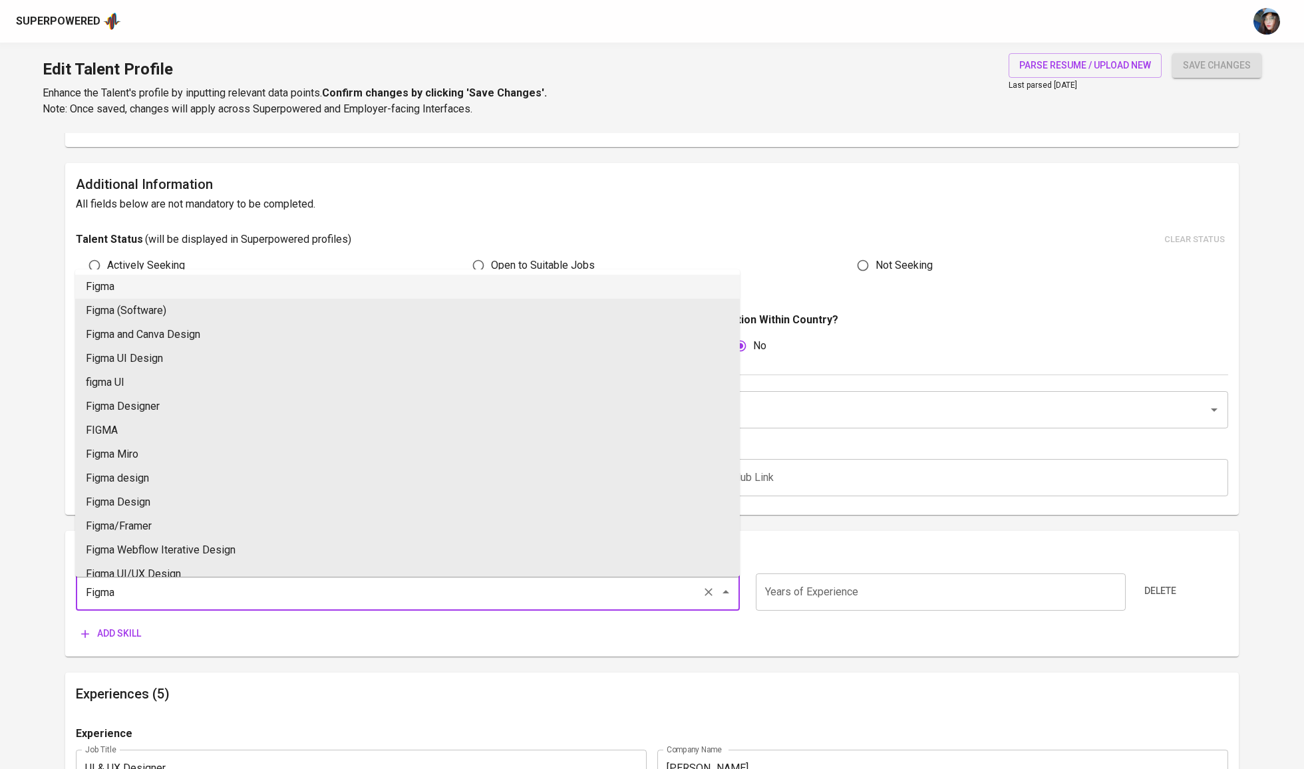
click at [221, 279] on li "Figma" at bounding box center [407, 287] width 664 height 24
type input "Figma"
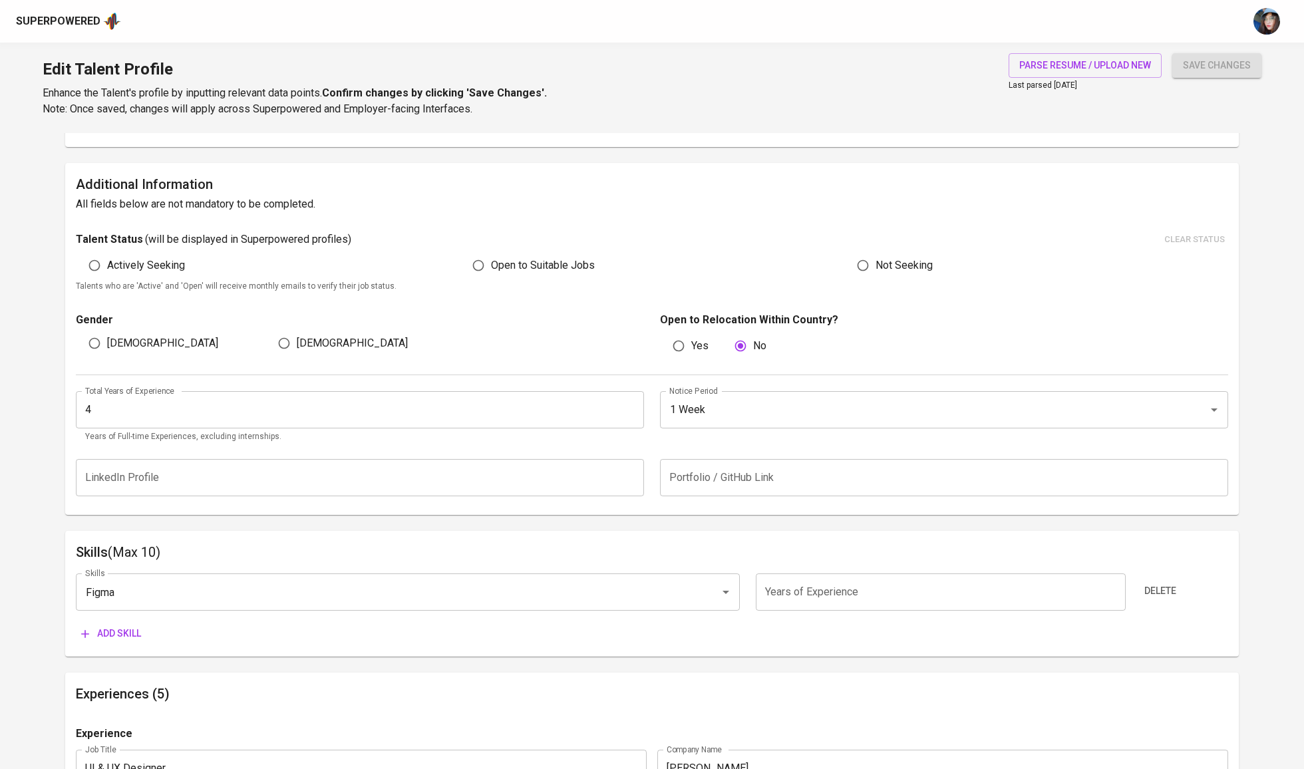
click at [113, 639] on span "Add skill" at bounding box center [111, 633] width 60 height 17
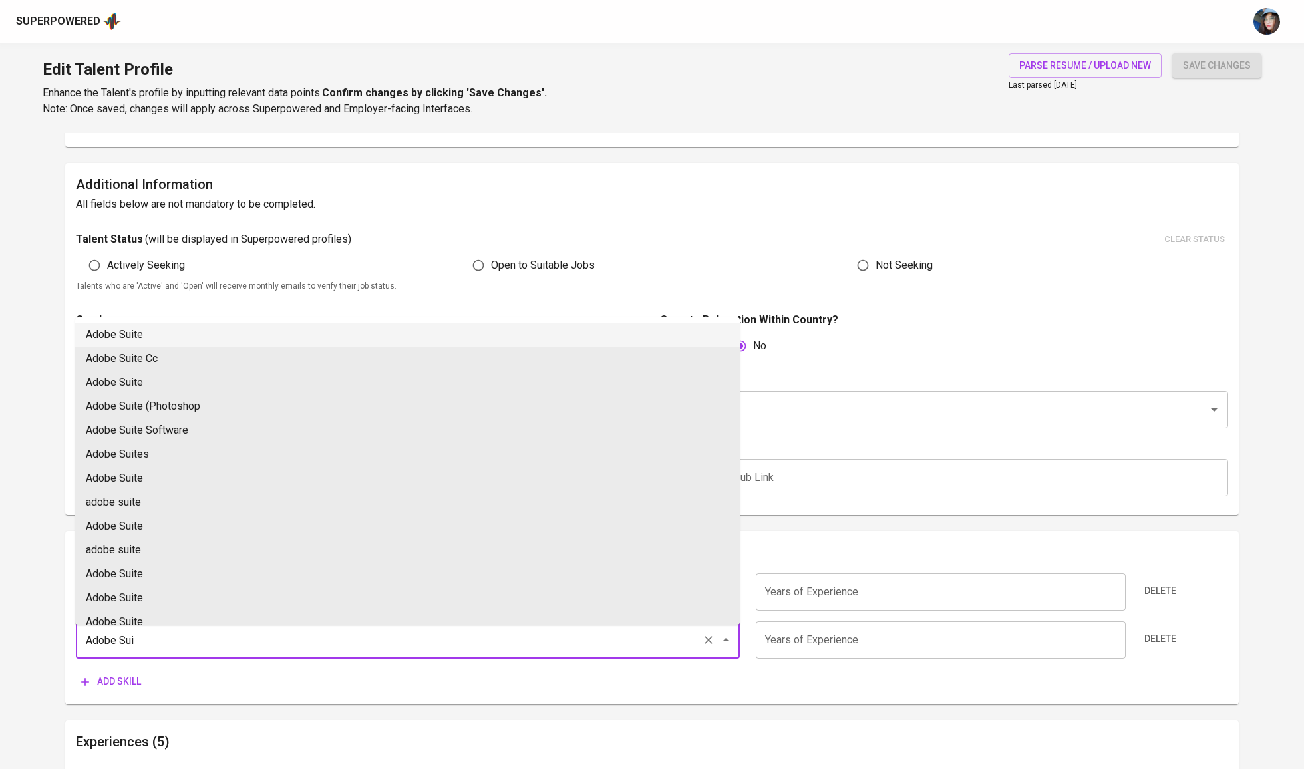
click at [140, 334] on li "Adobe Suite" at bounding box center [407, 335] width 664 height 24
type input "Adobe Suite"
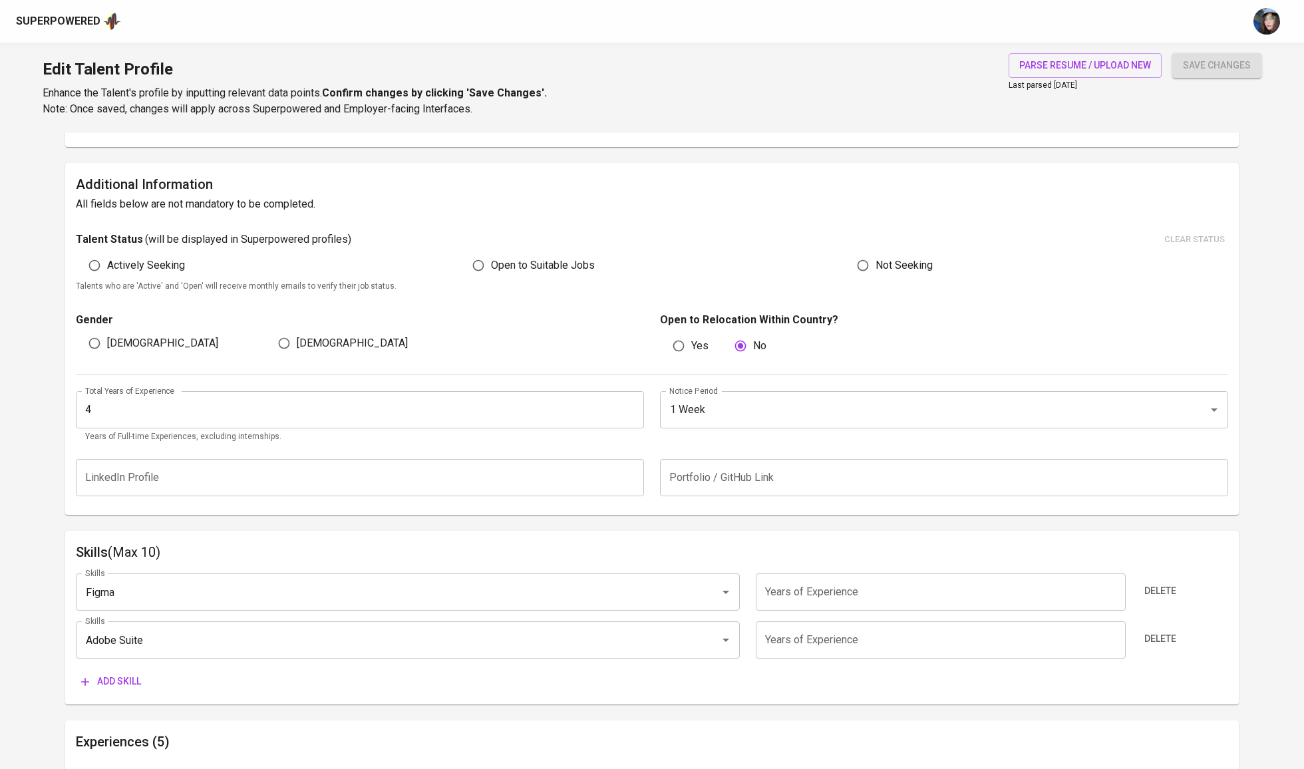
click at [1248, 68] on span "save changes" at bounding box center [1217, 65] width 68 height 17
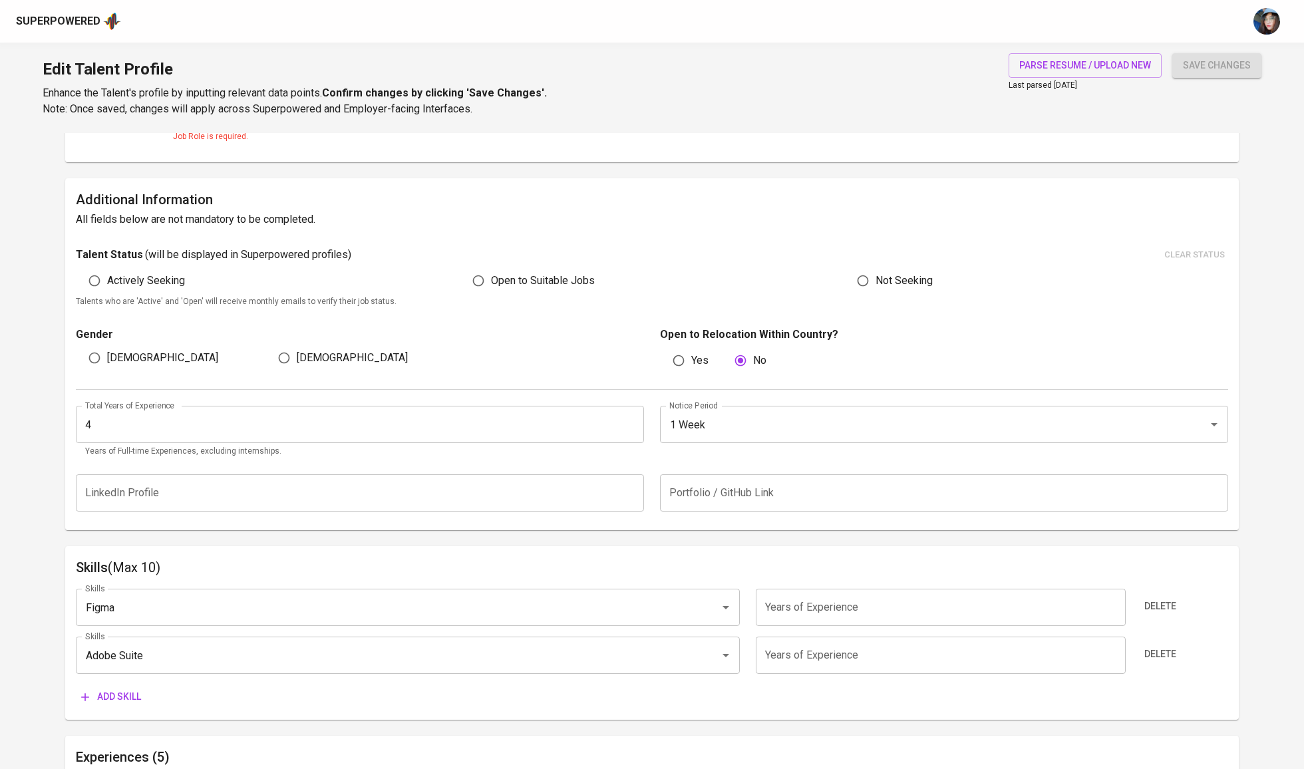
click at [1220, 51] on div "Edit Talent Profile Enhance the Talent's profile by inputting relevant data poi…" at bounding box center [652, 88] width 1304 height 90
click at [1217, 65] on span "save changes" at bounding box center [1217, 65] width 68 height 17
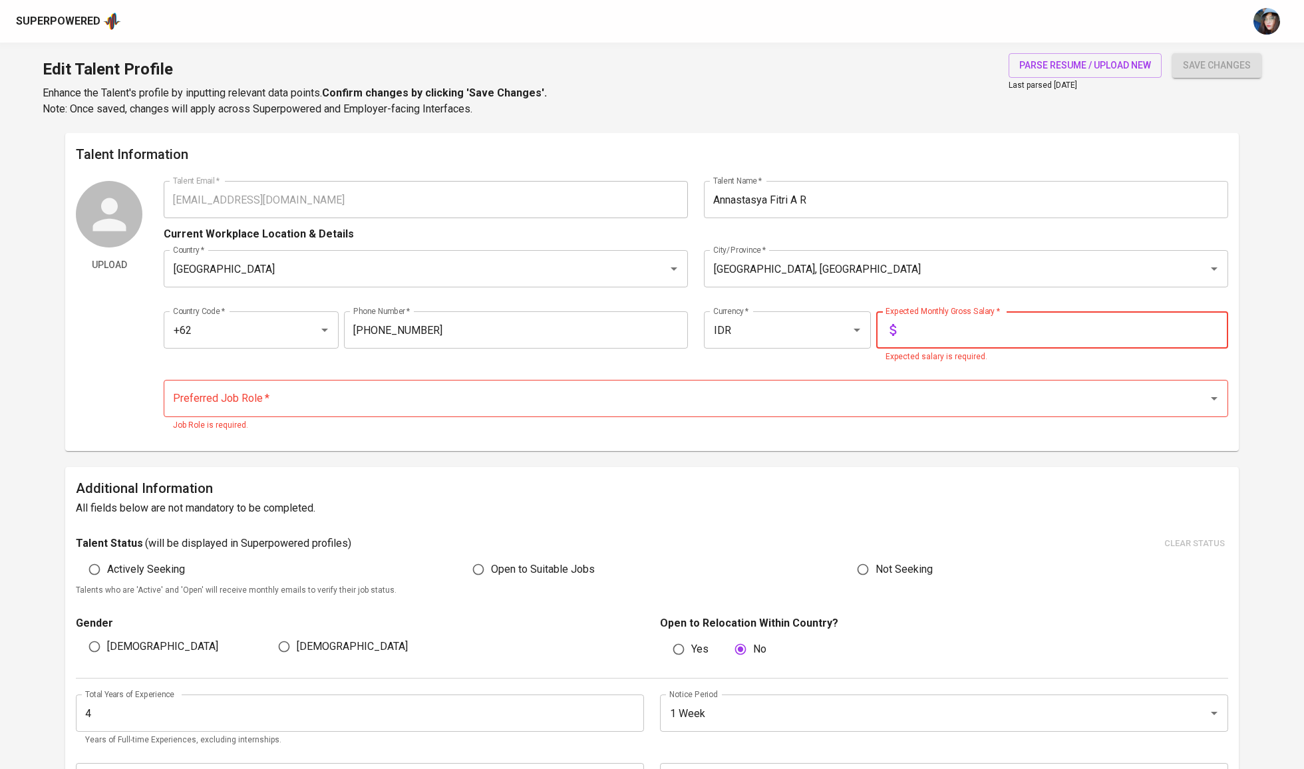
scroll to position [0, 0]
click at [495, 394] on input "Preferred Job Role   *" at bounding box center [677, 398] width 1015 height 25
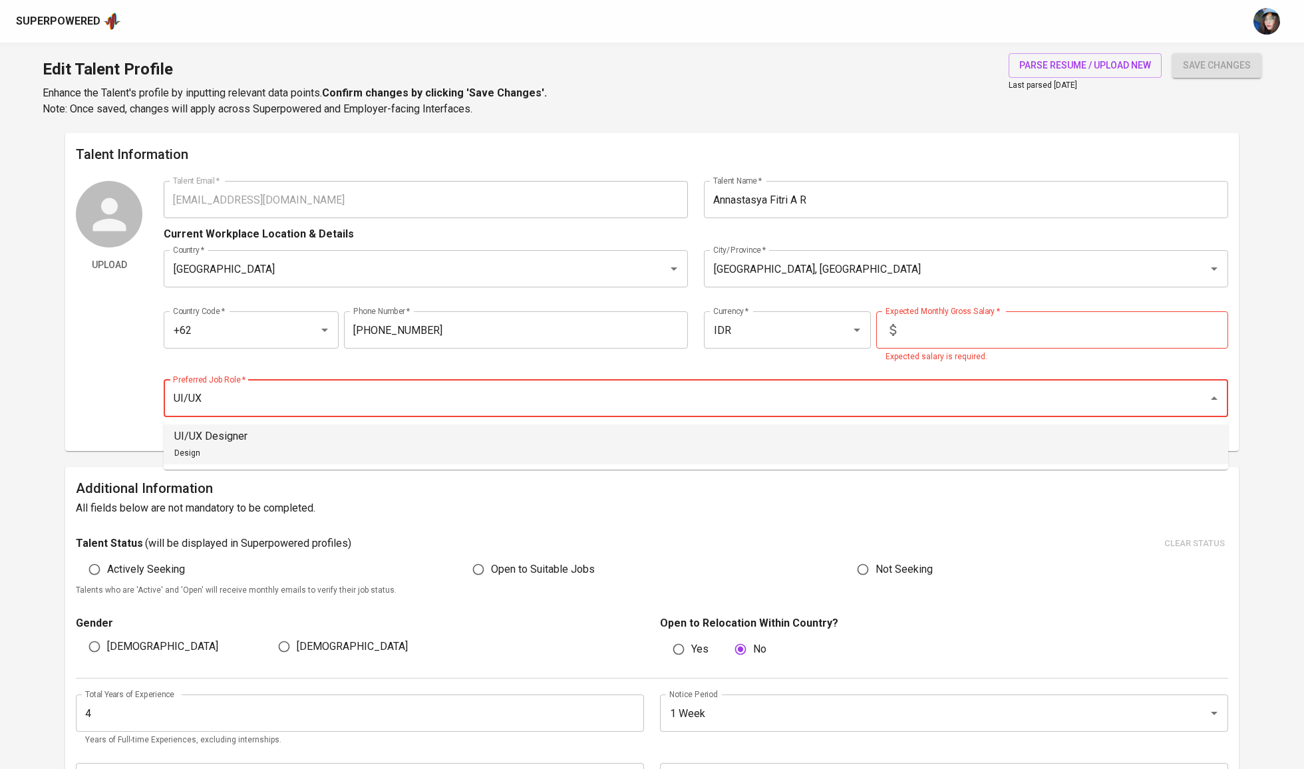
click at [378, 435] on li "UI/UX Designer Design" at bounding box center [696, 444] width 1064 height 40
type input "UI/UX Designer"
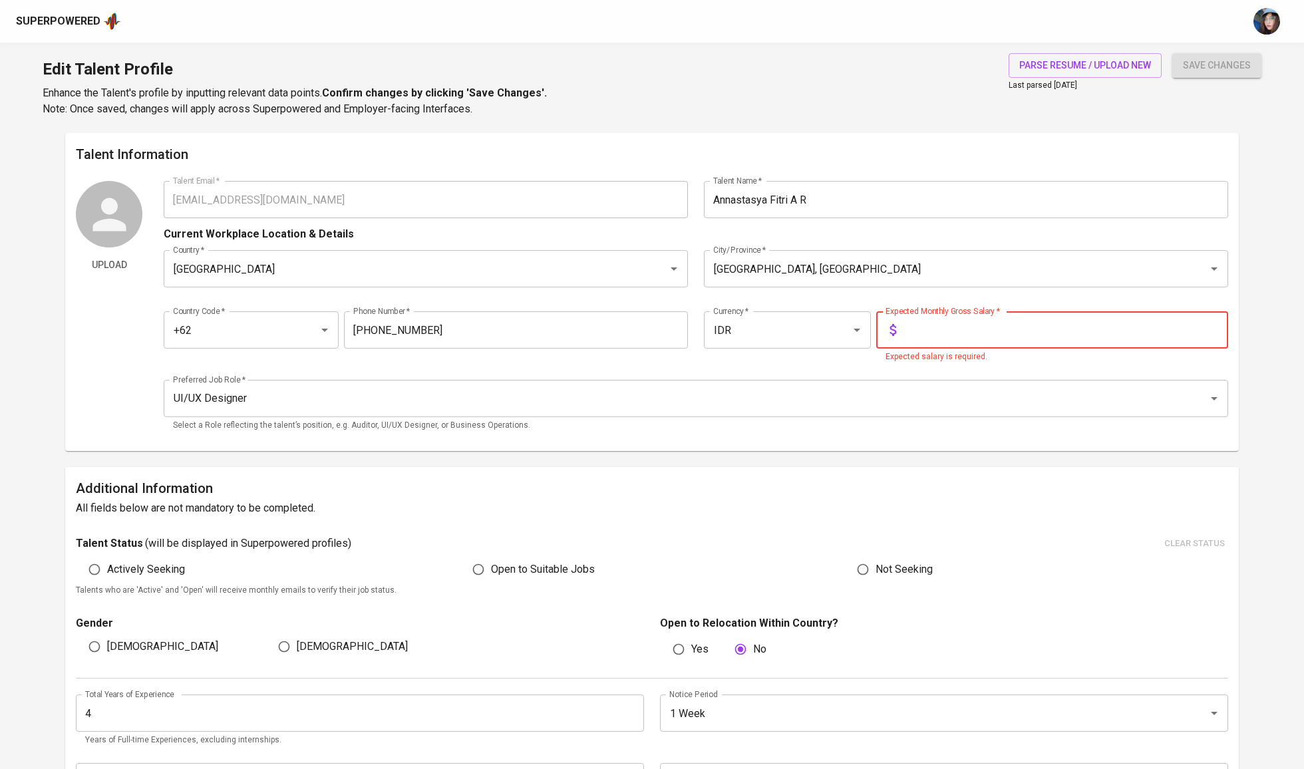
click at [993, 339] on input "text" at bounding box center [1064, 329] width 327 height 37
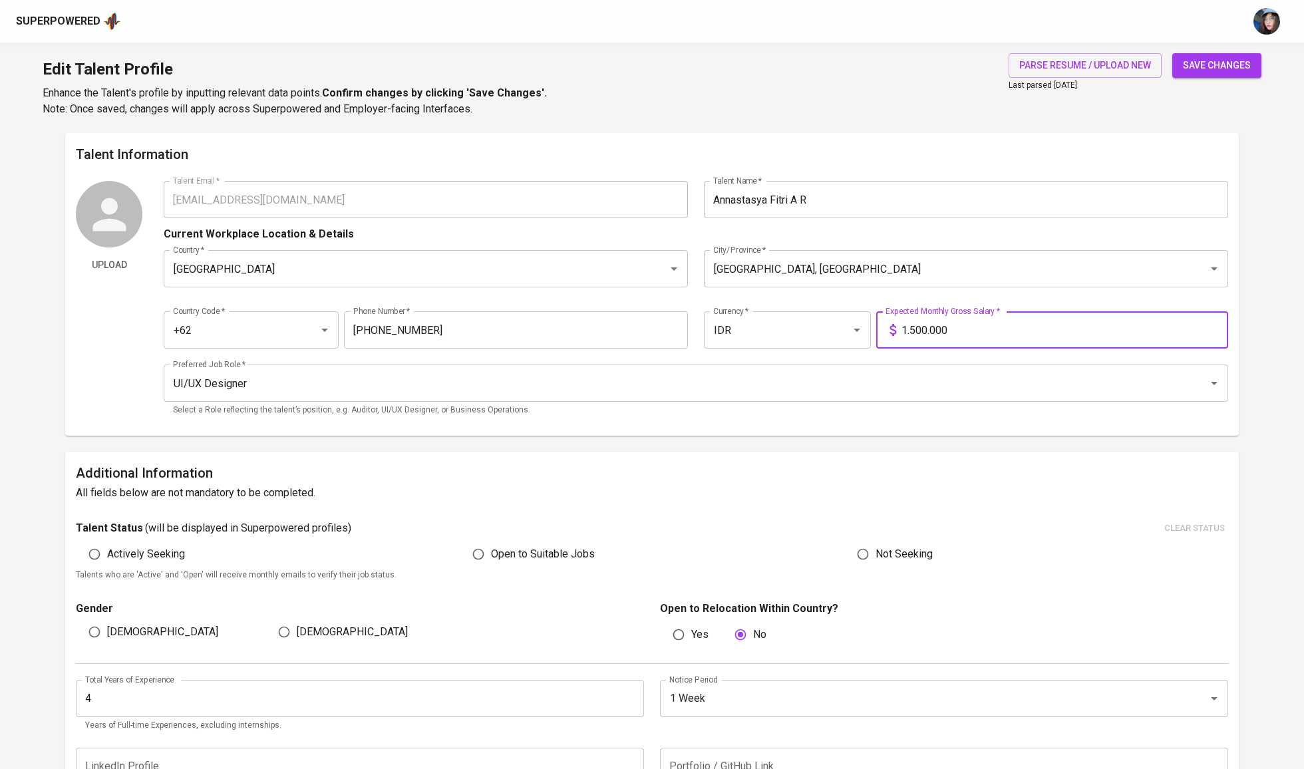
type input "15.000.000"
click at [1241, 72] on span "save changes" at bounding box center [1217, 65] width 68 height 17
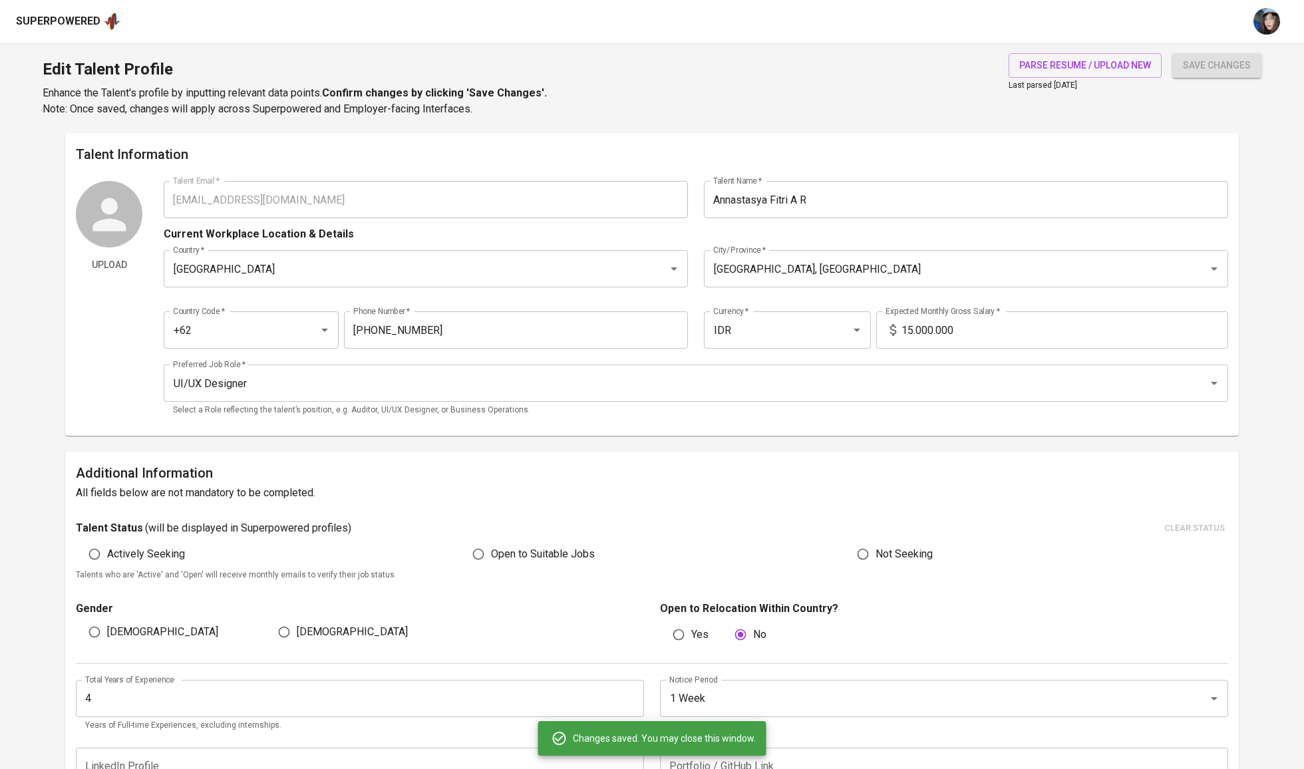
type input "Adobe Creative Suite"
type input "Figma"
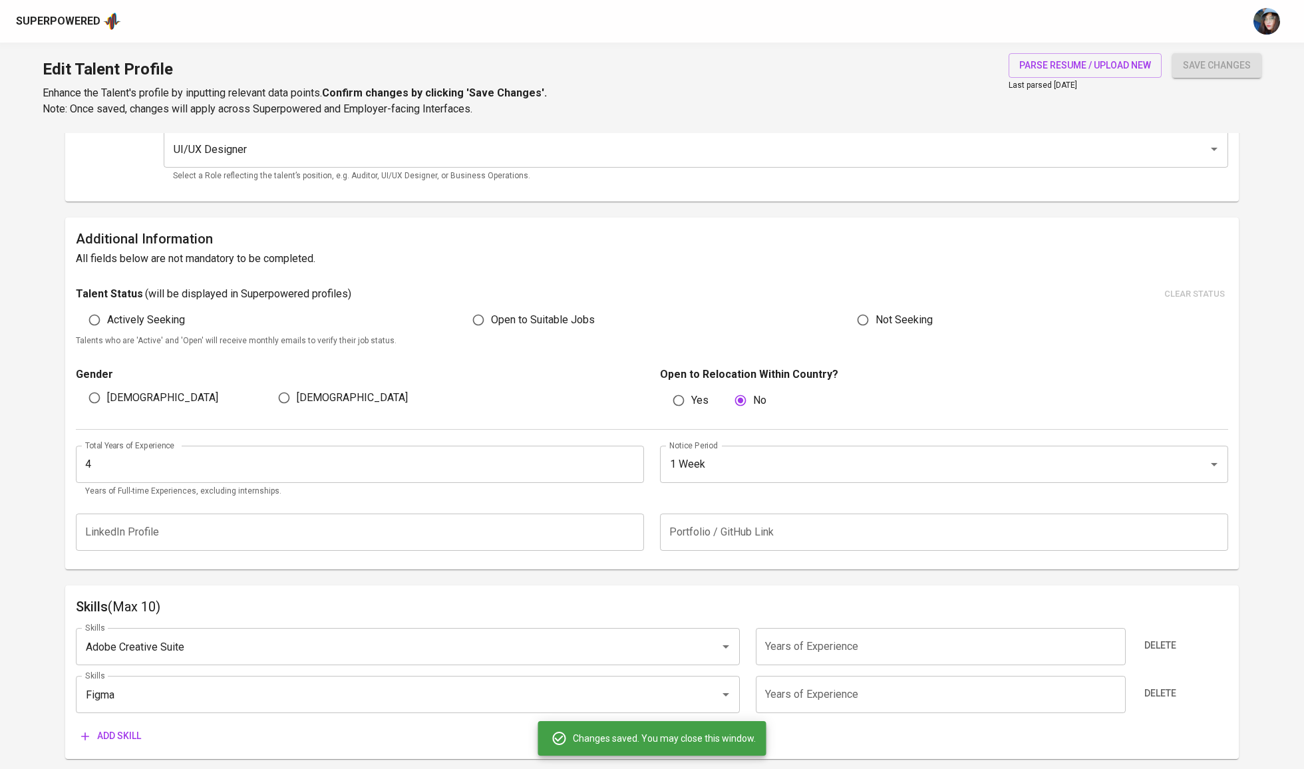
scroll to position [426, 0]
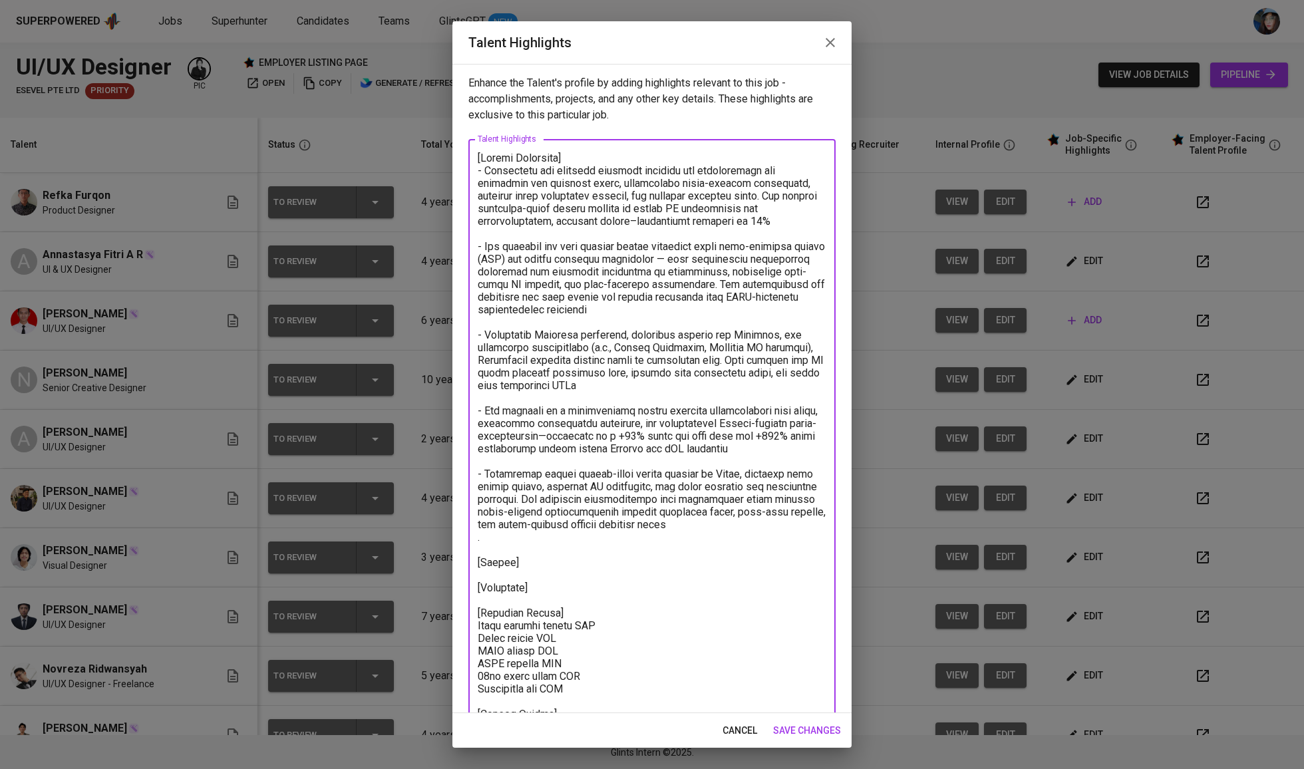
click at [503, 541] on textarea at bounding box center [652, 450] width 349 height 596
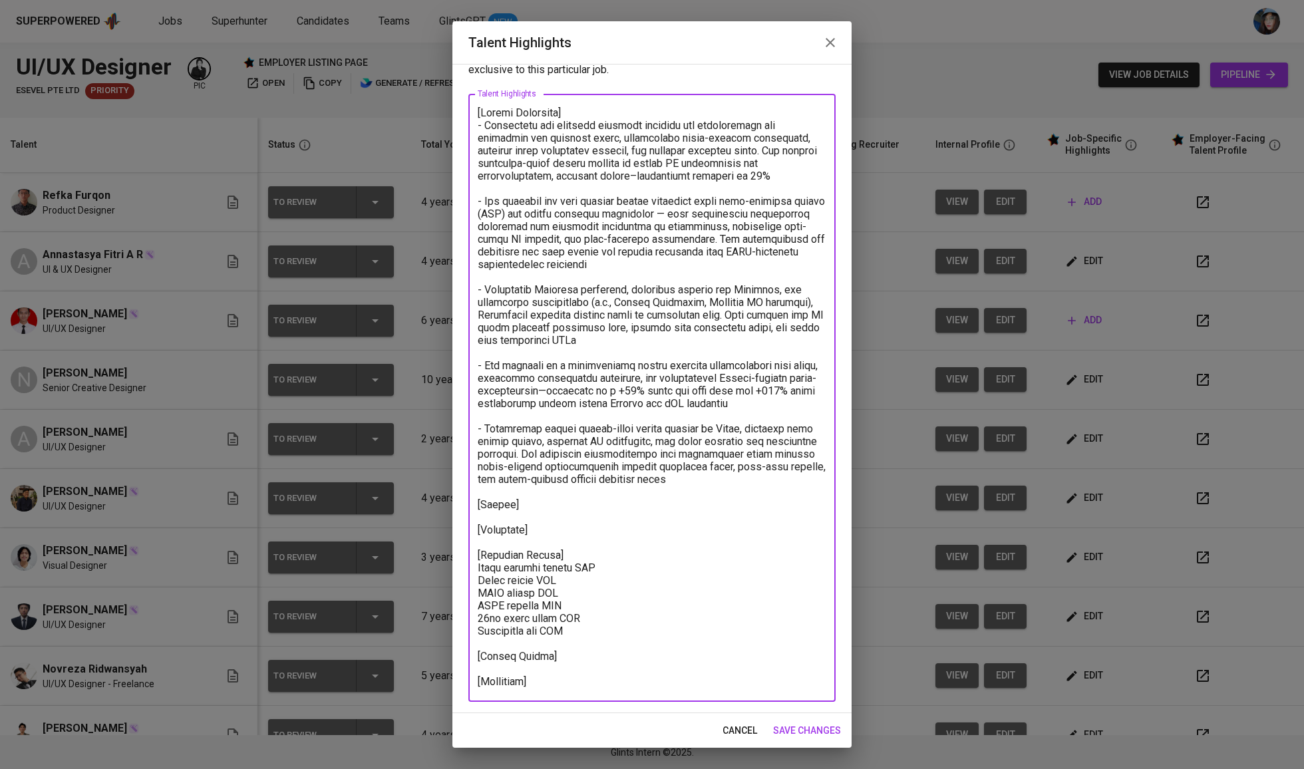
scroll to position [46, 0]
click at [593, 499] on textarea at bounding box center [652, 397] width 349 height 583
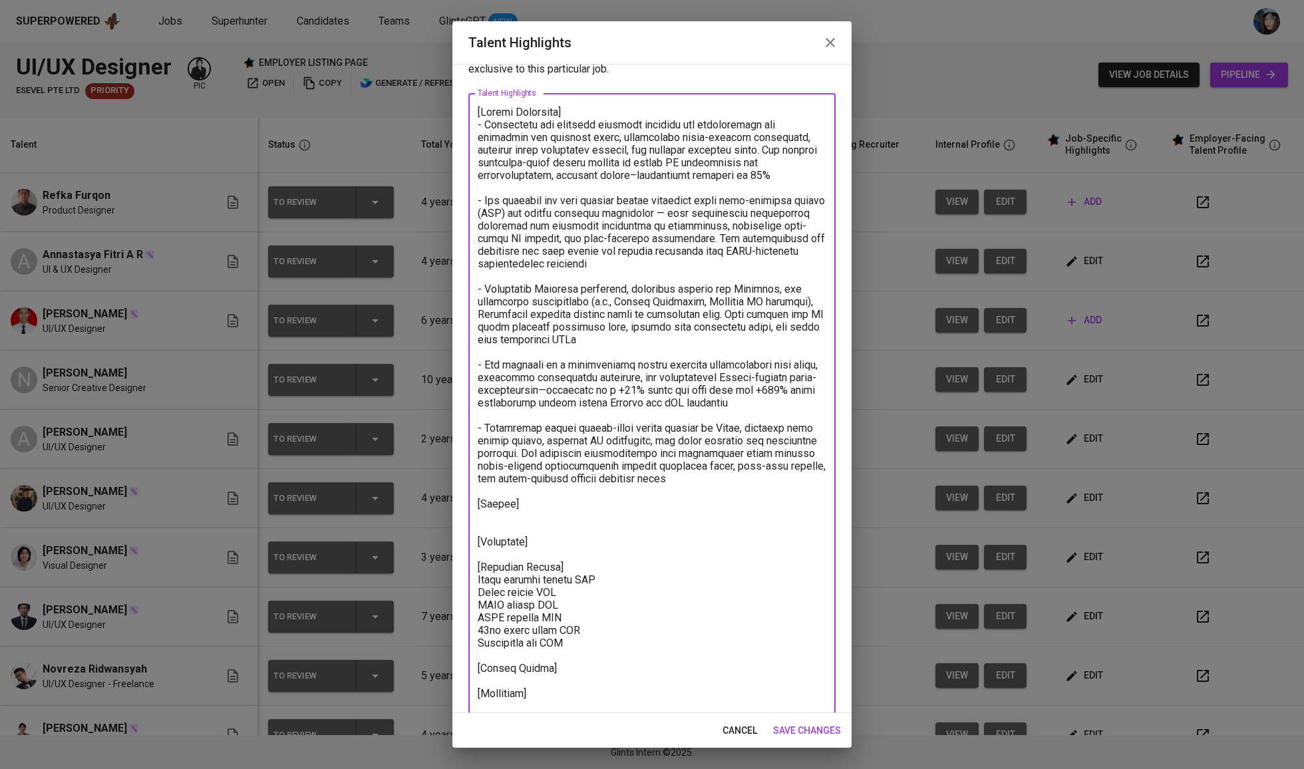
paste textarea "https://glints.sg.larksuite.com/file/KD9HbNW7Lo3zaRxPWjpliTd7gfb?from=from_copy…"
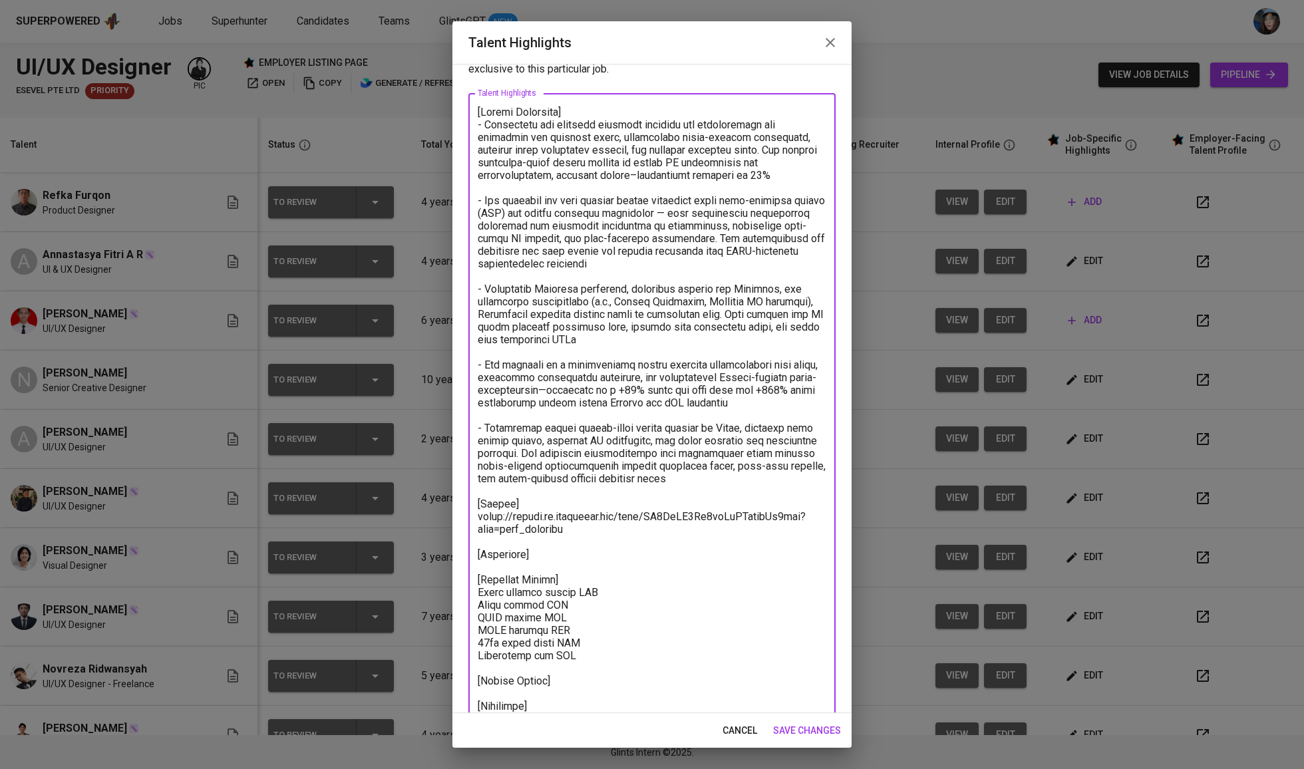
click at [579, 549] on textarea at bounding box center [652, 410] width 349 height 608
paste textarea "https://www.behance.net/annastasyafar"
paste textarea "https://www.annastasyafar.my.id"
paste textarea "https://dribbble.com/annastasyafar"
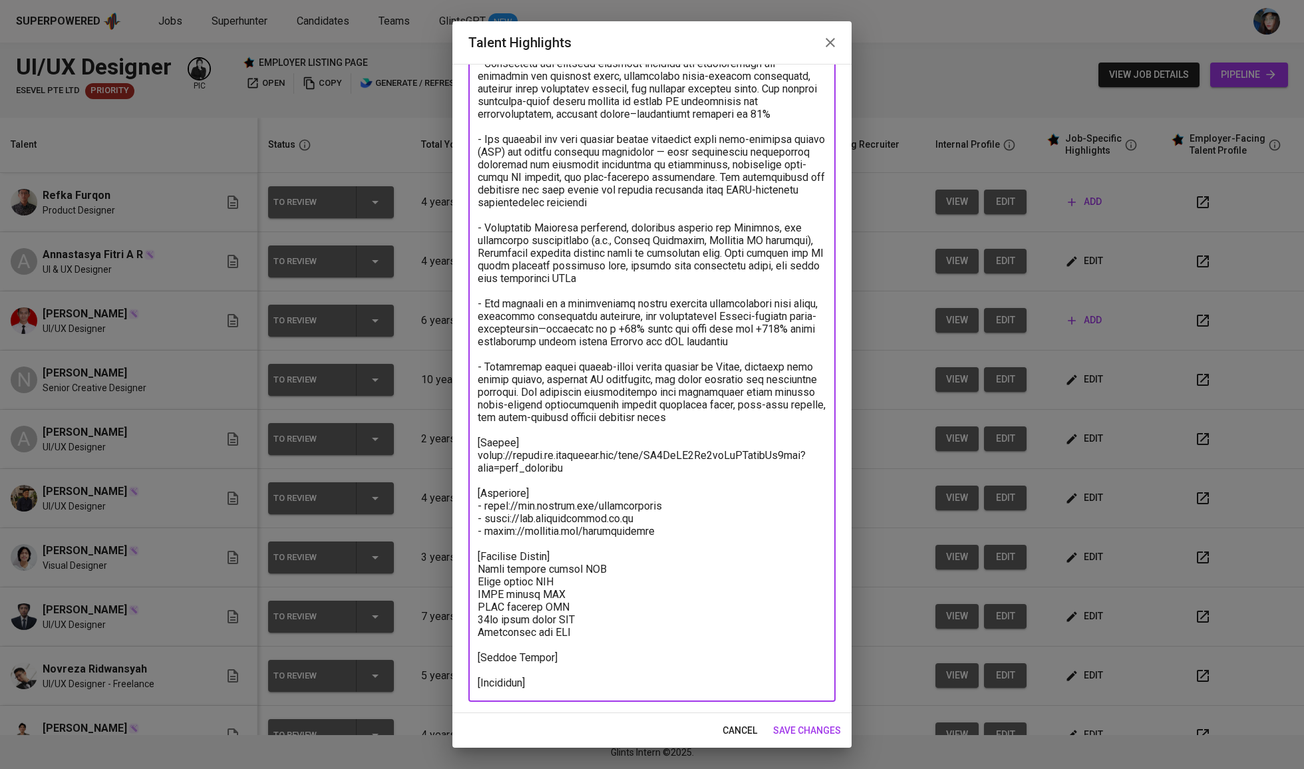
scroll to position [107, 0]
click at [603, 645] on textarea at bounding box center [652, 367] width 349 height 645
click at [625, 679] on textarea at bounding box center [652, 374] width 349 height 658
paste textarea "https://glints.sg.larksuite.com/minutes/obsg8kwe9vrsos1prm45543v?from=from_copy…"
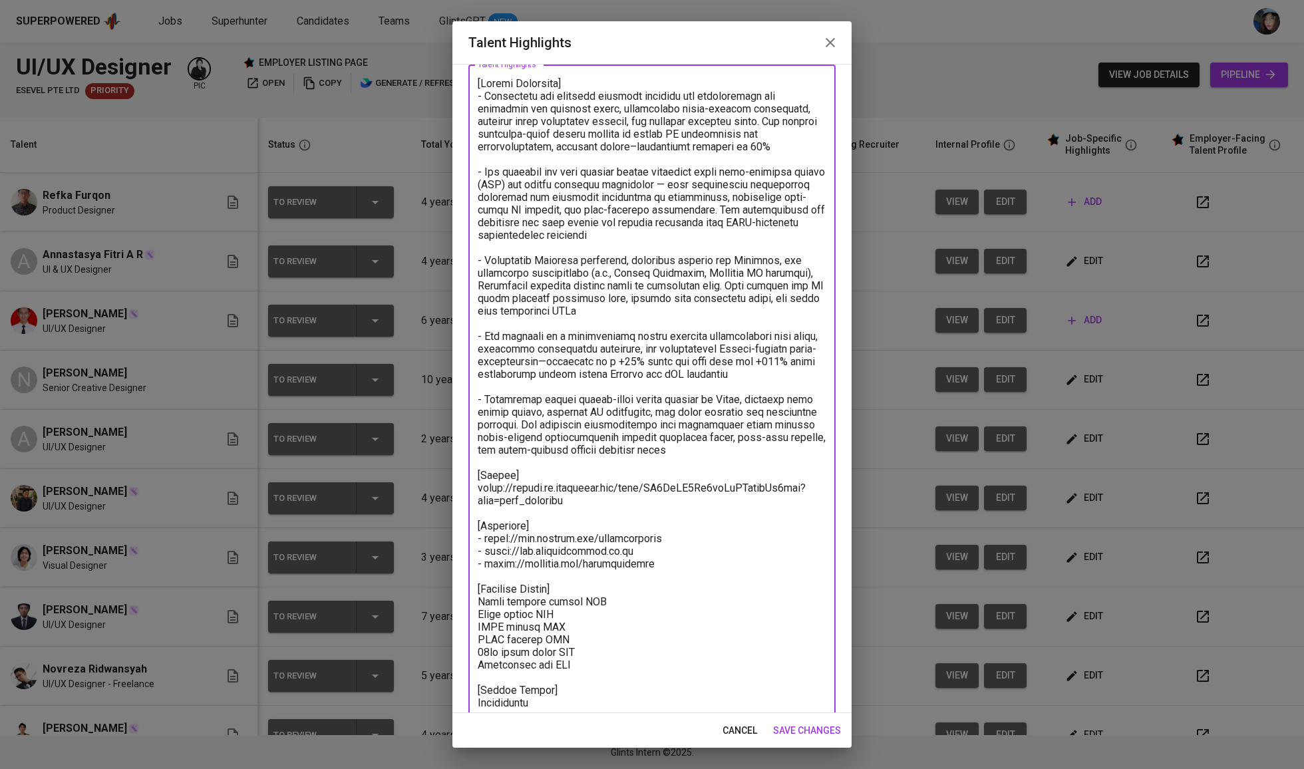
scroll to position [102, 0]
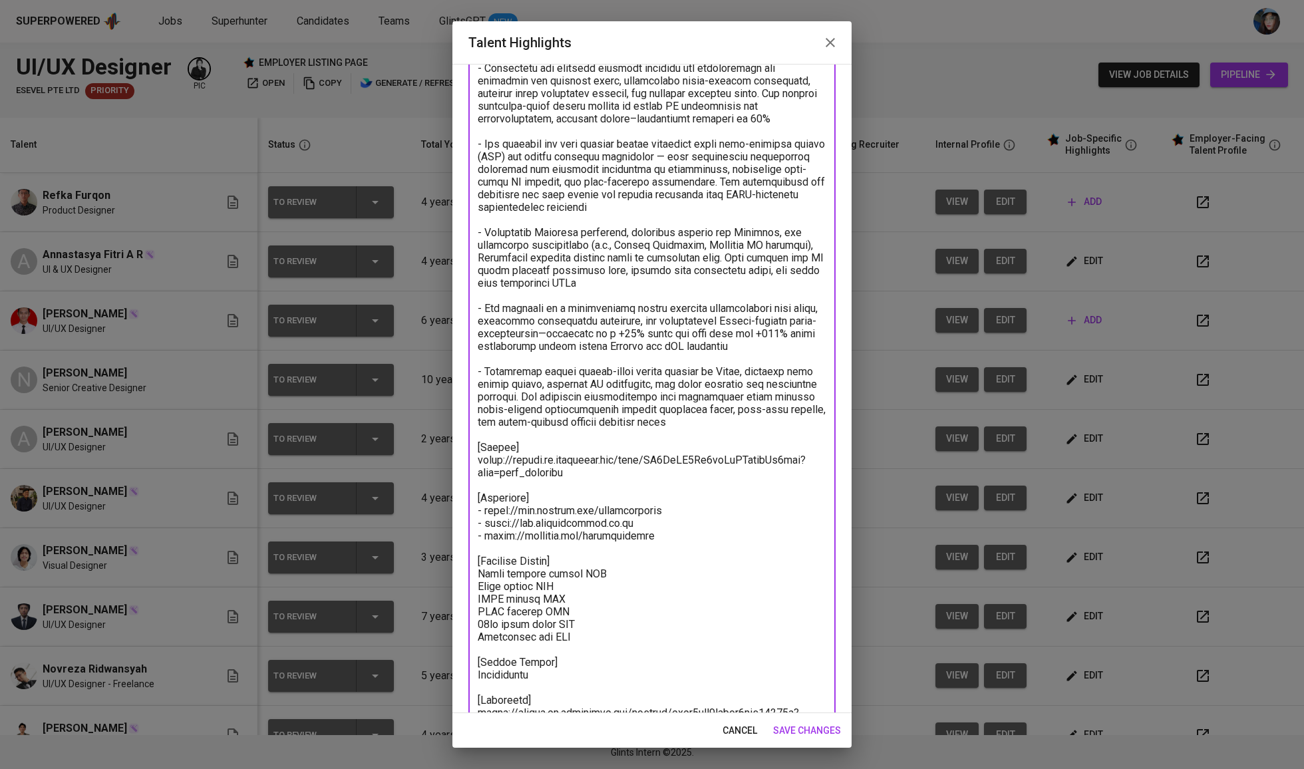
type textarea "[Career Highlight] - Annastasya has designed scalable internal web applications…"
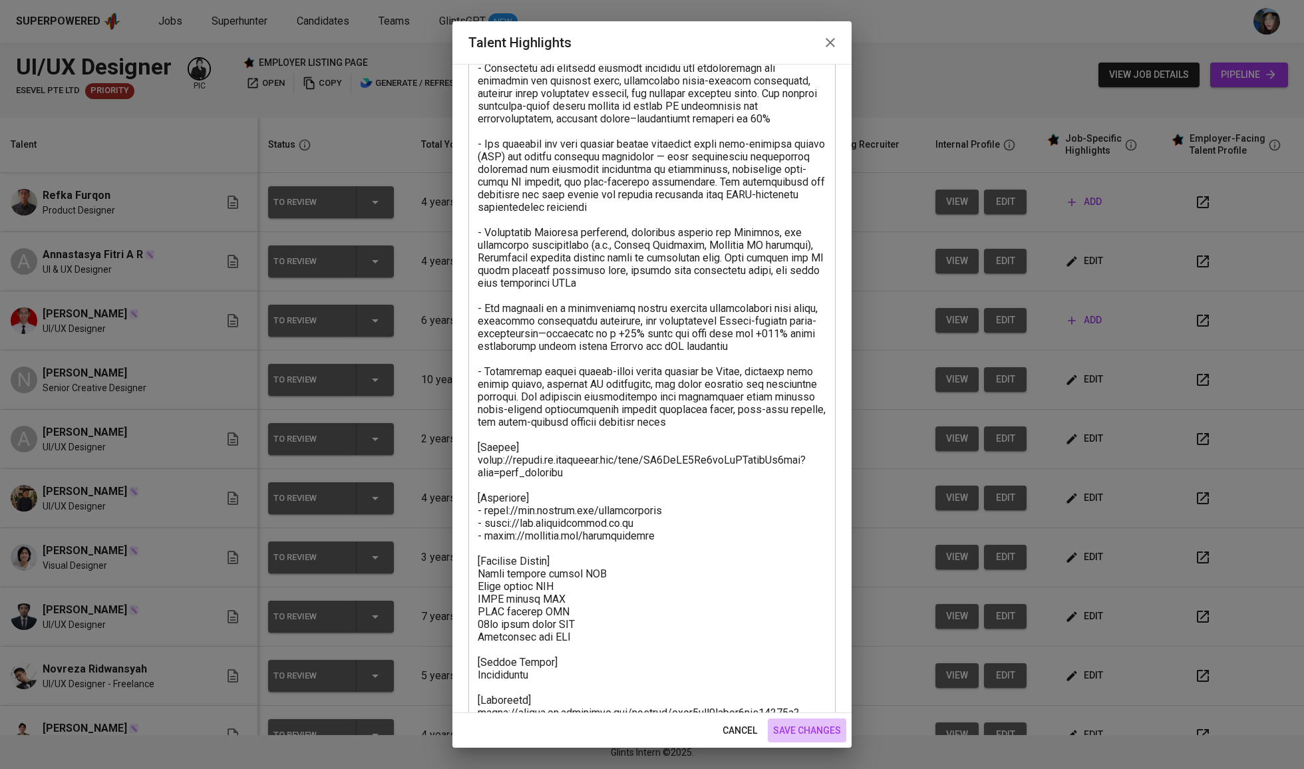
click at [788, 722] on span "save changes" at bounding box center [807, 730] width 68 height 17
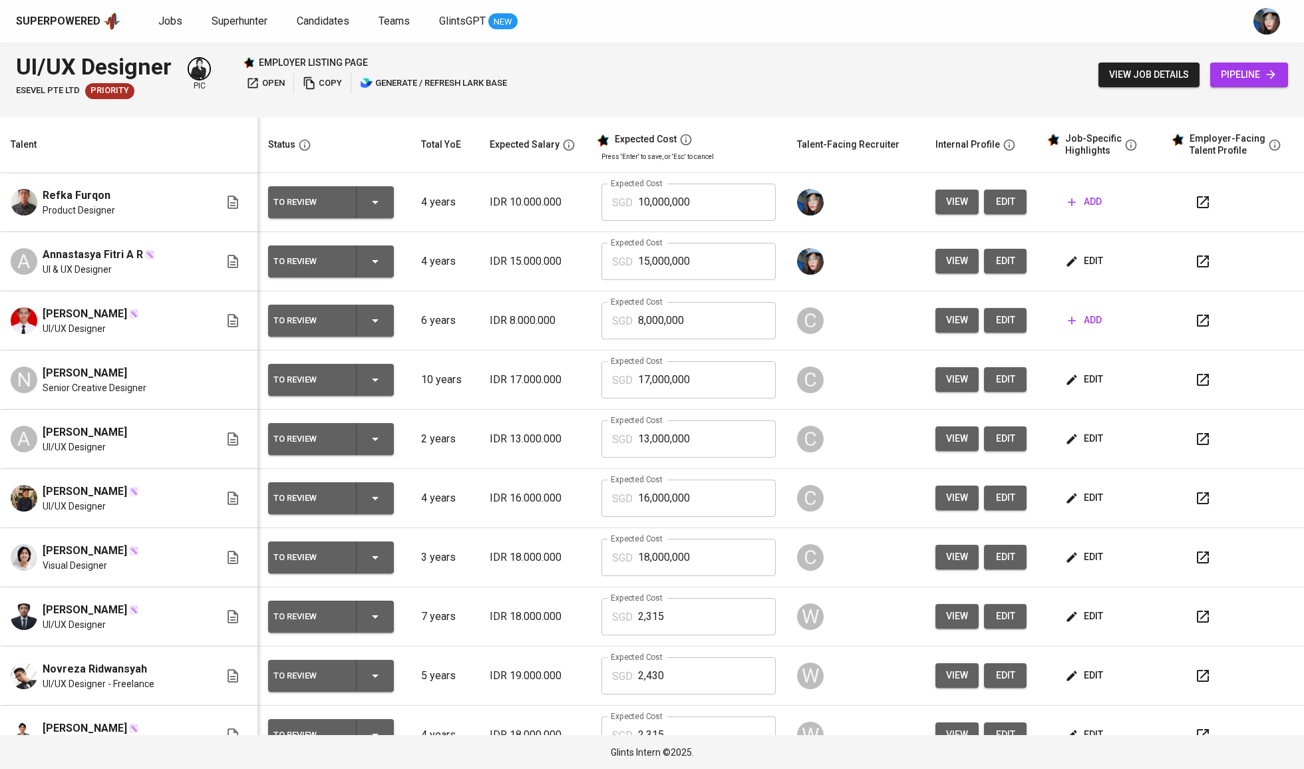
scroll to position [0, 0]
